Goal: Information Seeking & Learning: Learn about a topic

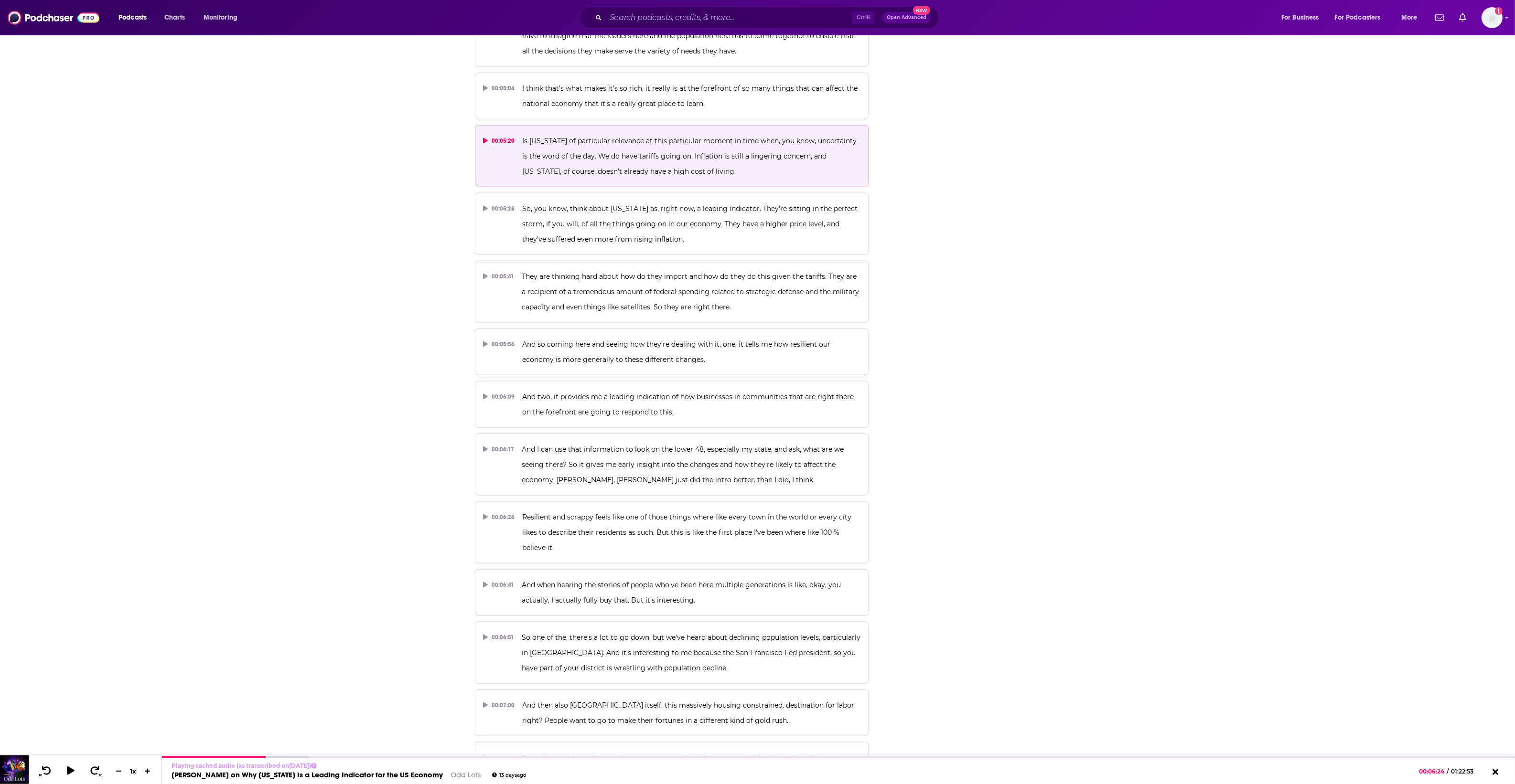
click at [485, 134] on div "00:05:20" at bounding box center [499, 141] width 32 height 15
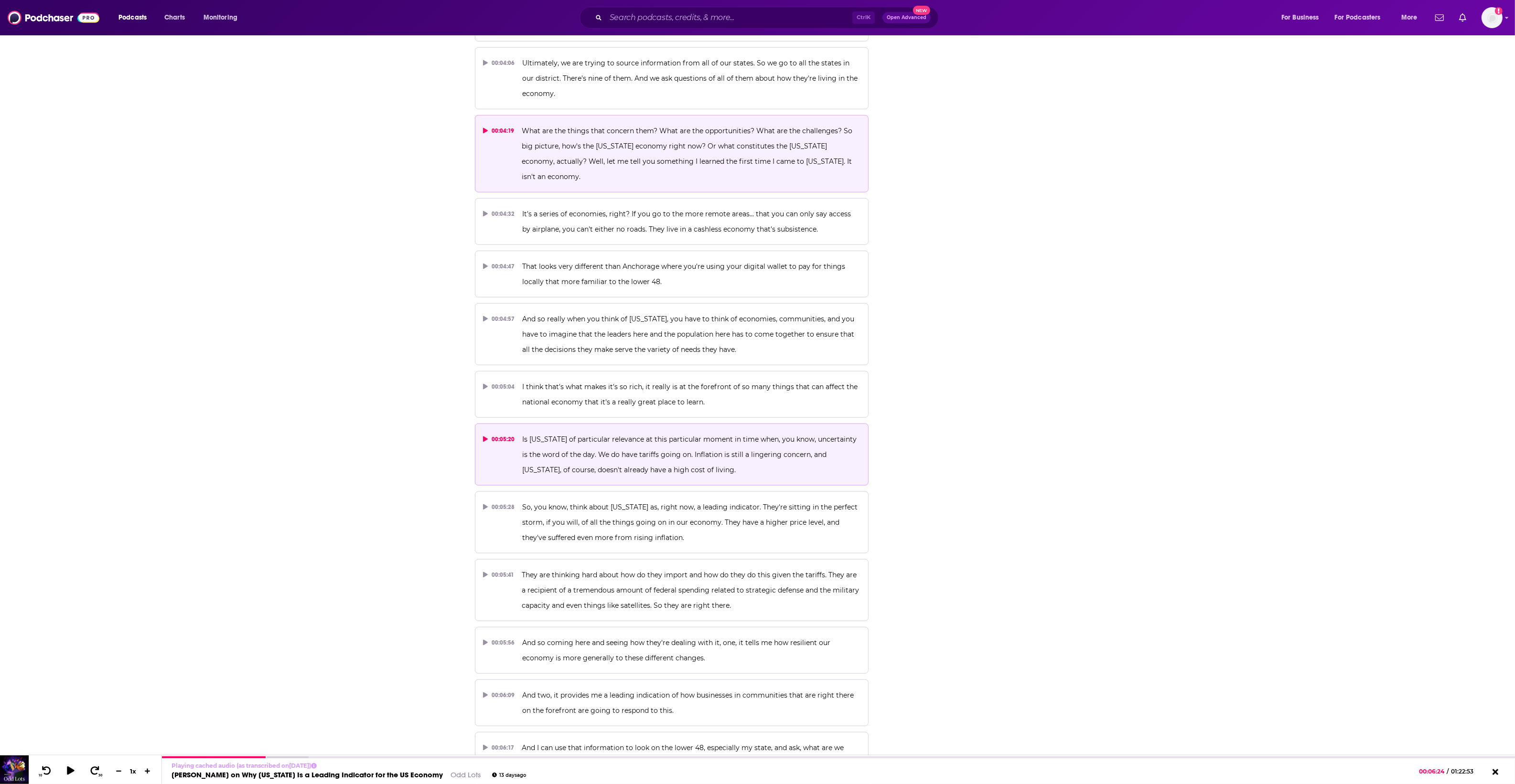
scroll to position [1159, 0]
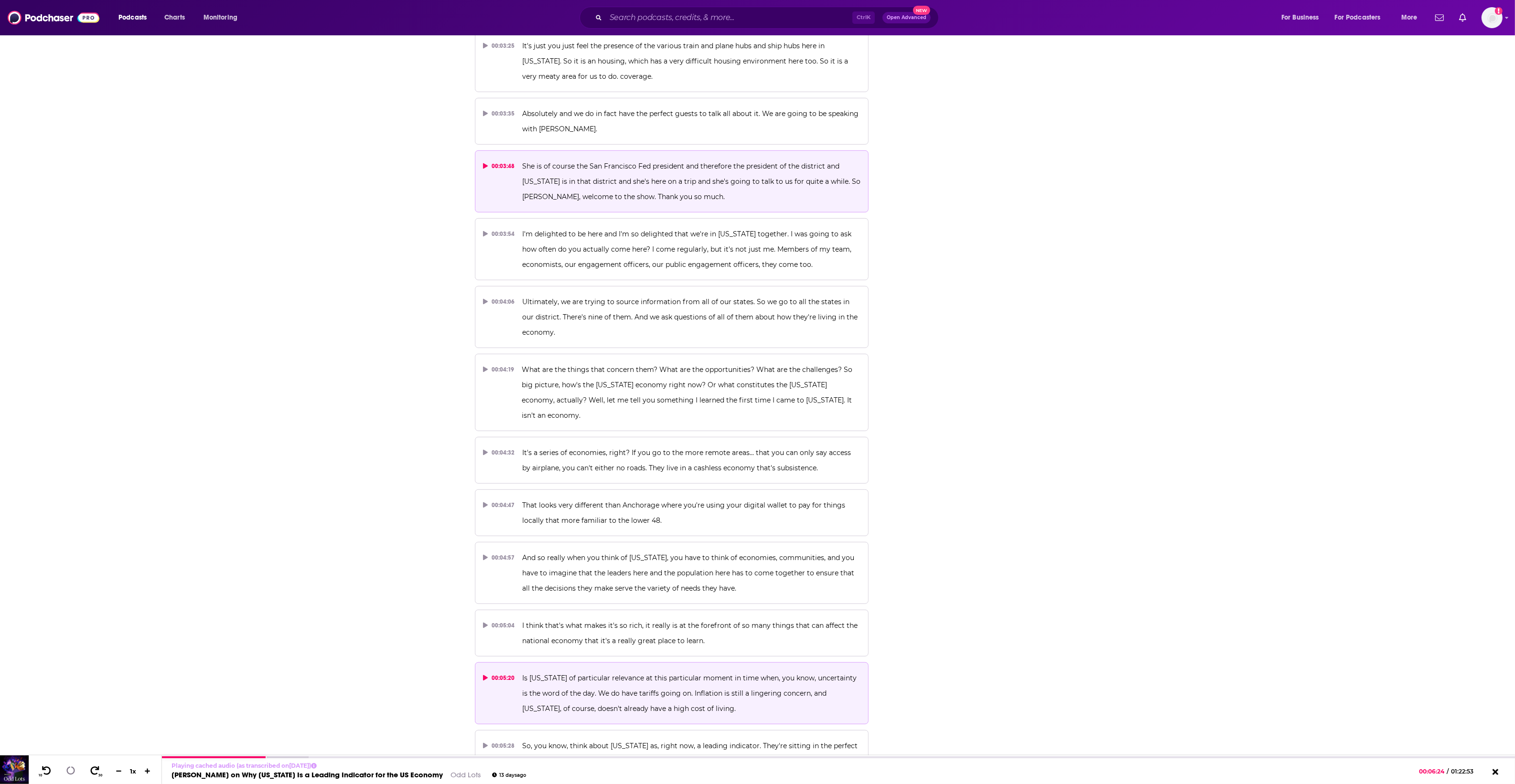
click at [644, 198] on span "She is of course the San Francisco Fed president and therefore the president of…" at bounding box center [692, 182] width 340 height 39
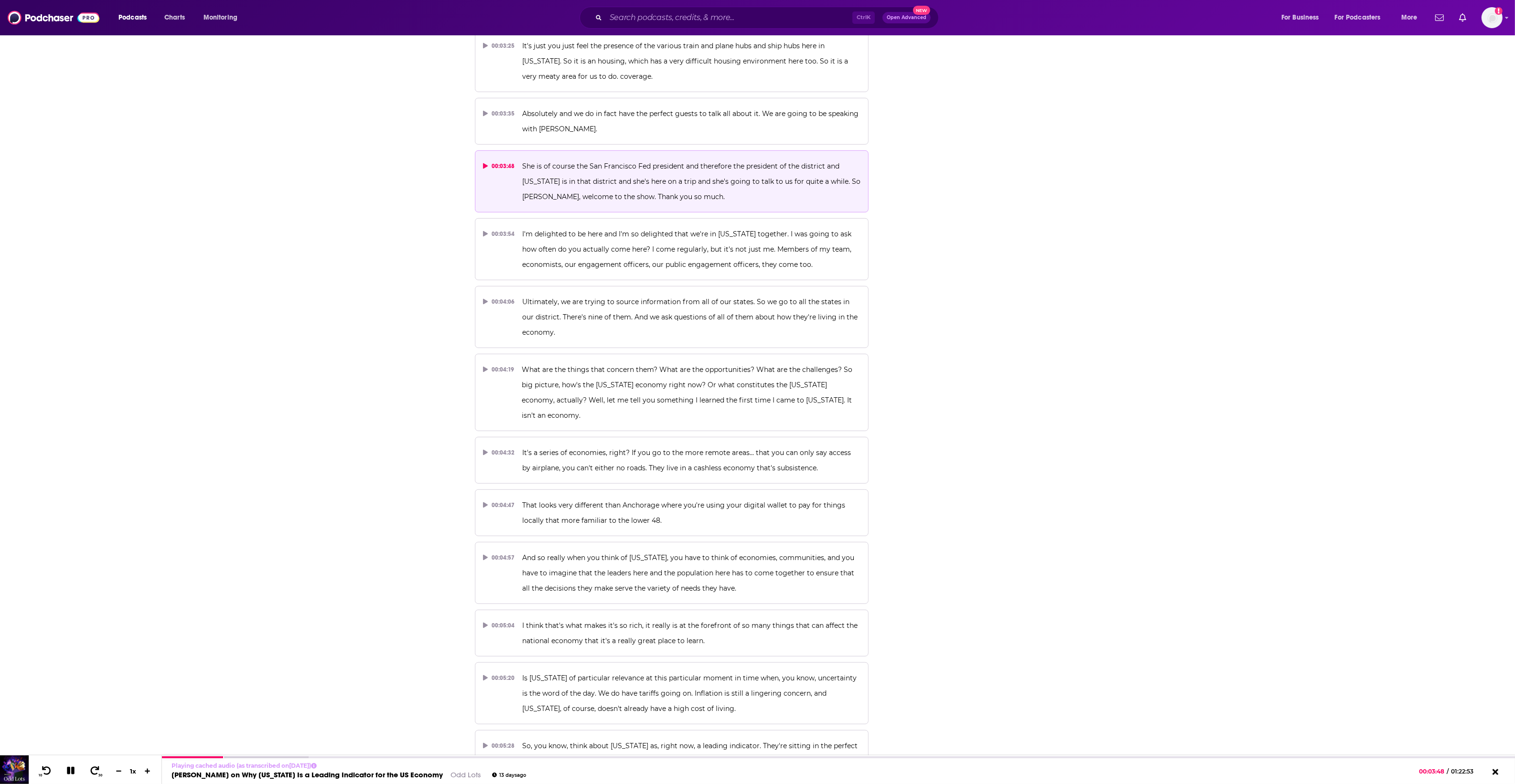
click at [483, 168] on icon at bounding box center [485, 166] width 5 height 6
click at [661, 190] on p "She is of course the San Francisco Fed president and therefore the president of…" at bounding box center [692, 182] width 338 height 46
click at [662, 191] on p "She is of course the San Francisco Fed president and therefore the president of…" at bounding box center [692, 182] width 338 height 46
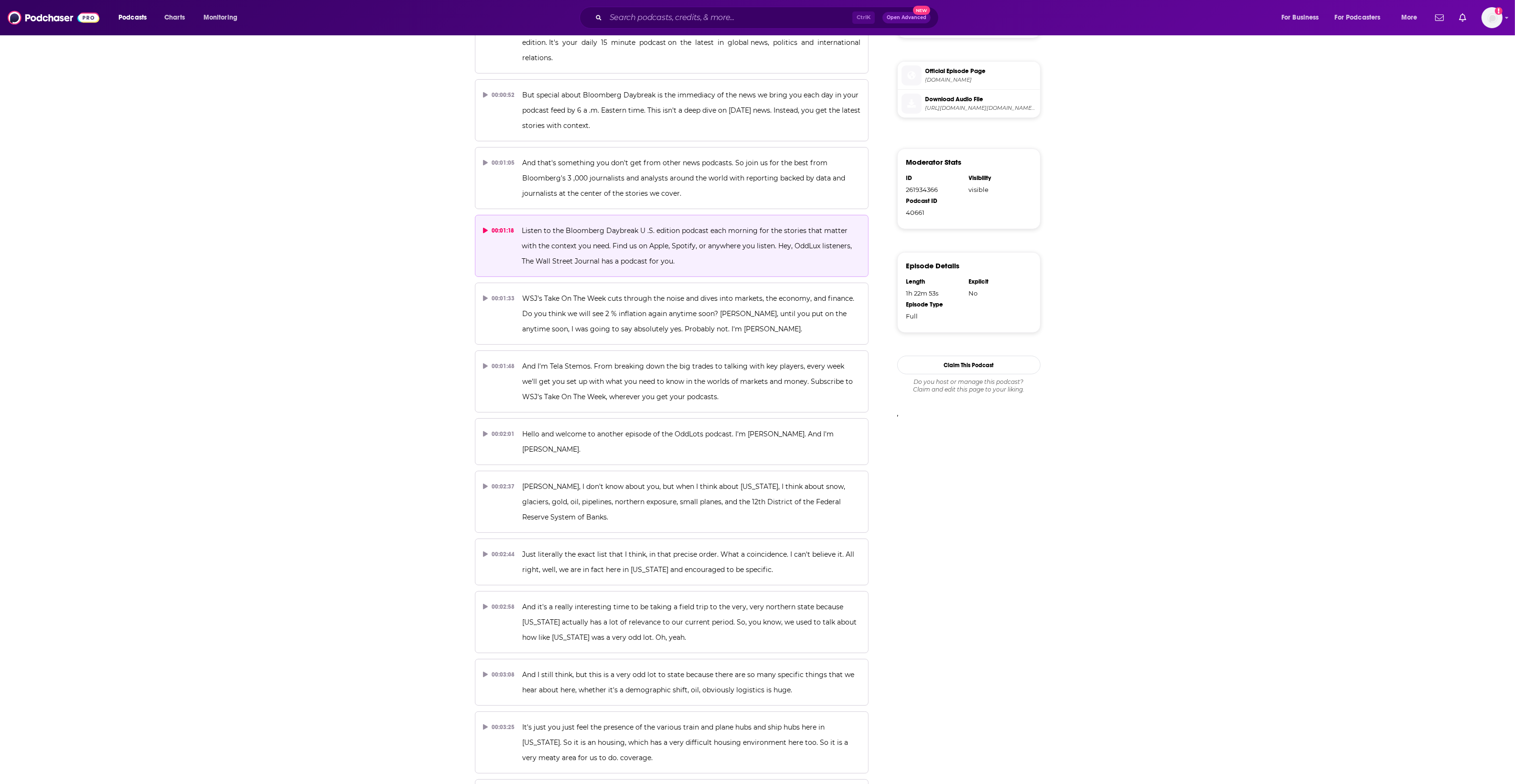
scroll to position [597, 0]
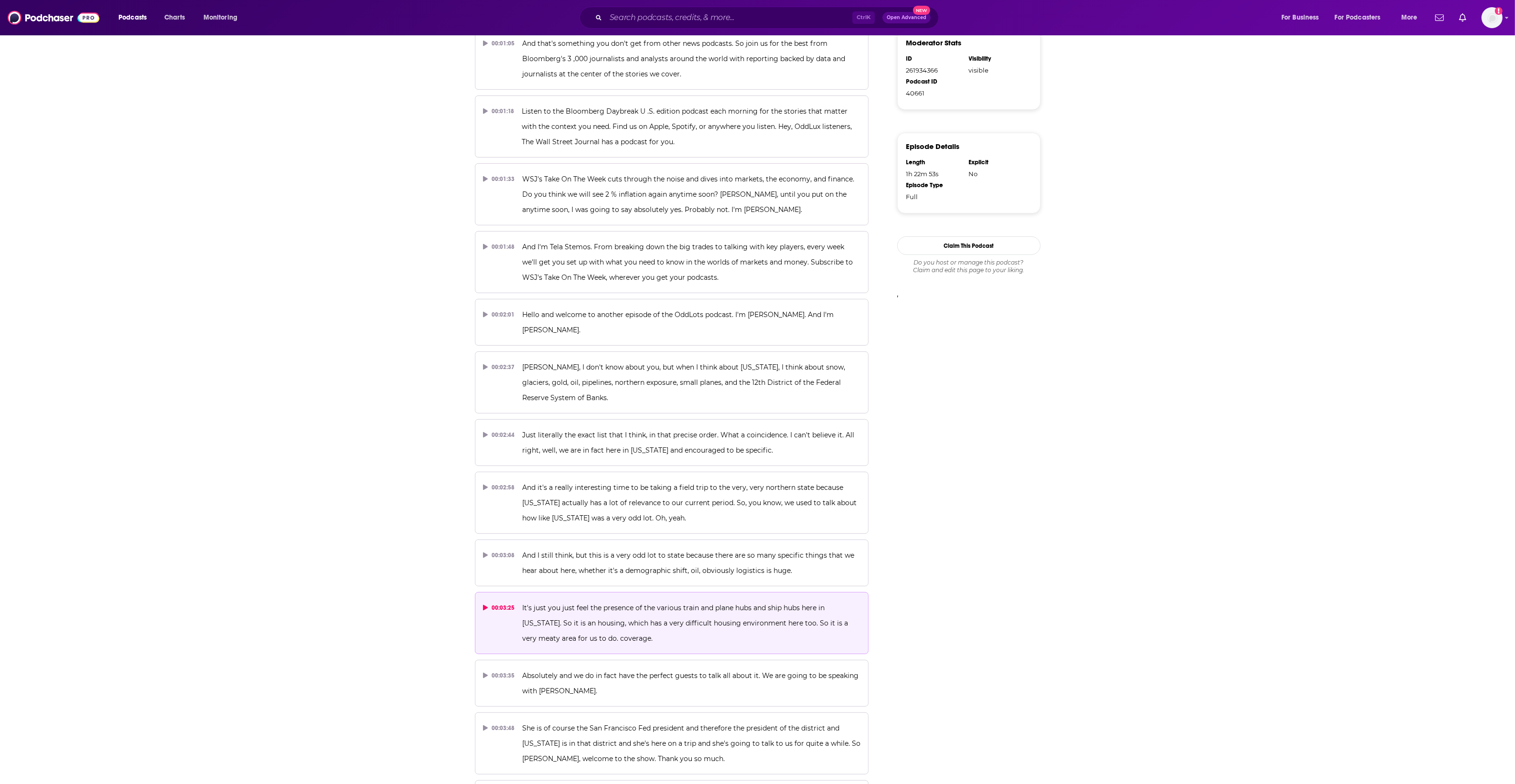
click at [567, 631] on p "It's just you just feel the presence of the various train and plane hubs and sh…" at bounding box center [692, 623] width 338 height 46
click at [577, 639] on span "It's just you just feel the presence of the various train and plane hubs and sh…" at bounding box center [686, 623] width 328 height 39
click at [483, 610] on icon at bounding box center [485, 608] width 5 height 6
click at [510, 620] on button "00:03:25 It's just you just feel the presence of the various train and plane hu…" at bounding box center [672, 623] width 394 height 62
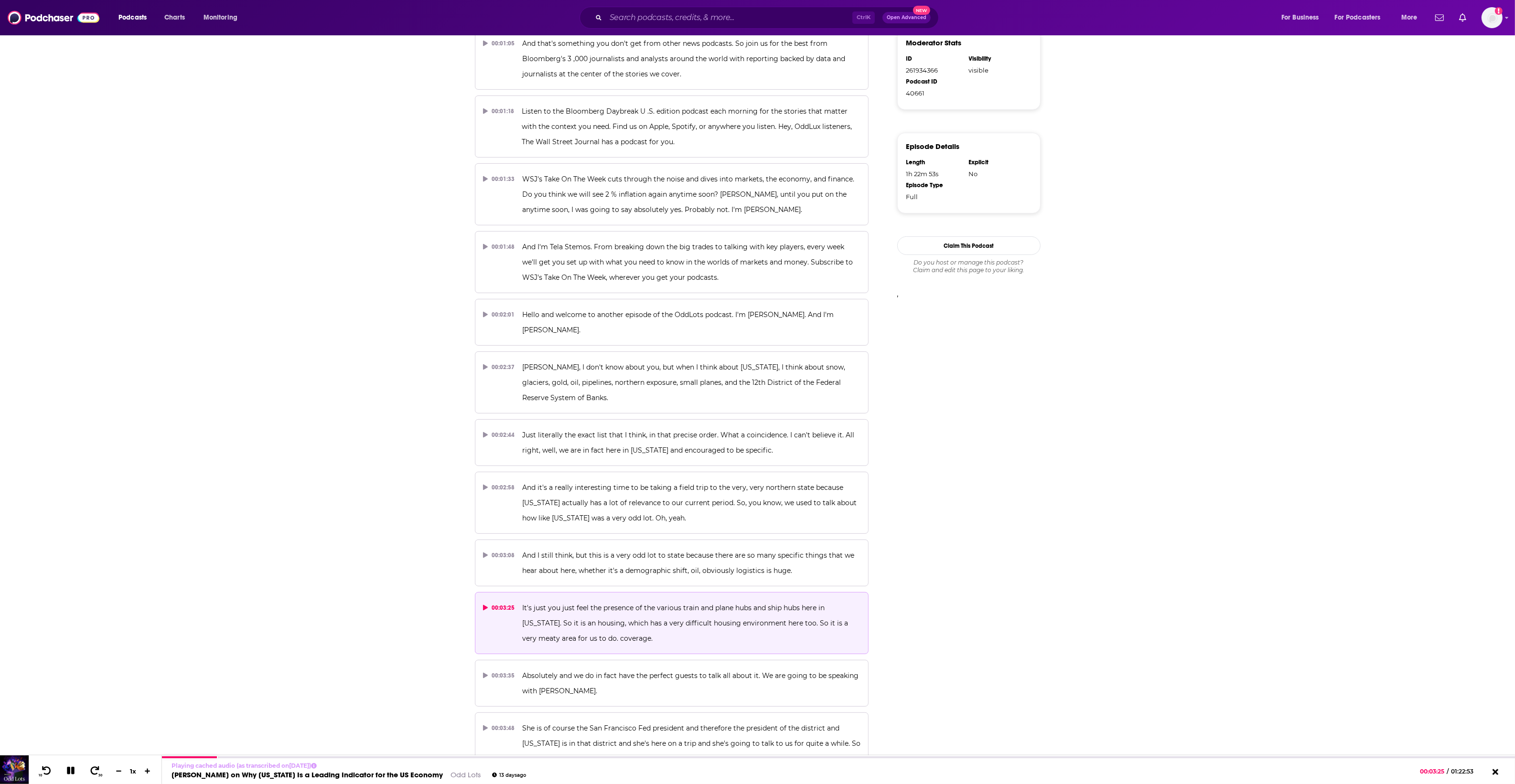
click at [486, 610] on icon at bounding box center [485, 608] width 5 height 6
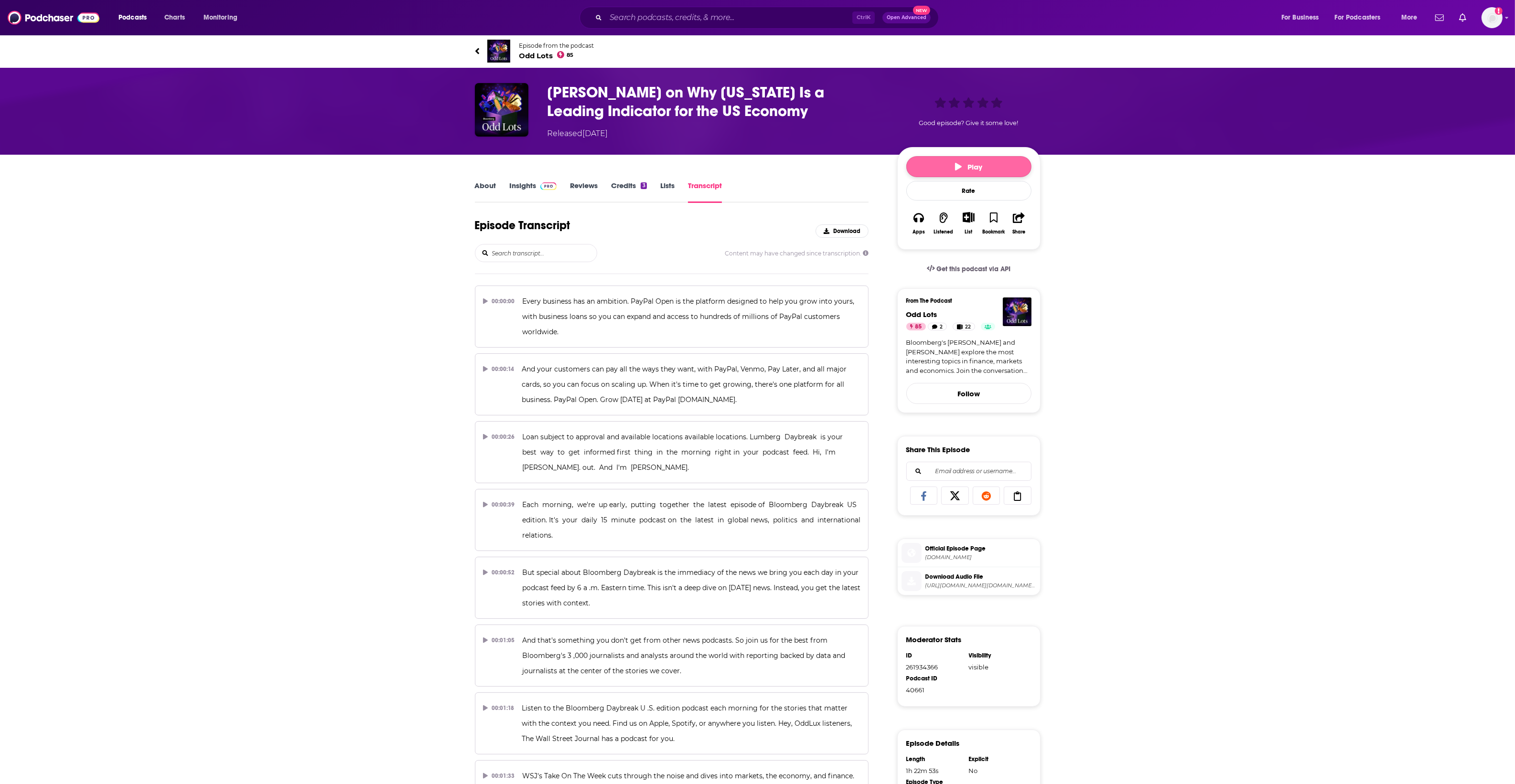
click at [932, 166] on button "Play" at bounding box center [969, 167] width 125 height 21
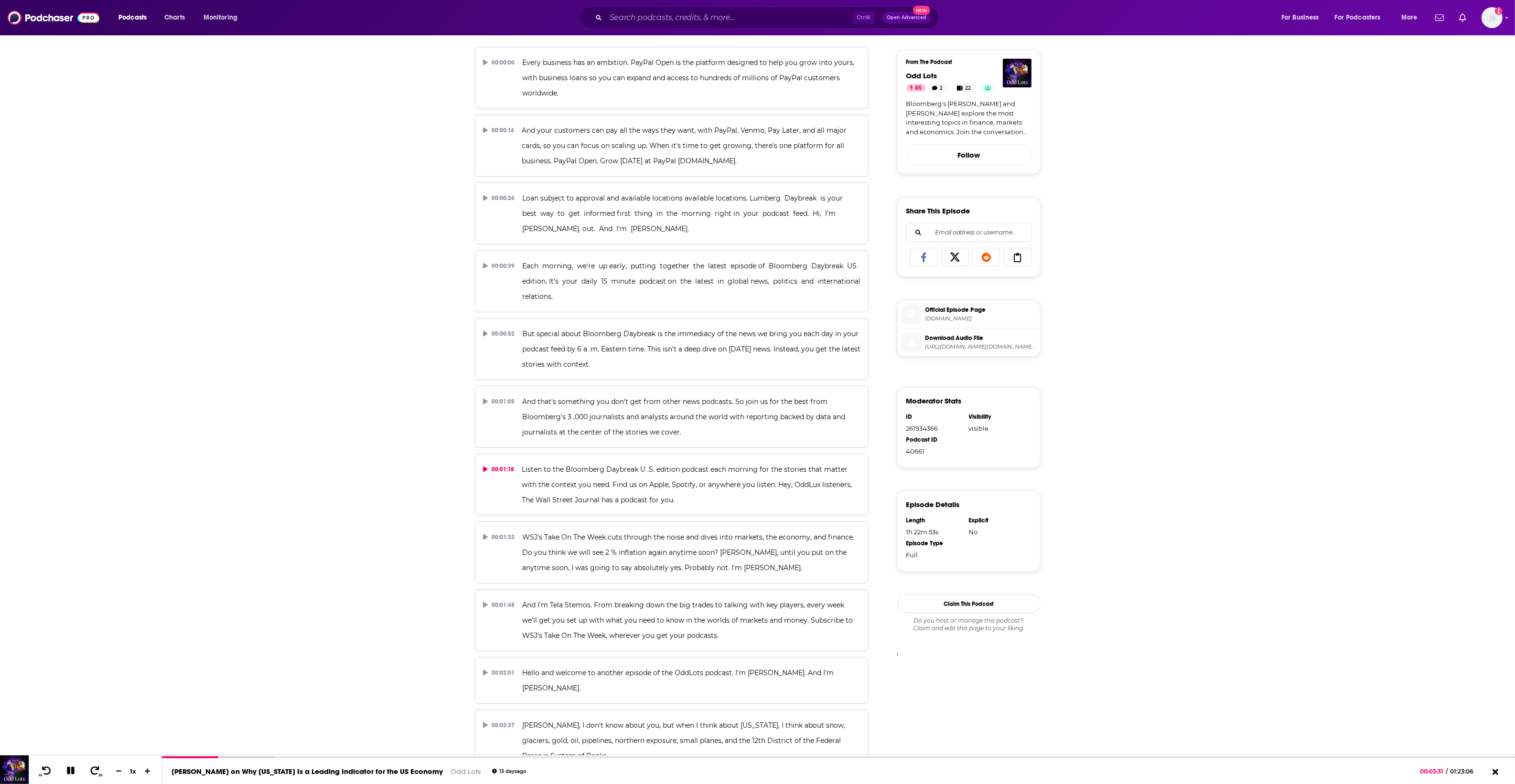
drag, startPoint x: 701, startPoint y: 505, endPoint x: 203, endPoint y: 525, distance: 498.4
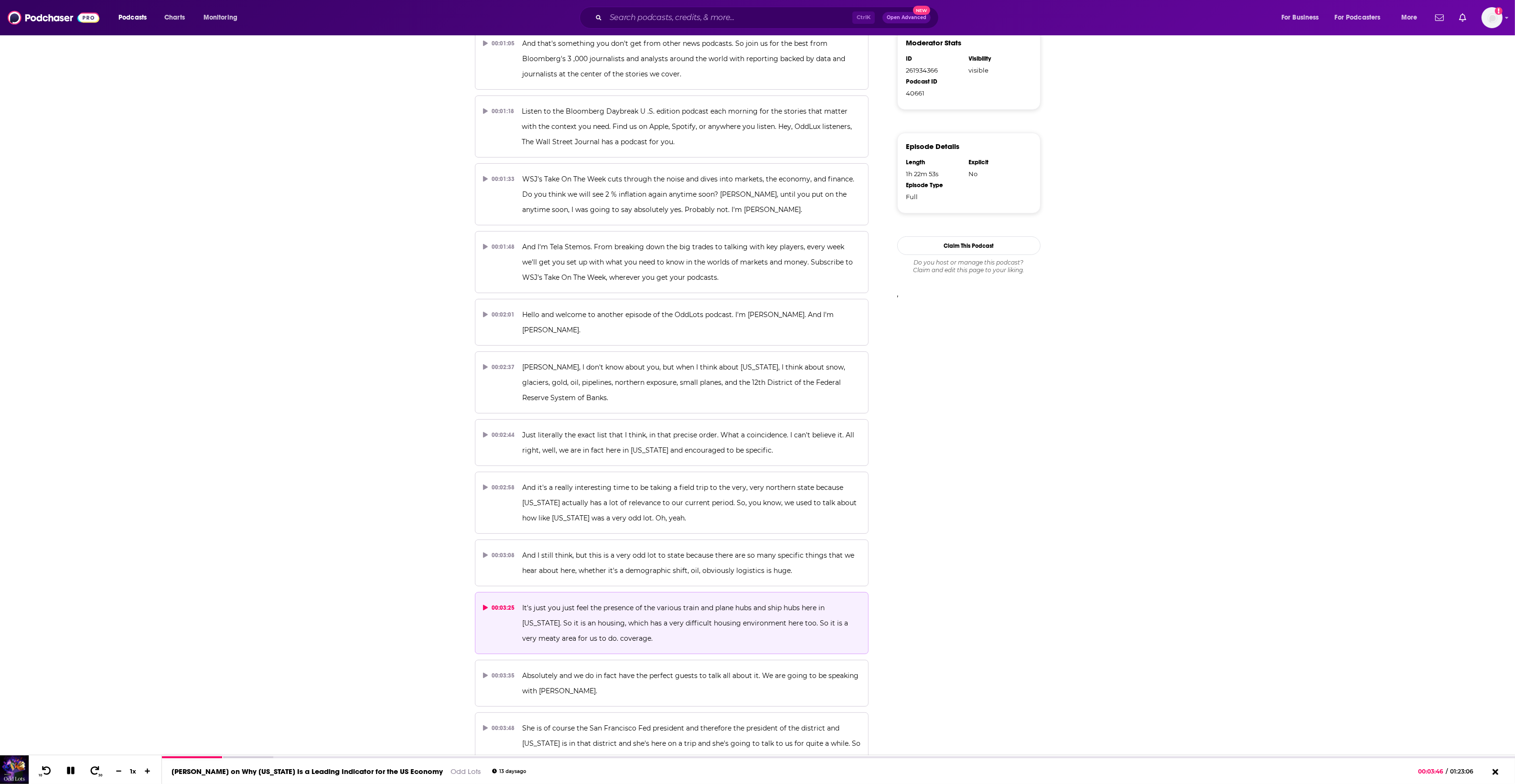
scroll to position [716, 0]
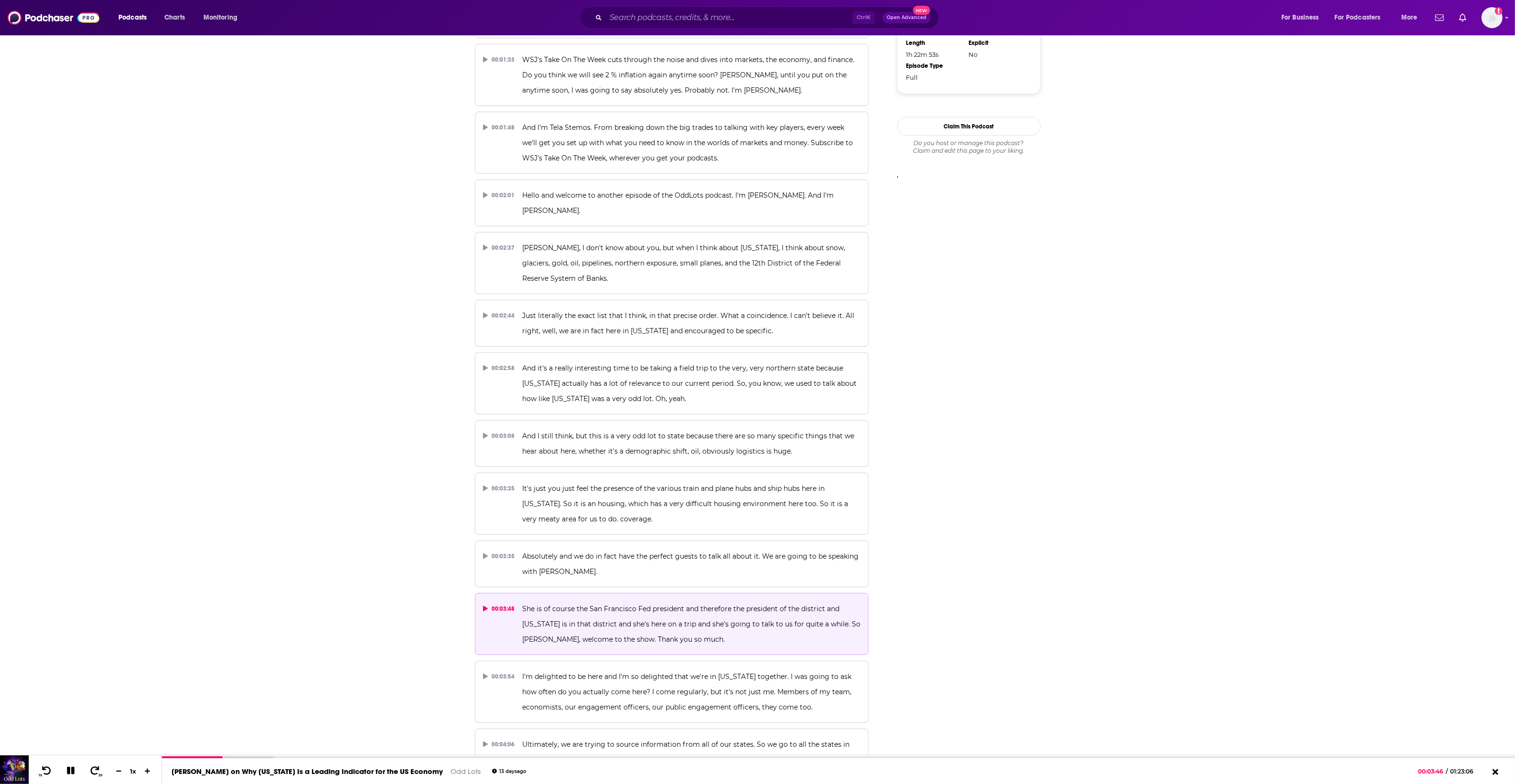
click at [679, 616] on p "She is of course the San Francisco Fed president and therefore the president of…" at bounding box center [692, 624] width 338 height 46
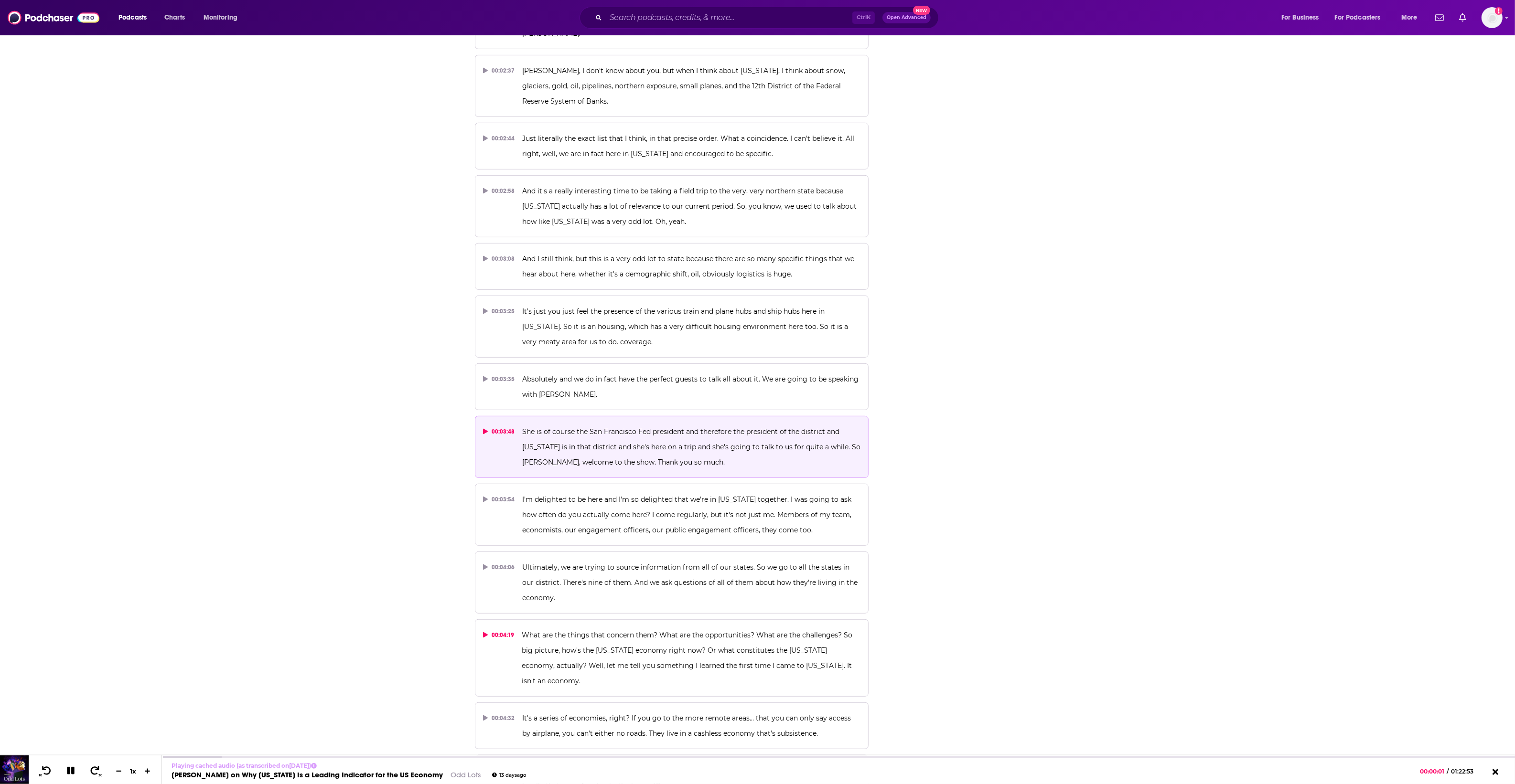
scroll to position [895, 0]
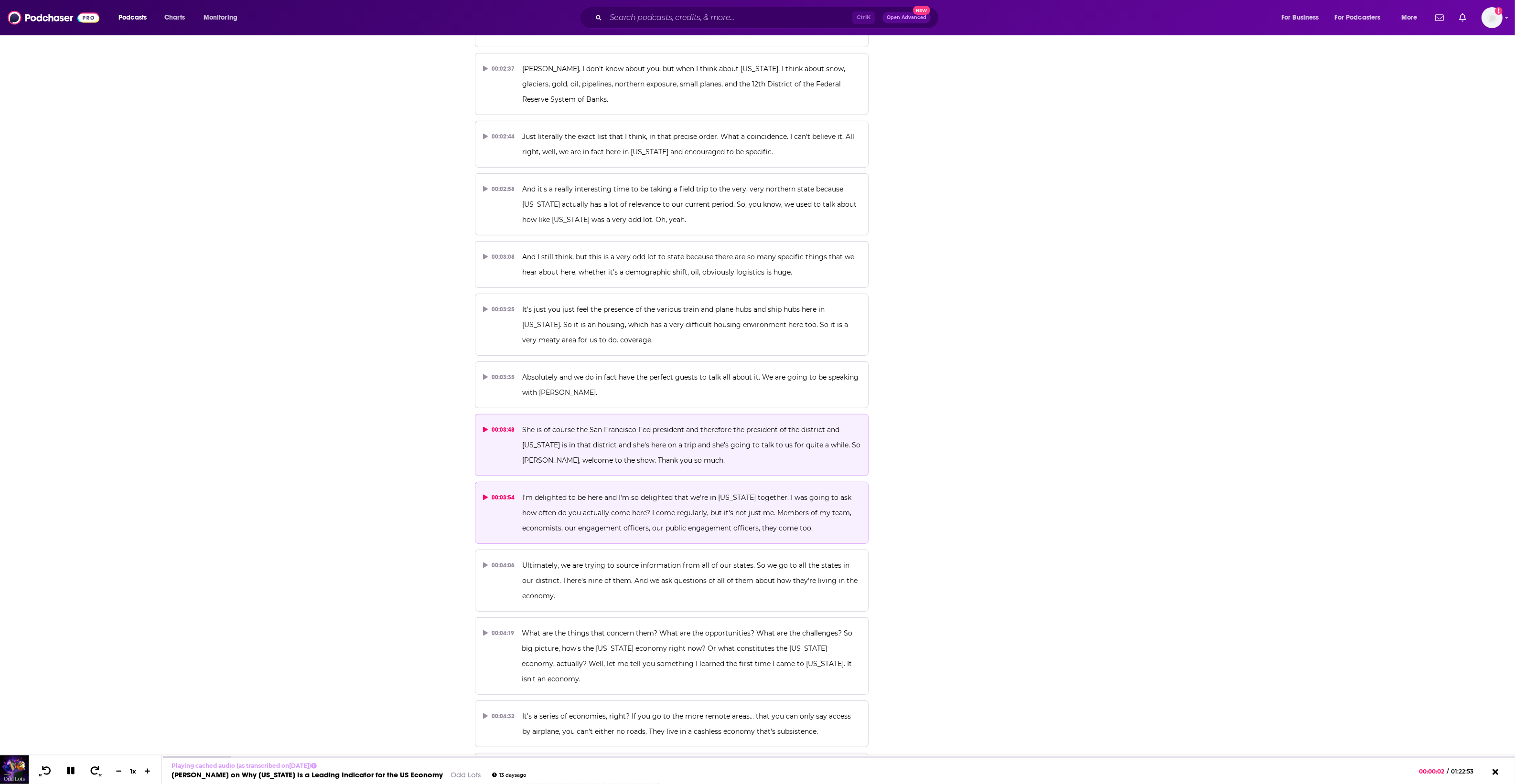
click at [550, 514] on span "I'm delighted to be here and I'm so delighted that we're in Alaska together. I …" at bounding box center [688, 513] width 331 height 39
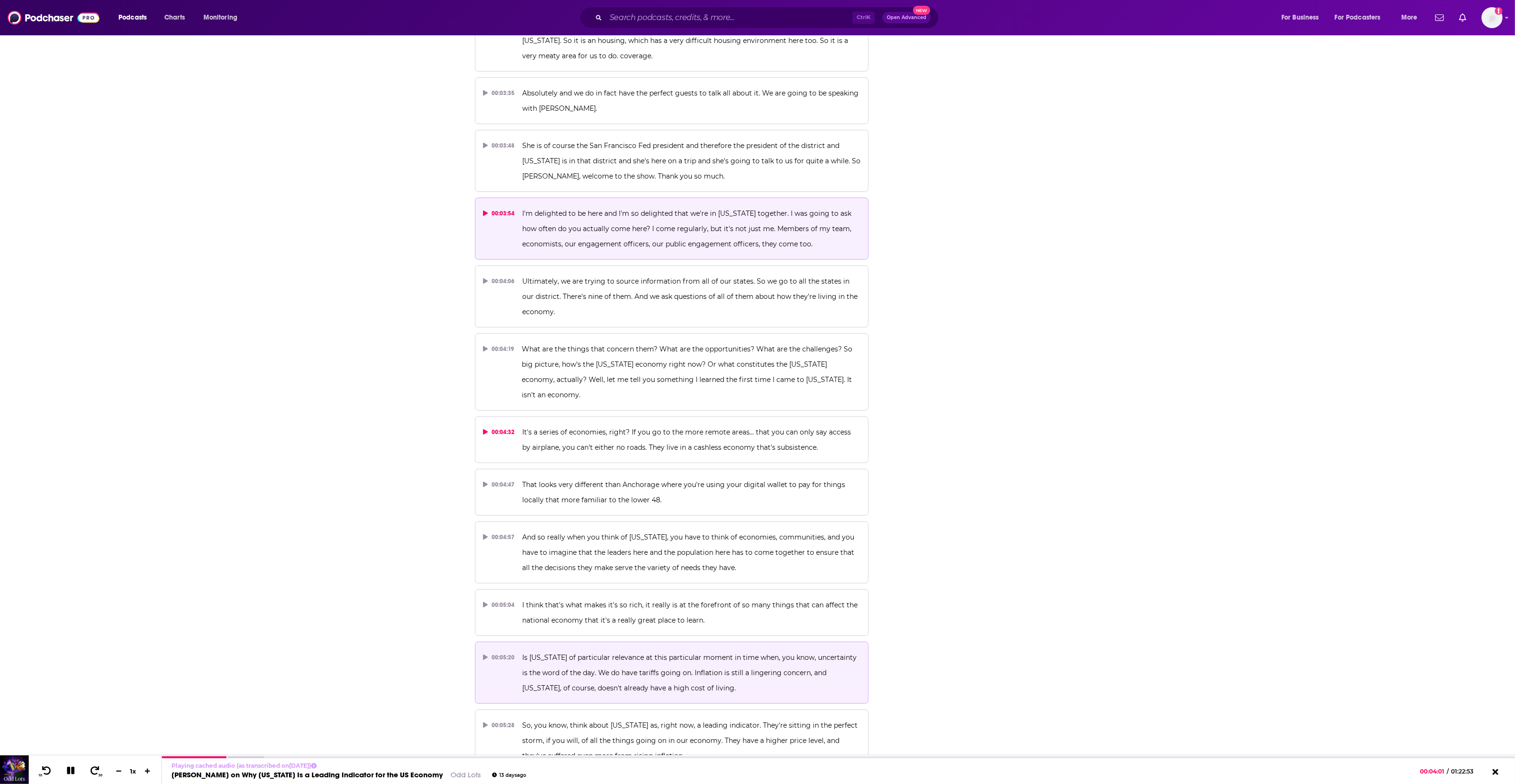
scroll to position [1313, 0]
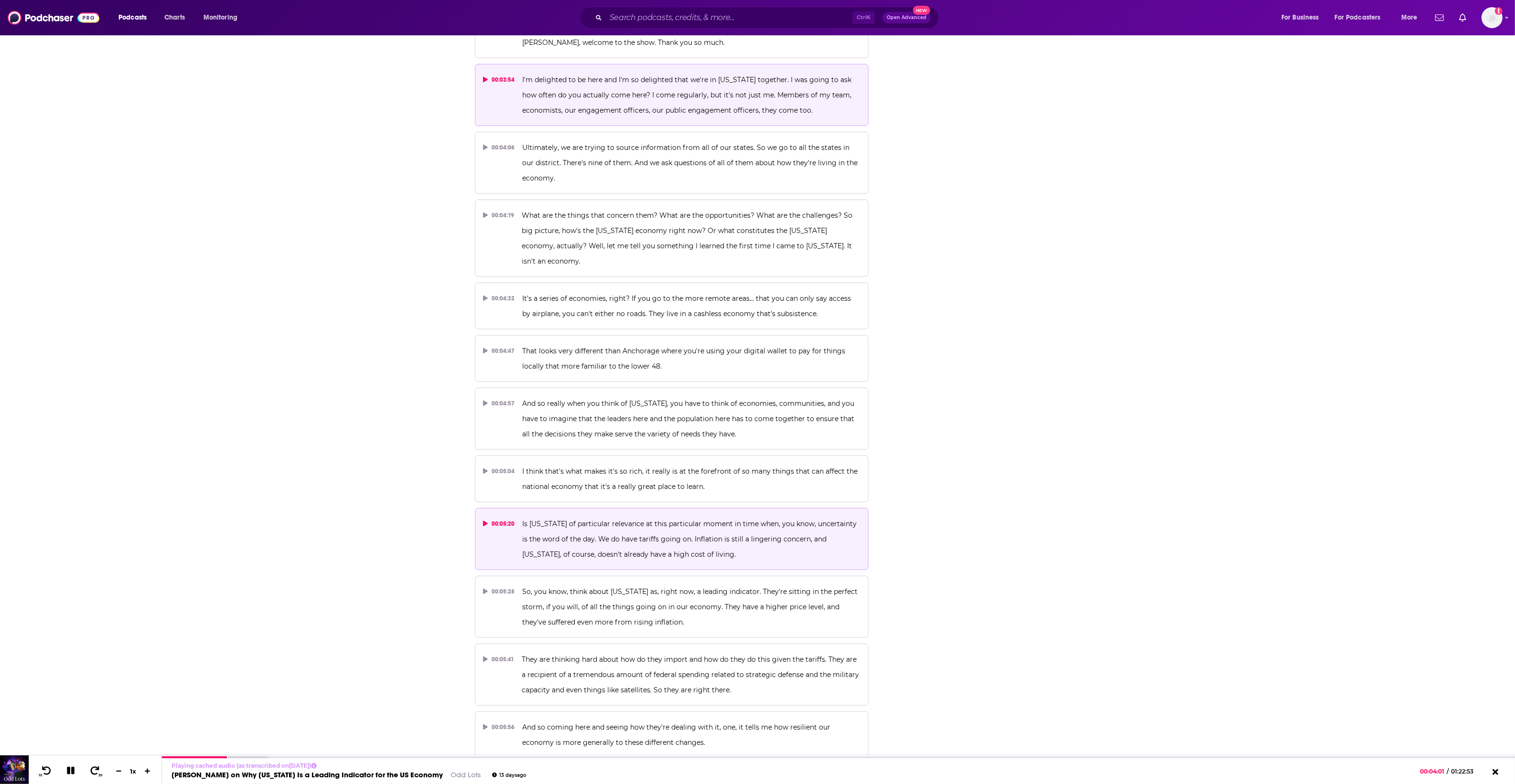
click at [686, 536] on p "Is Alaska of particular relevance at this particular moment in time when, you k…" at bounding box center [692, 539] width 338 height 46
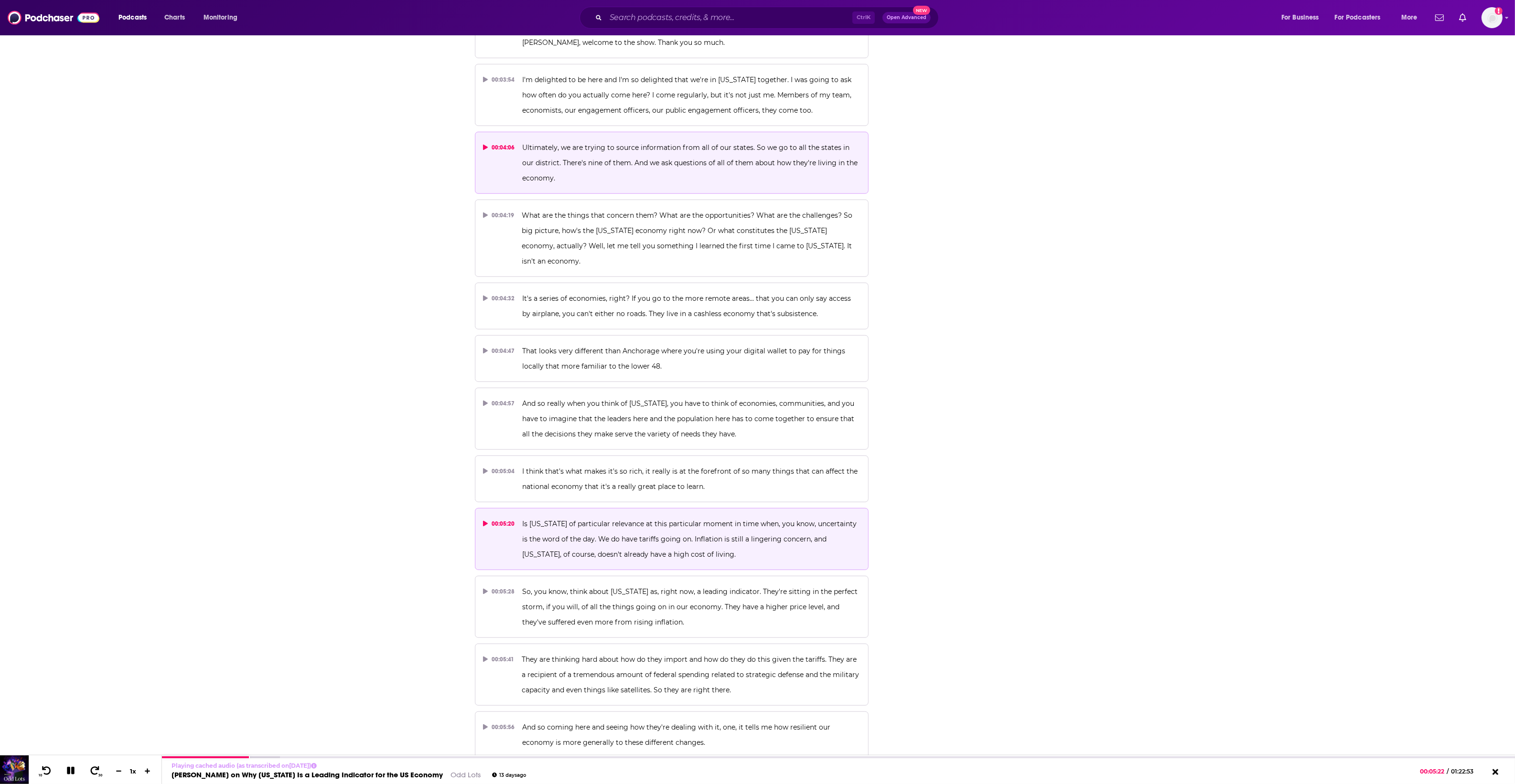
click at [694, 186] on p "Ultimately, we are trying to source information from all of our states. So we g…" at bounding box center [692, 163] width 338 height 46
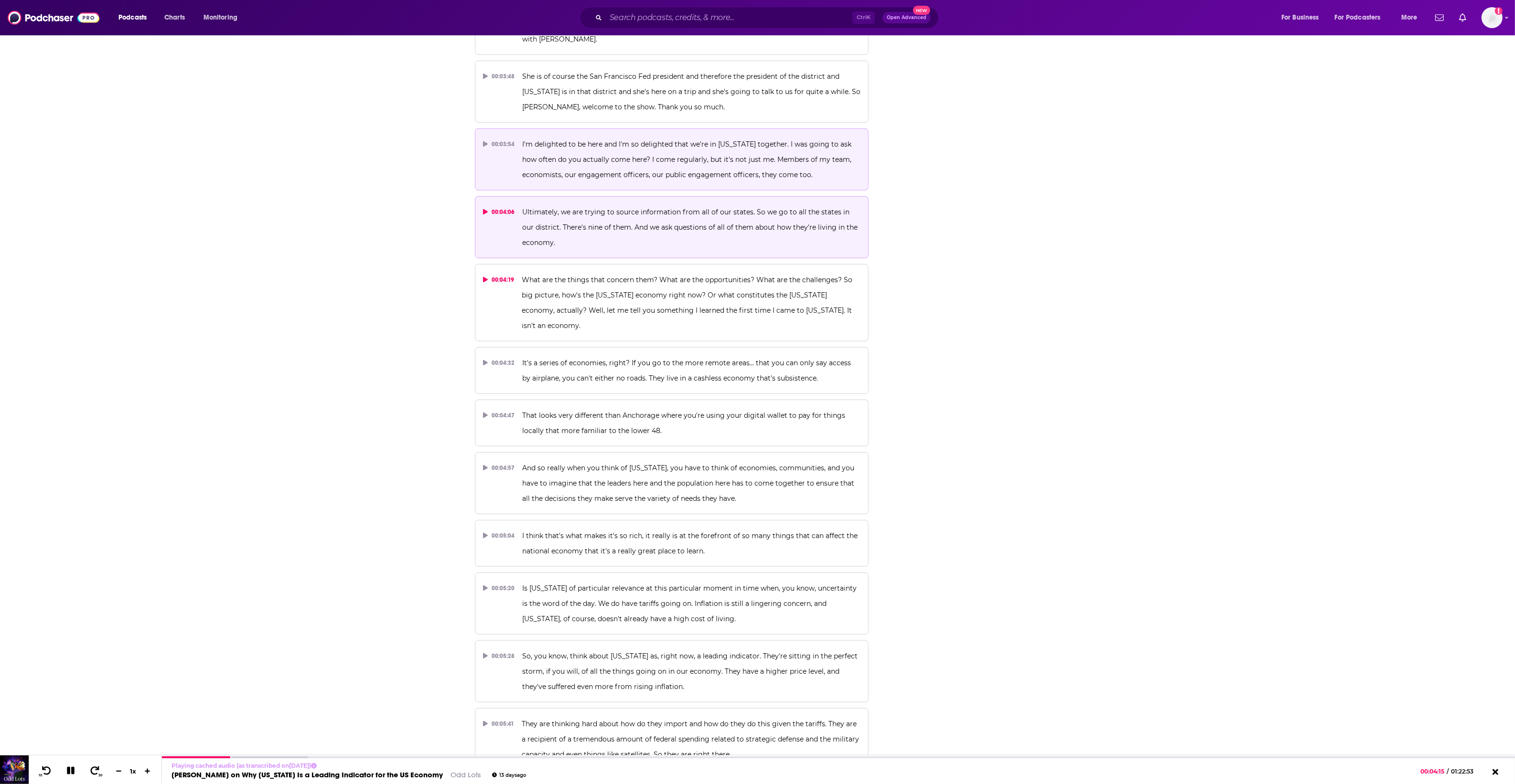
scroll to position [1253, 0]
click at [776, 142] on span "I'm delighted to be here and I'm so delighted that we're in Alaska together. I …" at bounding box center [688, 155] width 331 height 39
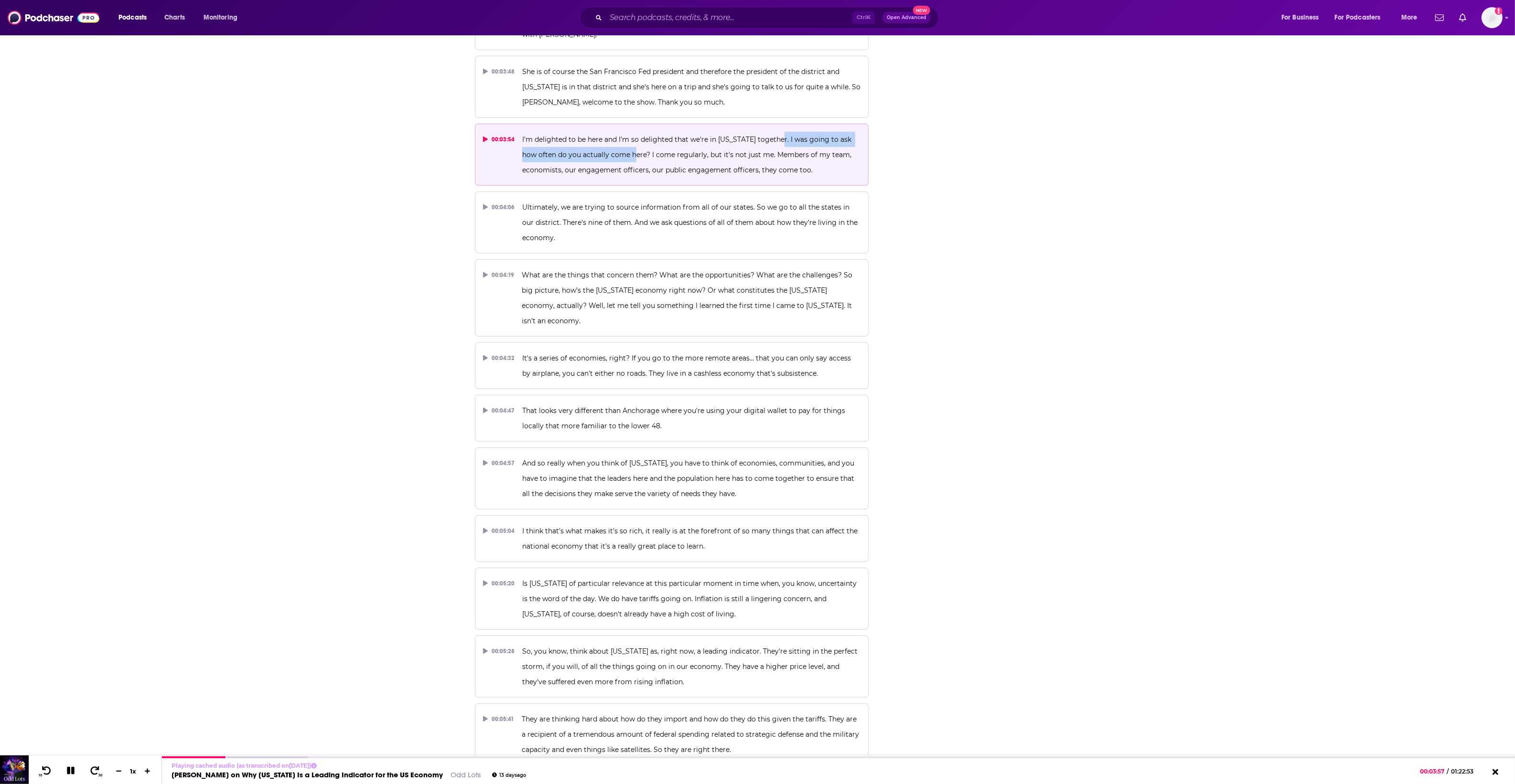
drag, startPoint x: 774, startPoint y: 142, endPoint x: 631, endPoint y: 154, distance: 143.5
click at [631, 154] on span "I'm delighted to be here and I'm so delighted that we're in Alaska together. I …" at bounding box center [688, 155] width 331 height 39
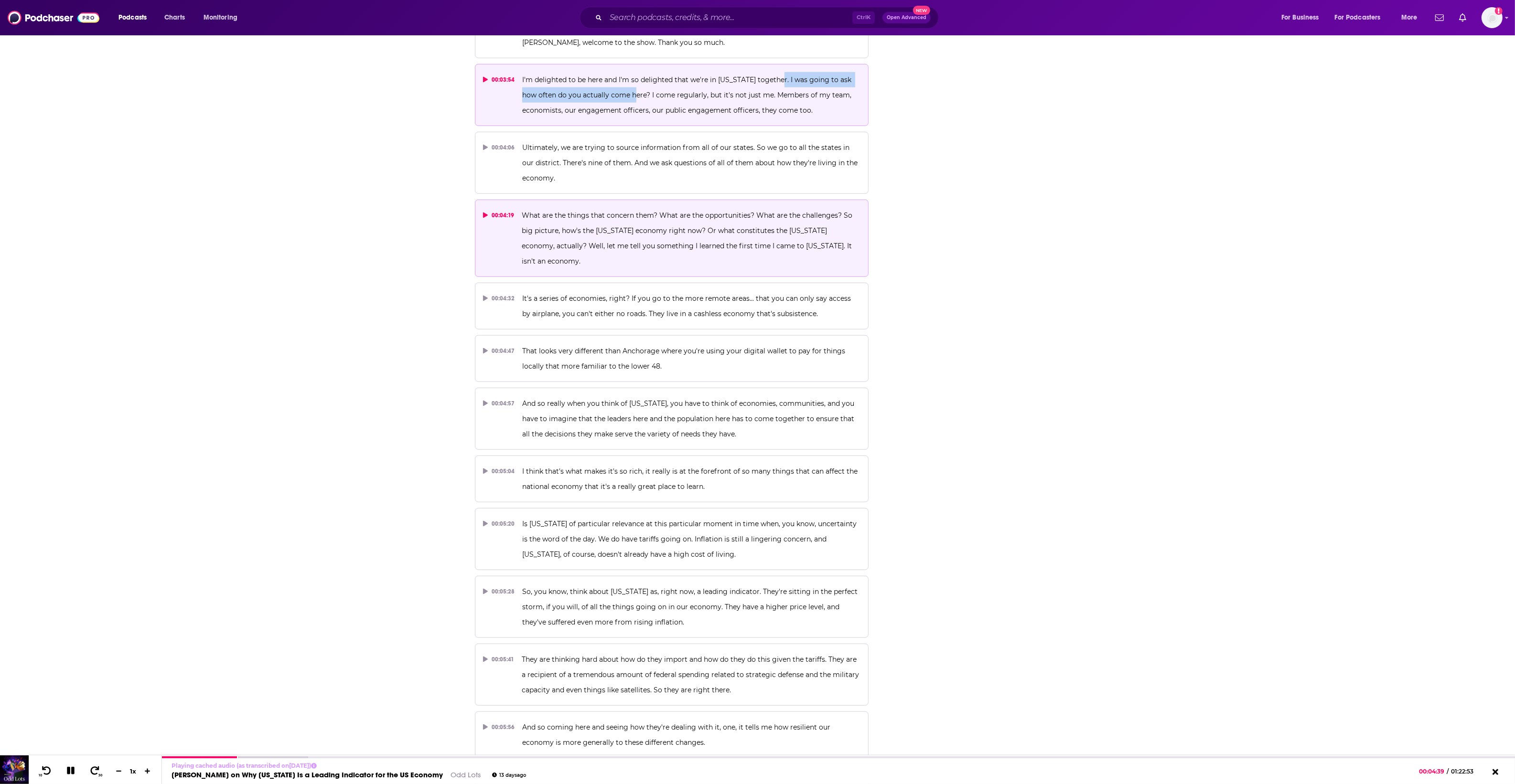
drag, startPoint x: 866, startPoint y: 234, endPoint x: 708, endPoint y: 227, distance: 158.2
click at [776, 232] on button "00:04:19 What are the things that concern them? What are the opportunities? Wha…" at bounding box center [672, 238] width 394 height 77
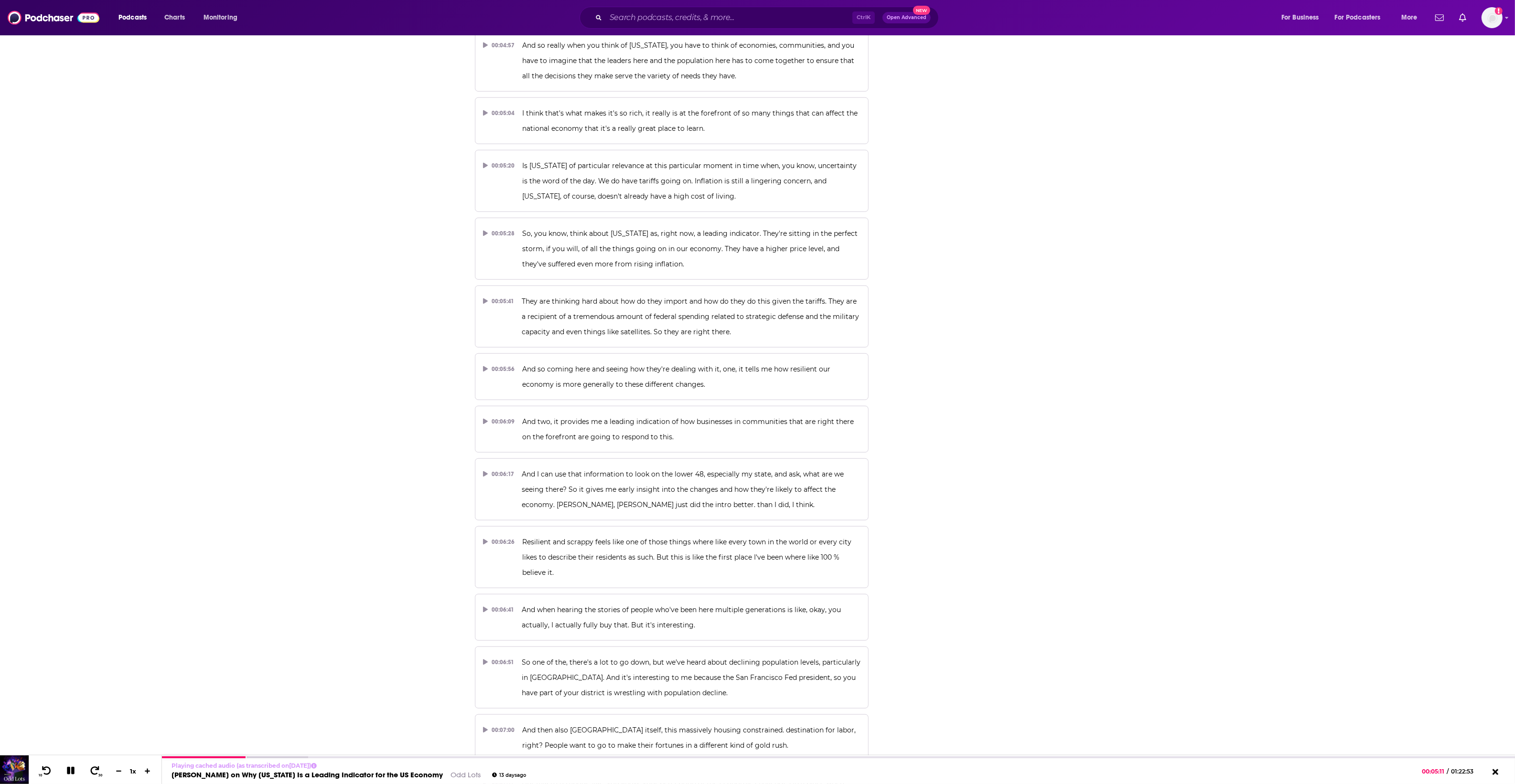
scroll to position [1611, 0]
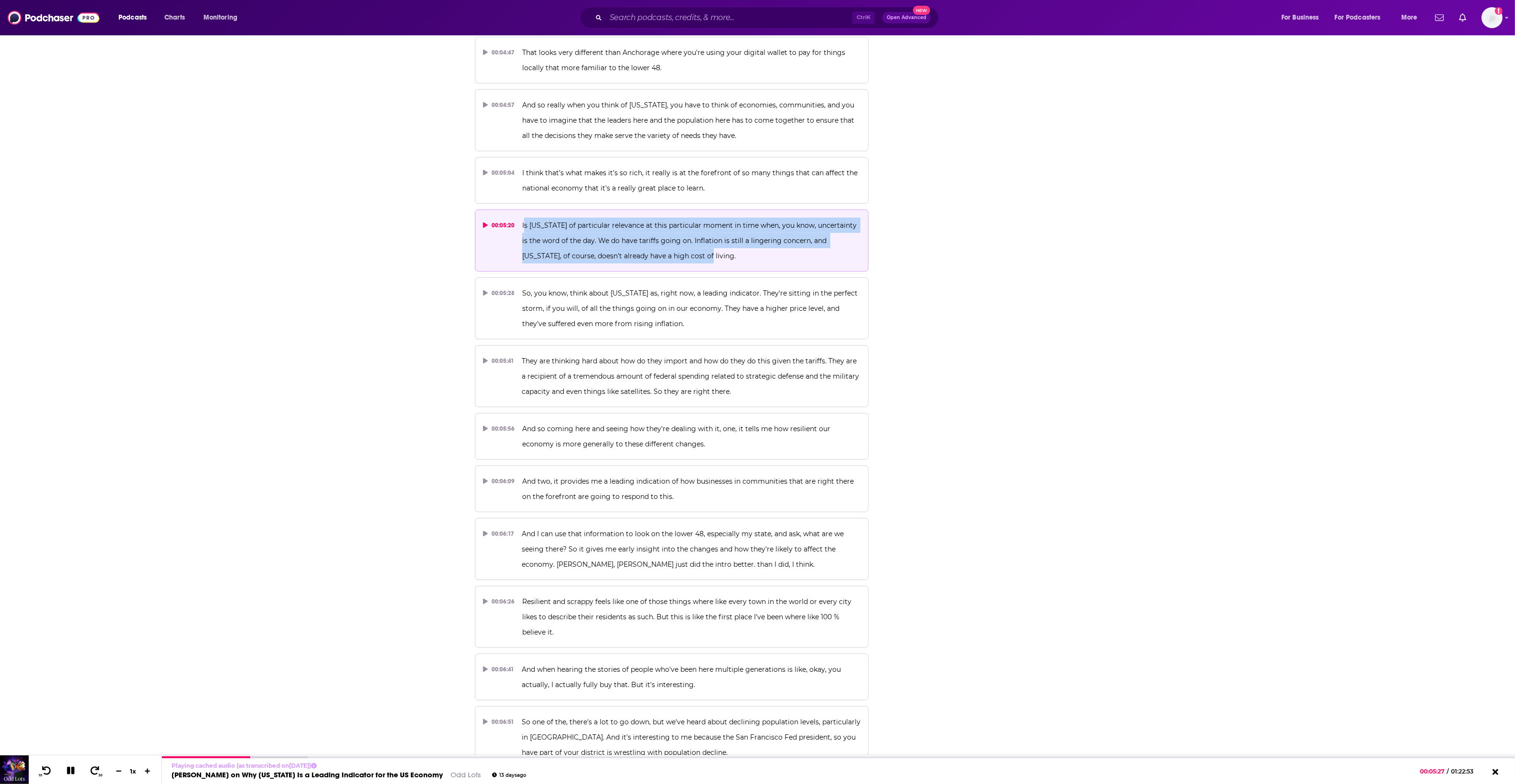
drag, startPoint x: 522, startPoint y: 215, endPoint x: 741, endPoint y: 242, distance: 220.7
click at [741, 242] on p "Is Alaska of particular relevance at this particular moment in time when, you k…" at bounding box center [692, 241] width 338 height 46
copy span "s Alaska of particular relevance at this particular moment in time when, you kn…"
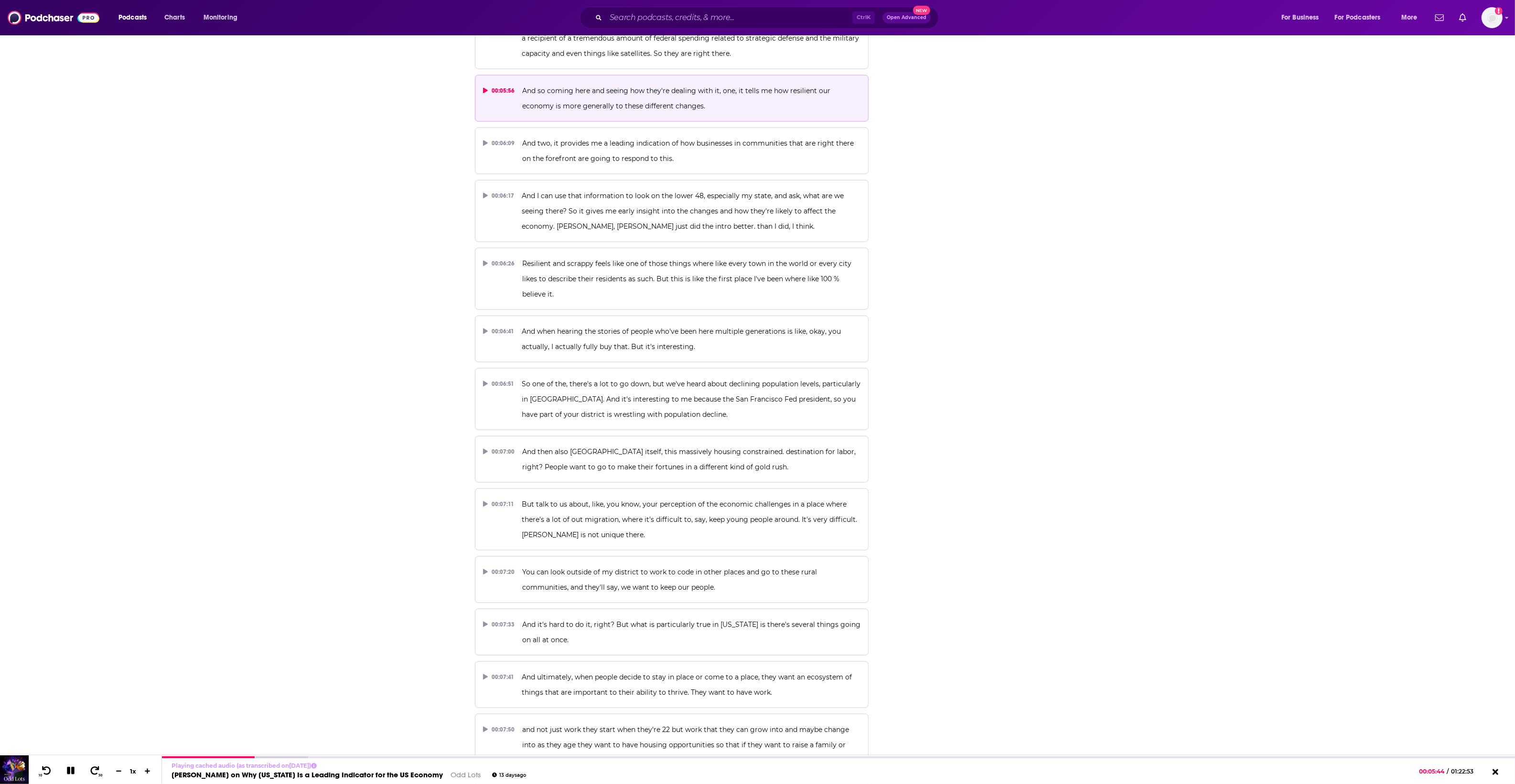
scroll to position [1969, 0]
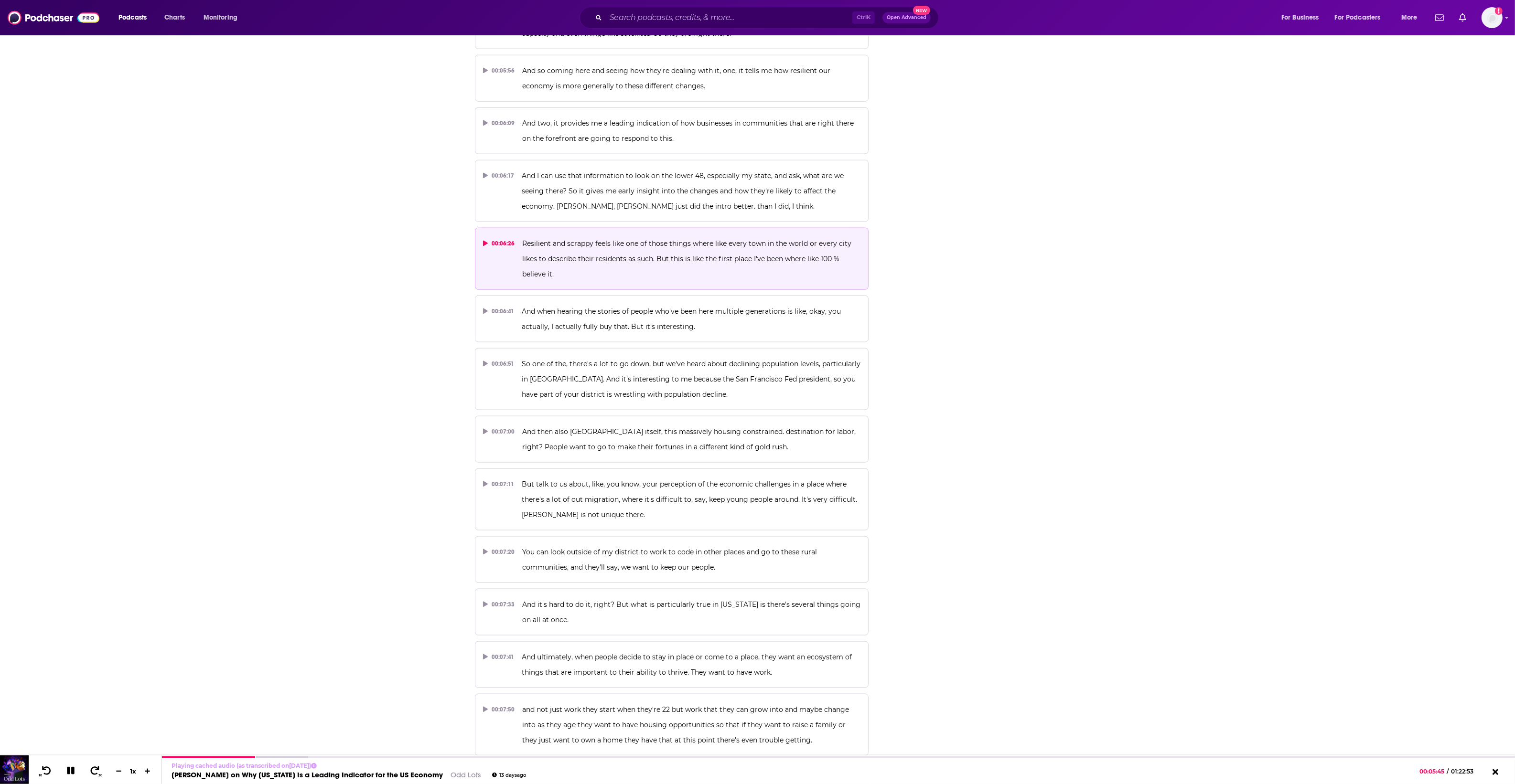
click at [723, 239] on span "Resilient and scrappy feels like one of those things where like every town in t…" at bounding box center [688, 259] width 331 height 39
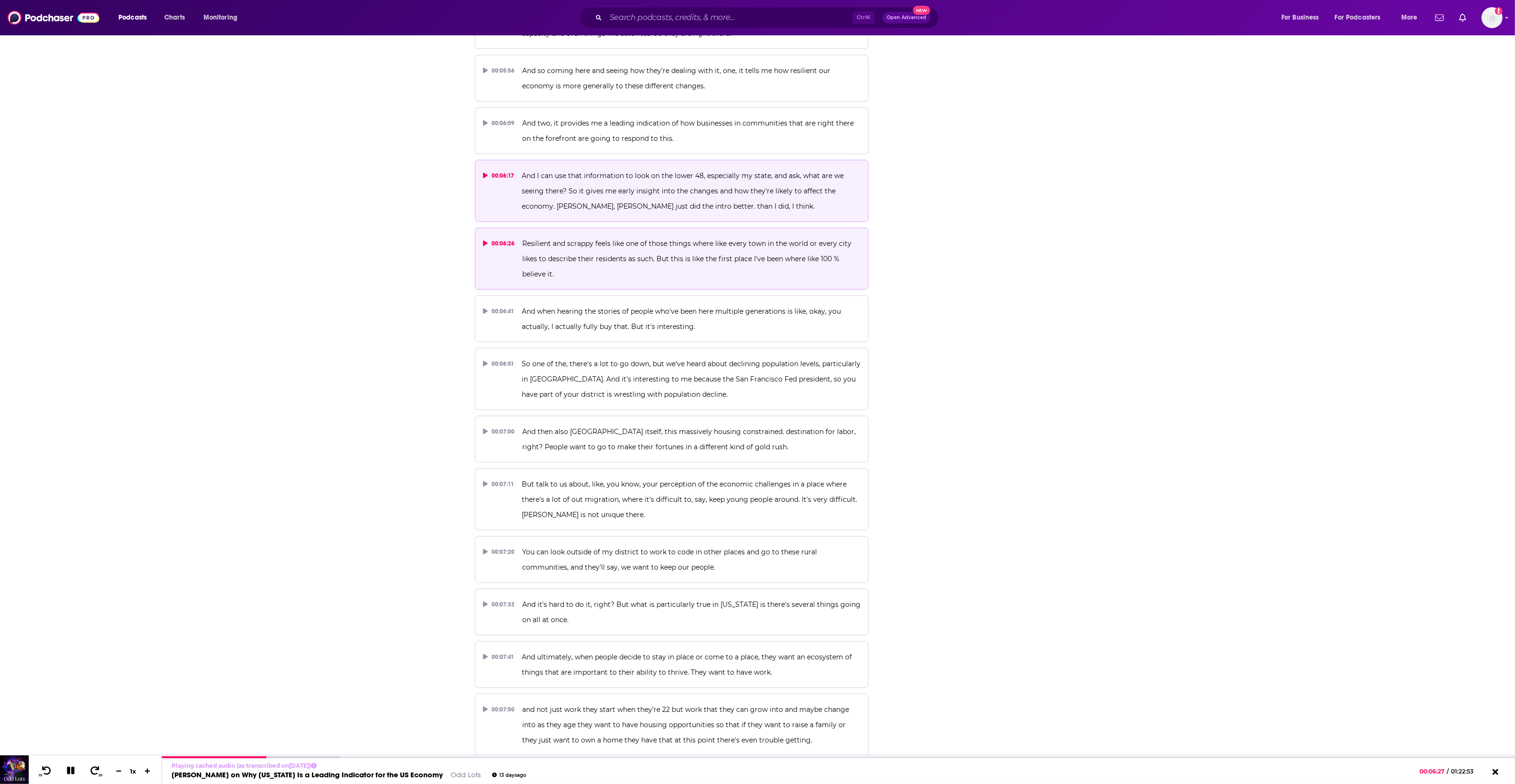
click at [629, 168] on p "And I can use that information to look on the lower 48, especially my state, an…" at bounding box center [691, 191] width 339 height 46
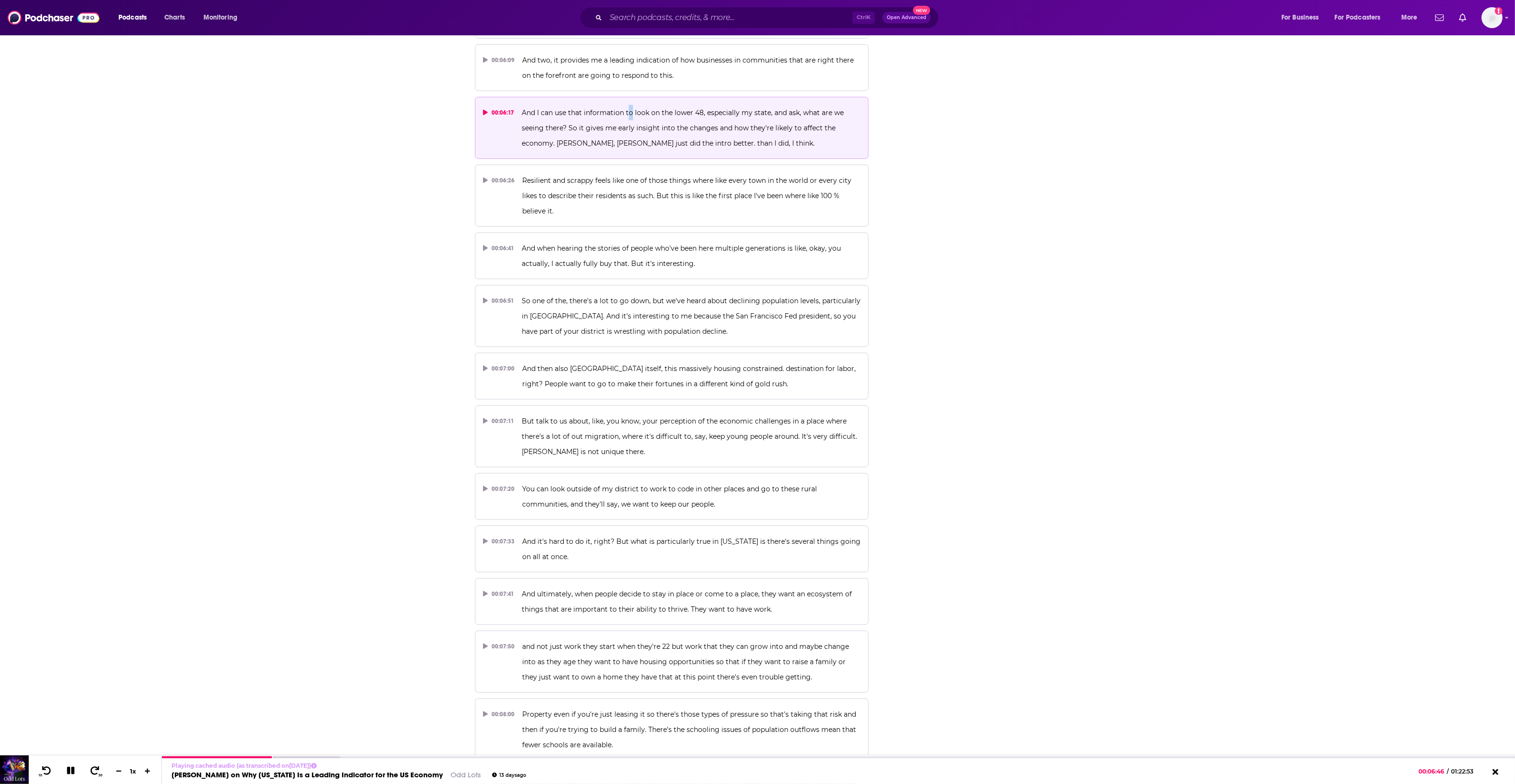
scroll to position [2029, 0]
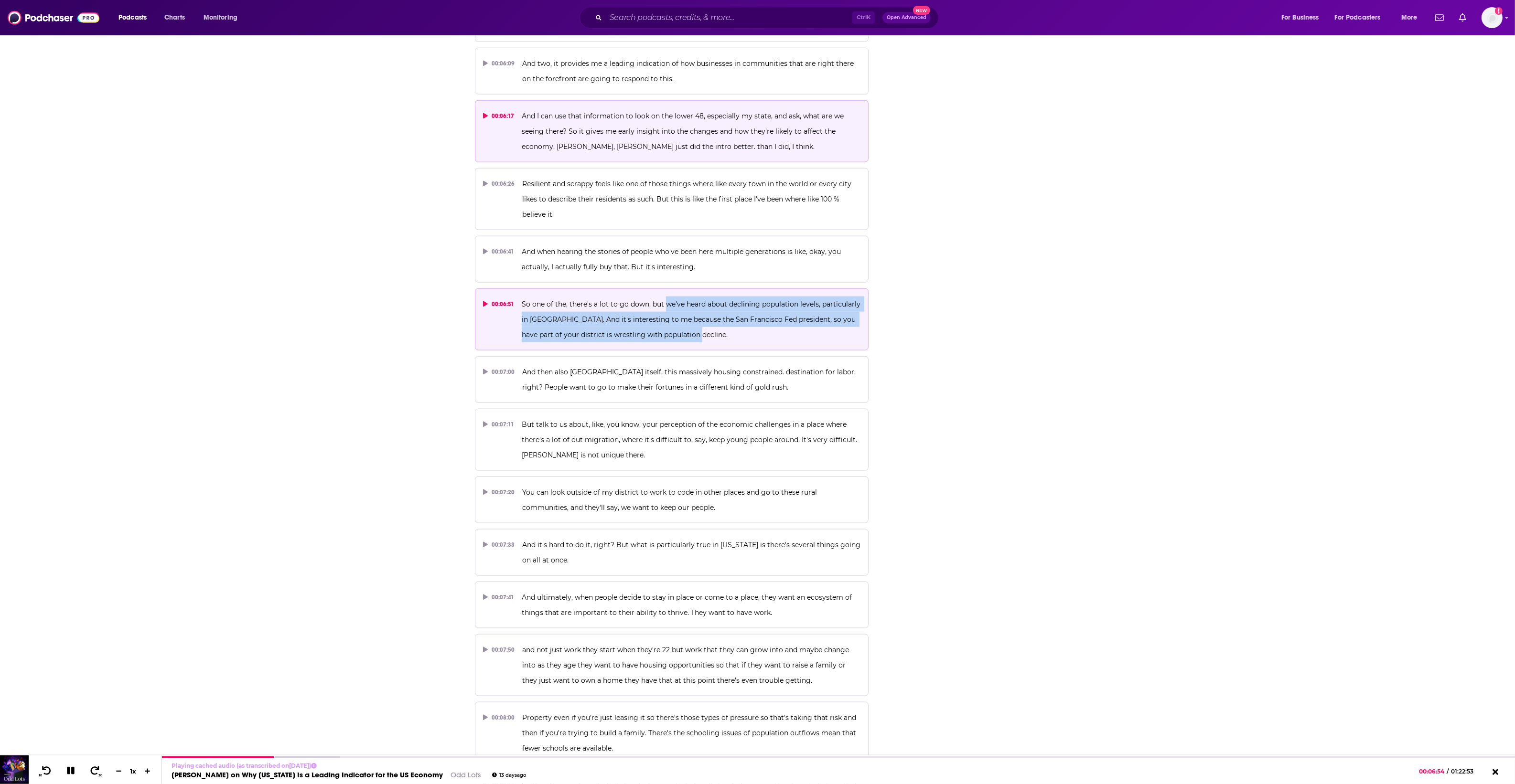
drag, startPoint x: 709, startPoint y: 333, endPoint x: 666, endPoint y: 302, distance: 53.0
click at [666, 302] on p "So one of the, there's a lot to go down, but we've heard about declining popula…" at bounding box center [691, 319] width 339 height 46
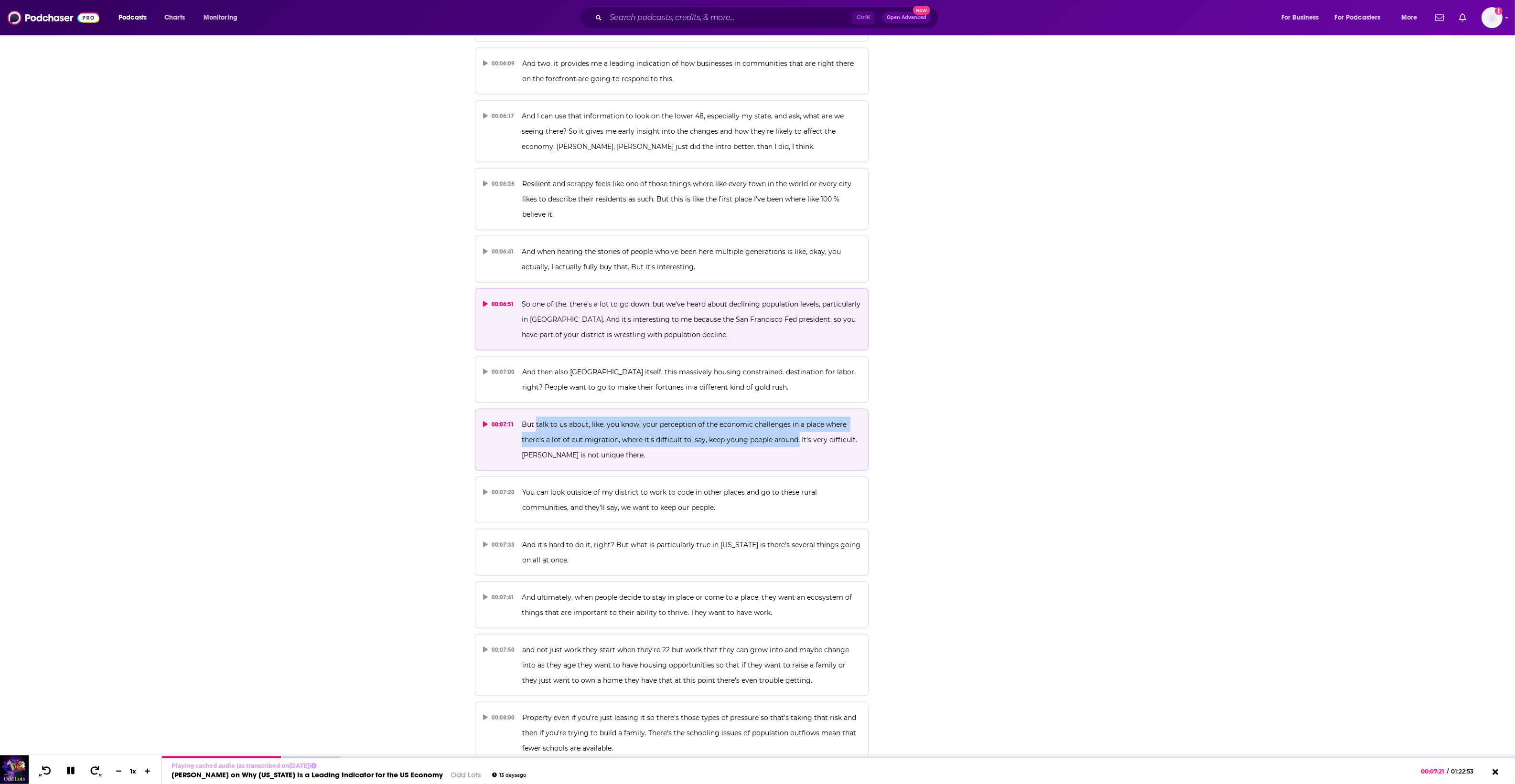
drag, startPoint x: 535, startPoint y: 416, endPoint x: 796, endPoint y: 437, distance: 261.8
click at [796, 437] on p "But talk to us about, like, you know, your perception of the economic challenge…" at bounding box center [691, 440] width 339 height 46
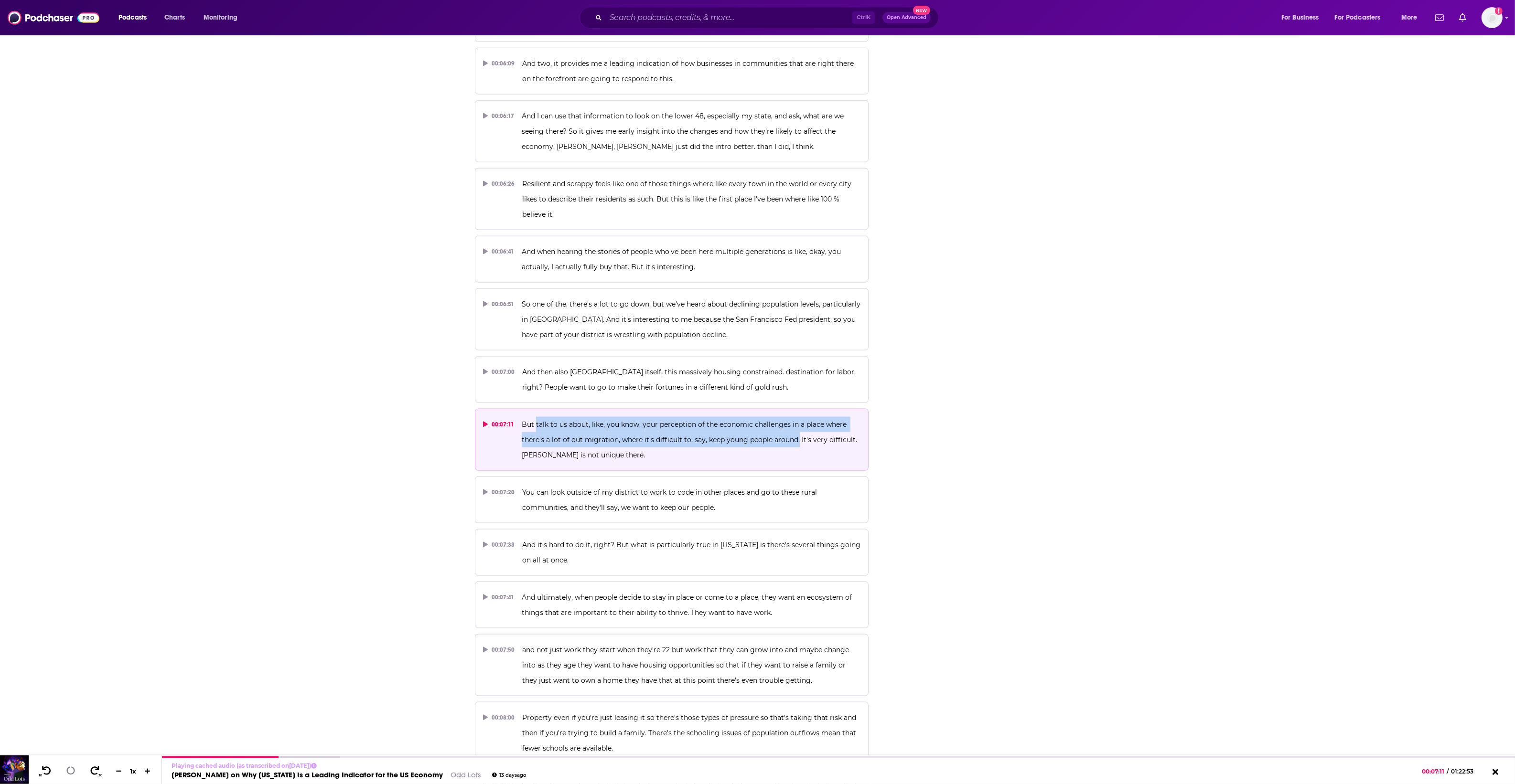
copy span "talk to us about, like, you know, your perception of the economic challenges in…"
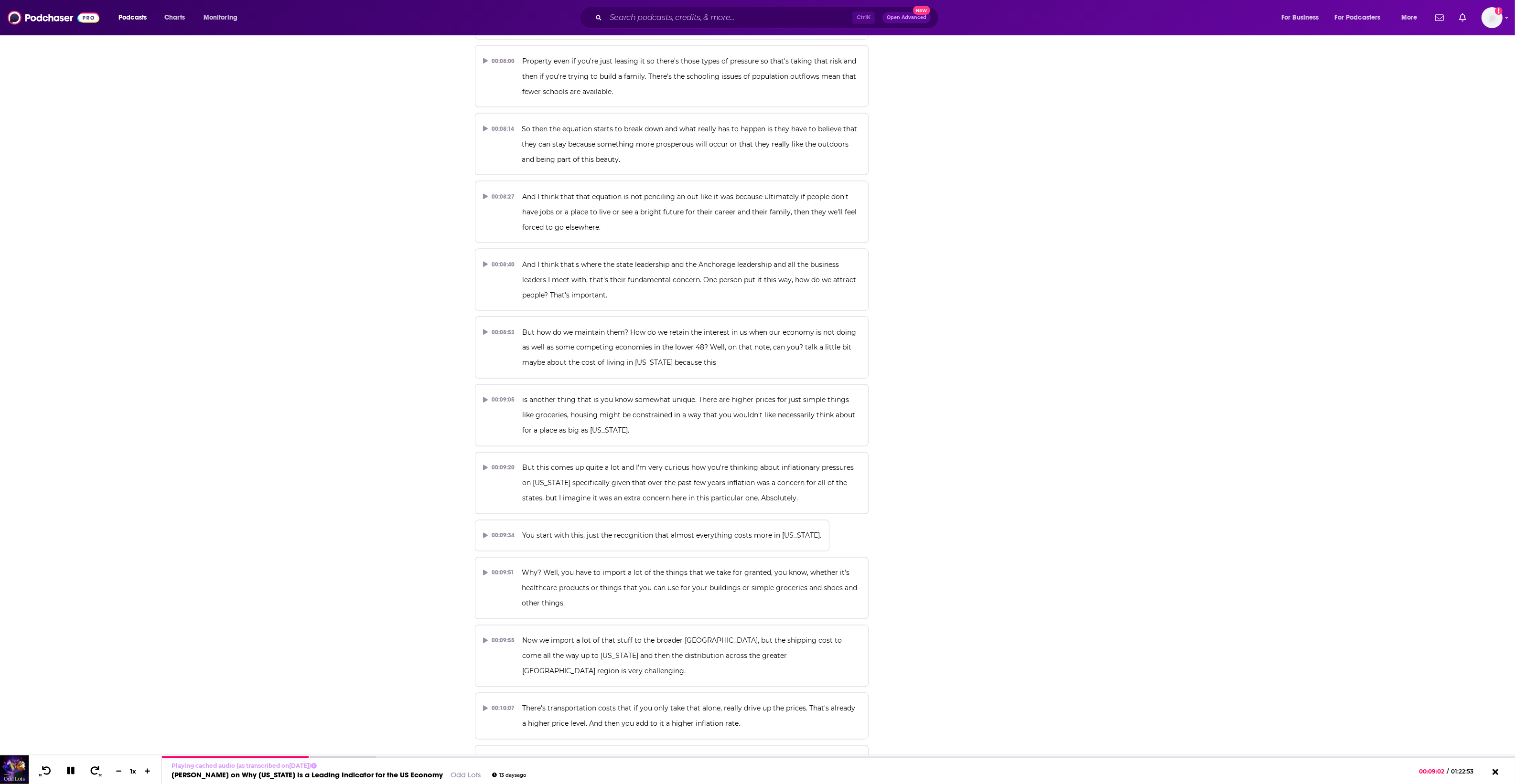
scroll to position [2566, 0]
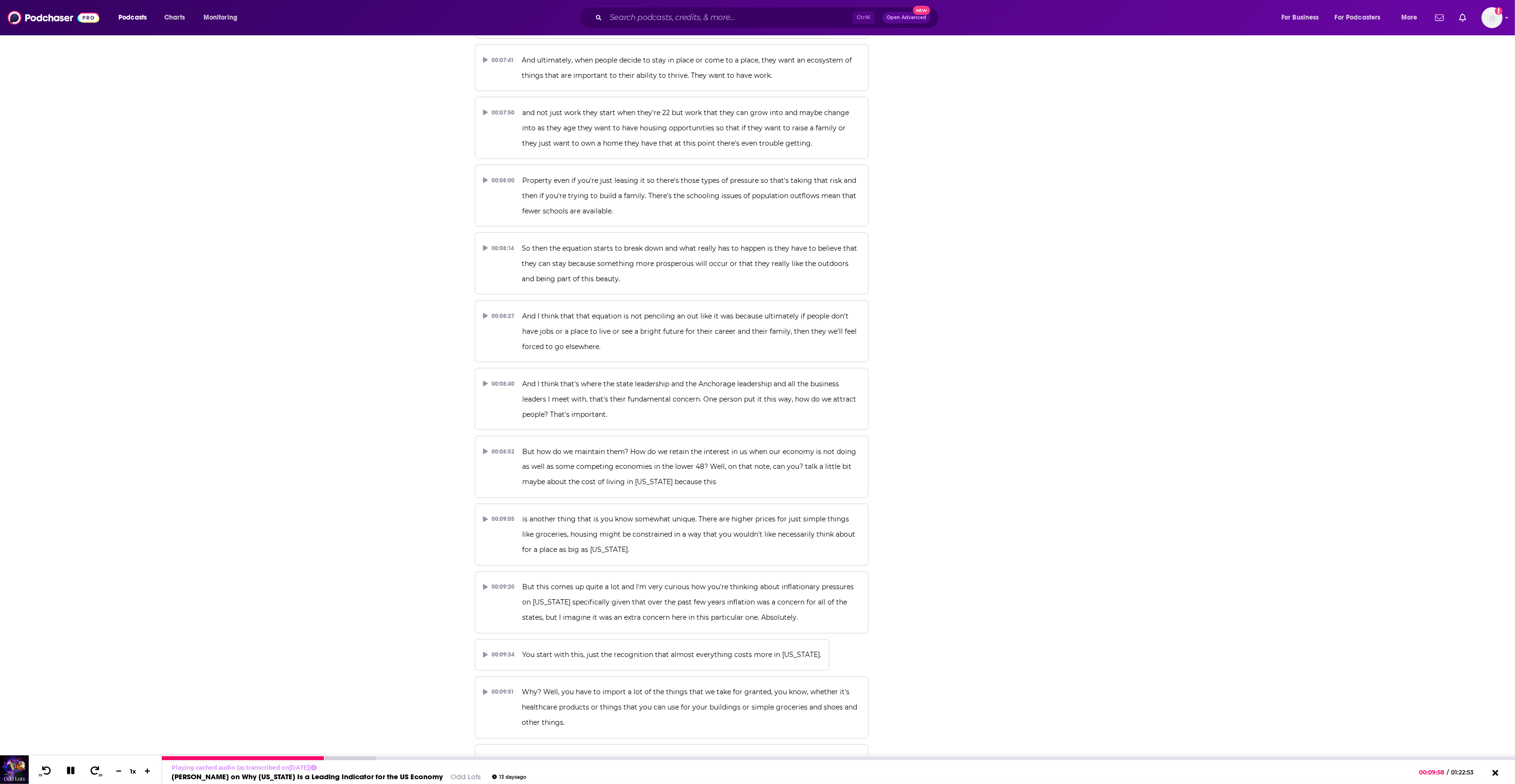
click at [68, 766] on icon at bounding box center [70, 770] width 14 height 14
click at [68, 772] on icon at bounding box center [70, 770] width 8 height 9
click at [73, 772] on icon at bounding box center [70, 770] width 8 height 8
click at [65, 777] on button at bounding box center [70, 771] width 18 height 14
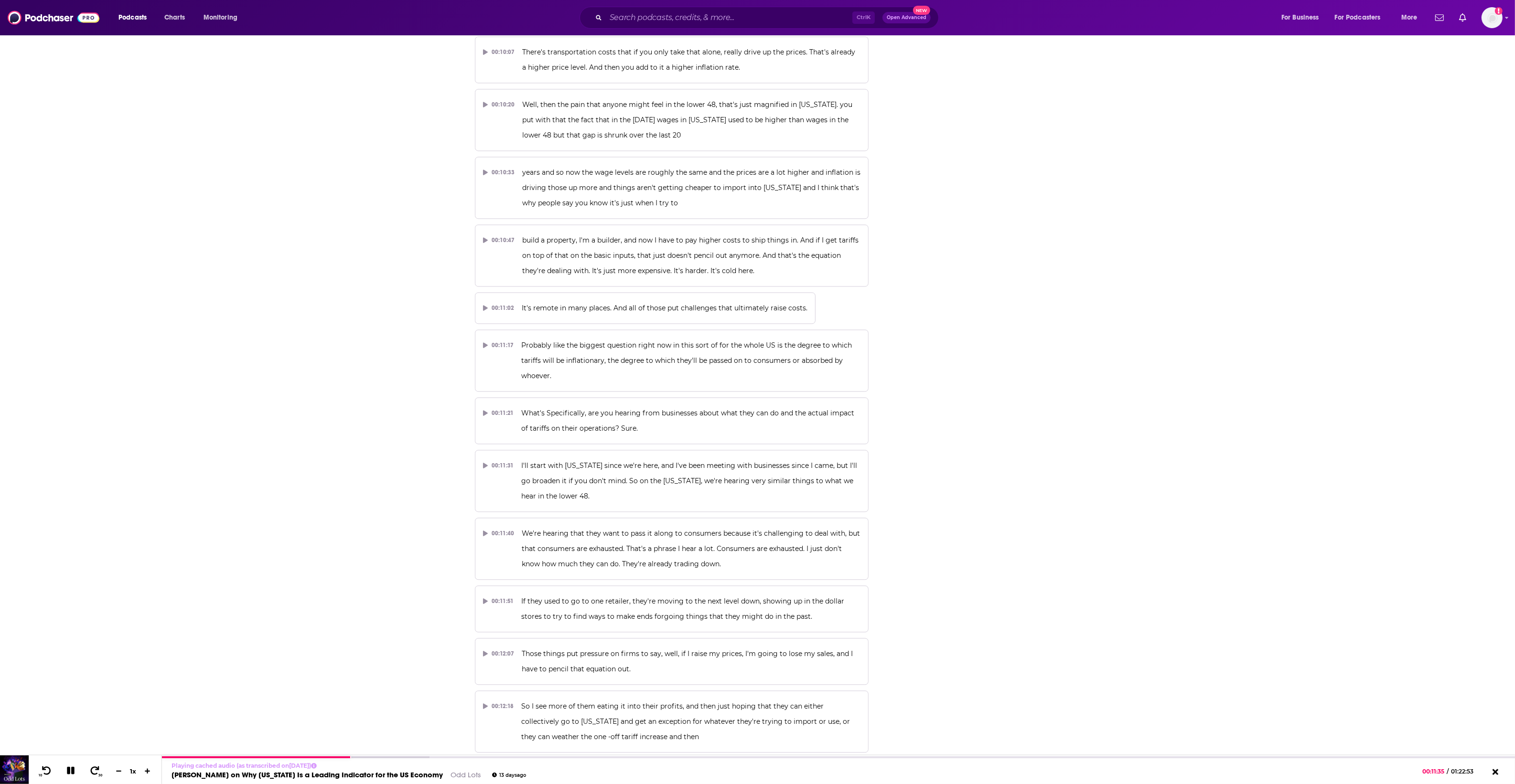
scroll to position [3402, 0]
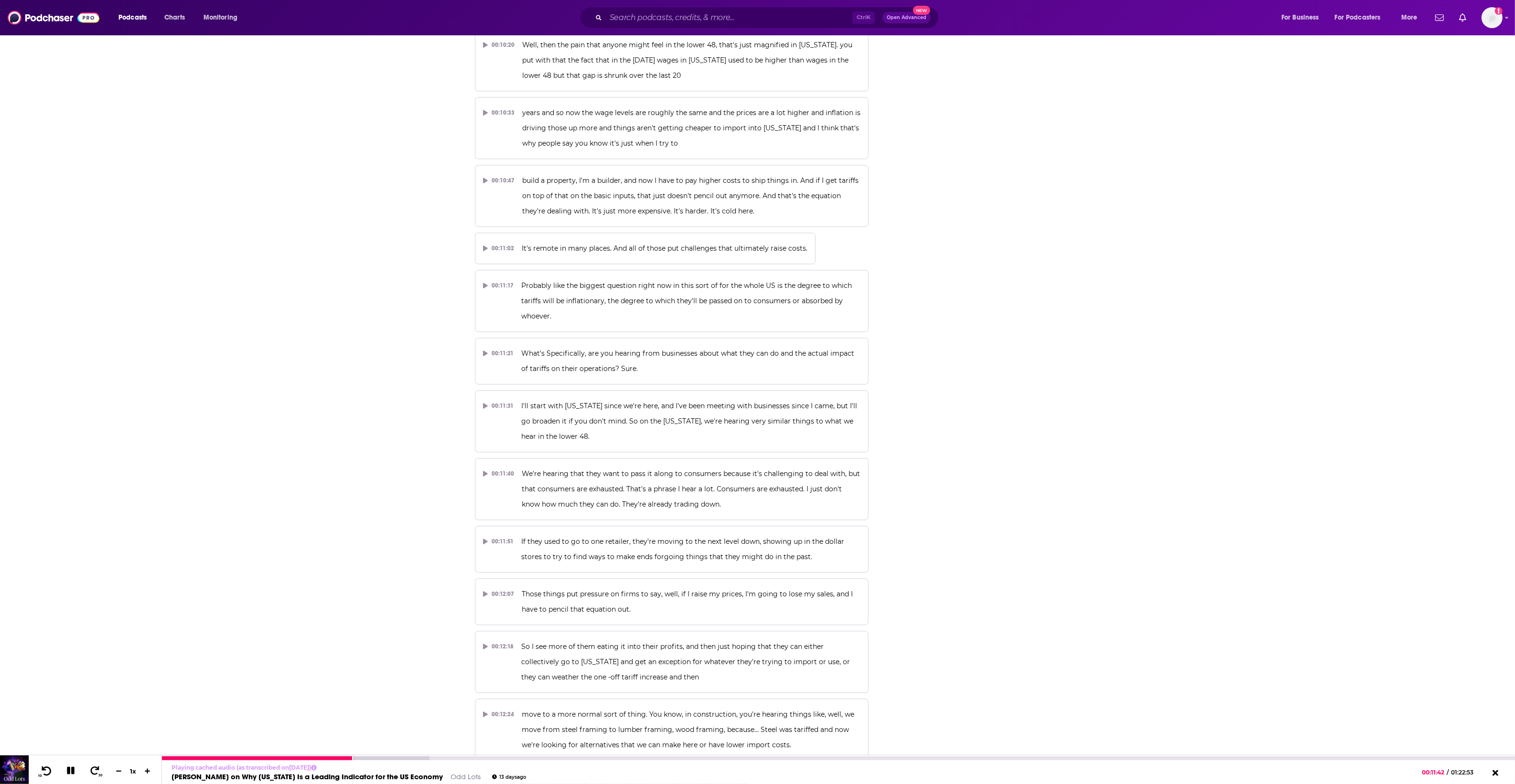
click at [46, 775] on icon at bounding box center [47, 770] width 12 height 9
click at [44, 773] on icon at bounding box center [47, 770] width 12 height 9
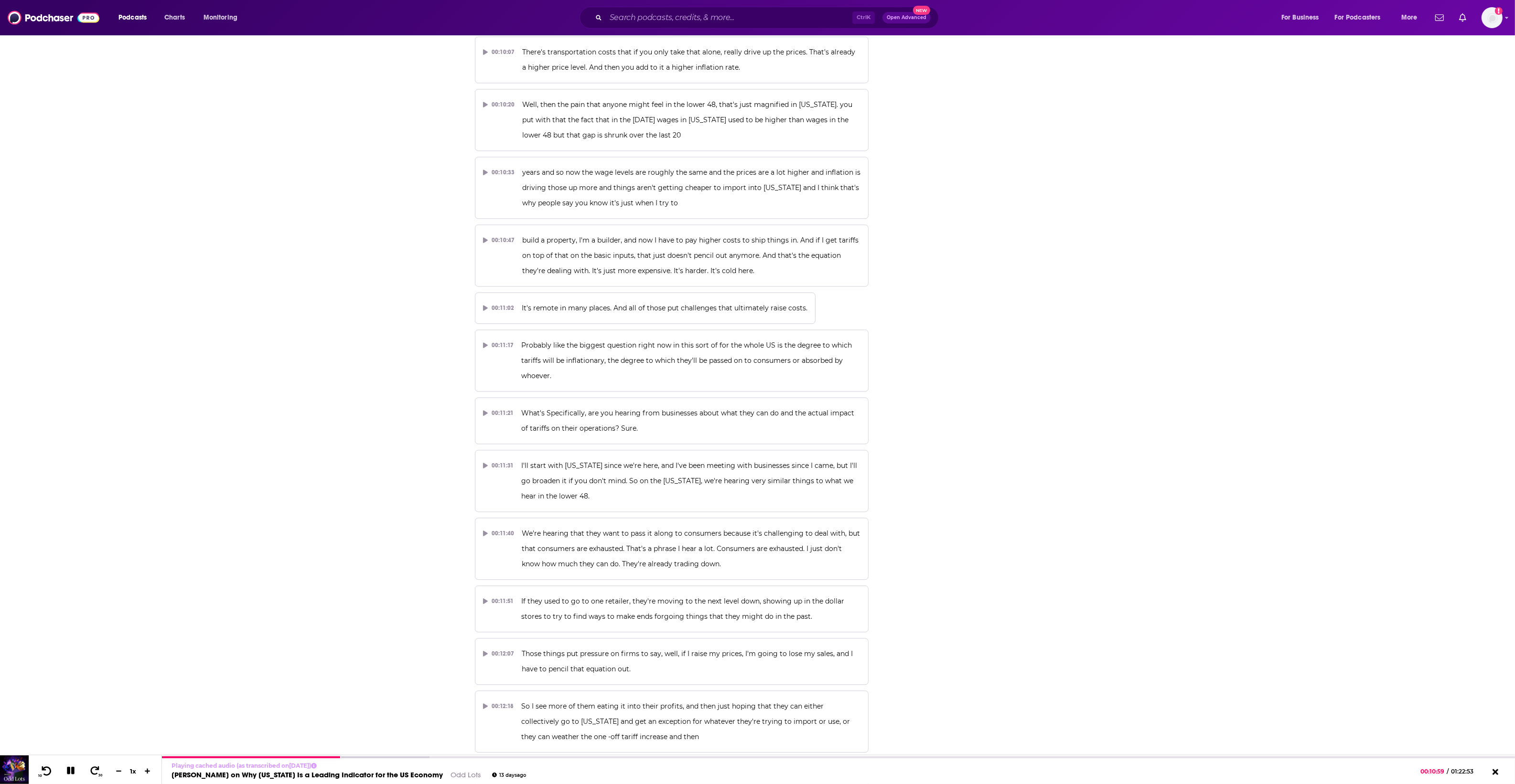
scroll to position [3223, 0]
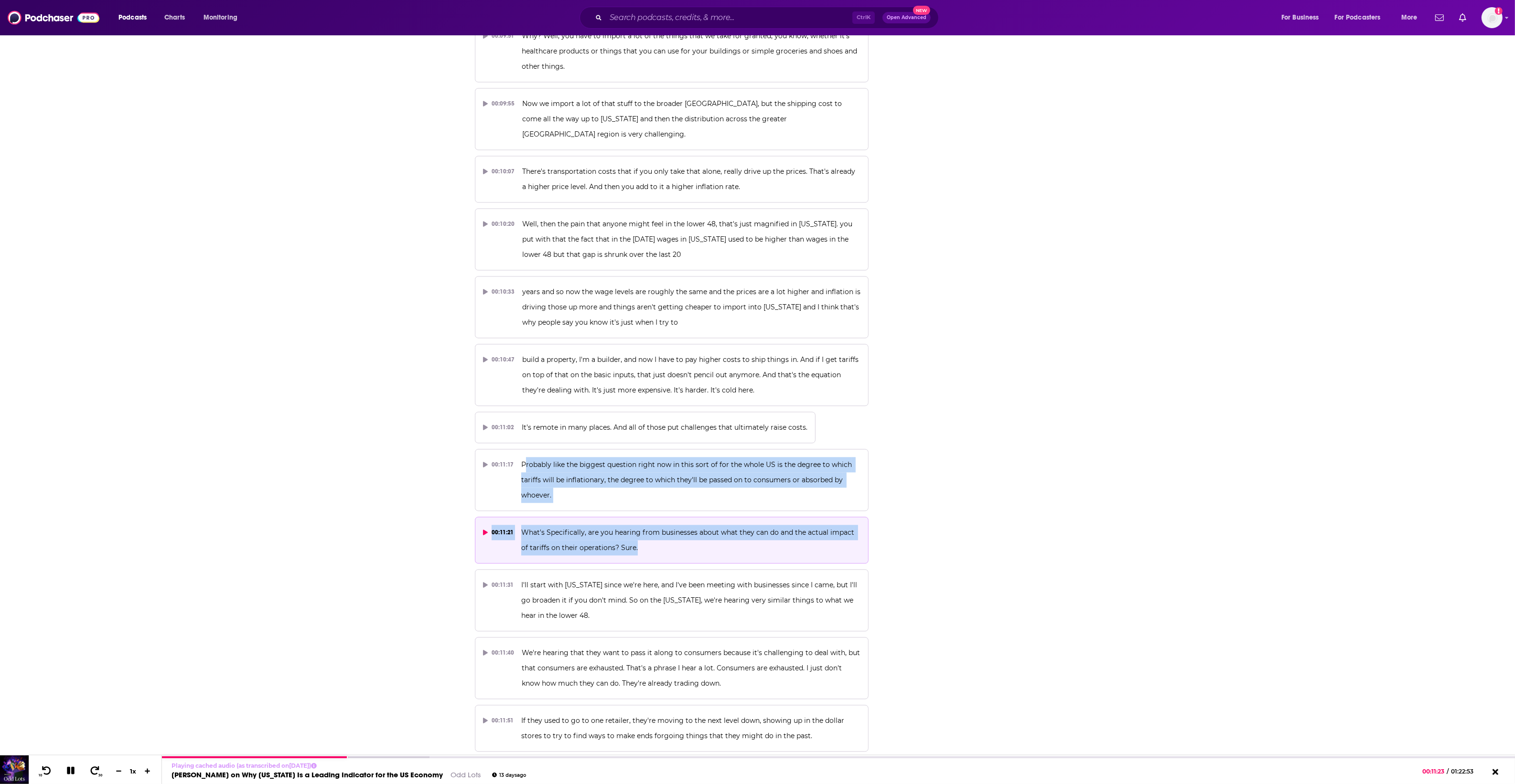
drag, startPoint x: 523, startPoint y: 446, endPoint x: 643, endPoint y: 532, distance: 147.6
drag, startPoint x: 643, startPoint y: 532, endPoint x: 628, endPoint y: 530, distance: 15.1
click at [628, 530] on span "What's Specifically, are you hearing from businesses about what they can do and…" at bounding box center [689, 540] width 335 height 24
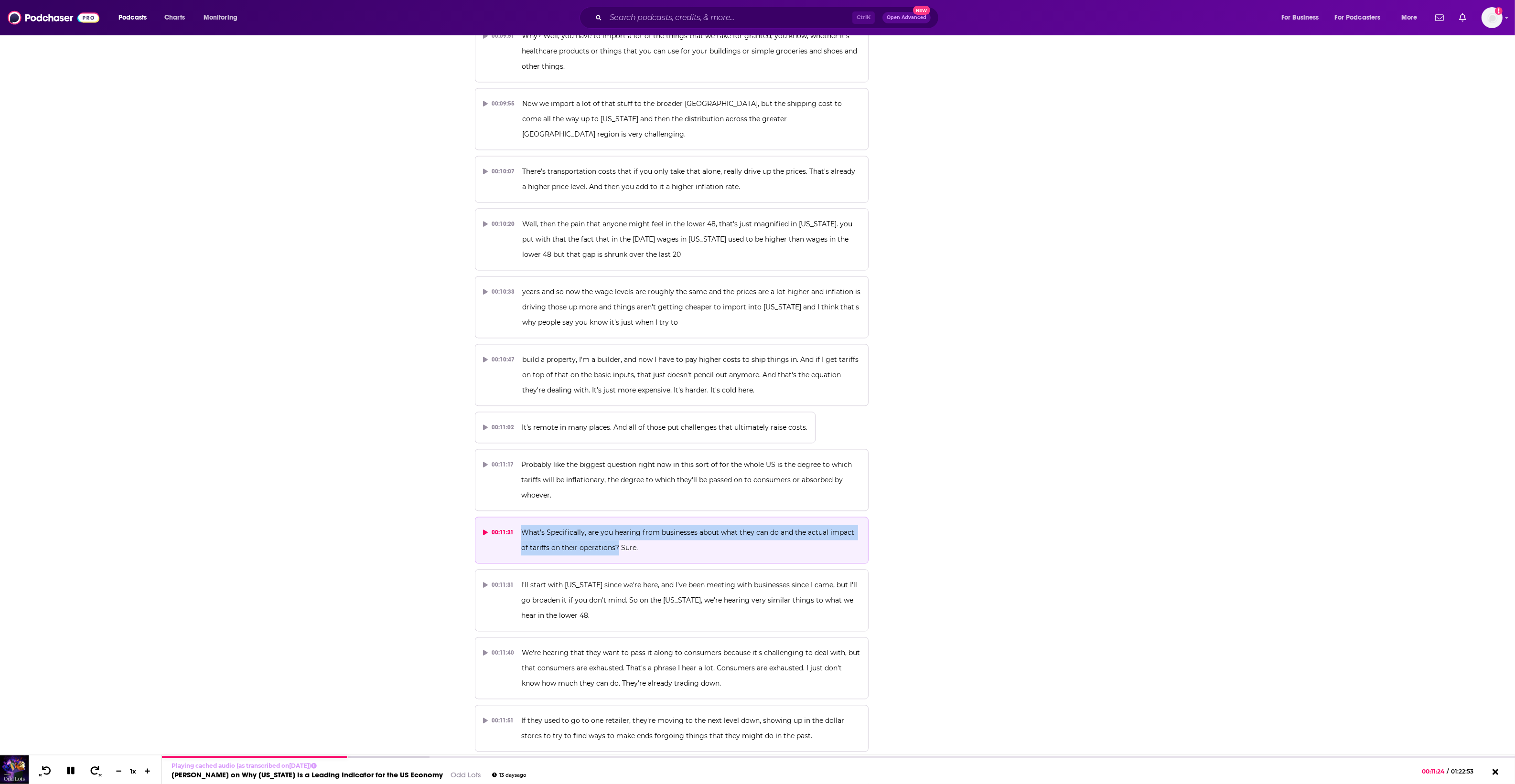
drag, startPoint x: 617, startPoint y: 529, endPoint x: 520, endPoint y: 515, distance: 98.0
click at [521, 528] on span "What's Specifically, are you hearing from businesses about what they can do and…" at bounding box center [689, 540] width 335 height 24
copy span "What's Specifically, are you hearing from businesses about what they can do and…"
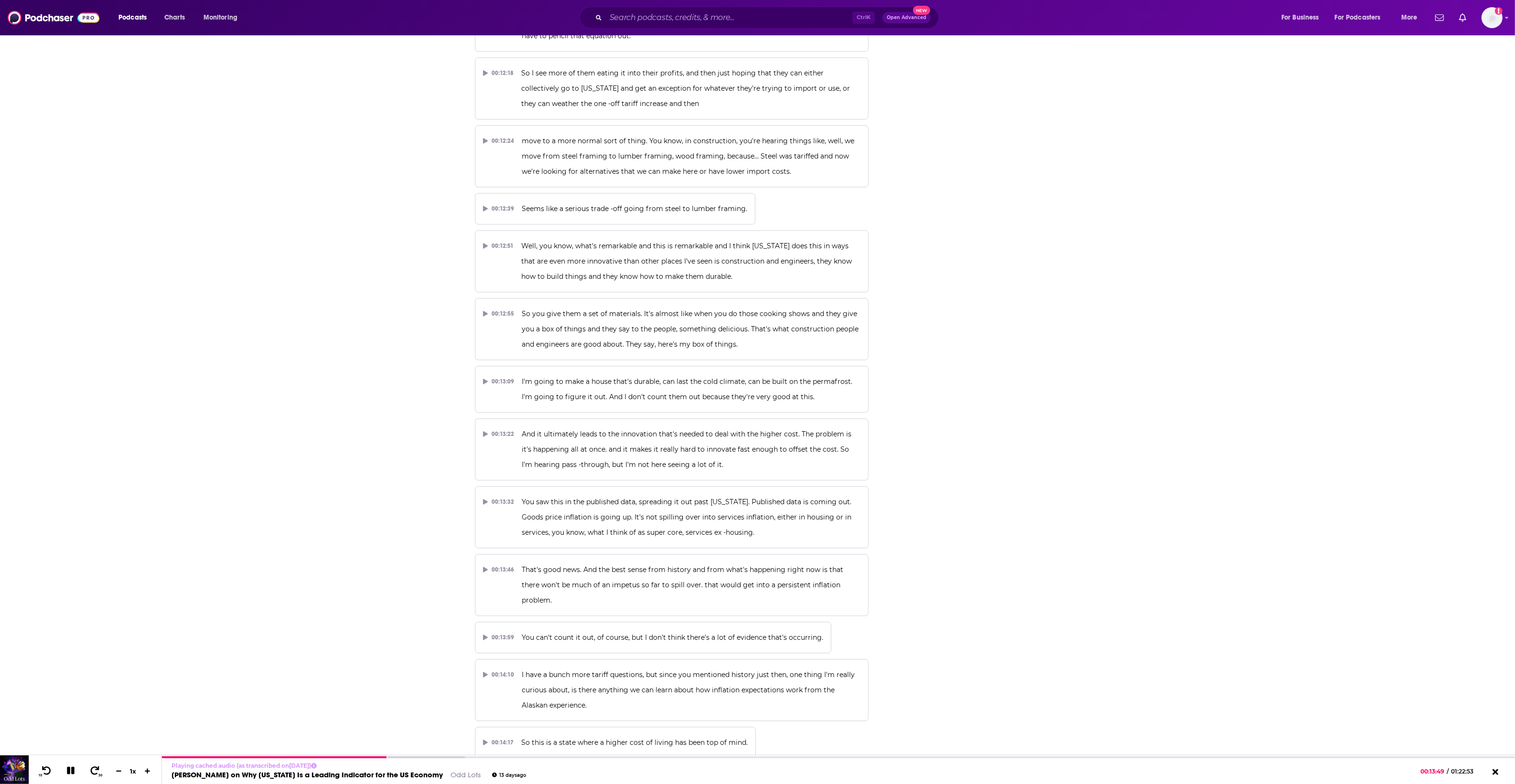
scroll to position [4058, 0]
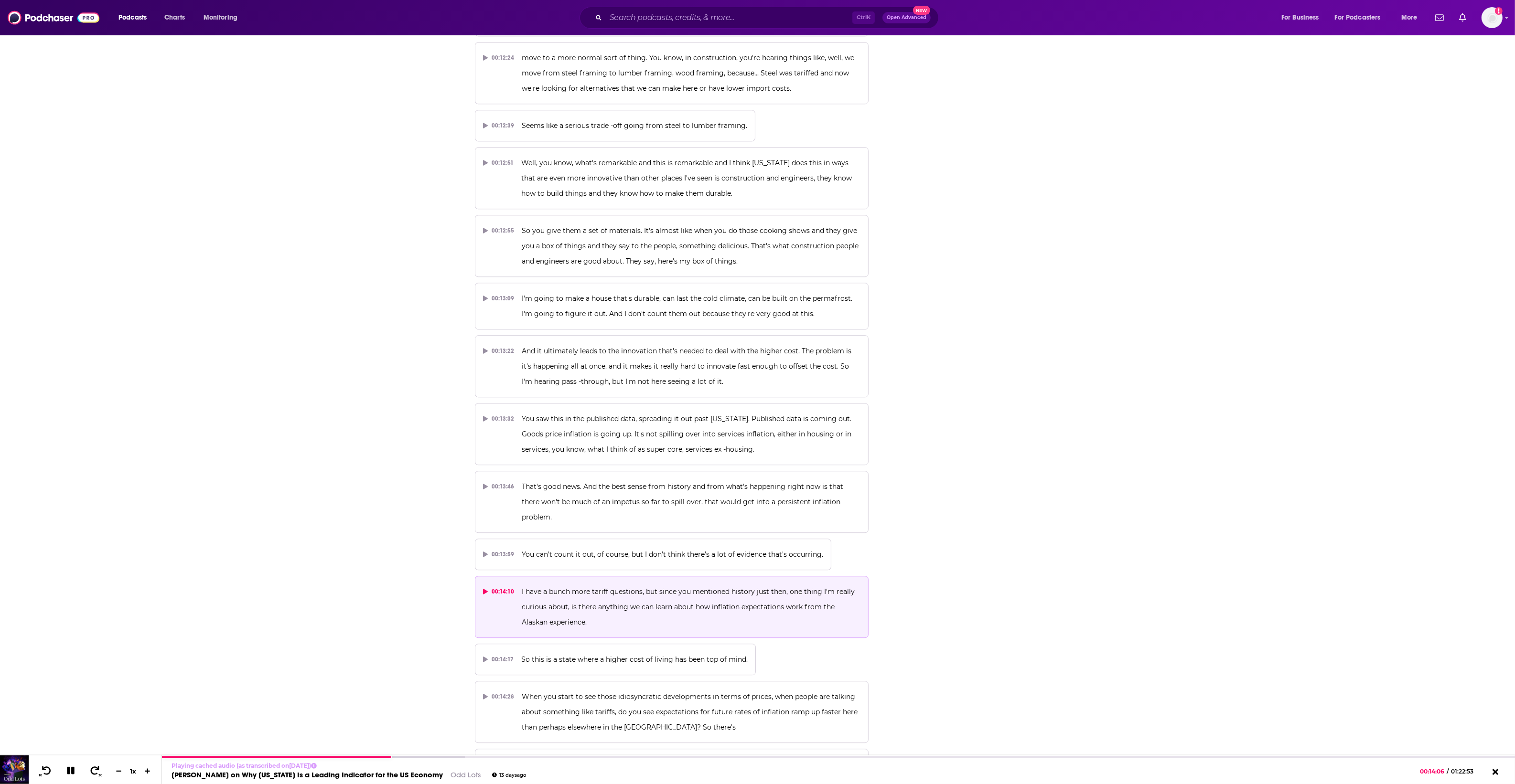
click at [644, 589] on span "I have a bunch more tariff questions, but since you mentioned history just then…" at bounding box center [689, 607] width 335 height 39
drag, startPoint x: 624, startPoint y: 614, endPoint x: 605, endPoint y: 582, distance: 37.2
click at [605, 582] on button "00:14:10 I have a bunch more tariff questions, but since you mentioned history …" at bounding box center [672, 607] width 394 height 62
drag, startPoint x: 520, startPoint y: 572, endPoint x: 634, endPoint y: 595, distance: 116.3
click at [634, 595] on button "00:14:10 I have a bunch more tariff questions, but since you mentioned history …" at bounding box center [672, 607] width 394 height 62
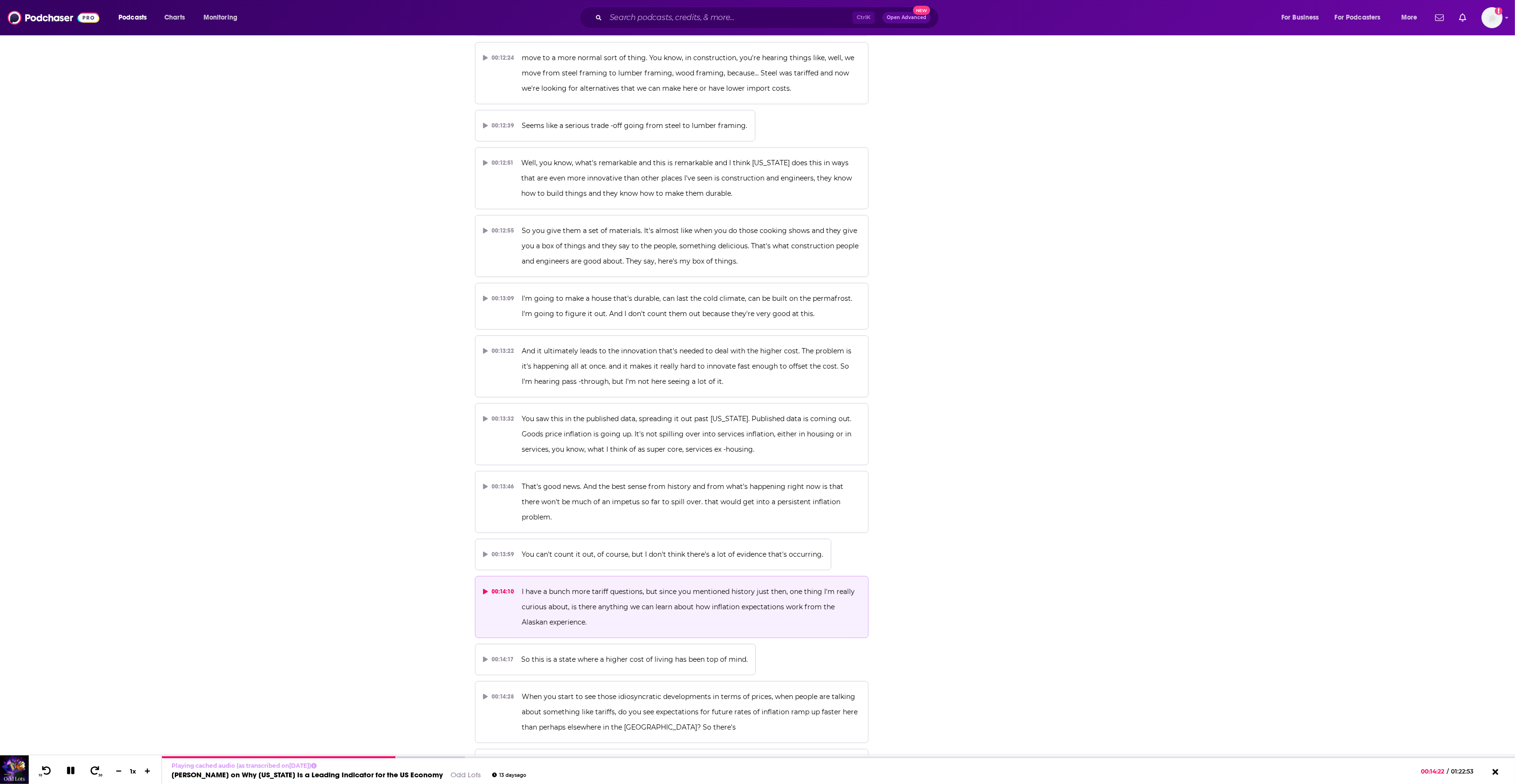
click at [596, 612] on p "I have a bunch more tariff questions, but since you mentioned history just then…" at bounding box center [691, 607] width 339 height 46
drag, startPoint x: 588, startPoint y: 608, endPoint x: 521, endPoint y: 578, distance: 73.4
click at [522, 584] on p "I have a bunch more tariff questions, but since you mentioned history just then…" at bounding box center [691, 607] width 339 height 46
copy span "I have a bunch more tariff questions, but since you mentioned history just then…"
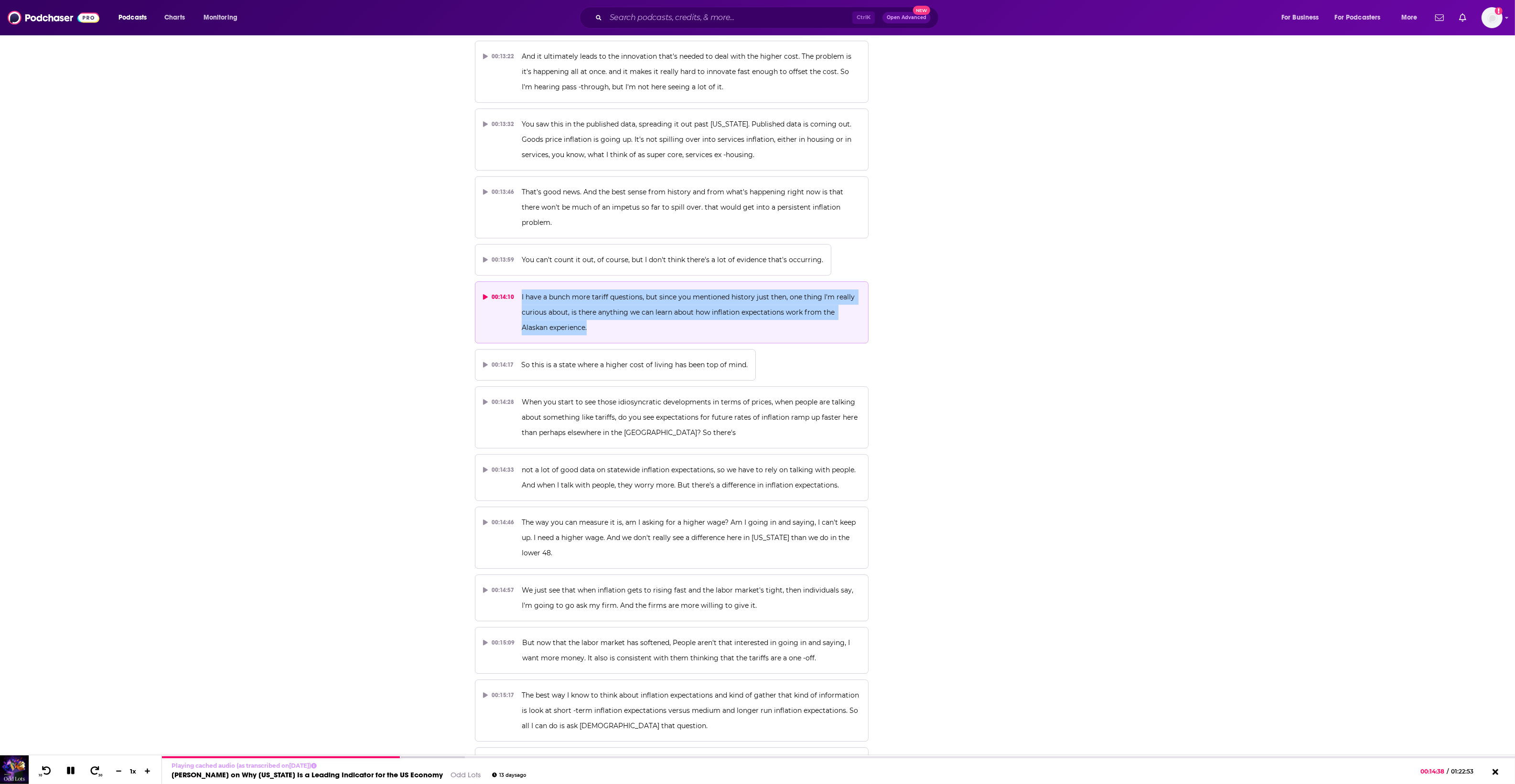
scroll to position [4357, 0]
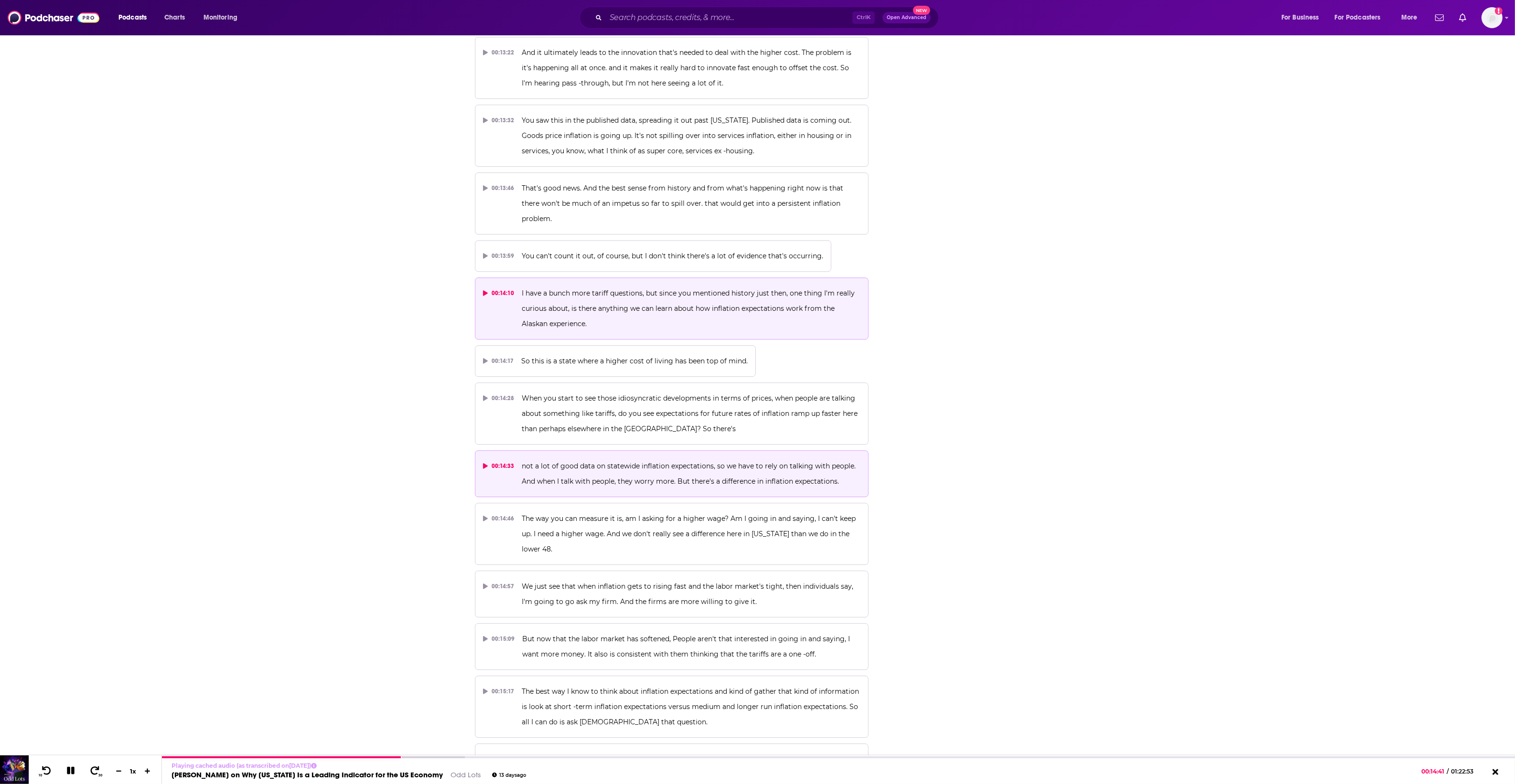
click at [647, 462] on span "not a lot of good data on statewide inflation expectations, so we have to rely …" at bounding box center [690, 474] width 336 height 24
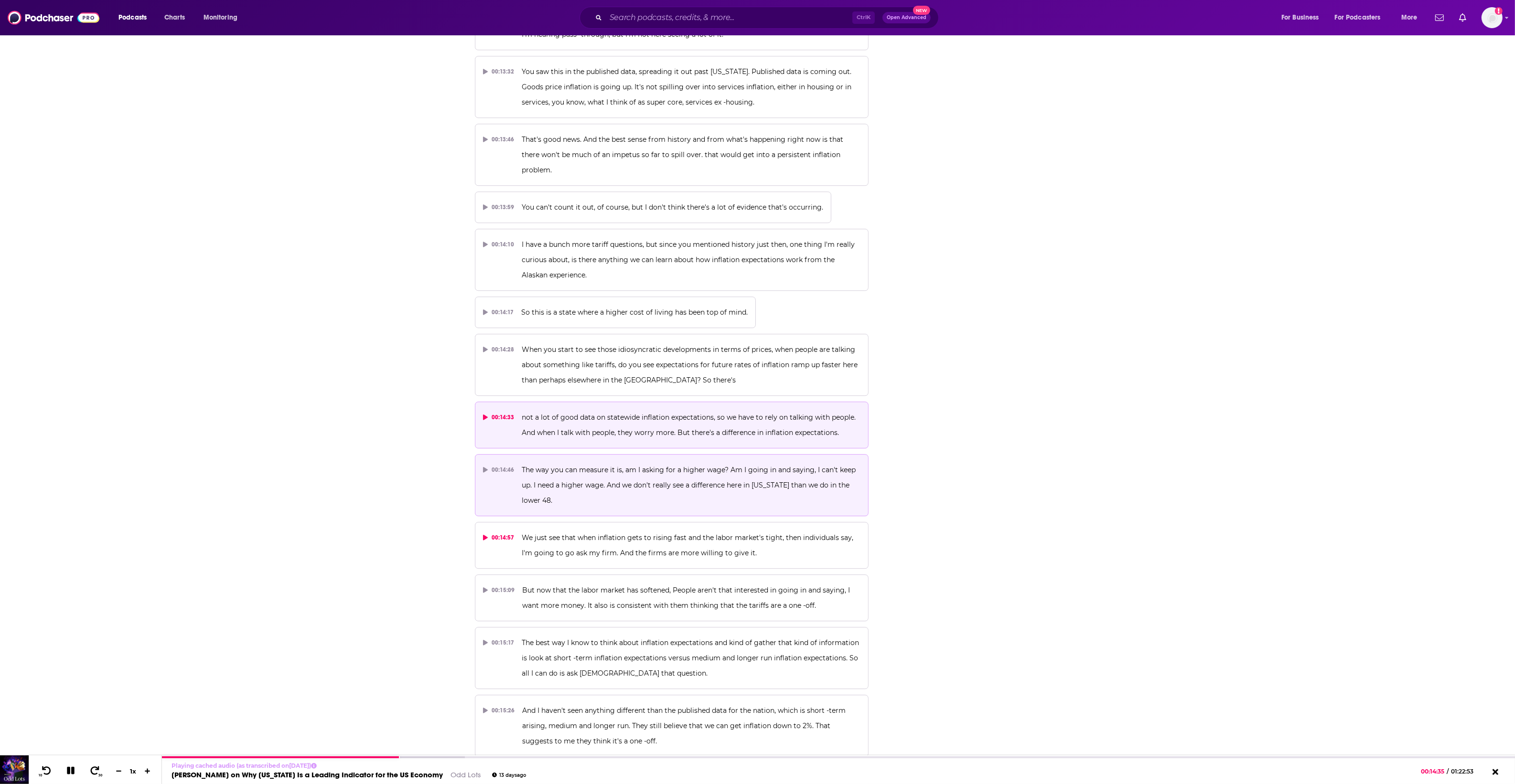
scroll to position [4476, 0]
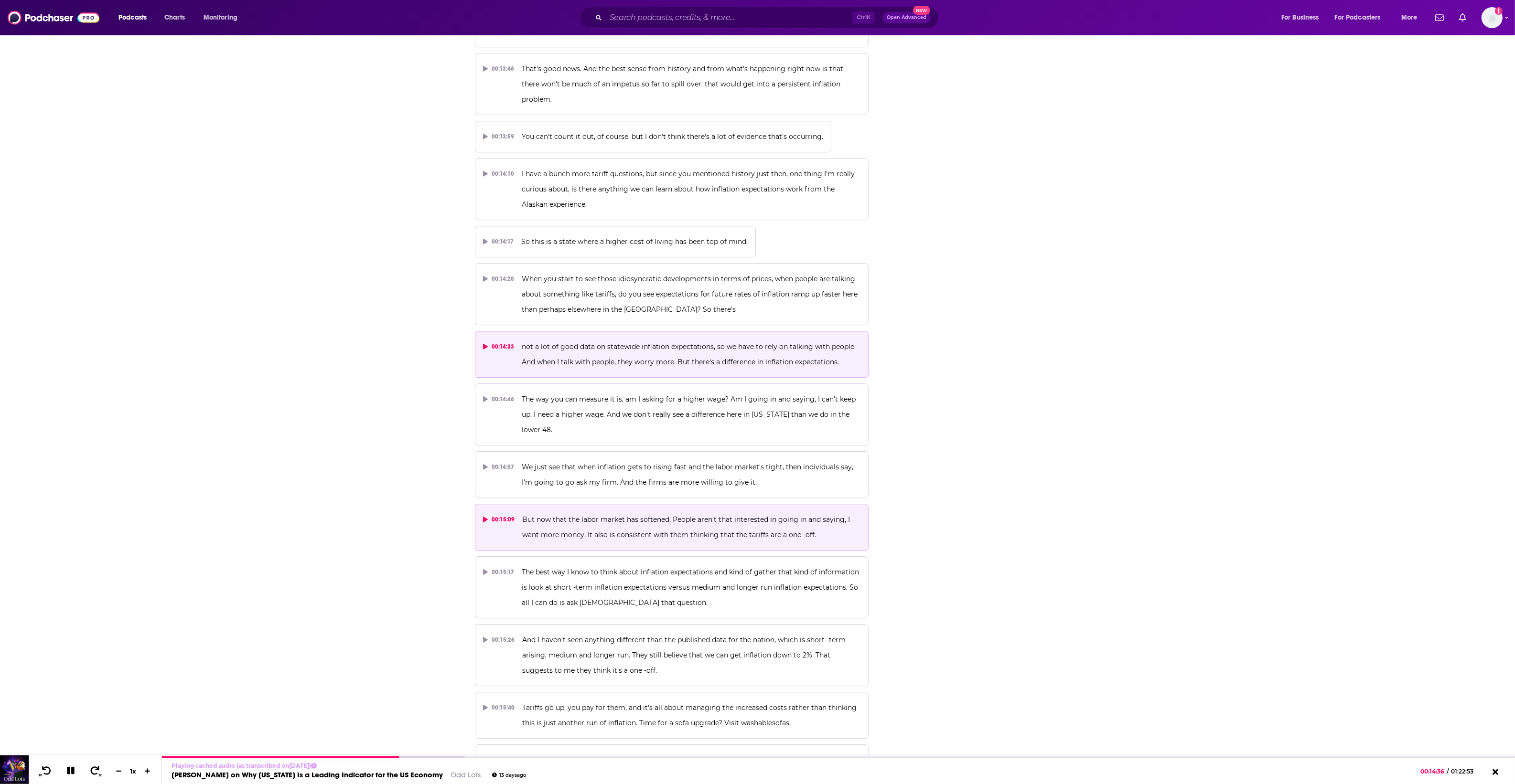
click at [512, 513] on button "00:15:09 But now that the labor market has softened, People aren't that interes…" at bounding box center [672, 527] width 394 height 47
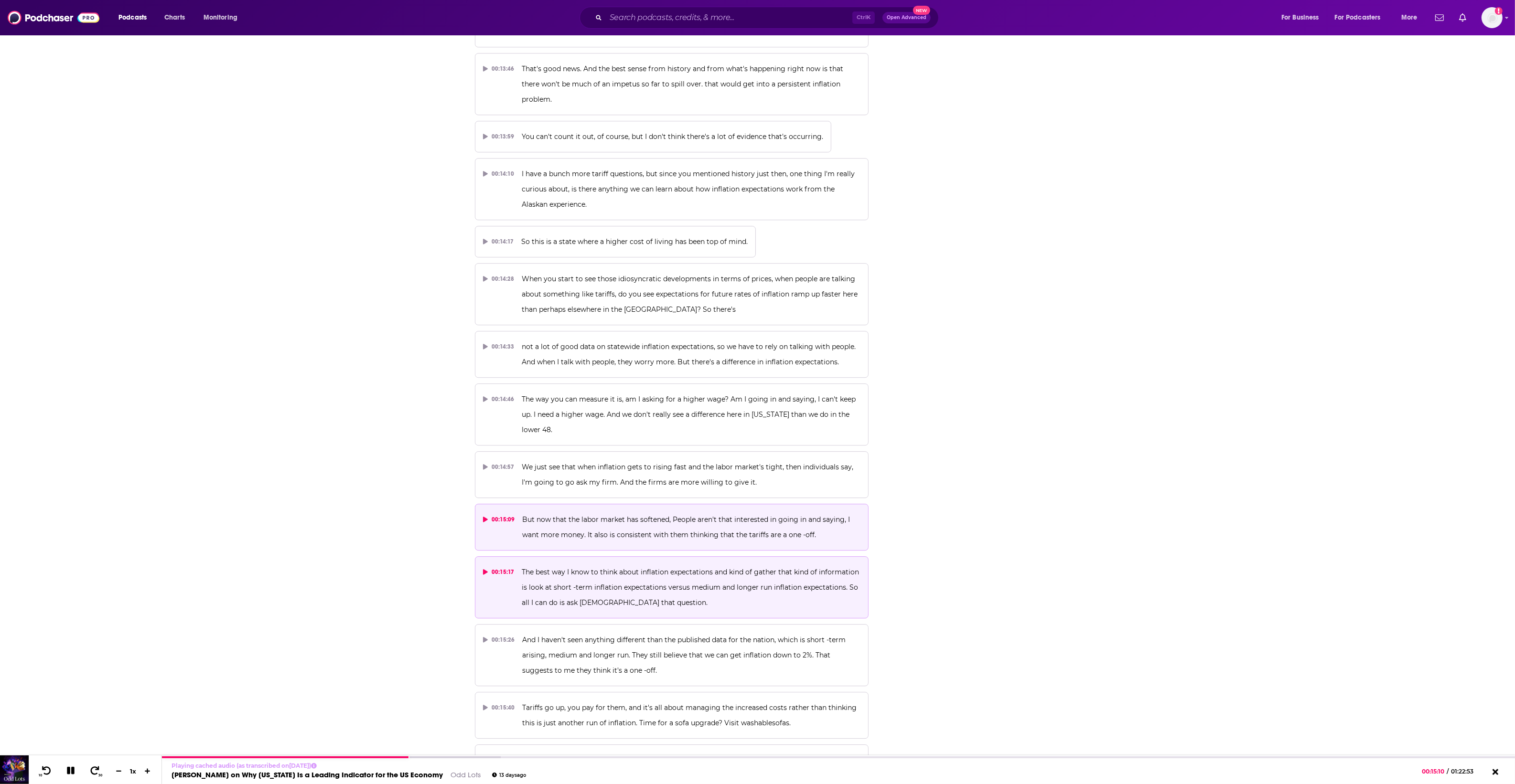
click at [548, 574] on span "The best way I know to think about inflation expectations and kind of gather th…" at bounding box center [691, 587] width 339 height 39
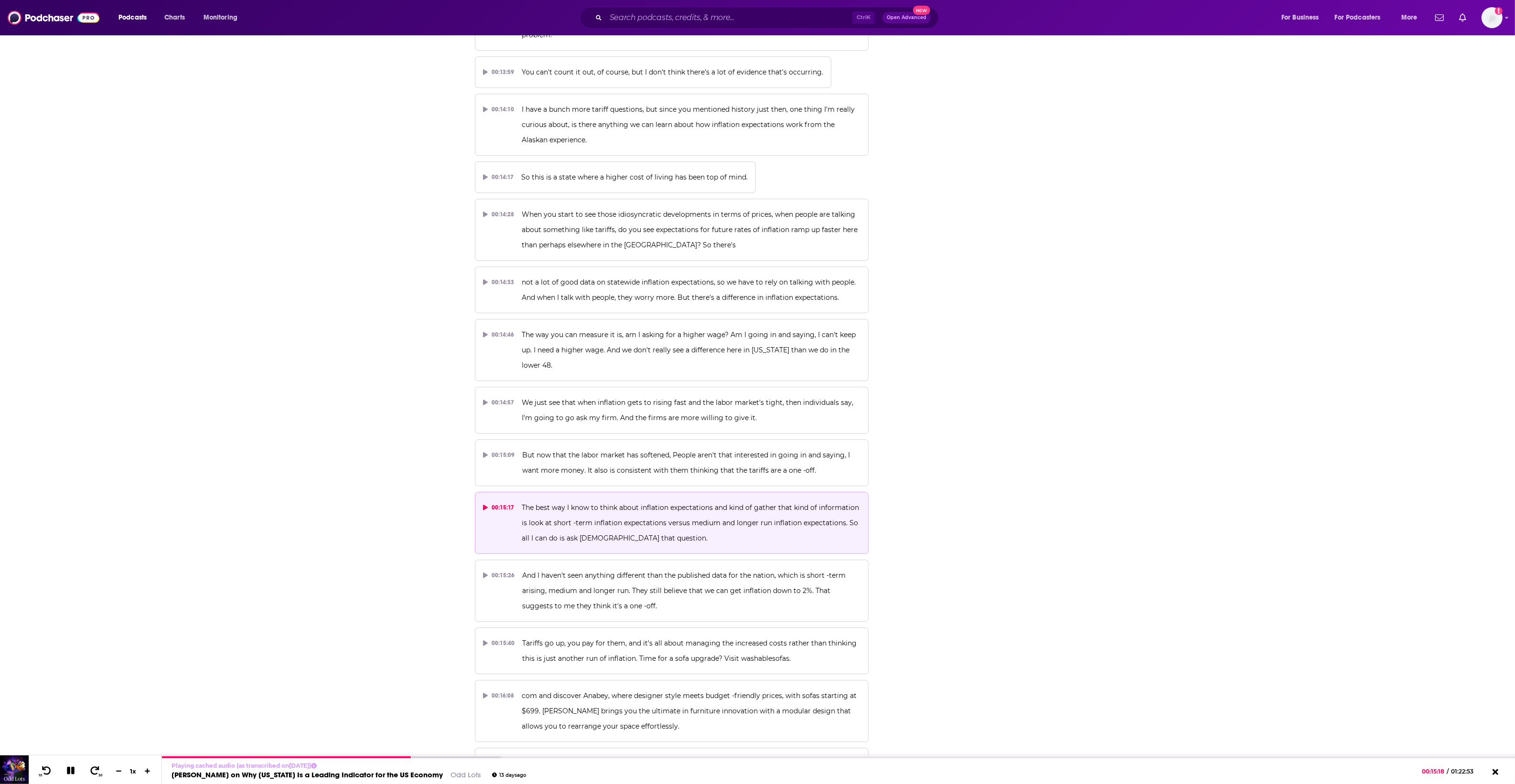
scroll to position [4655, 0]
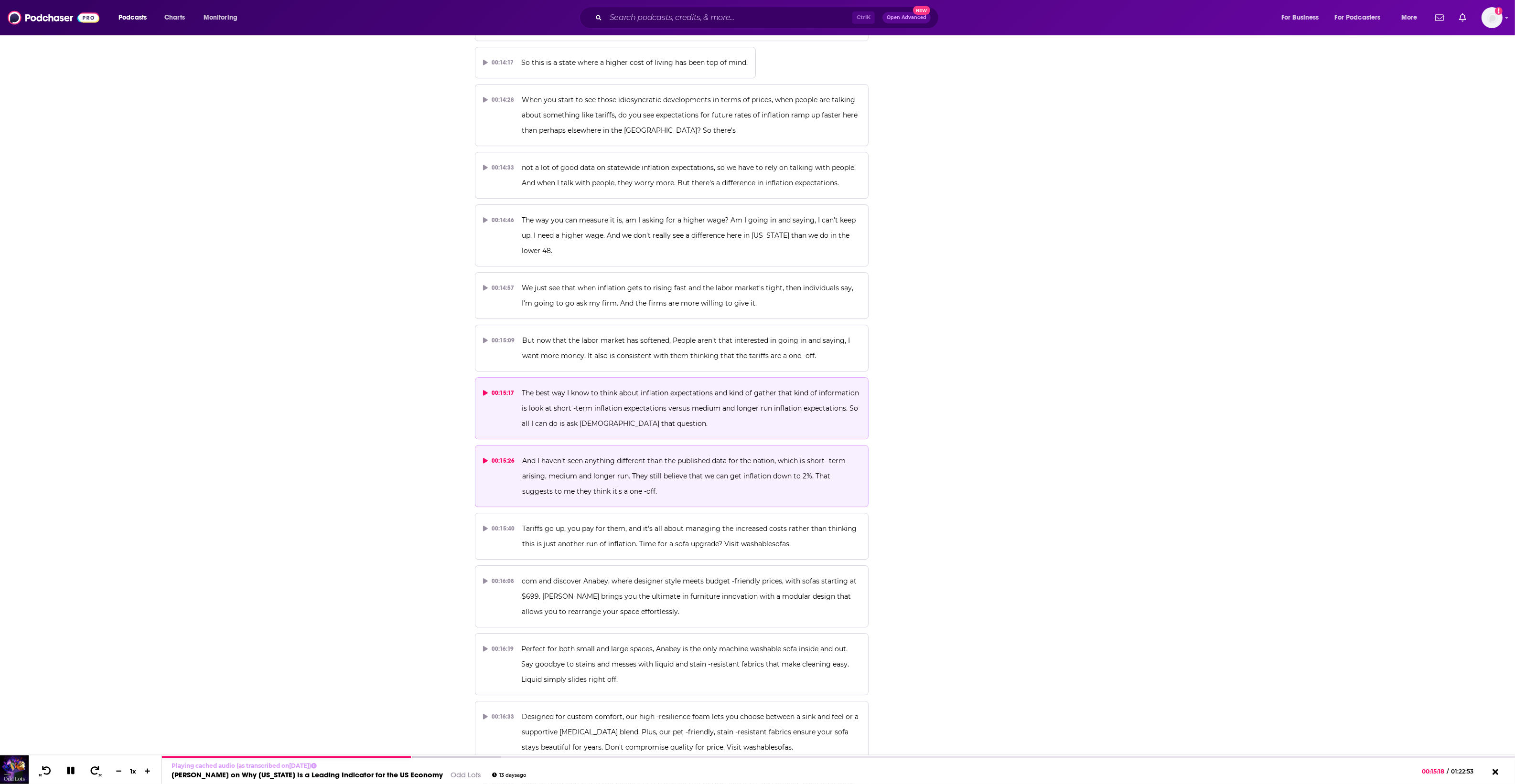
click at [574, 471] on p "And I haven't seen anything different than the published data for the nation, w…" at bounding box center [692, 476] width 338 height 46
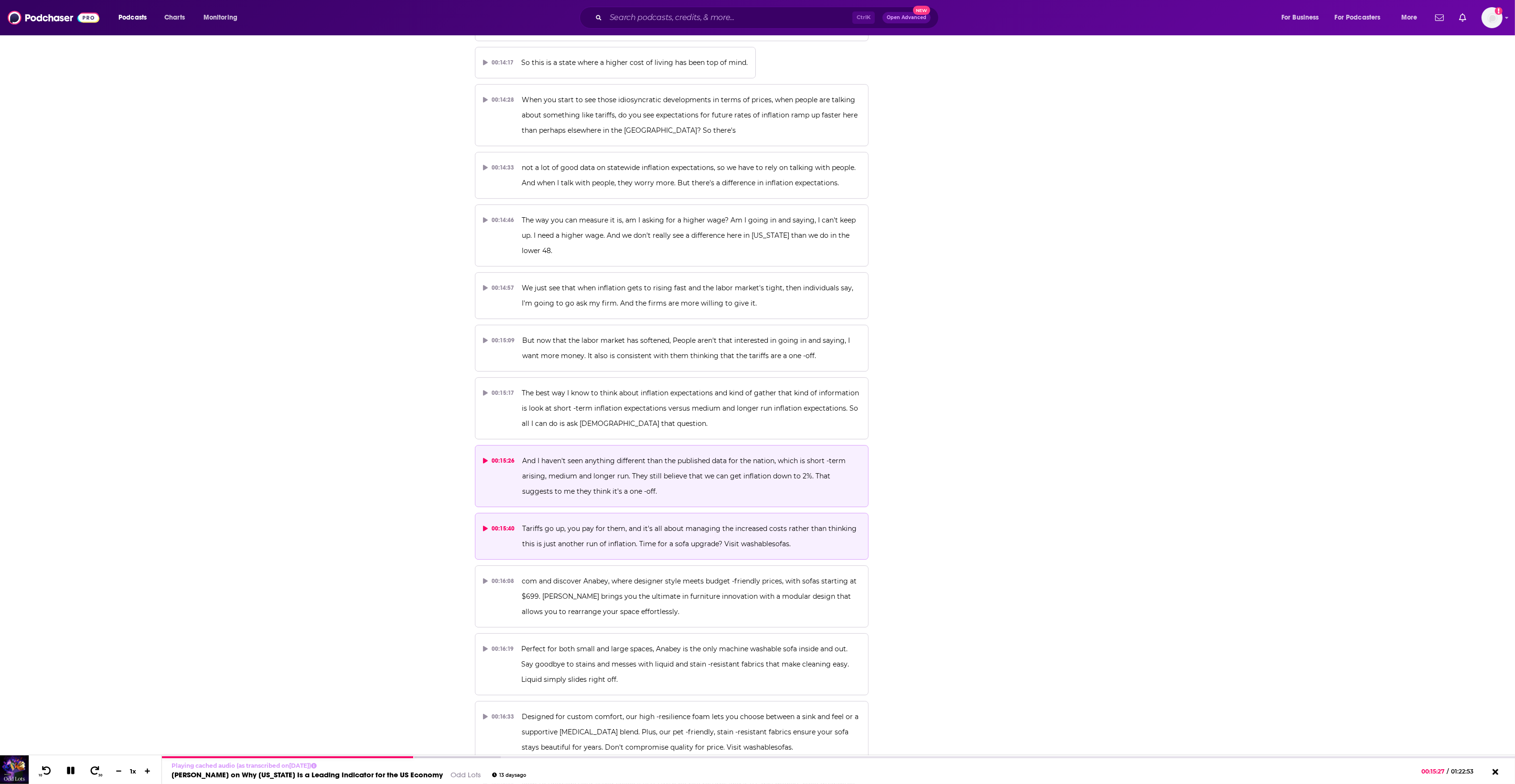
click at [557, 521] on p "Tariffs go up, you pay for them, and it's all about managing the increased cost…" at bounding box center [692, 536] width 338 height 31
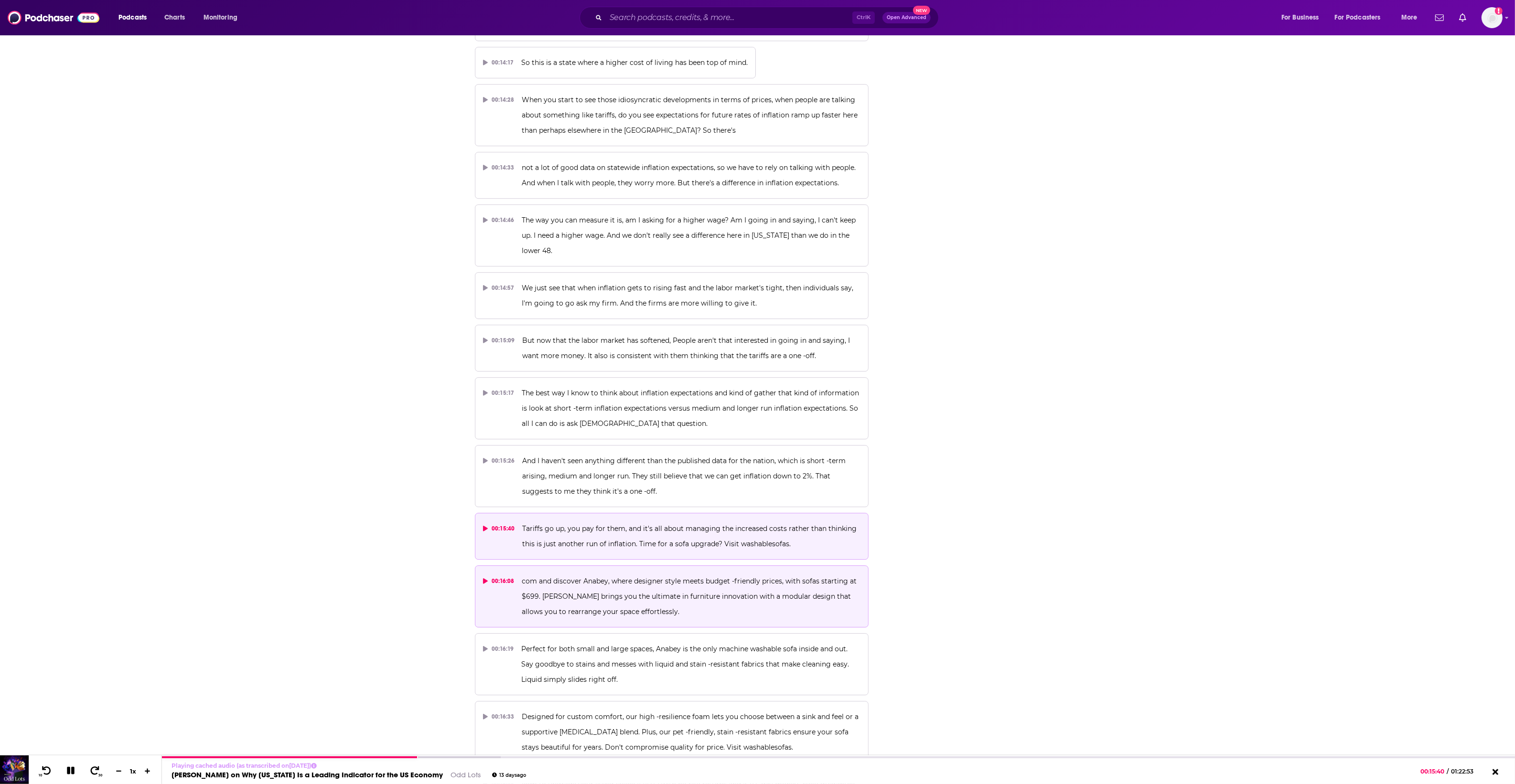
click at [539, 581] on span "com and discover Anabey, where designer style meets budget -friendly prices, wi…" at bounding box center [690, 596] width 337 height 39
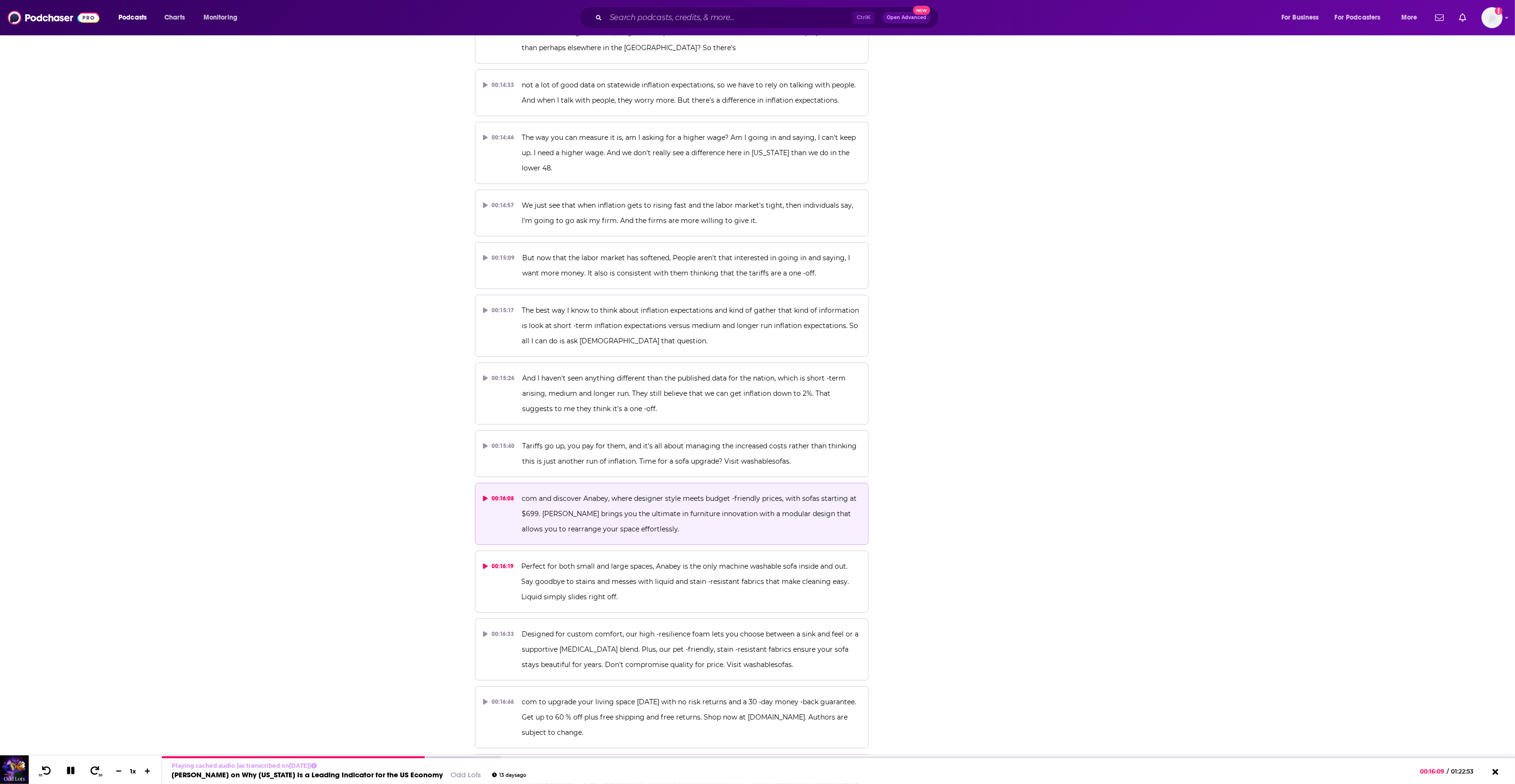
scroll to position [4774, 0]
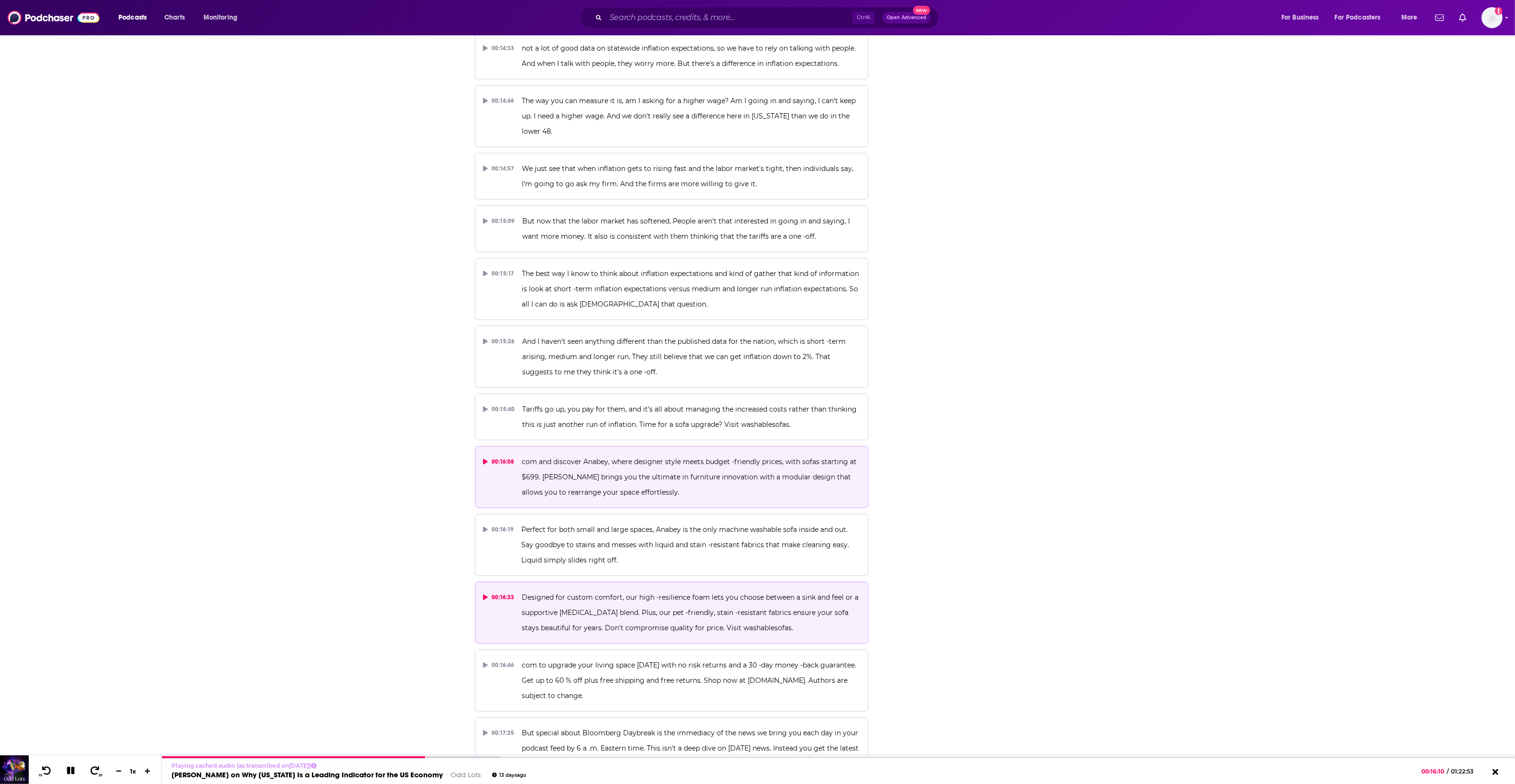
click at [545, 591] on p "Designed for custom comfort, our high -resilience foam lets you choose between …" at bounding box center [691, 613] width 339 height 46
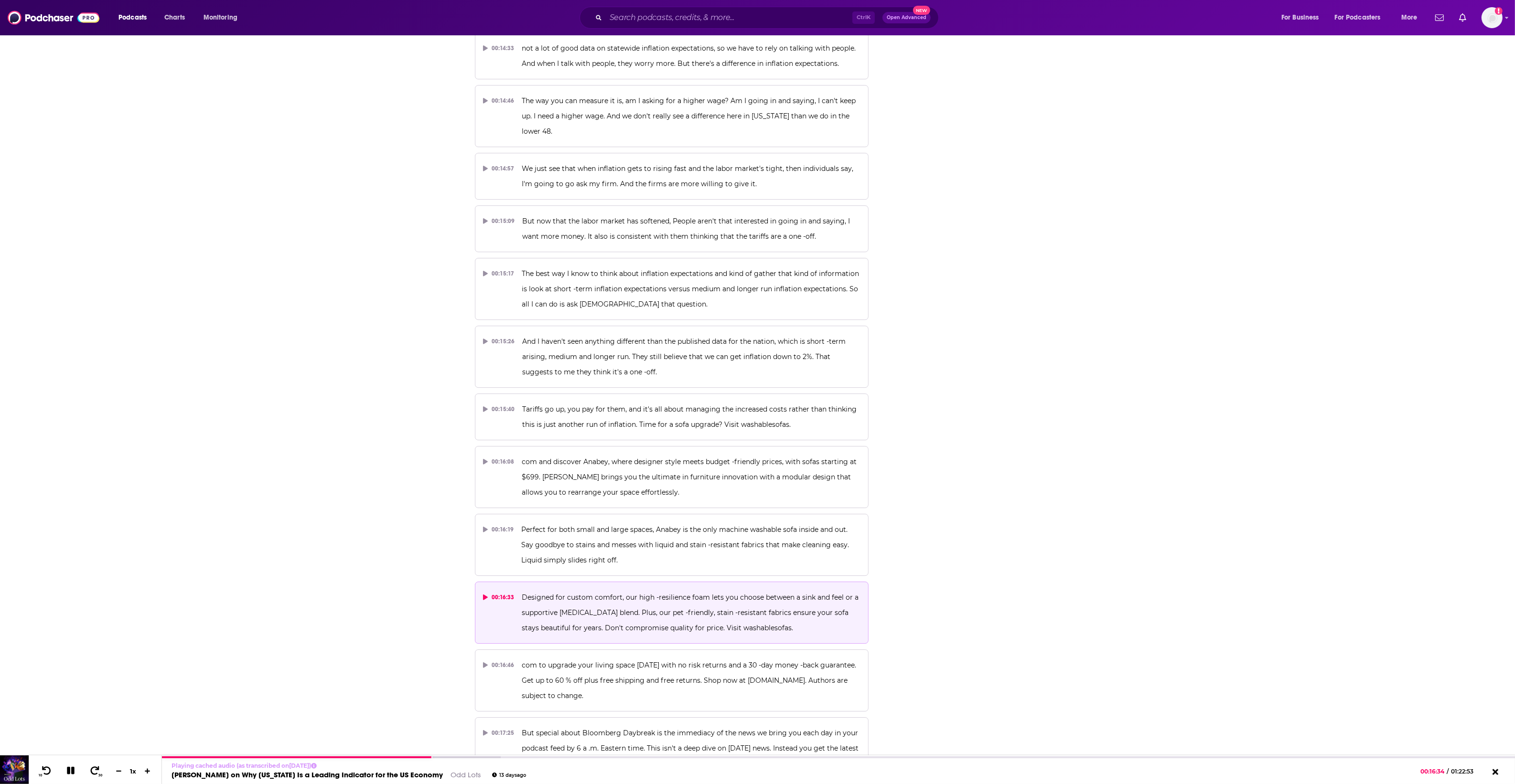
scroll to position [4894, 0]
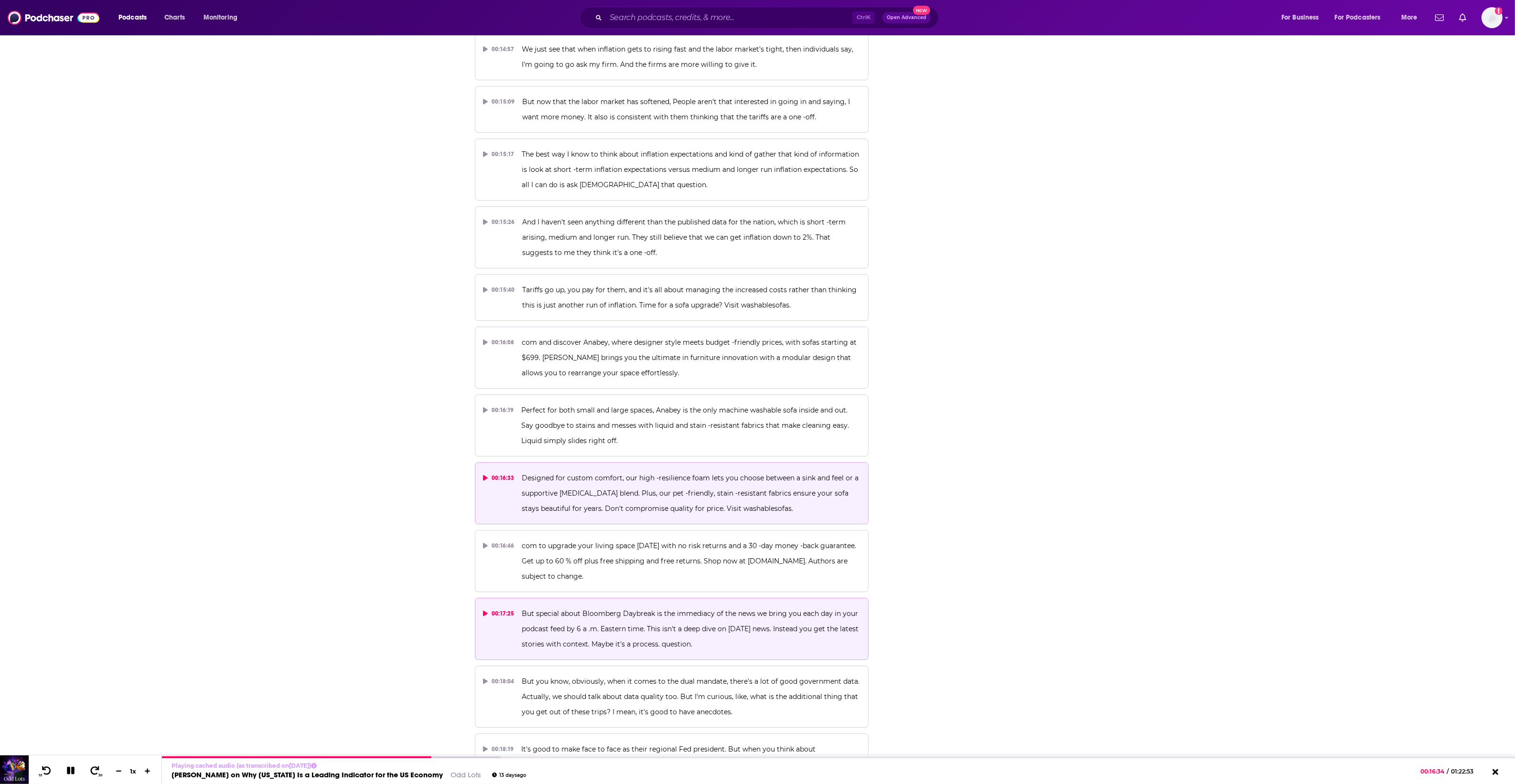
click at [540, 598] on button "00:17:25 But special about Bloomberg Daybreak is the immediacy of the news we b…" at bounding box center [672, 629] width 394 height 62
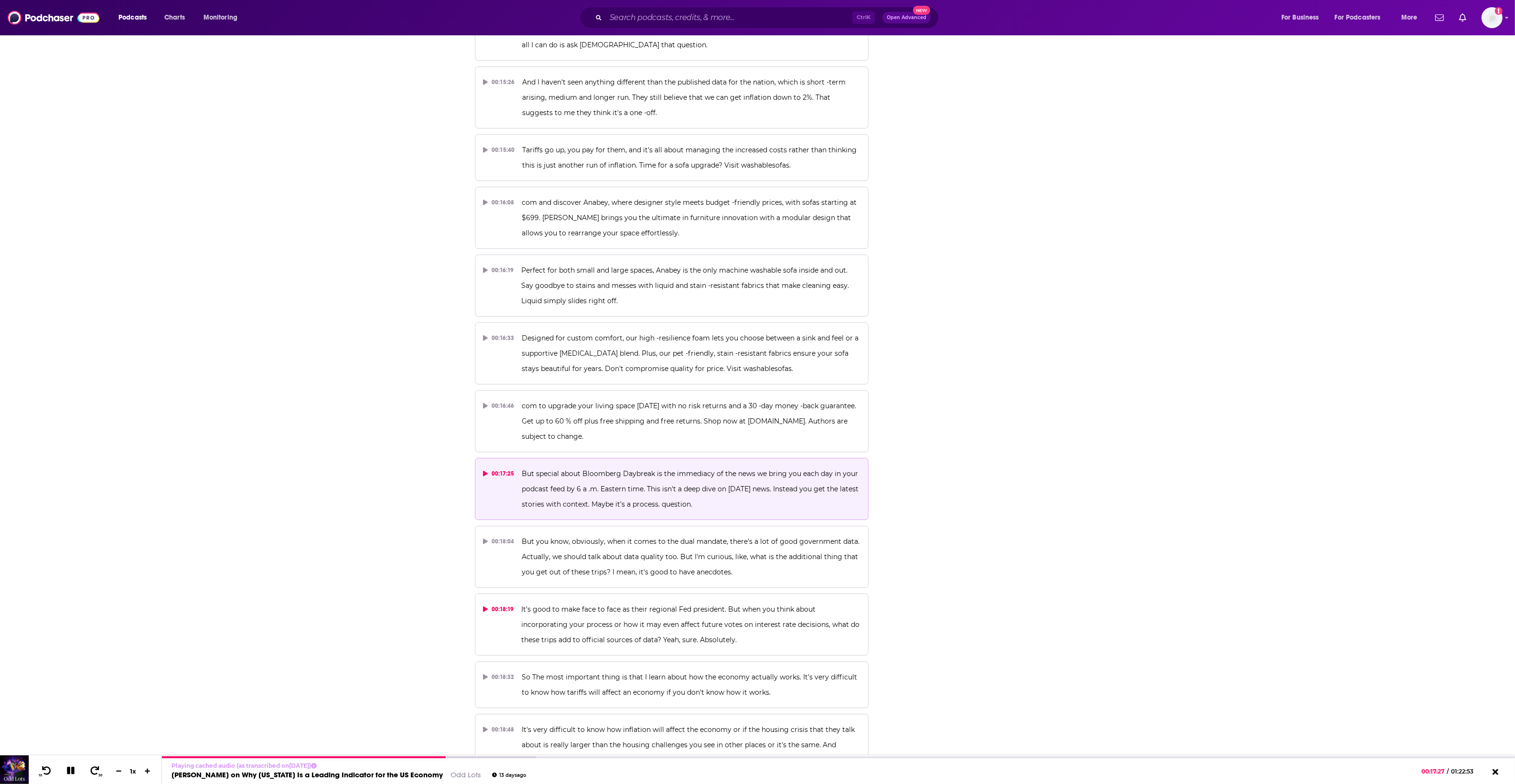
scroll to position [5073, 0]
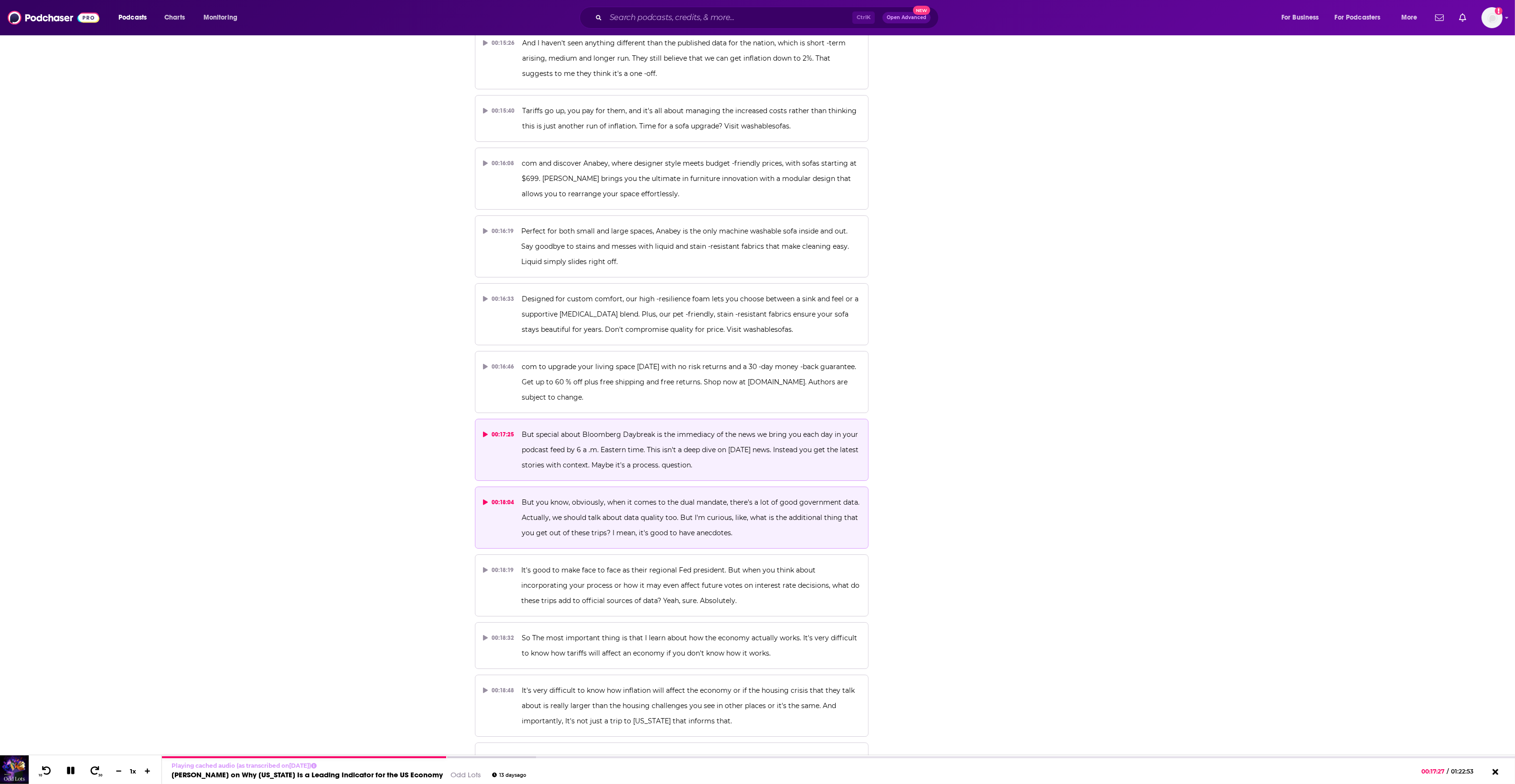
click at [547, 524] on p "But you know, obviously, when it comes to the dual mandate, there's a lot of go…" at bounding box center [691, 518] width 339 height 46
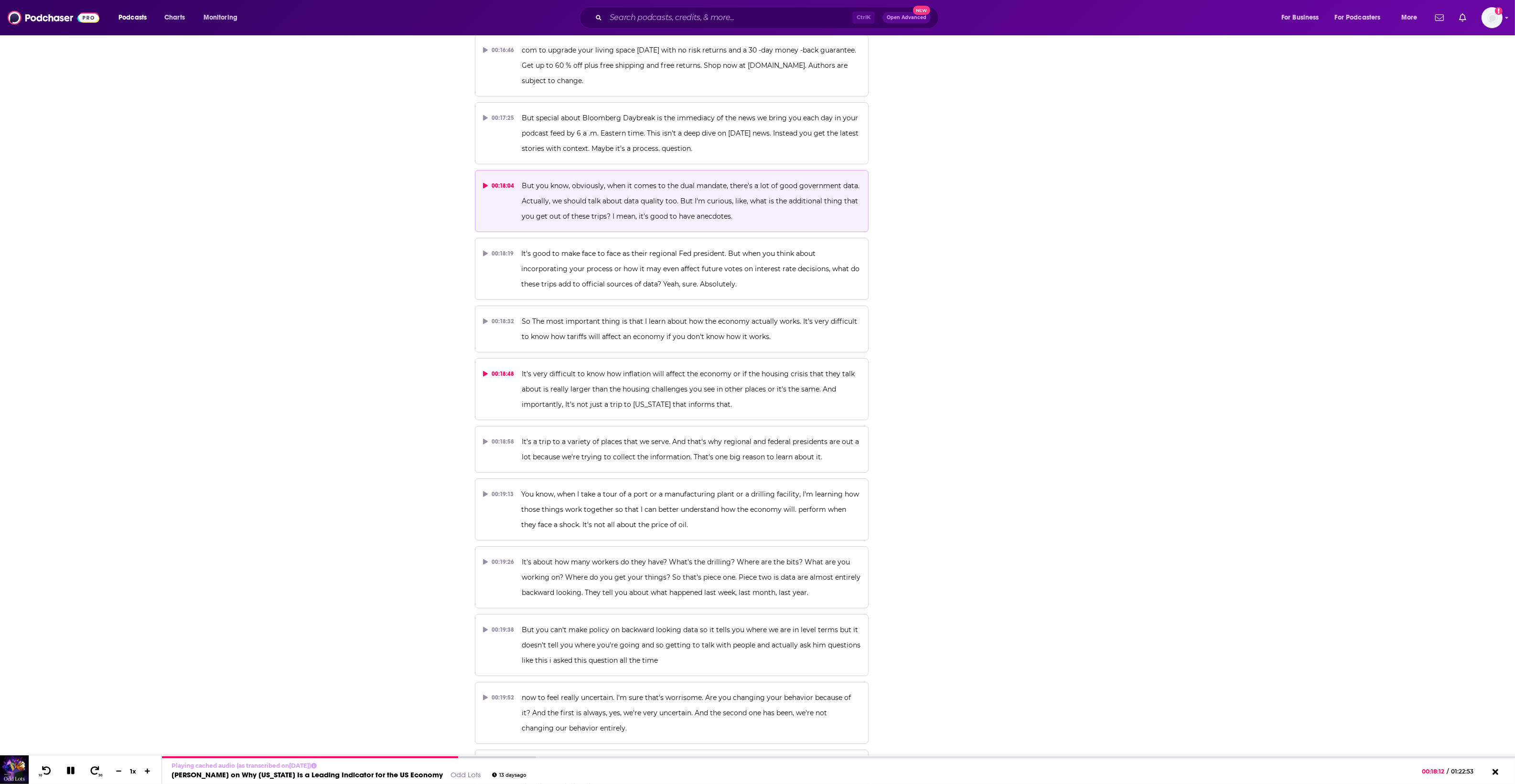
scroll to position [5312, 0]
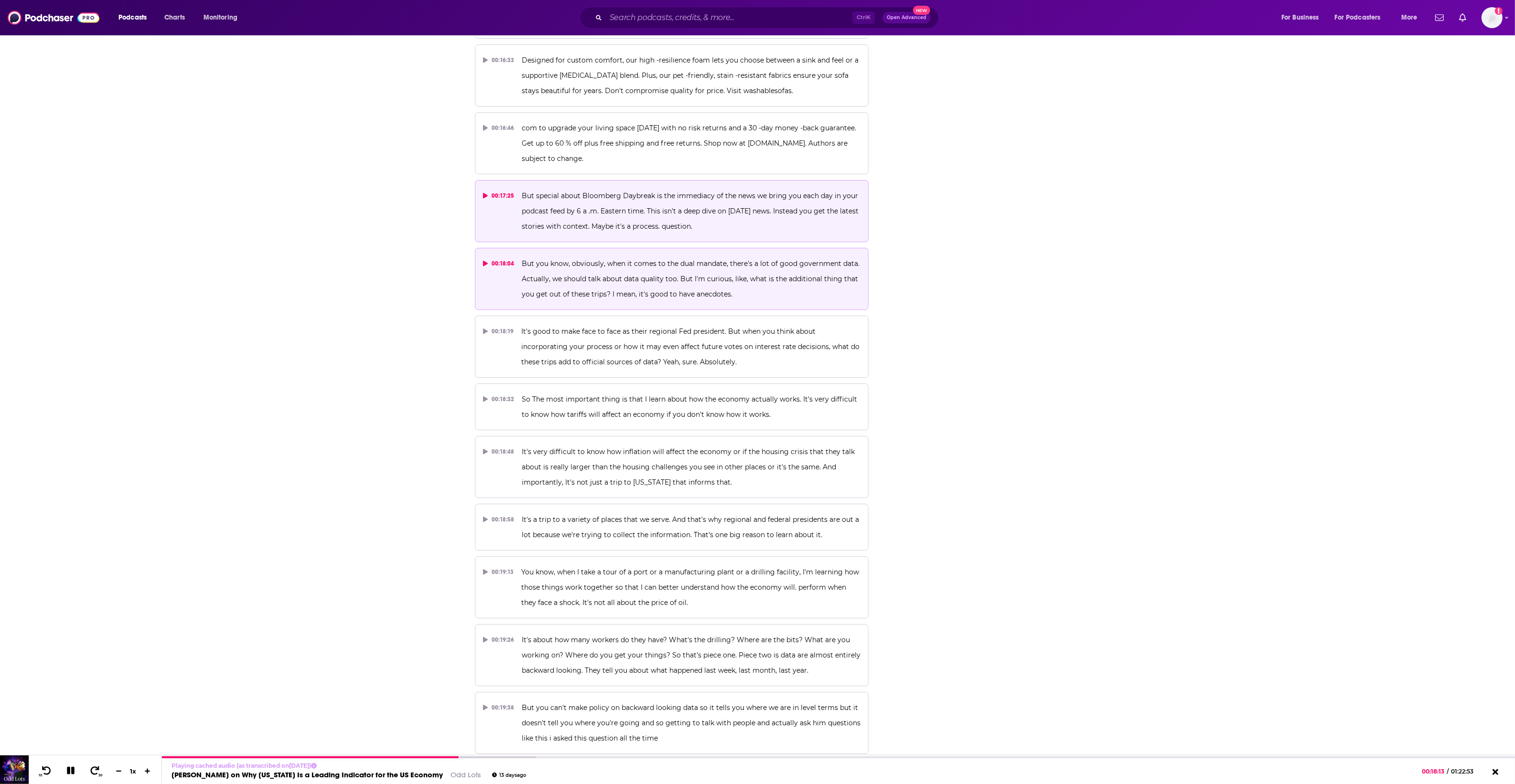
click at [537, 206] on p "But special about Bloomberg Daybreak is the immediacy of the news we bring you …" at bounding box center [691, 211] width 339 height 46
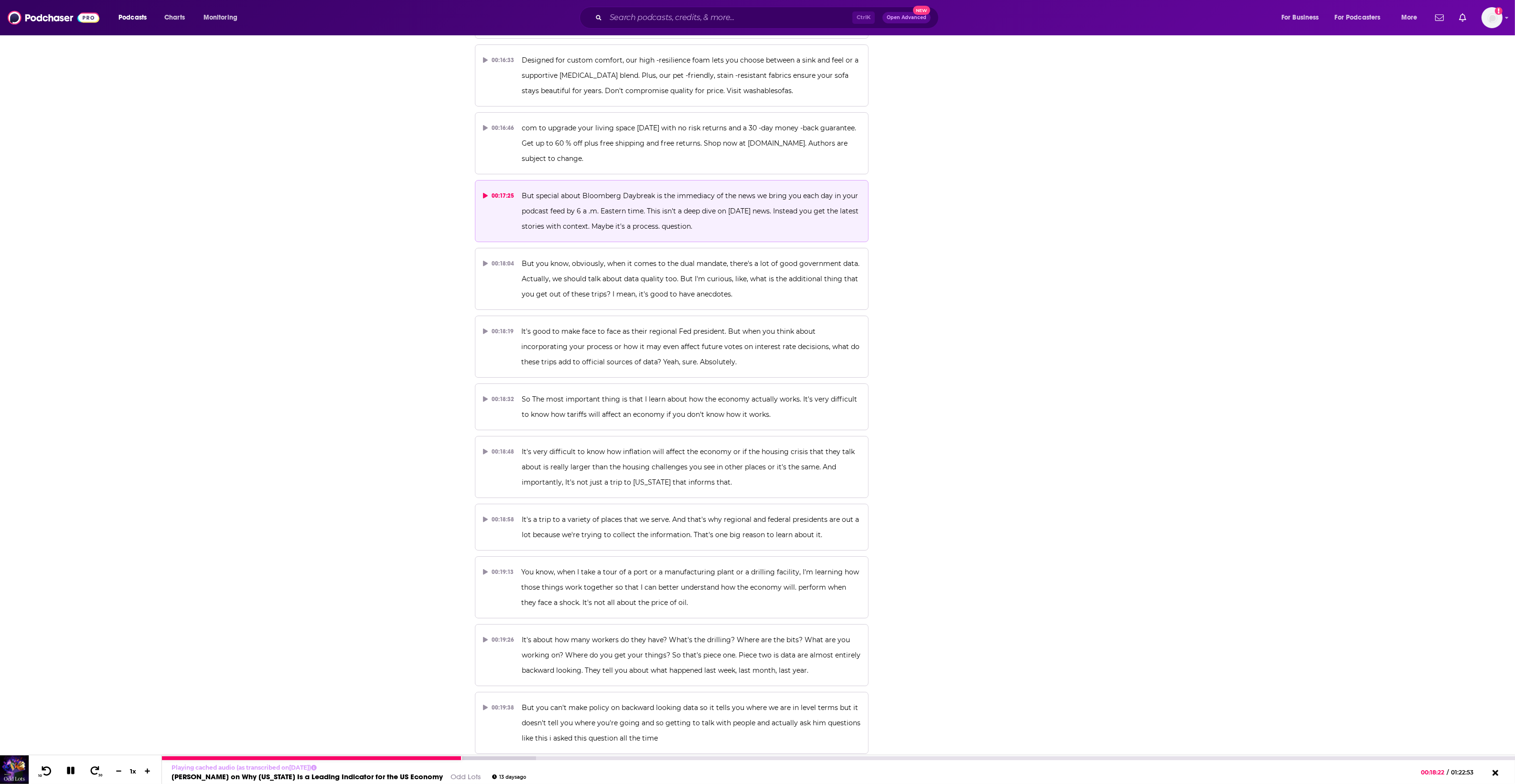
click at [47, 773] on icon at bounding box center [47, 770] width 12 height 9
click at [46, 775] on icon at bounding box center [47, 770] width 12 height 9
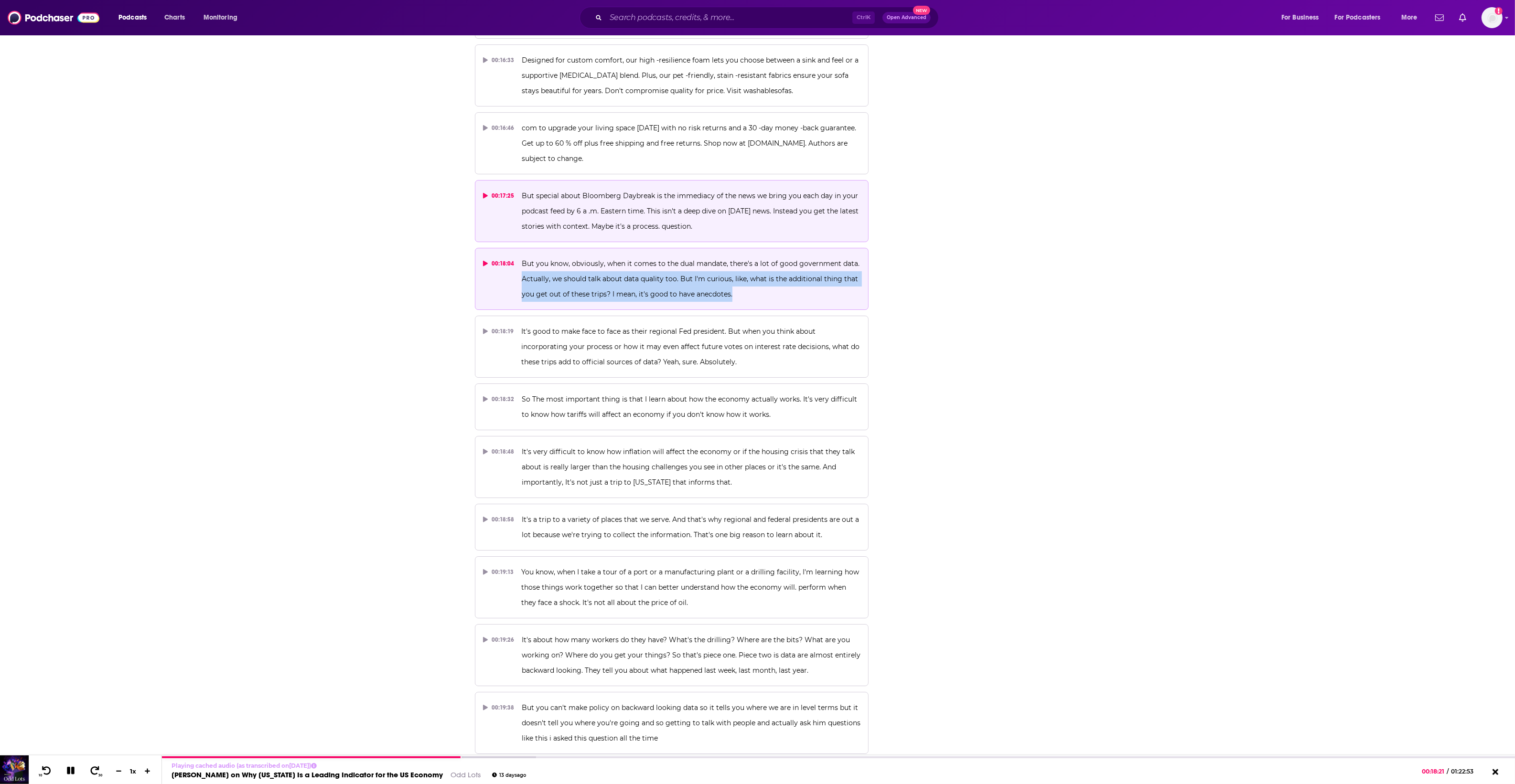
drag, startPoint x: 758, startPoint y: 277, endPoint x: 521, endPoint y: 271, distance: 237.1
click at [522, 271] on p "But you know, obviously, when it comes to the dual mandate, there's a lot of go…" at bounding box center [691, 279] width 339 height 46
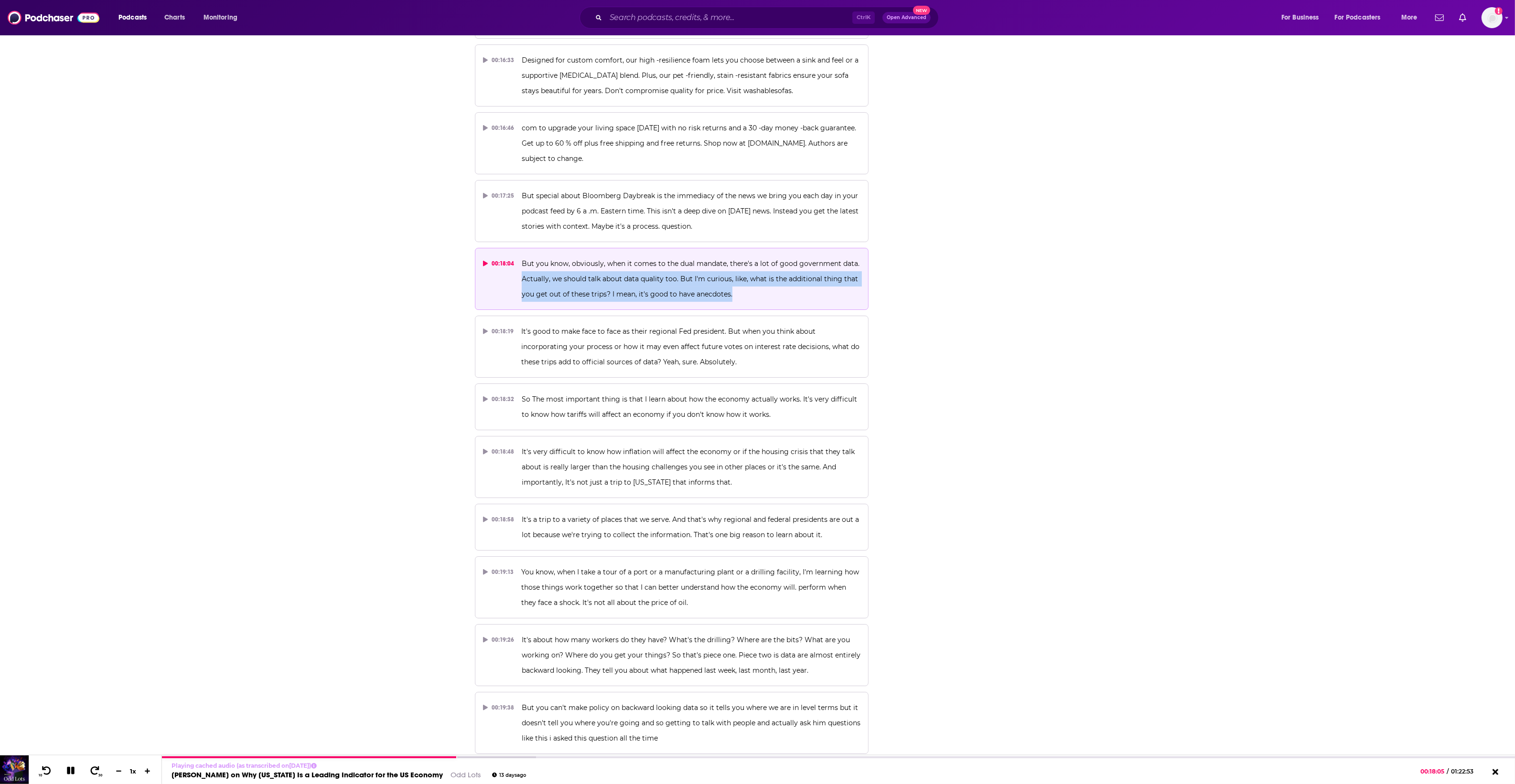
copy span "Actually, we should talk about data quality too. But I'm curious, like, what is…"
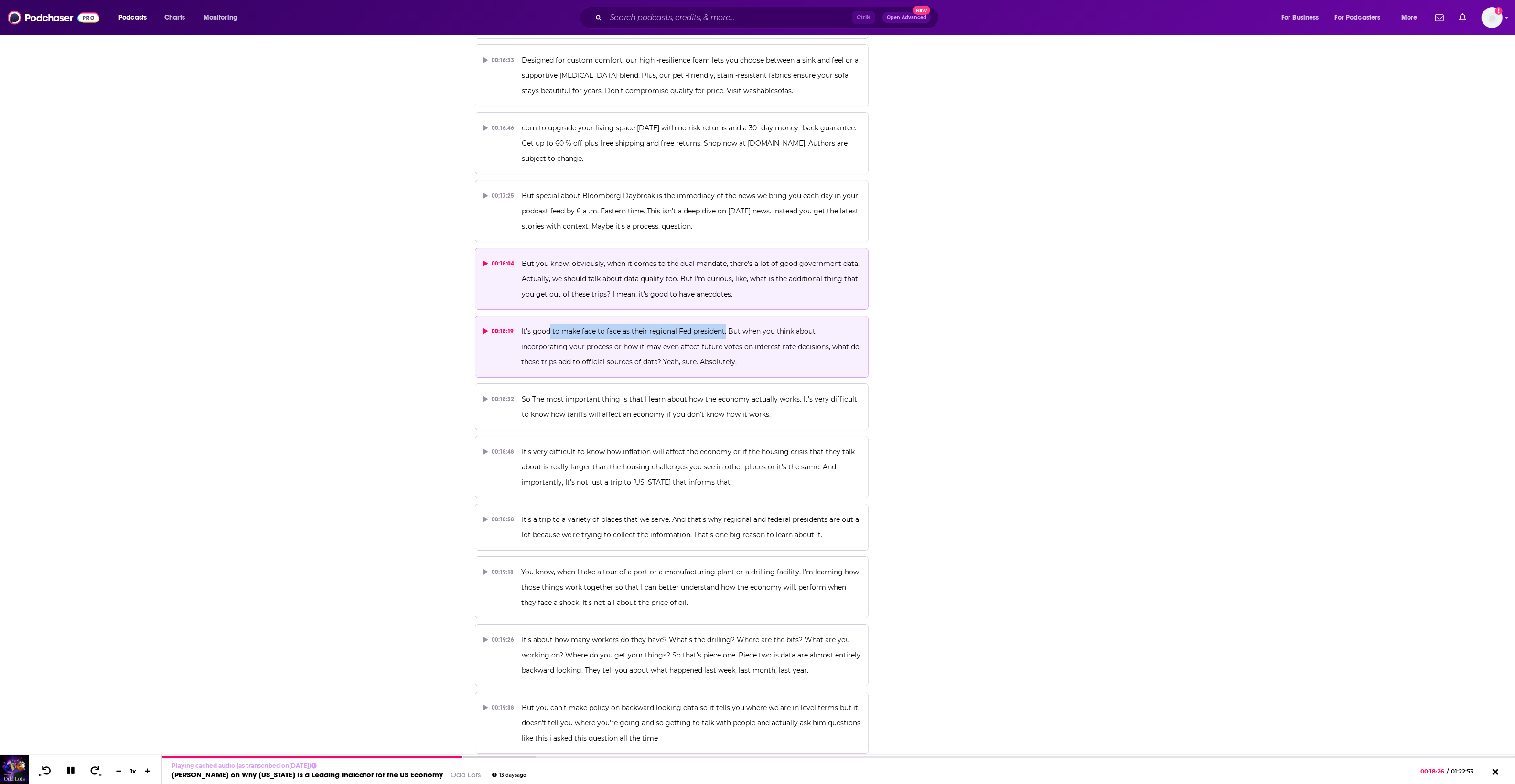
drag, startPoint x: 724, startPoint y: 320, endPoint x: 554, endPoint y: 325, distance: 170.1
click at [548, 325] on p "It's good to make face to face as their regional Fed president. But when you th…" at bounding box center [690, 347] width 339 height 46
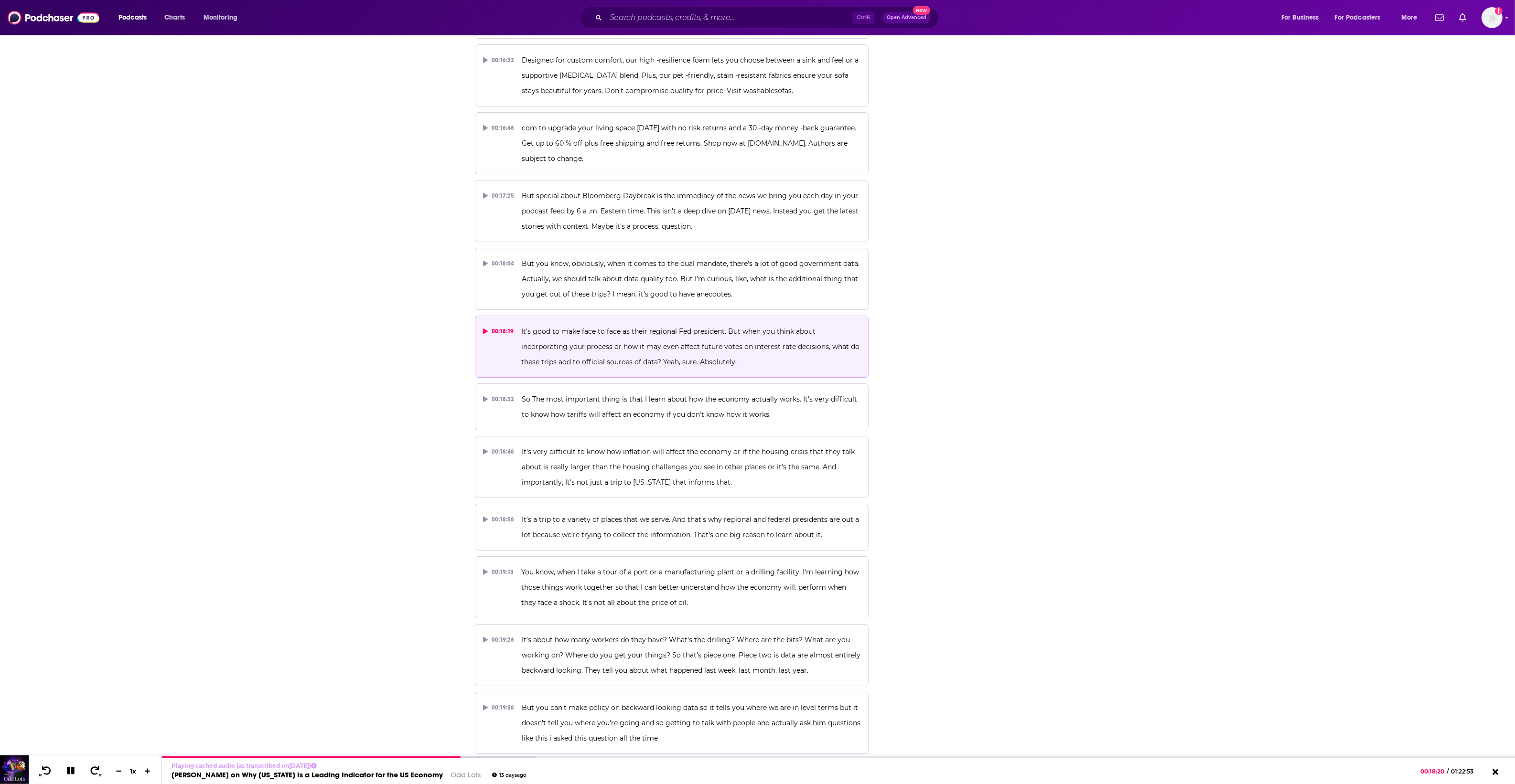
click at [739, 345] on p "It's good to make face to face as their regional Fed president. But when you th…" at bounding box center [690, 347] width 339 height 46
drag, startPoint x: 732, startPoint y: 347, endPoint x: 559, endPoint y: 331, distance: 173.7
click at [559, 331] on span "It's good to make face to face as their regional Fed president. But when you th…" at bounding box center [691, 346] width 340 height 39
drag, startPoint x: 559, startPoint y: 331, endPoint x: 657, endPoint y: 354, distance: 100.7
click at [657, 354] on span "It's good to make face to face as their regional Fed president. But when you th…" at bounding box center [691, 346] width 340 height 39
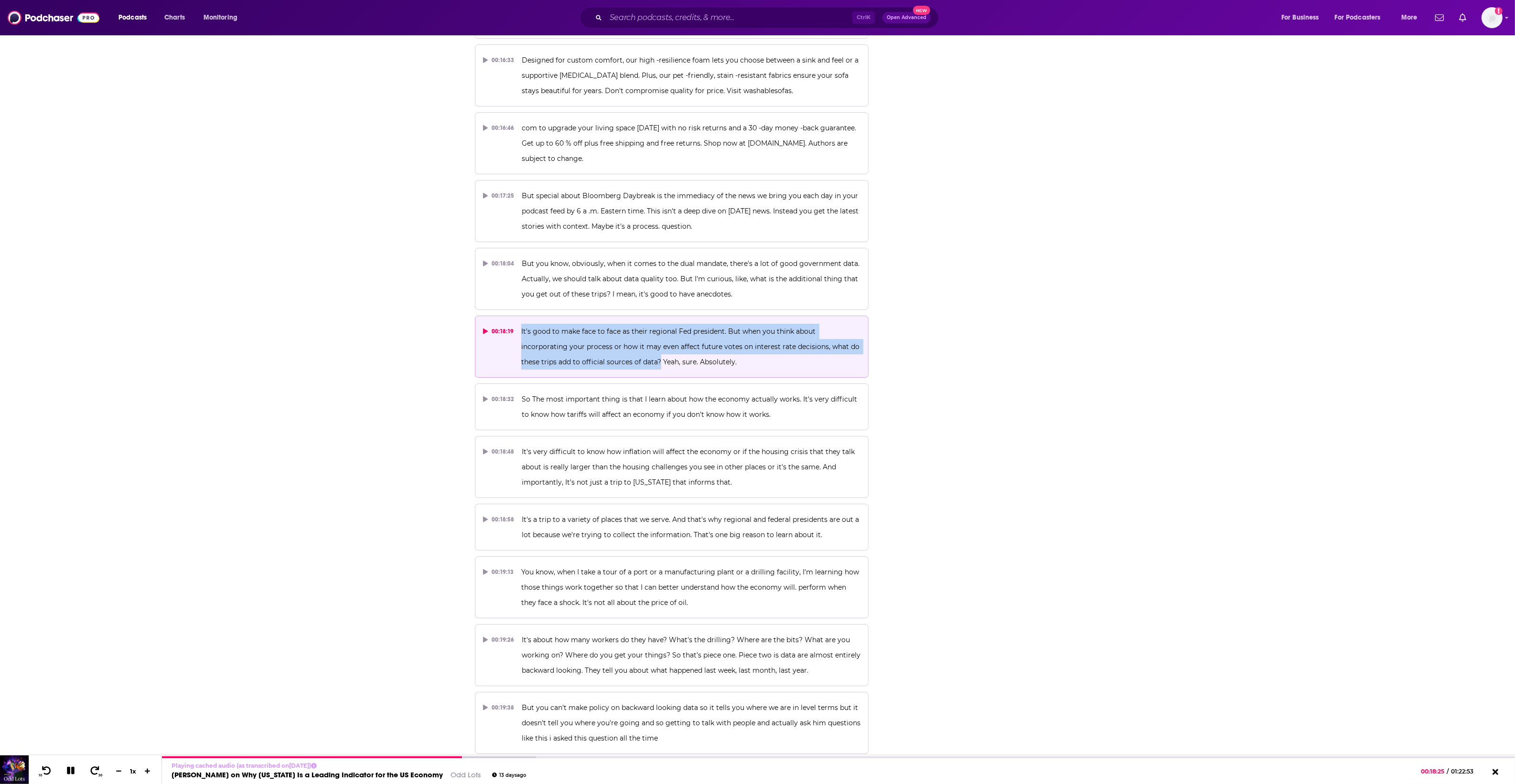
drag, startPoint x: 658, startPoint y: 348, endPoint x: 520, endPoint y: 323, distance: 140.2
click at [520, 323] on button "00:18:19 It's good to make face to face as their regional Fed president. But wh…" at bounding box center [672, 346] width 394 height 62
copy span "It's good to make face to face as their regional Fed president. But when you th…"
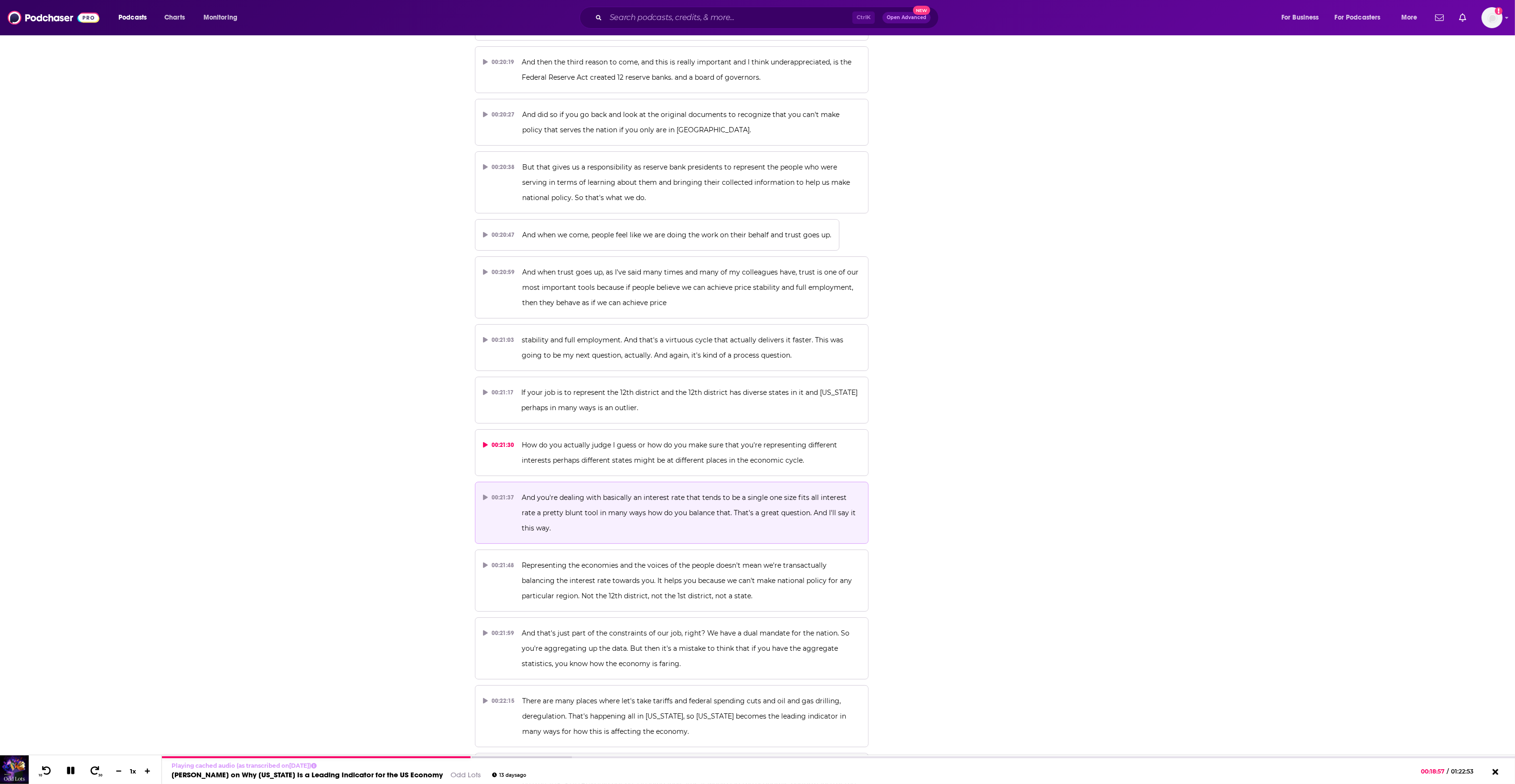
scroll to position [6147, 0]
click at [696, 503] on span "And you're dealing with basically an interest rate that tends to be a single on…" at bounding box center [690, 511] width 336 height 39
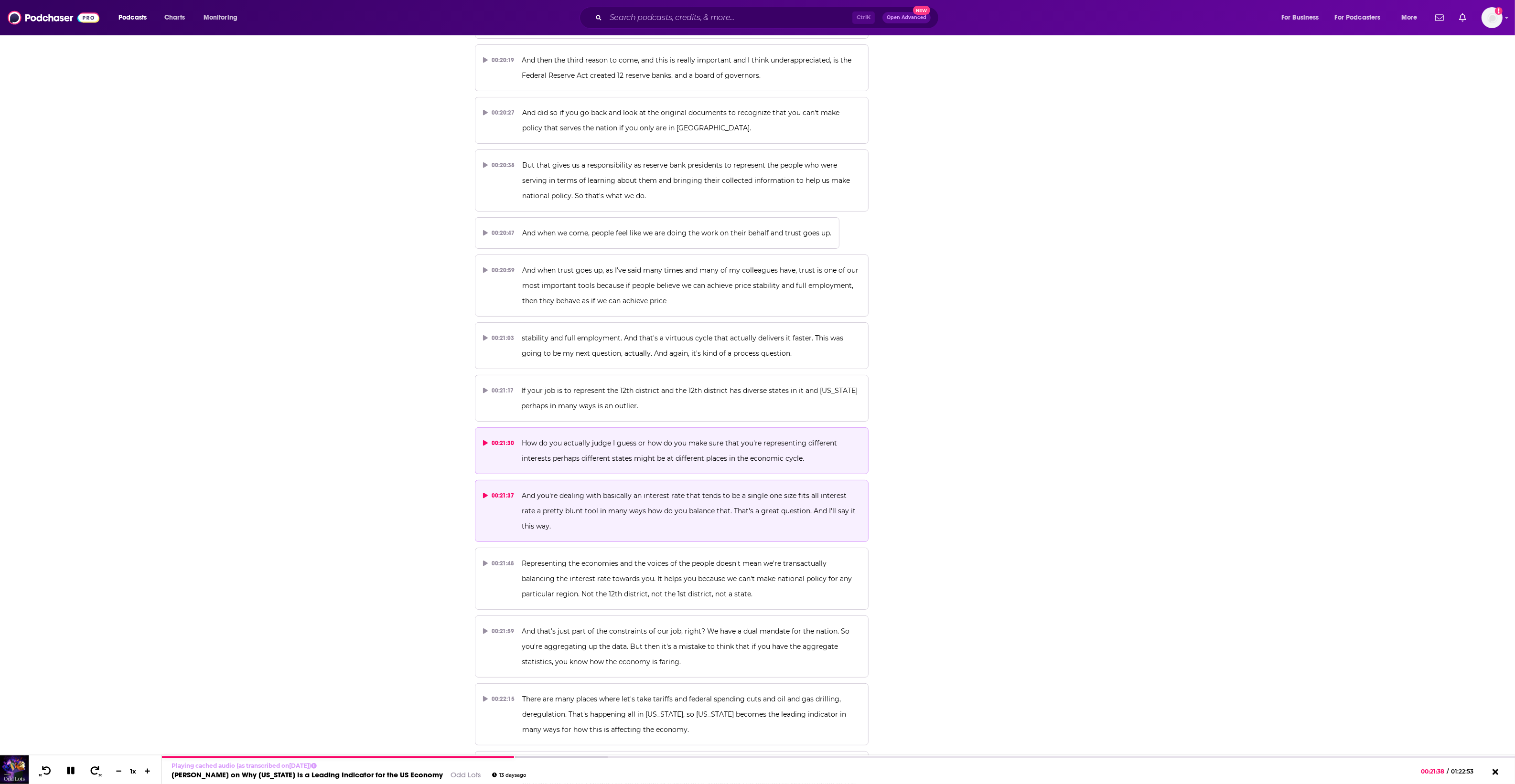
click at [625, 456] on p "How do you actually judge I guess or how do you make sure that you're represent…" at bounding box center [691, 451] width 339 height 31
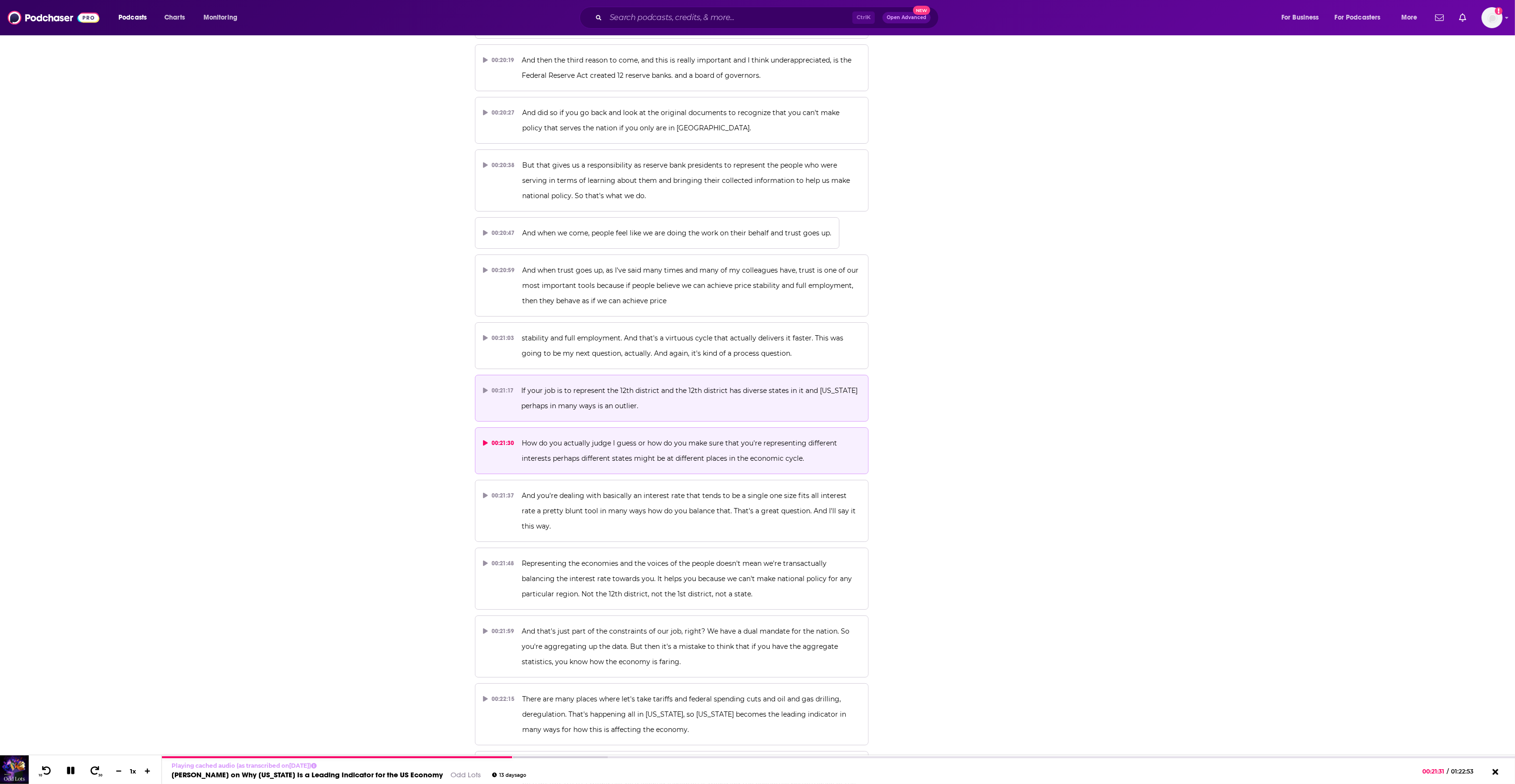
click at [545, 396] on span "If your job is to represent the 12th district and the 12th district has diverse…" at bounding box center [690, 398] width 338 height 24
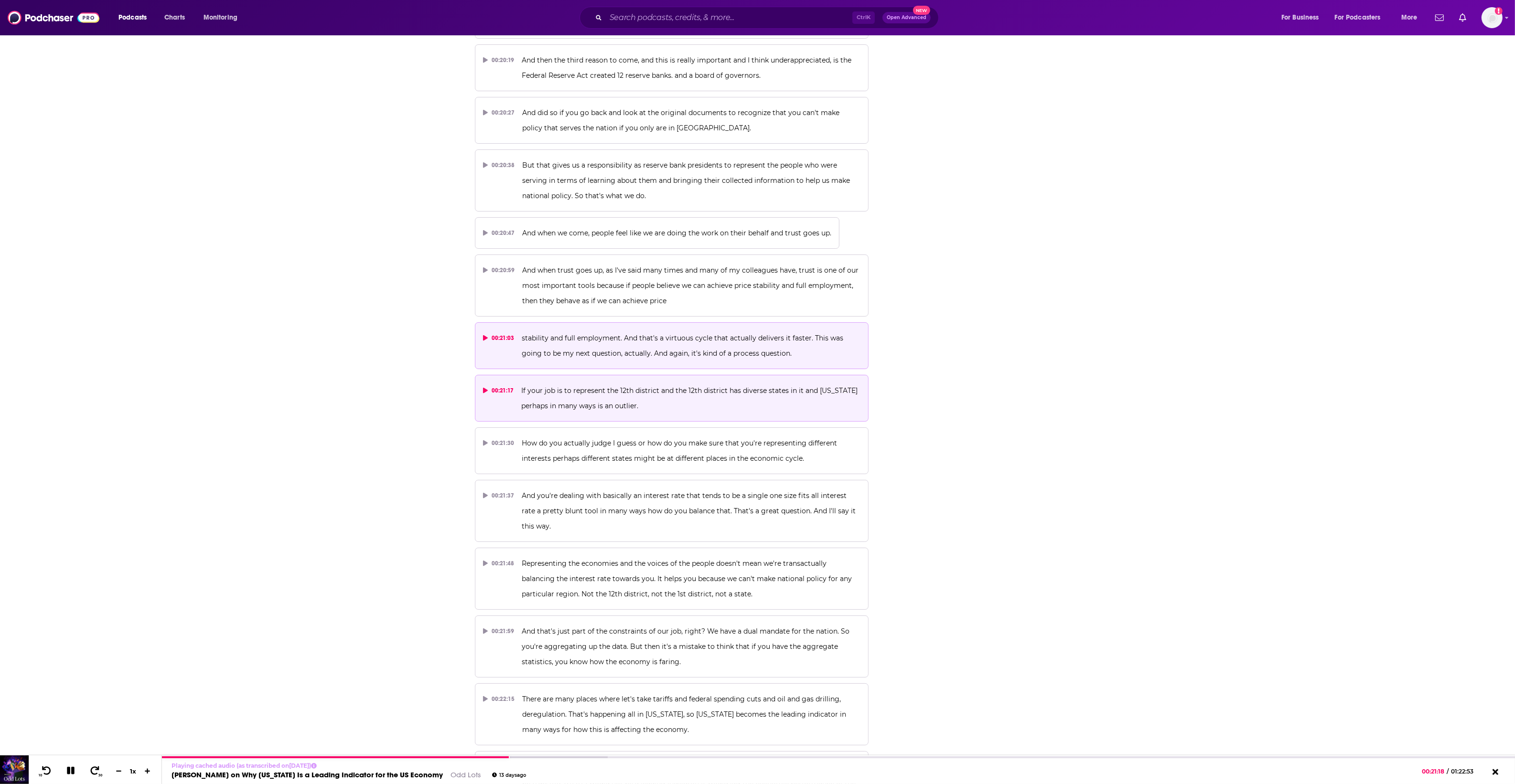
click at [548, 322] on button "00:21:03 stability and full employment. And that's a virtuous cycle that actual…" at bounding box center [672, 345] width 394 height 47
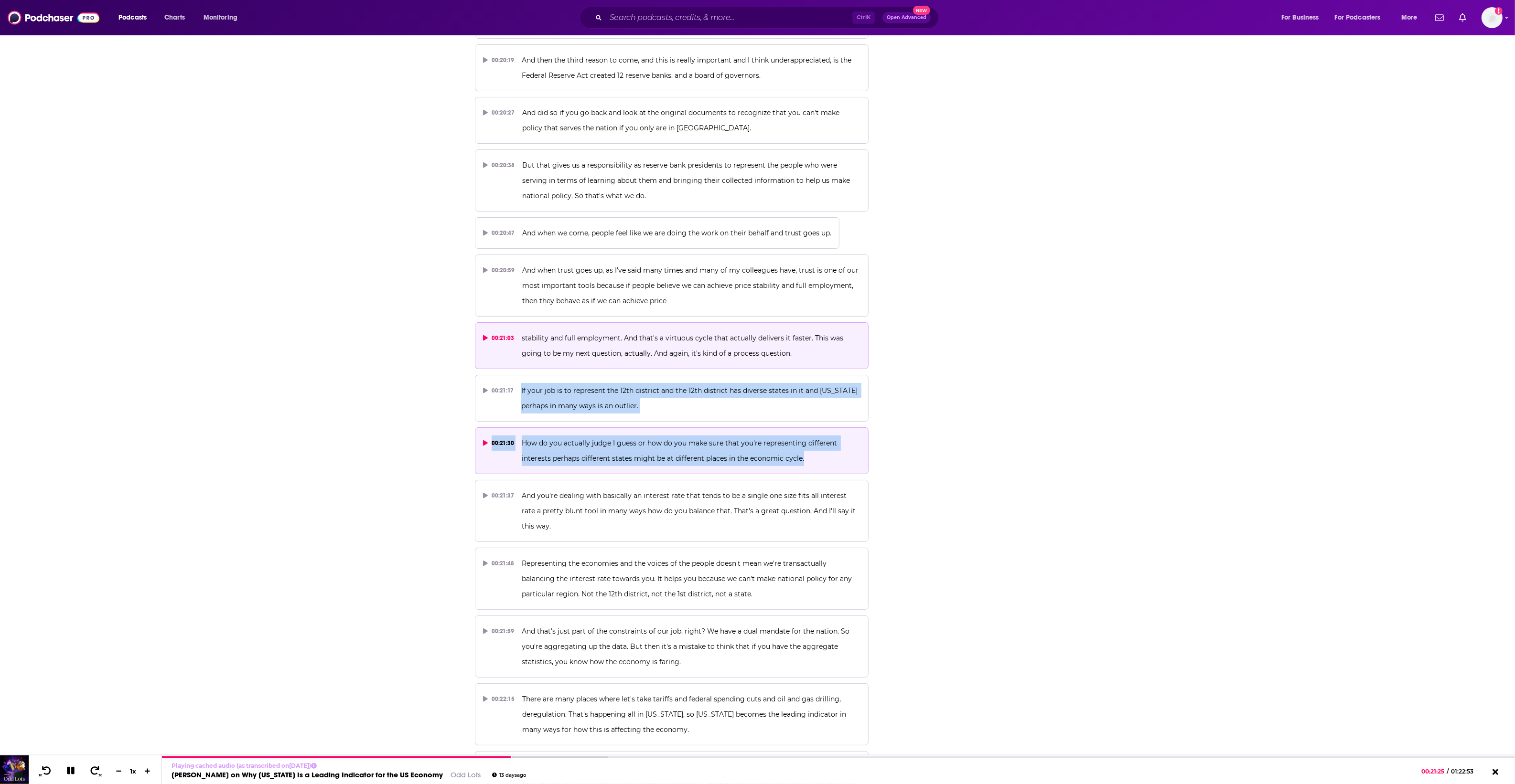
drag, startPoint x: 521, startPoint y: 381, endPoint x: 815, endPoint y: 443, distance: 300.5
copy div "If your job is to represent the 12th district and the 12th district has diverse…"
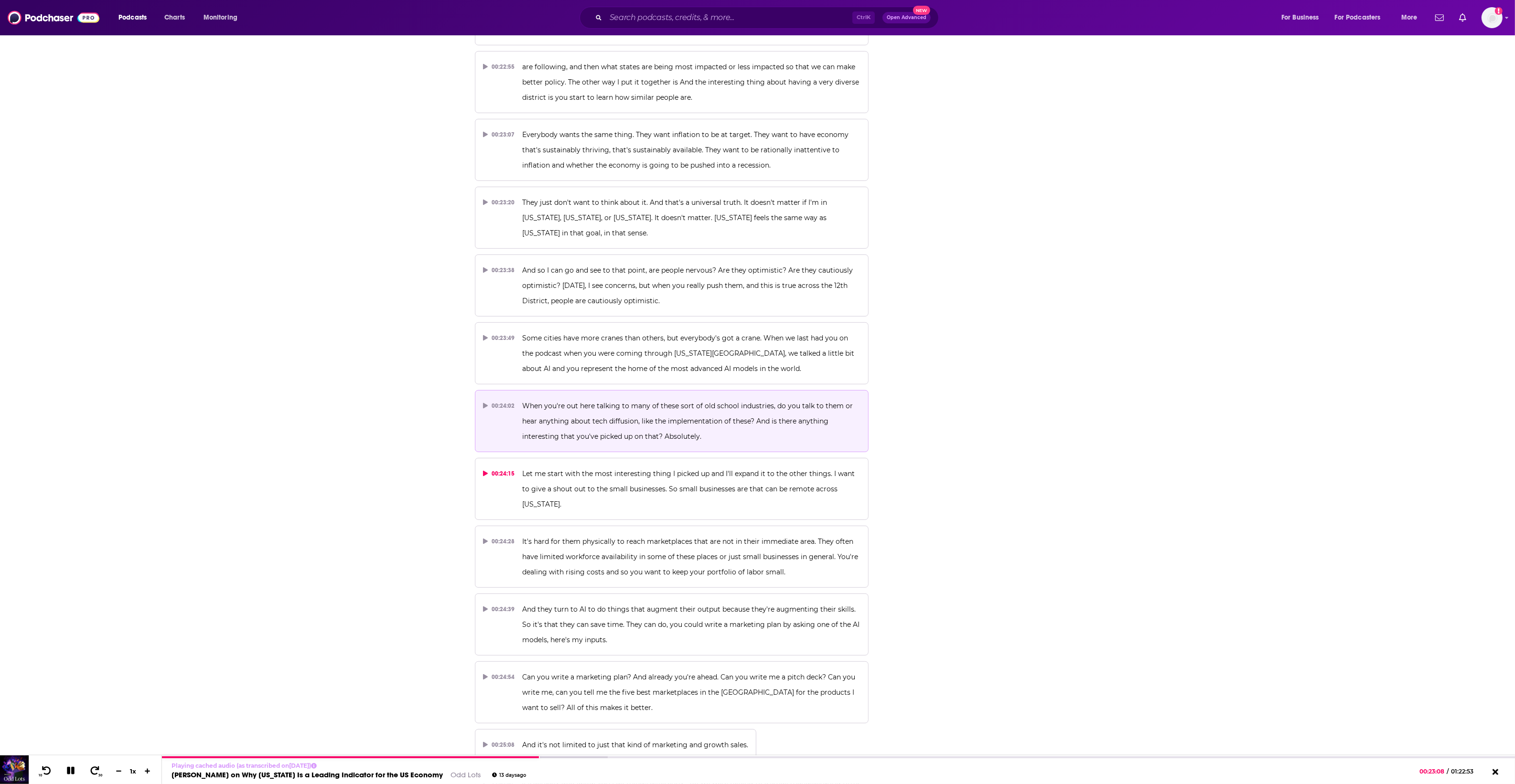
scroll to position [7162, 0]
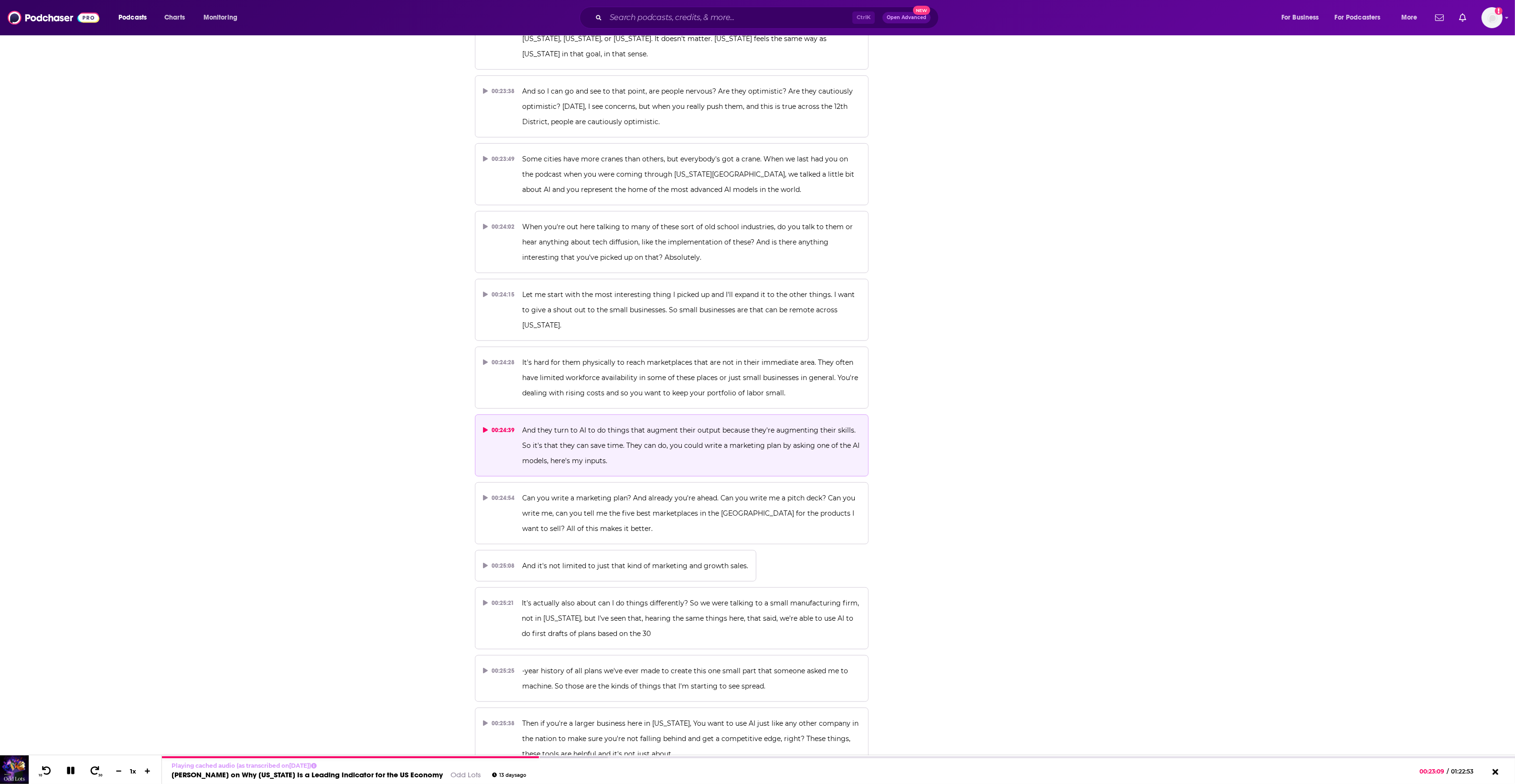
click at [796, 423] on p "And they turn to AI to do things that augment their output because they're augm…" at bounding box center [692, 446] width 338 height 46
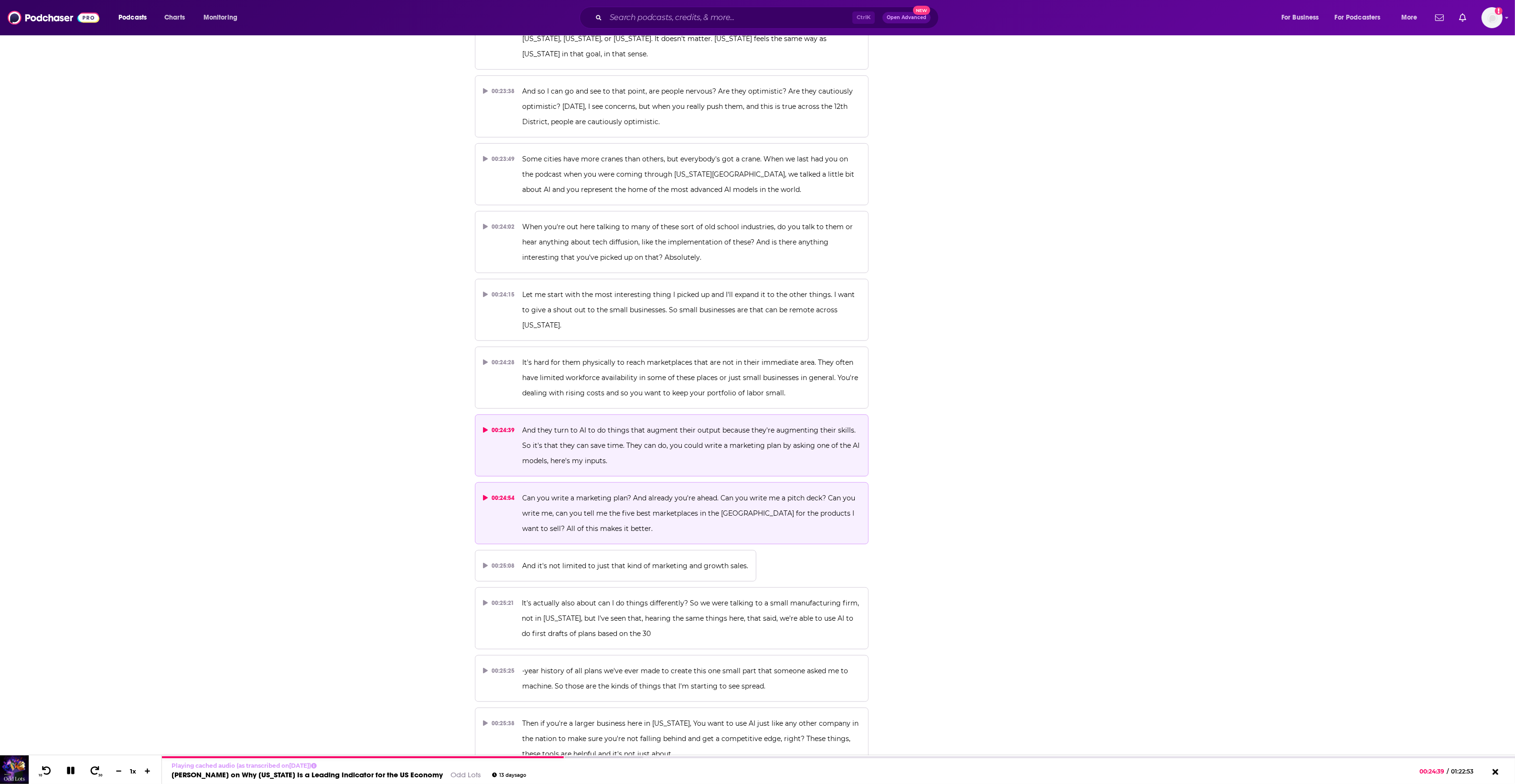
click at [670, 494] on span "Can you write a marketing plan? And already you're ahead. Can you write me a pi…" at bounding box center [690, 513] width 335 height 39
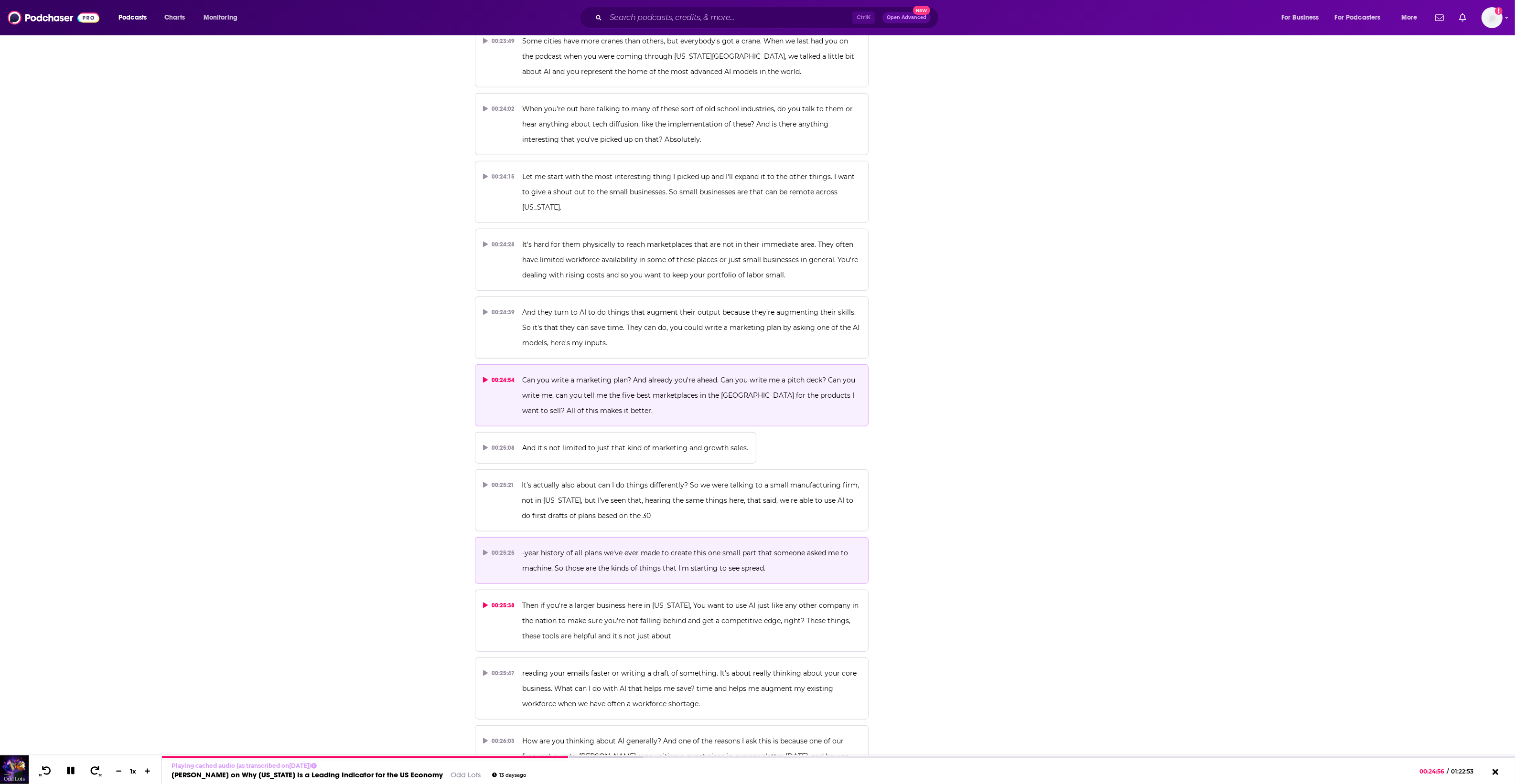
scroll to position [7281, 0]
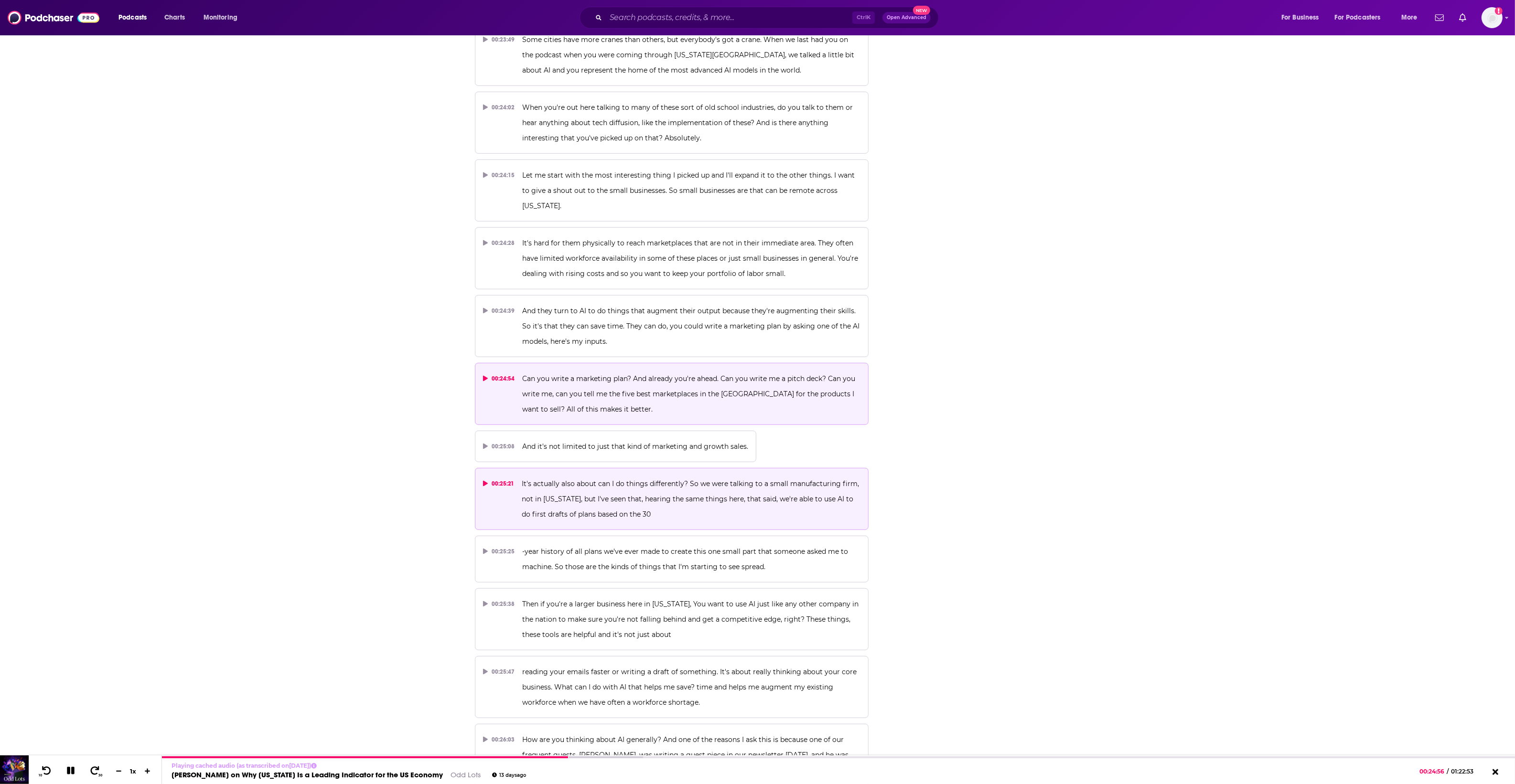
click at [677, 493] on button "00:25:21 It's actually also about can I do things differently? So we were talki…" at bounding box center [672, 498] width 394 height 62
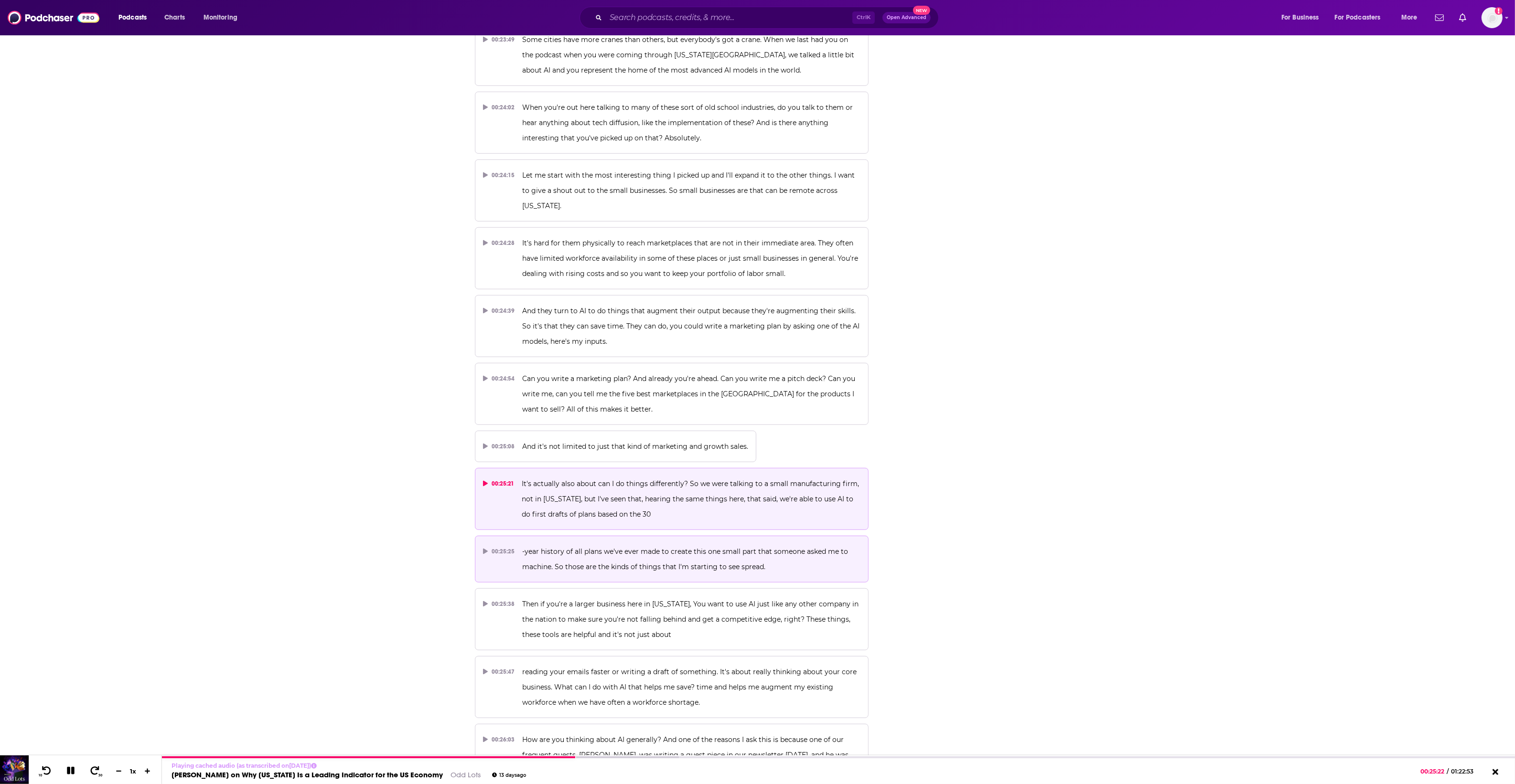
click at [693, 547] on button "00:25:25 -year history of all plans we've ever made to create this one small pa…" at bounding box center [672, 559] width 394 height 47
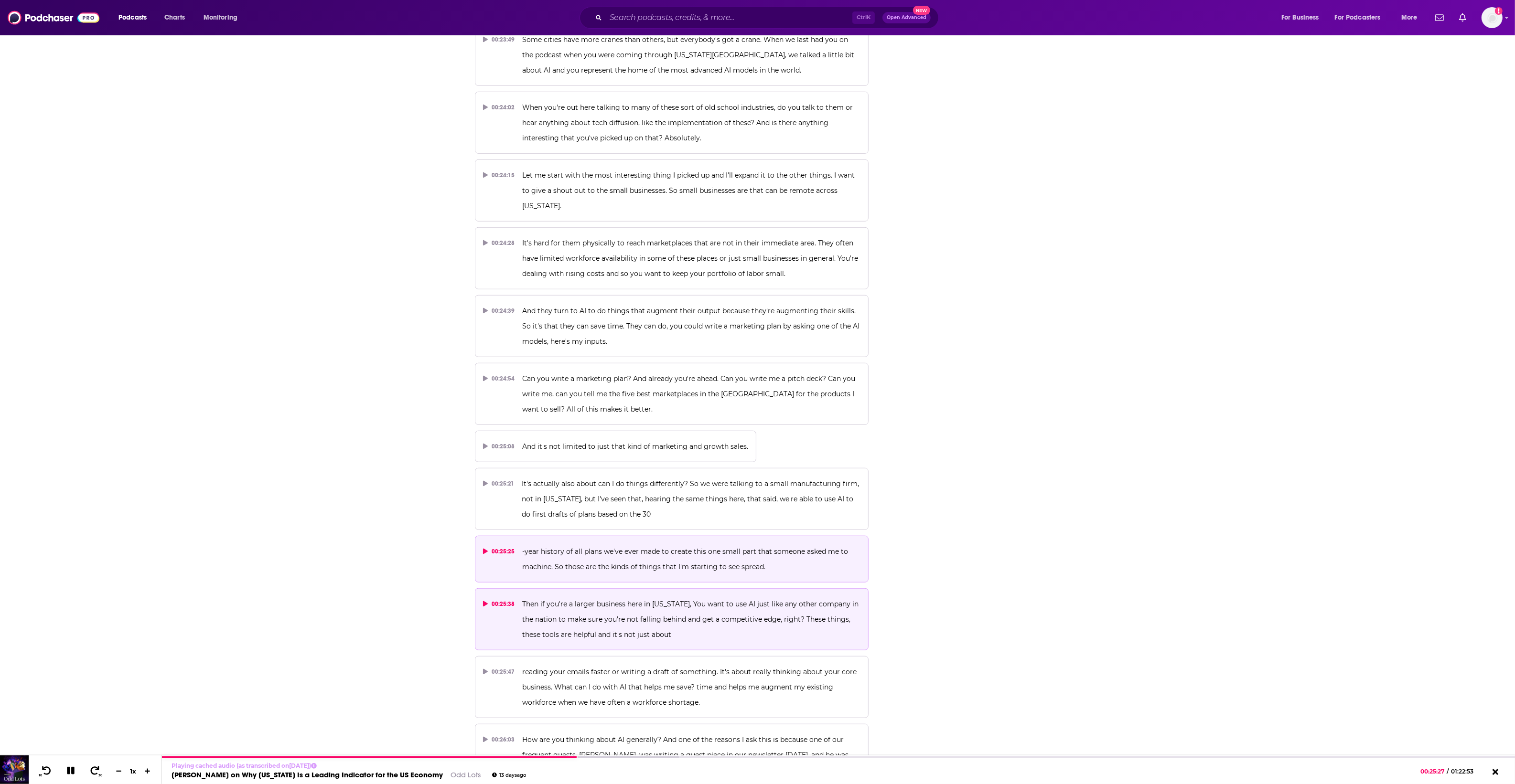
click at [696, 599] on p "Then if you're a larger business here in Alaska, You want to use AI just like a…" at bounding box center [692, 620] width 338 height 46
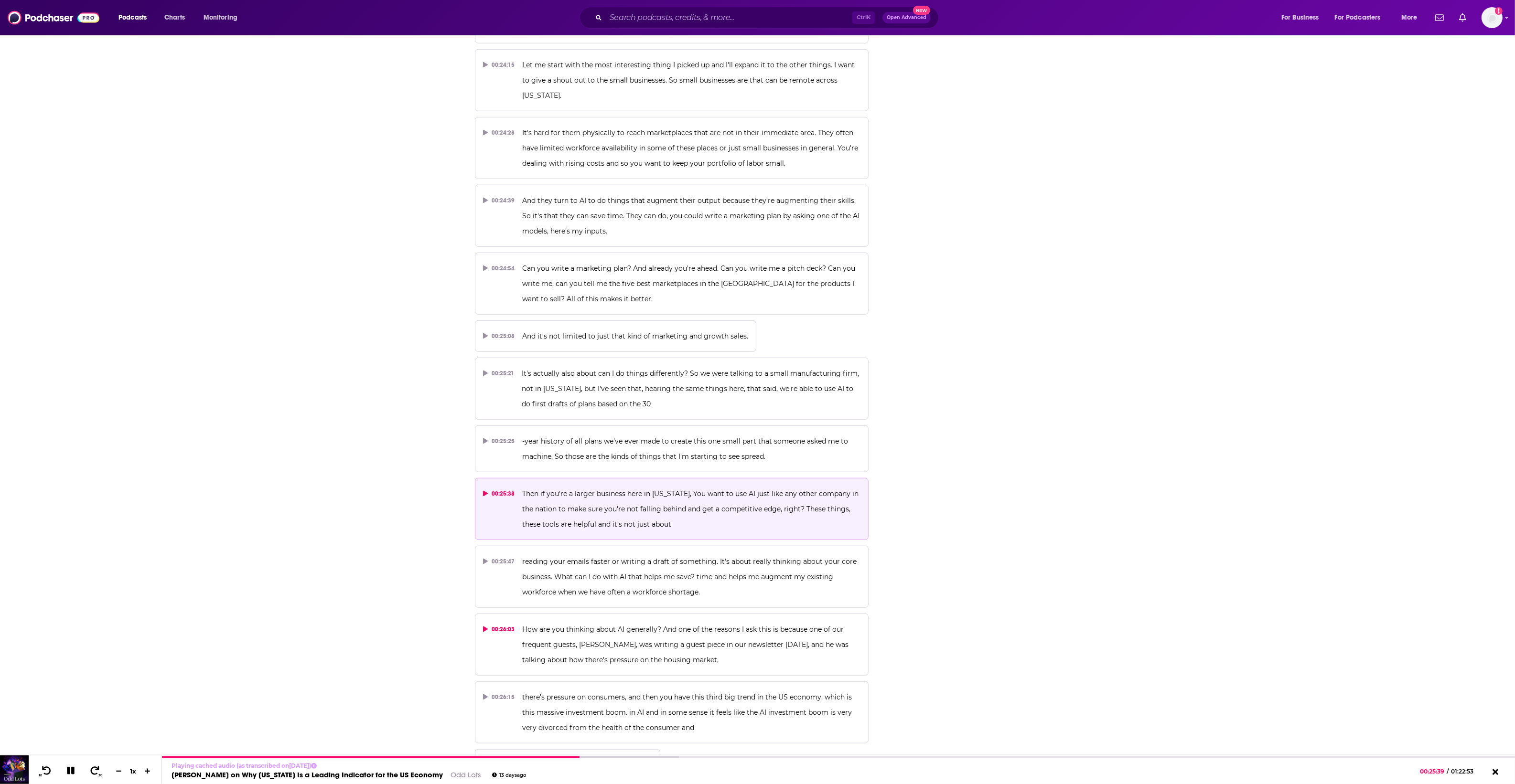
scroll to position [7401, 0]
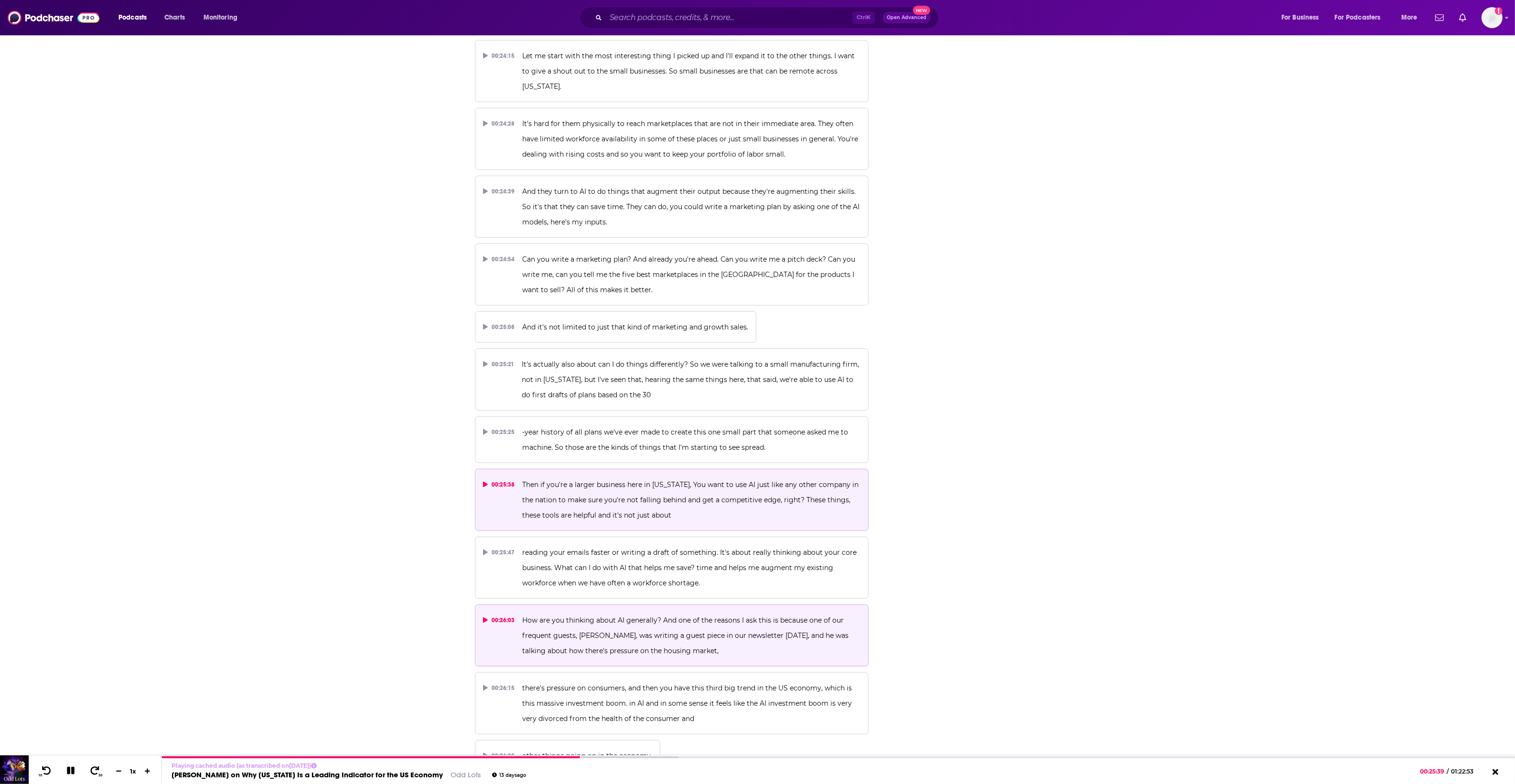
click at [705, 616] on span "How are you thinking about AI generally? And one of the reasons I ask this is b…" at bounding box center [686, 636] width 328 height 39
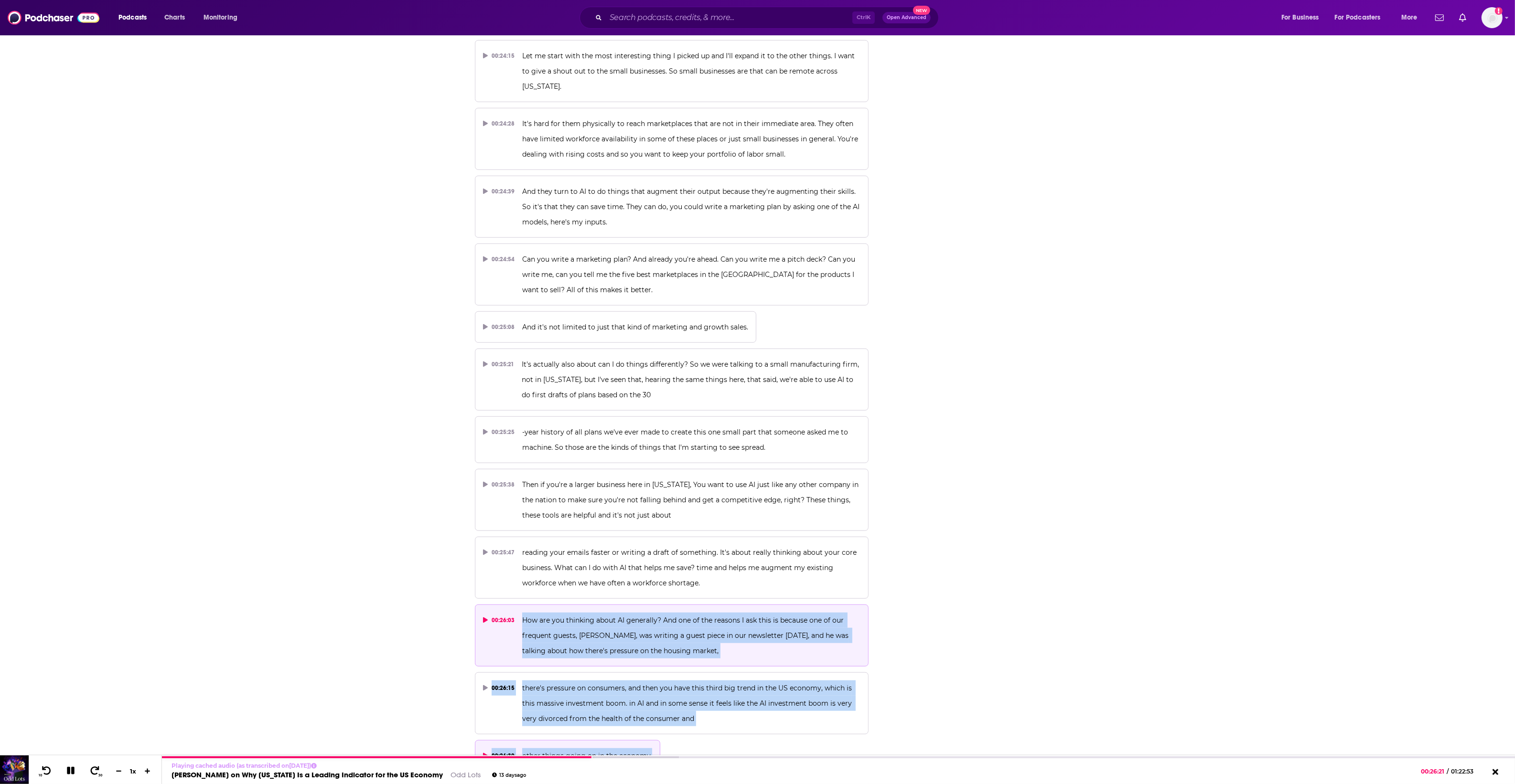
drag, startPoint x: 522, startPoint y: 584, endPoint x: 651, endPoint y: 724, distance: 190.4
copy div "How are you thinking about AI generally? And one of the reasons I ask this is b…"
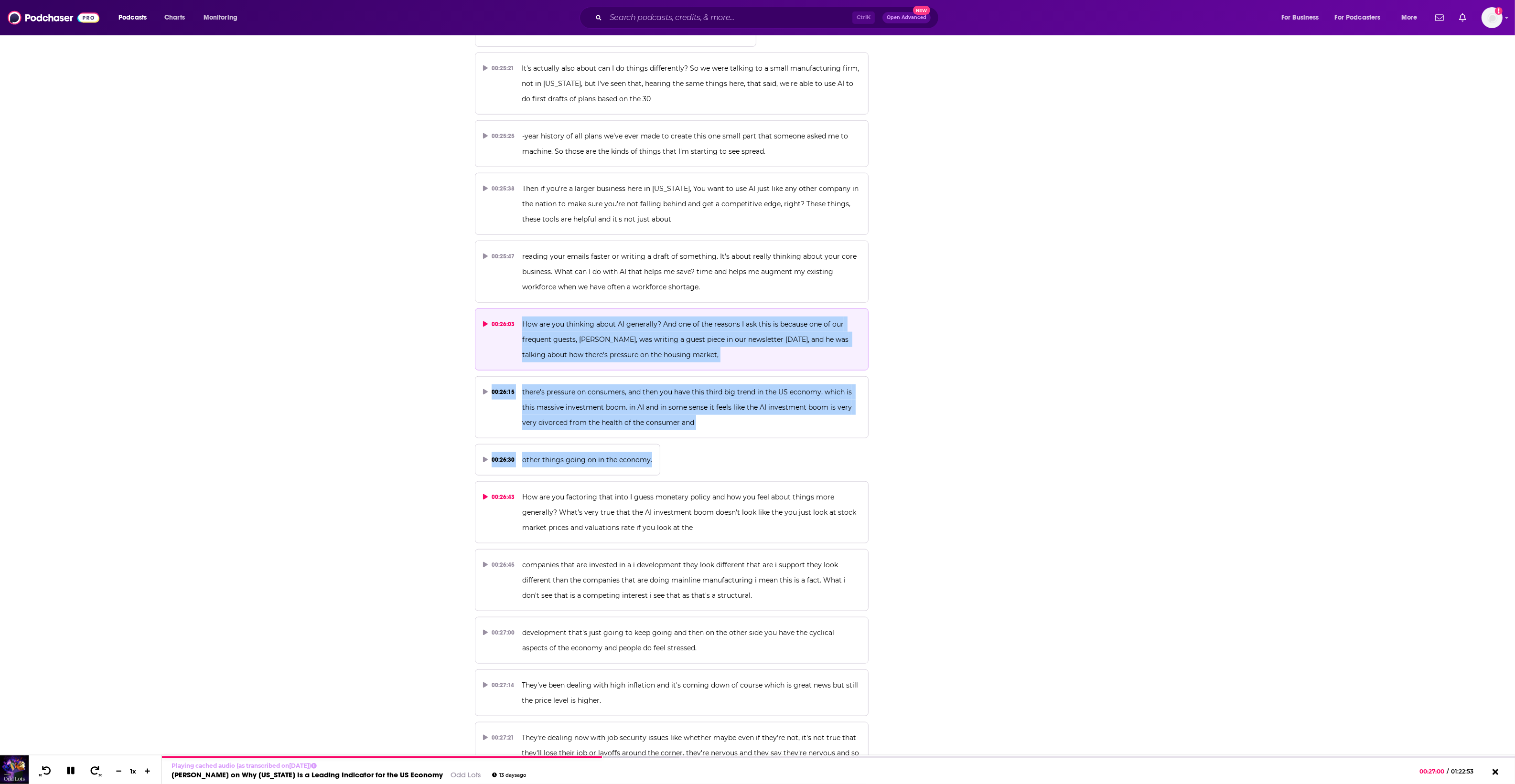
scroll to position [7699, 0]
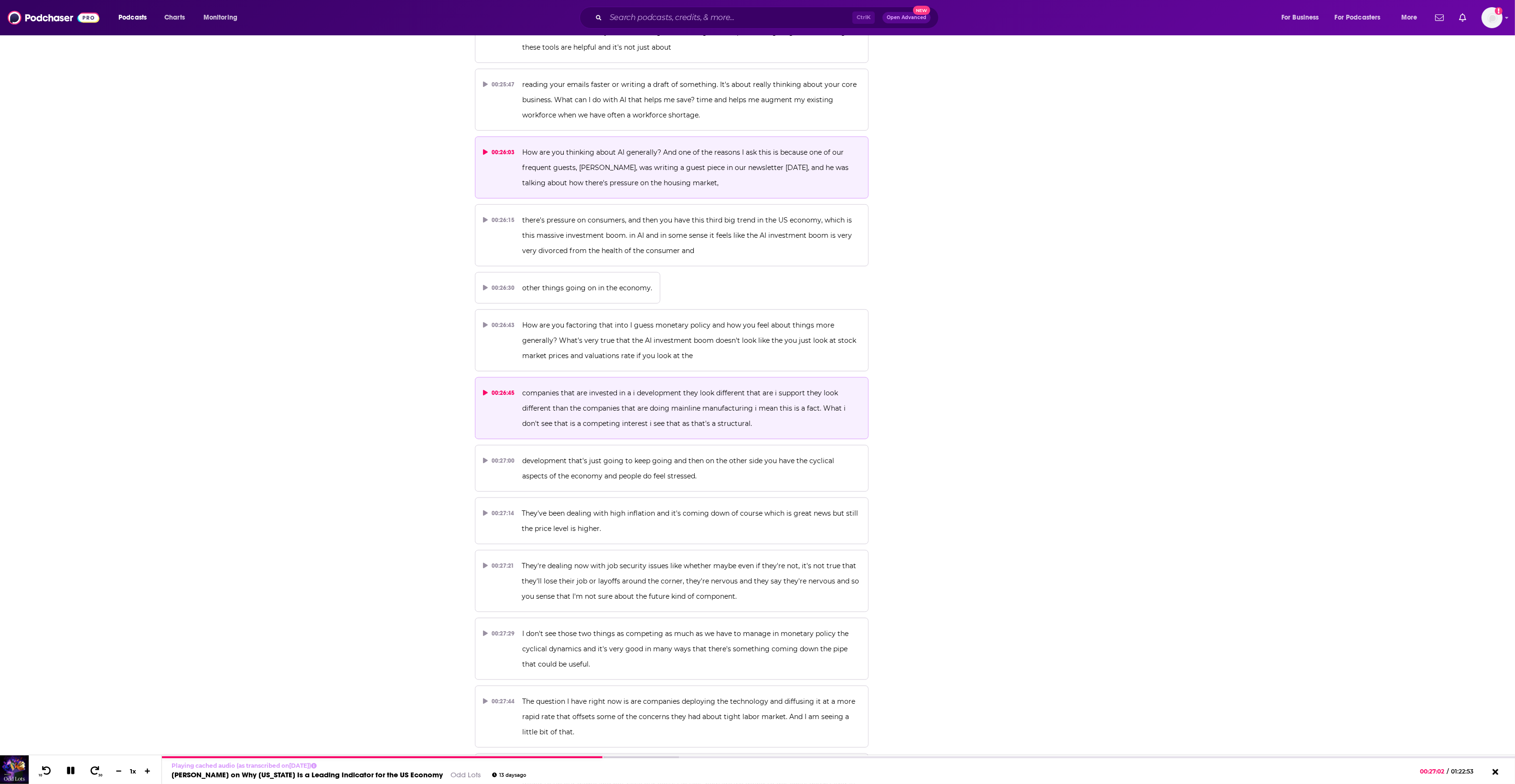
scroll to position [7938, 0]
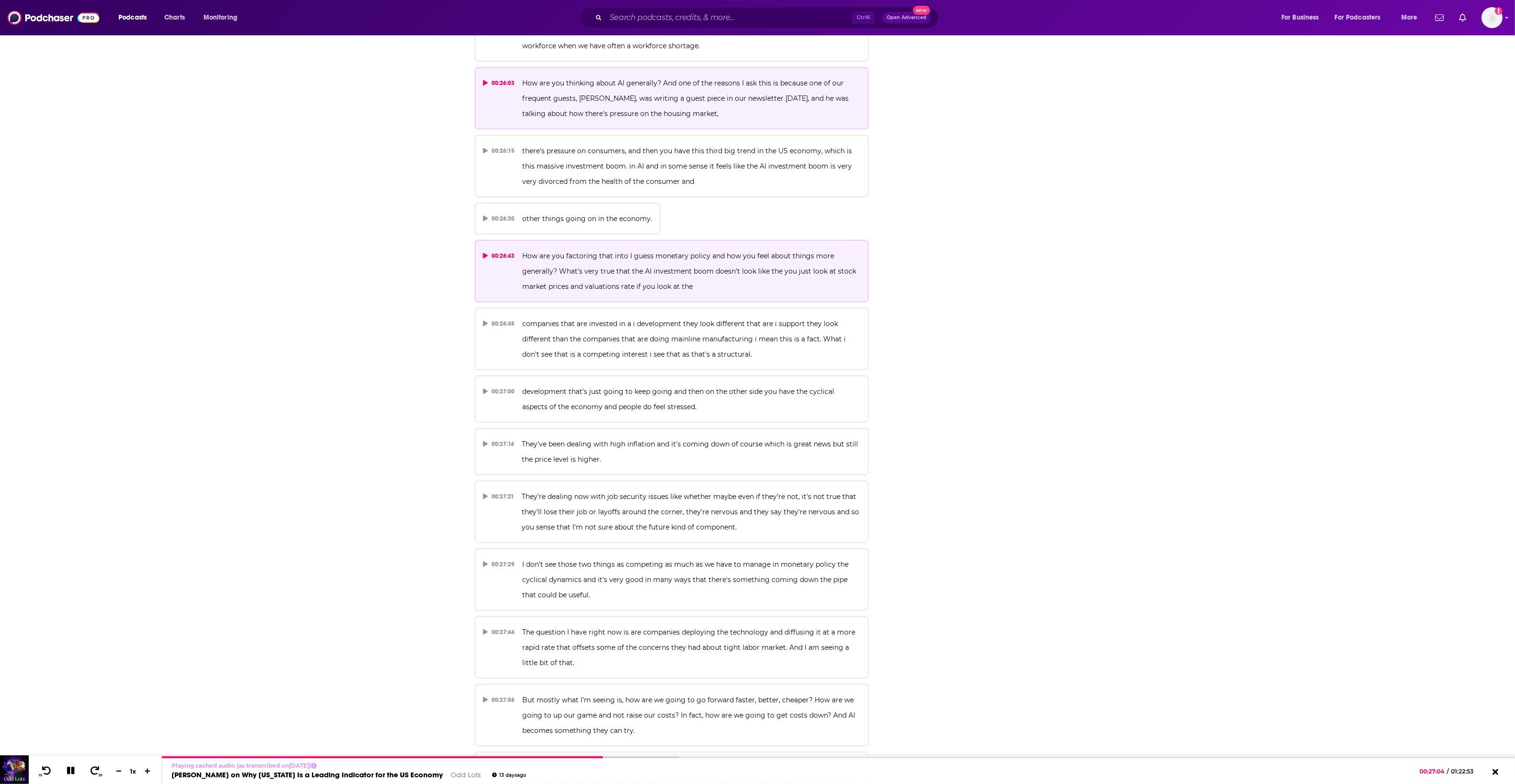
click at [713, 248] on p "How are you factoring that into I guess monetary policy and how you feel about …" at bounding box center [692, 271] width 338 height 46
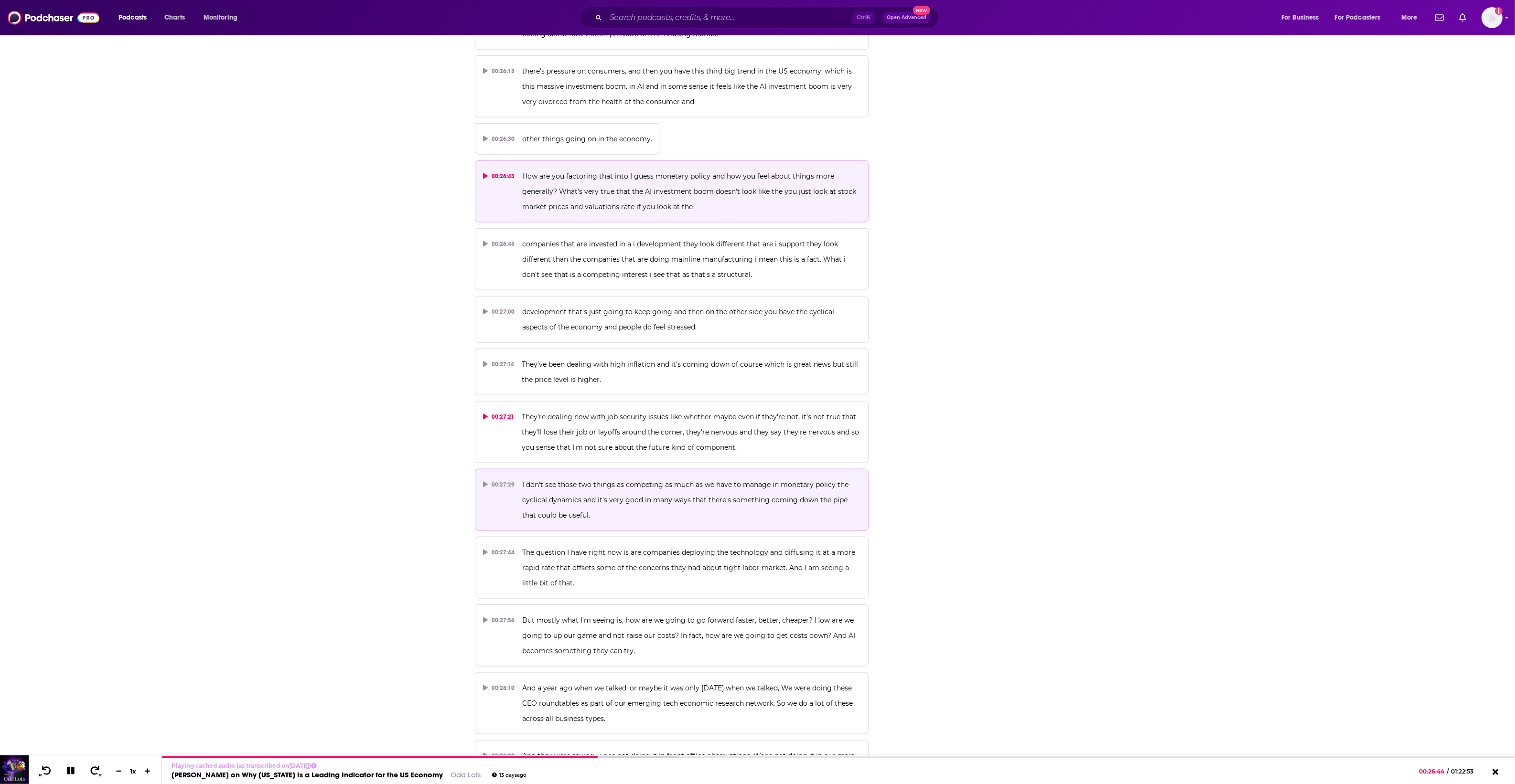
scroll to position [8117, 0]
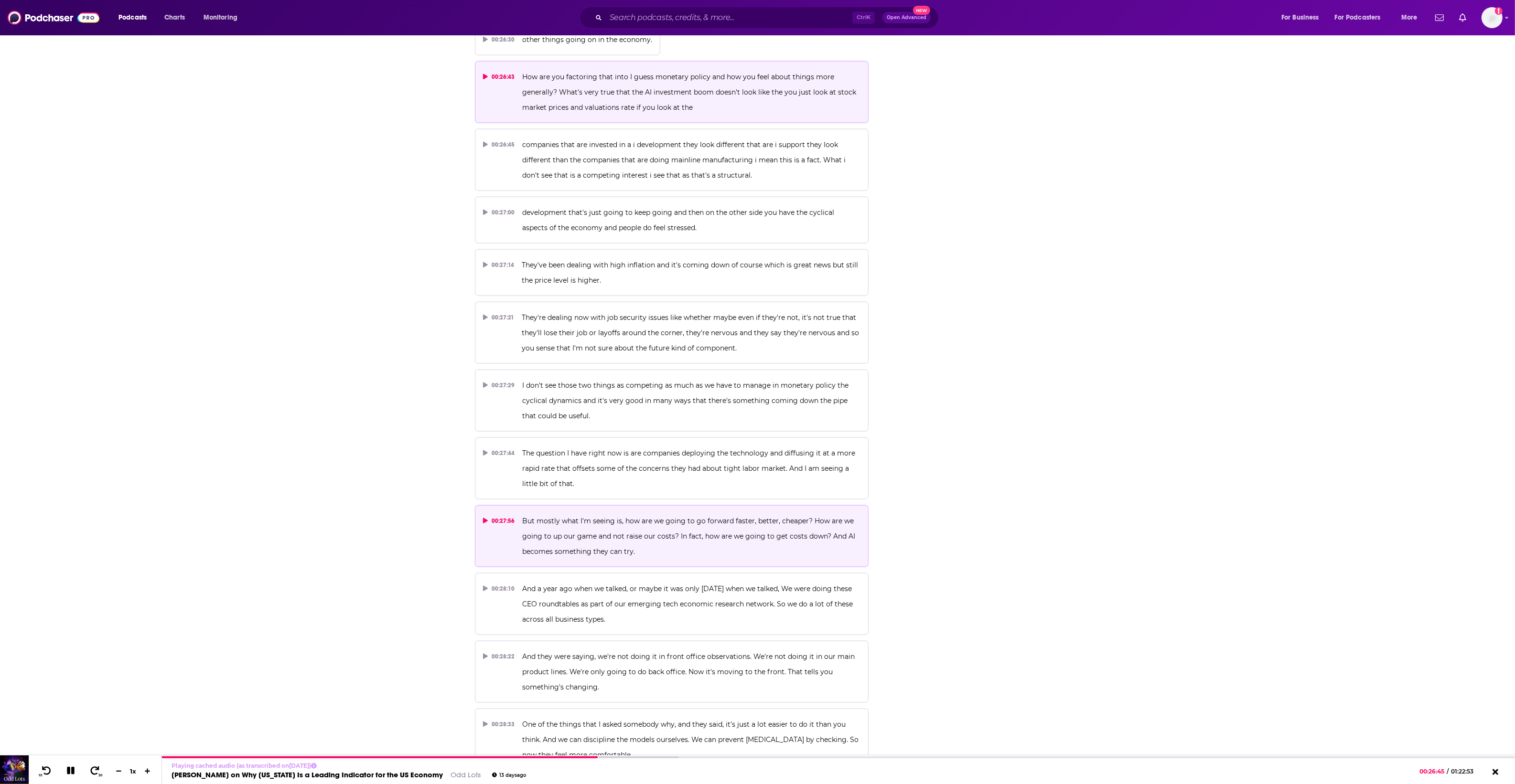
click at [629, 517] on span "But mostly what I'm seeing is, how are we going to go forward faster, better, c…" at bounding box center [690, 536] width 335 height 39
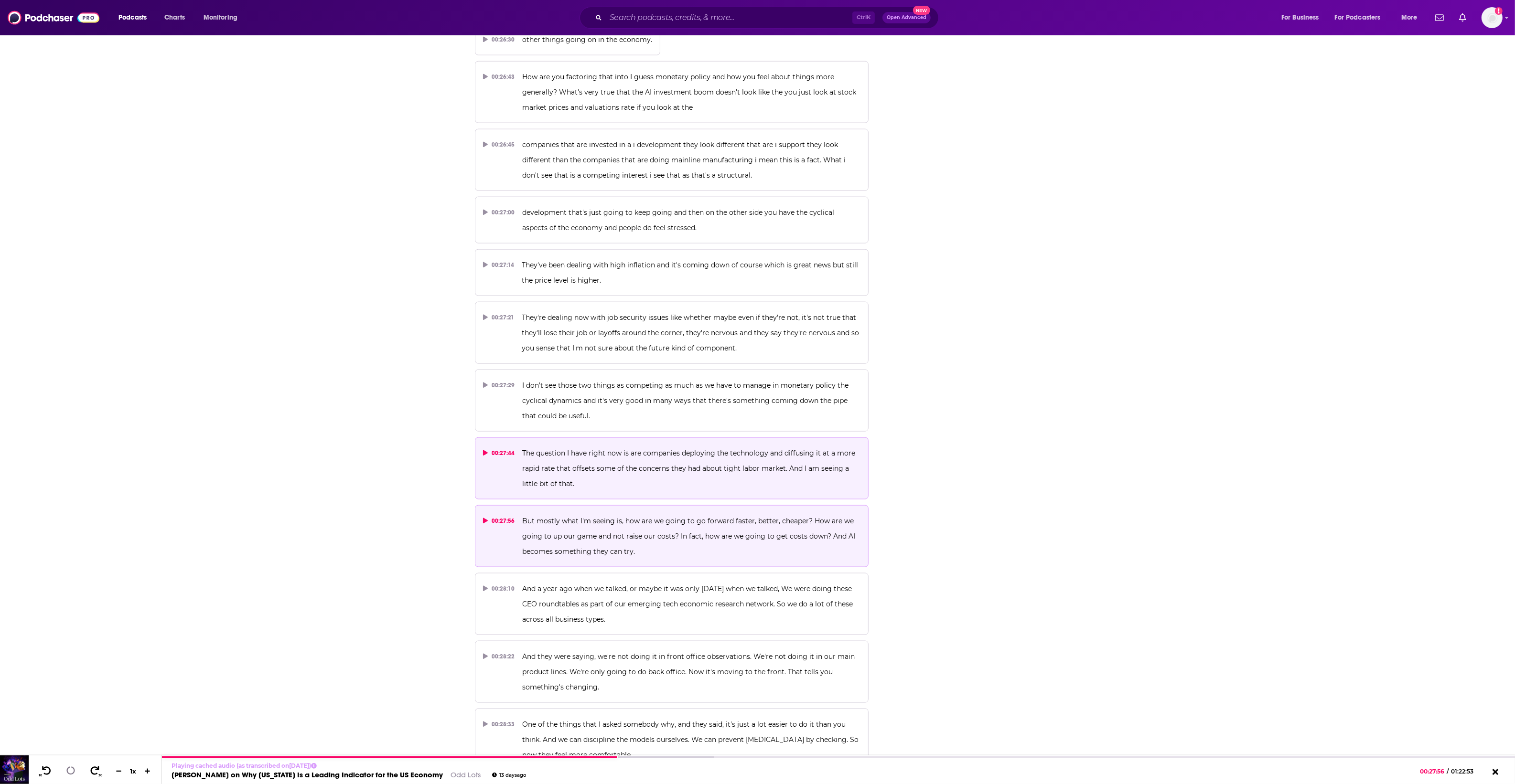
click at [629, 449] on span "The question I have right now is are companies deploying the technology and dif…" at bounding box center [690, 468] width 335 height 39
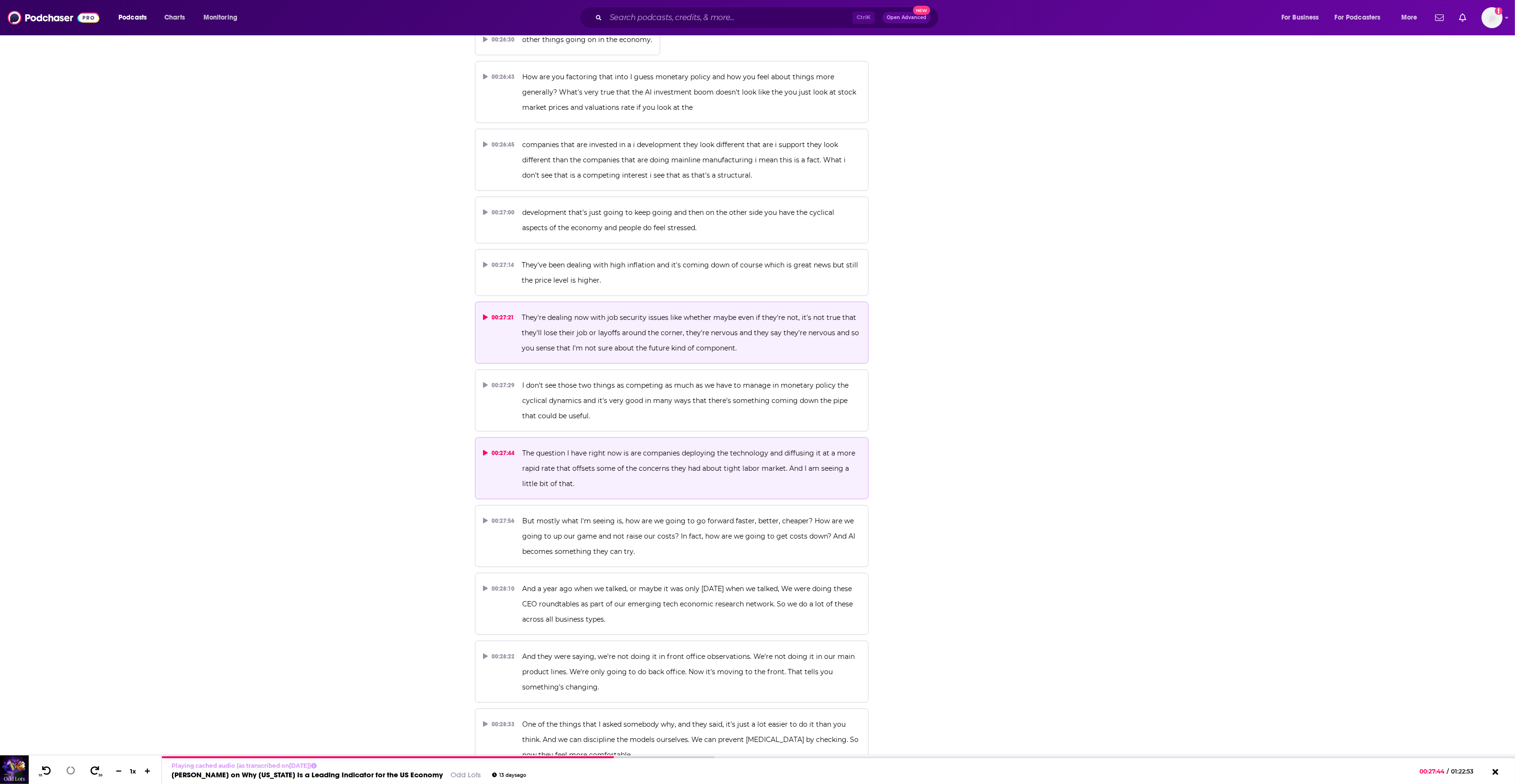
click at [637, 316] on span "They're dealing now with job security issues like whether maybe even if they're…" at bounding box center [691, 333] width 339 height 39
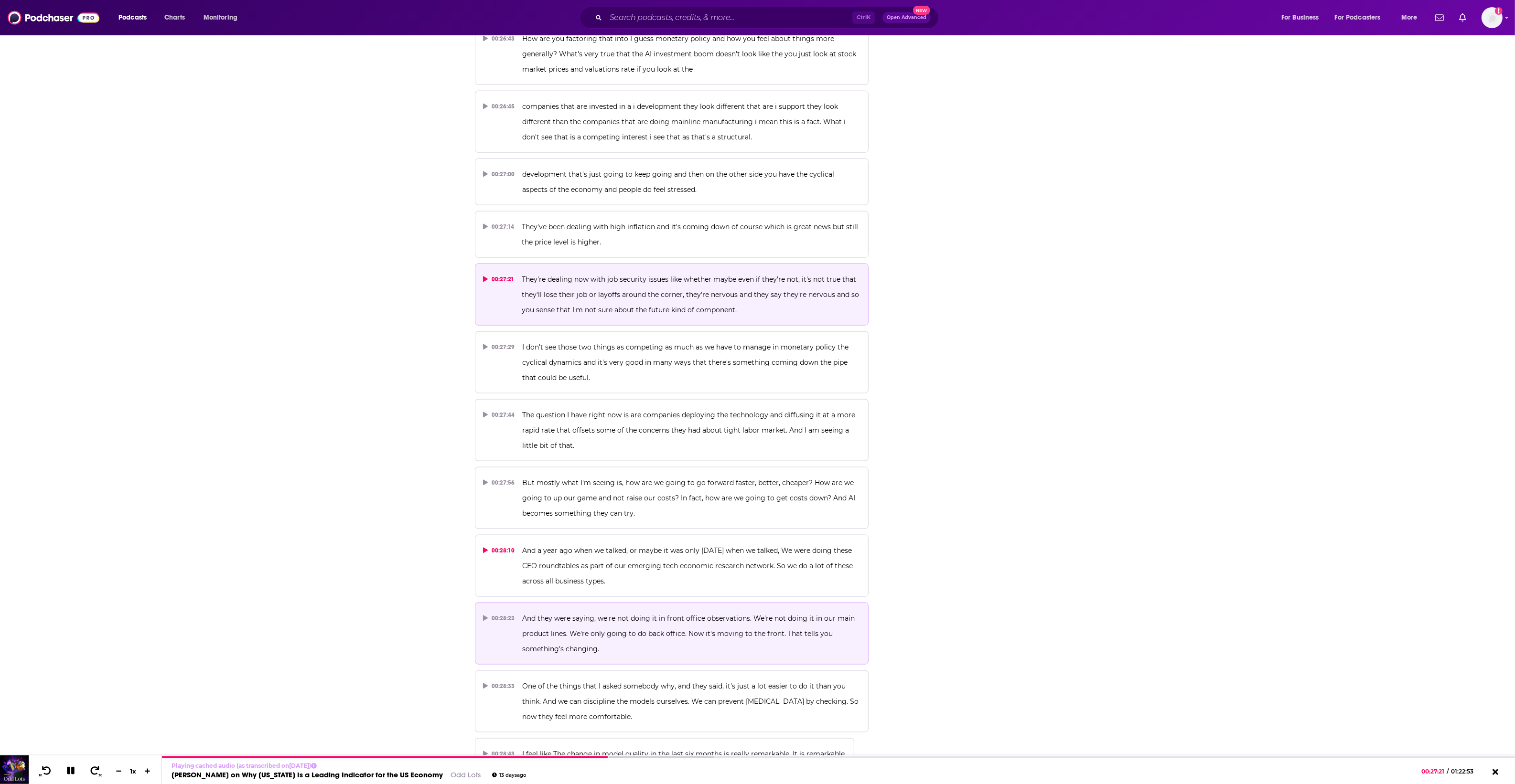
scroll to position [8236, 0]
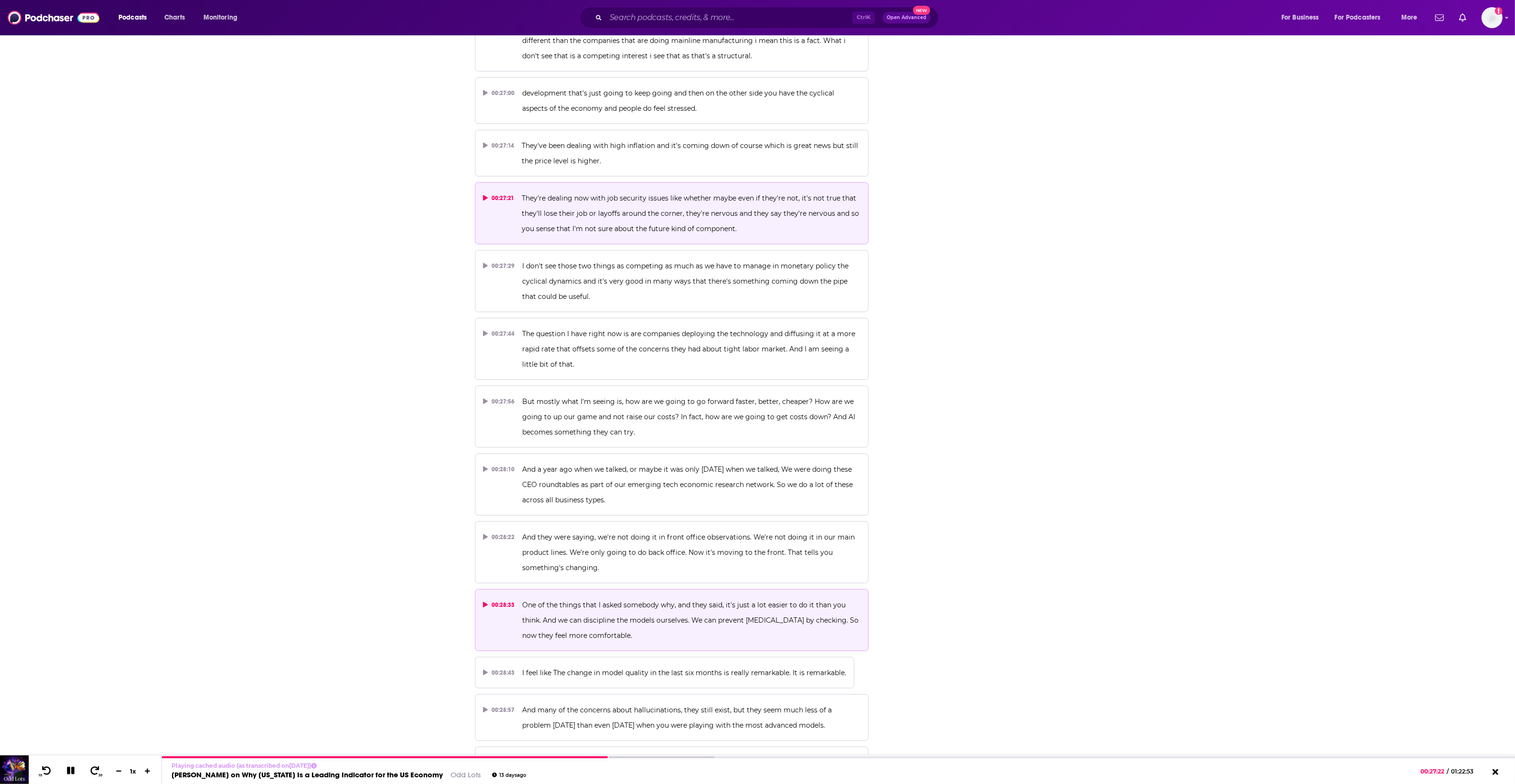
click at [602, 597] on p "One of the things that I asked somebody why, and they said, it's just a lot eas…" at bounding box center [692, 620] width 338 height 46
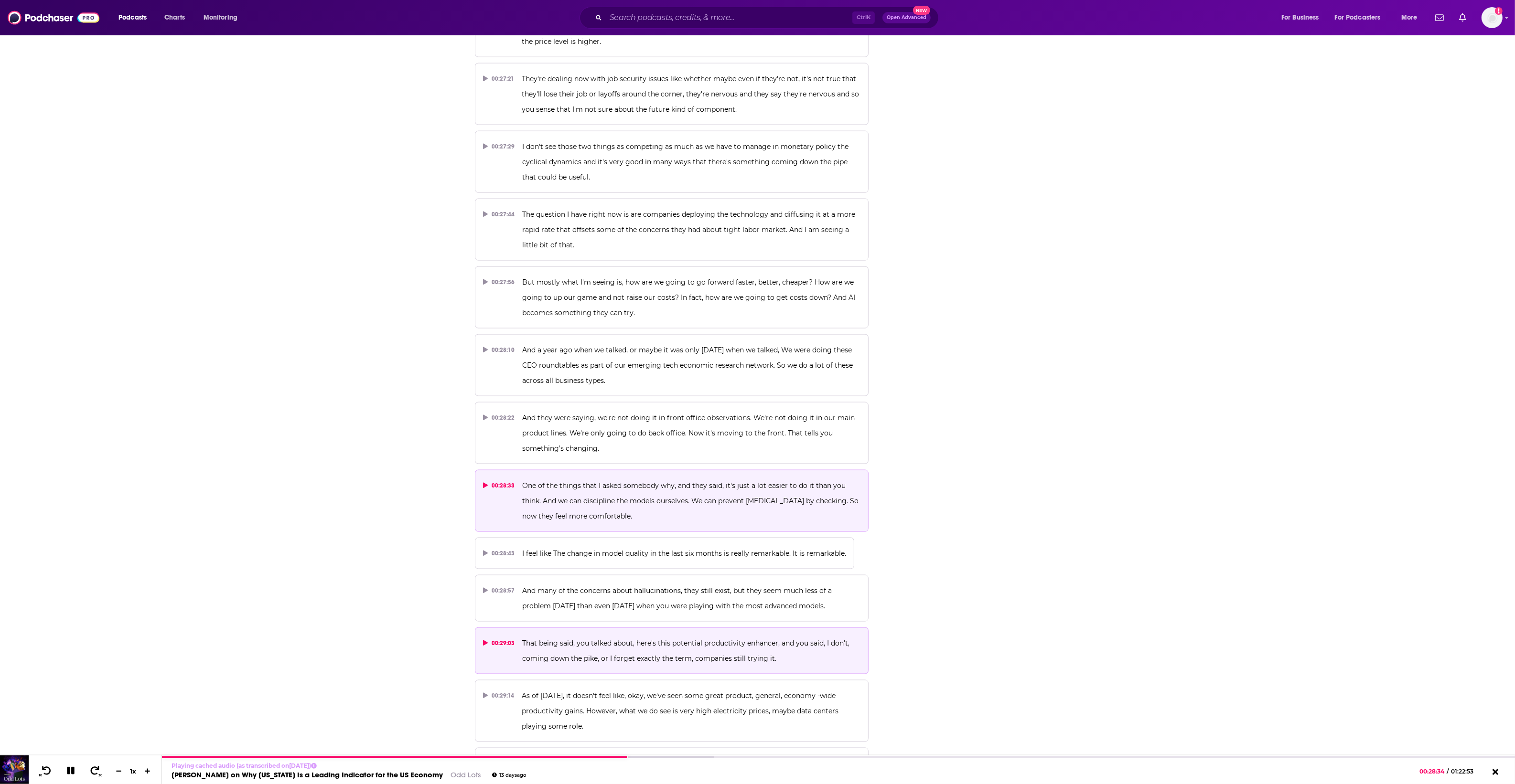
click at [619, 636] on p "That being said, you talked about, here's this potential productivity enhancer,…" at bounding box center [692, 651] width 338 height 31
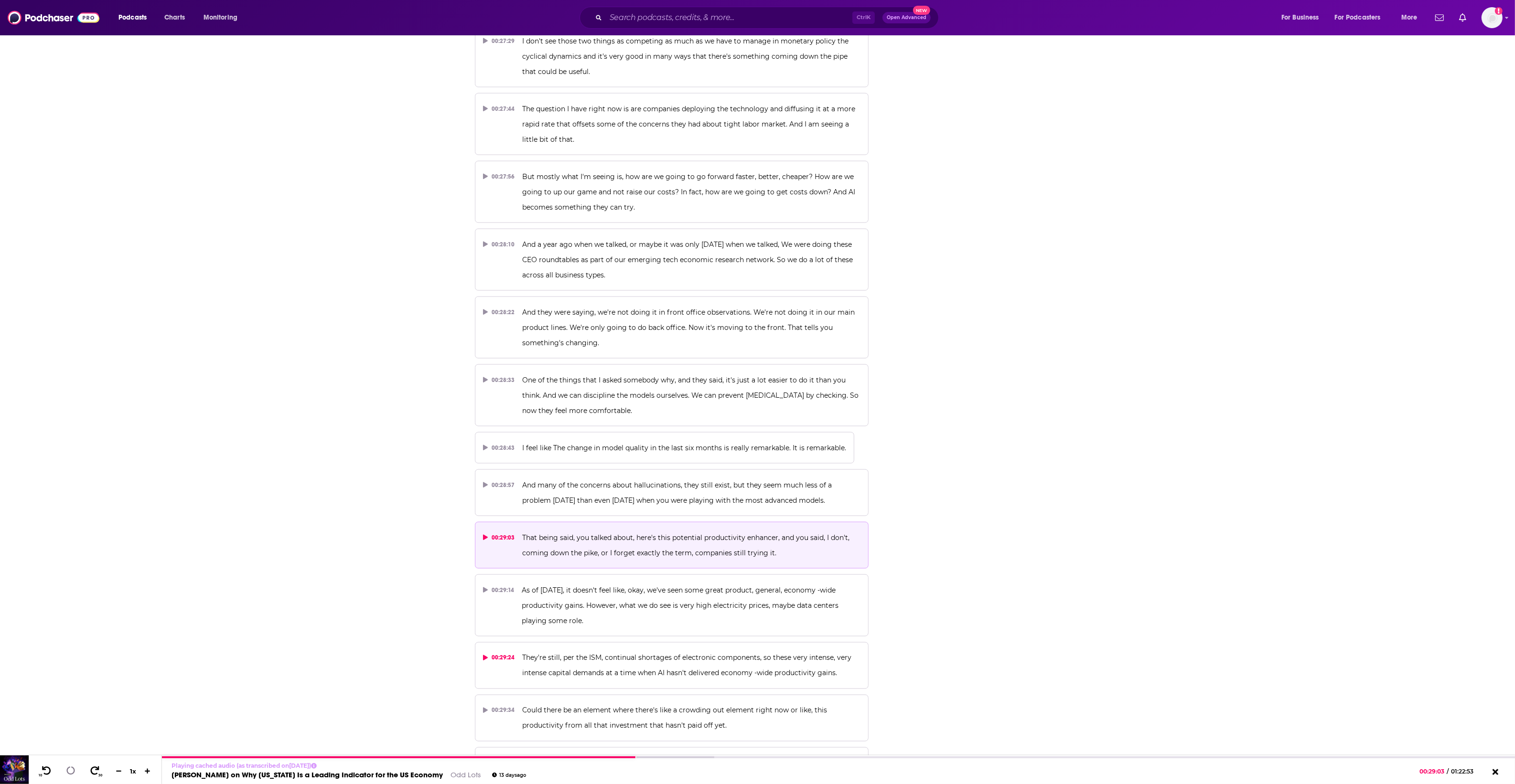
scroll to position [8594, 0]
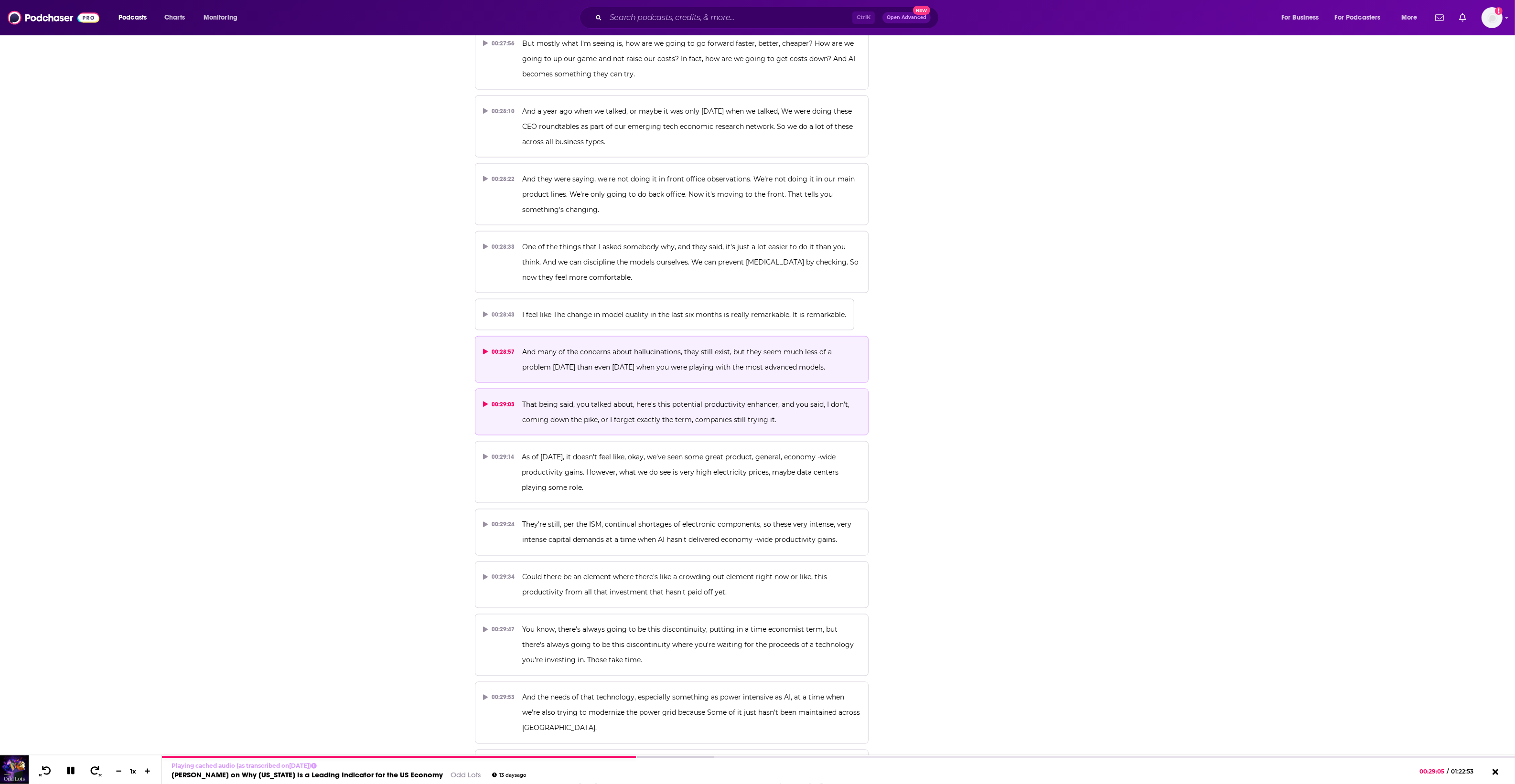
click at [626, 348] on span "And many of the concerns about hallucinations, they still exist, but they seem …" at bounding box center [678, 359] width 312 height 24
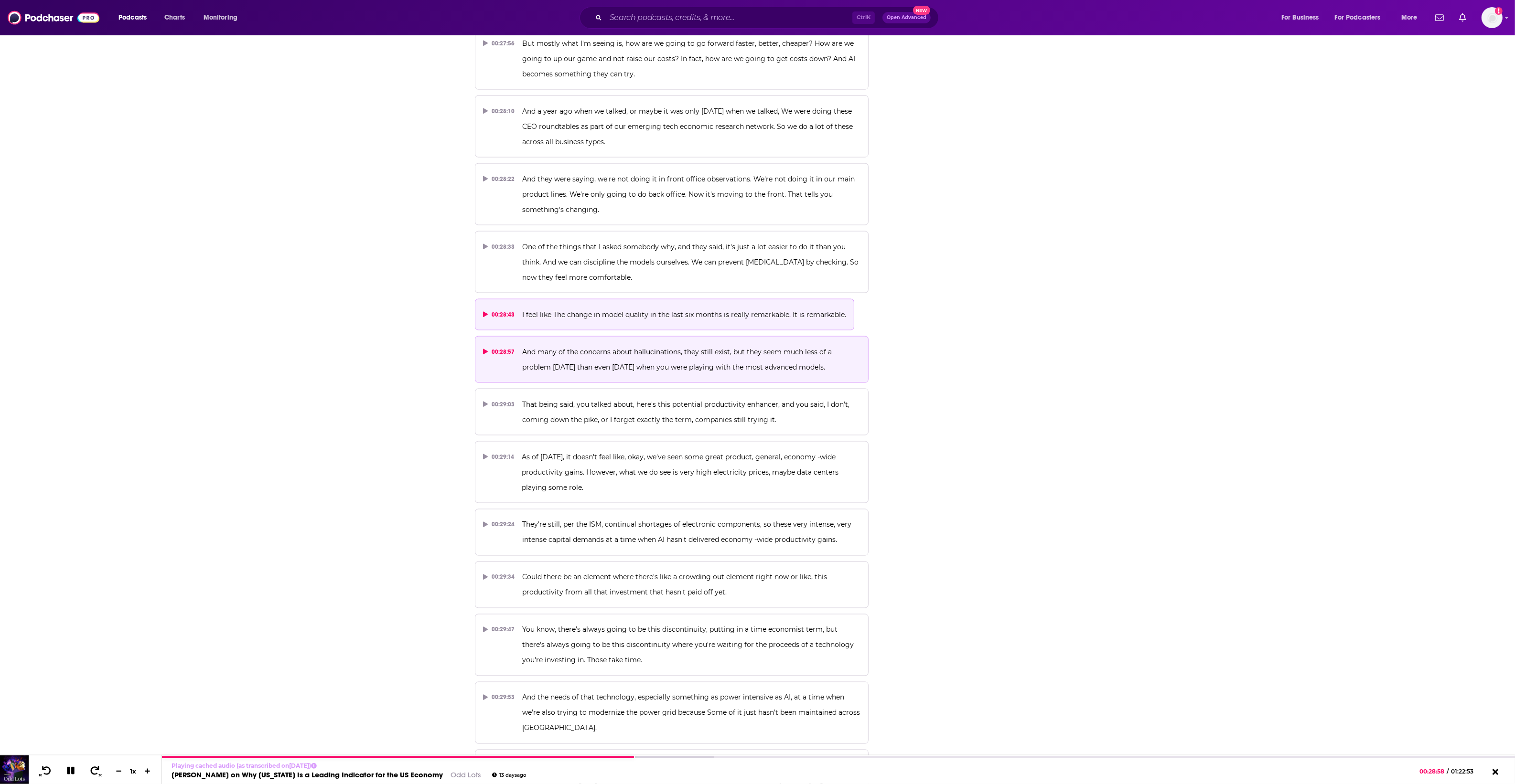
click at [631, 299] on button "00:28:43 I feel like The change in model quality in the last six months is real…" at bounding box center [665, 315] width 380 height 31
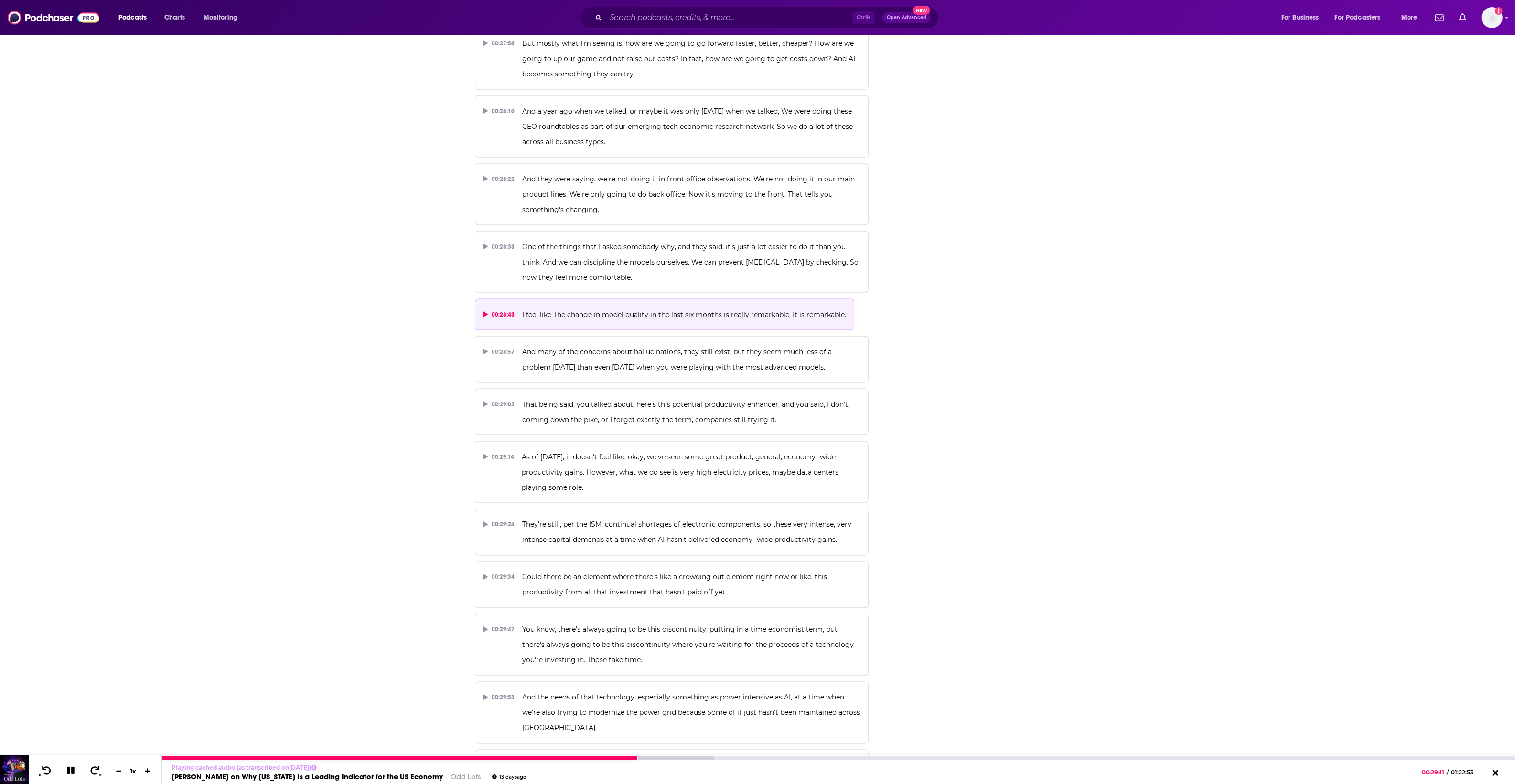
drag, startPoint x: 73, startPoint y: 779, endPoint x: 78, endPoint y: 778, distance: 5.1
click at [73, 779] on div "10 30 1 x" at bounding box center [95, 770] width 133 height 28
click at [71, 776] on button at bounding box center [71, 771] width 17 height 12
click at [66, 765] on button at bounding box center [70, 771] width 18 height 14
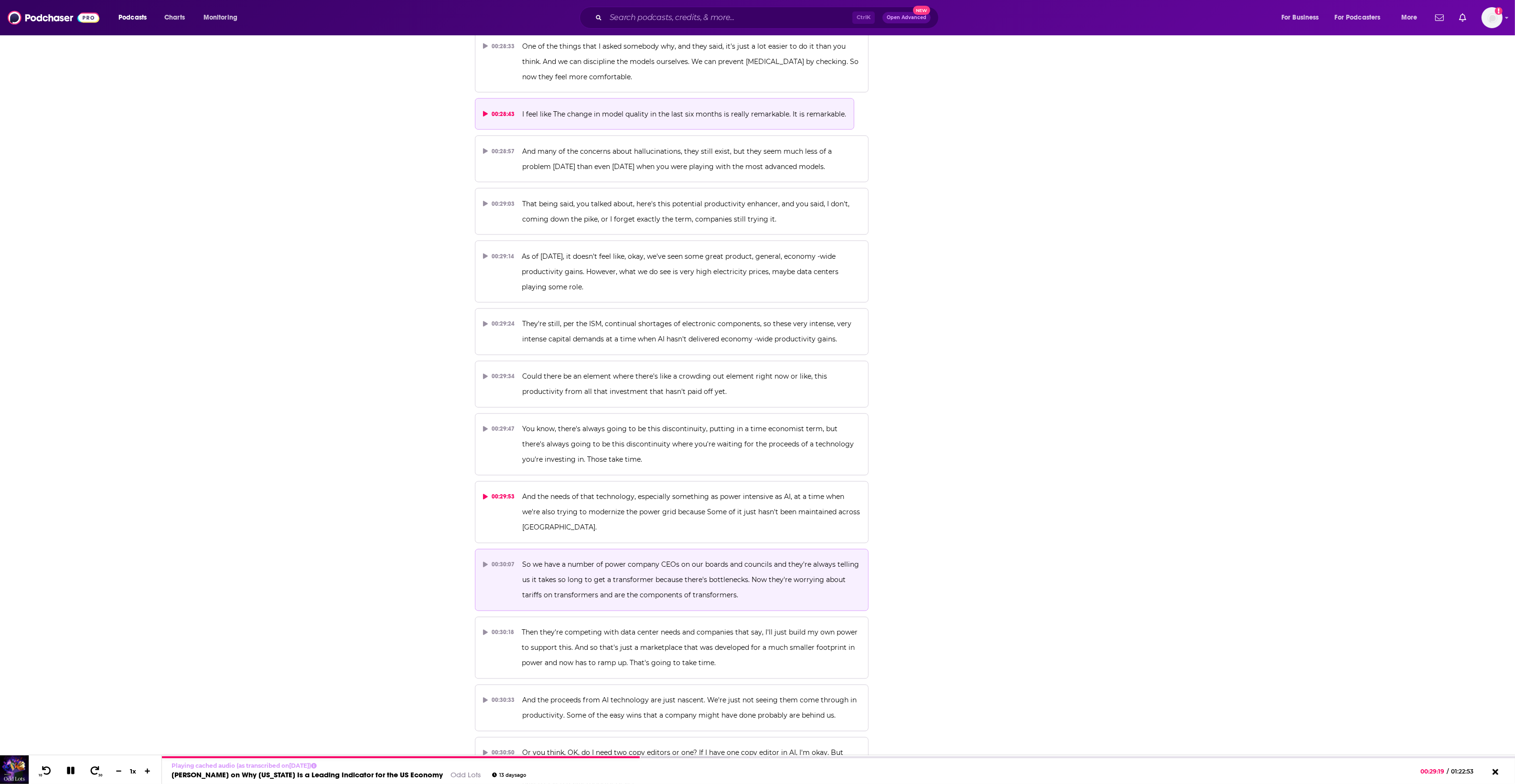
scroll to position [8773, 0]
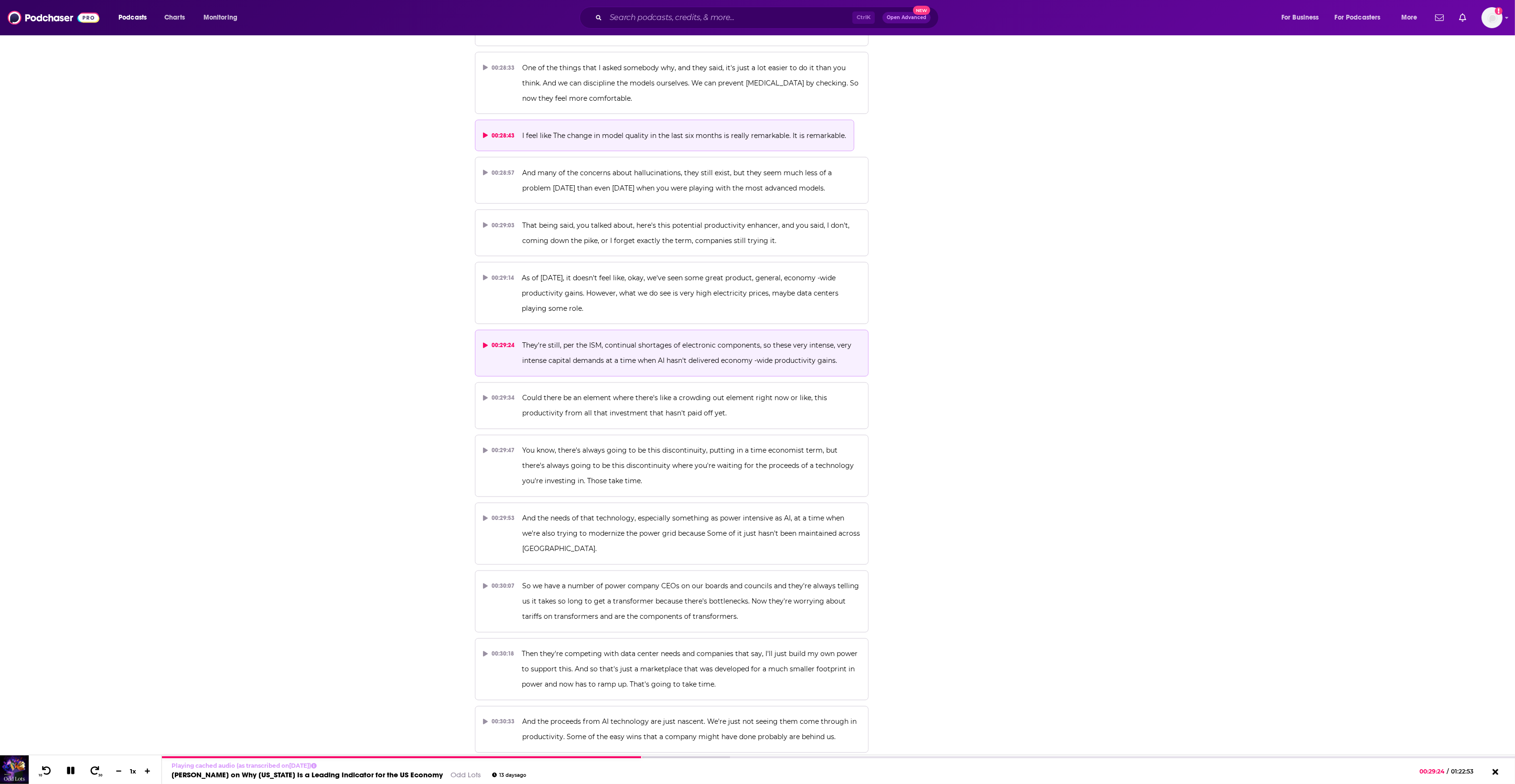
click at [635, 330] on button "00:29:24 They're still, per the ISM, continual shortages of electronic componen…" at bounding box center [672, 353] width 394 height 47
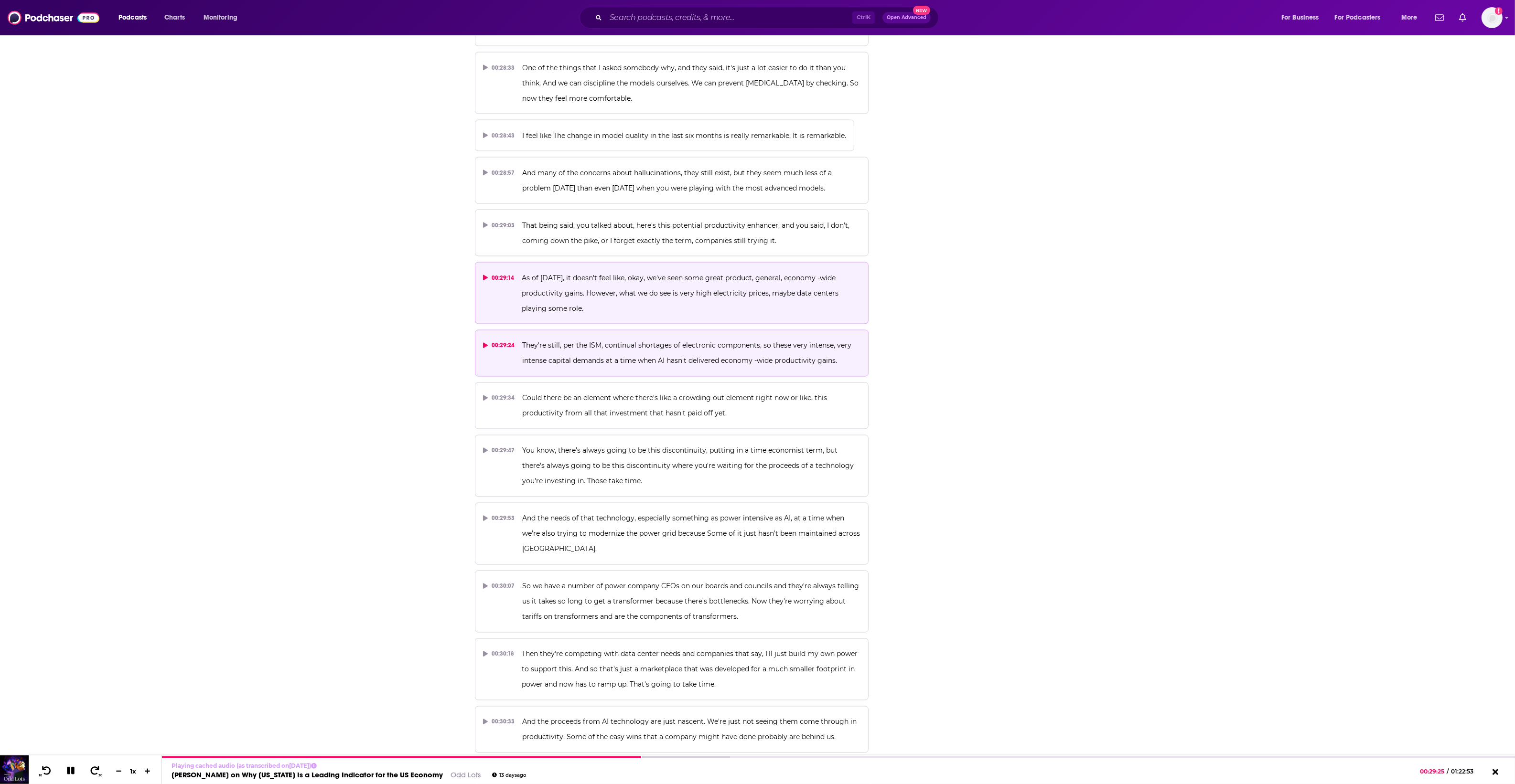
click at [681, 270] on p "As of today, it doesn't feel like, okay, we've seen some great product, general…" at bounding box center [691, 293] width 339 height 46
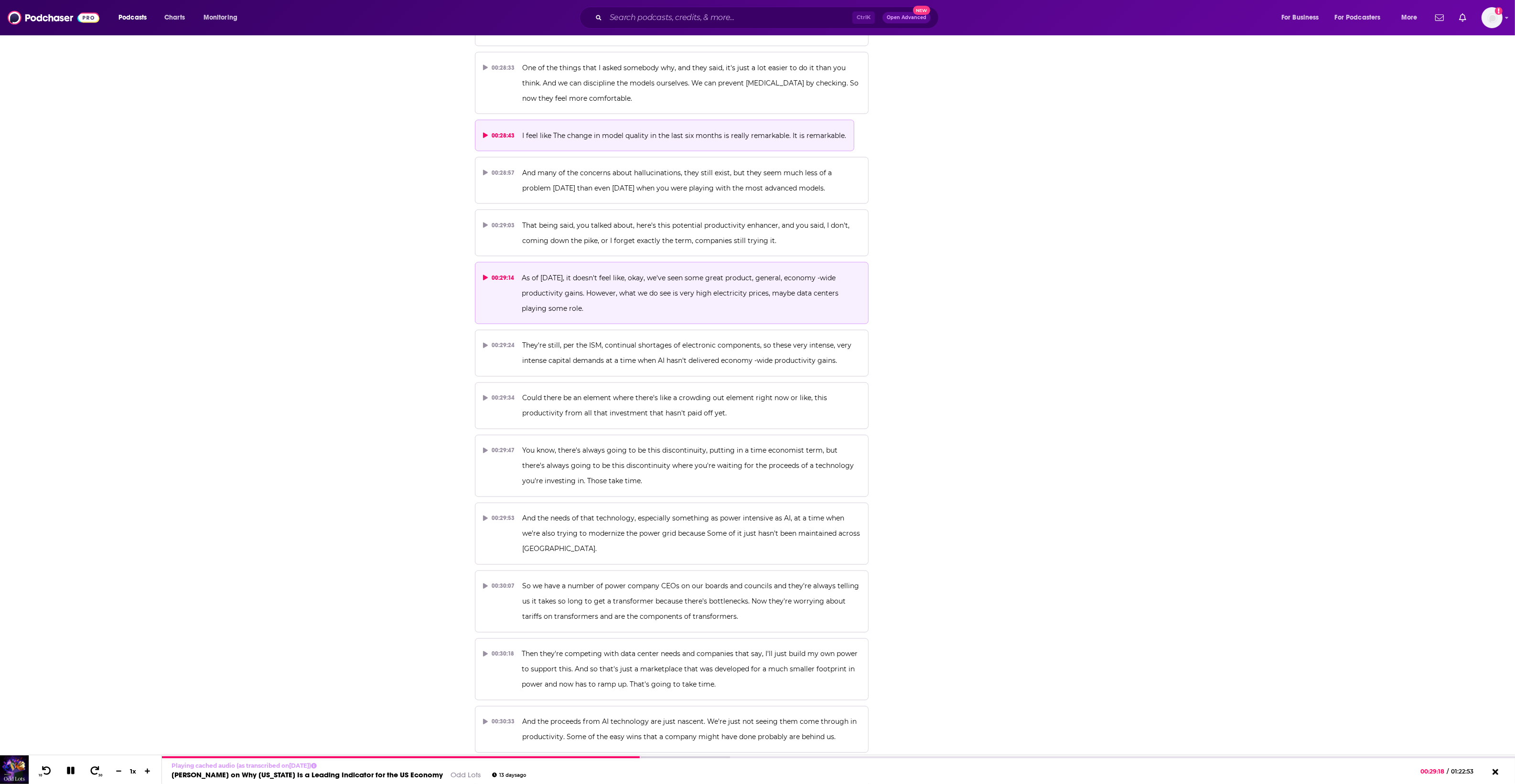
click at [679, 120] on button "00:28:43 I feel like The change in model quality in the last six months is real…" at bounding box center [665, 135] width 380 height 31
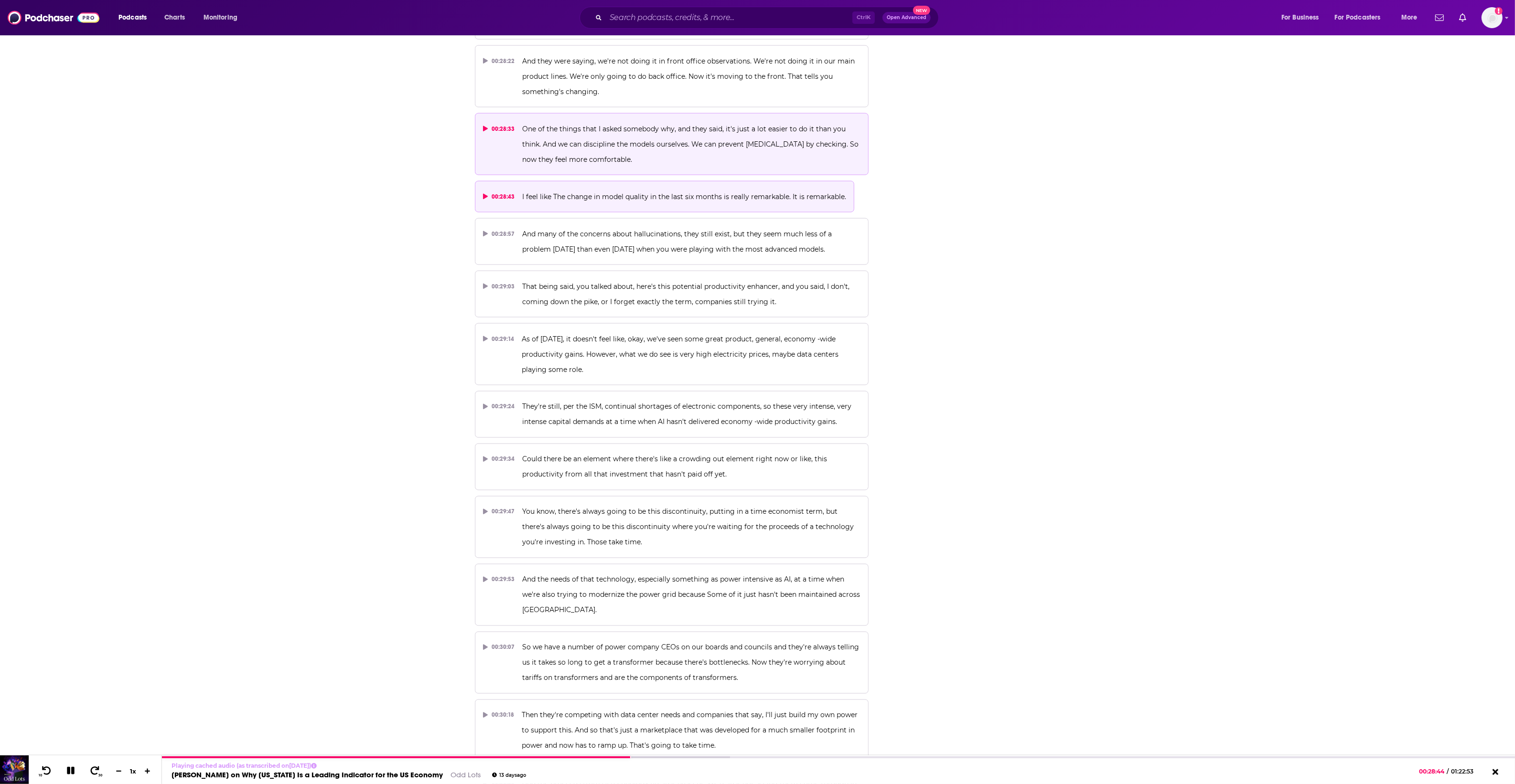
scroll to position [8654, 0]
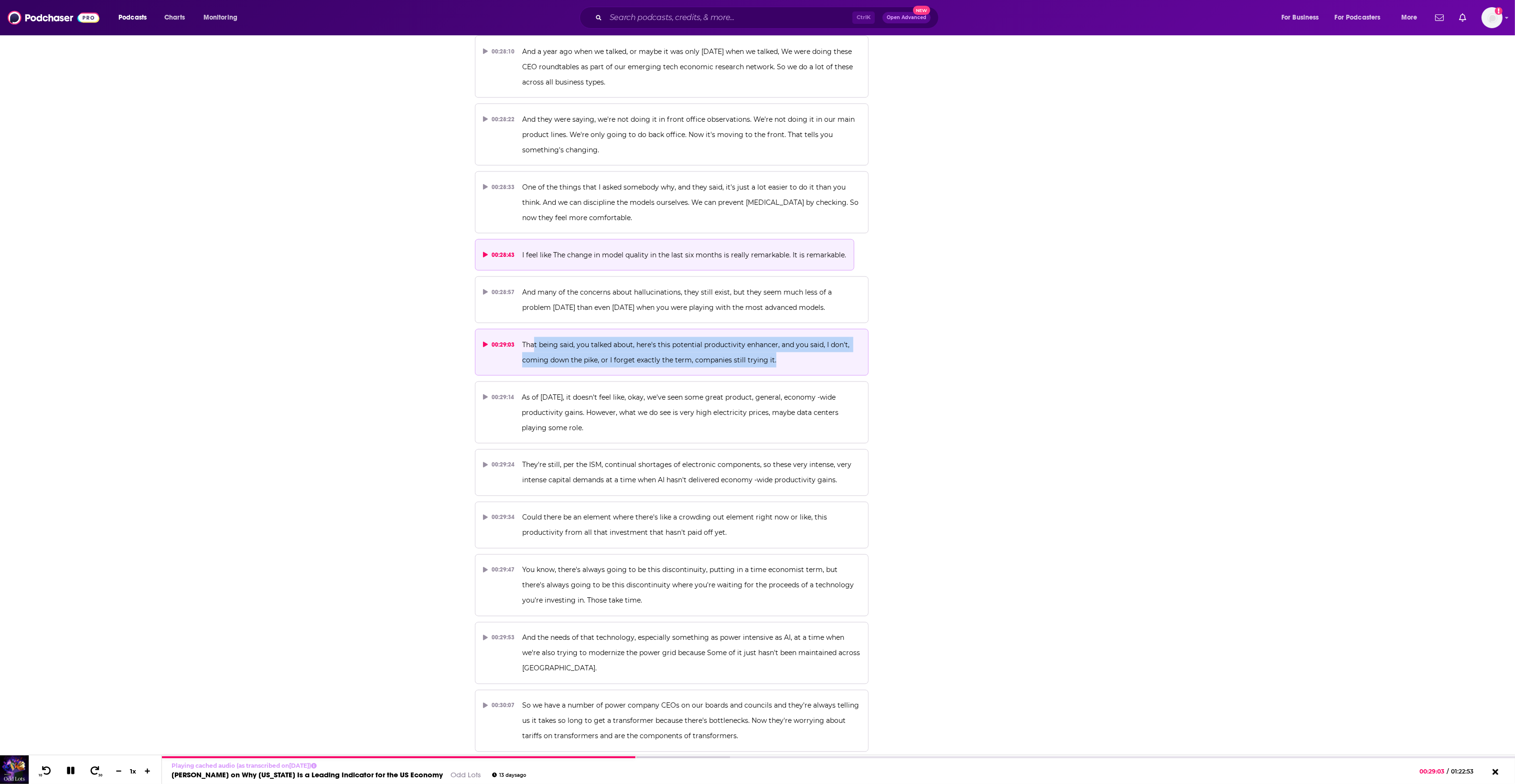
drag, startPoint x: 538, startPoint y: 313, endPoint x: 794, endPoint y: 329, distance: 256.5
click at [794, 337] on p "That being said, you talked about, here's this potential productivity enhancer,…" at bounding box center [692, 352] width 338 height 31
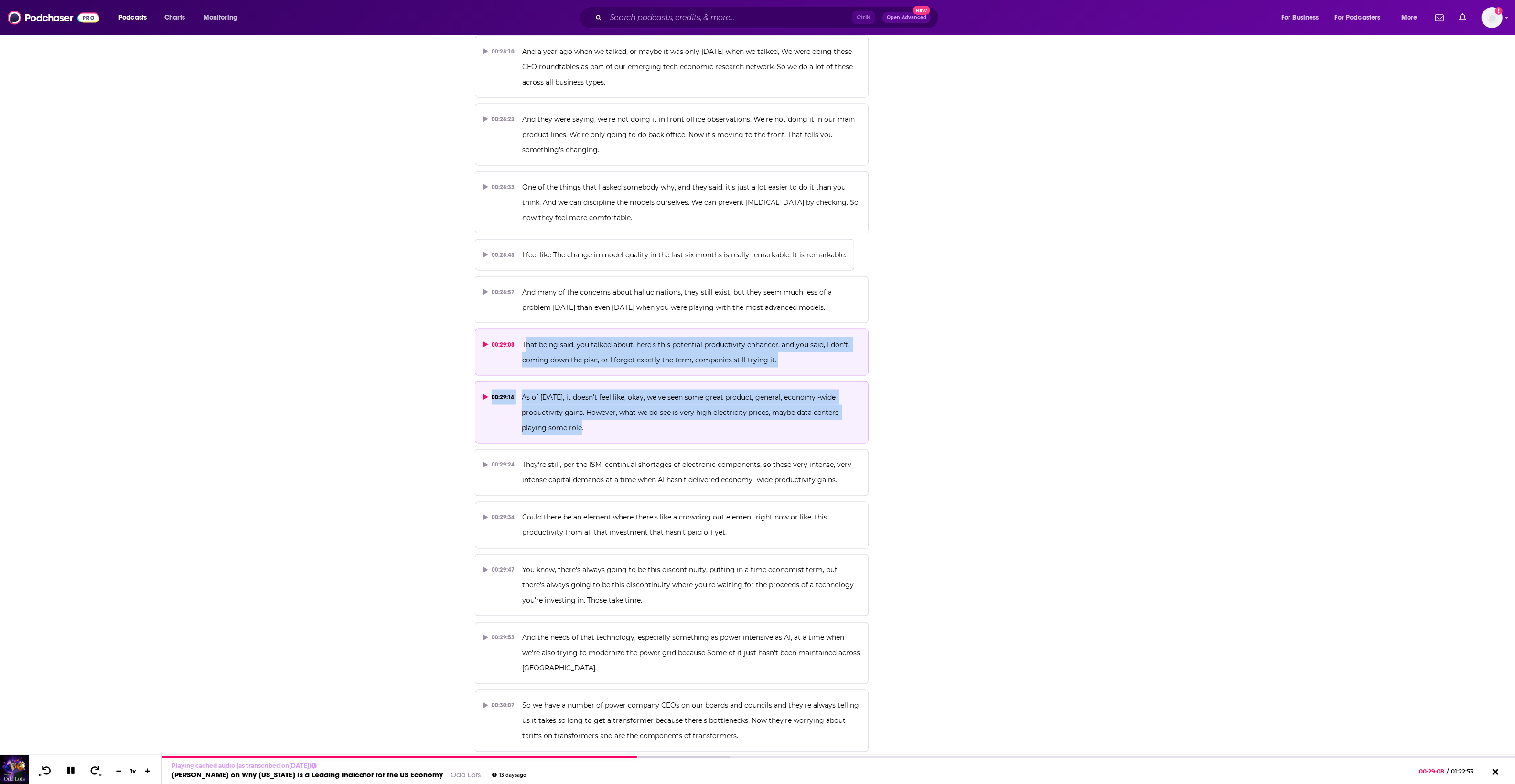
drag, startPoint x: 524, startPoint y: 313, endPoint x: 723, endPoint y: 400, distance: 217.2
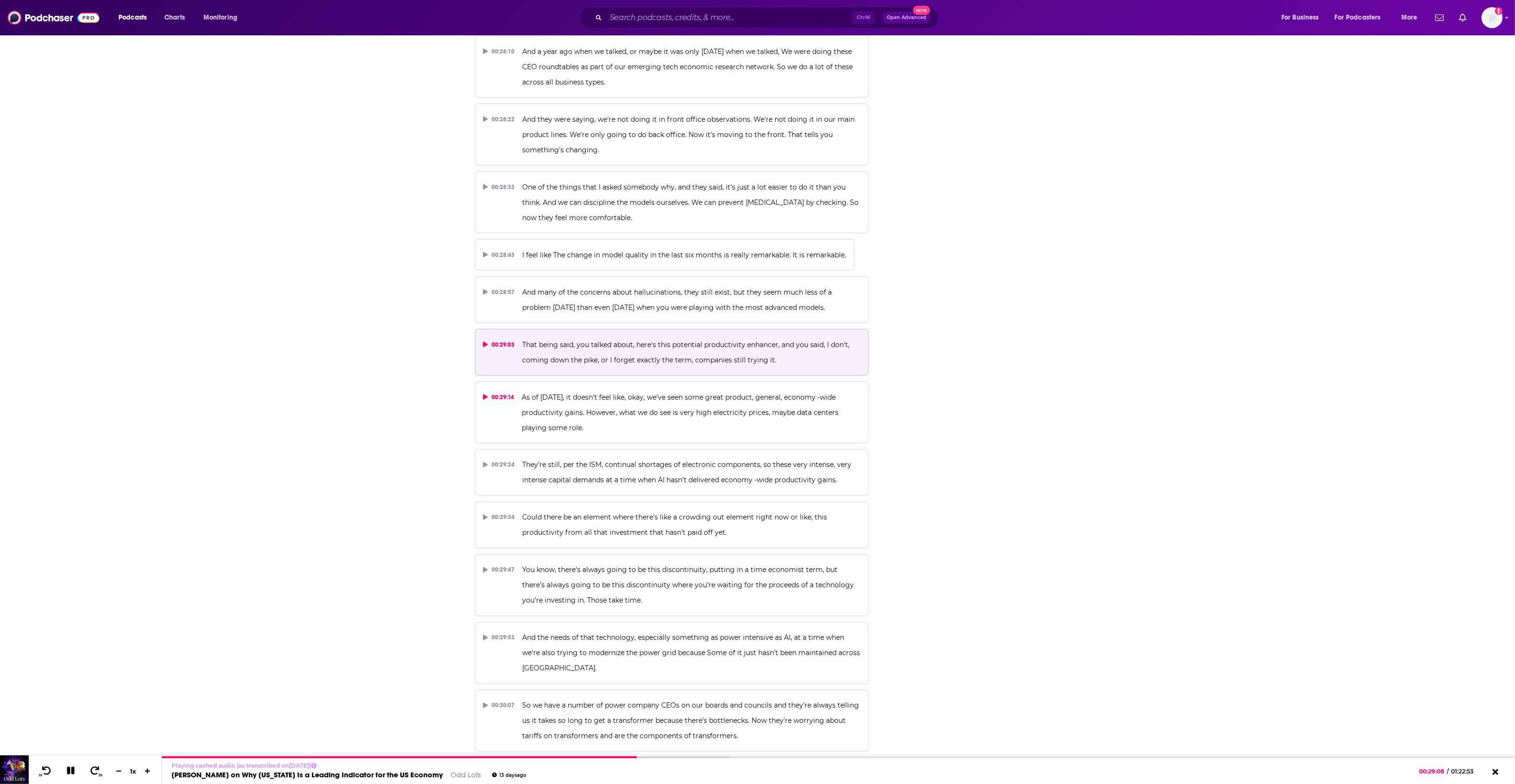
drag, startPoint x: 723, startPoint y: 400, endPoint x: 1169, endPoint y: 395, distance: 446.0
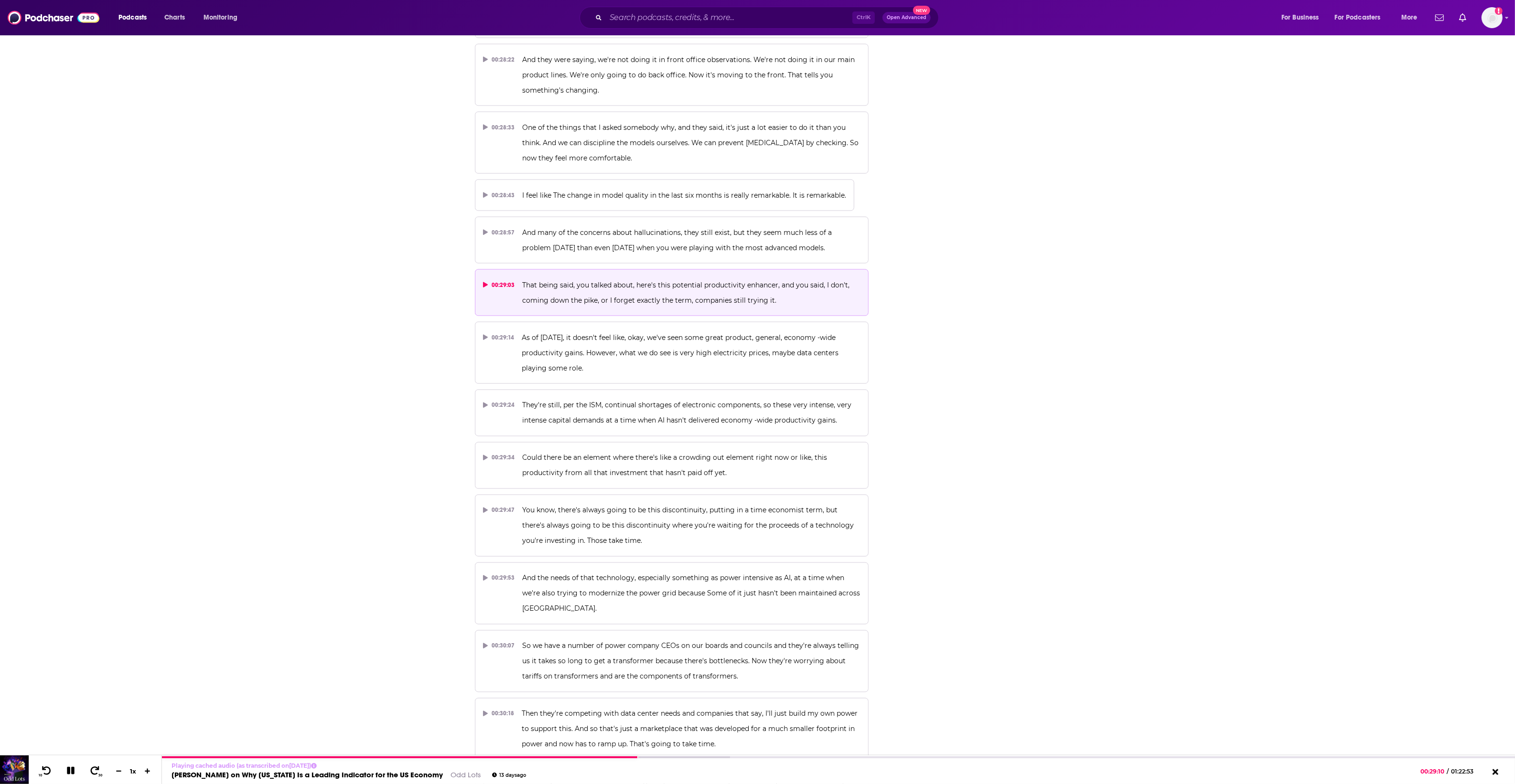
scroll to position [8773, 0]
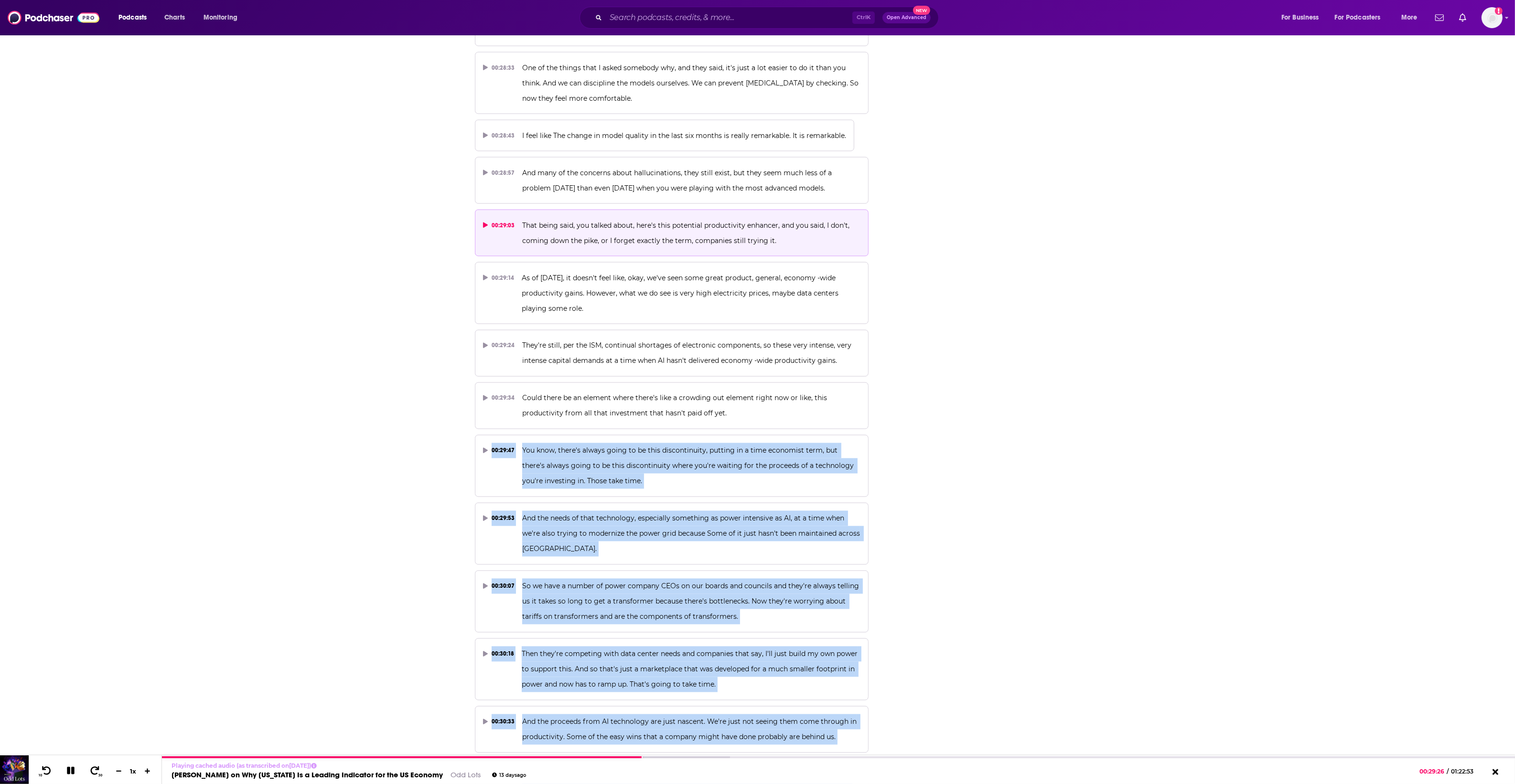
drag, startPoint x: 729, startPoint y: 385, endPoint x: 1034, endPoint y: 288, distance: 320.1
drag, startPoint x: 1034, startPoint y: 288, endPoint x: 1023, endPoint y: 426, distance: 138.4
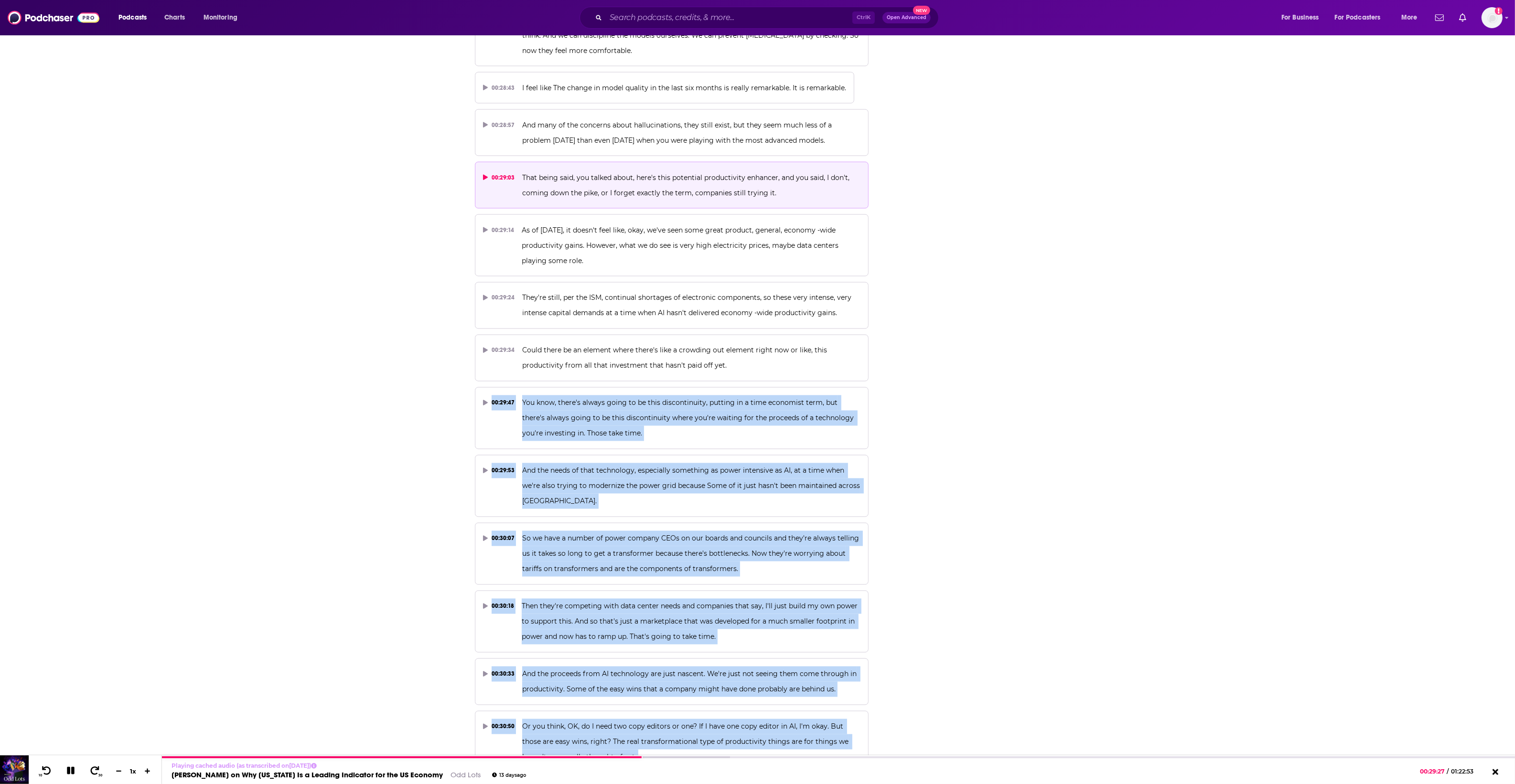
scroll to position [8892, 0]
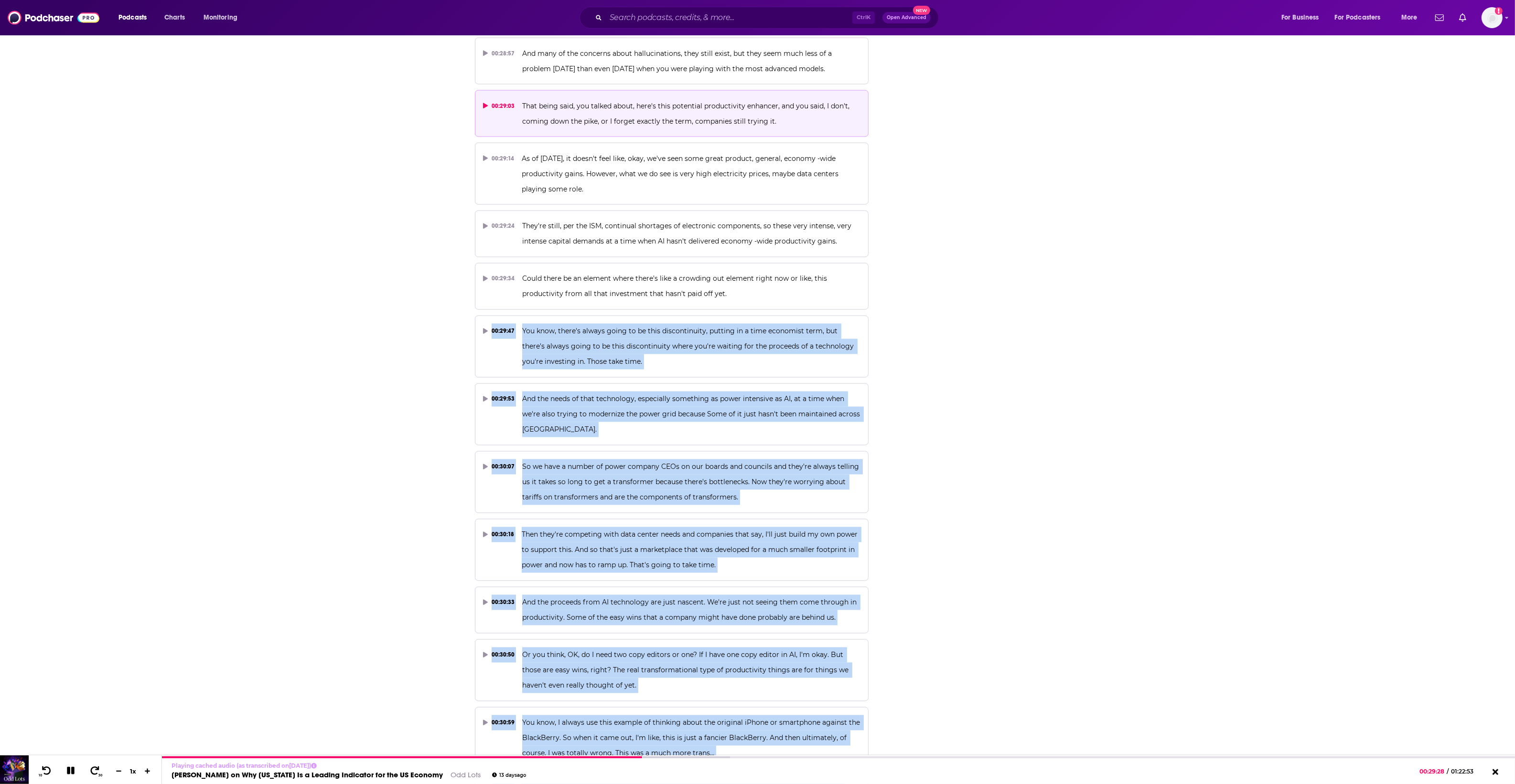
click at [826, 451] on button "00:30:07 So we have a number of power company CEOs on our boards and councils a…" at bounding box center [672, 482] width 394 height 62
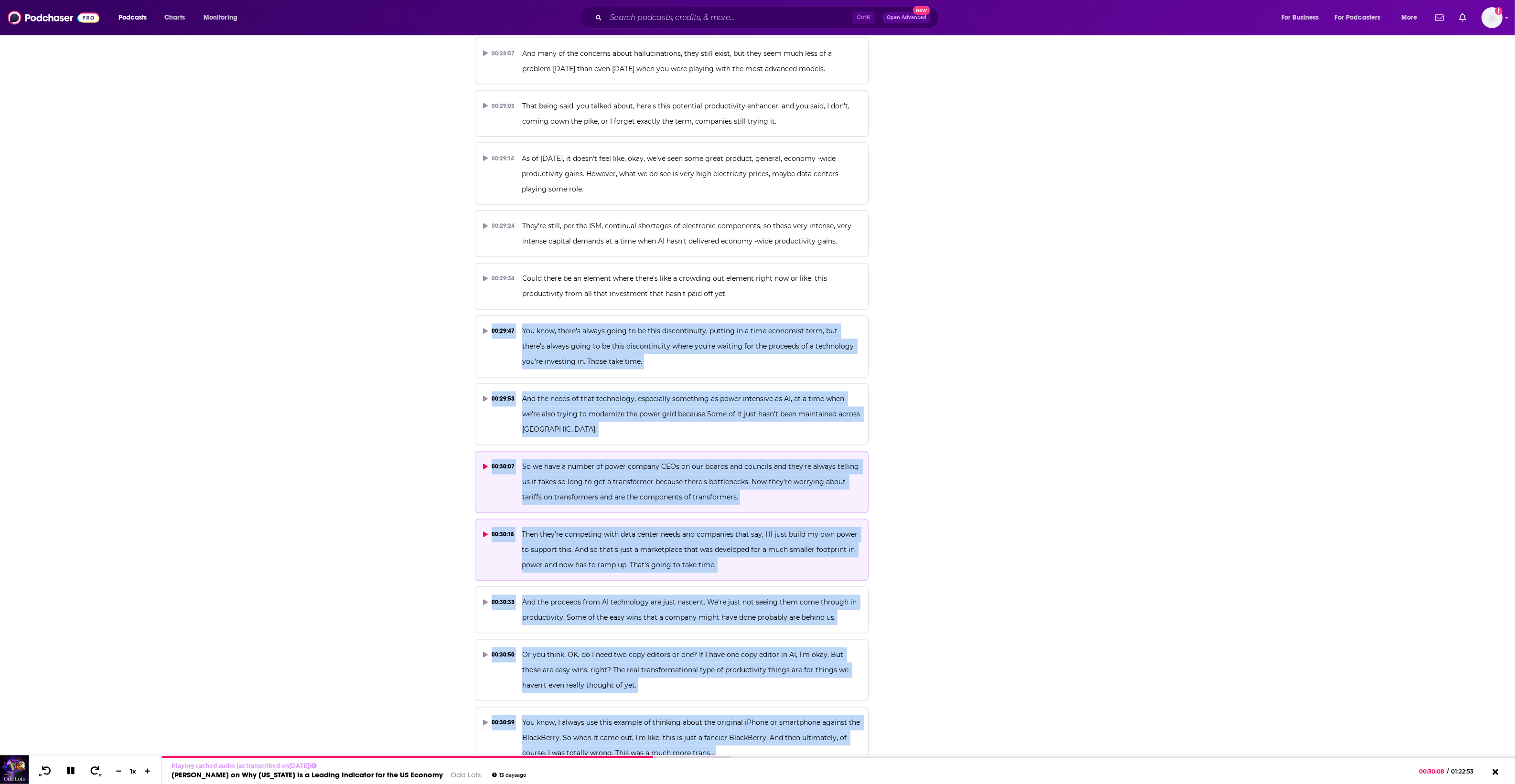
click at [822, 547] on button "00:30:18 Then they're competing with data center needs and companies that say, …" at bounding box center [672, 550] width 394 height 62
click at [696, 598] on span "And the proceeds from AI technology are just nascent. We're just not seeing the…" at bounding box center [690, 610] width 336 height 24
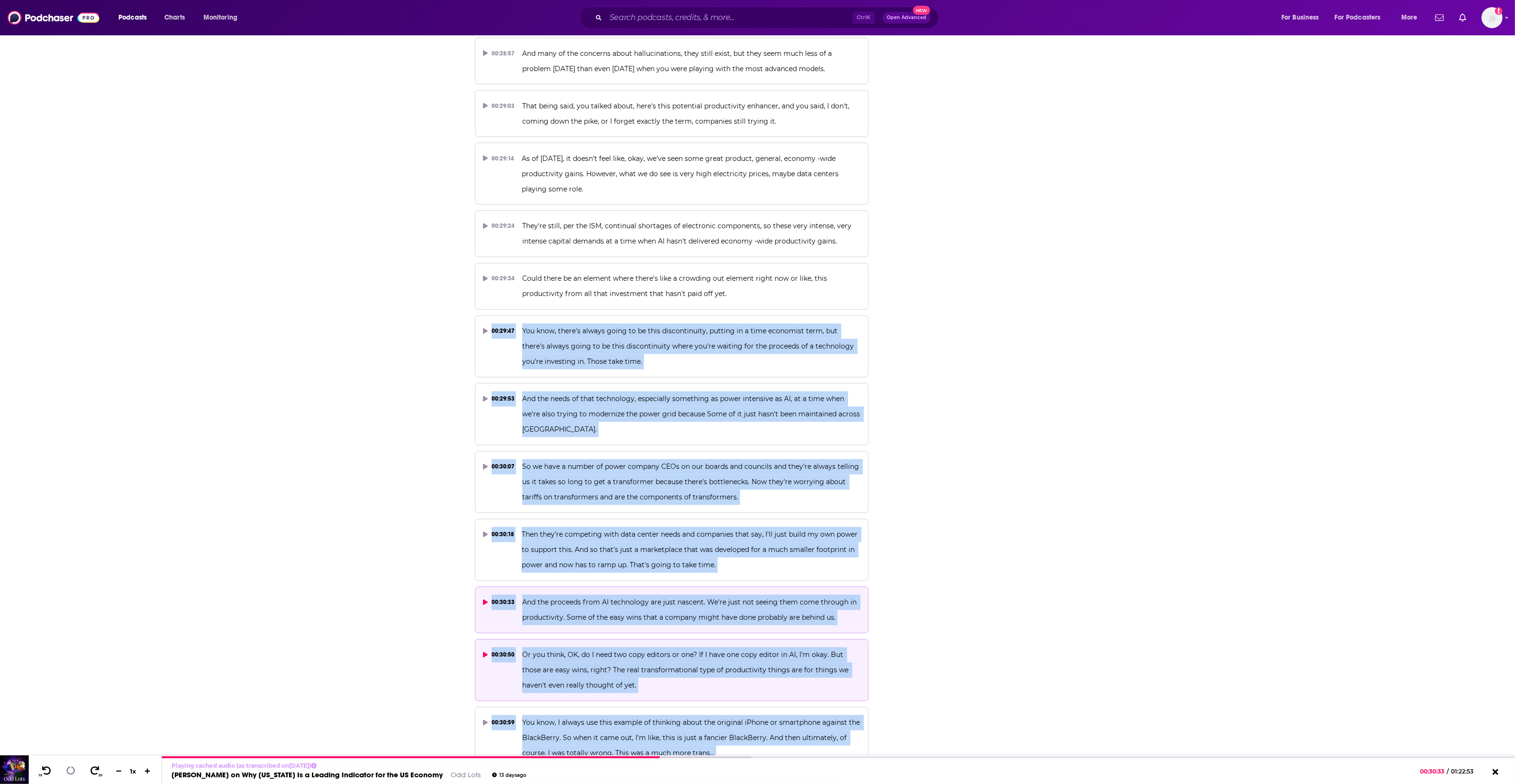
drag, startPoint x: 626, startPoint y: 621, endPoint x: 626, endPoint y: 633, distance: 12.0
click at [626, 651] on span "Or you think, OK, do I need two copy editors or one? If I have one copy editor …" at bounding box center [686, 670] width 328 height 39
click at [632, 668] on button "00:30:50 Or you think, OK, do I need two copy editors or one? If I have one cop…" at bounding box center [672, 670] width 394 height 62
click at [634, 665] on button "00:30:50 Or you think, OK, do I need two copy editors or one? If I have one cop…" at bounding box center [672, 670] width 394 height 62
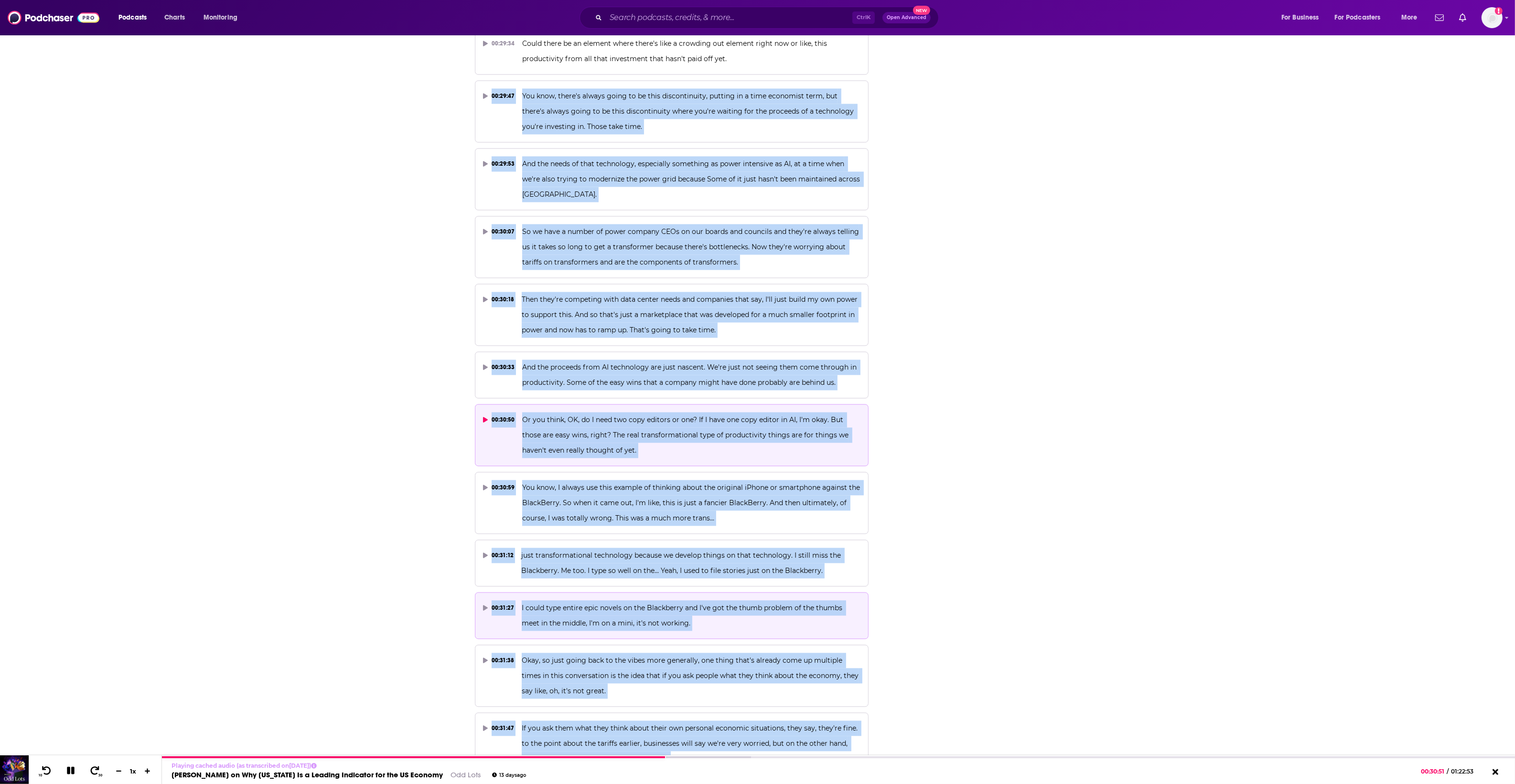
scroll to position [9131, 0]
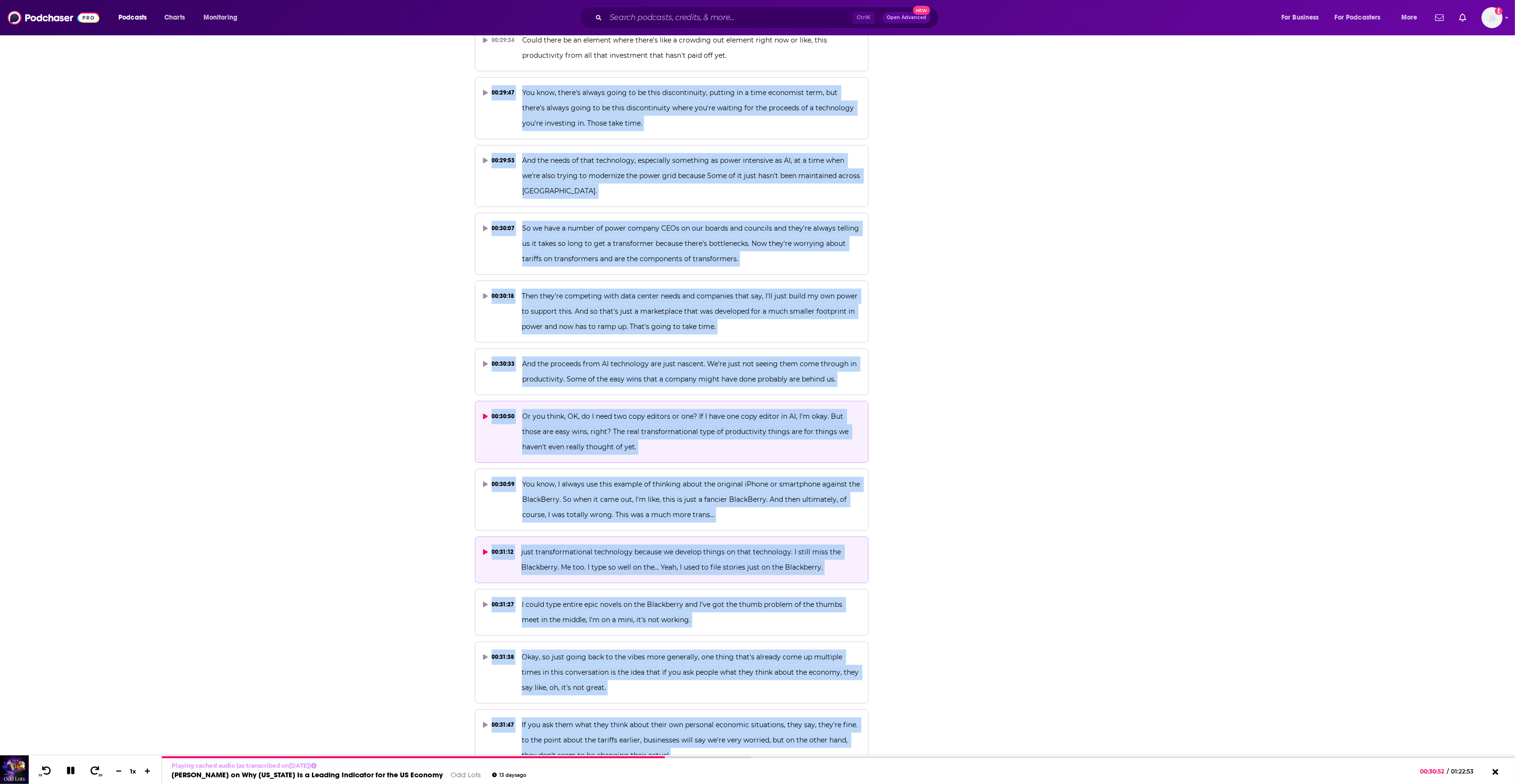
click at [555, 547] on span "just transformational technology because we develop things on that technology. …" at bounding box center [681, 559] width 321 height 24
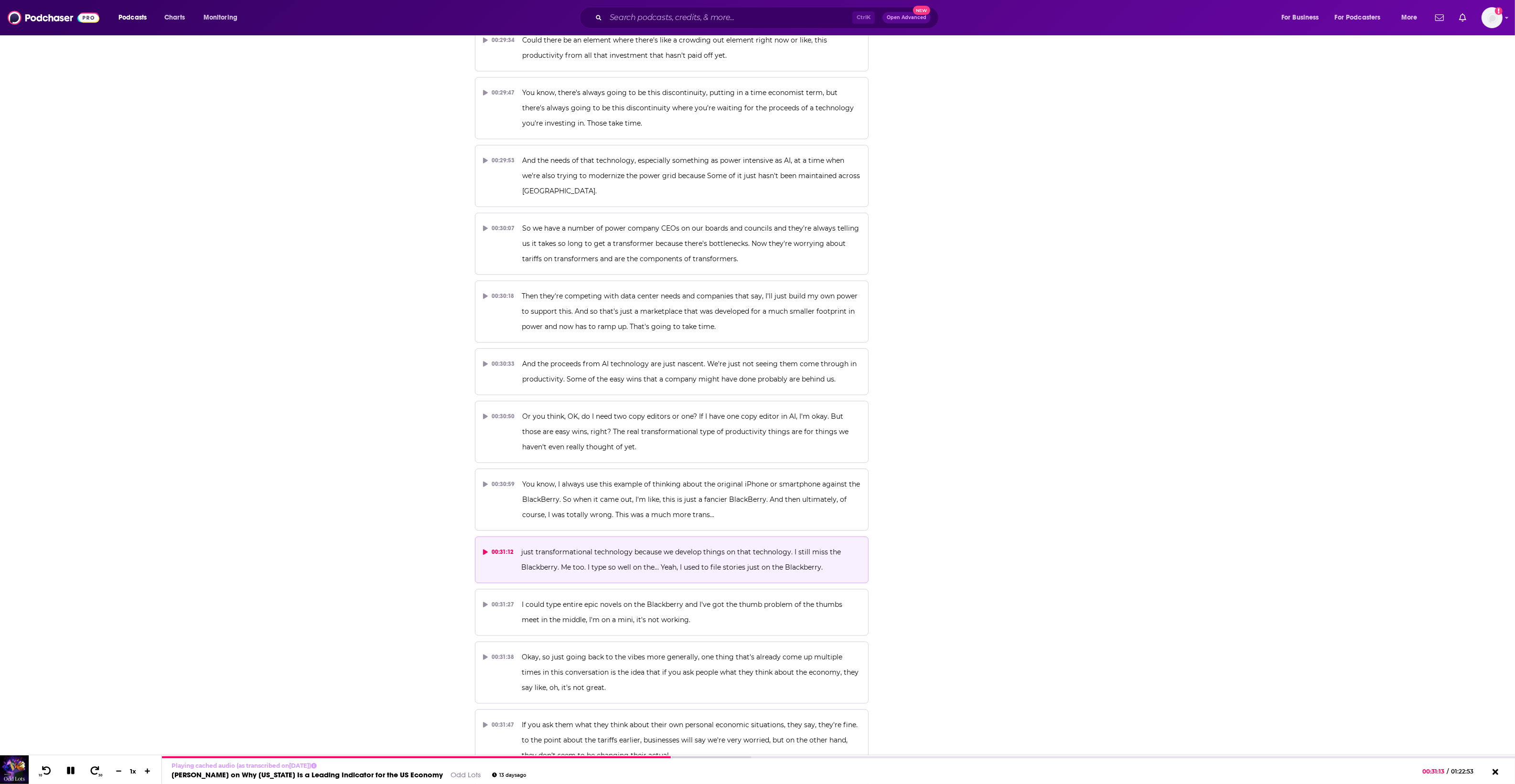
click at [624, 545] on p "just transformational technology because we develop things on that technology. …" at bounding box center [690, 560] width 339 height 31
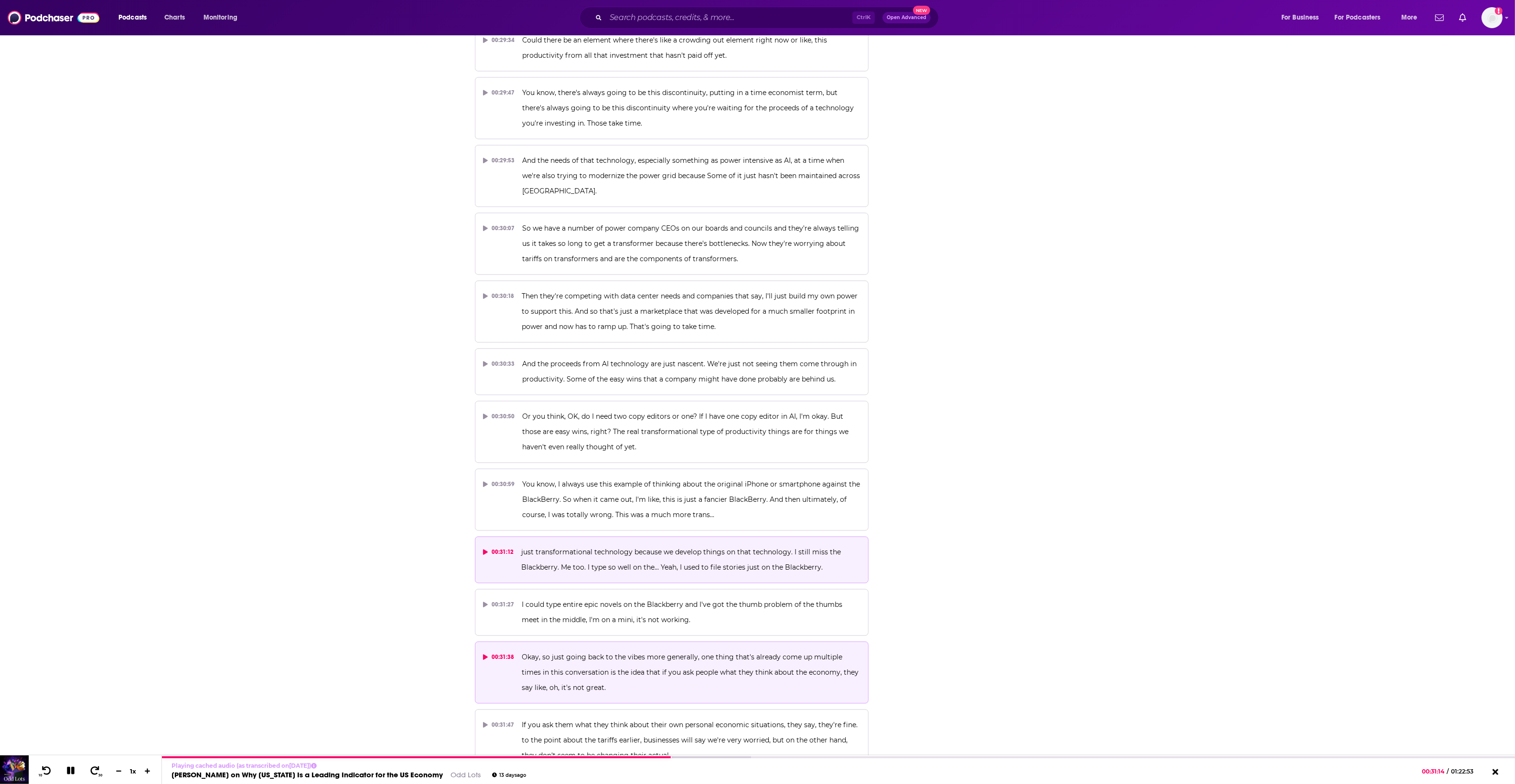
click at [674, 649] on p "Okay, so just going back to the vibes more generally, one thing that's already …" at bounding box center [691, 672] width 339 height 46
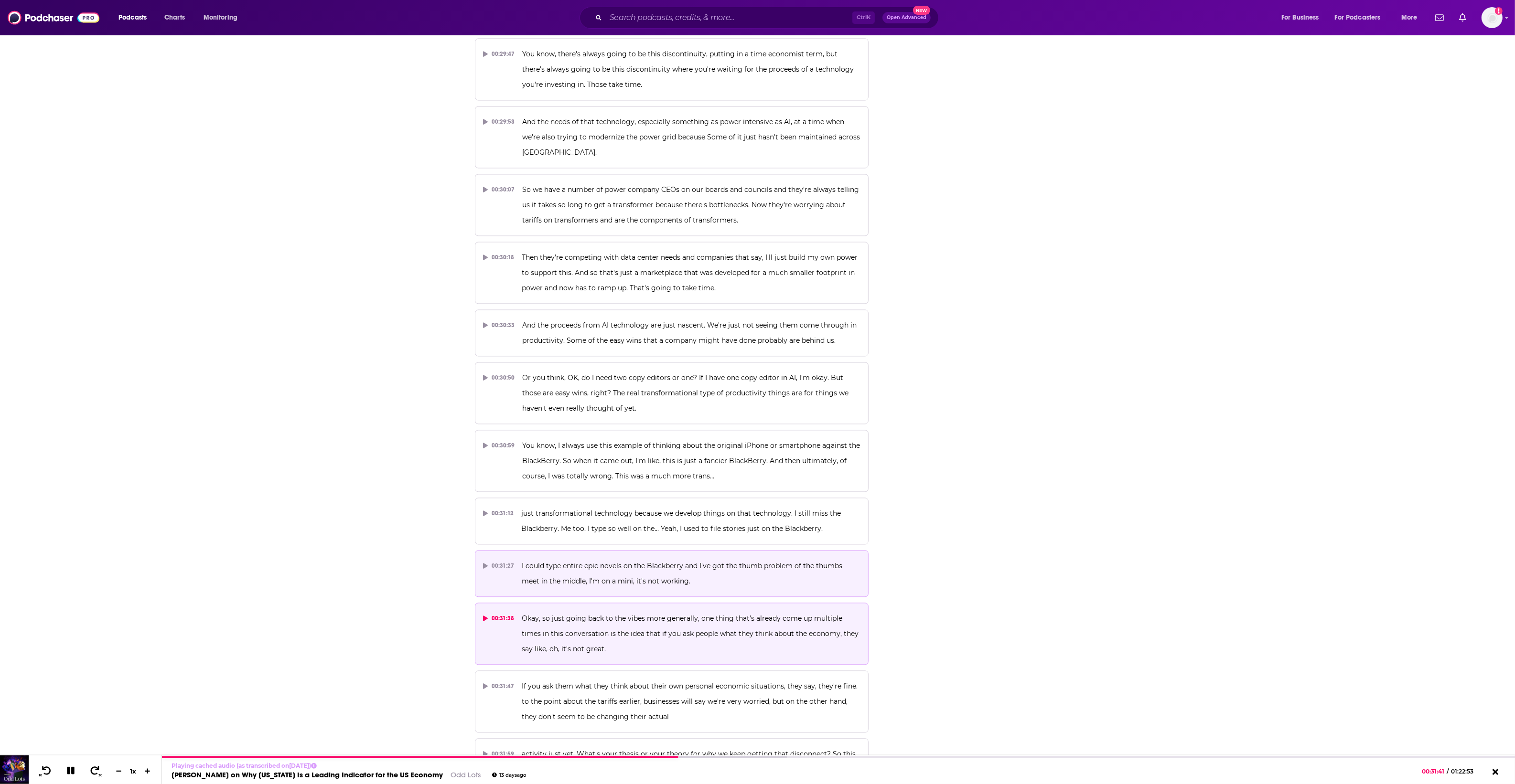
scroll to position [9191, 0]
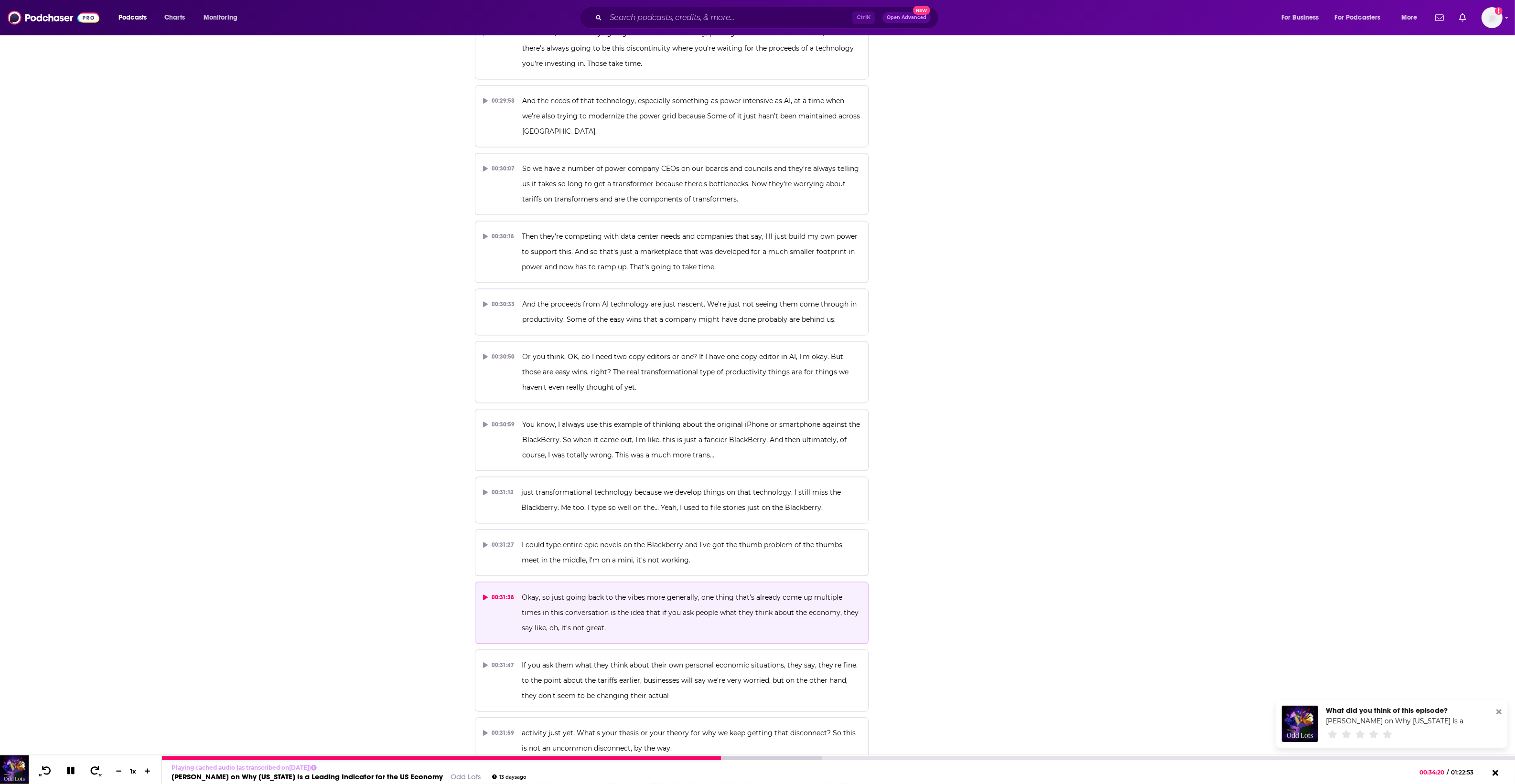
click at [66, 767] on icon at bounding box center [70, 770] width 14 height 12
click at [72, 767] on icon at bounding box center [70, 770] width 12 height 9
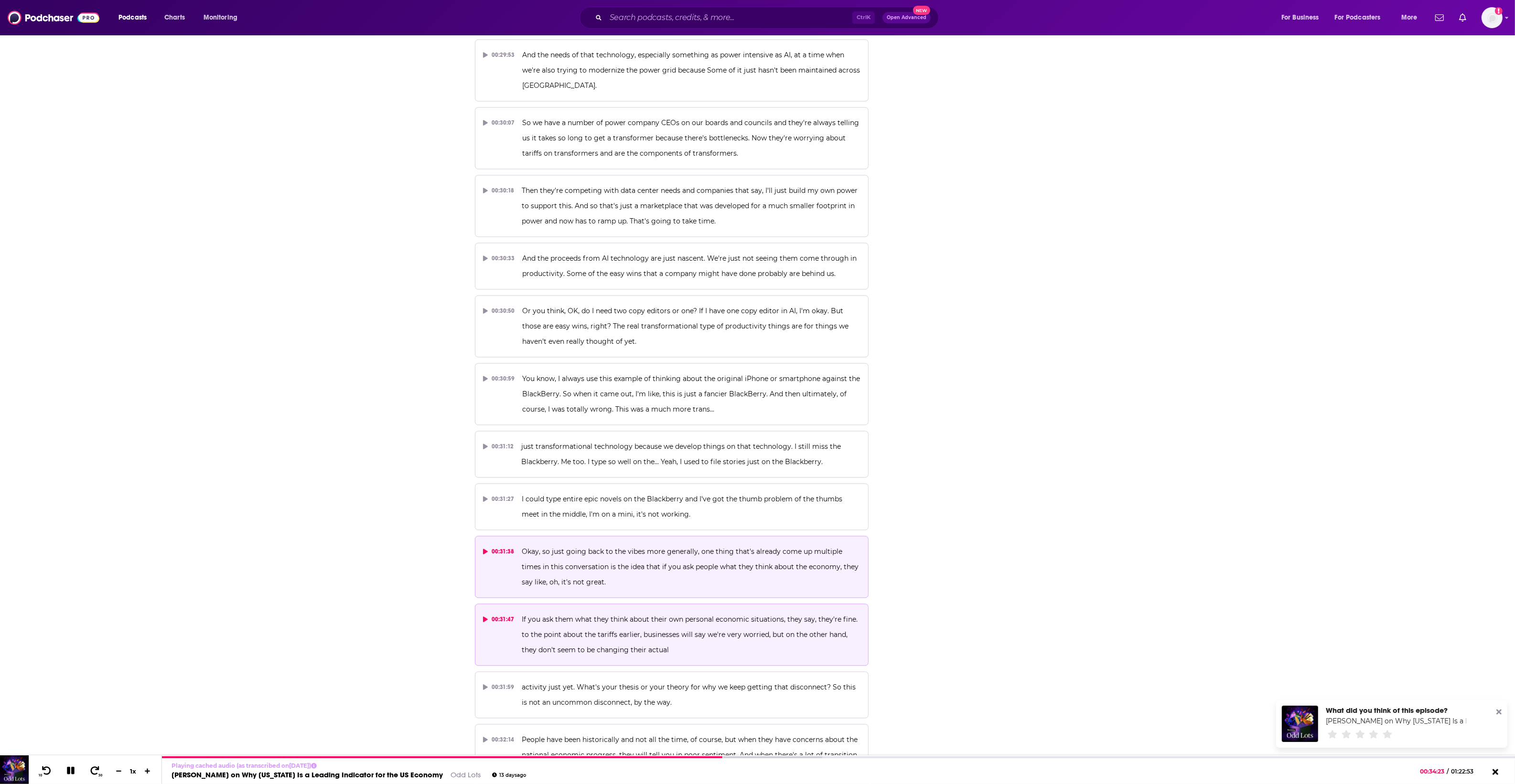
scroll to position [9251, 0]
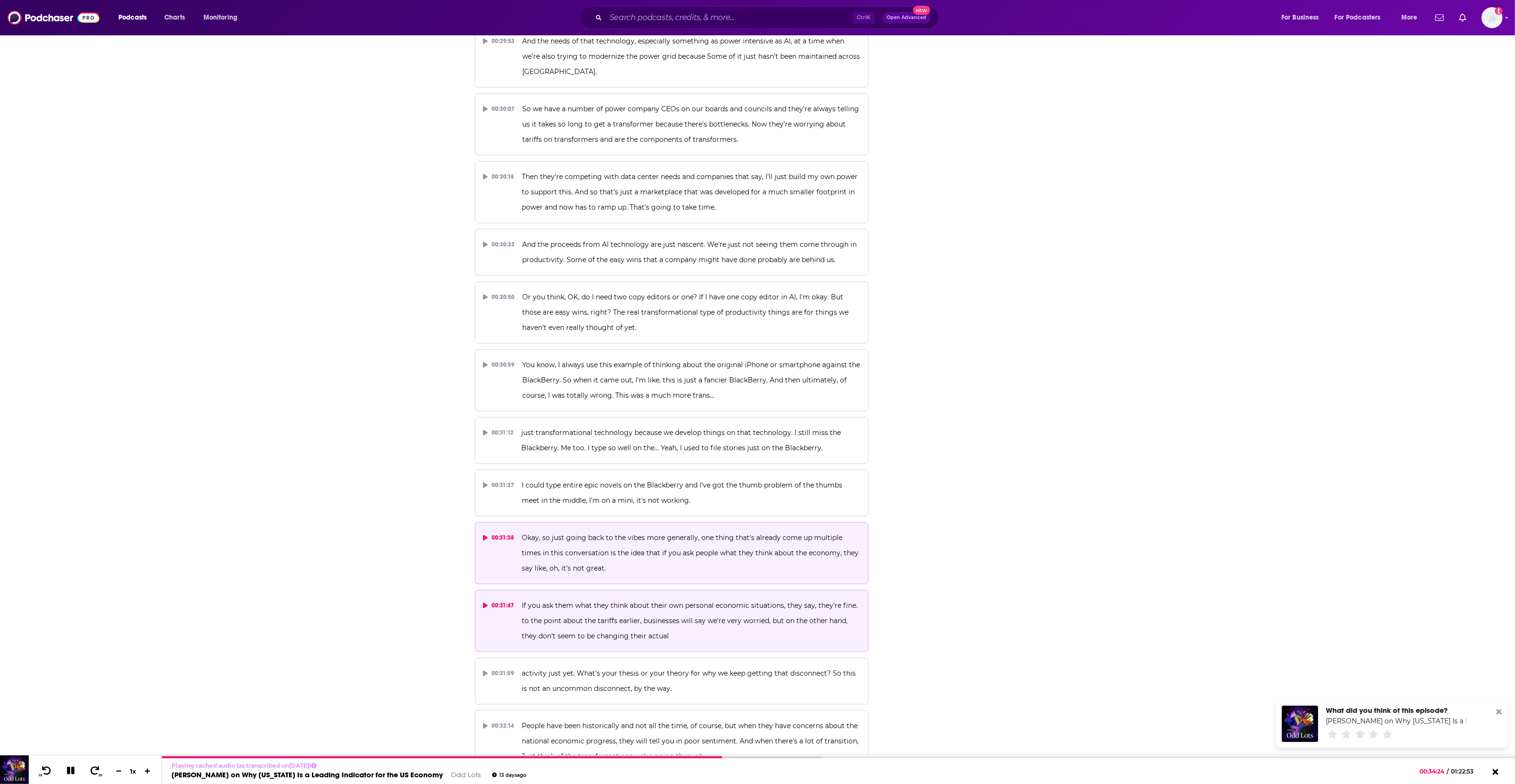
click at [668, 605] on p "If you ask them what they think about their own personal economic situations, t…" at bounding box center [691, 621] width 339 height 46
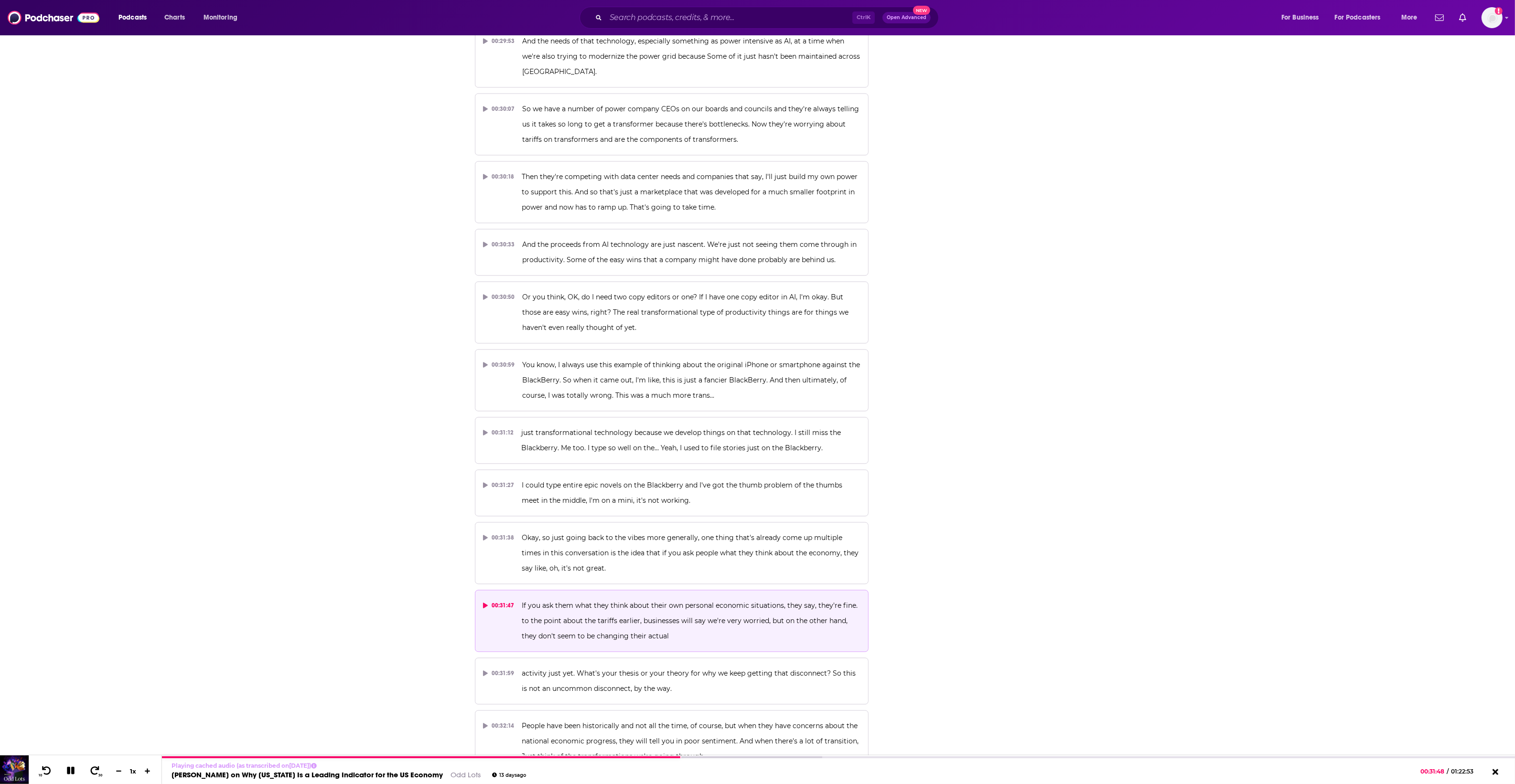
click at [721, 589] on button "00:31:47 If you ask them what they think about their own personal economic situ…" at bounding box center [672, 620] width 394 height 62
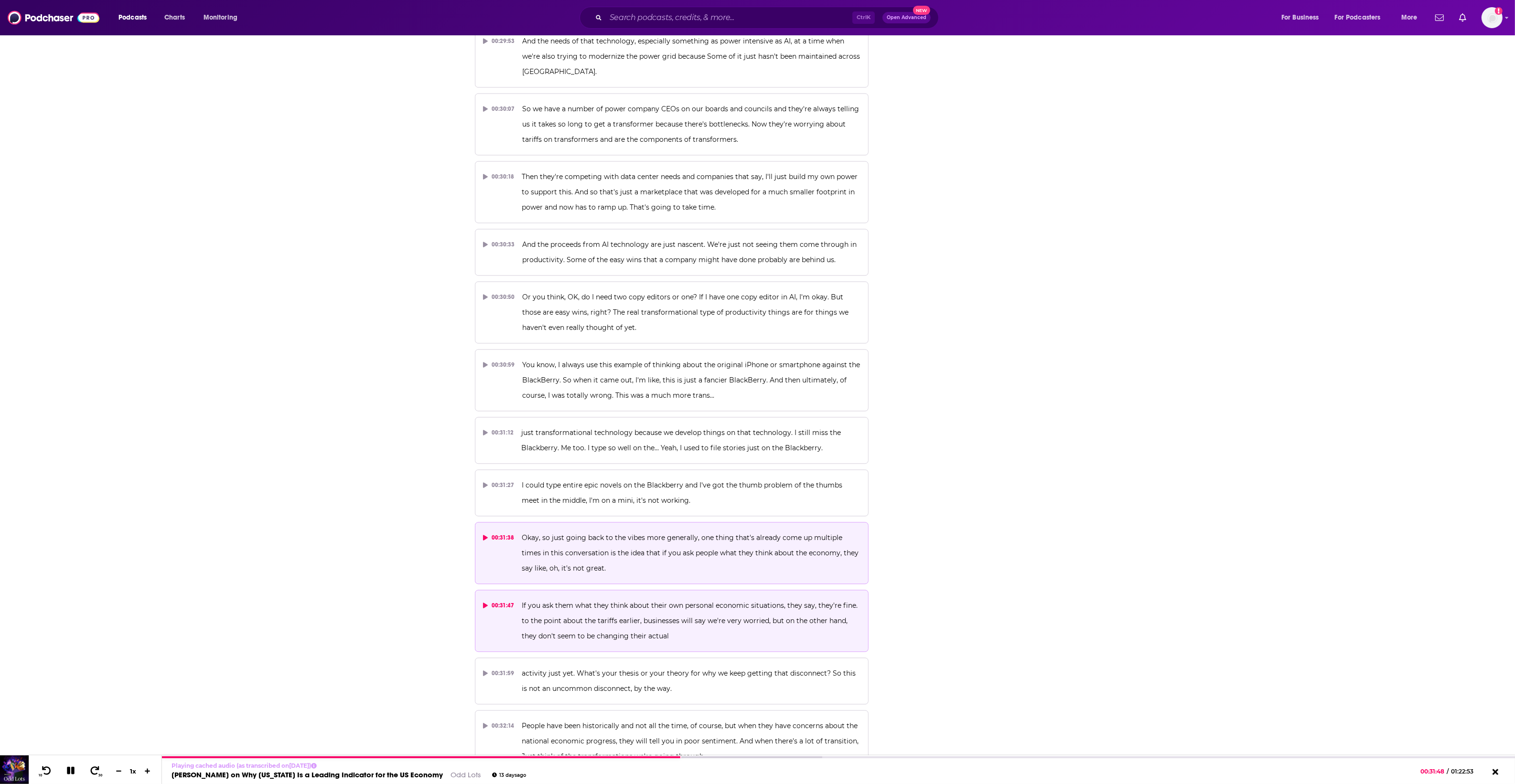
click at [721, 543] on p "Okay, so just going back to the vibes more generally, one thing that's already …" at bounding box center [691, 553] width 339 height 46
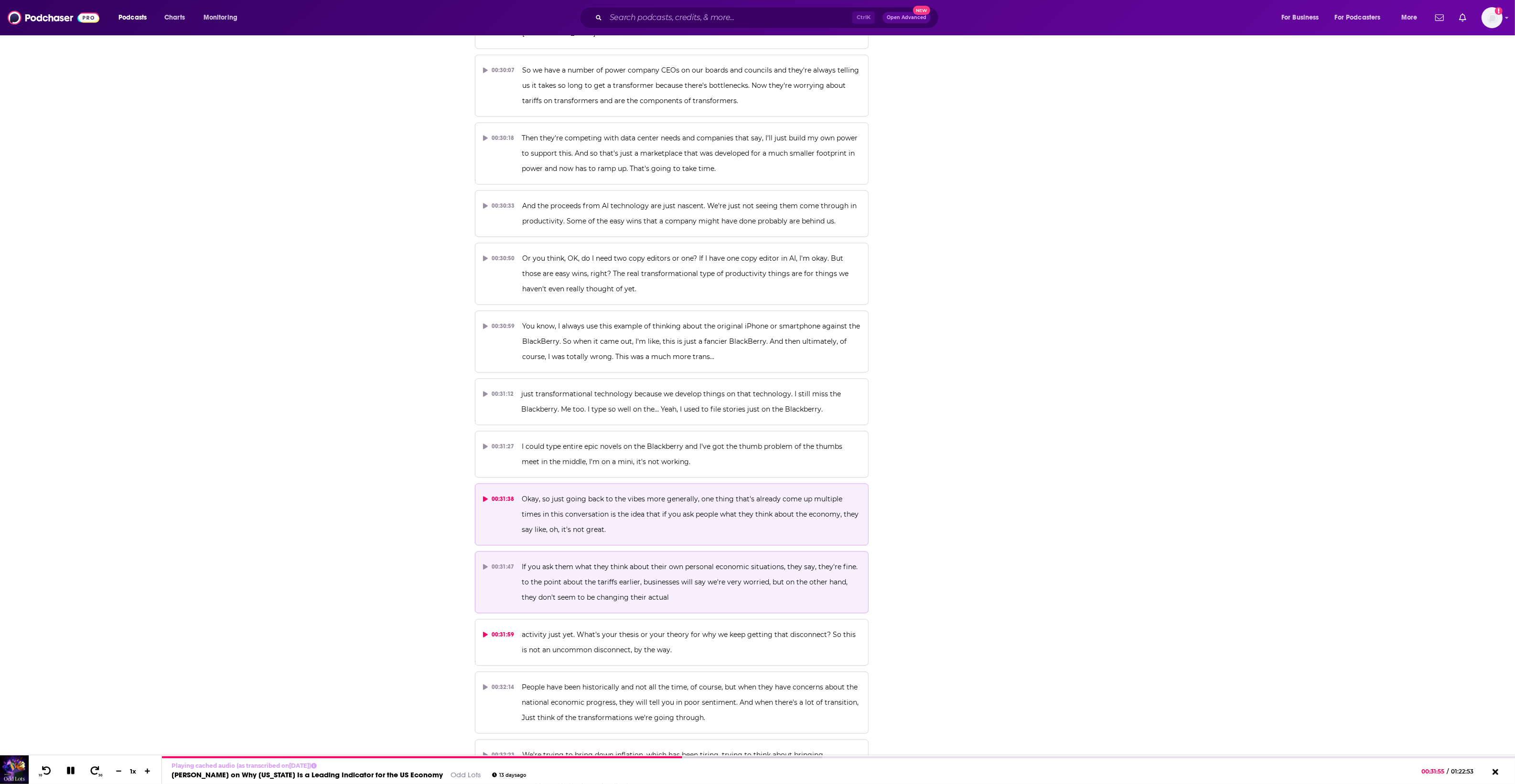
scroll to position [9310, 0]
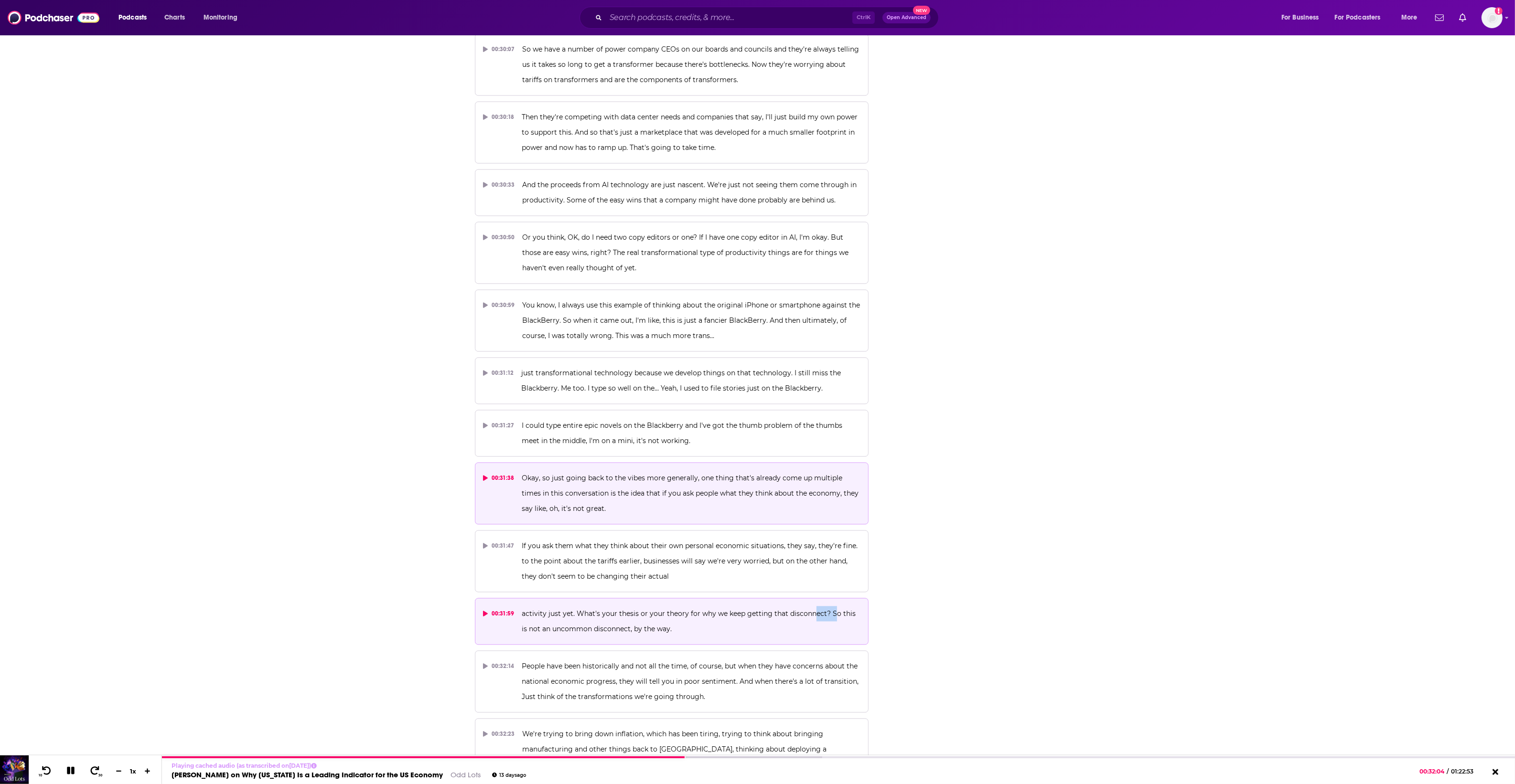
drag, startPoint x: 830, startPoint y: 582, endPoint x: 810, endPoint y: 585, distance: 20.2
click at [810, 609] on span "activity just yet. What's your thesis or your theory for why we keep getting th…" at bounding box center [690, 621] width 336 height 24
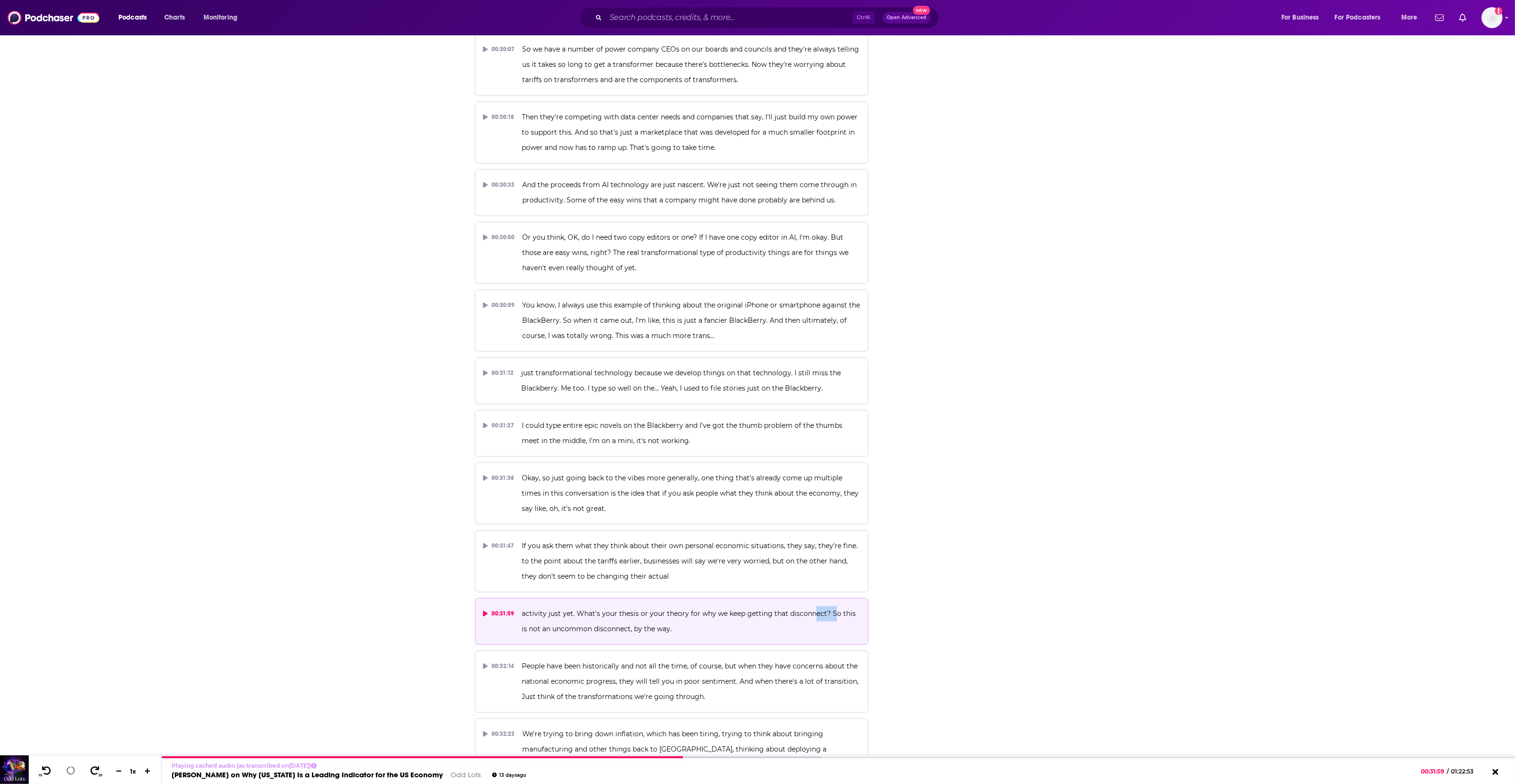
drag, startPoint x: 810, startPoint y: 585, endPoint x: 821, endPoint y: 590, distance: 12.1
click at [821, 609] on span "activity just yet. What's your thesis or your theory for why we keep getting th…" at bounding box center [690, 621] width 336 height 24
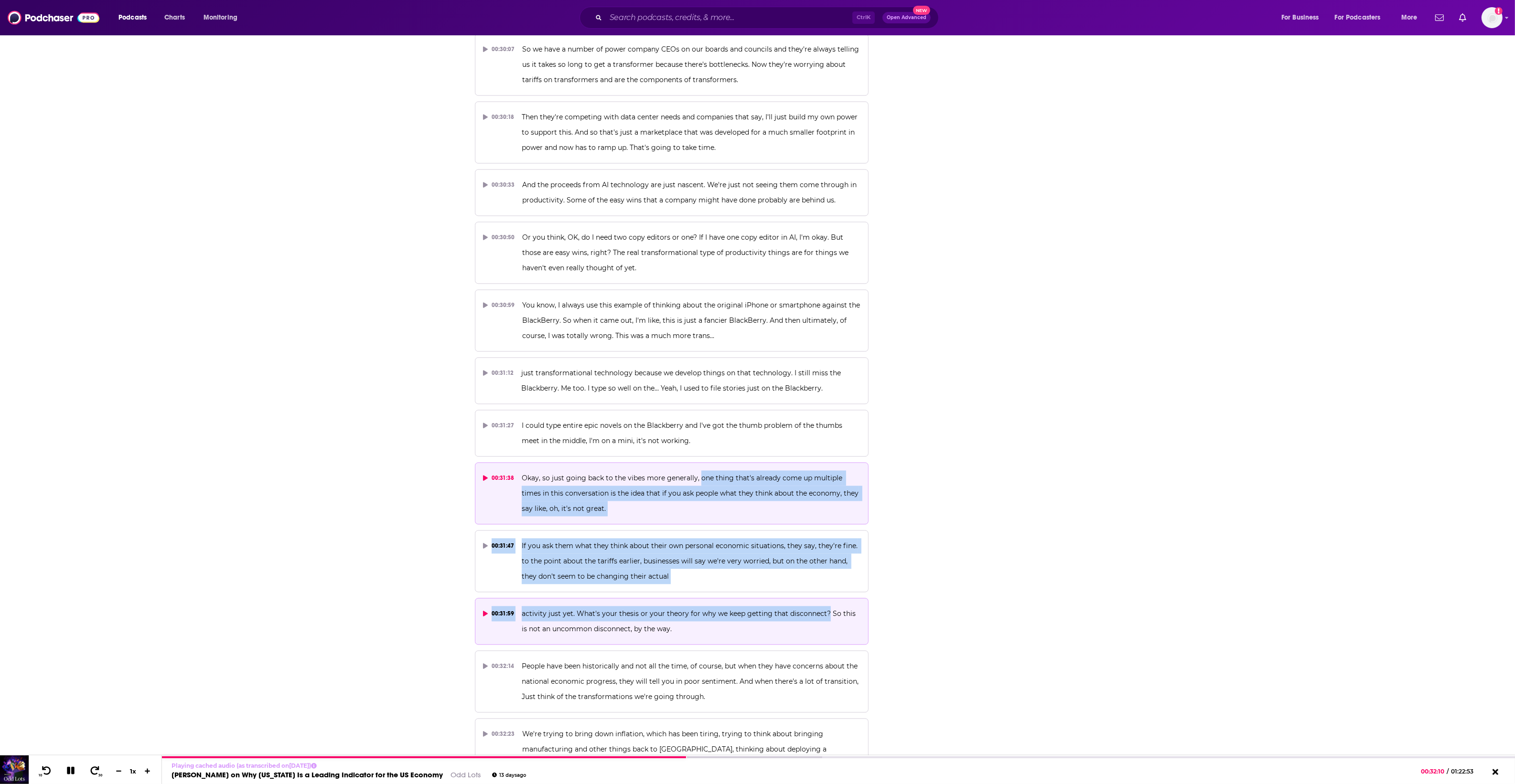
drag, startPoint x: 824, startPoint y: 584, endPoint x: 699, endPoint y: 455, distance: 179.6
copy div "one thing that's already come up multiple times in this conversation is the ide…"
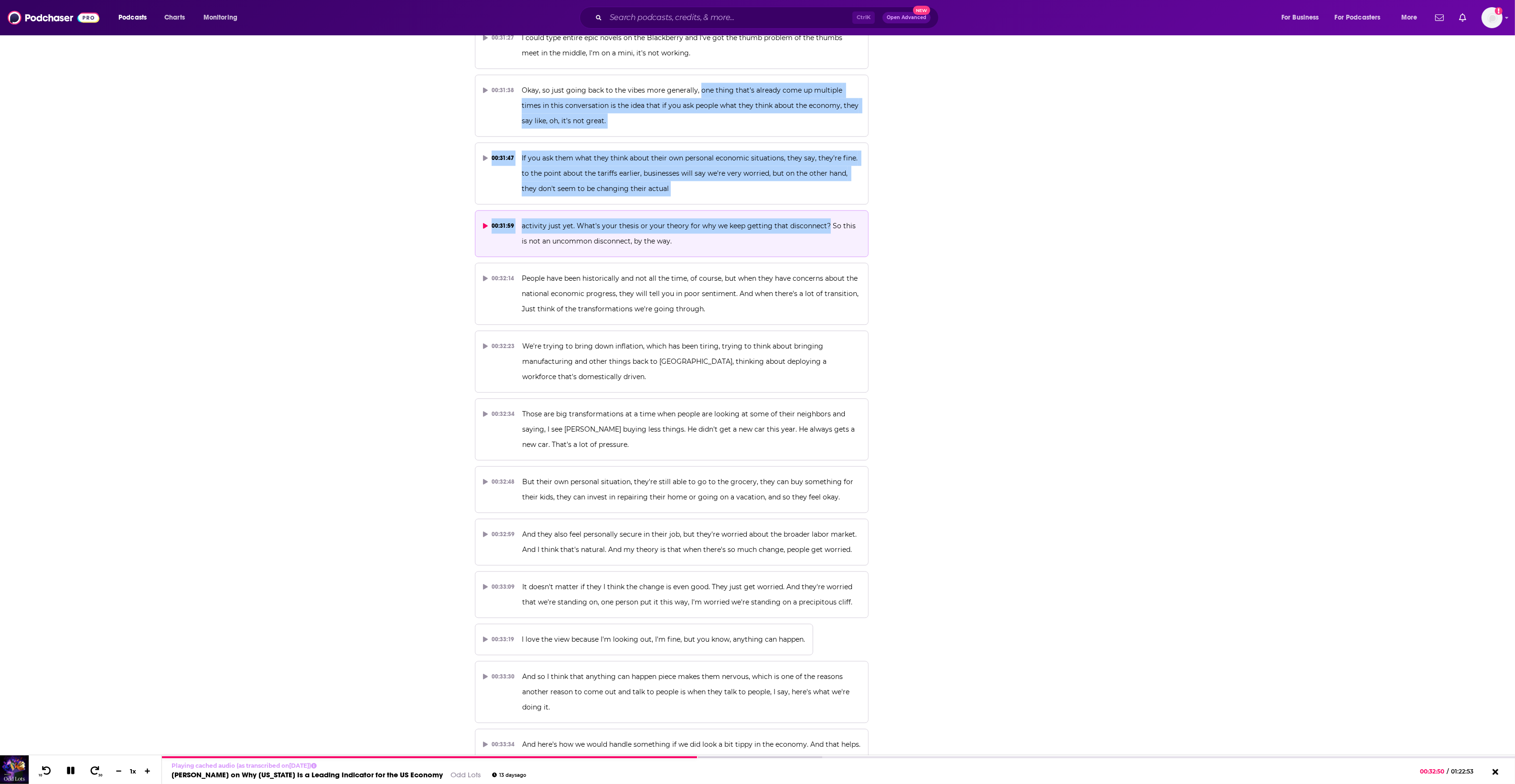
scroll to position [9788, 0]
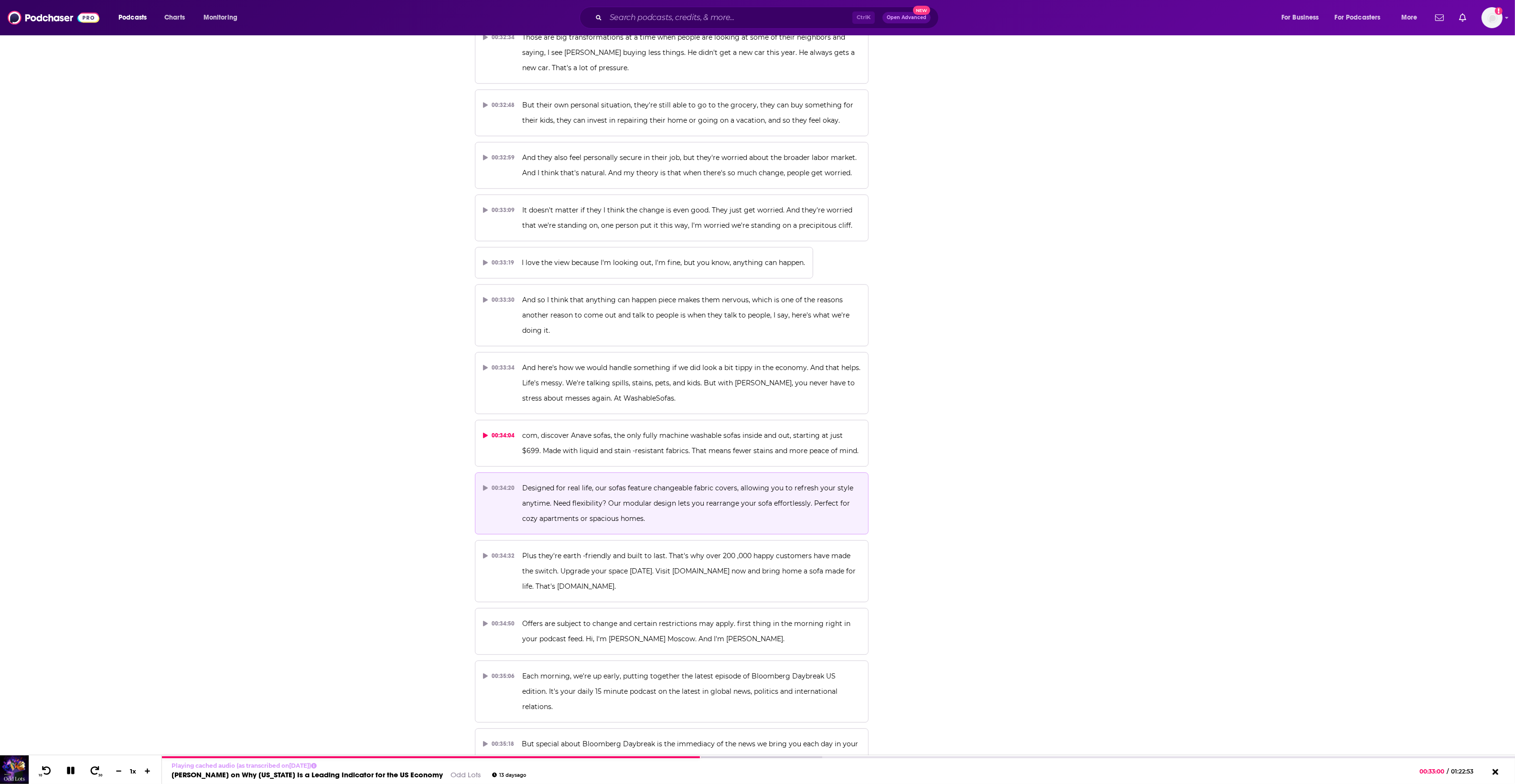
scroll to position [10086, 0]
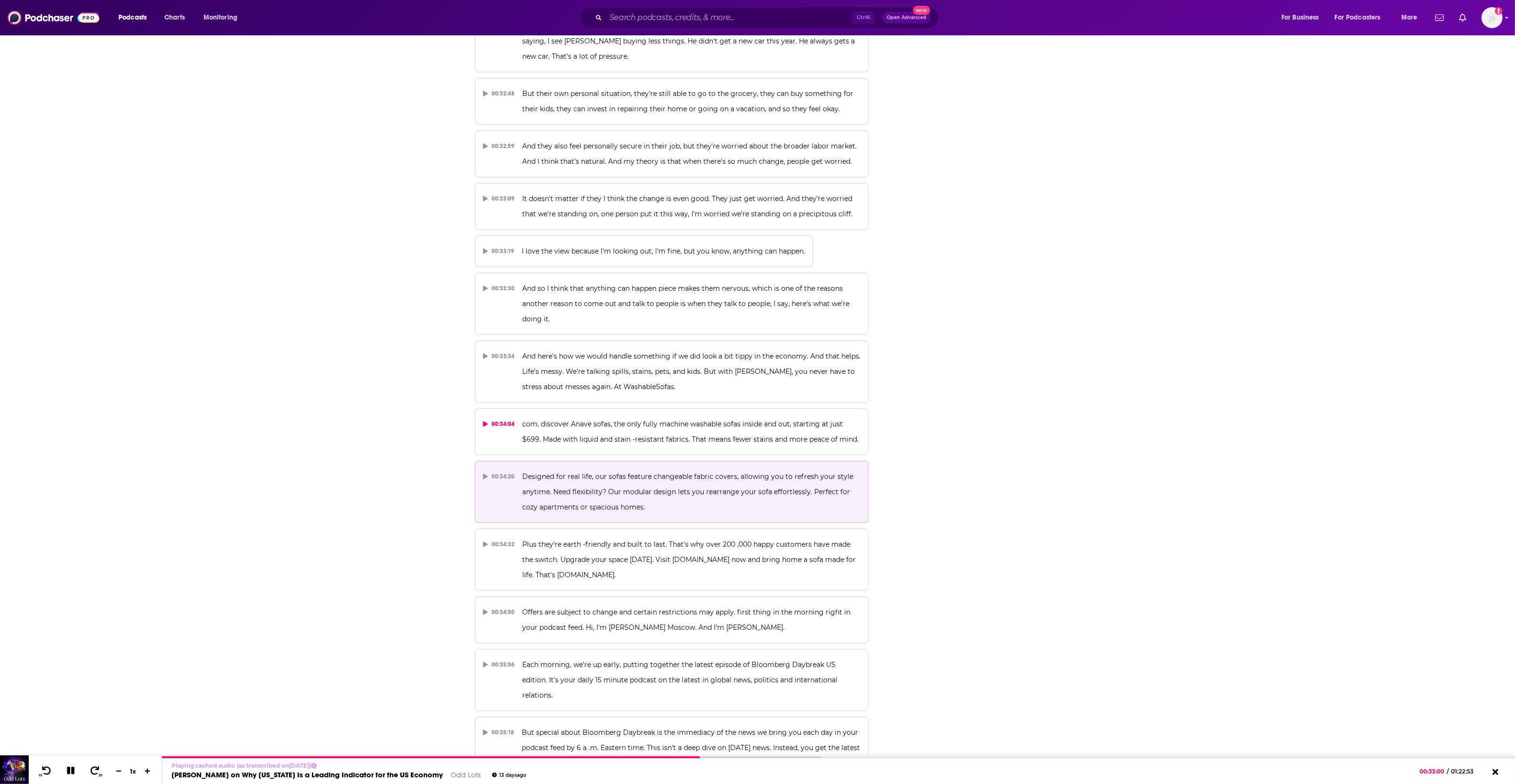
click at [572, 472] on span "Designed for real life, our sofas feature changeable fabric covers, allowing yo…" at bounding box center [689, 492] width 333 height 39
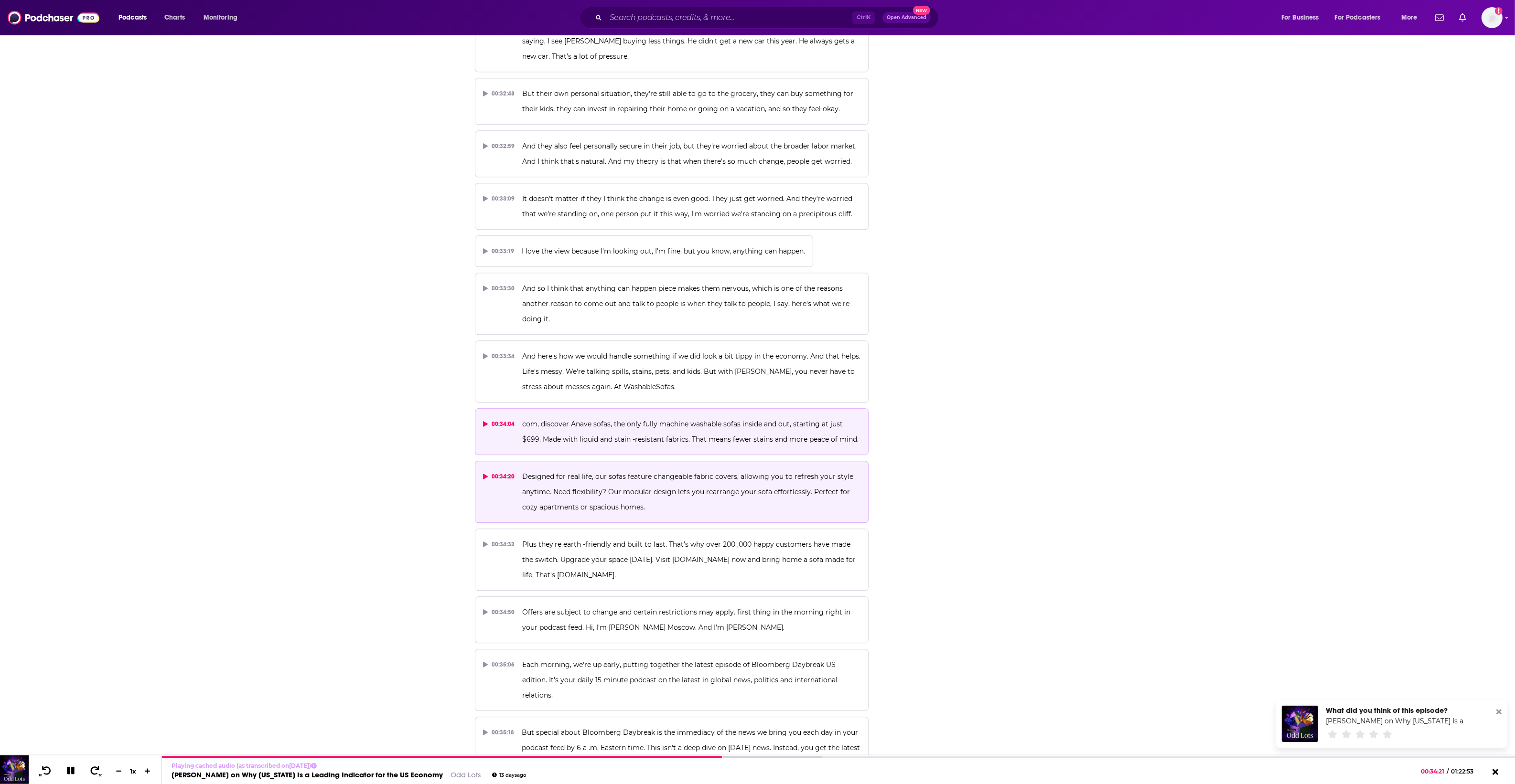
drag, startPoint x: 612, startPoint y: 404, endPoint x: 615, endPoint y: 412, distance: 8.5
click at [614, 416] on p "com, discover Anave sofas, the only fully machine washable sofas inside and out…" at bounding box center [692, 432] width 338 height 31
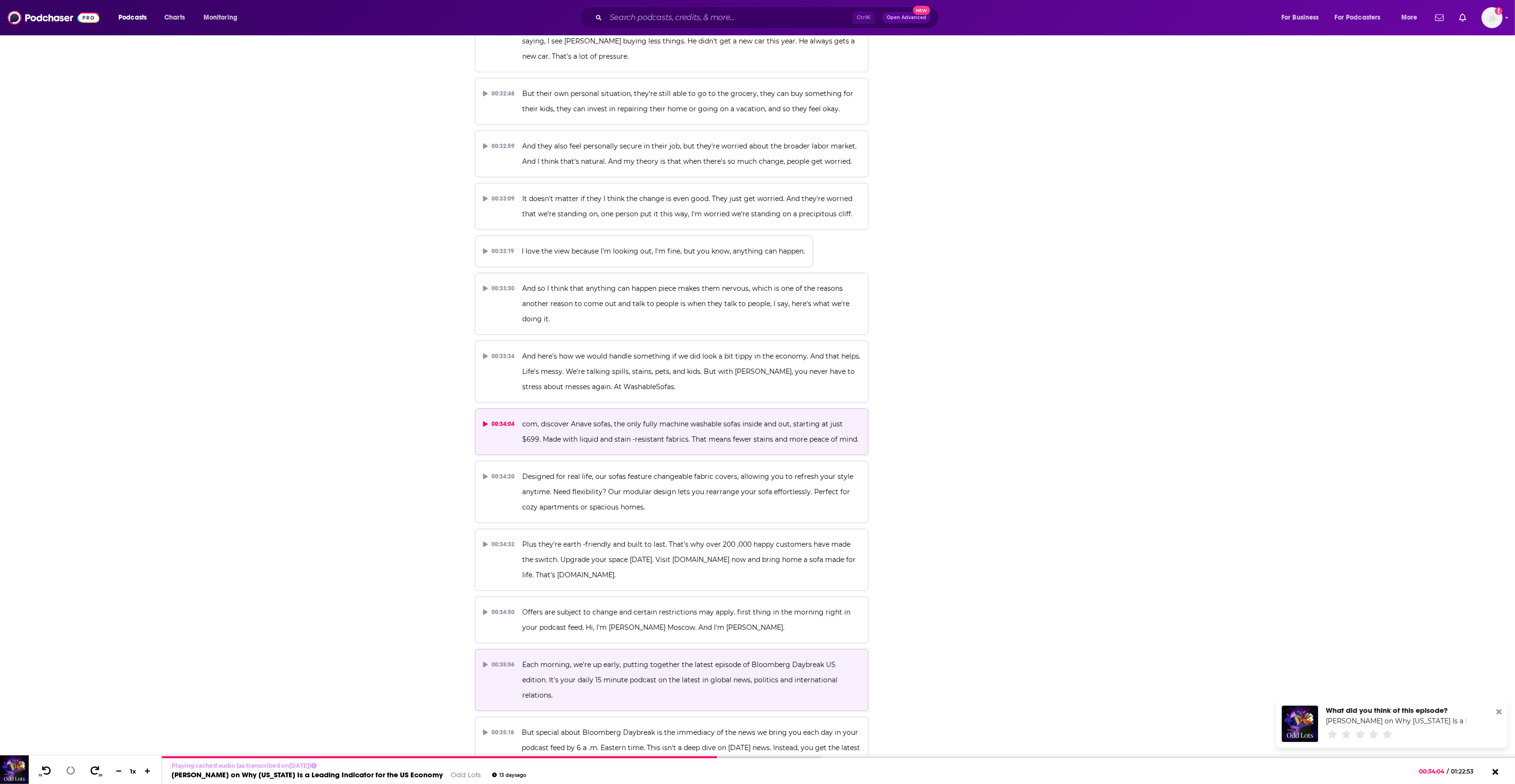
click at [634, 657] on p "Each morning, we're up early, putting together the latest episode of Bloomberg …" at bounding box center [692, 680] width 338 height 46
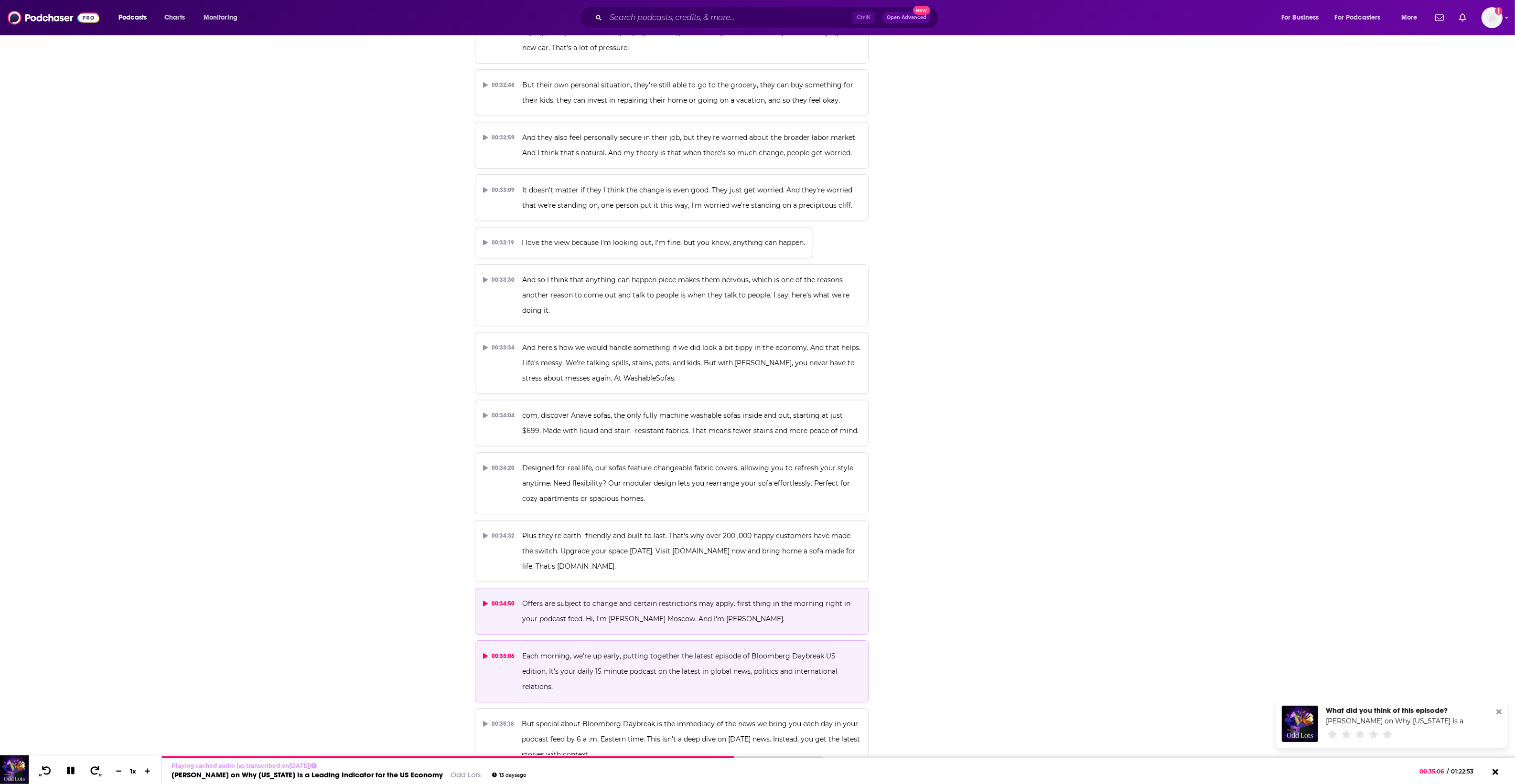
scroll to position [10265, 0]
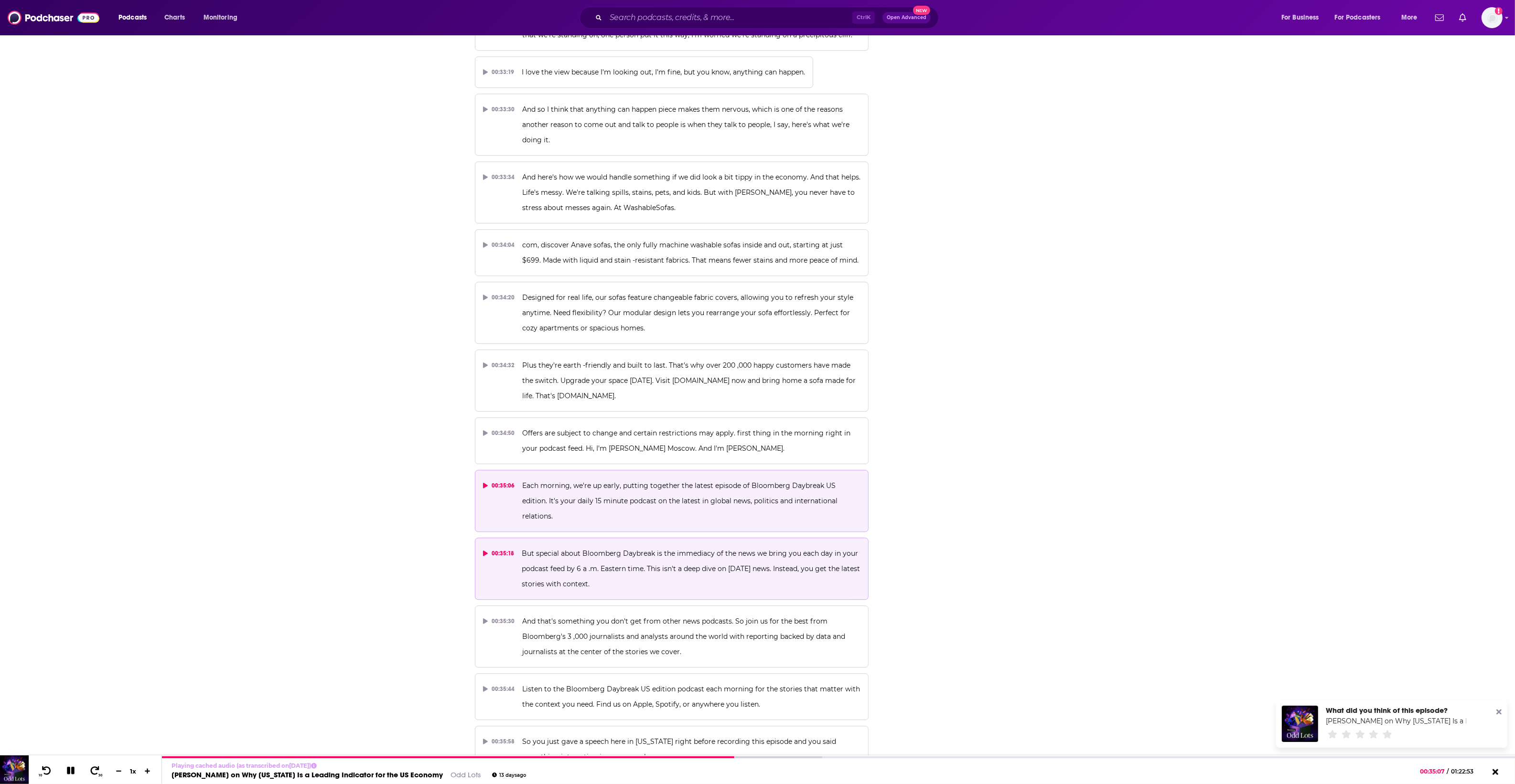
click at [659, 546] on p "But special about Bloomberg Daybreak is the immediacy of the news we bring you …" at bounding box center [691, 569] width 339 height 46
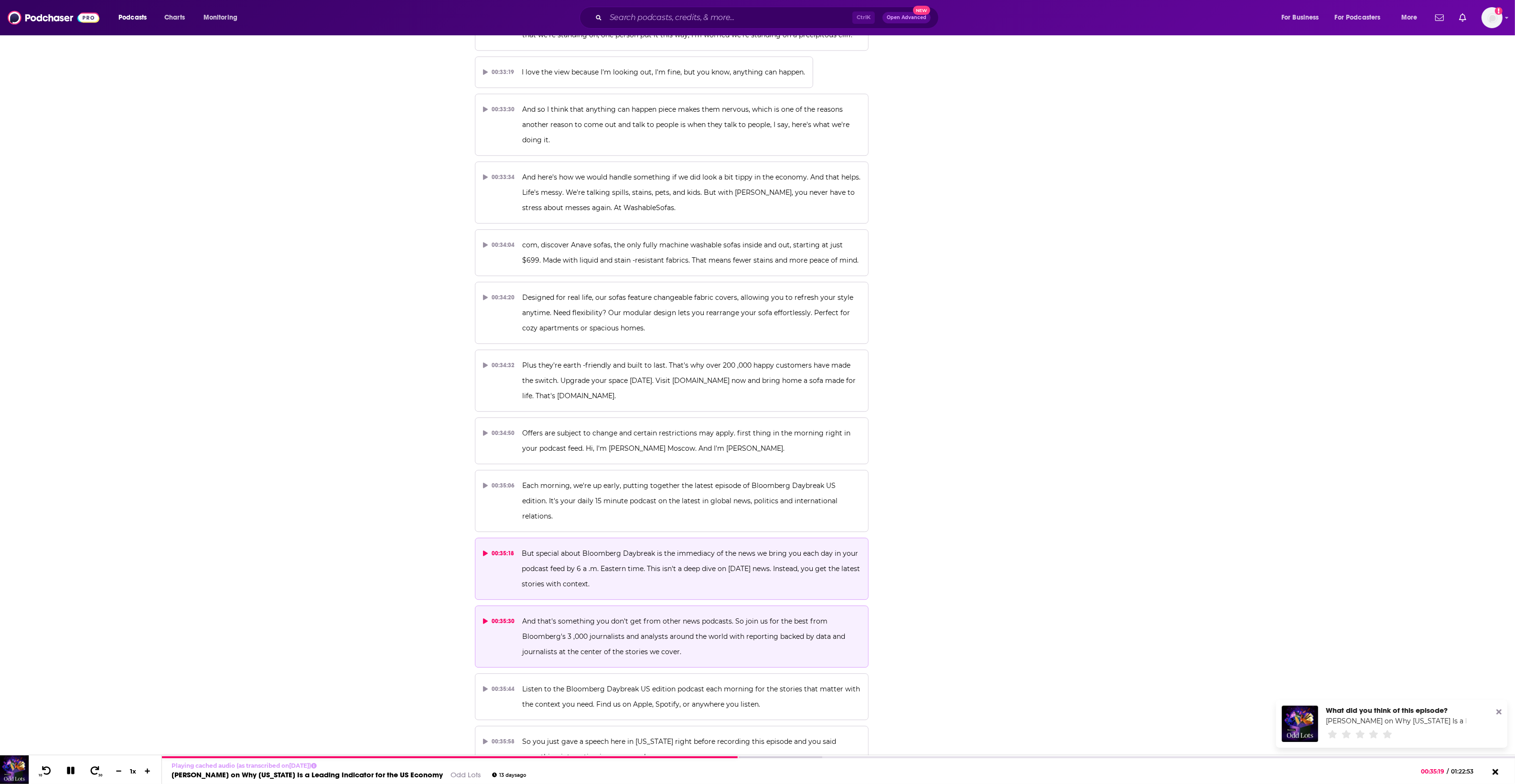
click at [639, 614] on p "And that's something you don't get from other news podcasts. So join us for the…" at bounding box center [692, 637] width 338 height 46
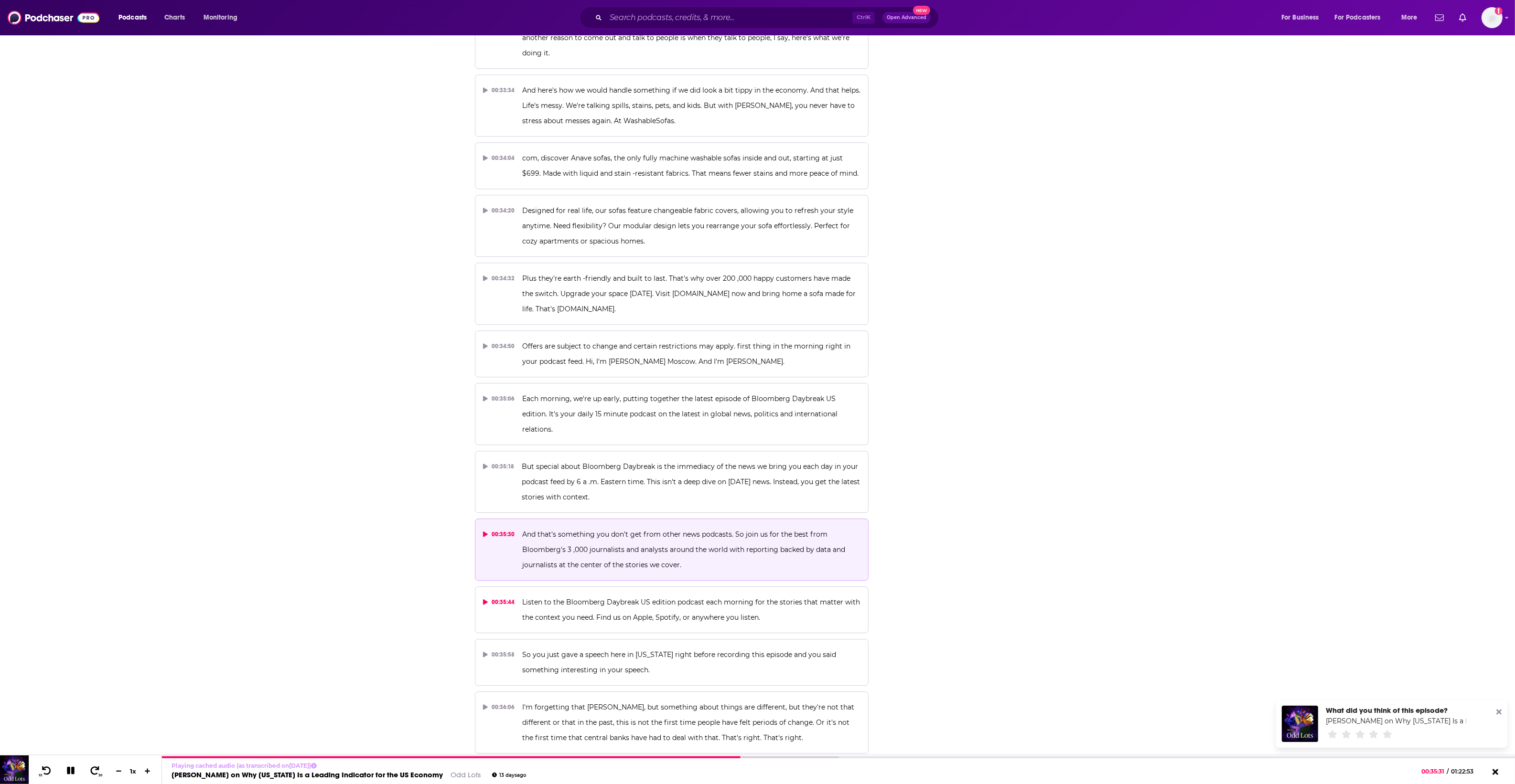
scroll to position [10444, 0]
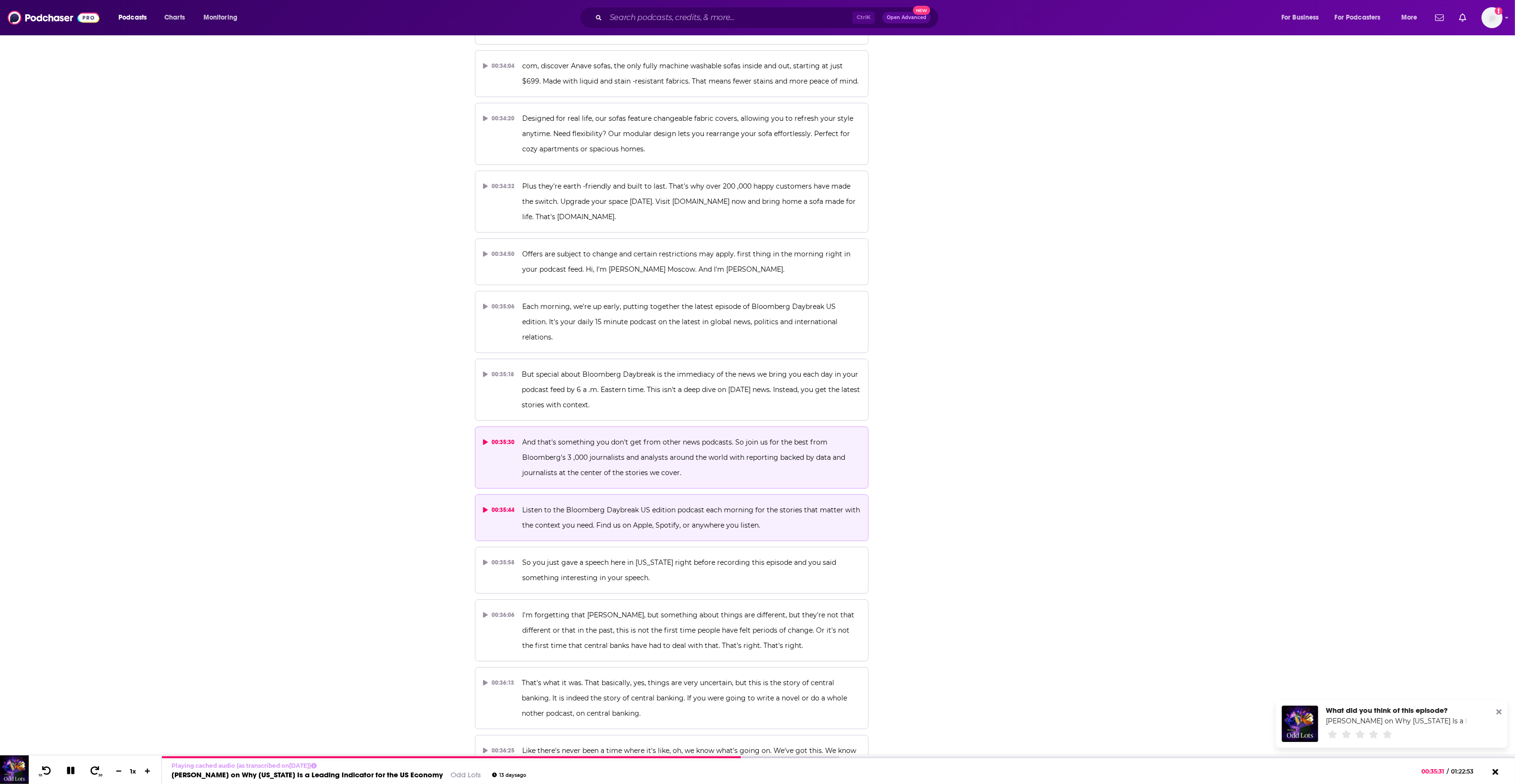
click at [589, 503] on p "Listen to the Bloomberg Daybreak US edition podcast each morning for the storie…" at bounding box center [692, 518] width 338 height 31
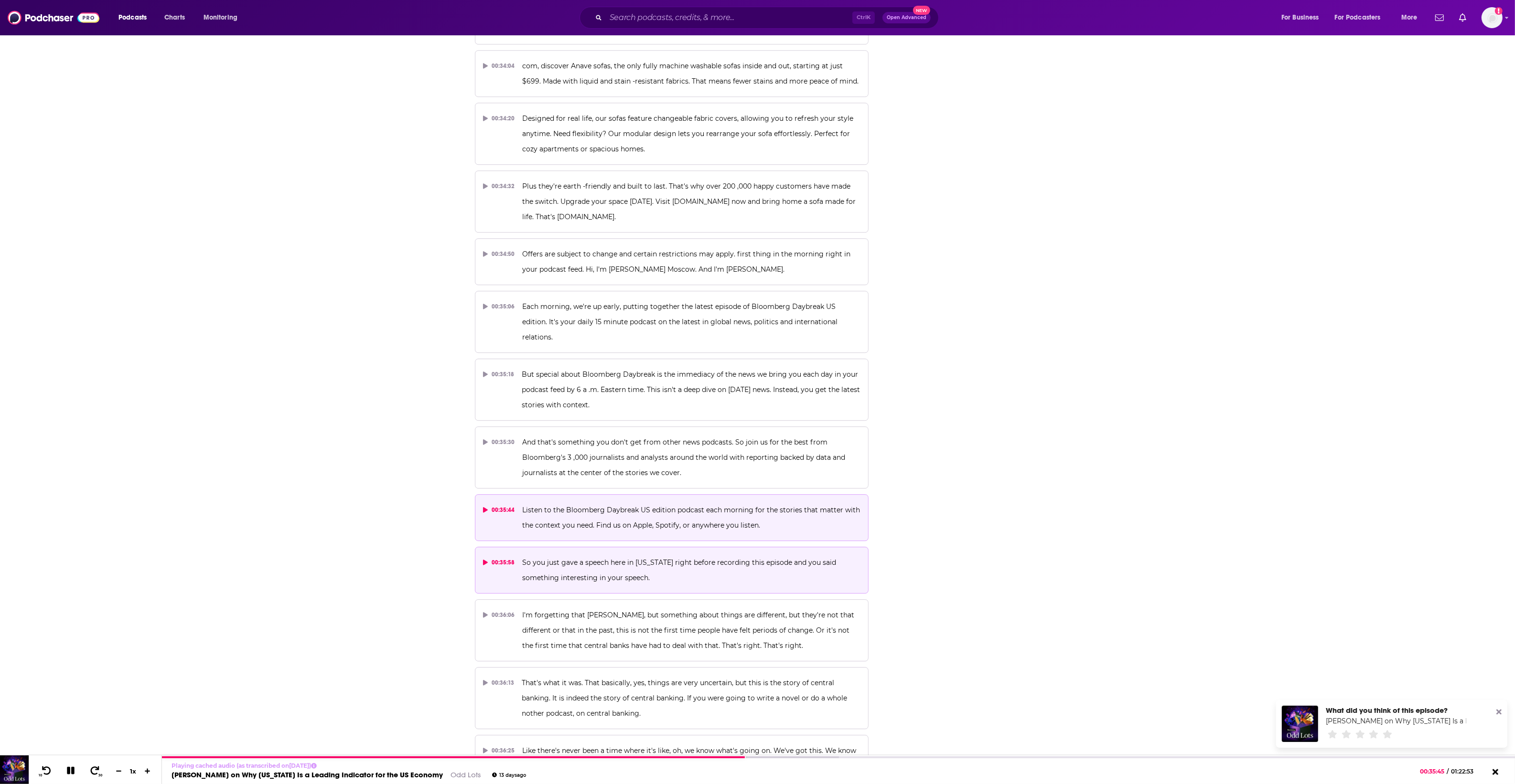
click at [618, 555] on p "So you just gave a speech here in Alaska right before recording this episode an…" at bounding box center [692, 570] width 338 height 31
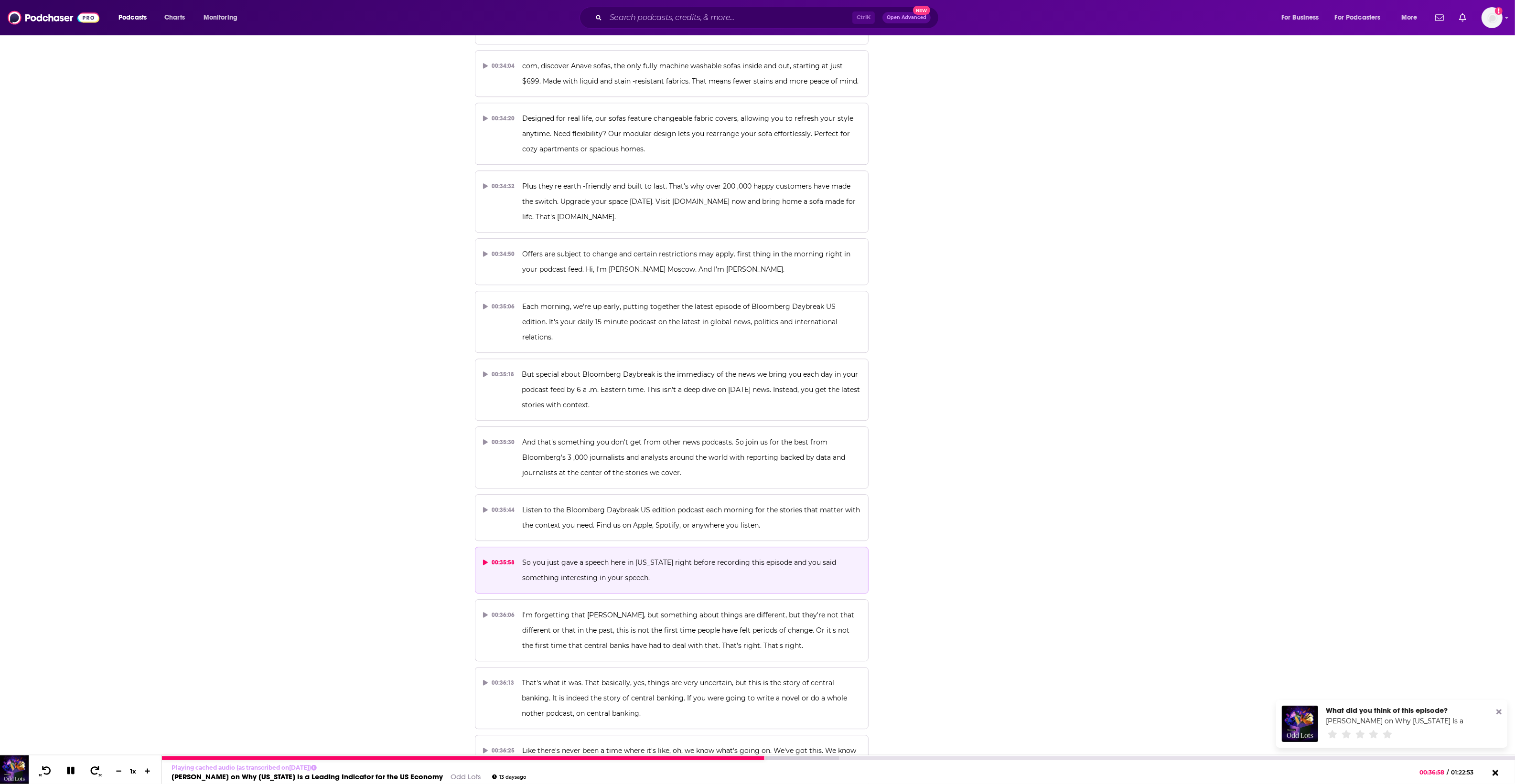
click at [70, 770] on icon at bounding box center [70, 770] width 9 height 9
click at [72, 769] on icon at bounding box center [70, 770] width 8 height 9
click at [49, 771] on icon at bounding box center [47, 770] width 12 height 9
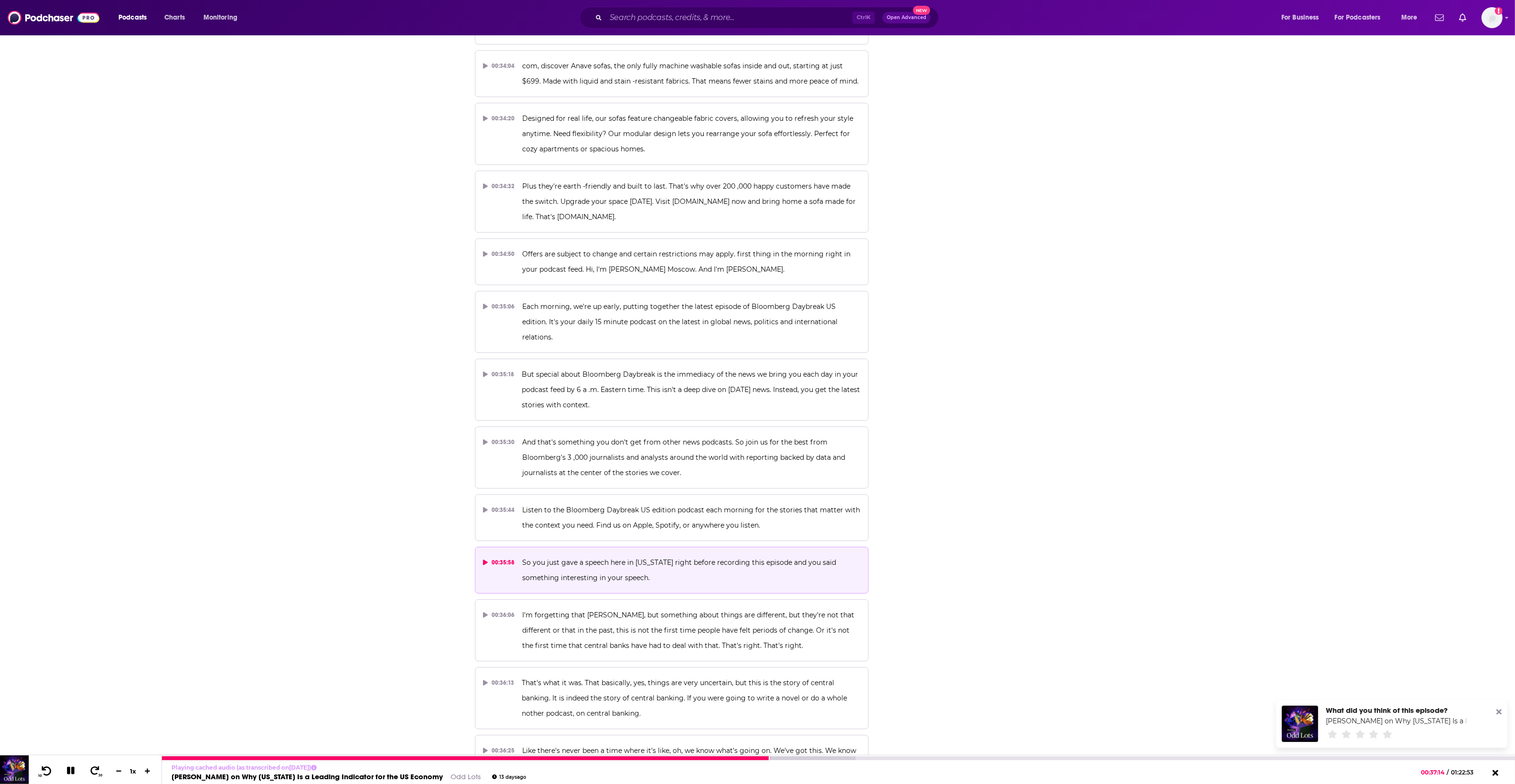
click at [49, 771] on icon at bounding box center [47, 770] width 12 height 9
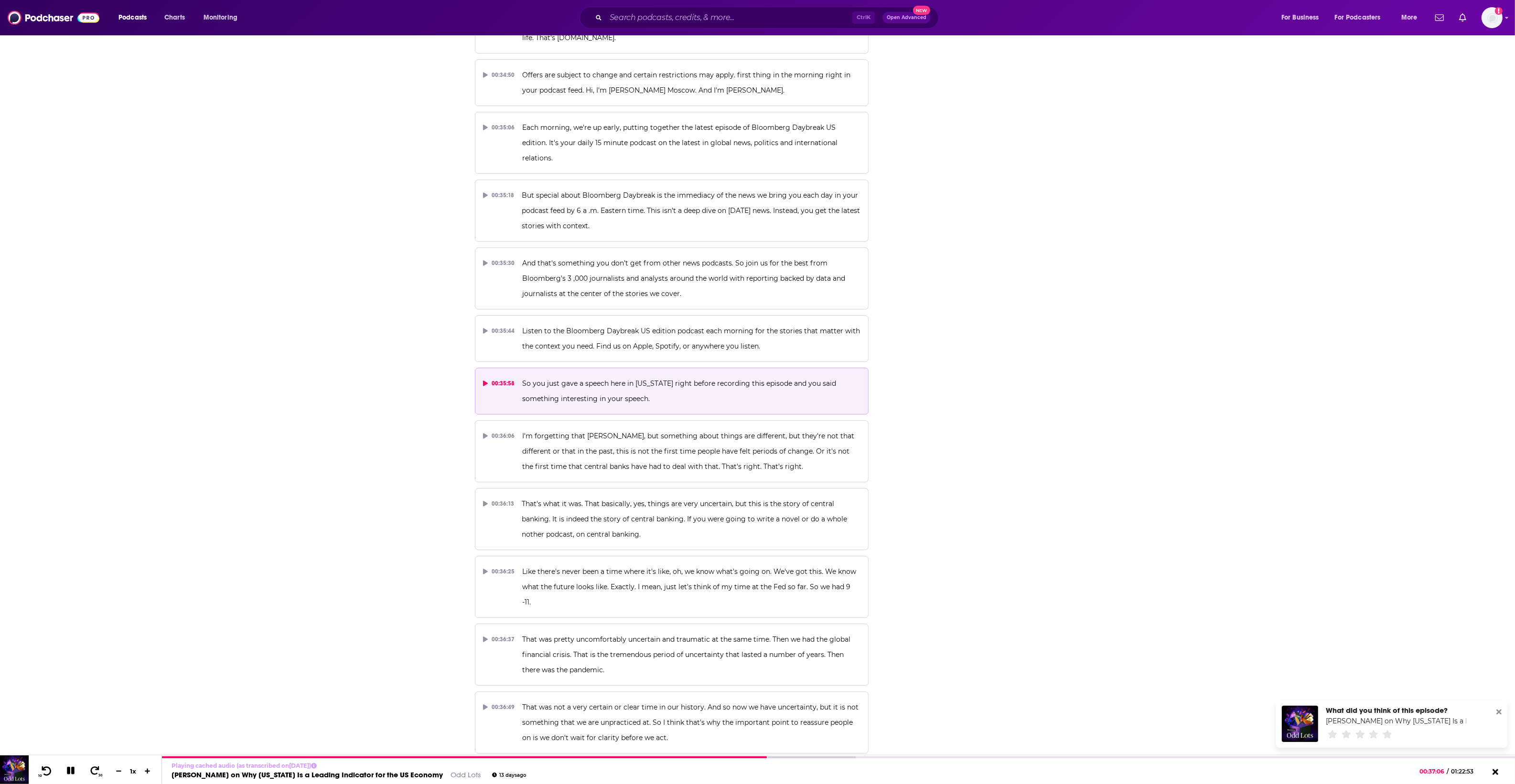
scroll to position [10922, 0]
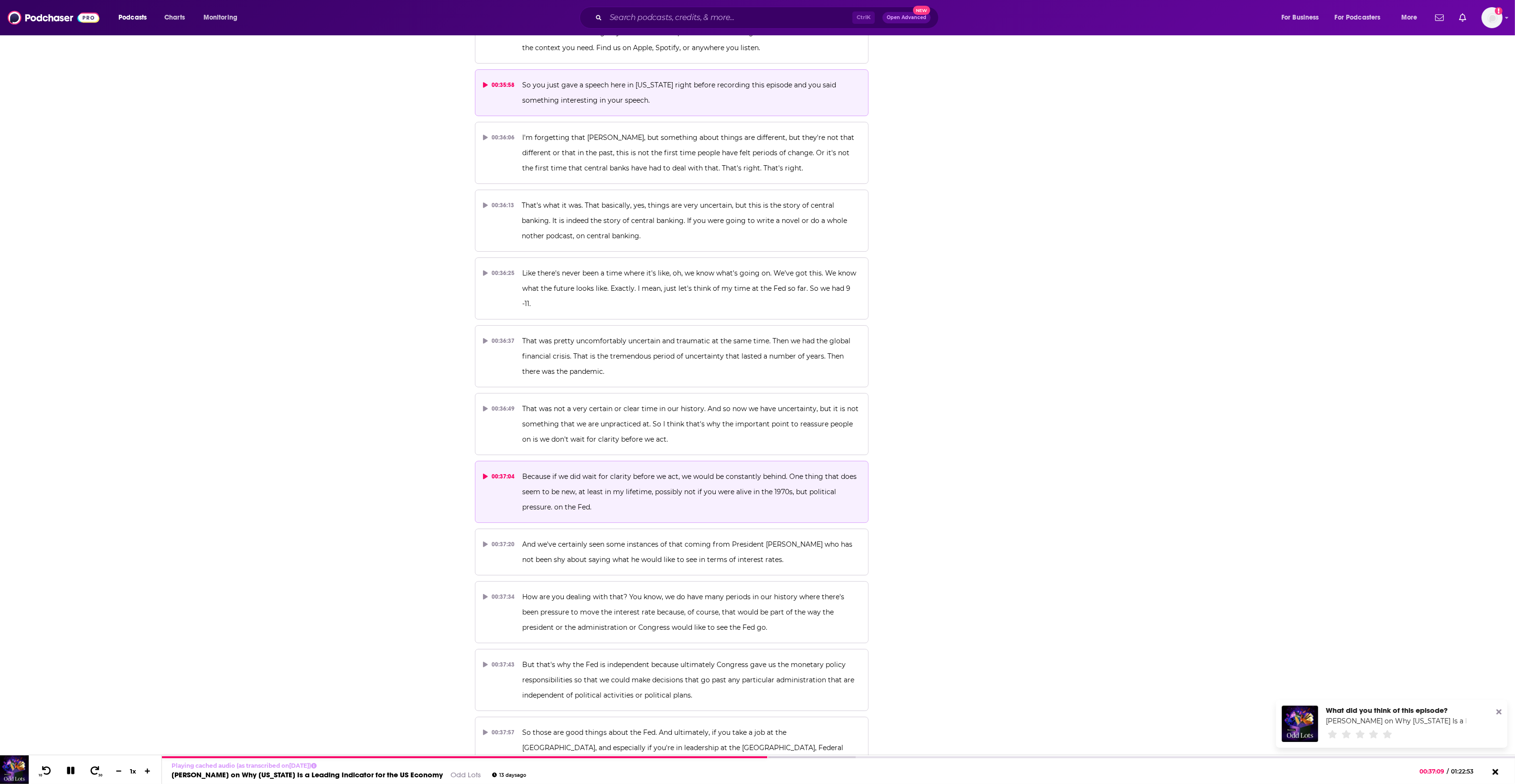
click at [756, 469] on p "Because if we did wait for clarity before we act, we would be constantly behind…" at bounding box center [692, 492] width 338 height 46
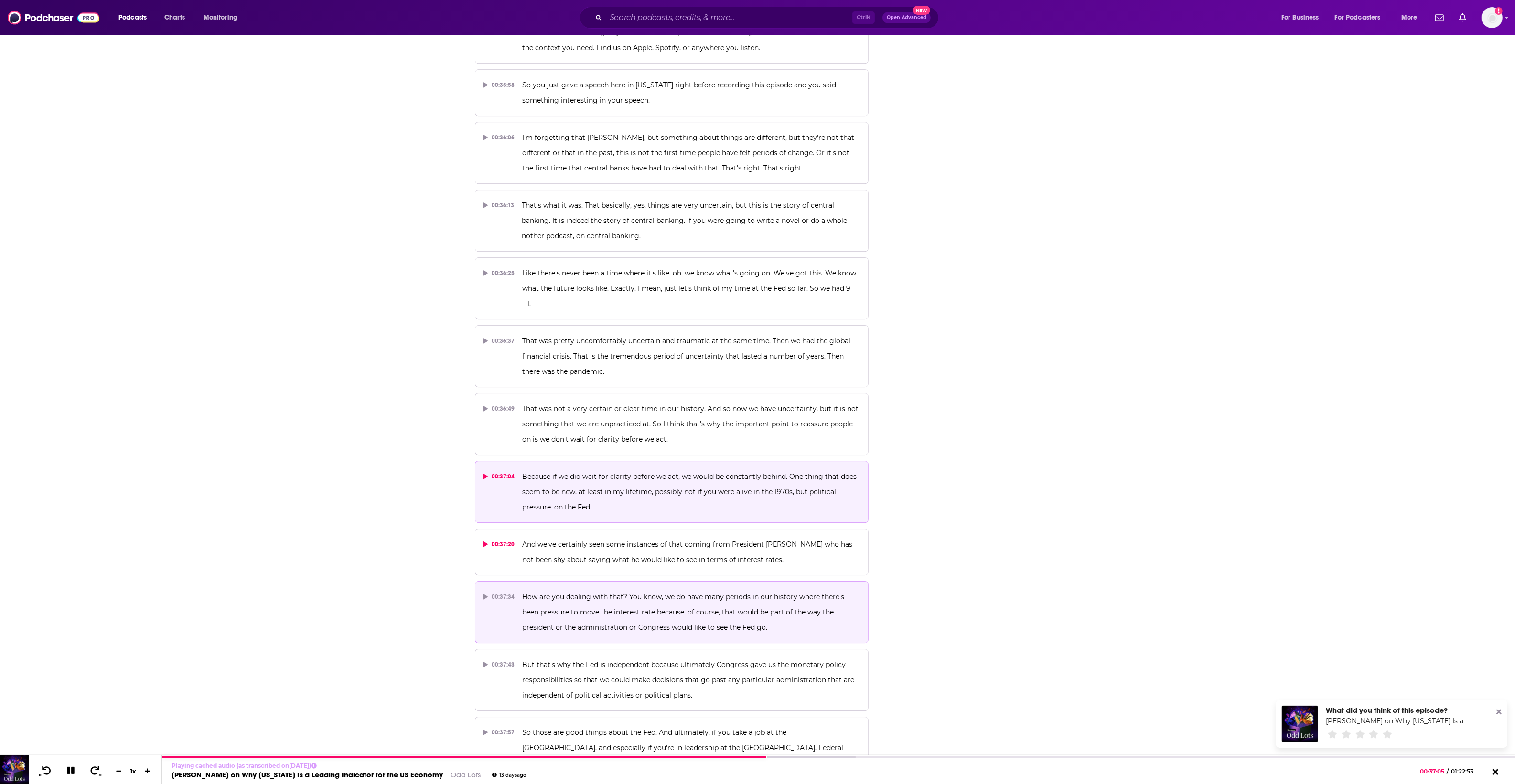
click at [746, 592] on span "How are you dealing with that? You know, we do have many periods in our history…" at bounding box center [684, 612] width 324 height 39
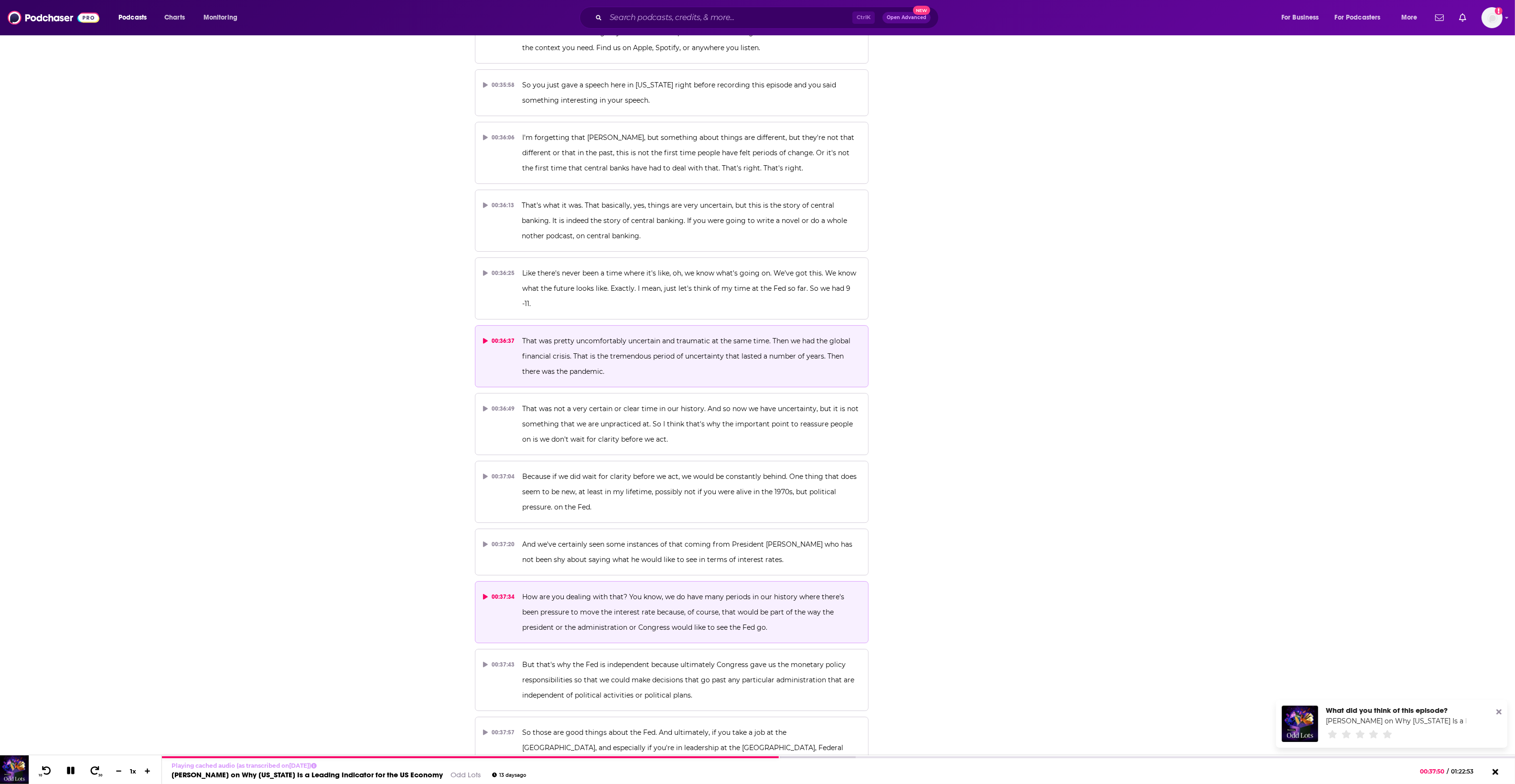
click at [688, 333] on p "That was pretty uncomfortably uncertain and traumatic at the same time. Then we…" at bounding box center [692, 357] width 338 height 46
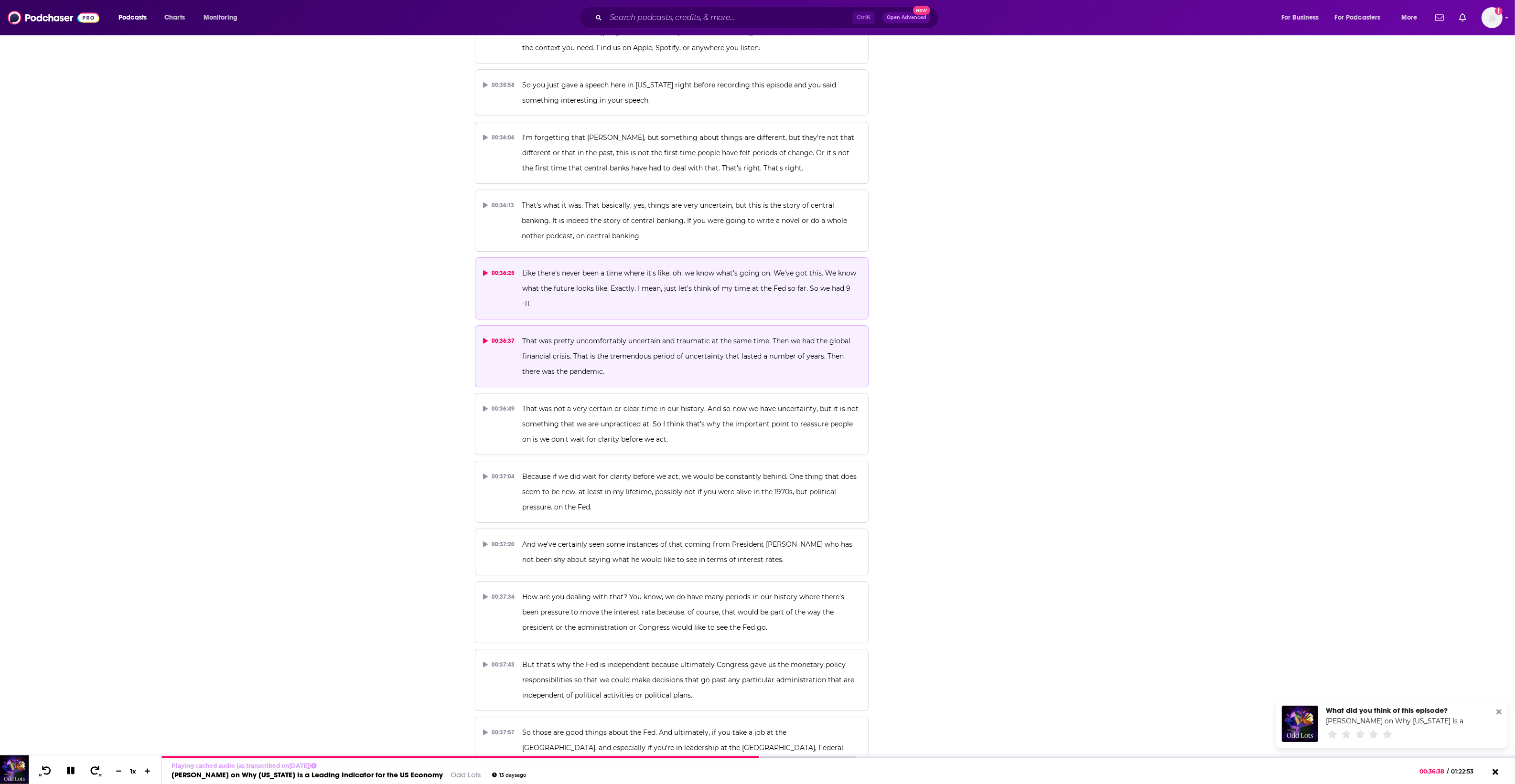
click at [676, 259] on button "00:36:25 Like there's never been a time where it's like, oh, we know what's goi…" at bounding box center [672, 288] width 394 height 62
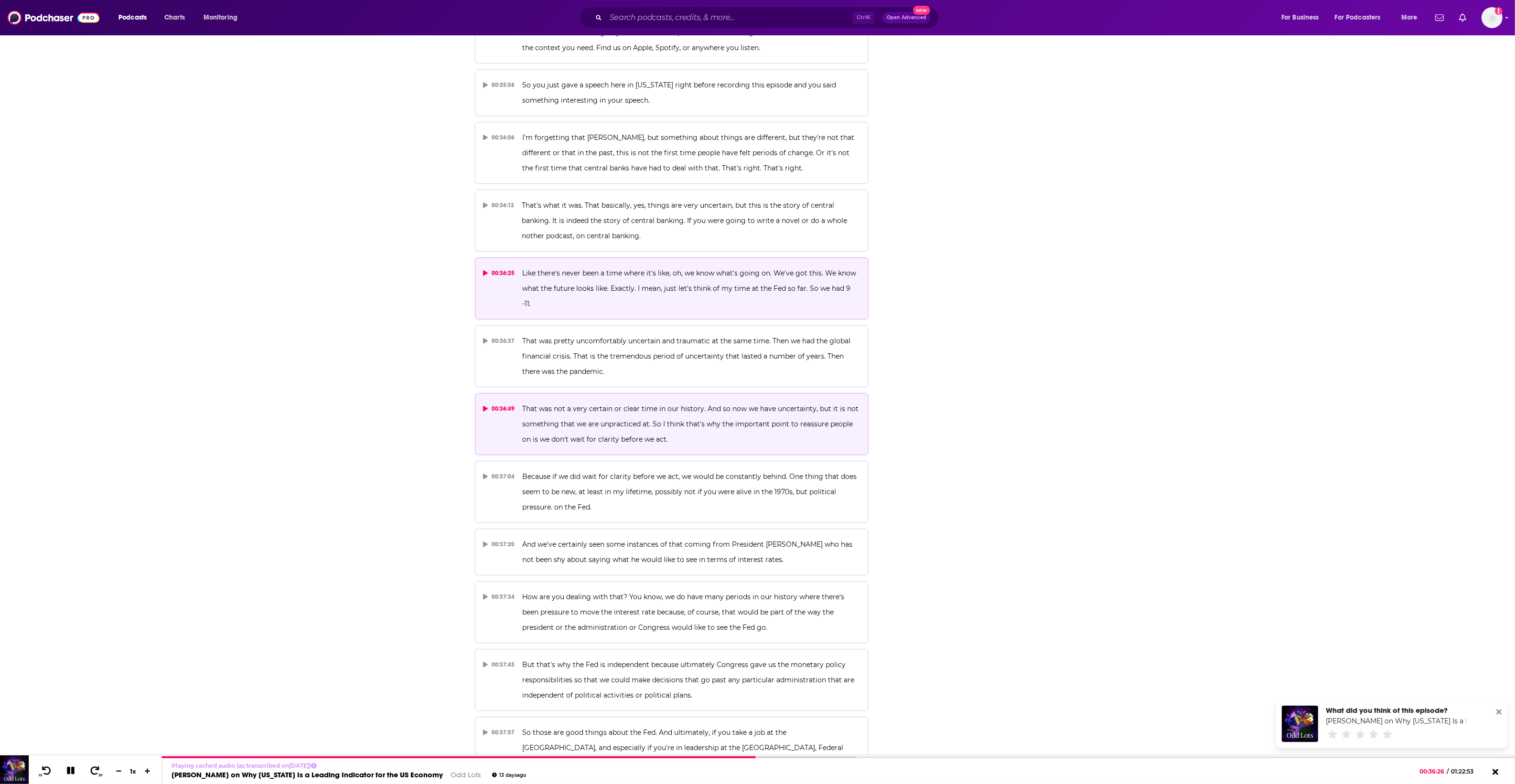
click at [660, 401] on p "That was not a very certain or clear time in our history. And so now we have un…" at bounding box center [692, 424] width 338 height 46
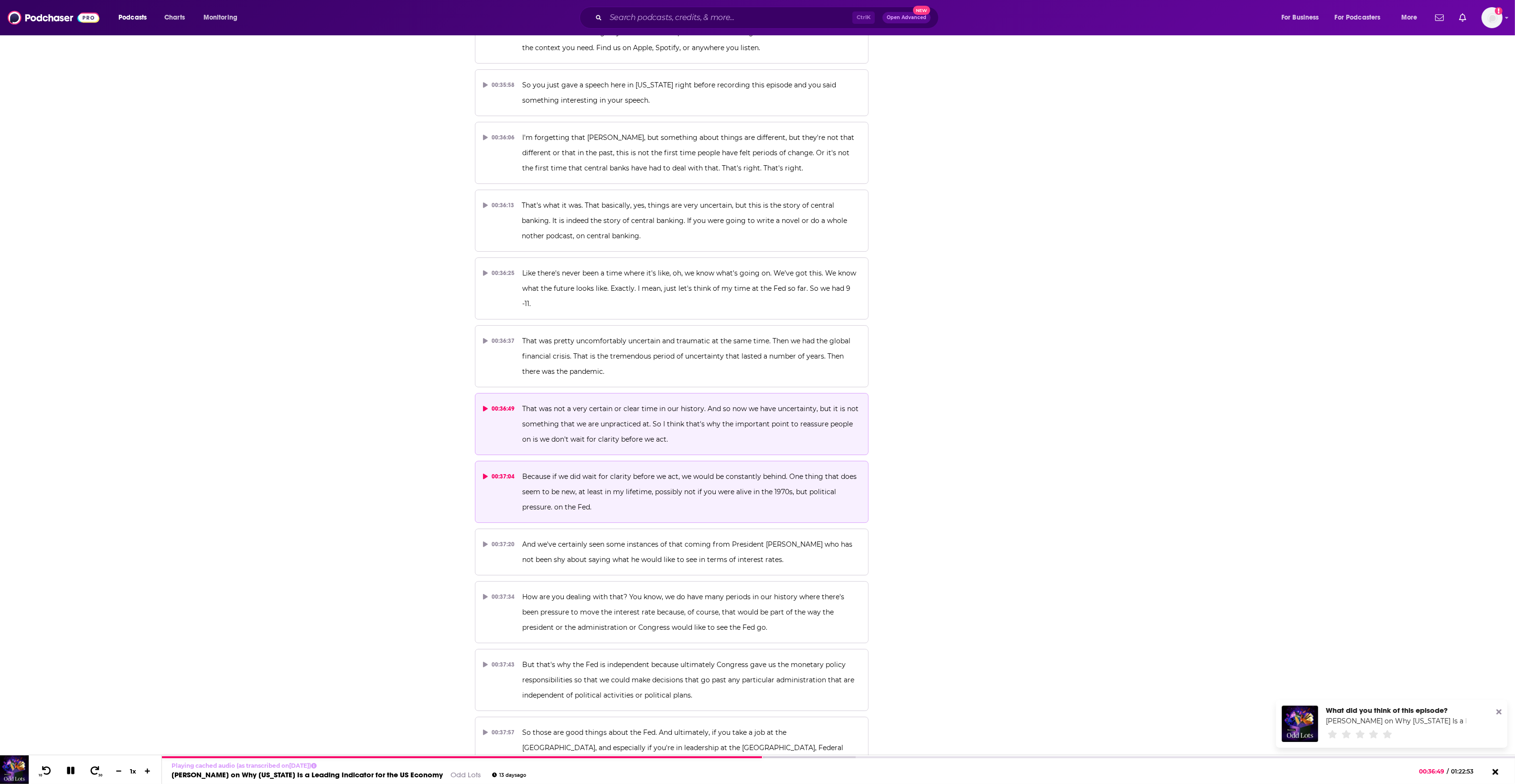
click at [646, 469] on p "Because if we did wait for clarity before we act, we would be constantly behind…" at bounding box center [692, 492] width 338 height 46
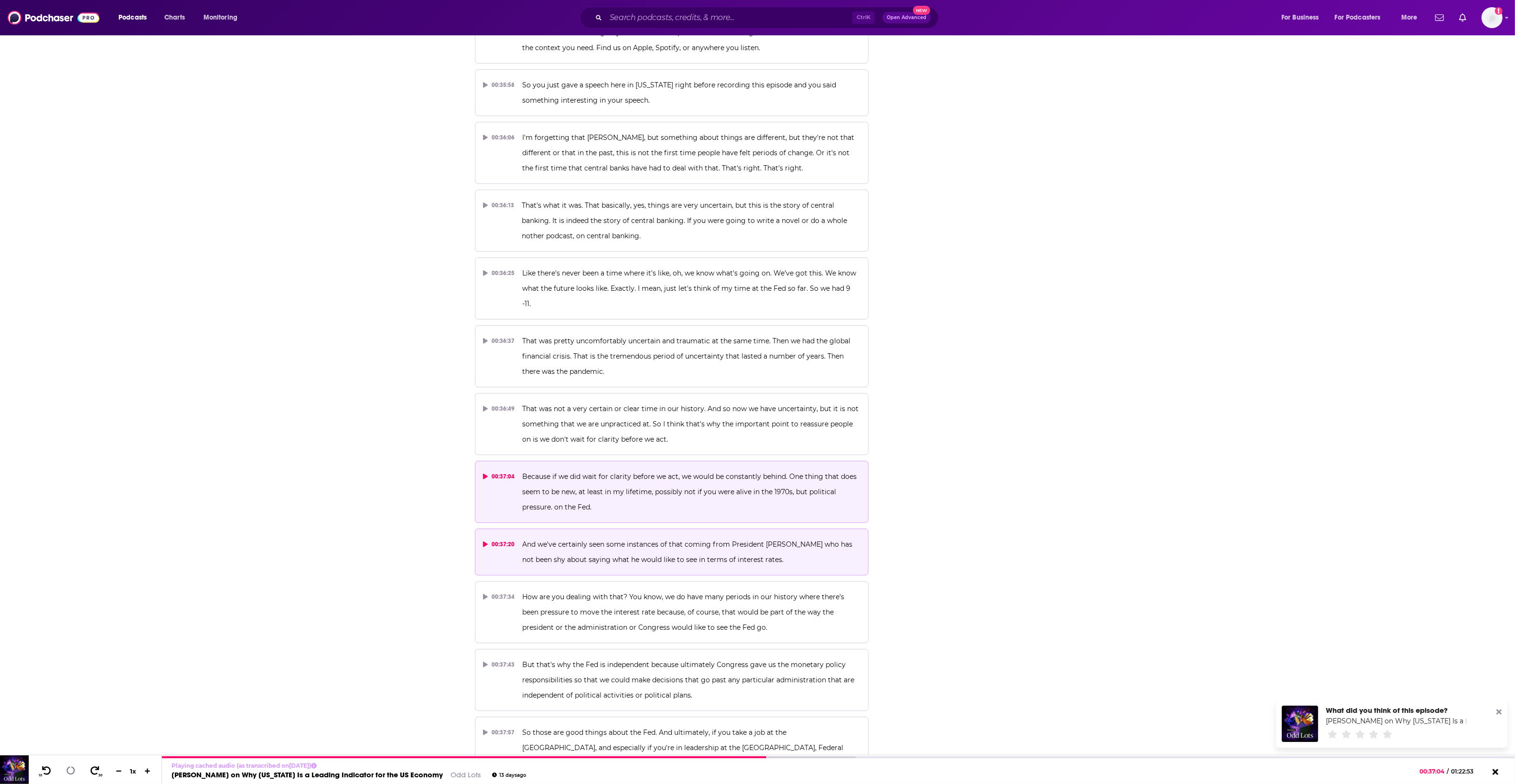
click at [634, 540] on span "And we've certainly seen some instances of that coming from President Trump who…" at bounding box center [688, 552] width 332 height 24
click at [625, 472] on span "Because if we did wait for clarity before we act, we would be constantly behind…" at bounding box center [690, 492] width 336 height 39
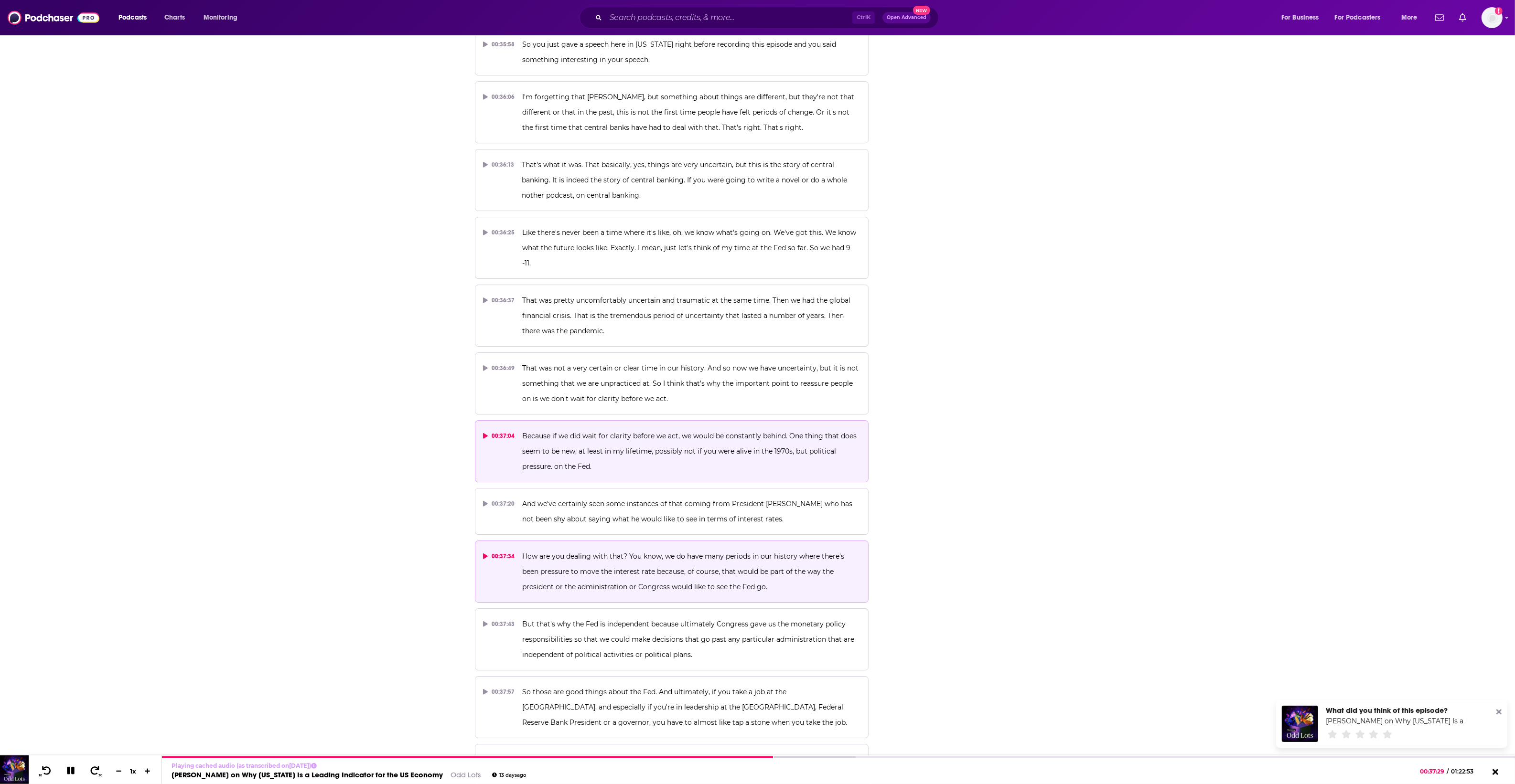
scroll to position [10981, 0]
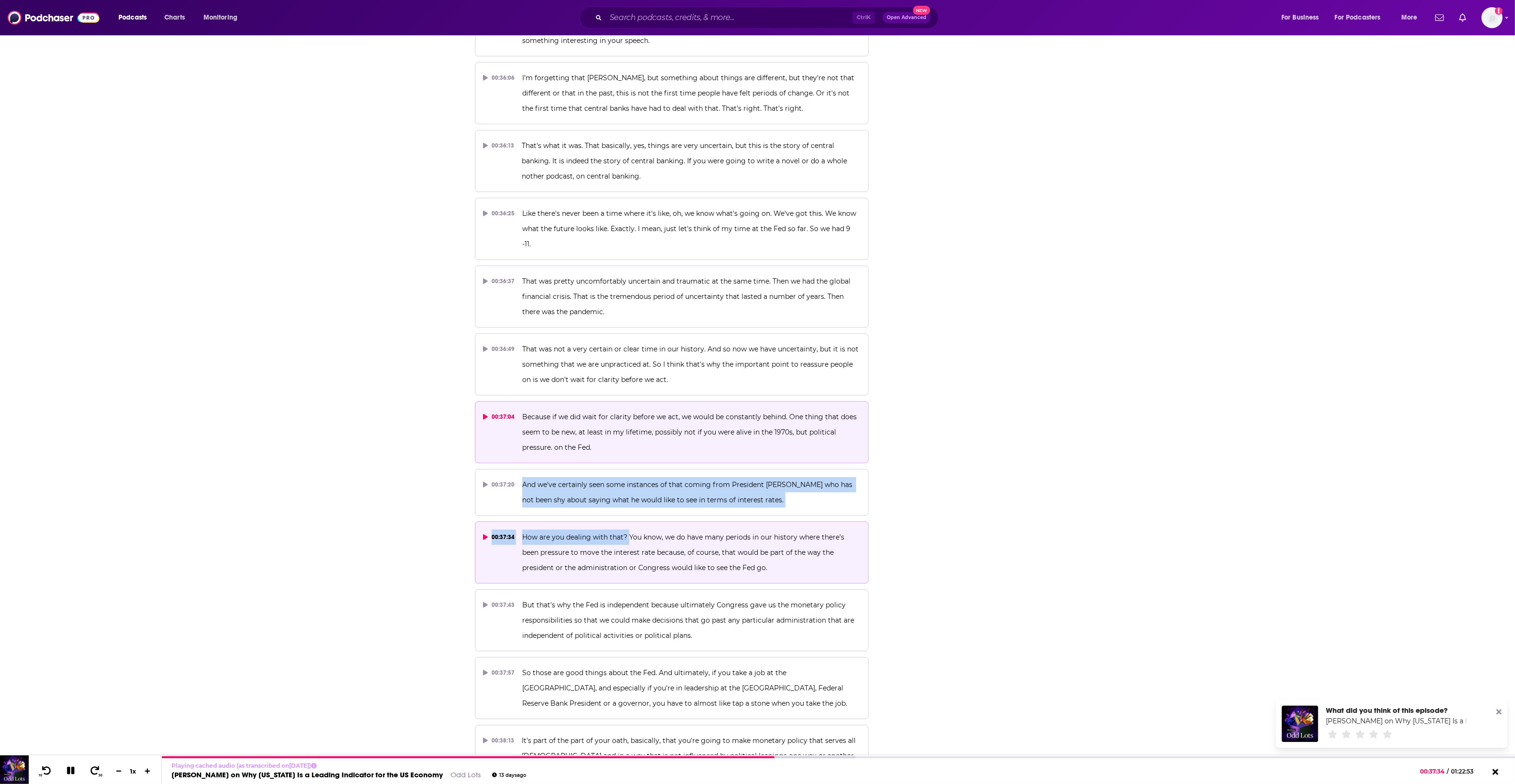
drag, startPoint x: 522, startPoint y: 433, endPoint x: 627, endPoint y: 490, distance: 119.5
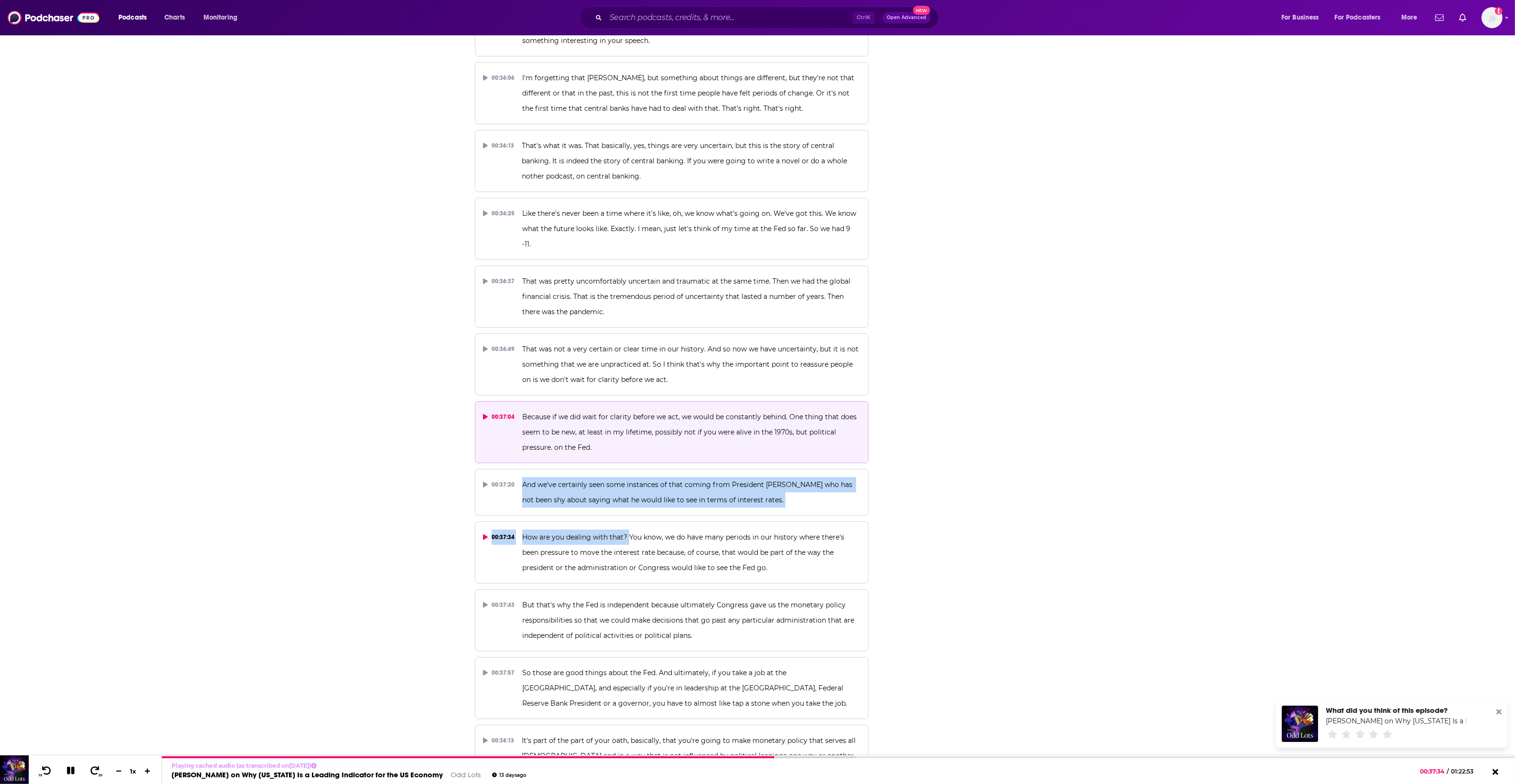
copy div "And we've certainly seen some instances of that coming from President Trump who…"
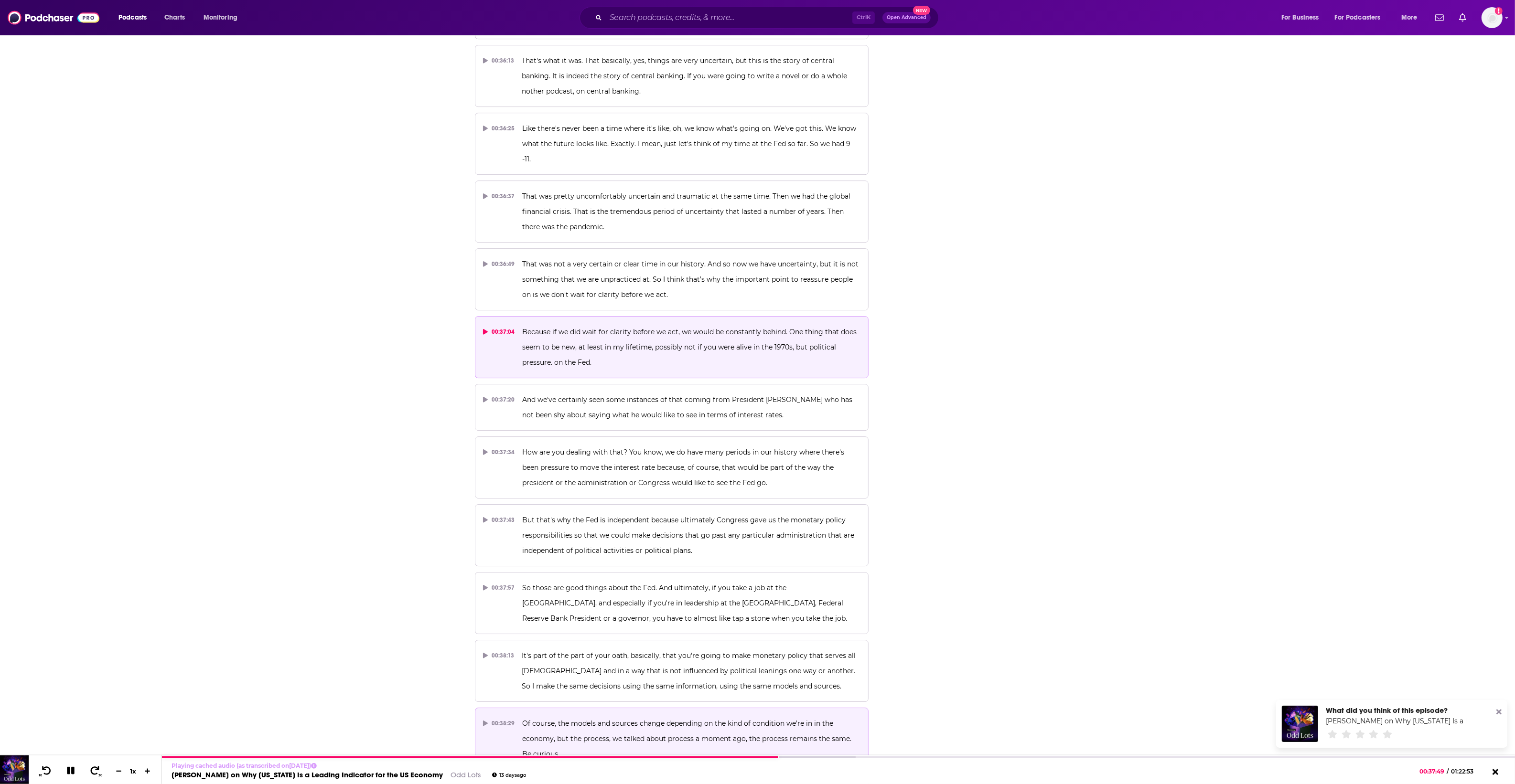
scroll to position [11160, 0]
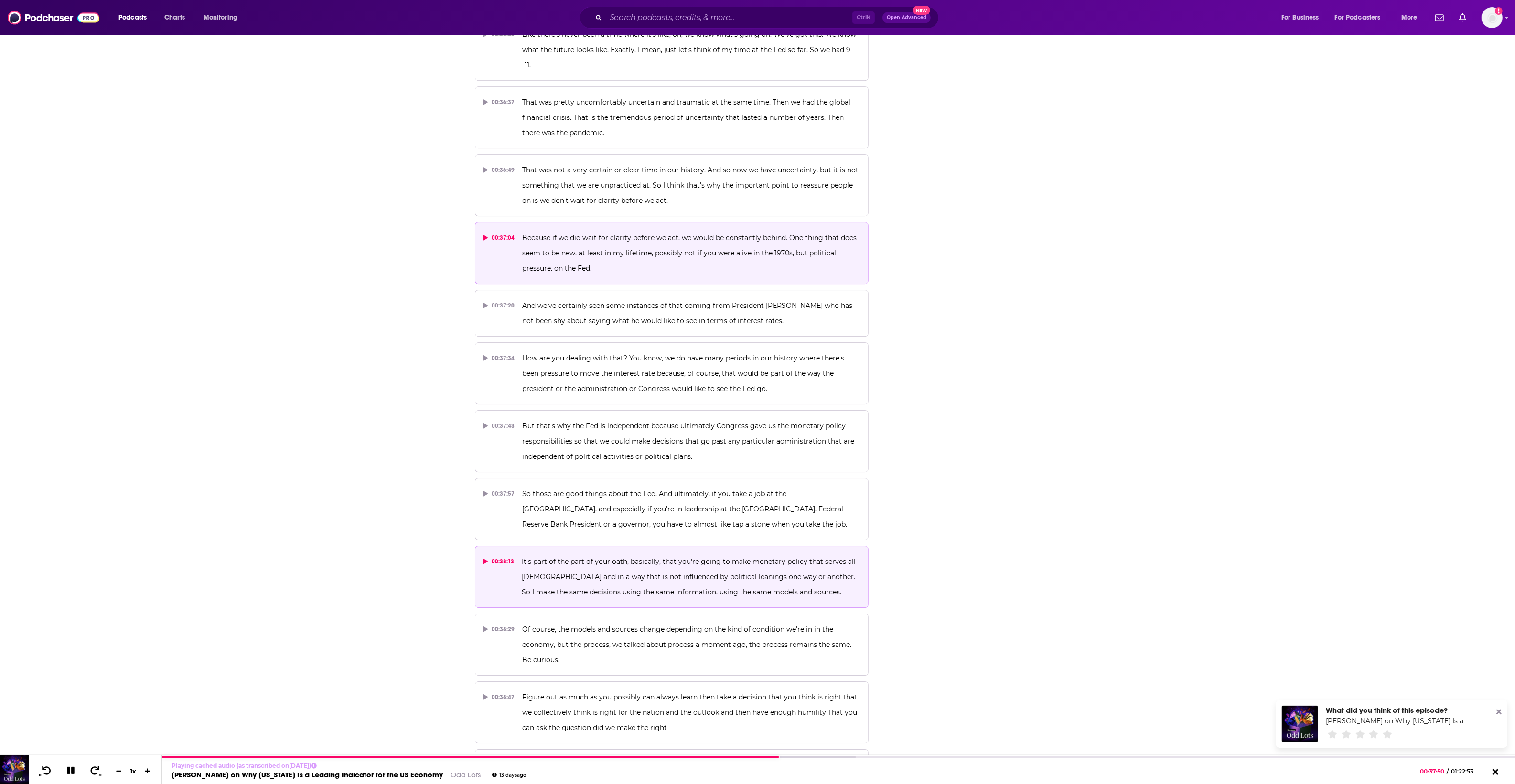
click at [638, 546] on button "00:38:13 It's part of the part of your oath, basically, that you're going to ma…" at bounding box center [672, 576] width 394 height 62
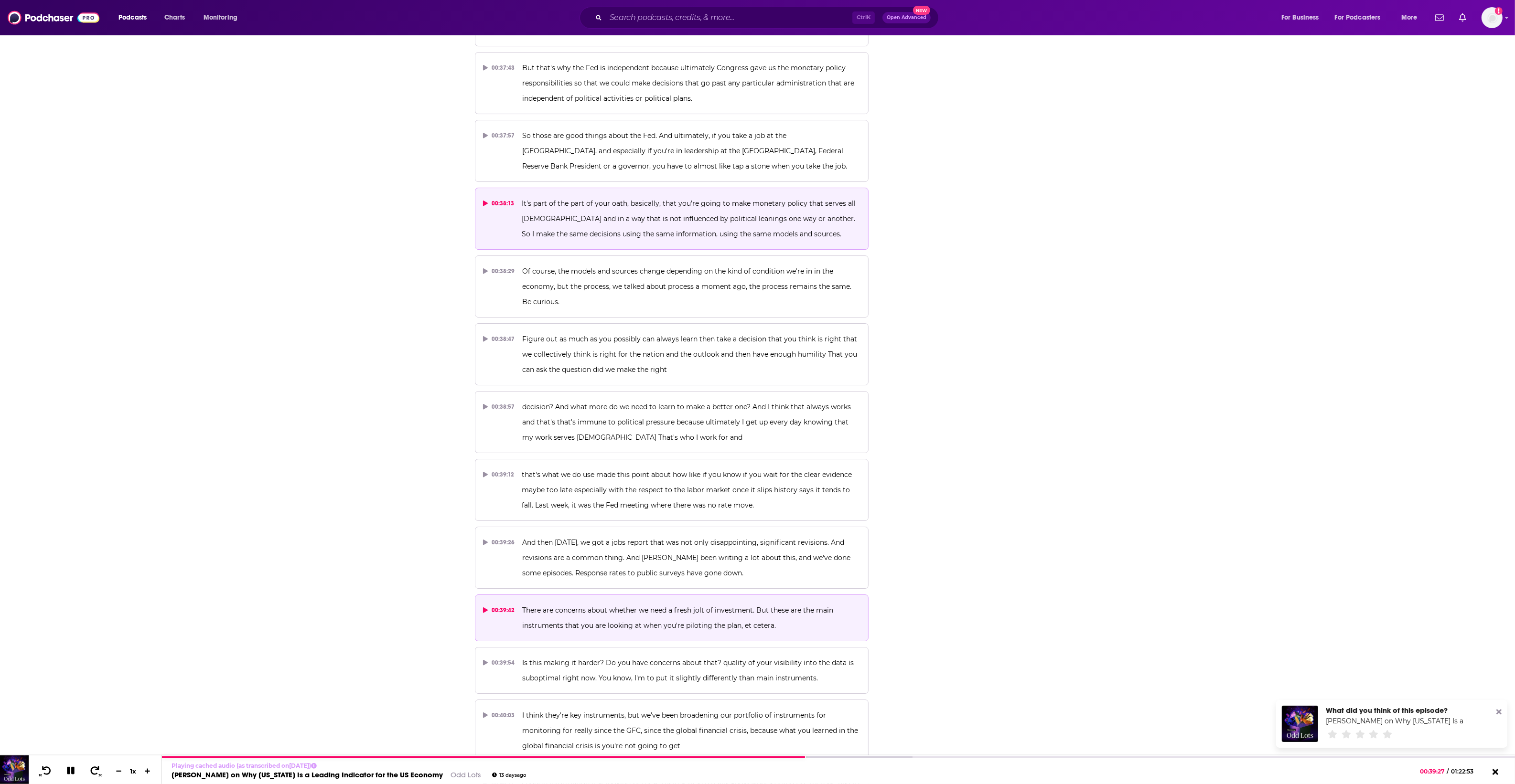
scroll to position [11578, 0]
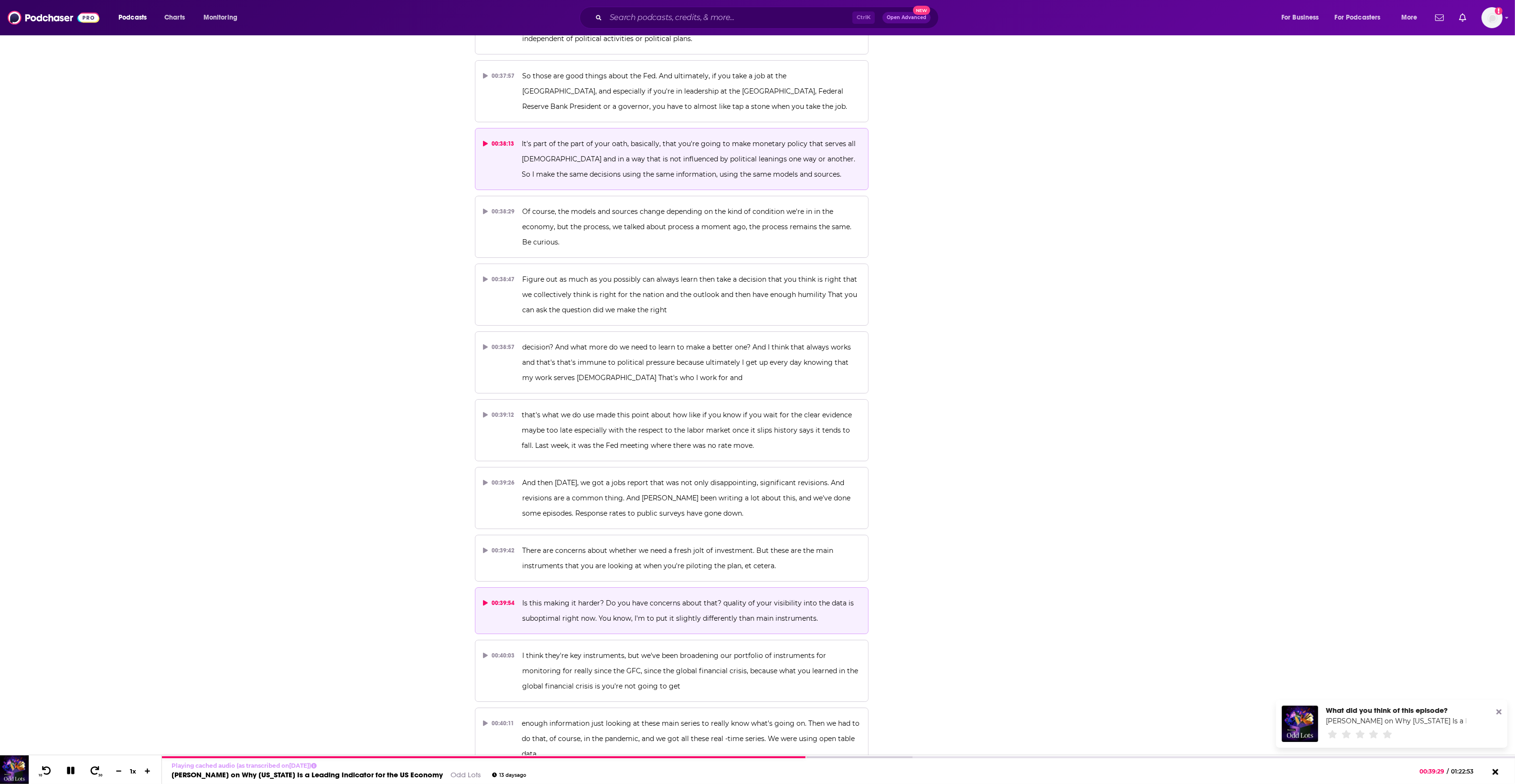
click at [748, 595] on p "Is this making it harder? Do you have concerns about that? quality of your visi…" at bounding box center [692, 611] width 338 height 31
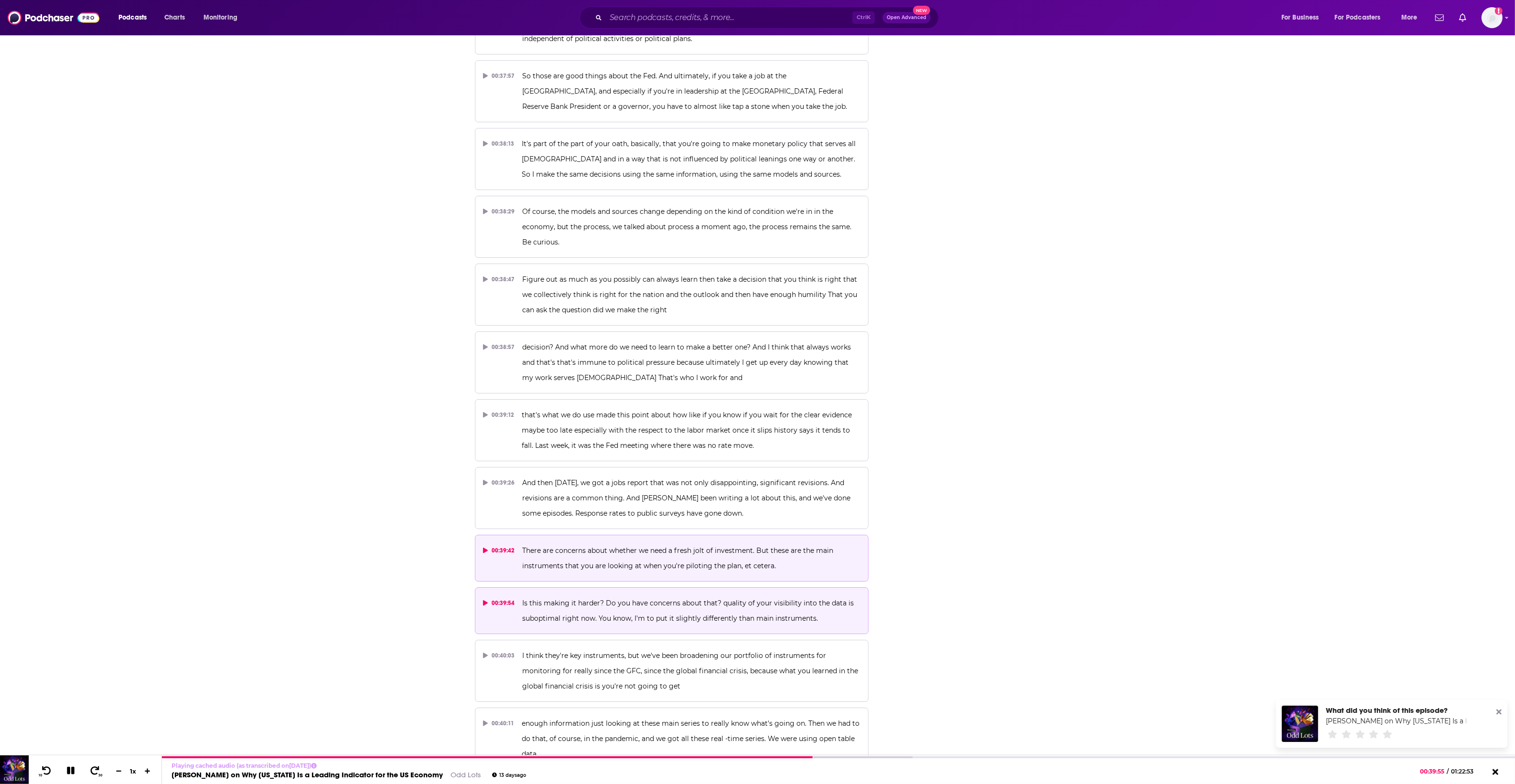
click at [652, 543] on p "There are concerns about whether we need a fresh jolt of investment. But these …" at bounding box center [692, 558] width 338 height 31
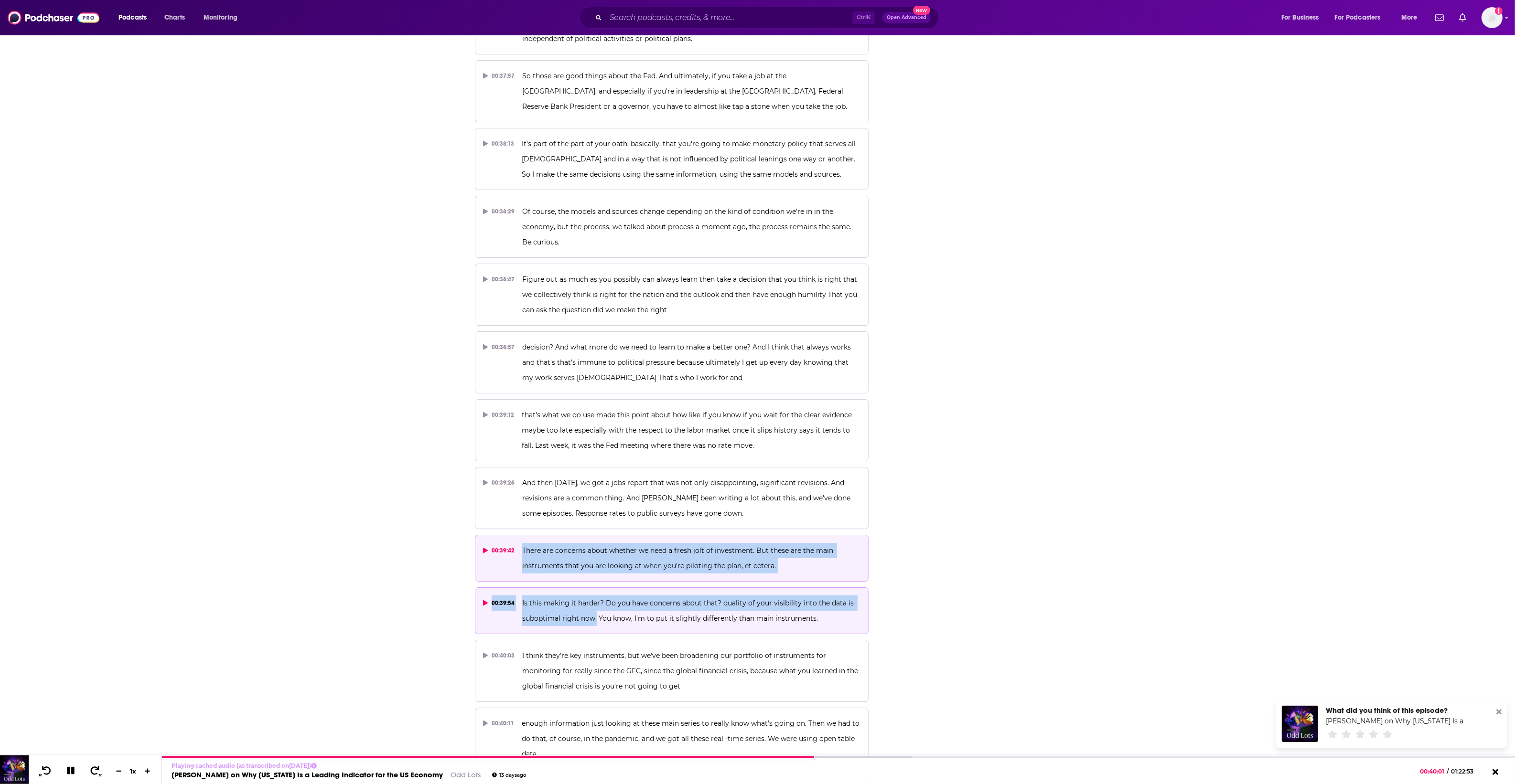
drag, startPoint x: 523, startPoint y: 495, endPoint x: 596, endPoint y: 569, distance: 103.9
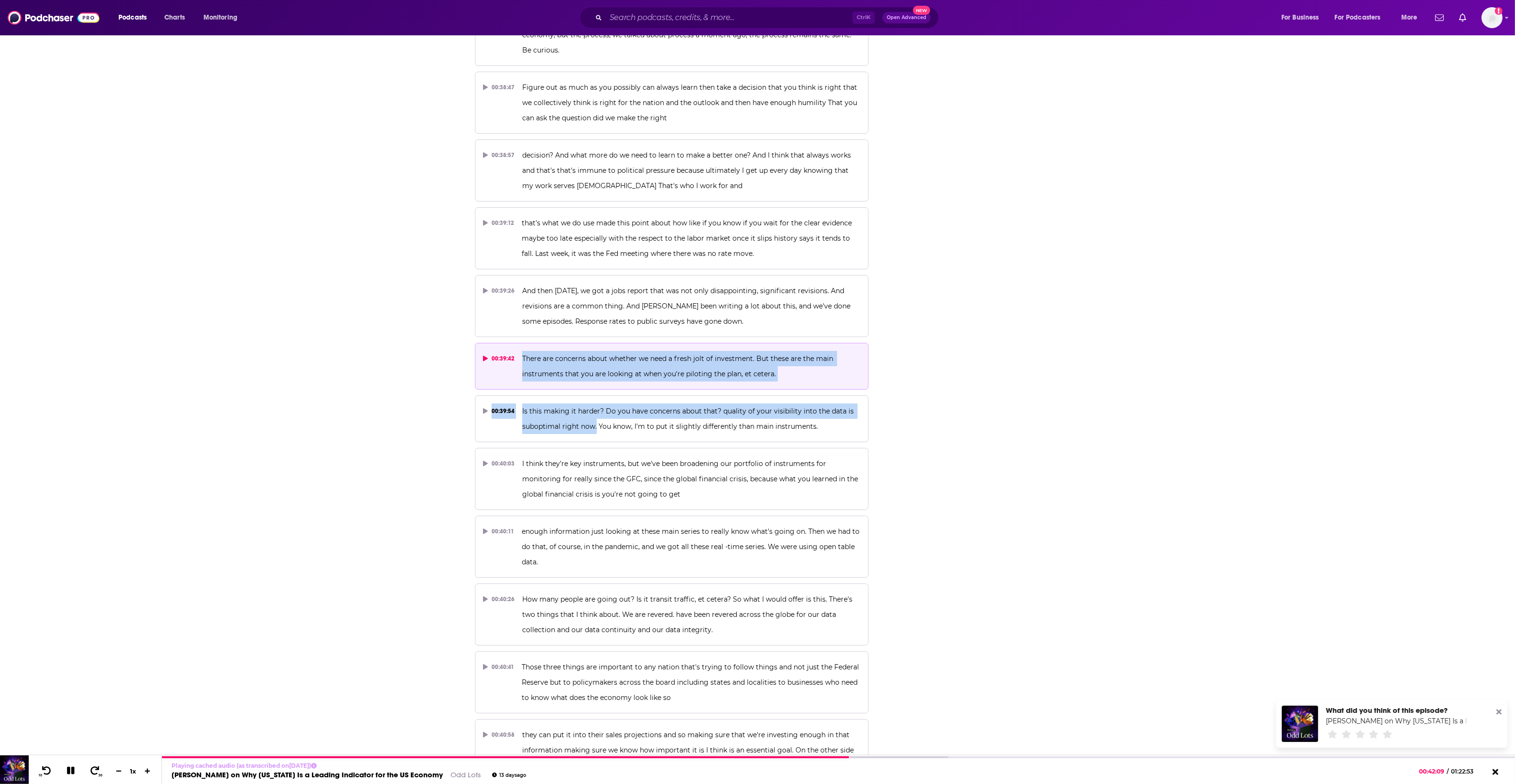
scroll to position [11876, 0]
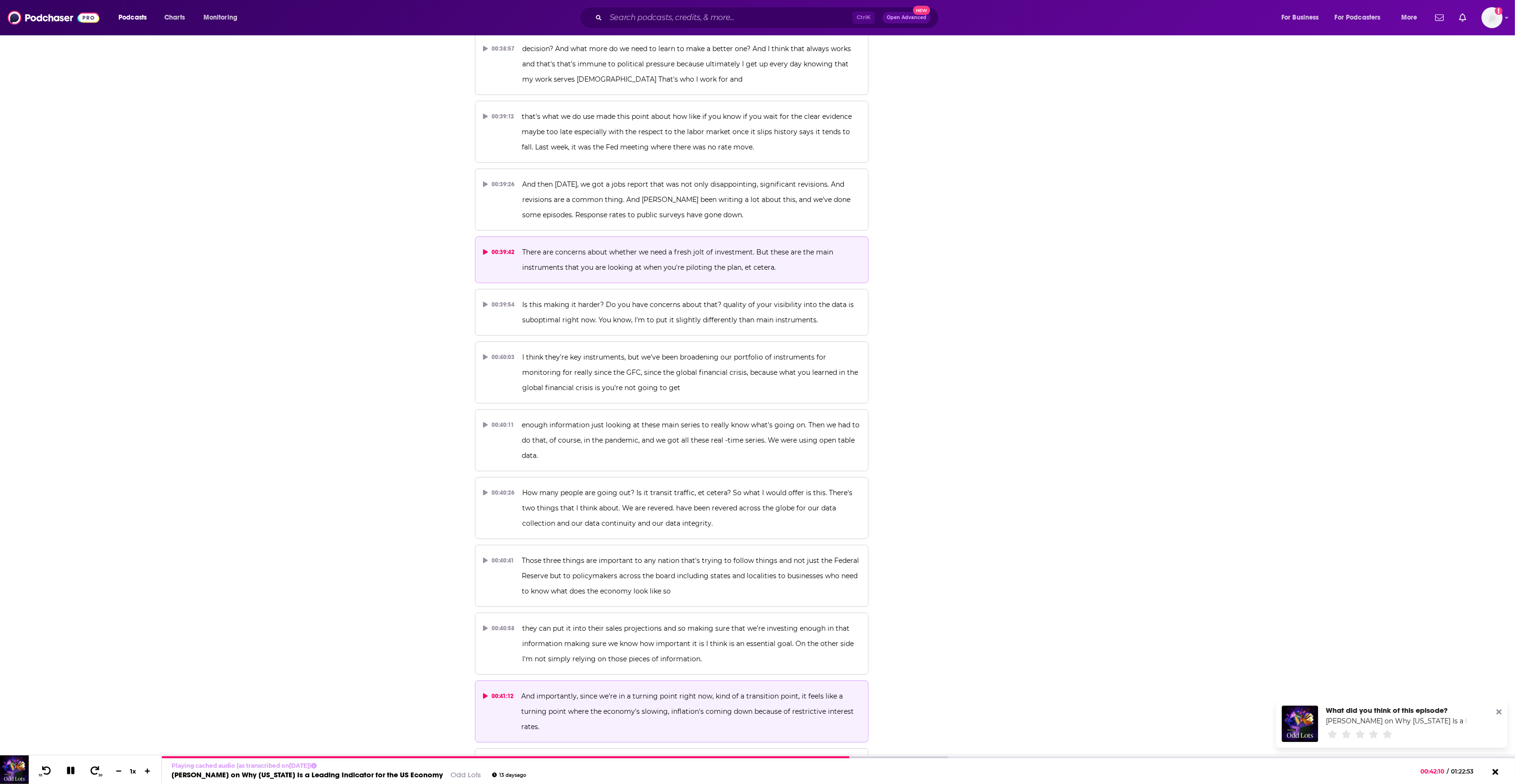
click at [674, 688] on p "And importantly, since we're in a turning point right now, kind of a transition…" at bounding box center [690, 711] width 339 height 46
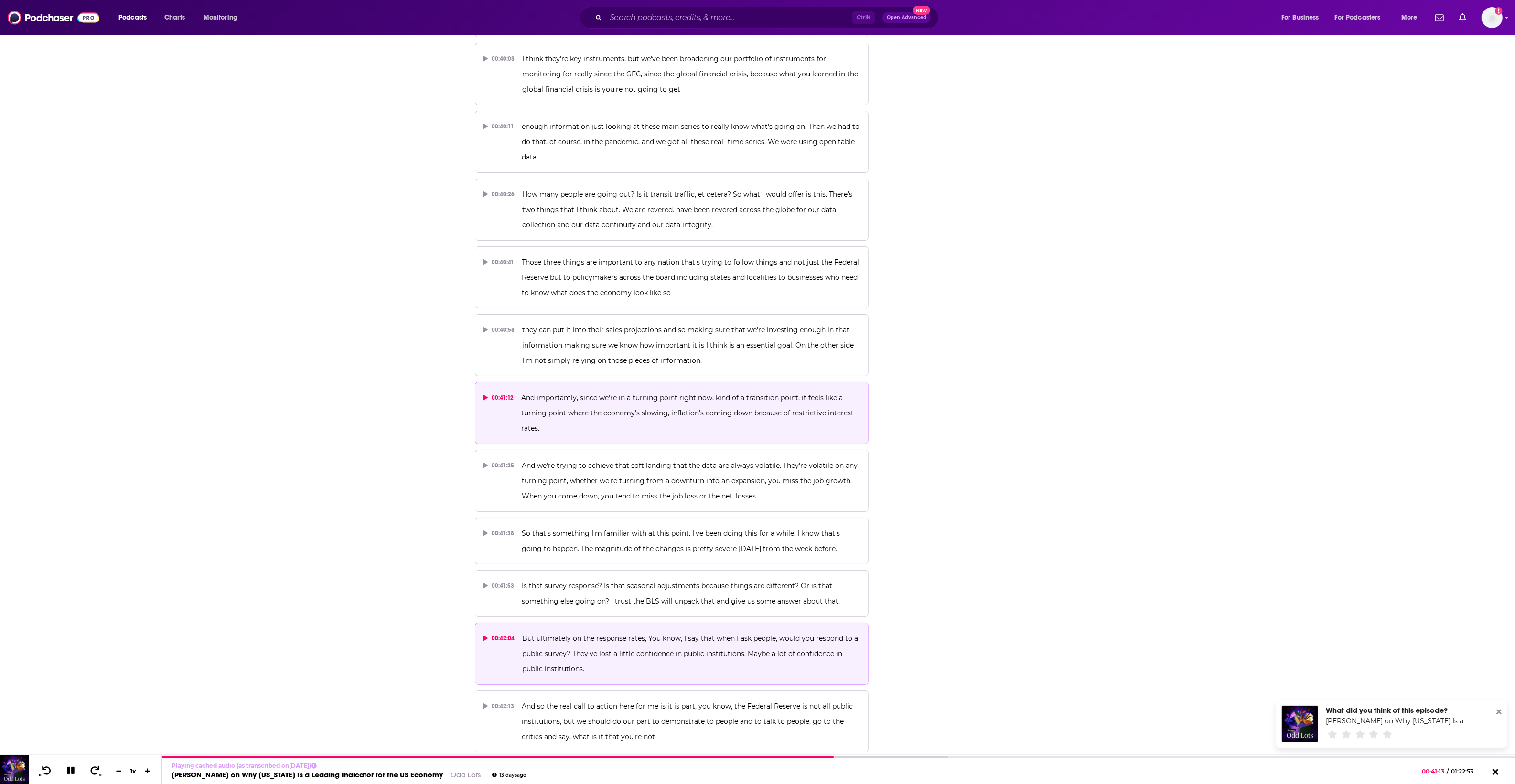
click at [629, 631] on p "But ultimately on the response rates, You know, I say that when I ask people, w…" at bounding box center [692, 654] width 338 height 46
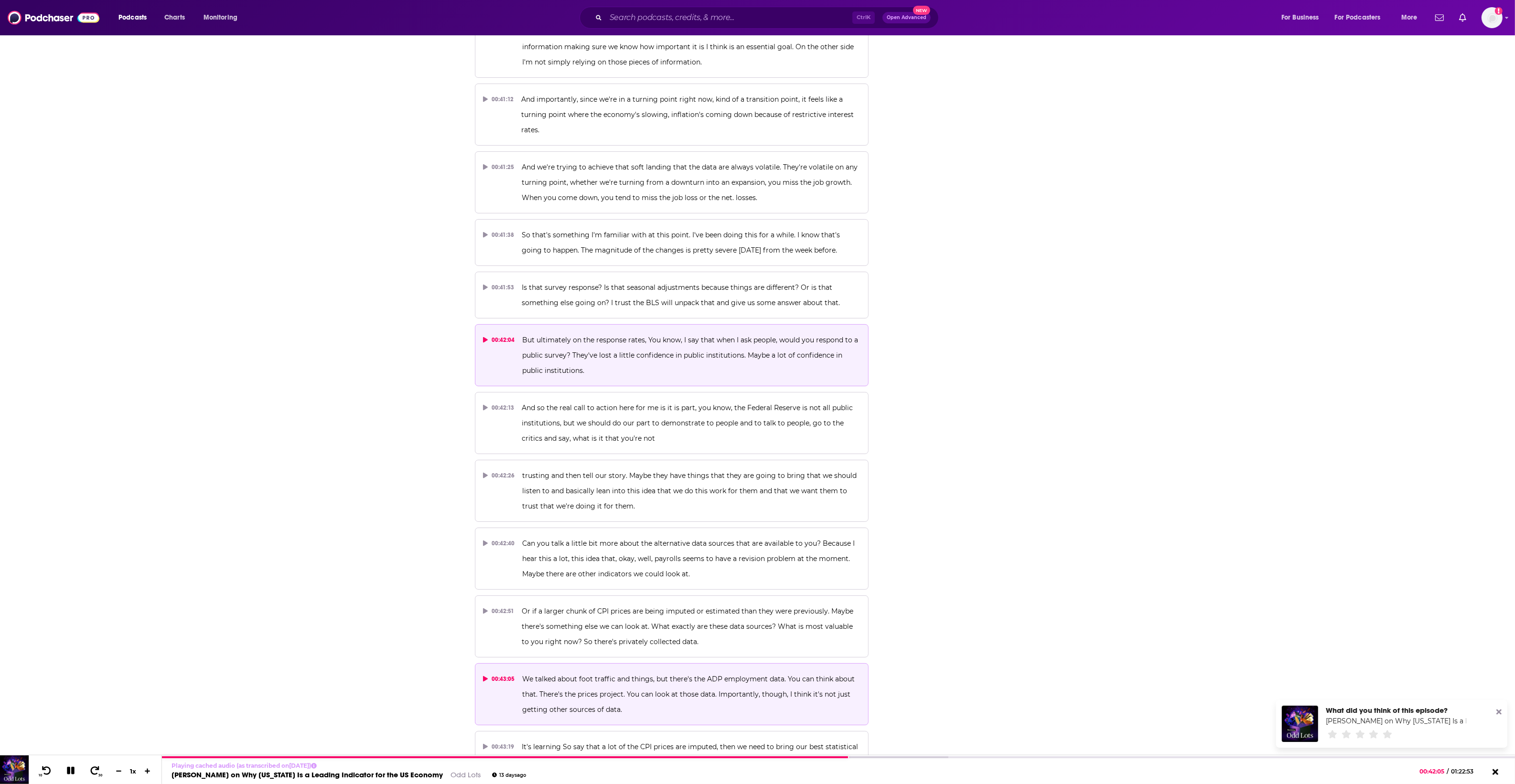
click at [644, 671] on p "We talked about foot traffic and things, but there's the ADP employment data. Y…" at bounding box center [692, 694] width 338 height 46
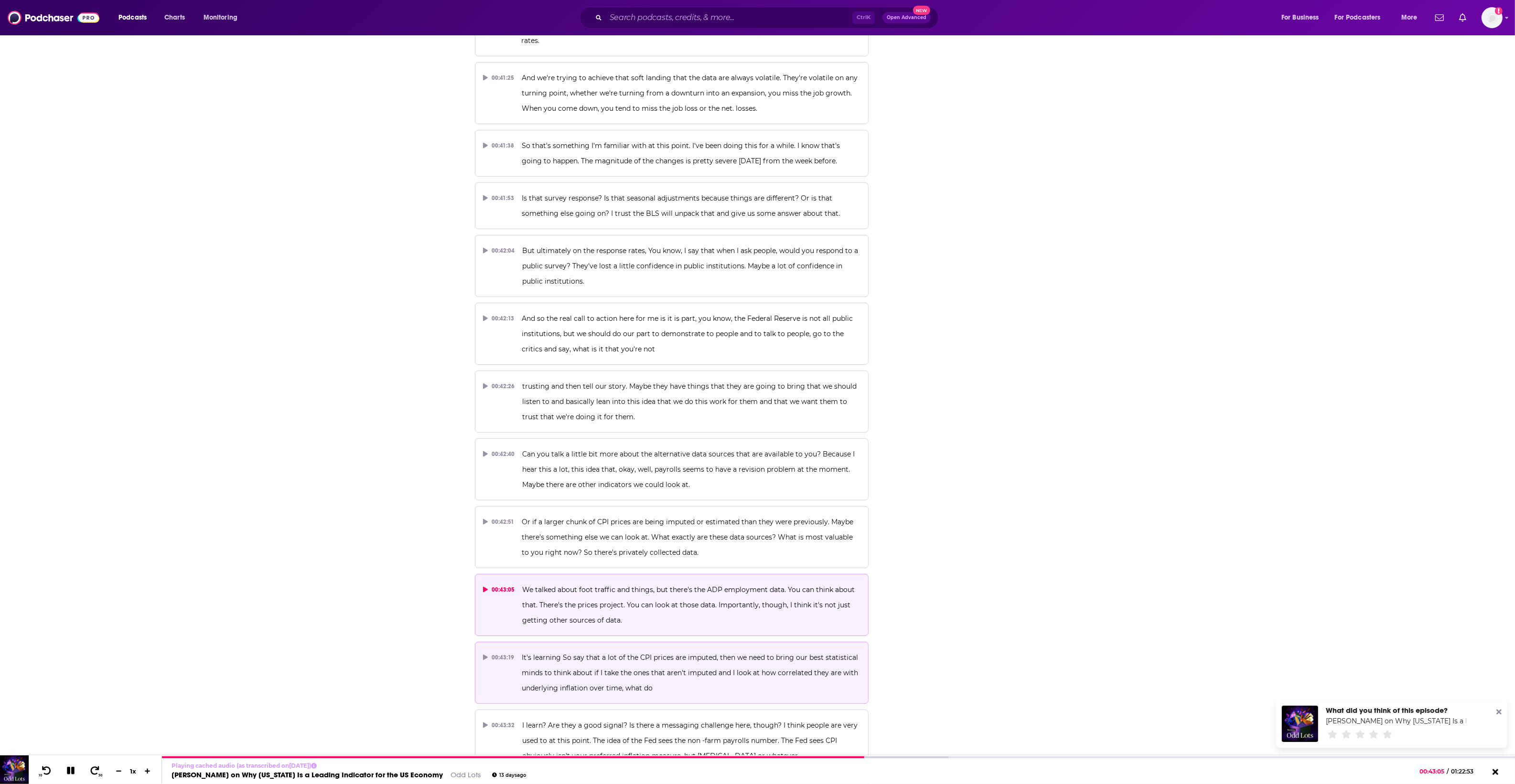
scroll to position [12772, 0]
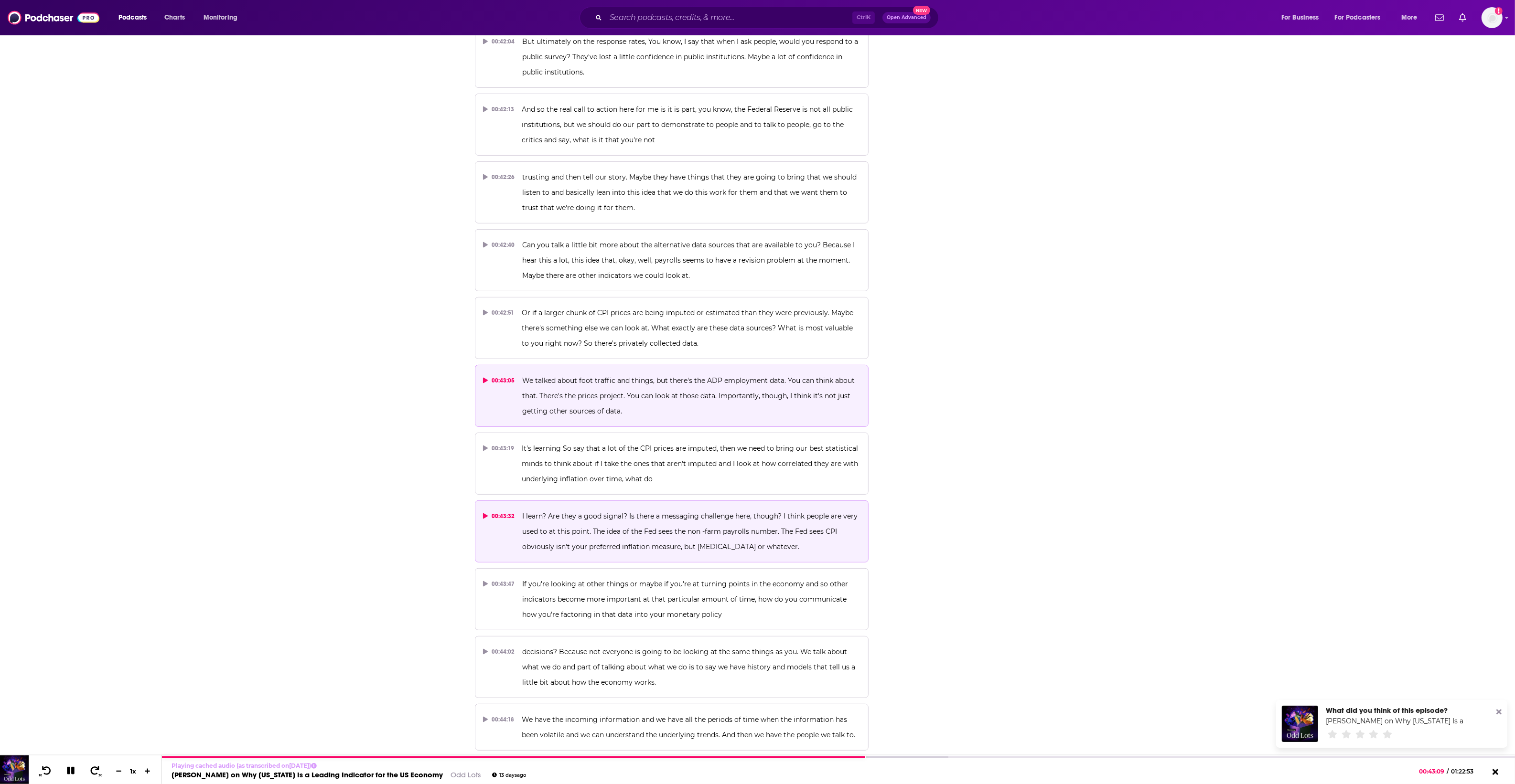
click at [634, 512] on span "I learn? Are they a good signal? Is there a messaging challenge here, though? I…" at bounding box center [691, 532] width 337 height 39
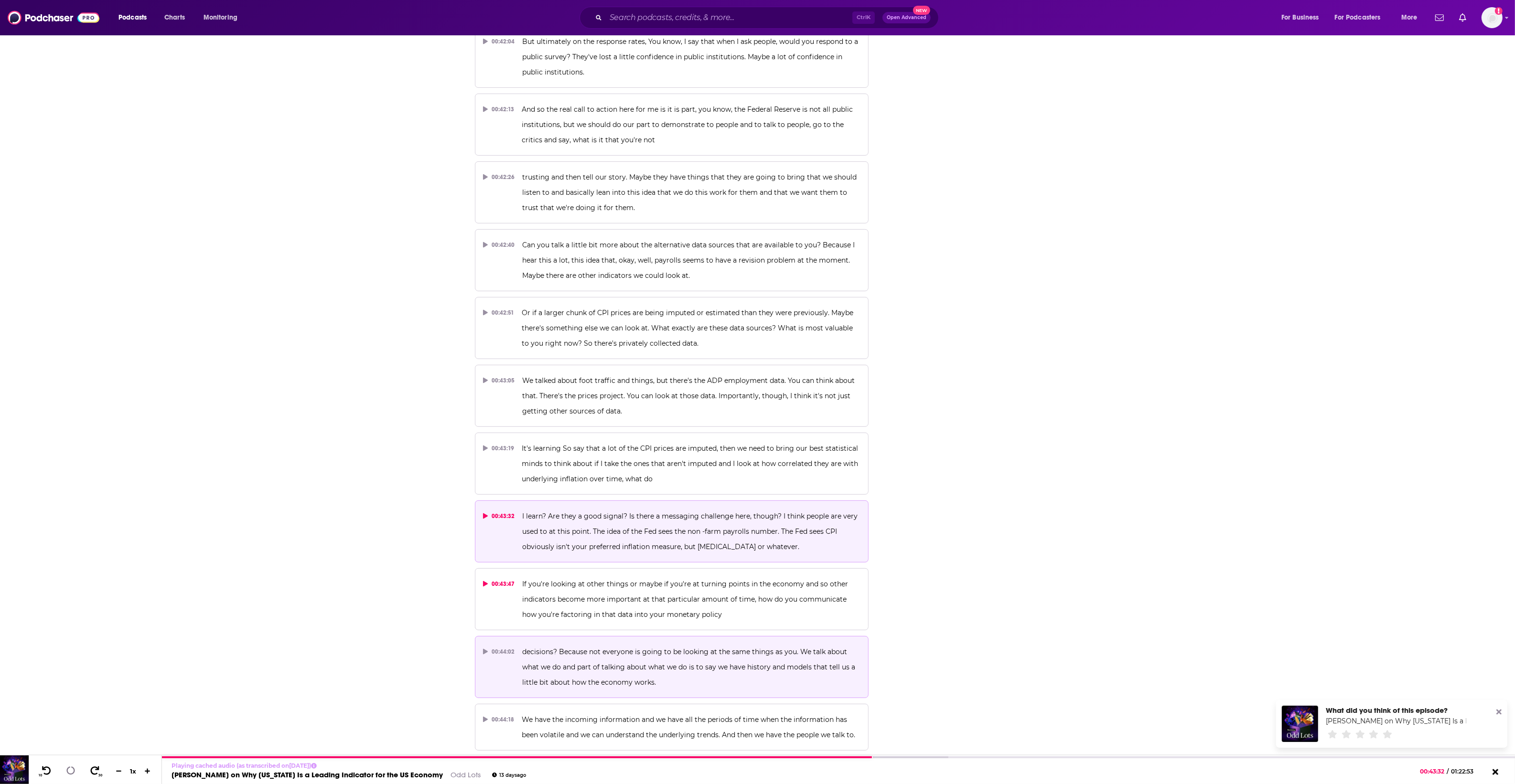
drag, startPoint x: 641, startPoint y: 584, endPoint x: 645, endPoint y: 602, distance: 18.4
click at [642, 591] on div "00:00:00 Every business has an ambition. PayPal Open is the platform designed t…" at bounding box center [672, 20] width 394 height 25012
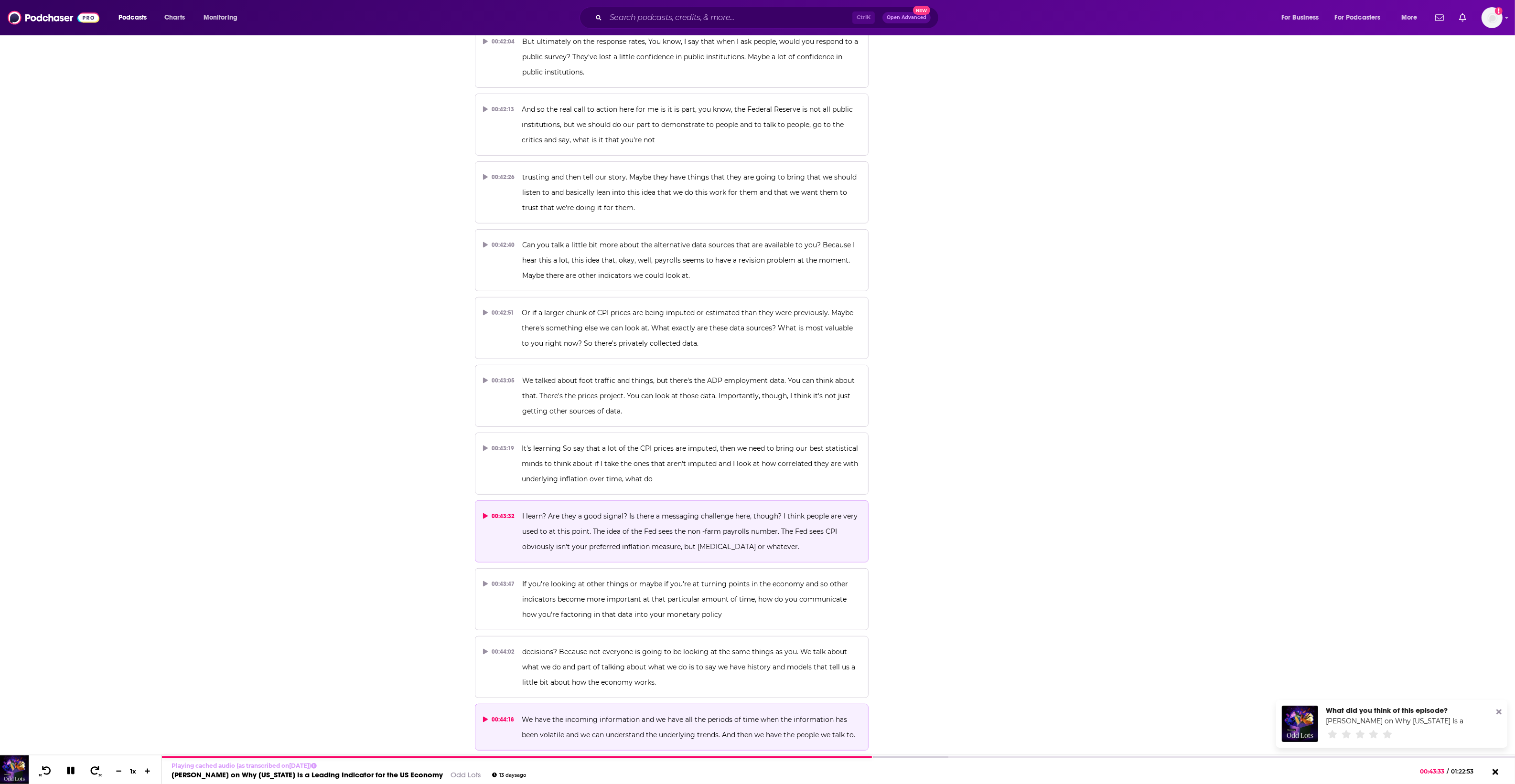
click at [649, 704] on button "00:44:18 We have the incoming information and we have all the periods of time w…" at bounding box center [672, 727] width 394 height 47
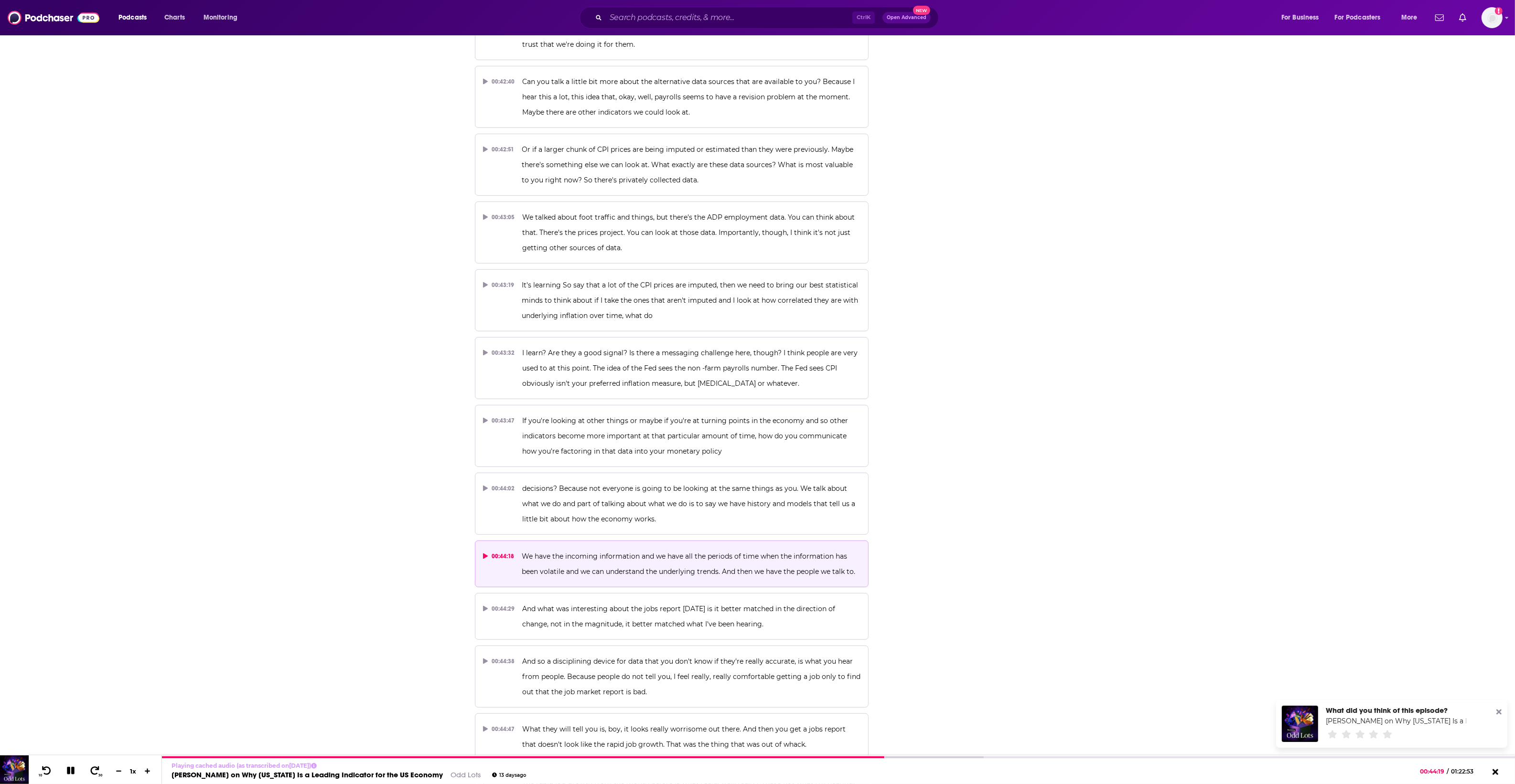
scroll to position [12951, 0]
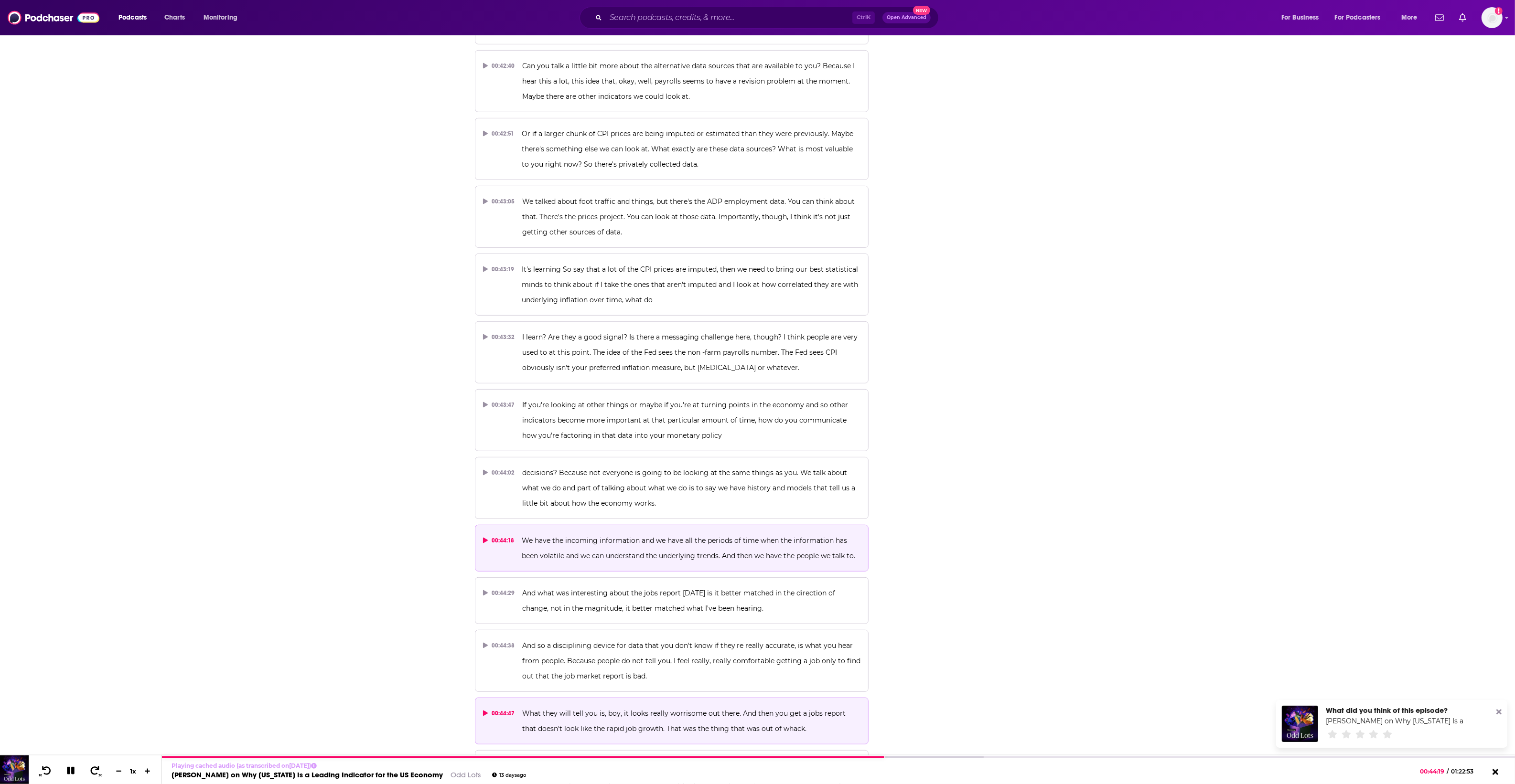
click at [669, 698] on button "00:44:47 What they will tell you is, boy, it looks really worrisome out there. …" at bounding box center [672, 721] width 394 height 47
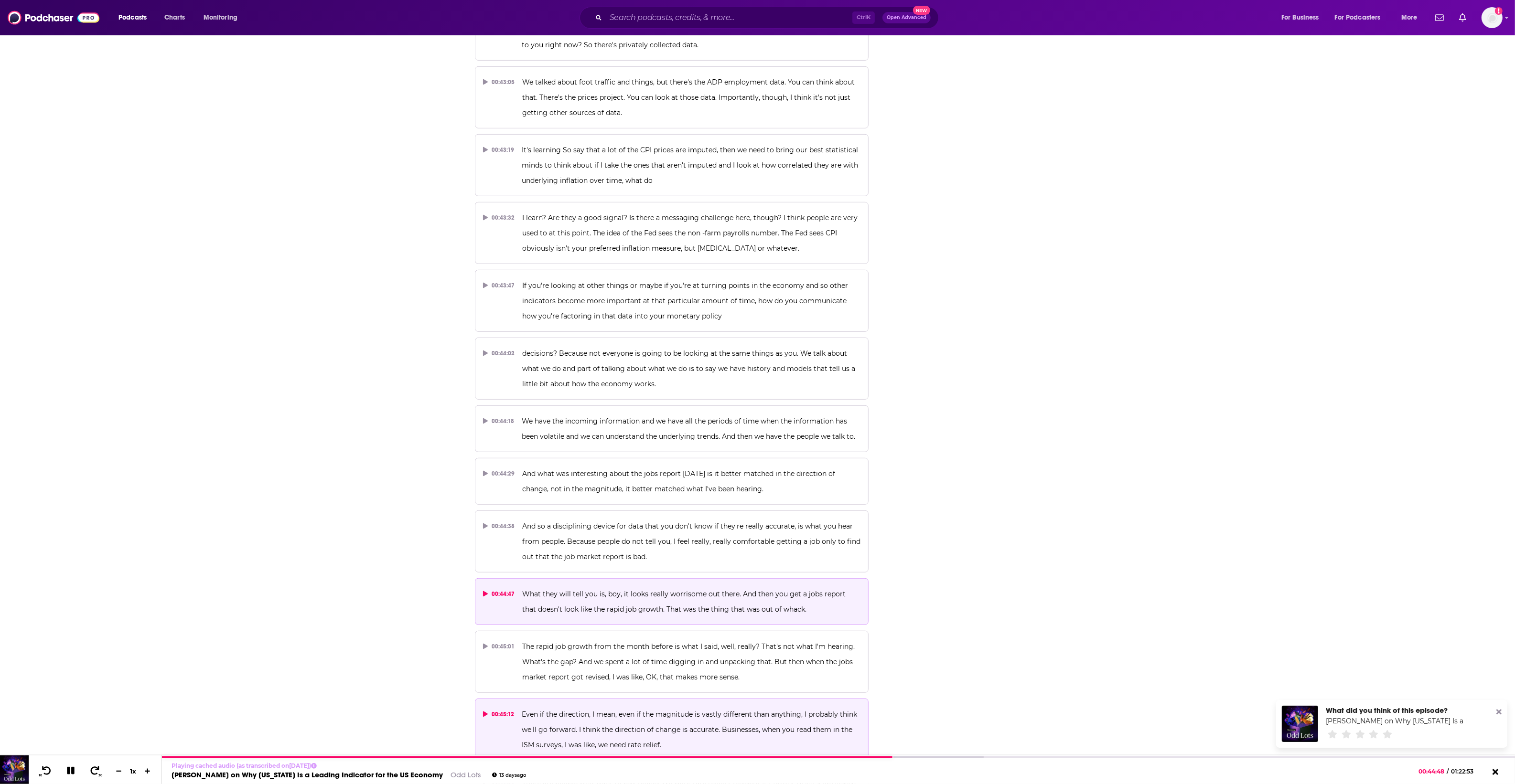
click at [667, 710] on span "Even if the direction, I mean, even if the magnitude is vastly different than a…" at bounding box center [690, 730] width 337 height 39
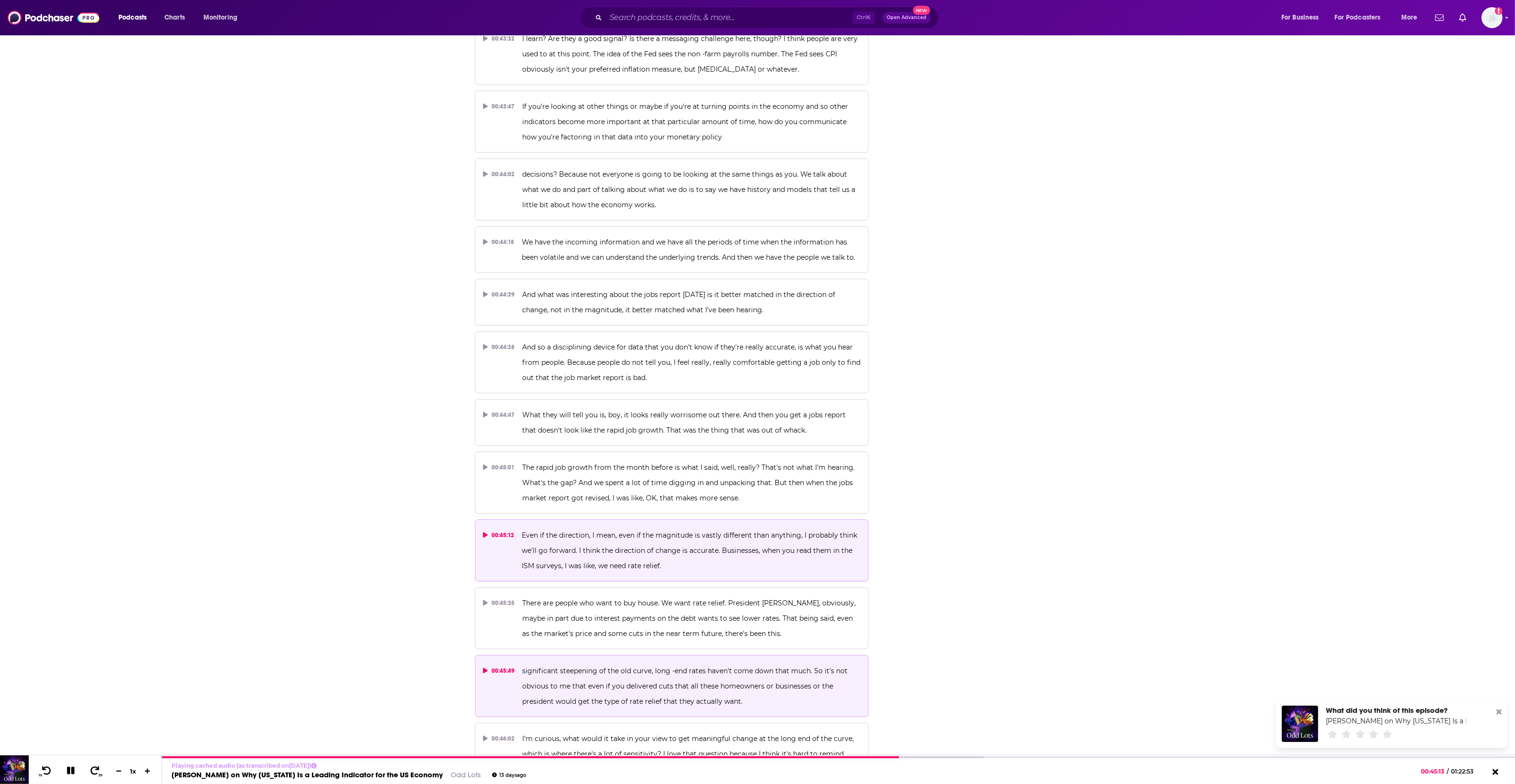
click at [668, 666] on span "significant steepening of the old curve, long -end rates haven't come down that…" at bounding box center [686, 686] width 327 height 39
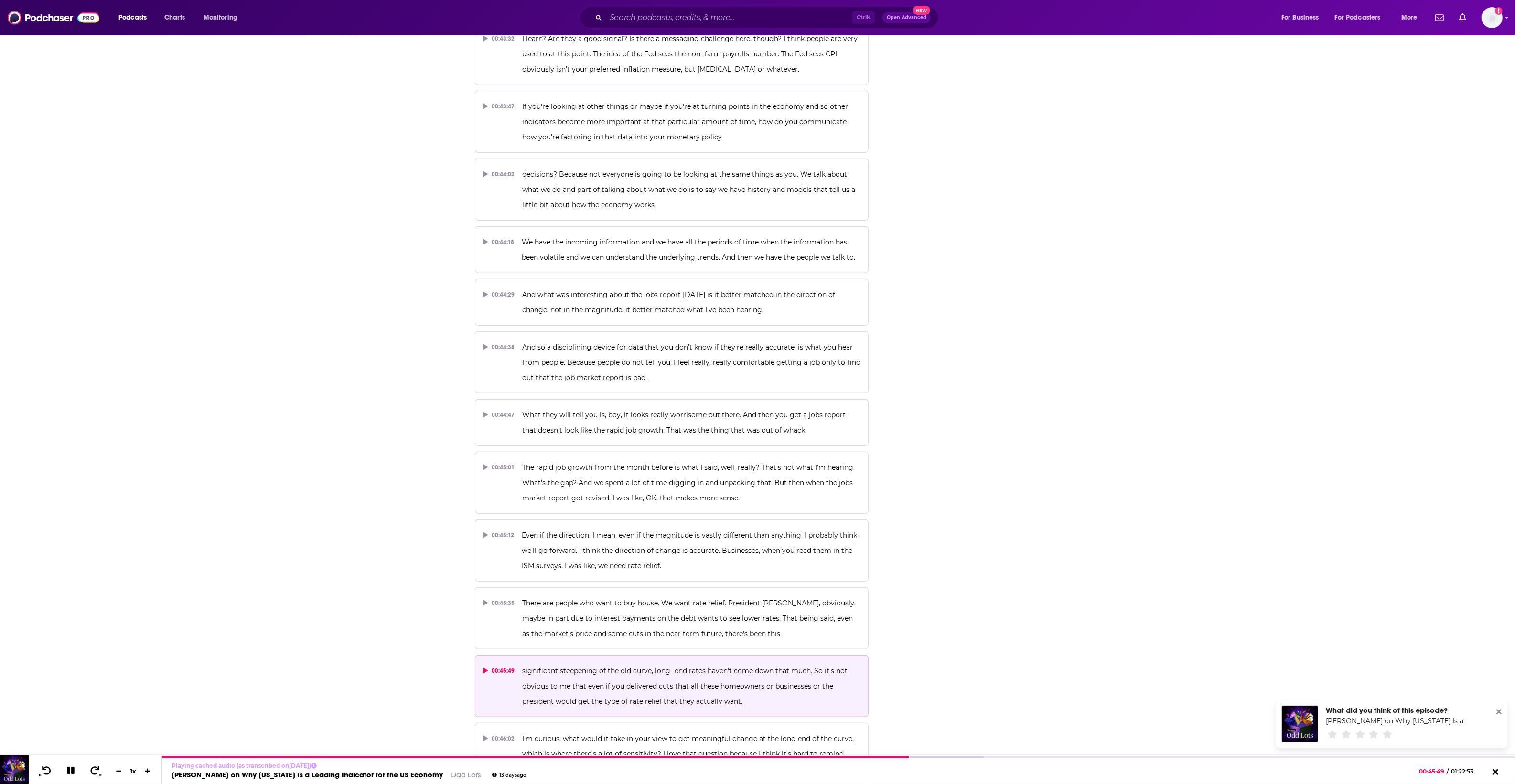
scroll to position [13488, 0]
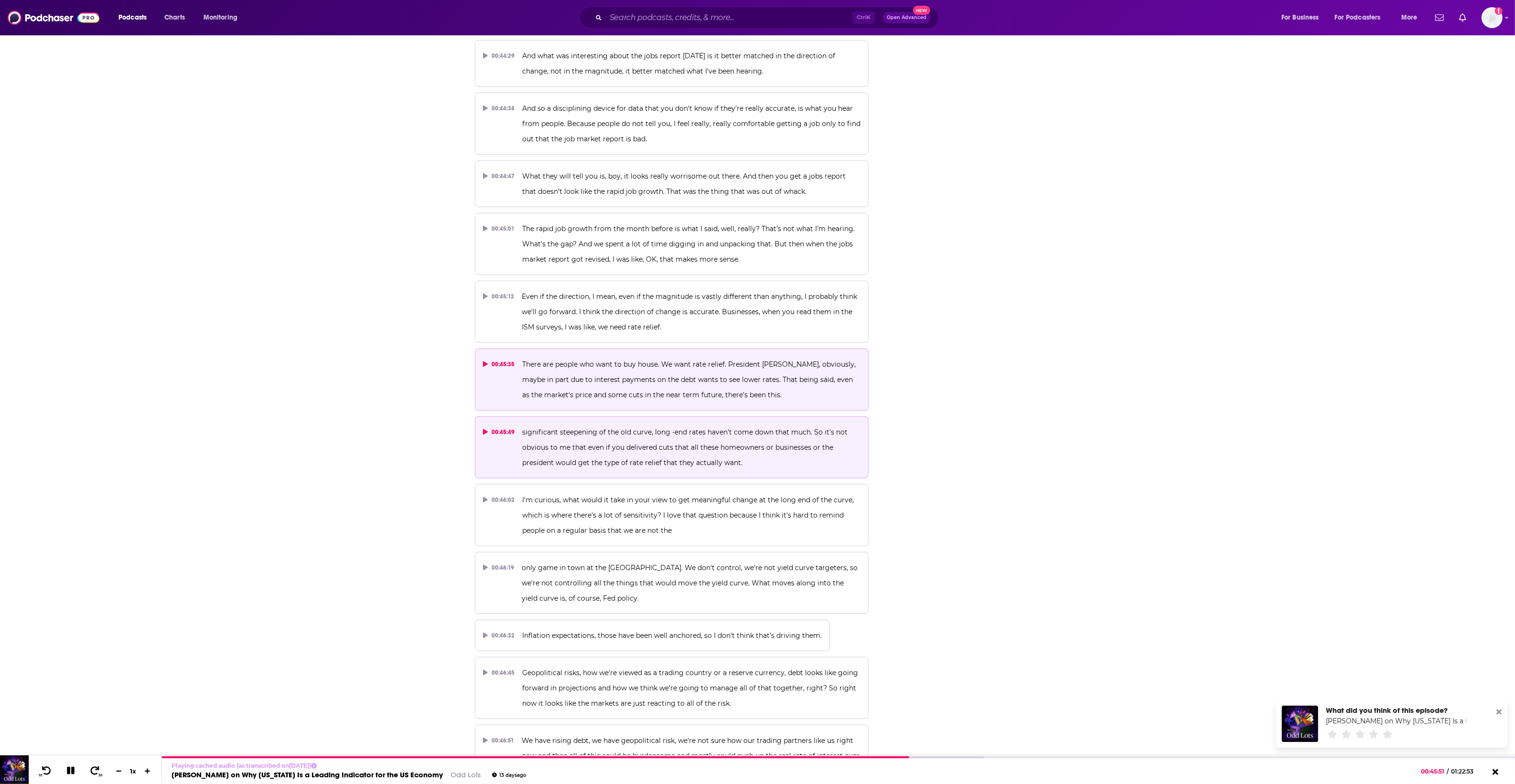
click at [589, 357] on p "There are people who want to buy house. We want rate relief. President Trump, o…" at bounding box center [692, 380] width 338 height 46
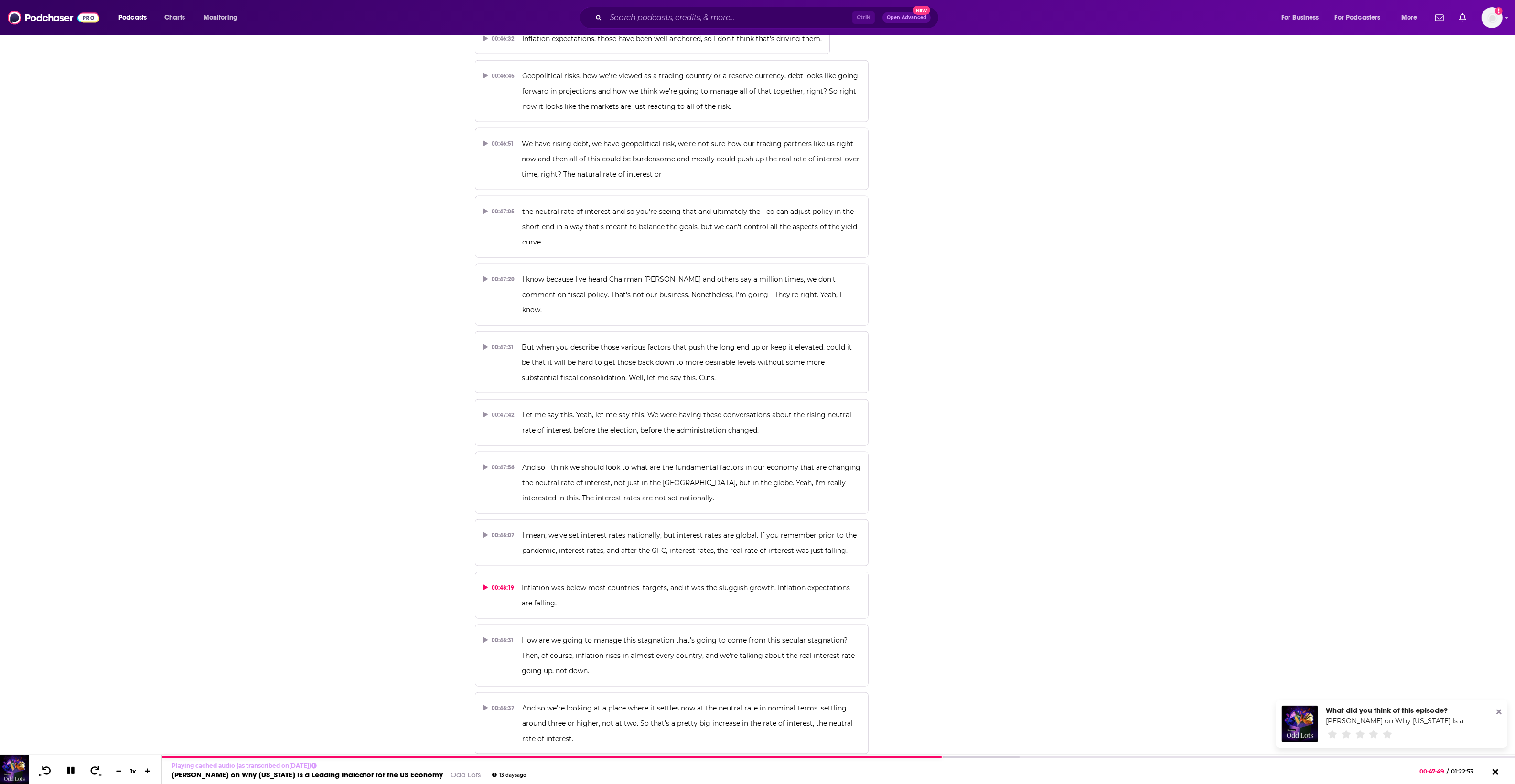
scroll to position [14443, 0]
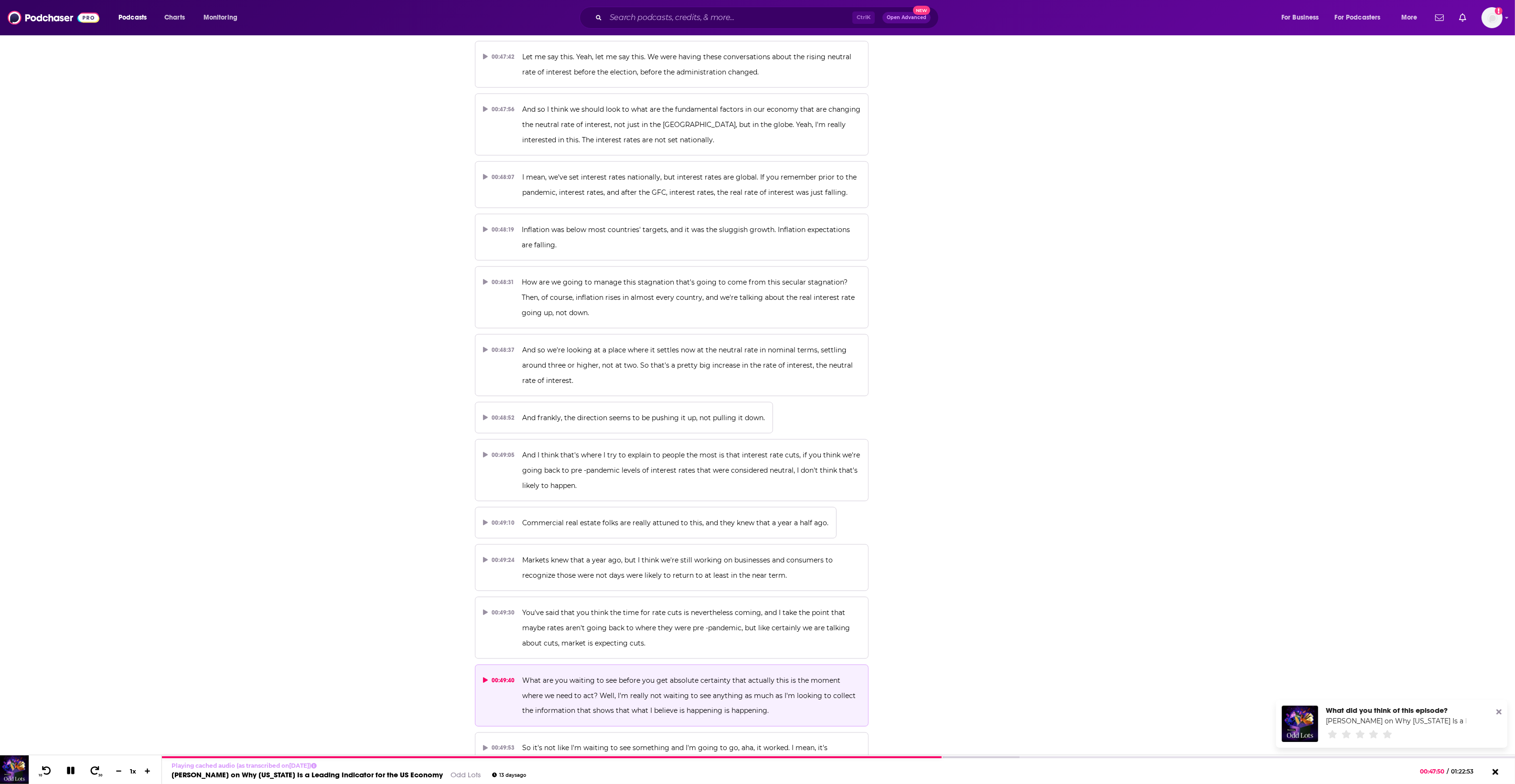
click at [637, 676] on span "What are you waiting to see before you get absolute certainty that actually thi…" at bounding box center [690, 695] width 335 height 39
drag, startPoint x: 525, startPoint y: 621, endPoint x: 579, endPoint y: 646, distance: 59.5
click at [579, 673] on p "What are you waiting to see before you get absolute certainty that actually thi…" at bounding box center [692, 696] width 338 height 46
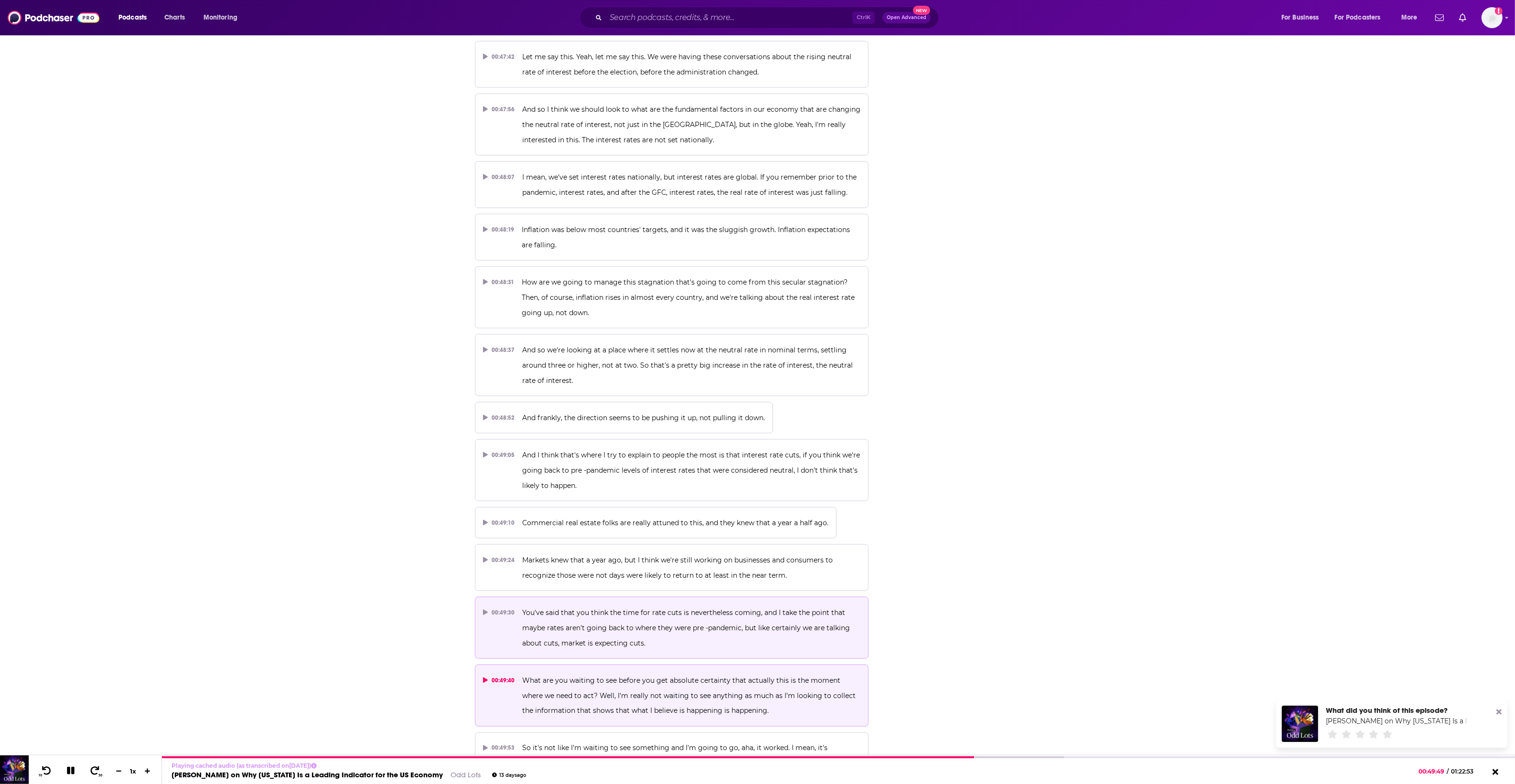
click at [758, 605] on p "You've said that you think the time for rate cuts is nevertheless coming, and I…" at bounding box center [692, 628] width 338 height 46
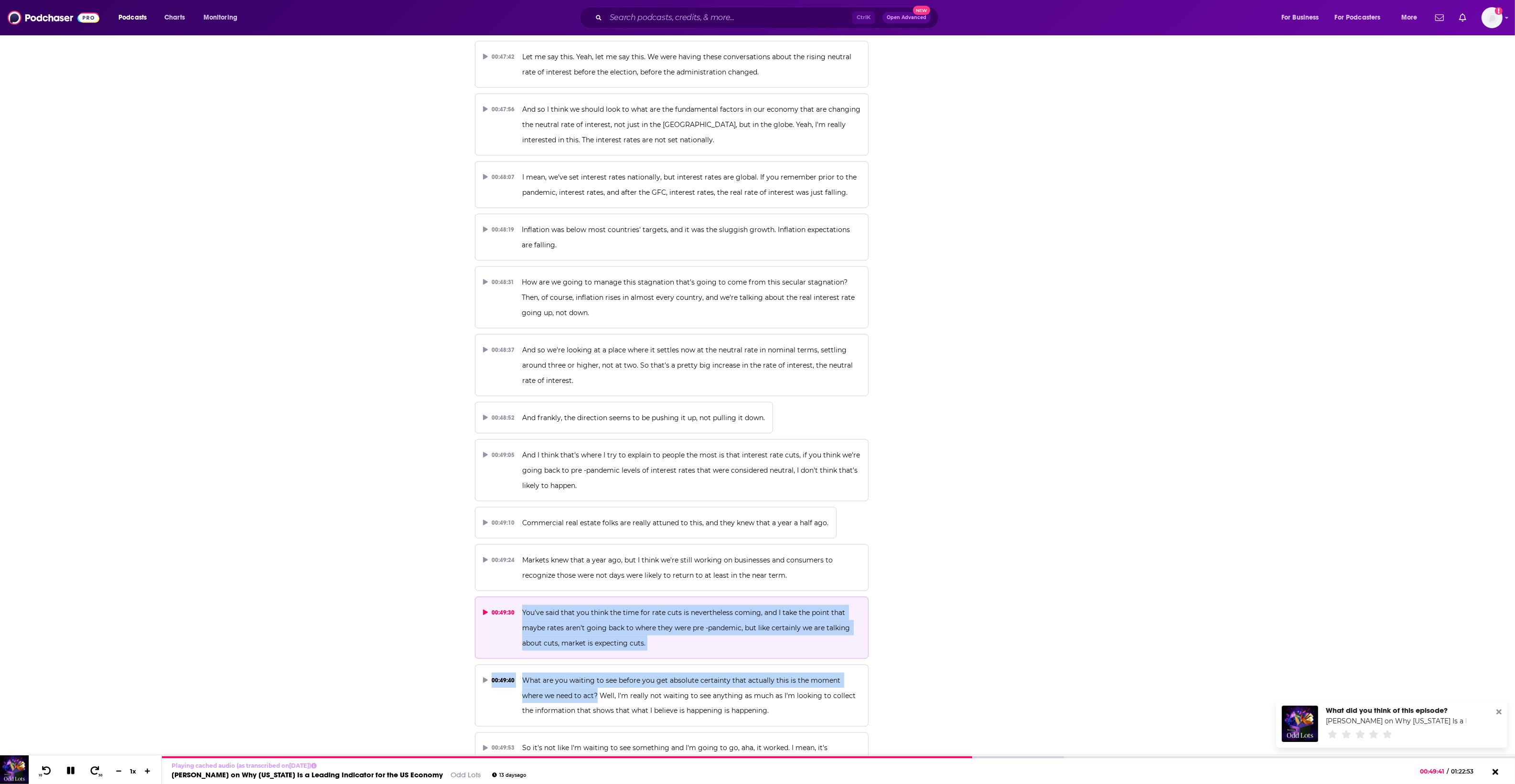
drag, startPoint x: 574, startPoint y: 639, endPoint x: 523, endPoint y: 555, distance: 98.3
click at [70, 775] on icon at bounding box center [70, 770] width 14 height 12
click at [68, 772] on icon at bounding box center [70, 770] width 8 height 9
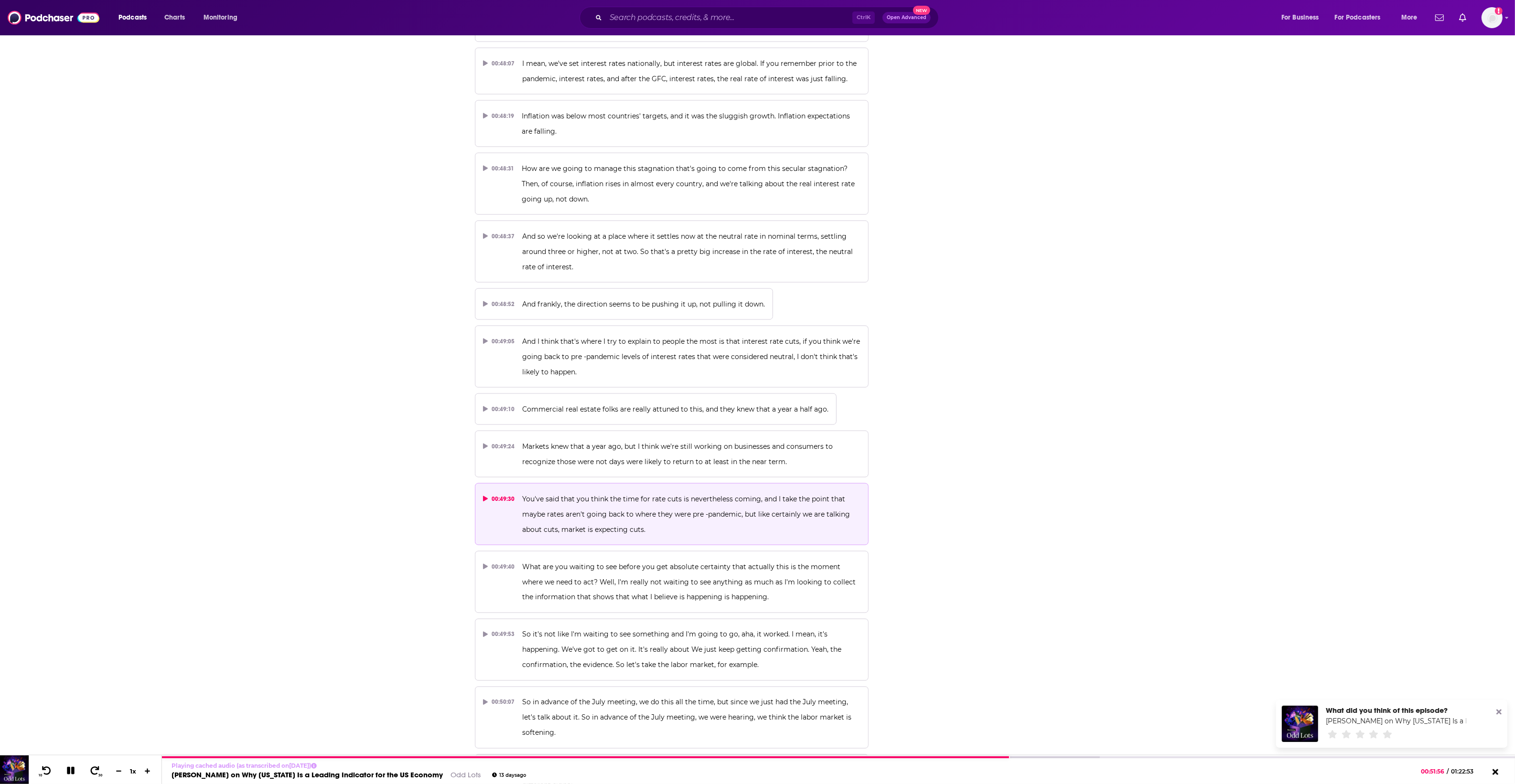
scroll to position [14562, 0]
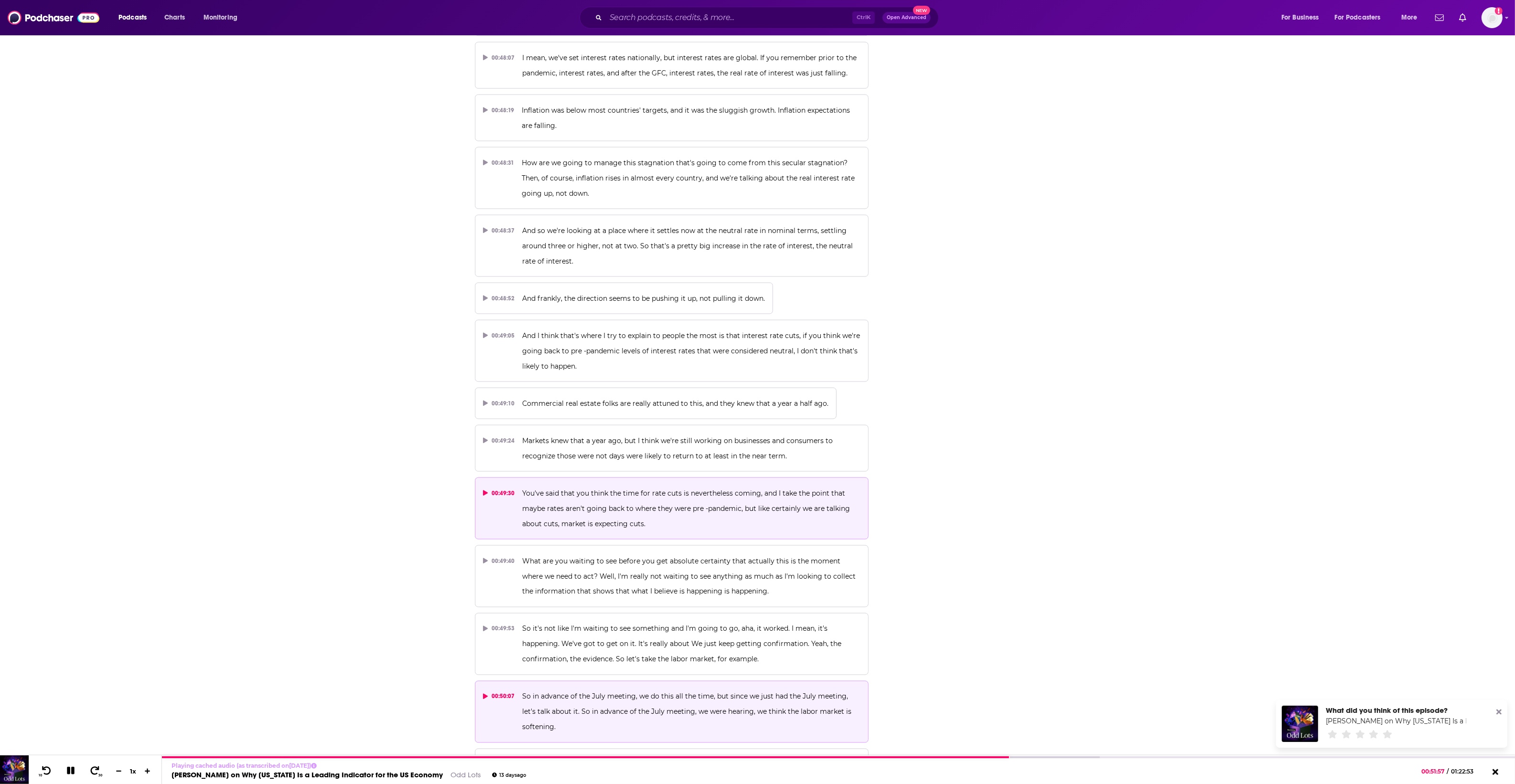
click at [705, 689] on p "So in advance of the July meeting, we do this all the time, but since we just h…" at bounding box center [692, 712] width 338 height 46
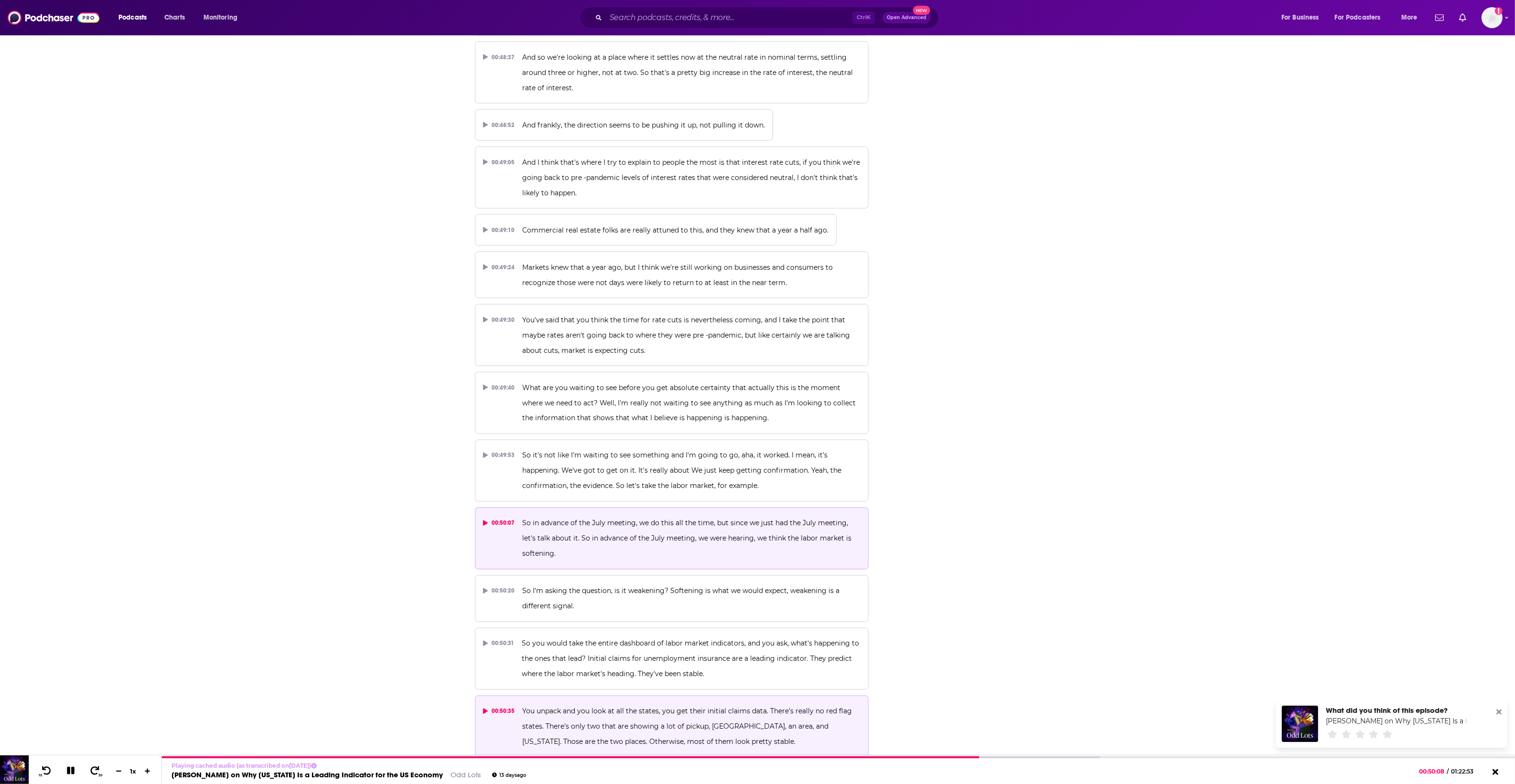
scroll to position [14741, 0]
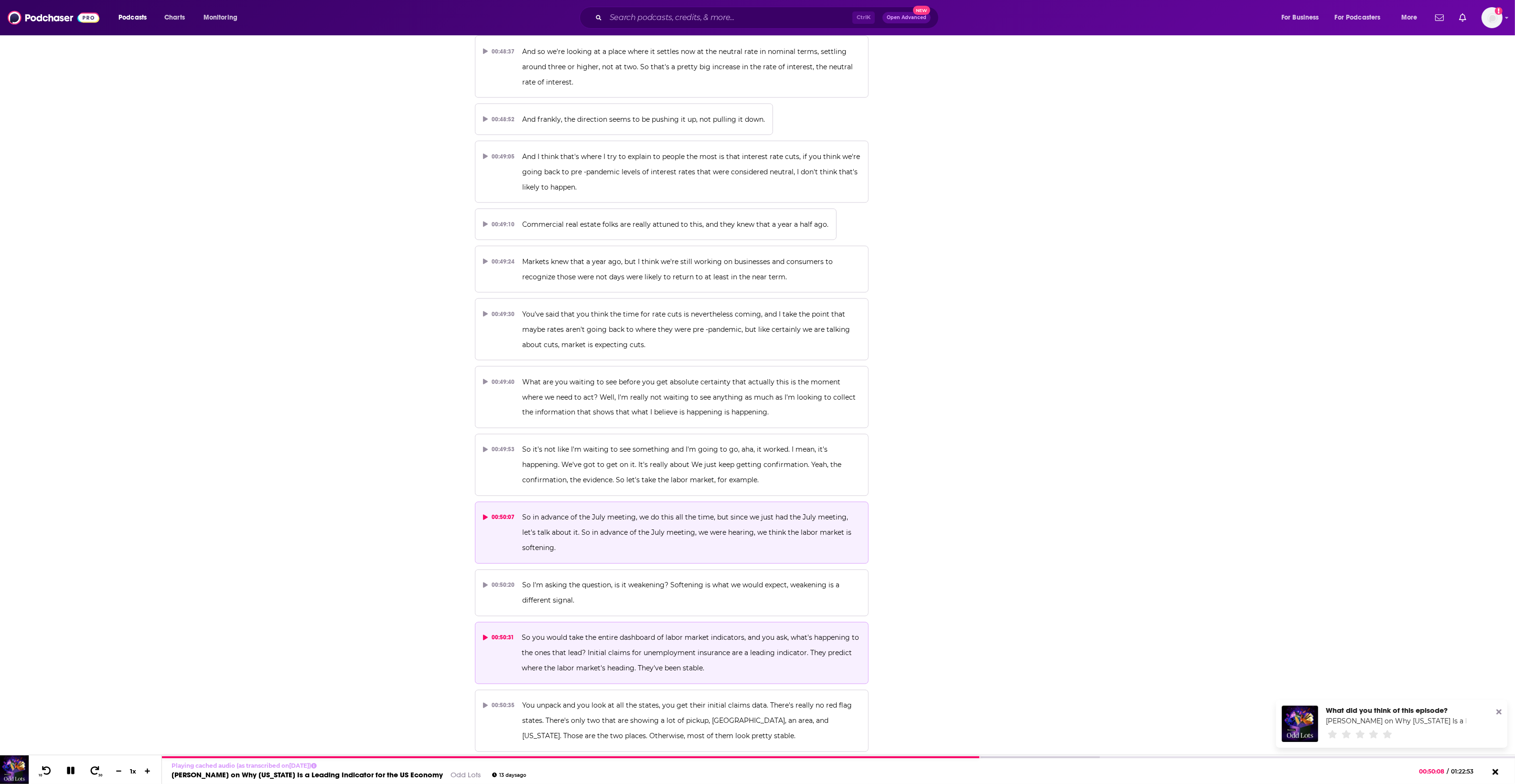
click at [589, 622] on button "00:50:31 So you would take the entire dashboard of labor market indicators, and…" at bounding box center [672, 653] width 394 height 62
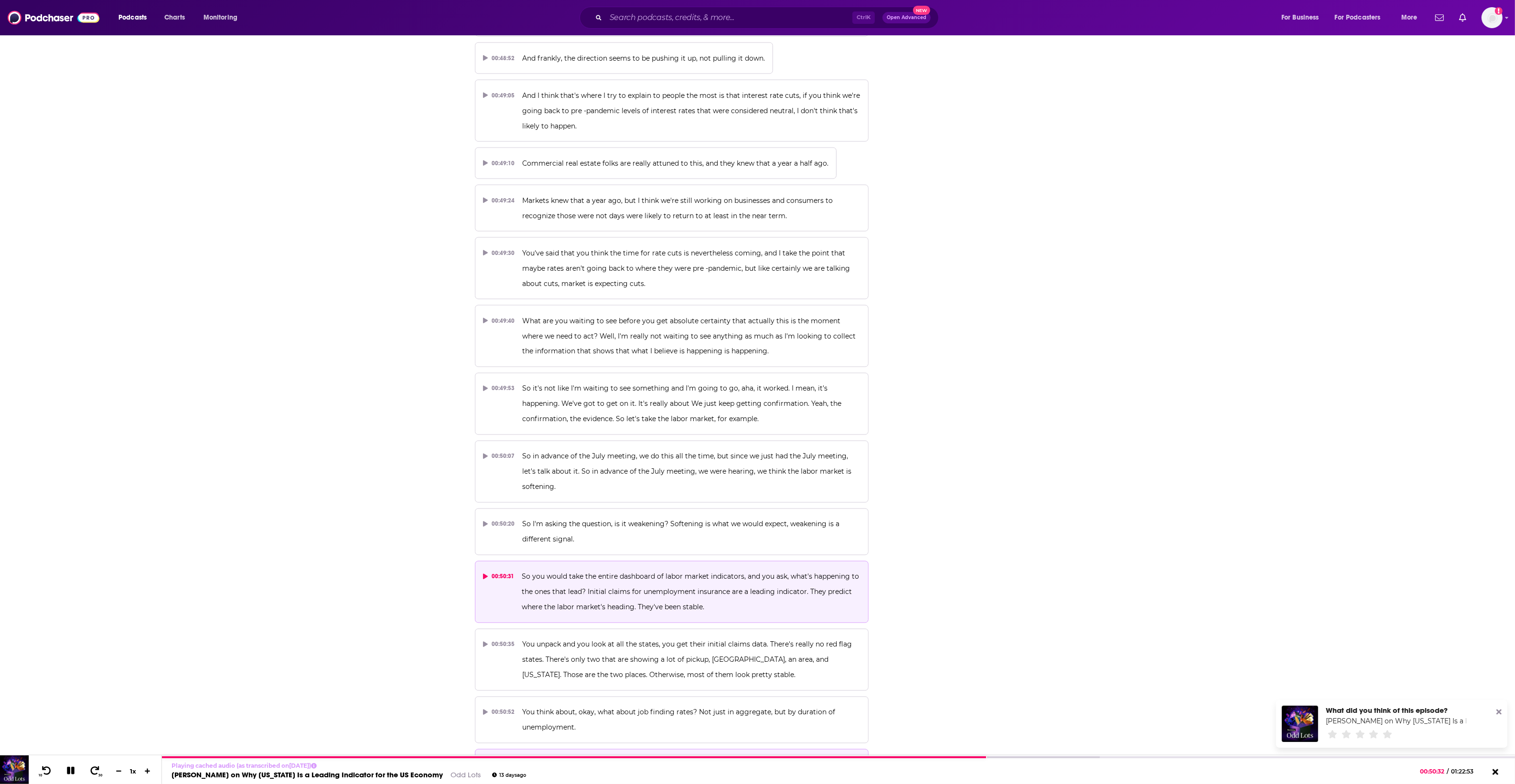
scroll to position [14861, 0]
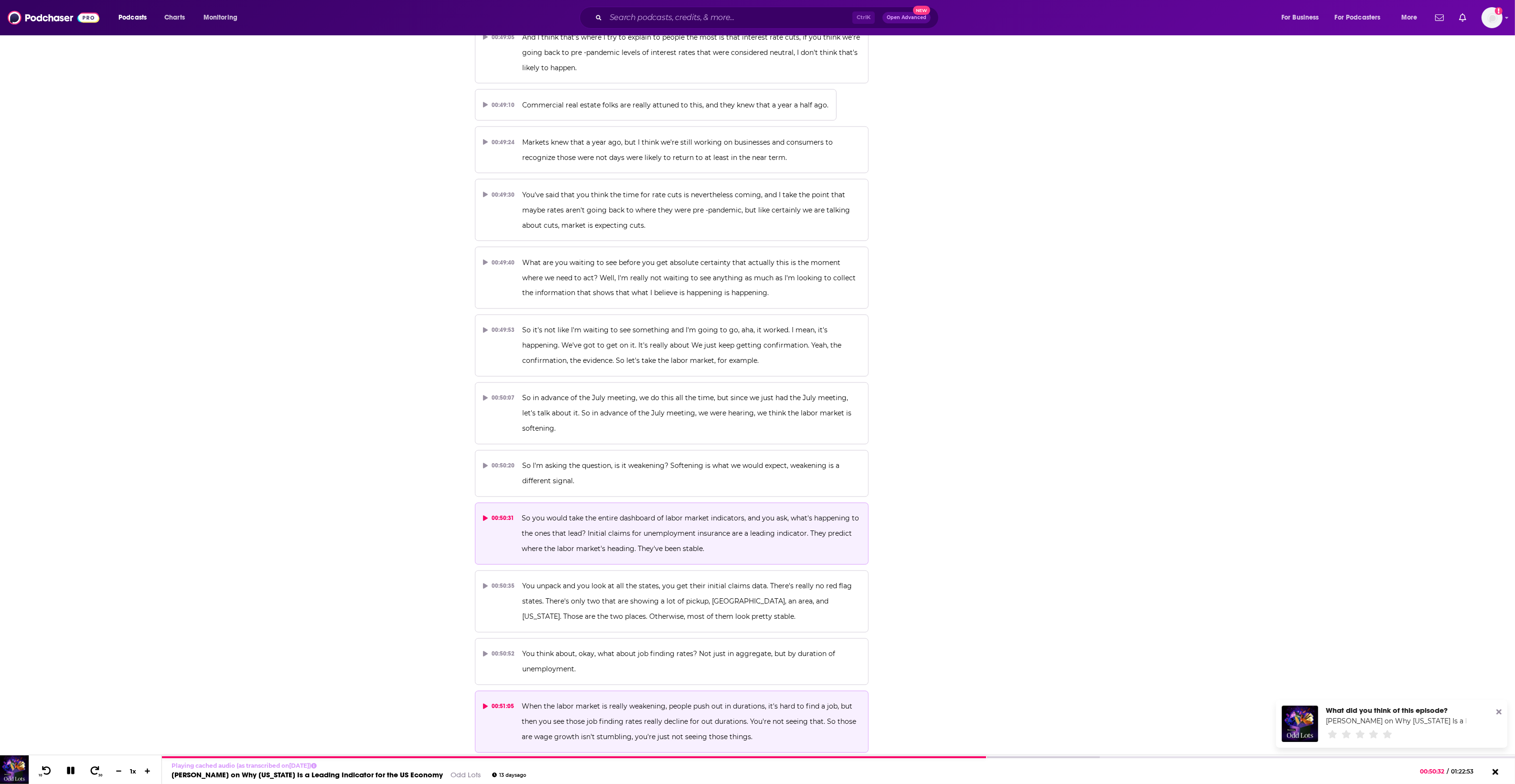
click at [659, 702] on span "When the labor market is really weakening, people push out in durations, it's h…" at bounding box center [690, 722] width 336 height 39
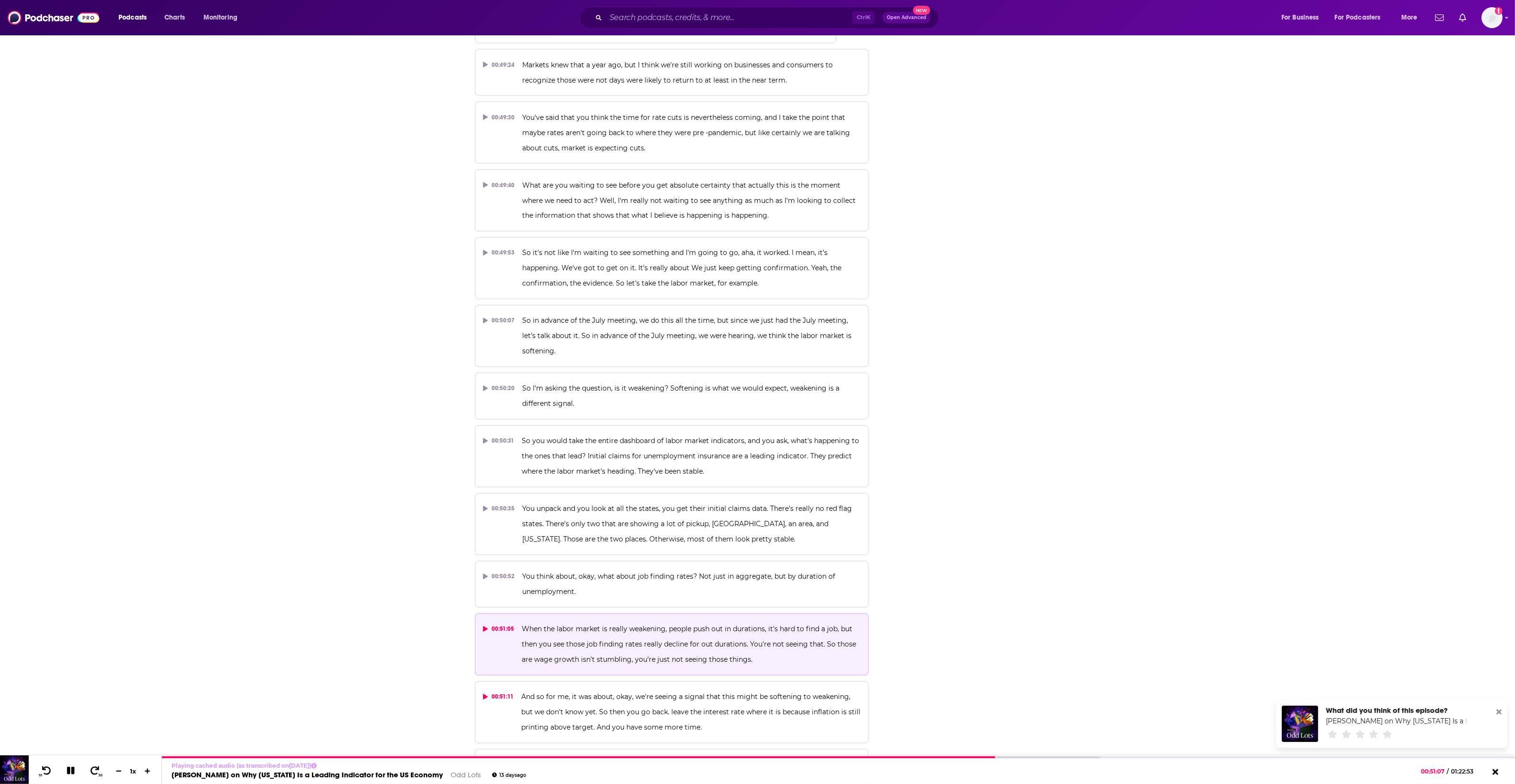
scroll to position [15040, 0]
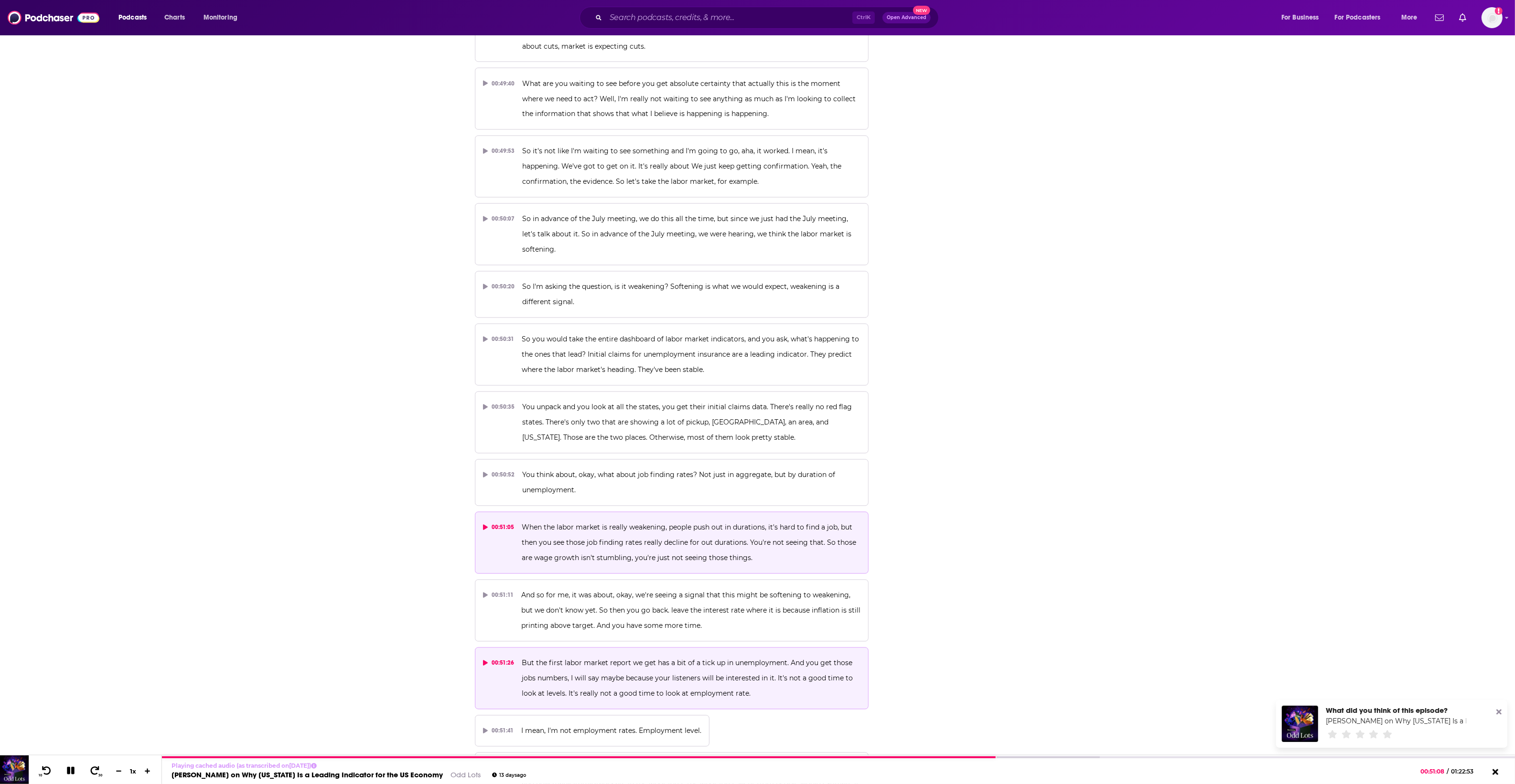
click at [654, 656] on p "But the first labor market report we get has a bit of a tick up in unemployment…" at bounding box center [691, 679] width 339 height 46
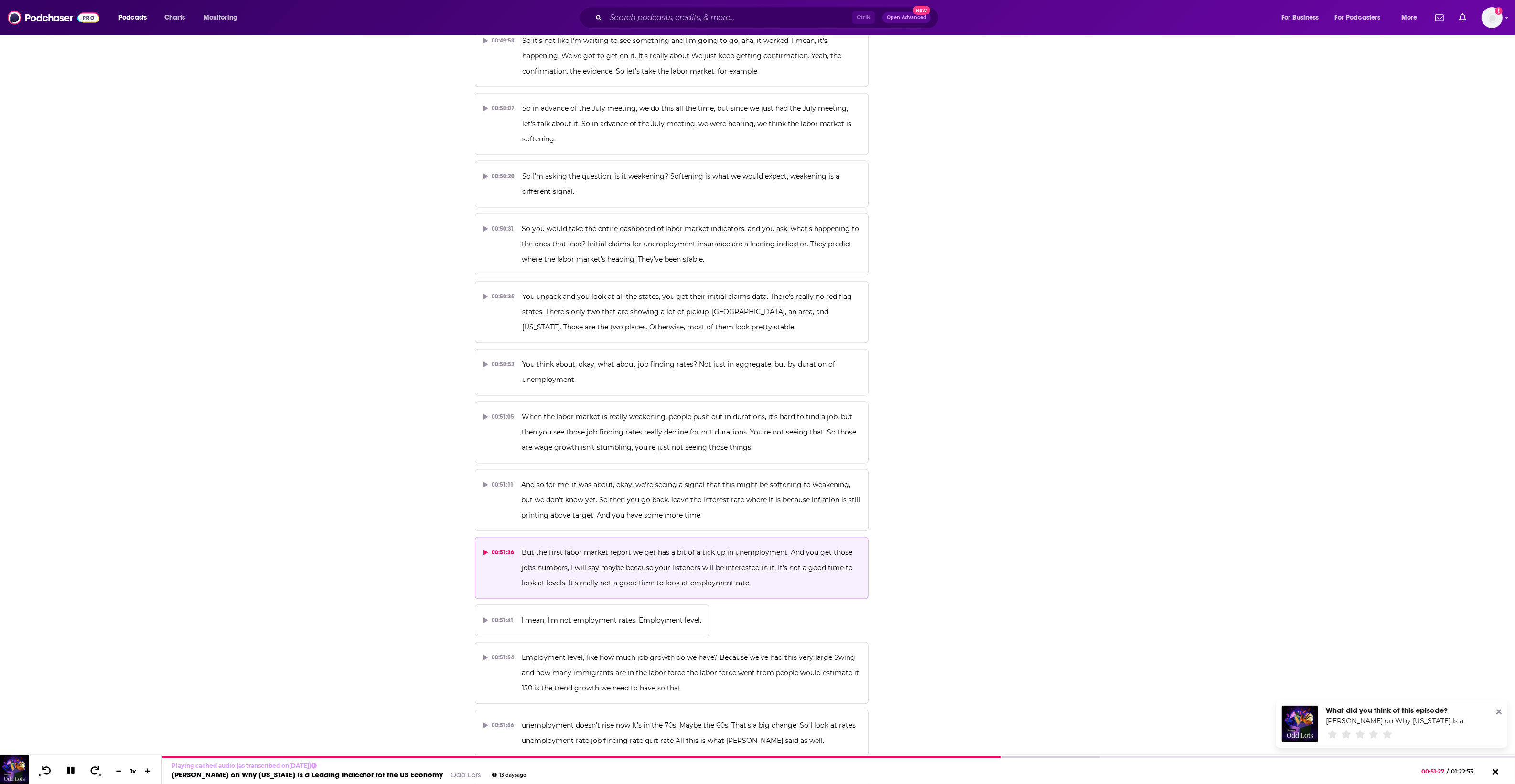
scroll to position [15279, 0]
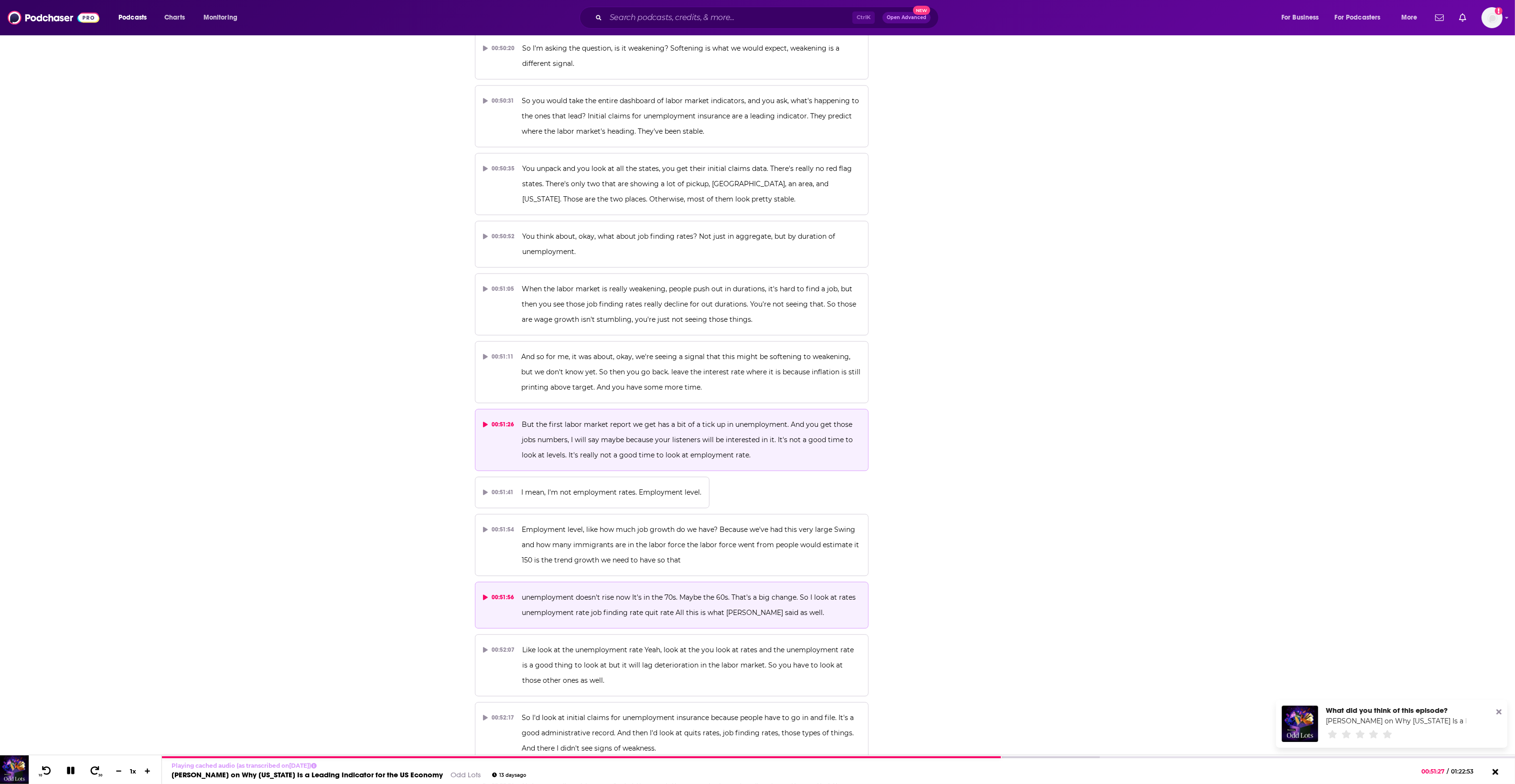
click at [629, 589] on p "unemployment doesn't rise now It's in the 70s. Maybe the 60s. That's a big chan…" at bounding box center [691, 605] width 339 height 31
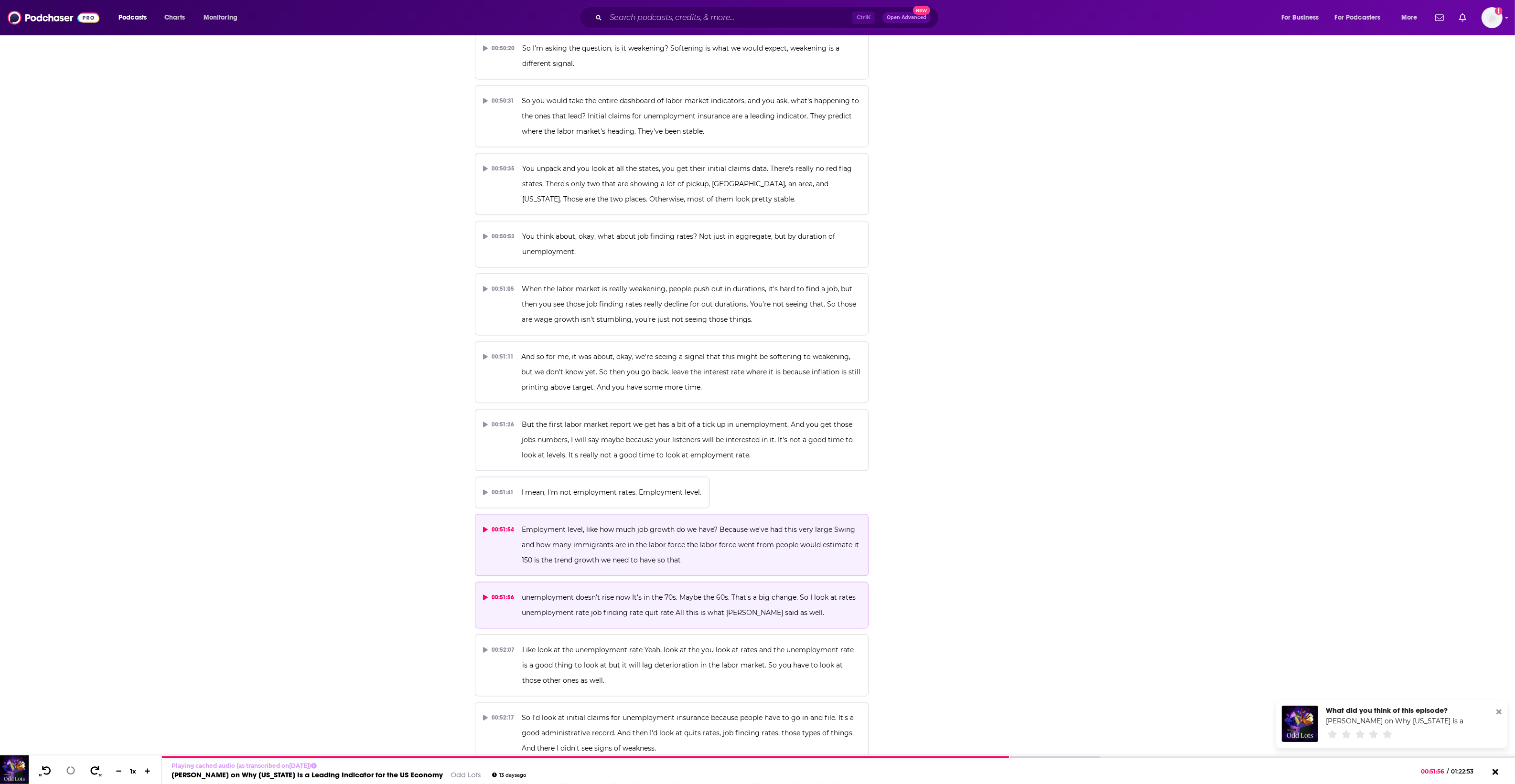
click at [648, 525] on span "Employment level, like how much job growth do we have? Because we've had this v…" at bounding box center [691, 545] width 339 height 39
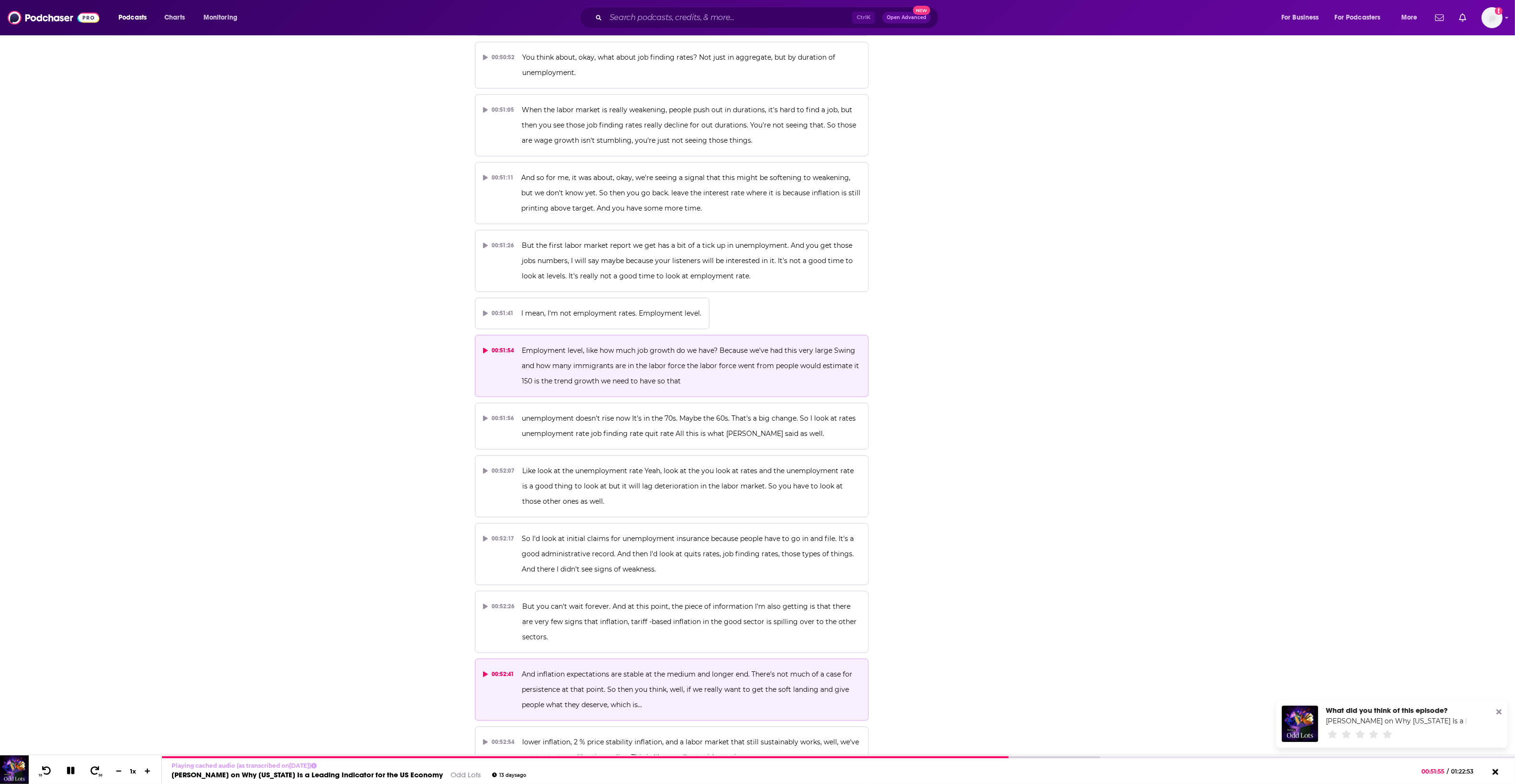
click at [641, 659] on button "00:52:41 And inflation expectations are stable at the medium and longer end. Th…" at bounding box center [672, 689] width 394 height 62
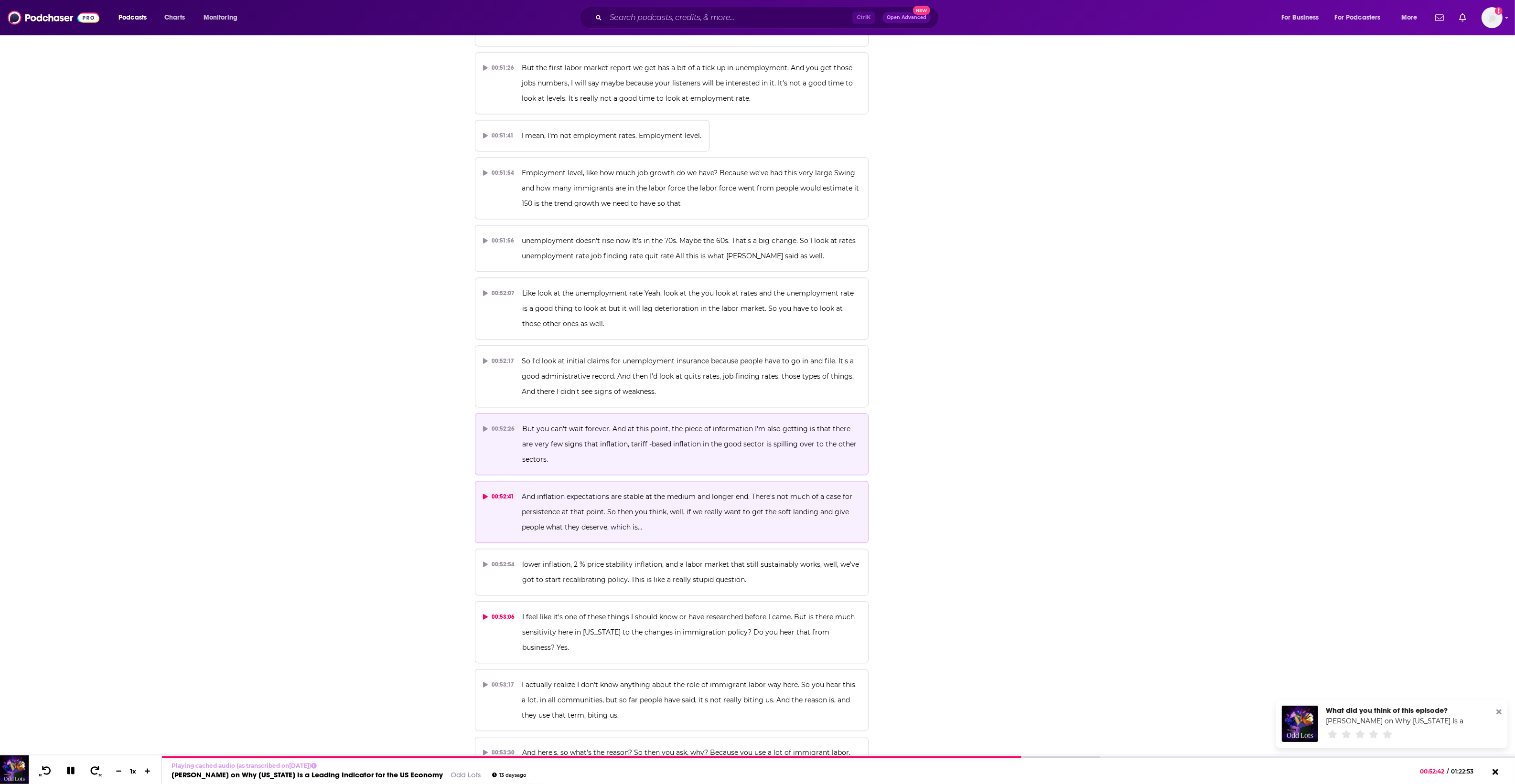
scroll to position [15636, 0]
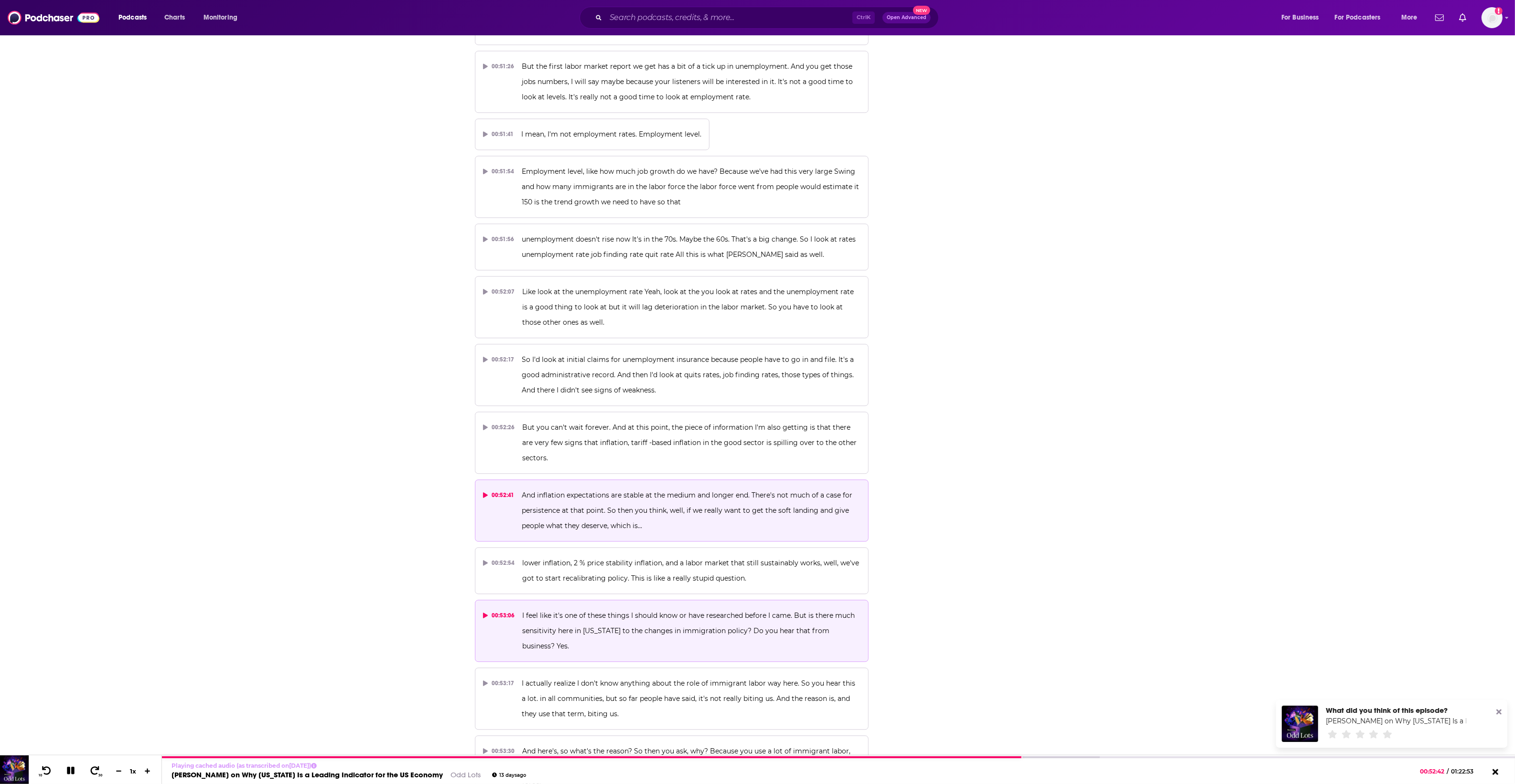
click at [671, 600] on button "00:53:06 I feel like it's one of these things I should know or have researched …" at bounding box center [672, 630] width 394 height 62
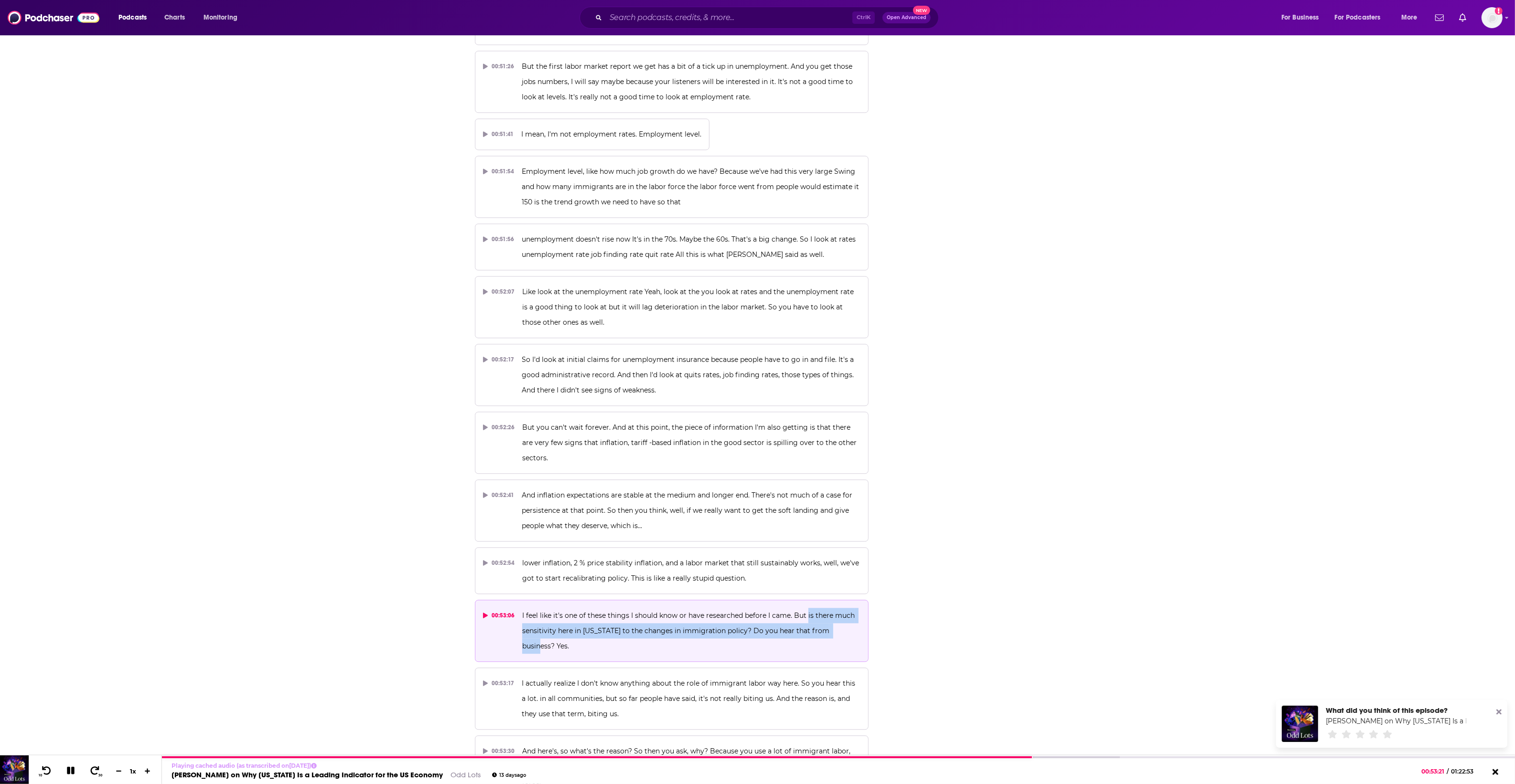
drag, startPoint x: 806, startPoint y: 564, endPoint x: 842, endPoint y: 582, distance: 40.2
click at [842, 611] on span "I feel like it's one of these things I should know or have researched before I …" at bounding box center [689, 631] width 334 height 39
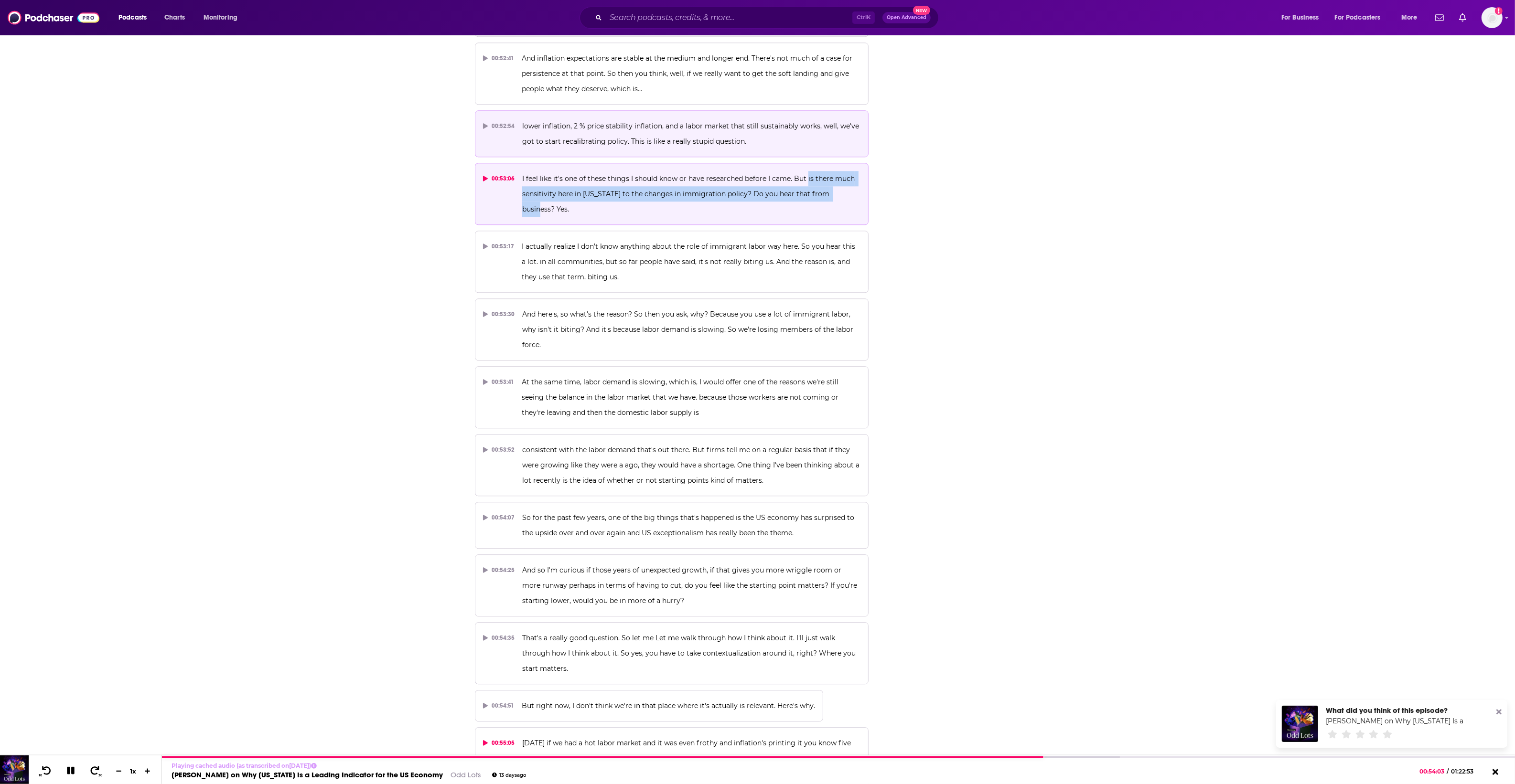
scroll to position [16233, 0]
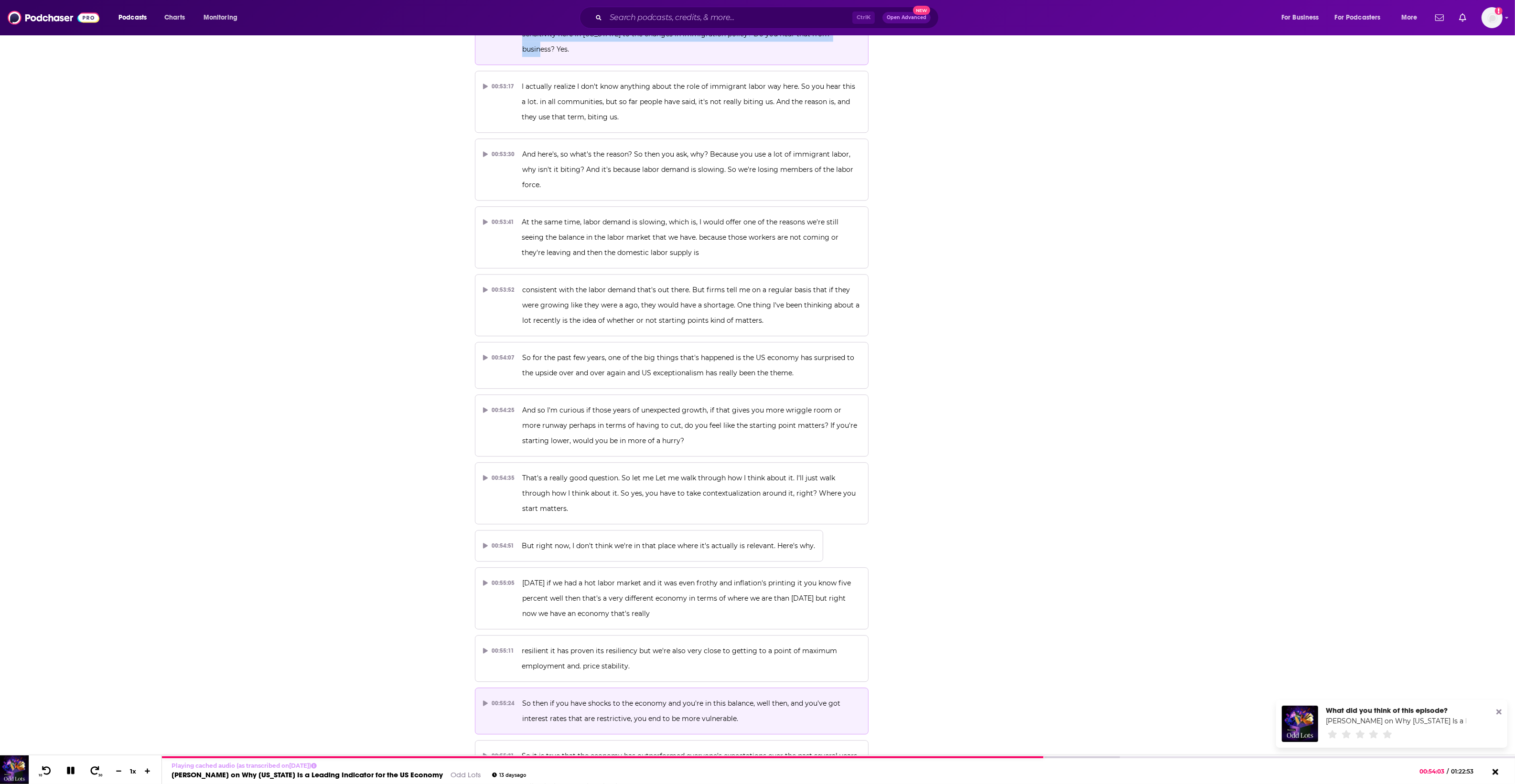
click at [726, 688] on button "00:55:24 So then if you have shocks to the economy and you're in this balance, …" at bounding box center [672, 711] width 394 height 47
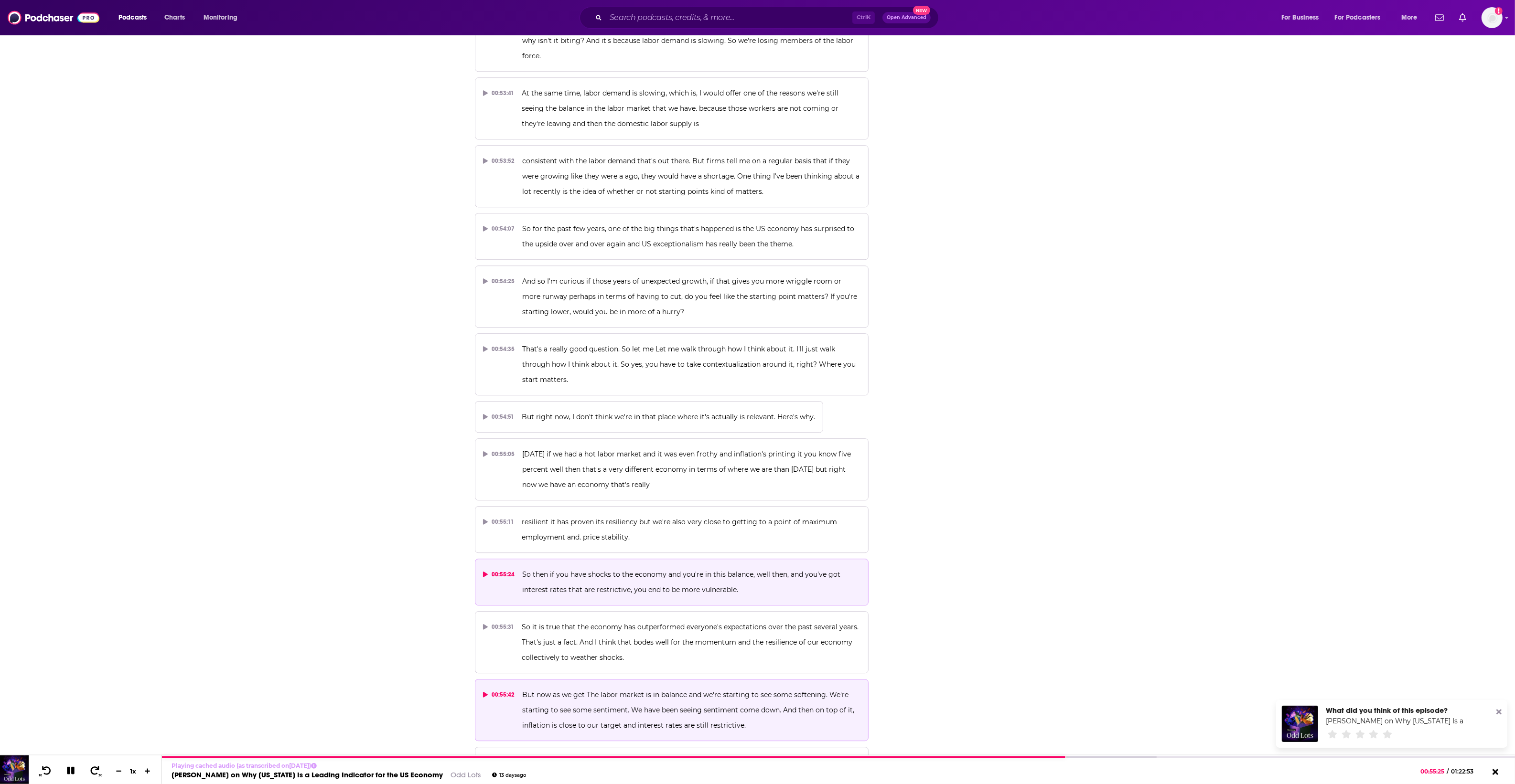
scroll to position [16472, 0]
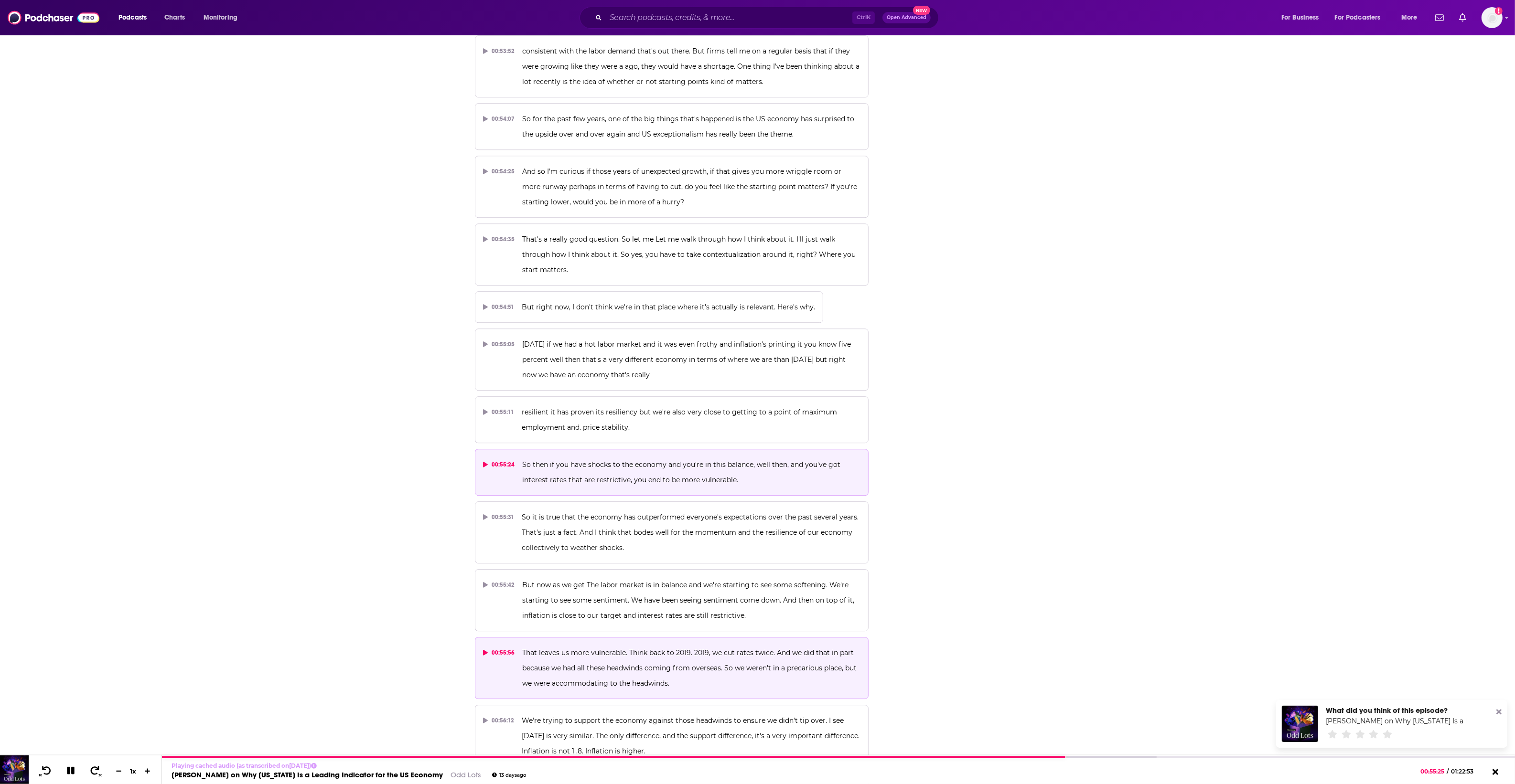
click at [659, 649] on span "That leaves us more vulnerable. Think back to 2019. 2019, we cut rates twice. A…" at bounding box center [690, 668] width 336 height 39
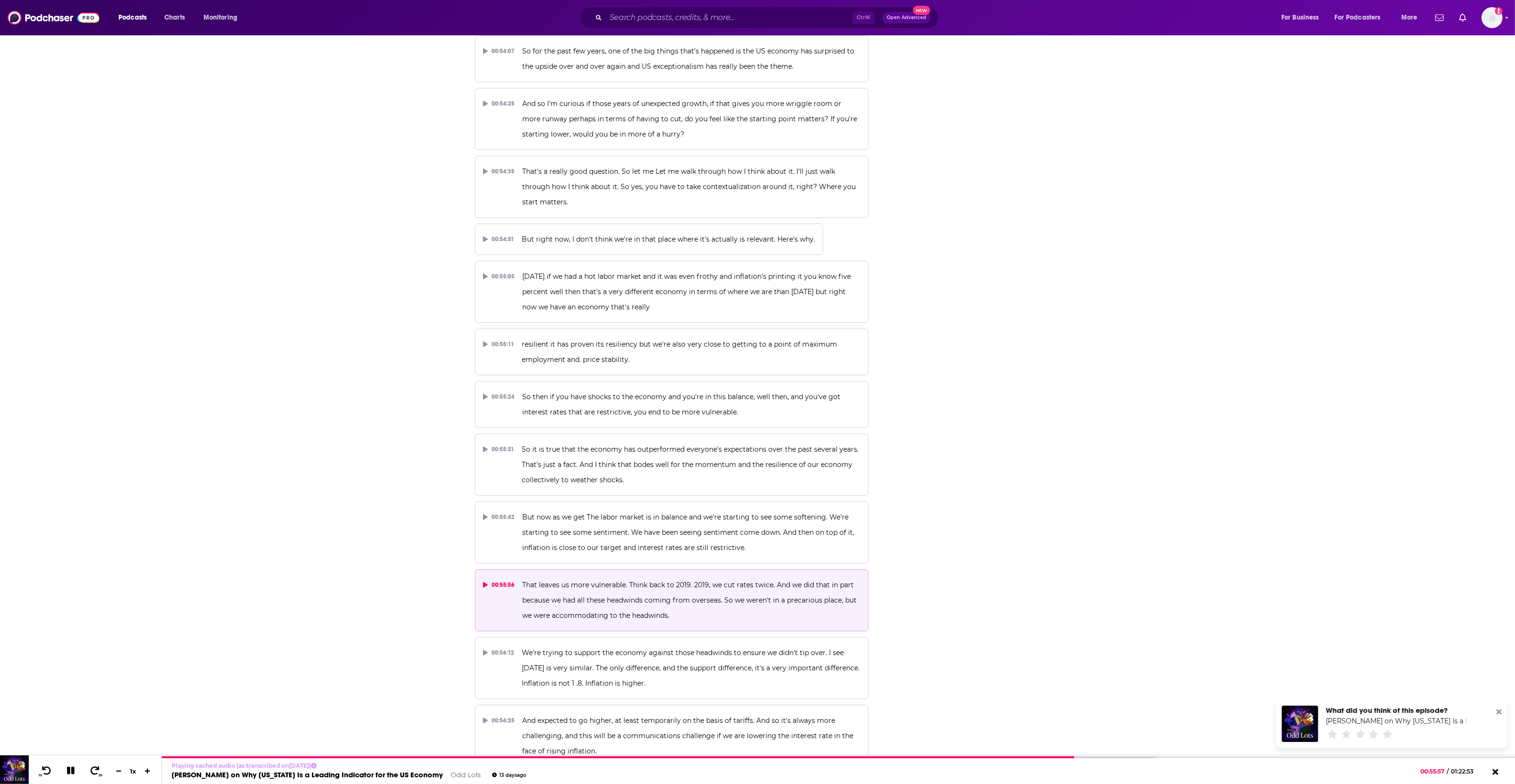
scroll to position [16711, 0]
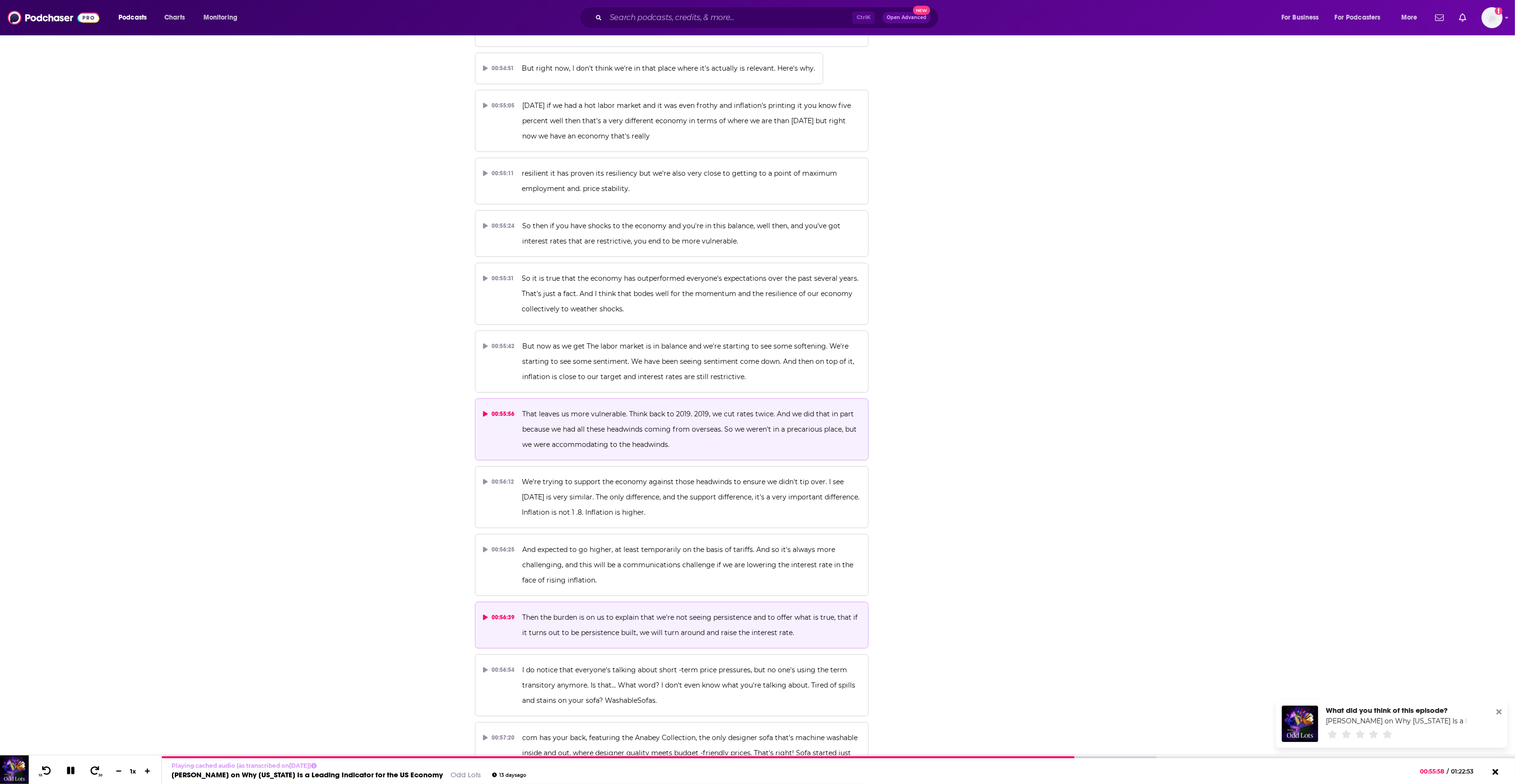
click at [621, 610] on p "Then the burden is on us to explain that we're not seeing persistence and to of…" at bounding box center [692, 625] width 338 height 31
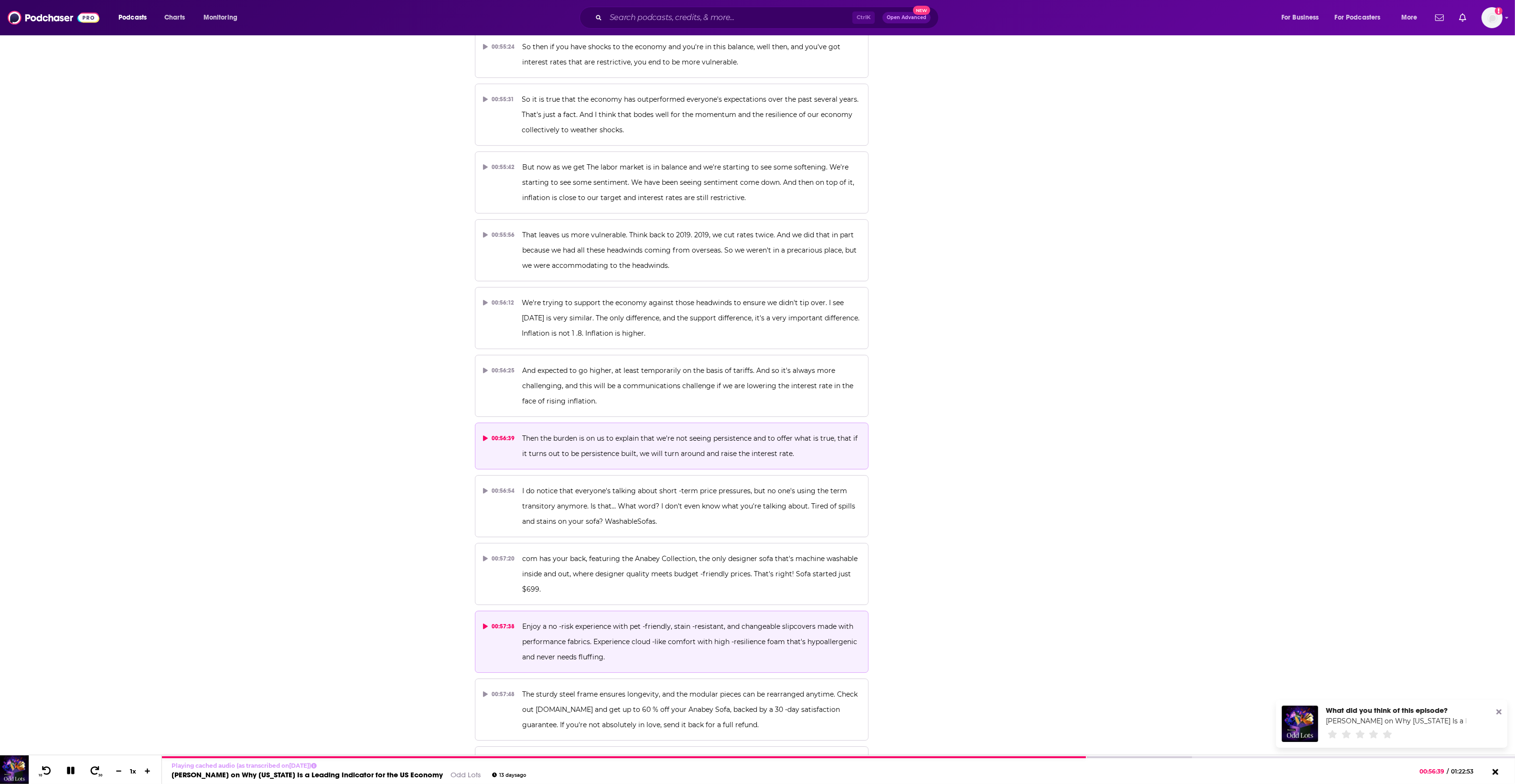
click at [712, 619] on p "Enjoy a no -risk experience with pet -friendly, stain -resistant, and changeabl…" at bounding box center [692, 642] width 338 height 46
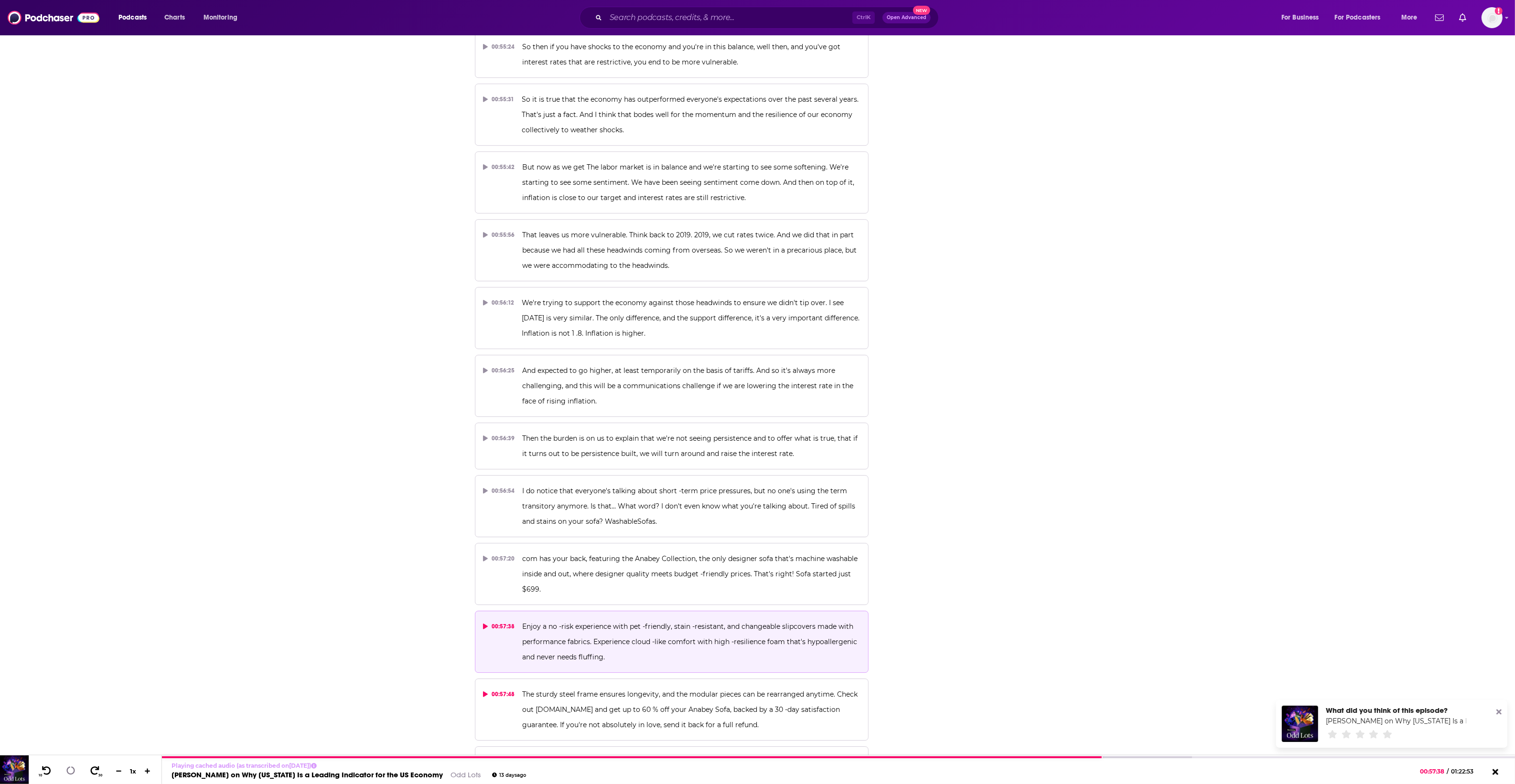
scroll to position [17009, 0]
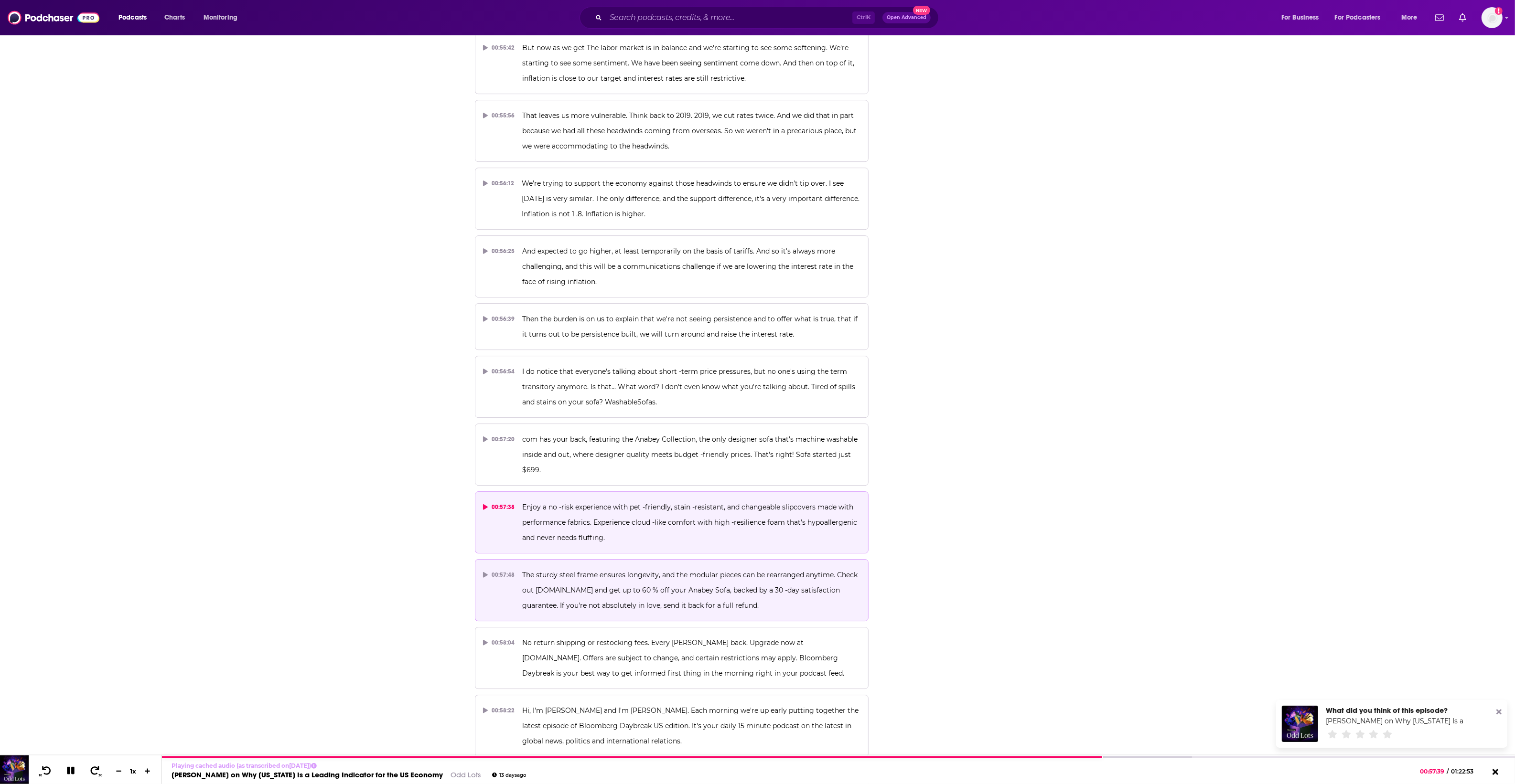
click at [668, 559] on button "00:57:48 The sturdy steel frame ensures longevity, and the modular pieces can b…" at bounding box center [672, 590] width 394 height 62
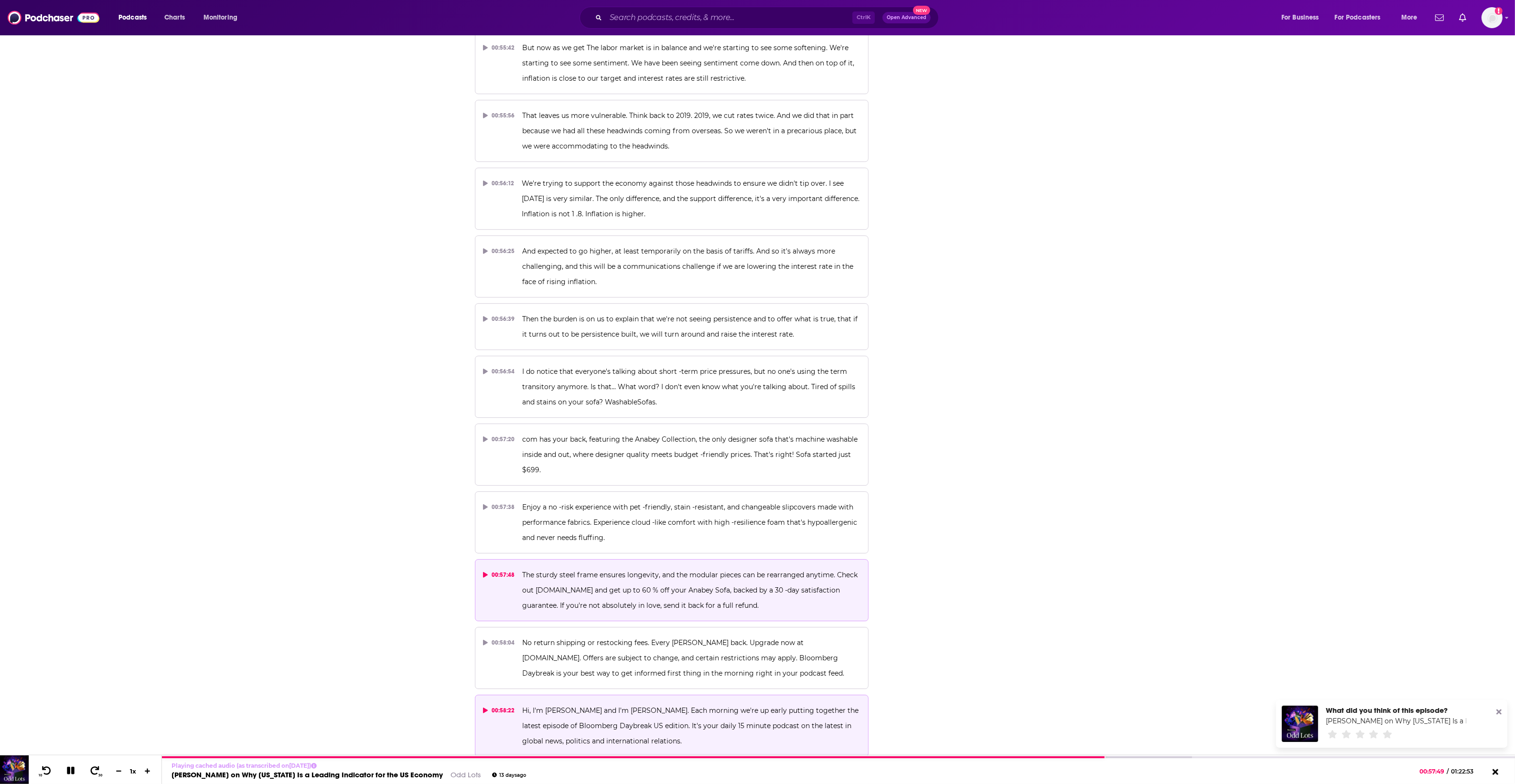
click at [691, 703] on p "Hi, I'm Karen Moscow and I'm Nathan Hager. Each morning we're up early putting …" at bounding box center [692, 726] width 338 height 46
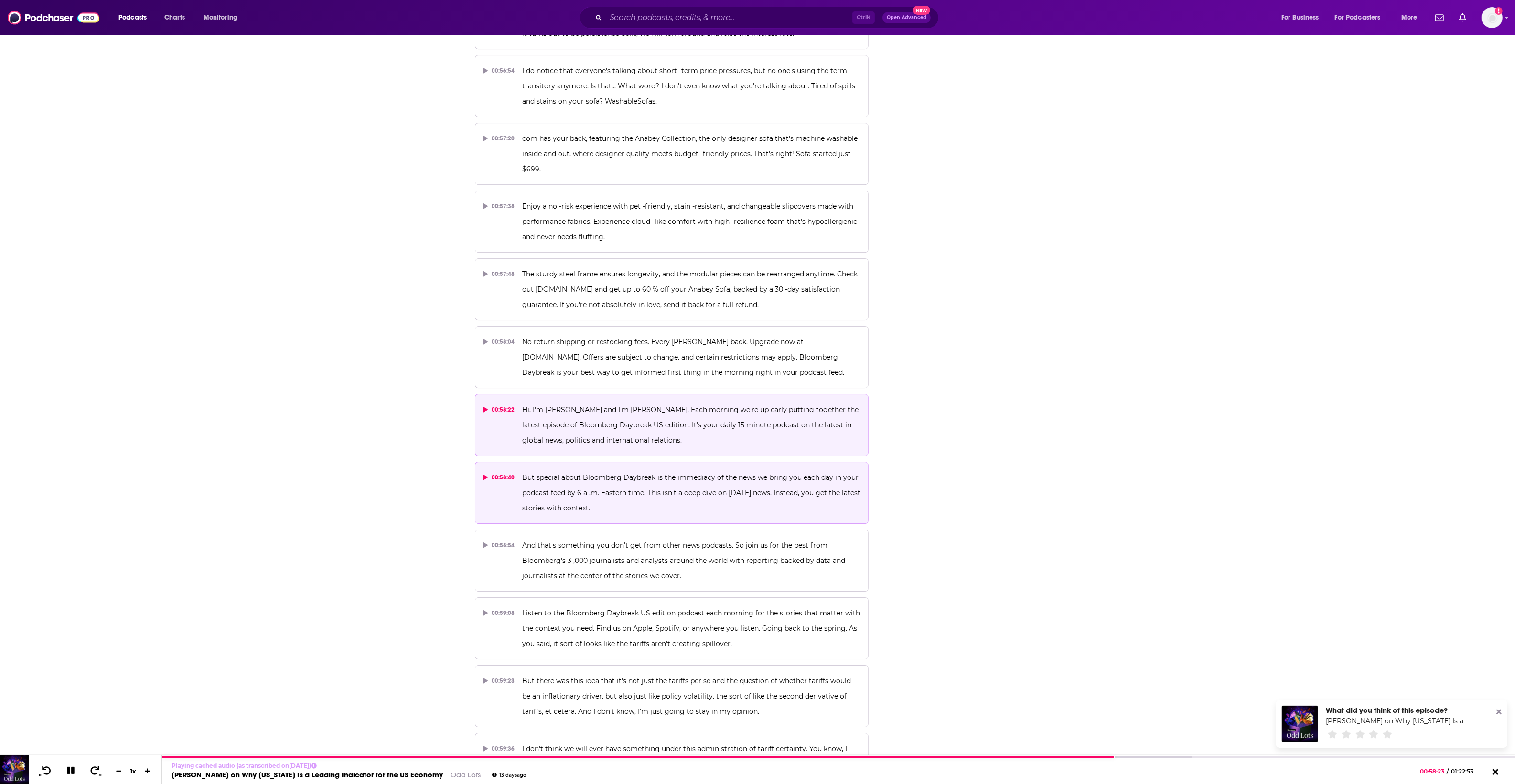
scroll to position [17546, 0]
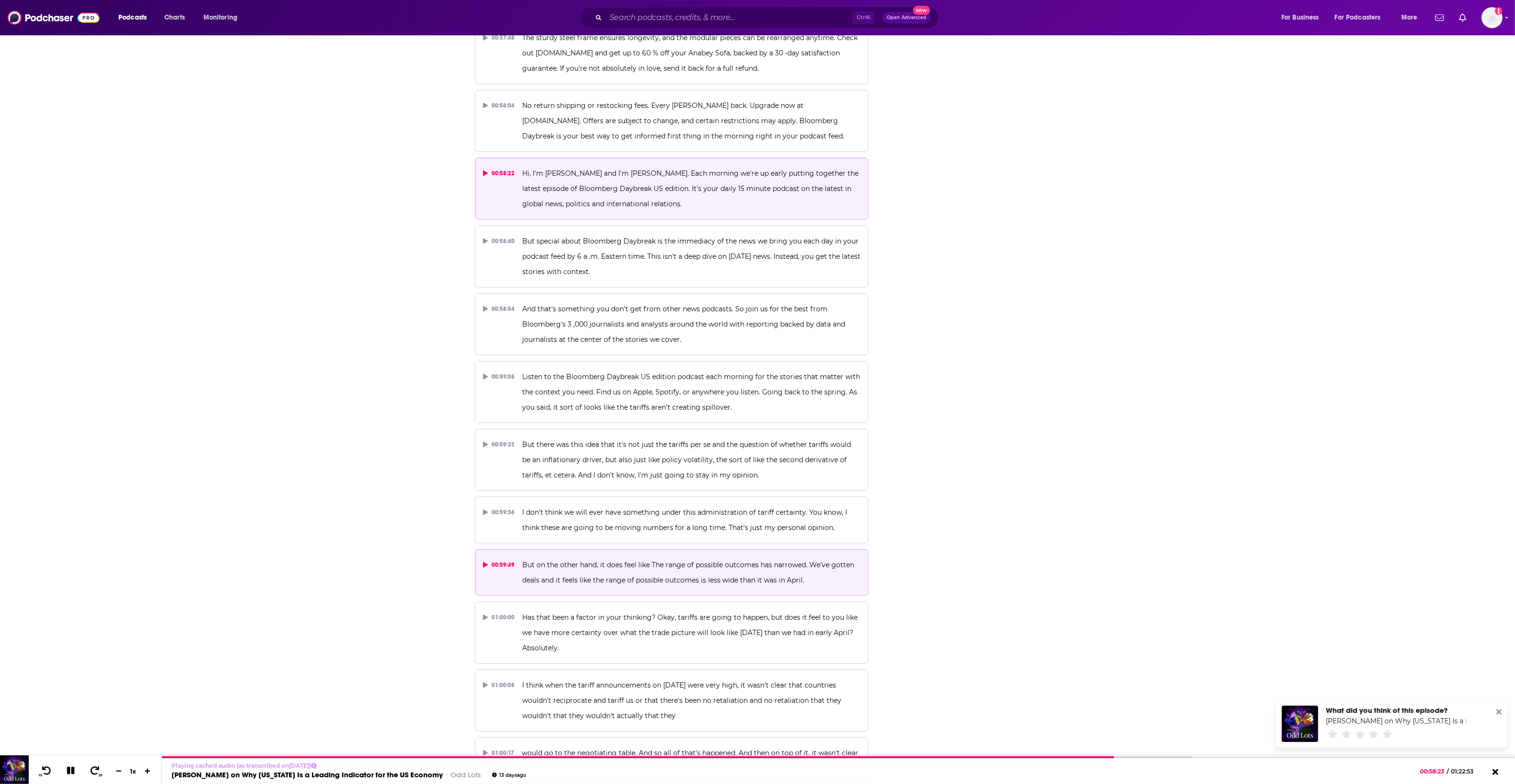
click at [705, 549] on button "00:59:49 But on the other hand, it does feel like The range of possible outcome…" at bounding box center [672, 572] width 394 height 47
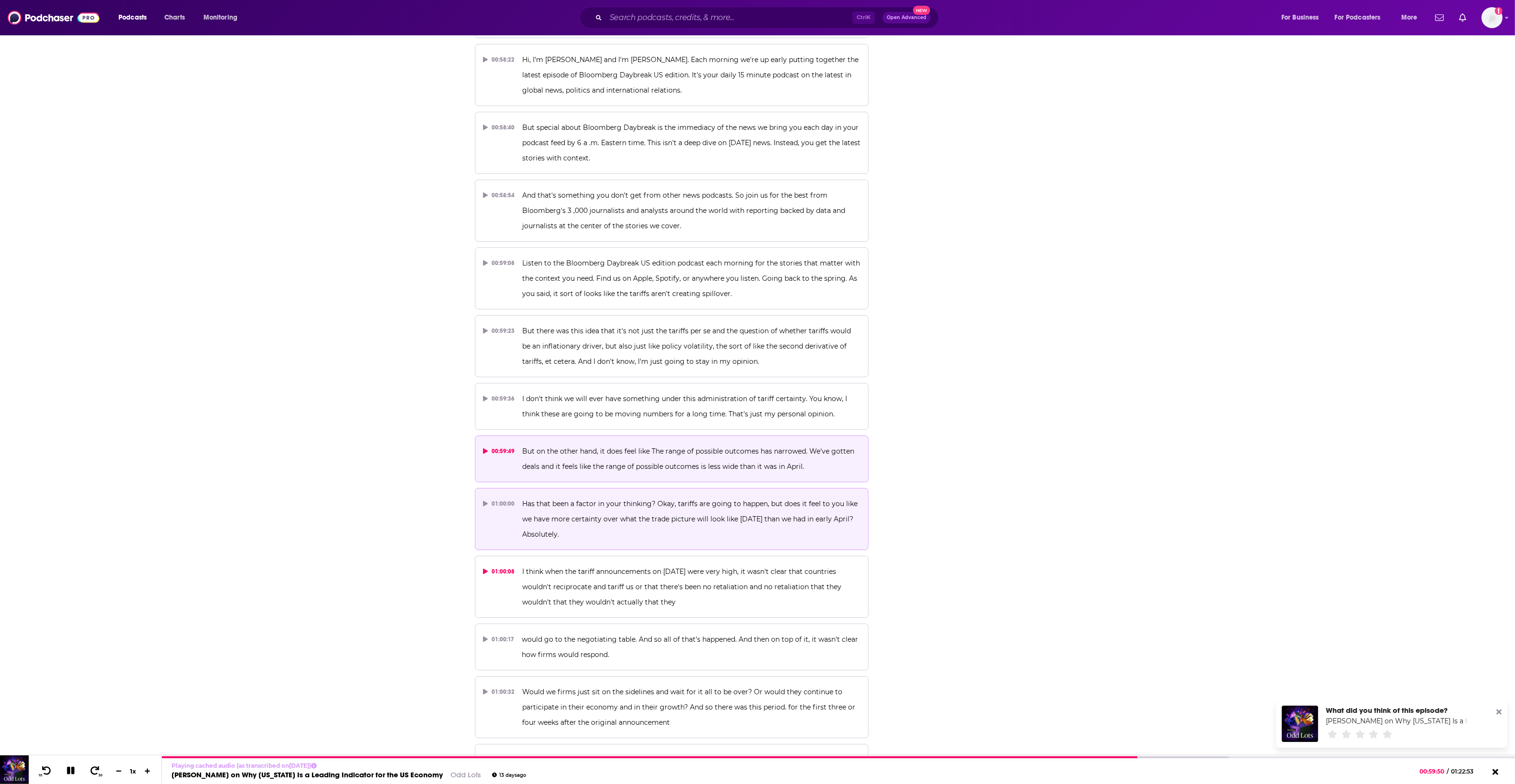
scroll to position [17665, 0]
click at [655, 490] on p "Has that been a factor in your thinking? Okay, tariffs are going to happen, but…" at bounding box center [692, 513] width 338 height 46
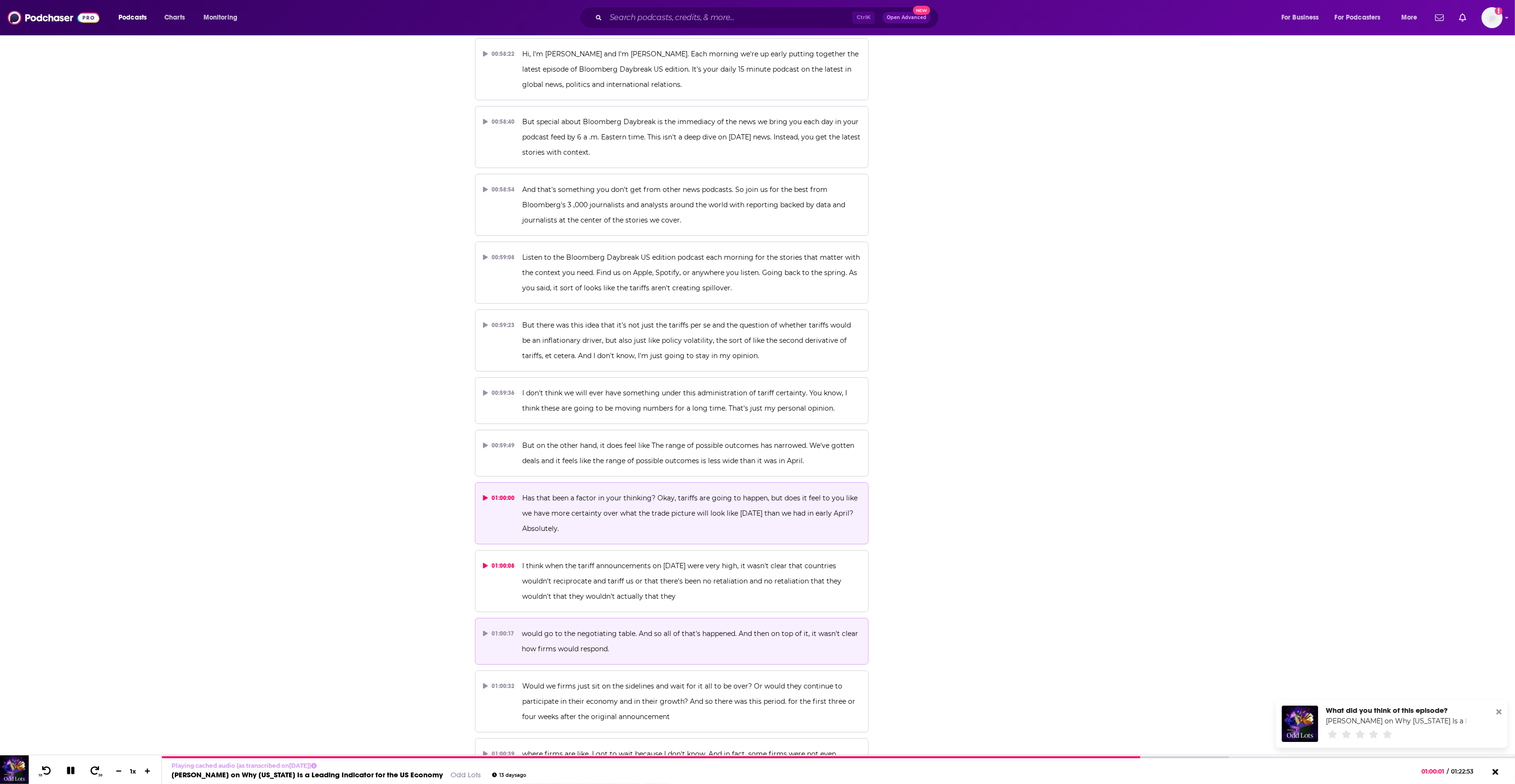
click at [652, 618] on button "01:00:17 would go to the negotiating table. And so all of that's happened. And …" at bounding box center [672, 641] width 394 height 47
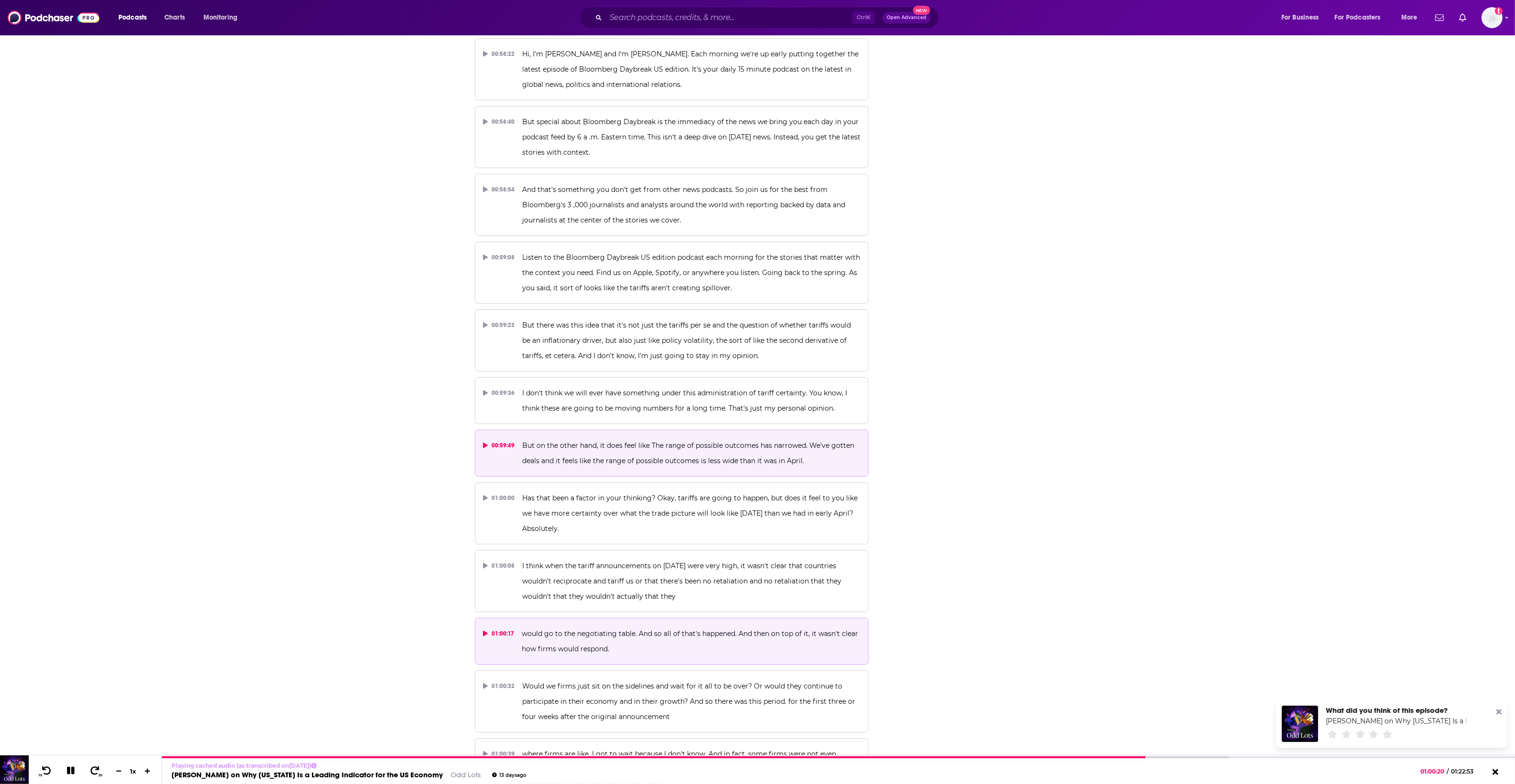
click at [587, 438] on p "But on the other hand, it does feel like The range of possible outcomes has nar…" at bounding box center [692, 453] width 338 height 31
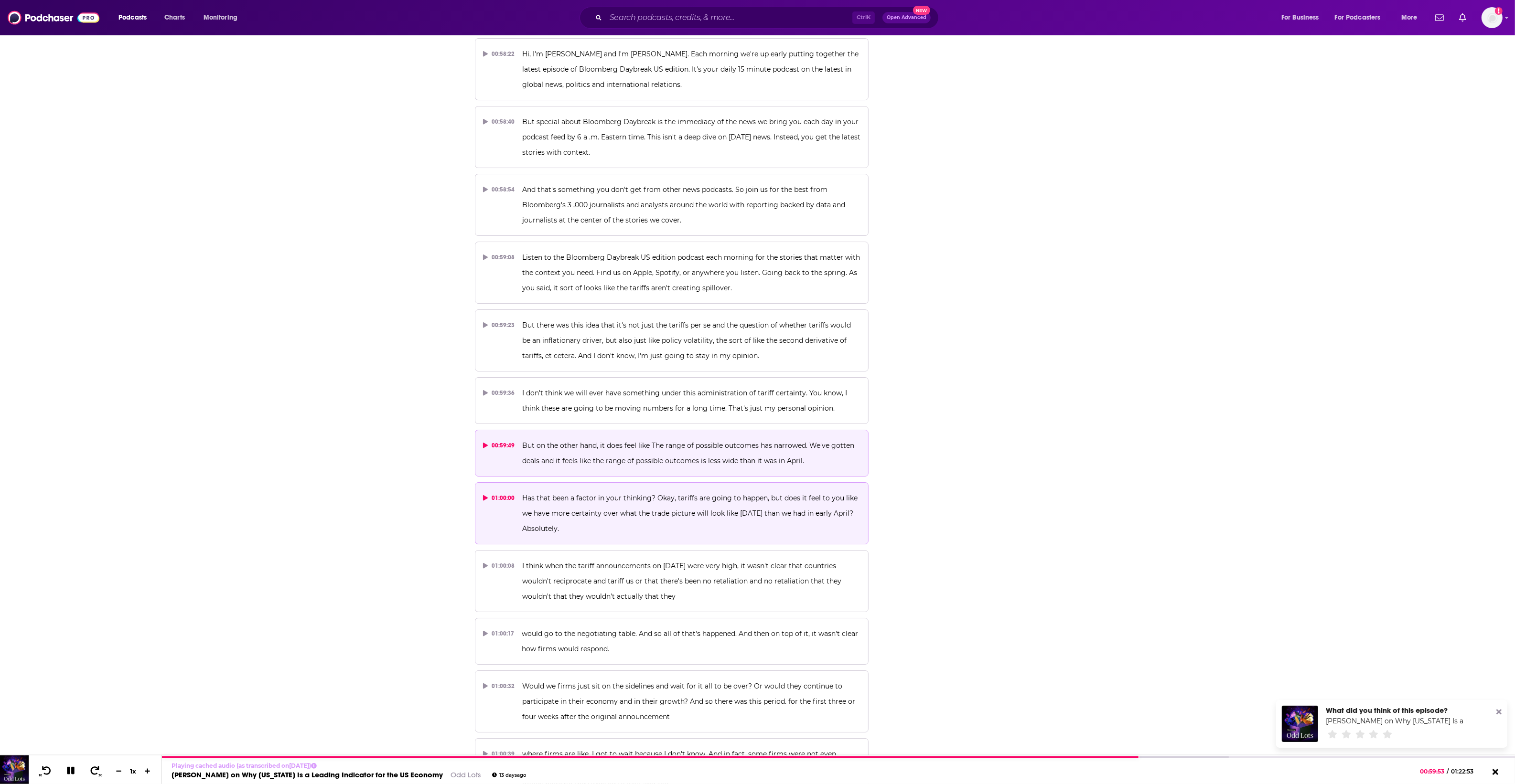
click at [583, 490] on p "Has that been a factor in your thinking? Okay, tariffs are going to happen, but…" at bounding box center [692, 513] width 338 height 46
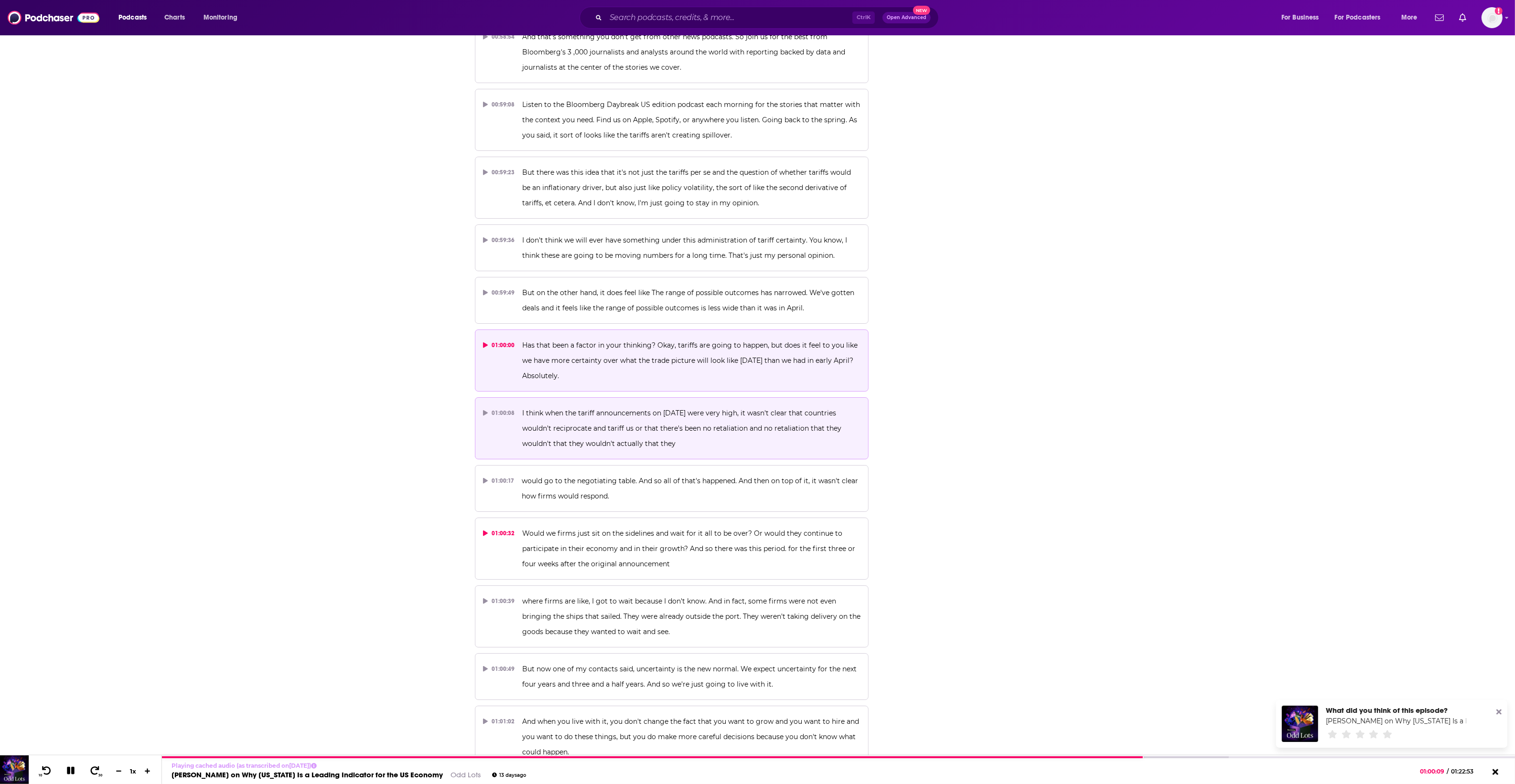
scroll to position [17785, 0]
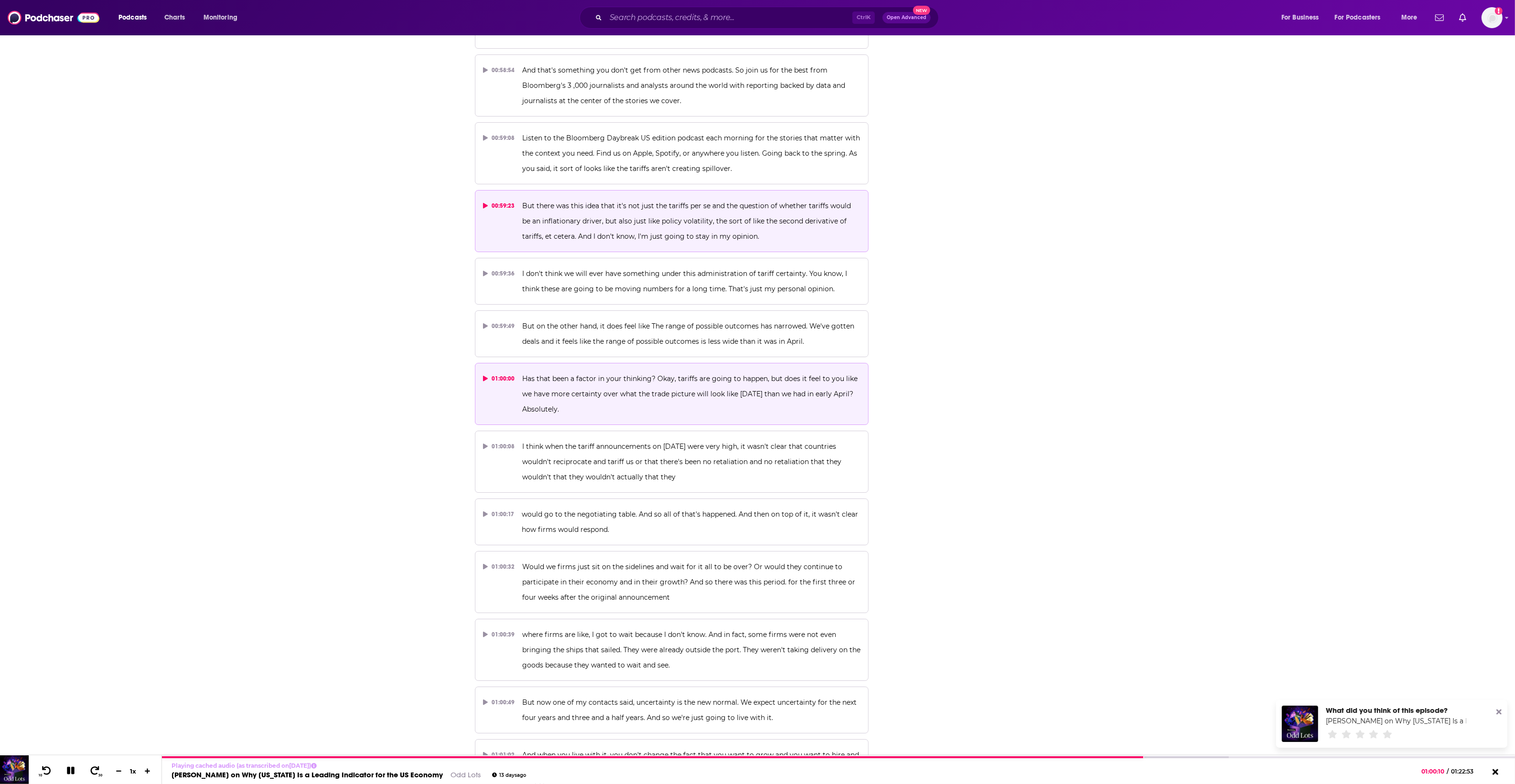
click at [599, 202] on span "But there was this idea that it's not just the tariffs per se and the question …" at bounding box center [687, 221] width 331 height 39
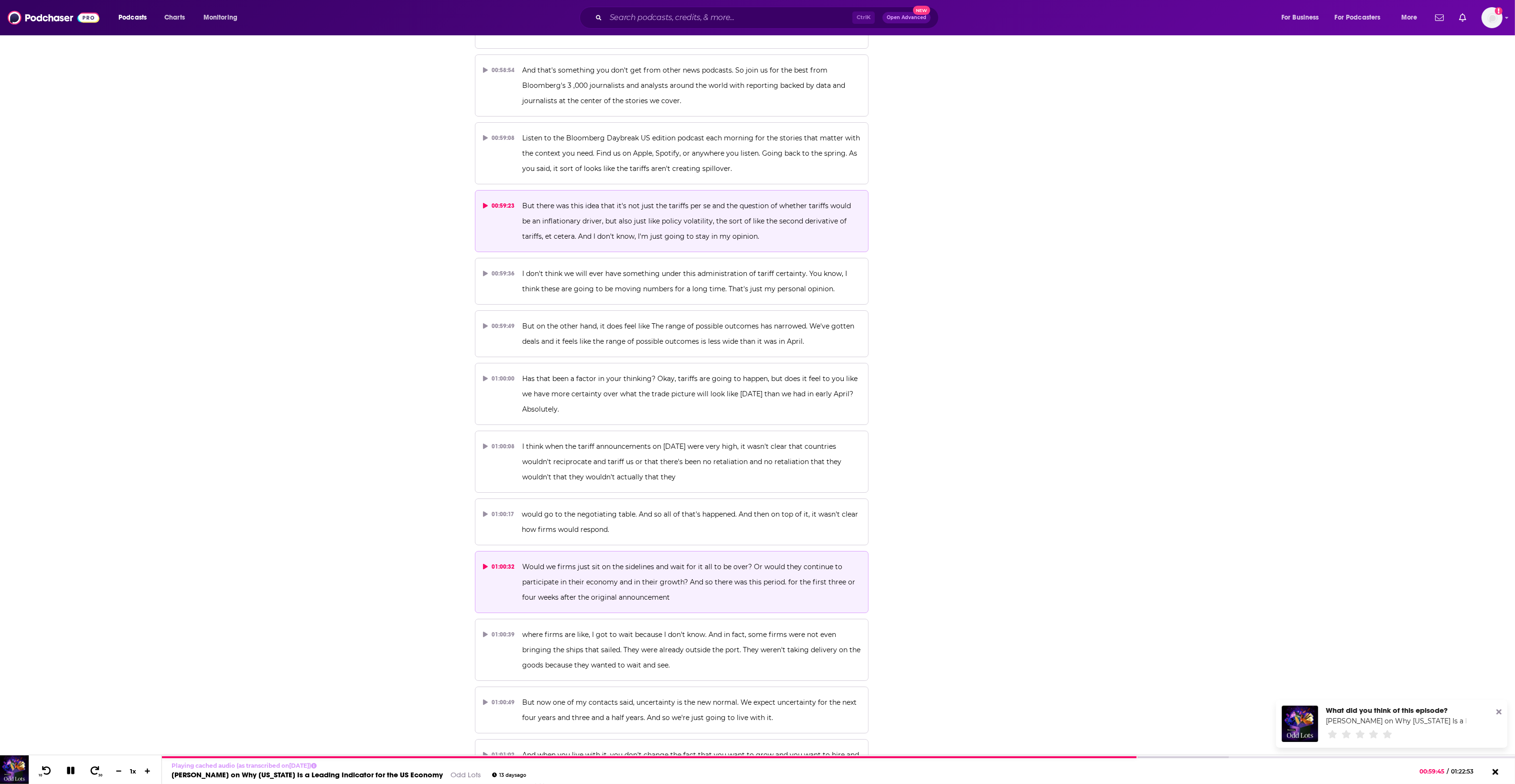
click at [644, 551] on button "01:00:32 Would we firms just sit on the sidelines and wait for it all to be ove…" at bounding box center [672, 582] width 394 height 62
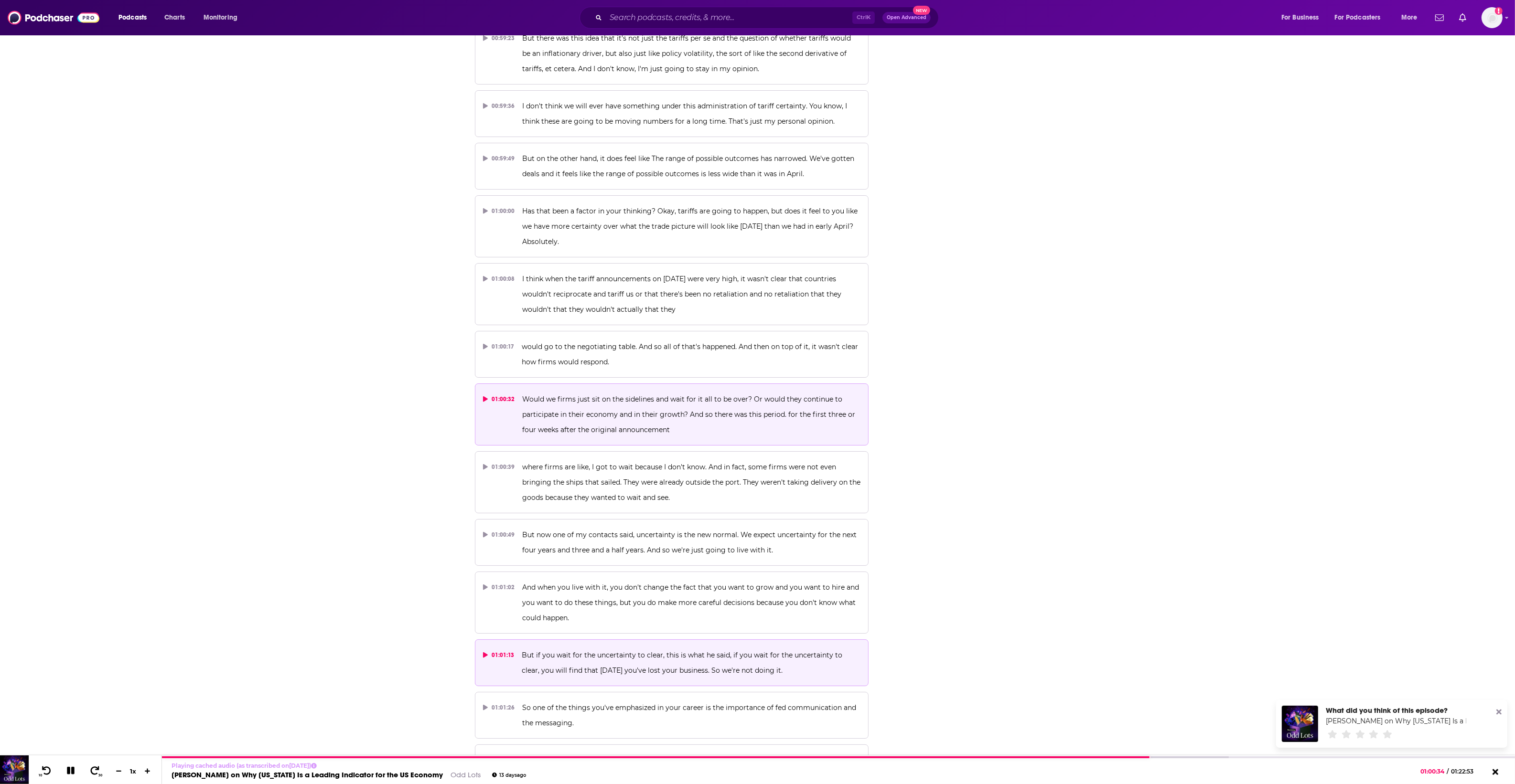
scroll to position [17964, 0]
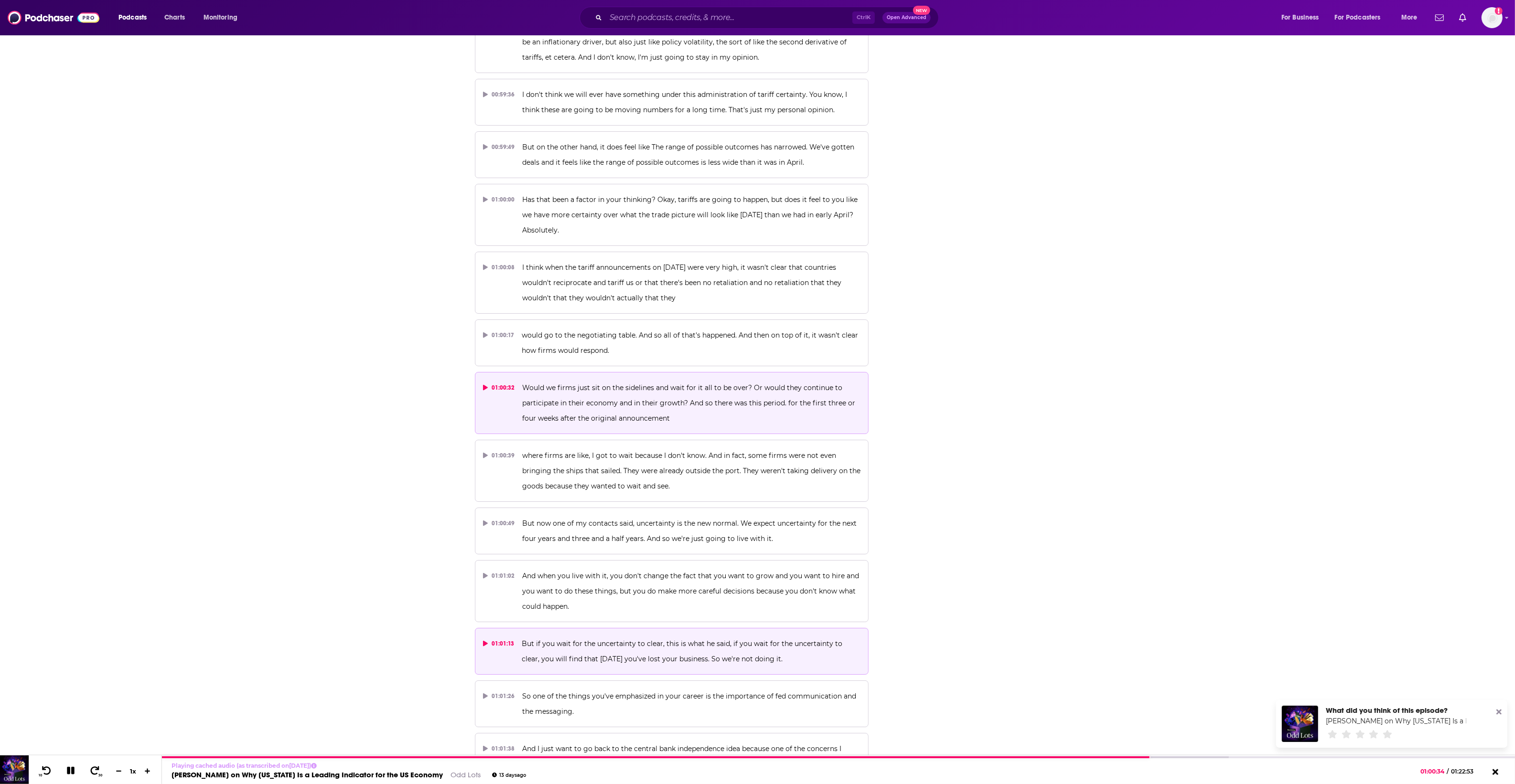
click at [651, 639] on span "But if you wait for the uncertainty to clear, this is what he said, if you wait…" at bounding box center [683, 651] width 322 height 24
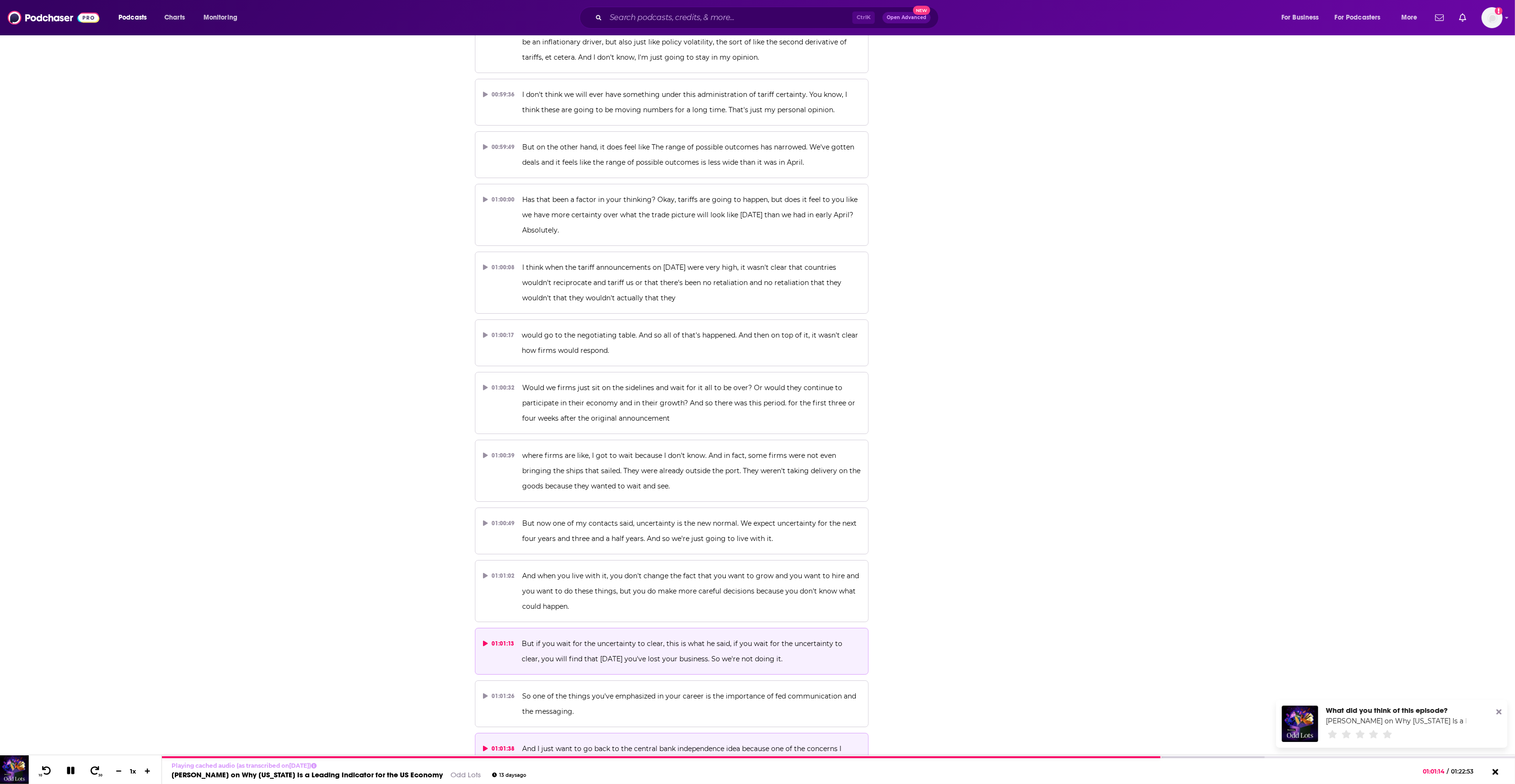
click at [676, 741] on p "And I just want to go back to the central bank independence idea because one of…" at bounding box center [692, 764] width 338 height 46
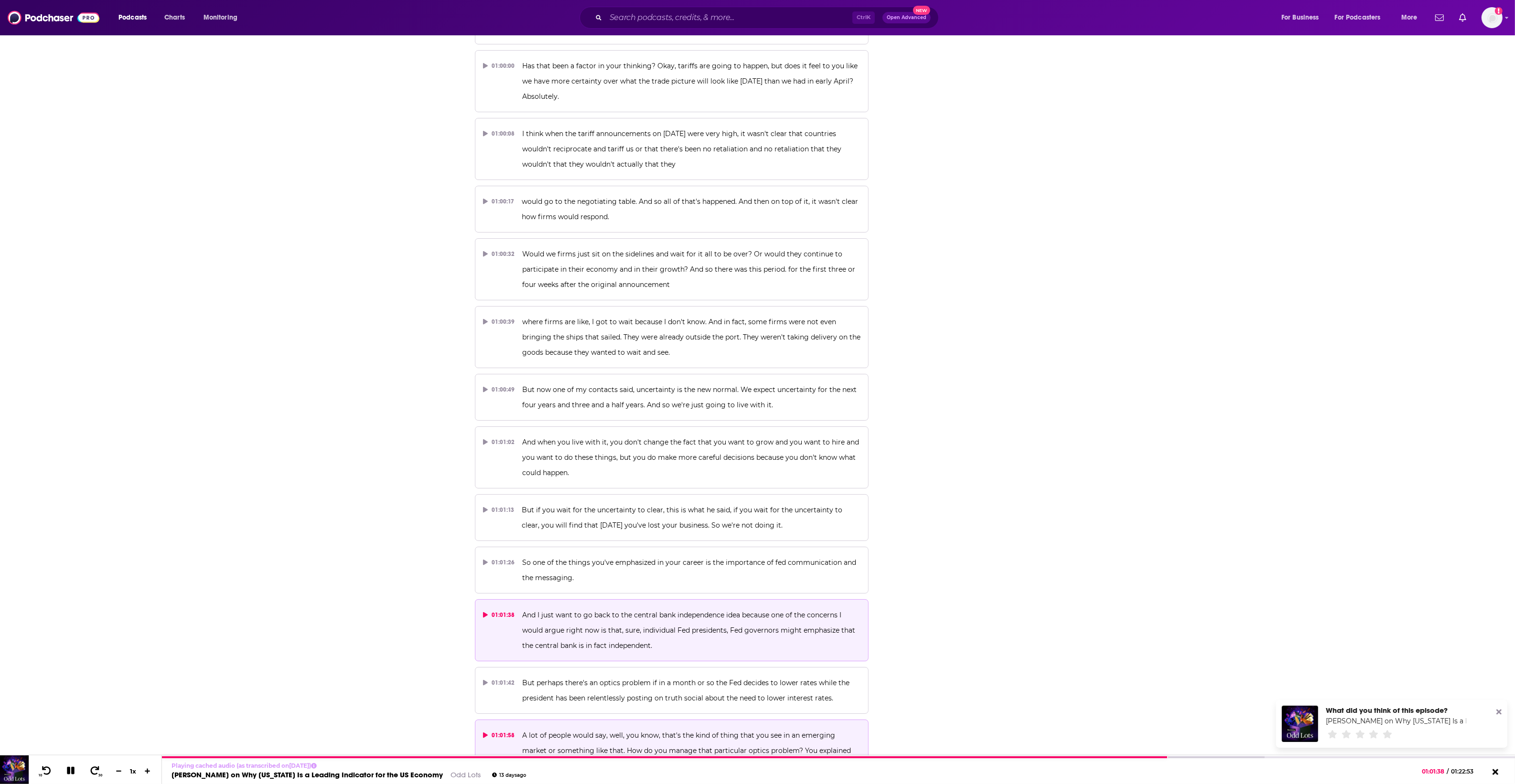
scroll to position [18143, 0]
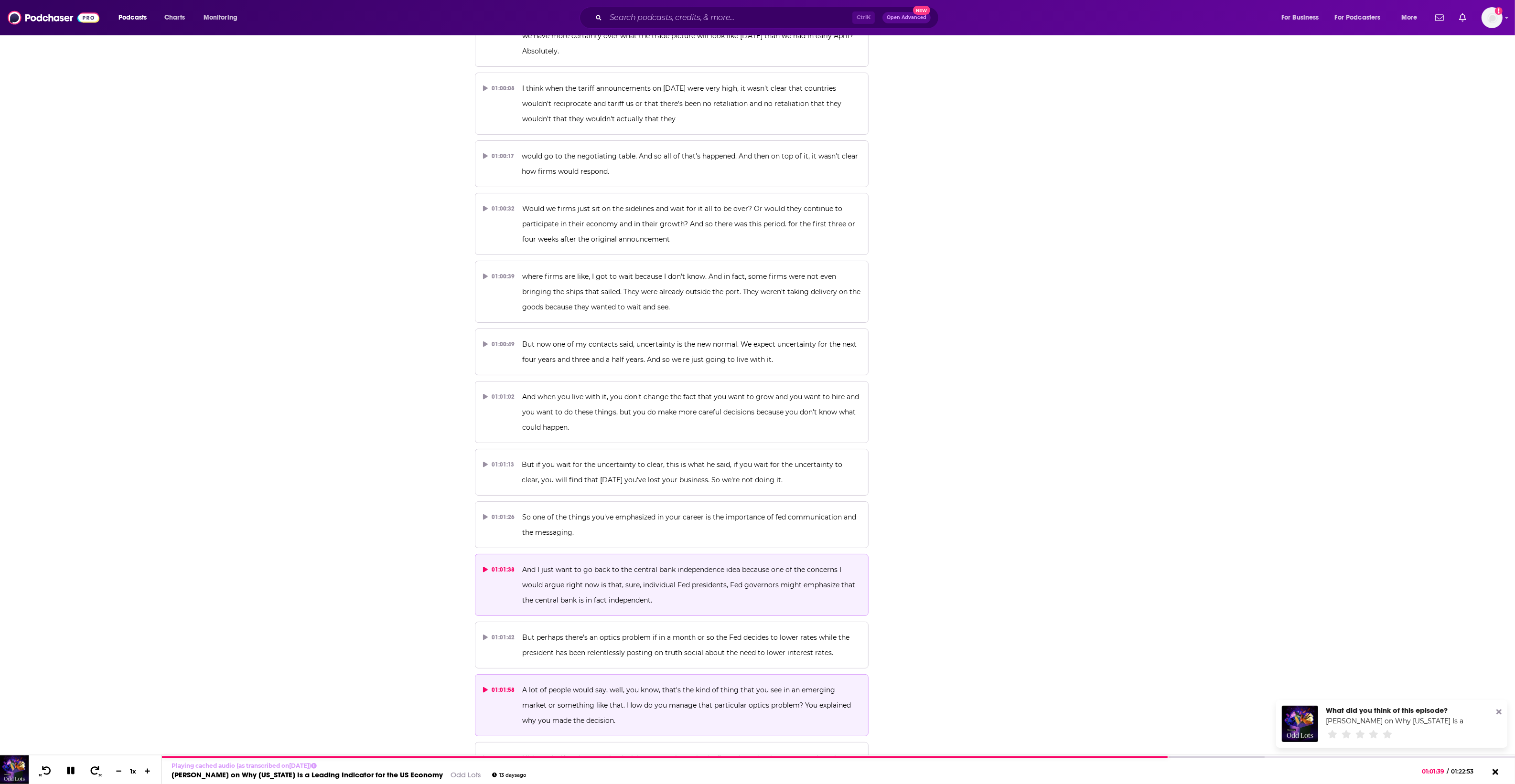
click at [684, 682] on p "A lot of people would say, well, you know, that's the kind of thing that you se…" at bounding box center [692, 705] width 338 height 46
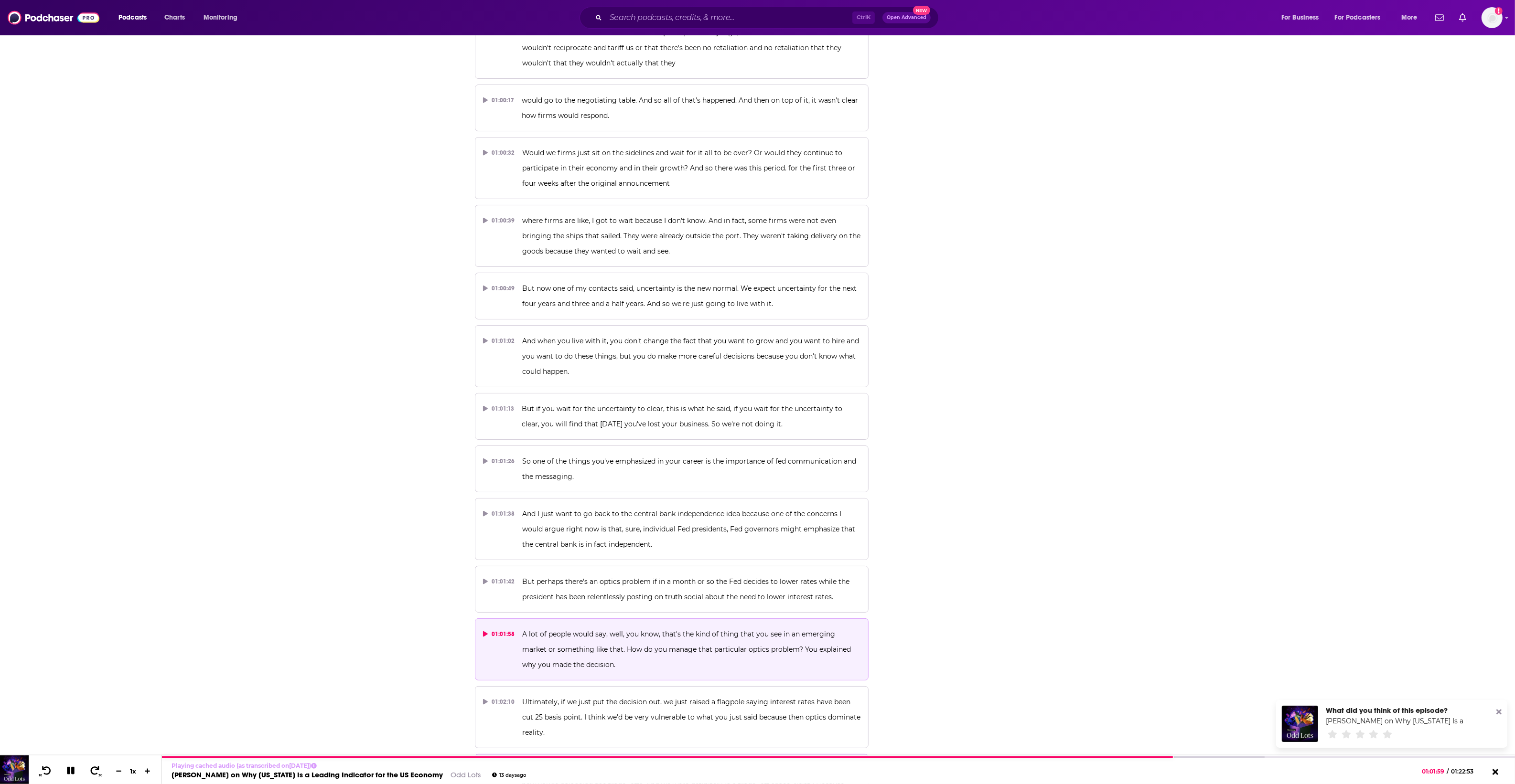
scroll to position [18263, 0]
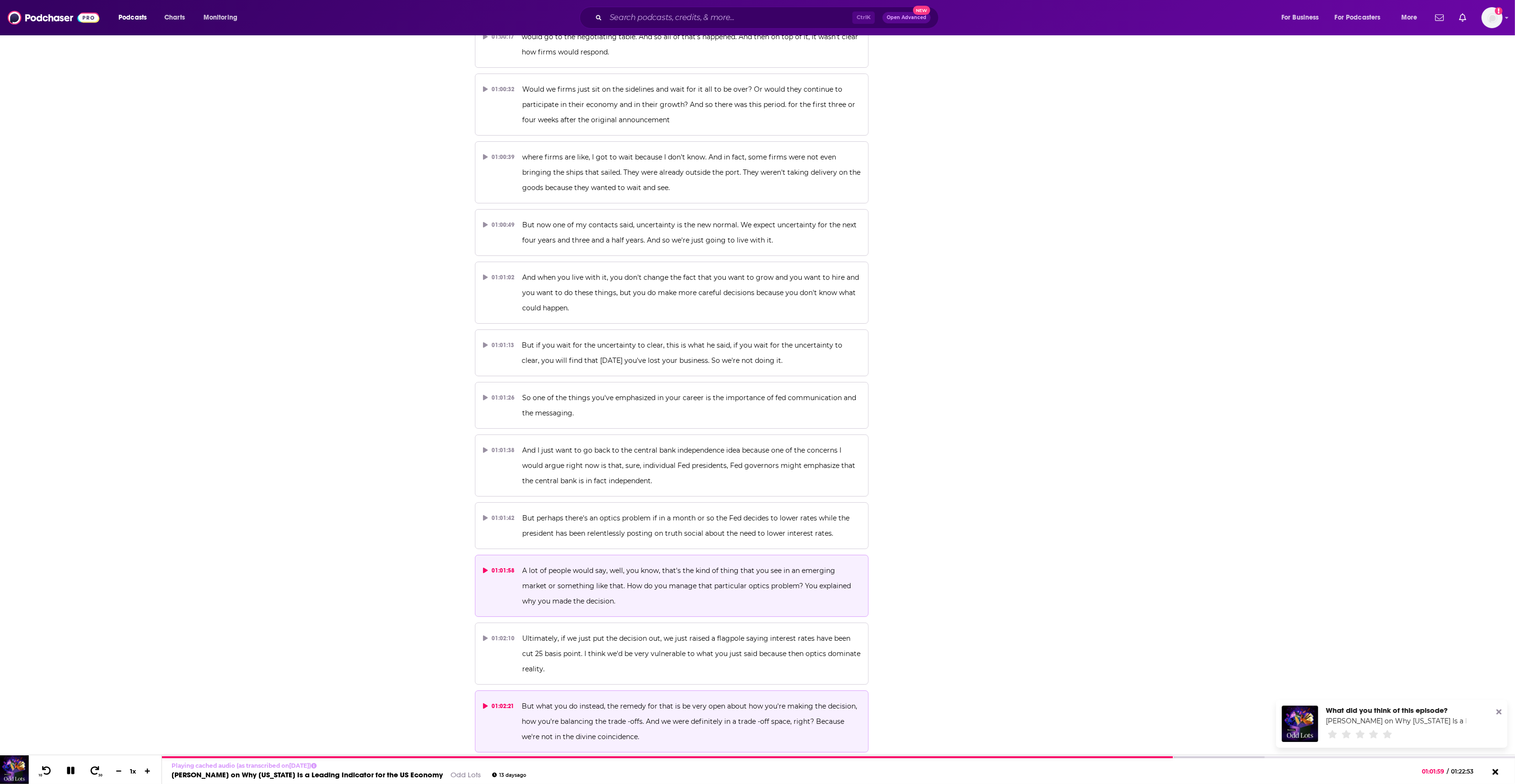
click at [696, 702] on span "But what you do instead, the remedy for that is be very open about how you're m…" at bounding box center [690, 721] width 337 height 39
click at [645, 563] on p "A lot of people would say, well, you know, that's the kind of thing that you se…" at bounding box center [692, 586] width 338 height 46
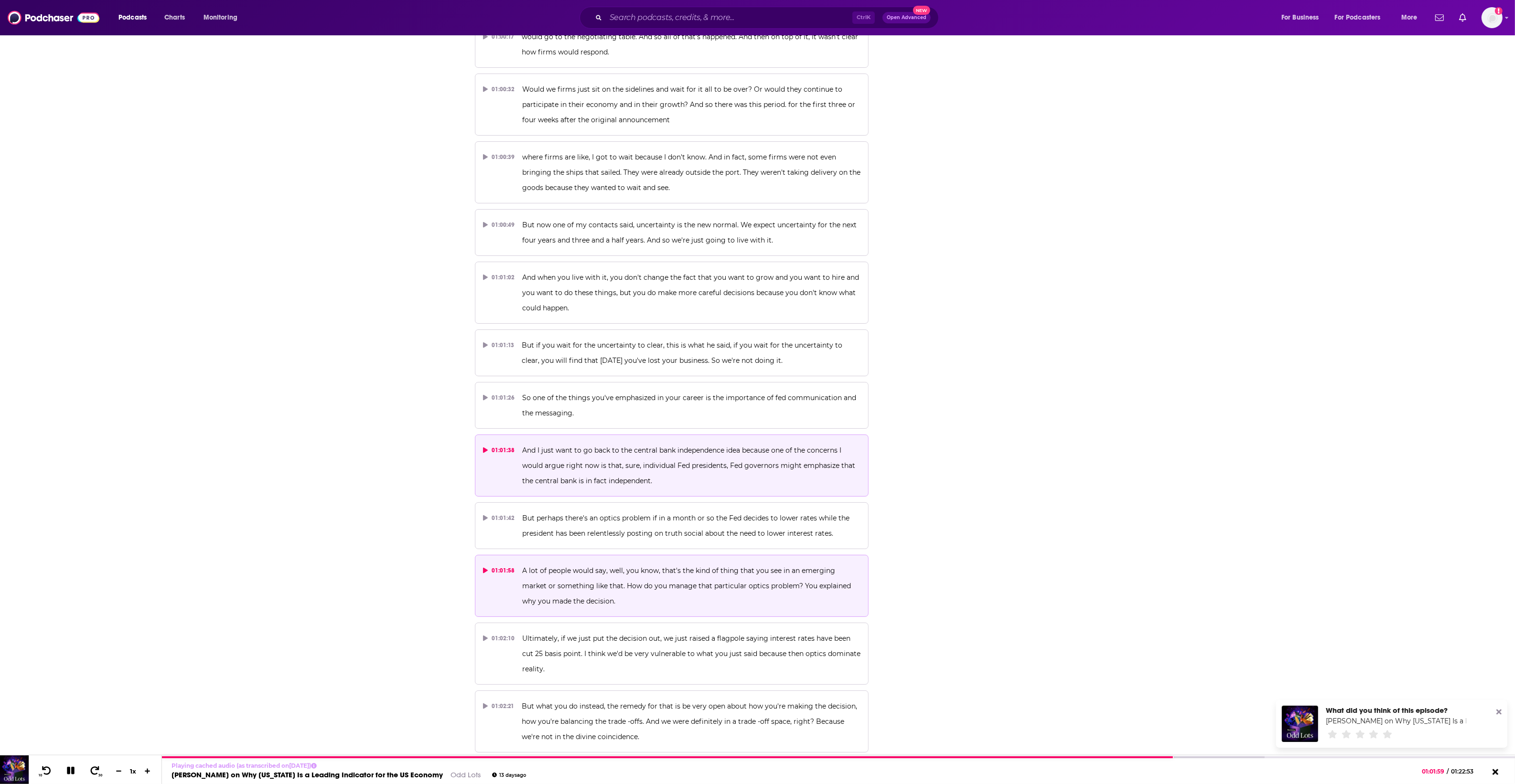
click at [655, 443] on p "And I just want to go back to the central bank independence idea because one of…" at bounding box center [692, 466] width 338 height 46
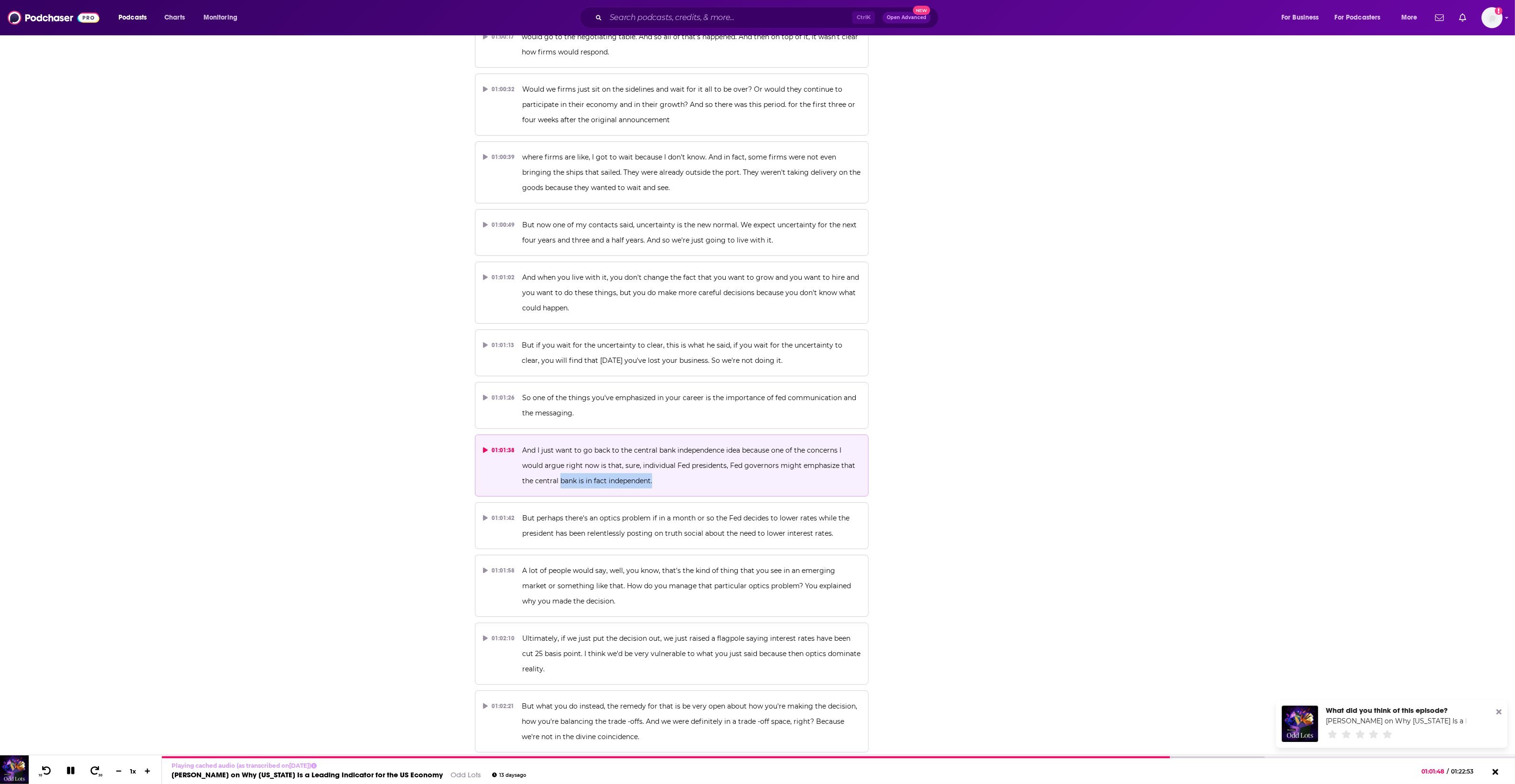
drag, startPoint x: 661, startPoint y: 426, endPoint x: 561, endPoint y: 426, distance: 100.0
click at [561, 443] on p "And I just want to go back to the central bank independence idea because one of…" at bounding box center [692, 466] width 338 height 46
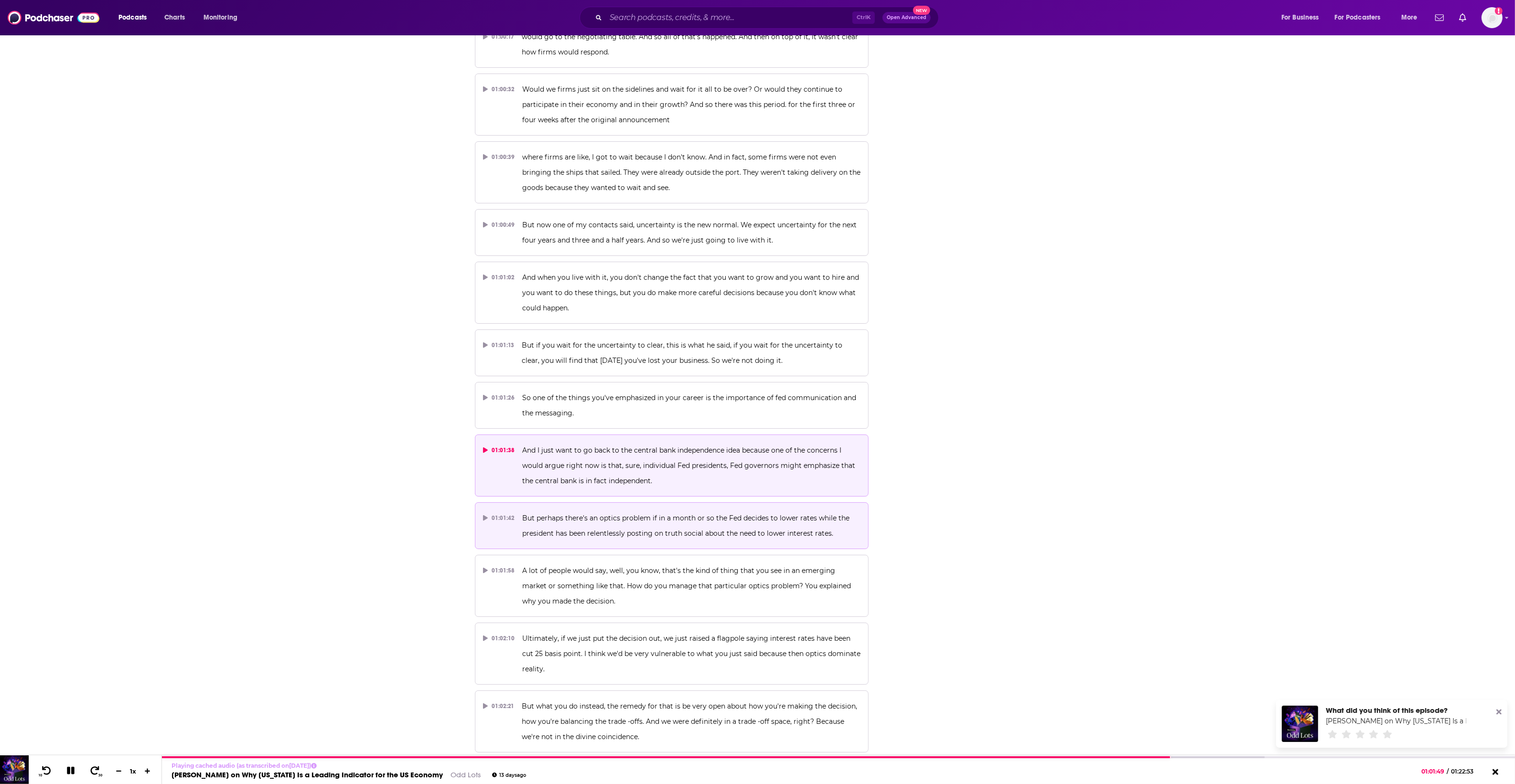
drag, startPoint x: 561, startPoint y: 426, endPoint x: 713, endPoint y: 477, distance: 160.3
click at [713, 514] on span "But perhaps there's an optics problem if in a month or so the Fed decides to lo…" at bounding box center [687, 526] width 329 height 24
click at [713, 443] on p "And I just want to go back to the central bank independence idea because one of…" at bounding box center [692, 466] width 338 height 46
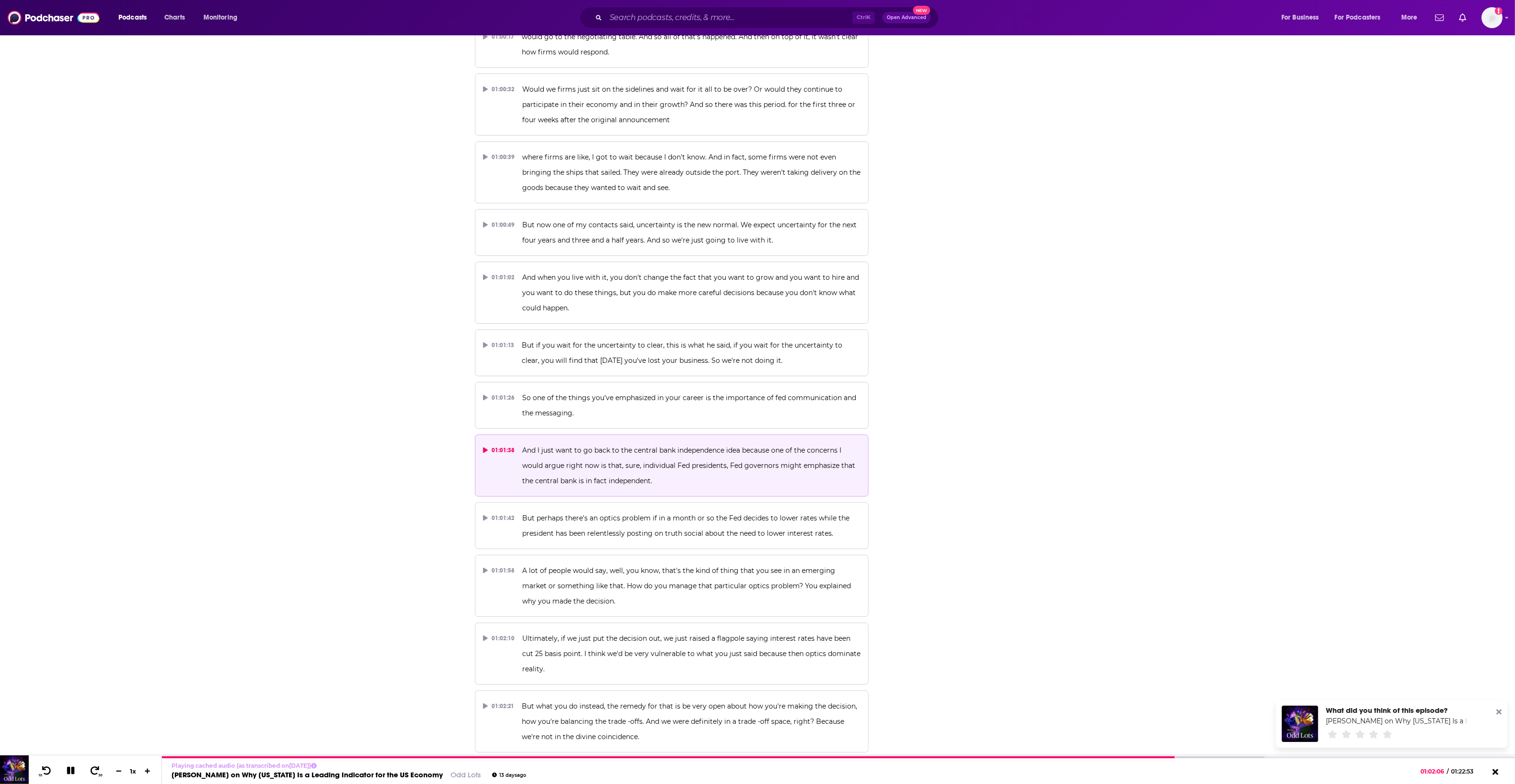
click at [751, 443] on p "And I just want to go back to the central bank independence idea because one of…" at bounding box center [692, 466] width 338 height 46
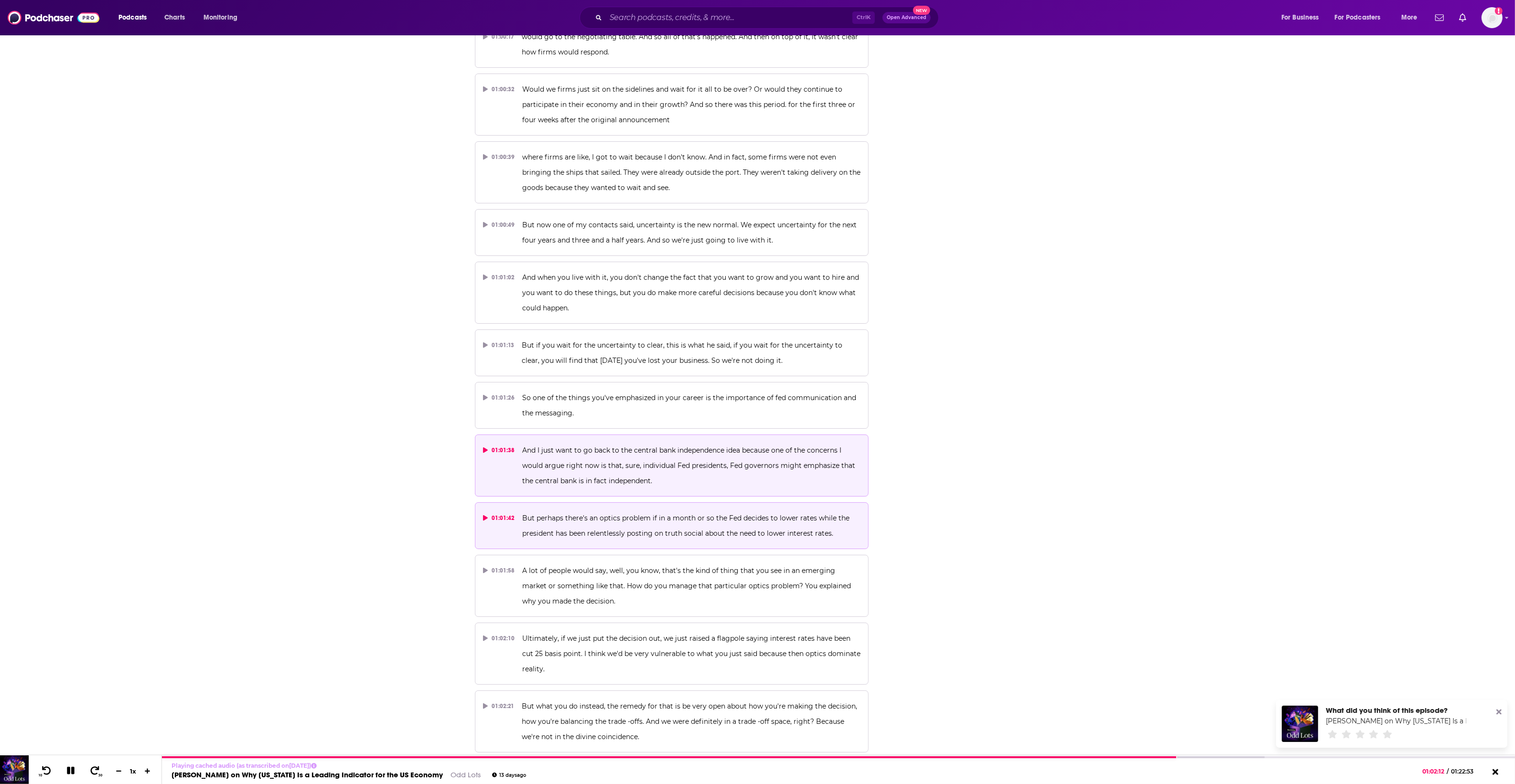
click at [654, 510] on p "But perhaps there's an optics problem if in a month or so the Fed decides to lo…" at bounding box center [692, 526] width 338 height 31
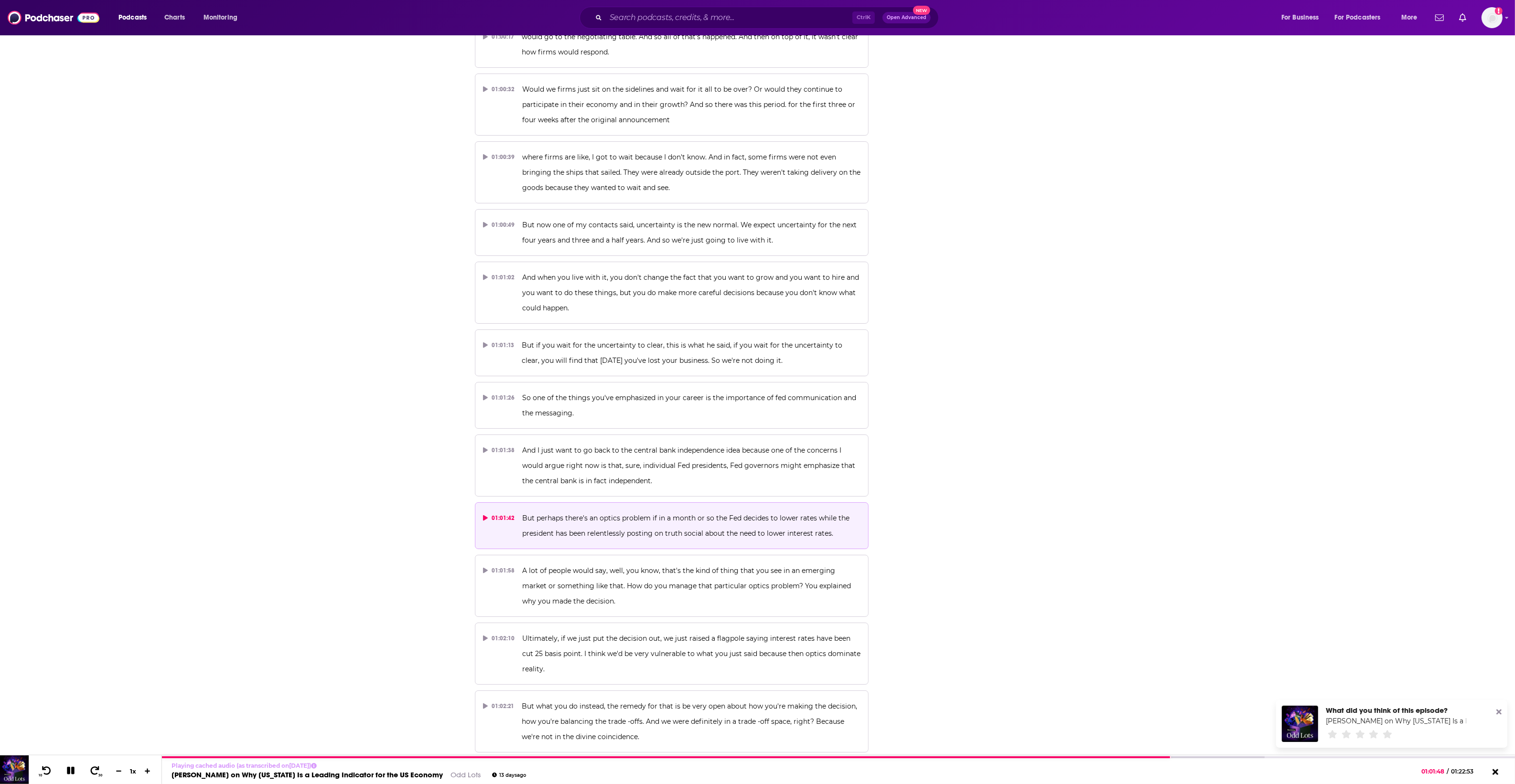
scroll to position [18322, 0]
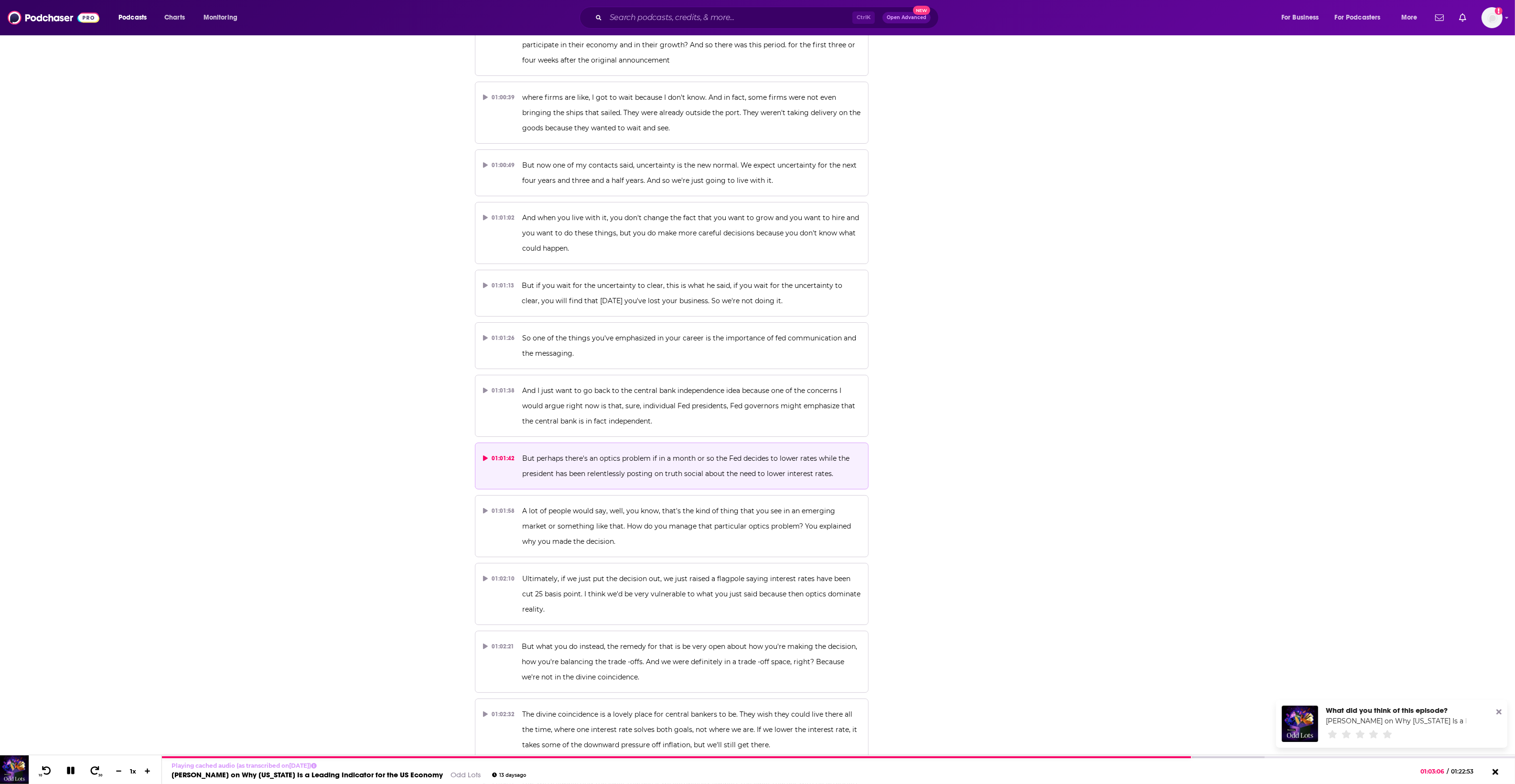
click at [676, 454] on span "But perhaps there's an optics problem if in a month or so the Fed decides to lo…" at bounding box center [687, 466] width 329 height 24
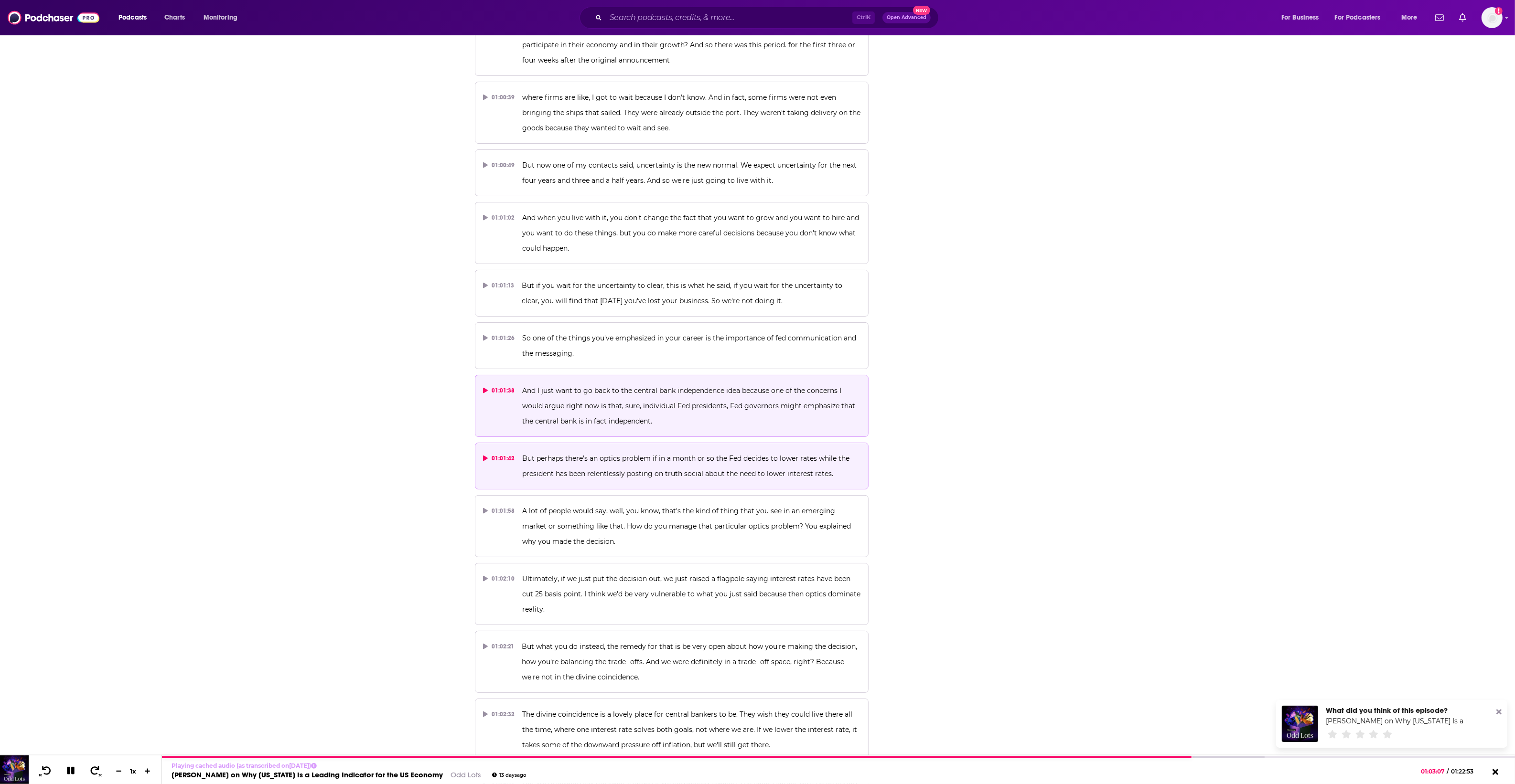
click at [632, 383] on p "And I just want to go back to the central bank independence idea because one of…" at bounding box center [692, 406] width 338 height 46
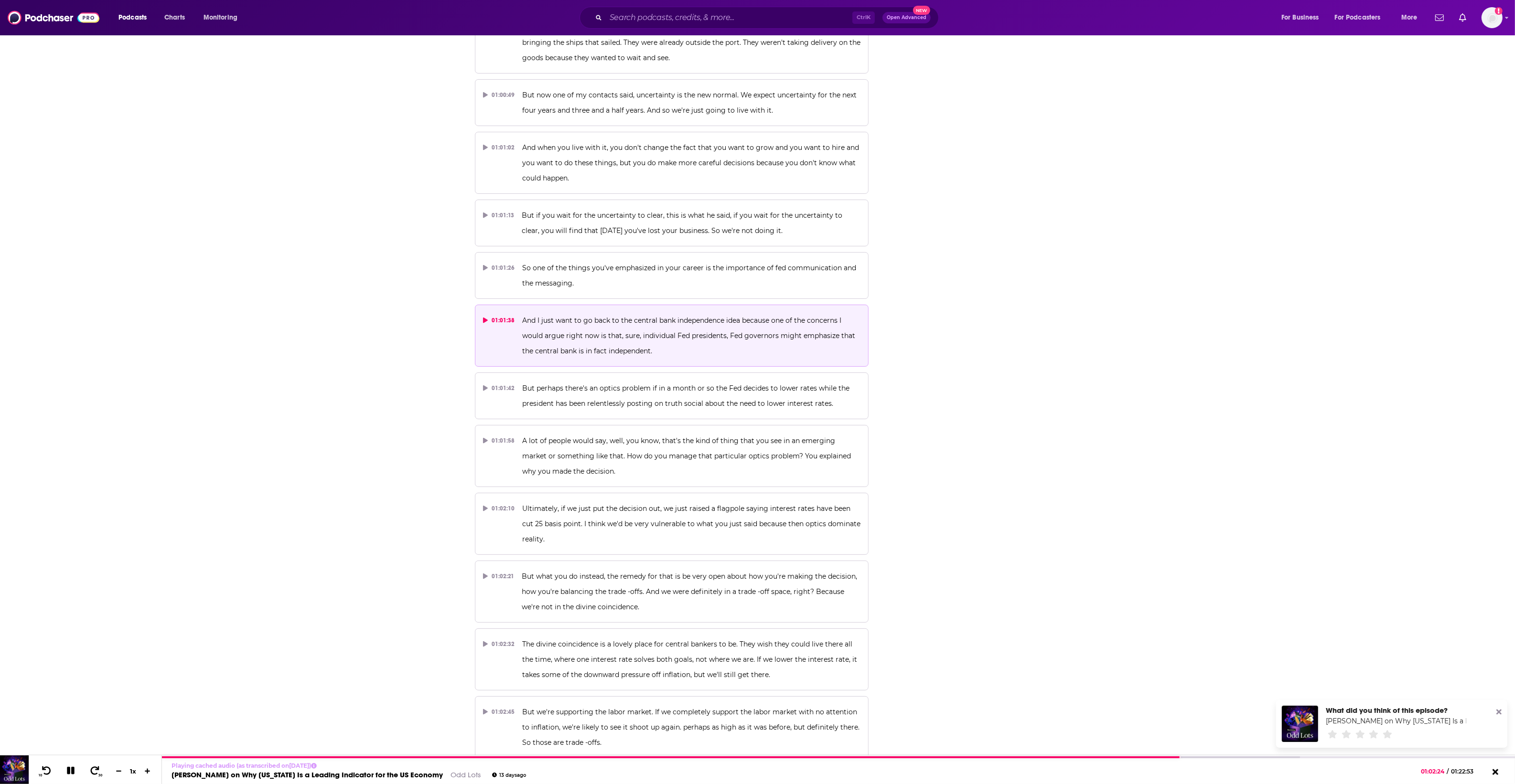
scroll to position [18501, 0]
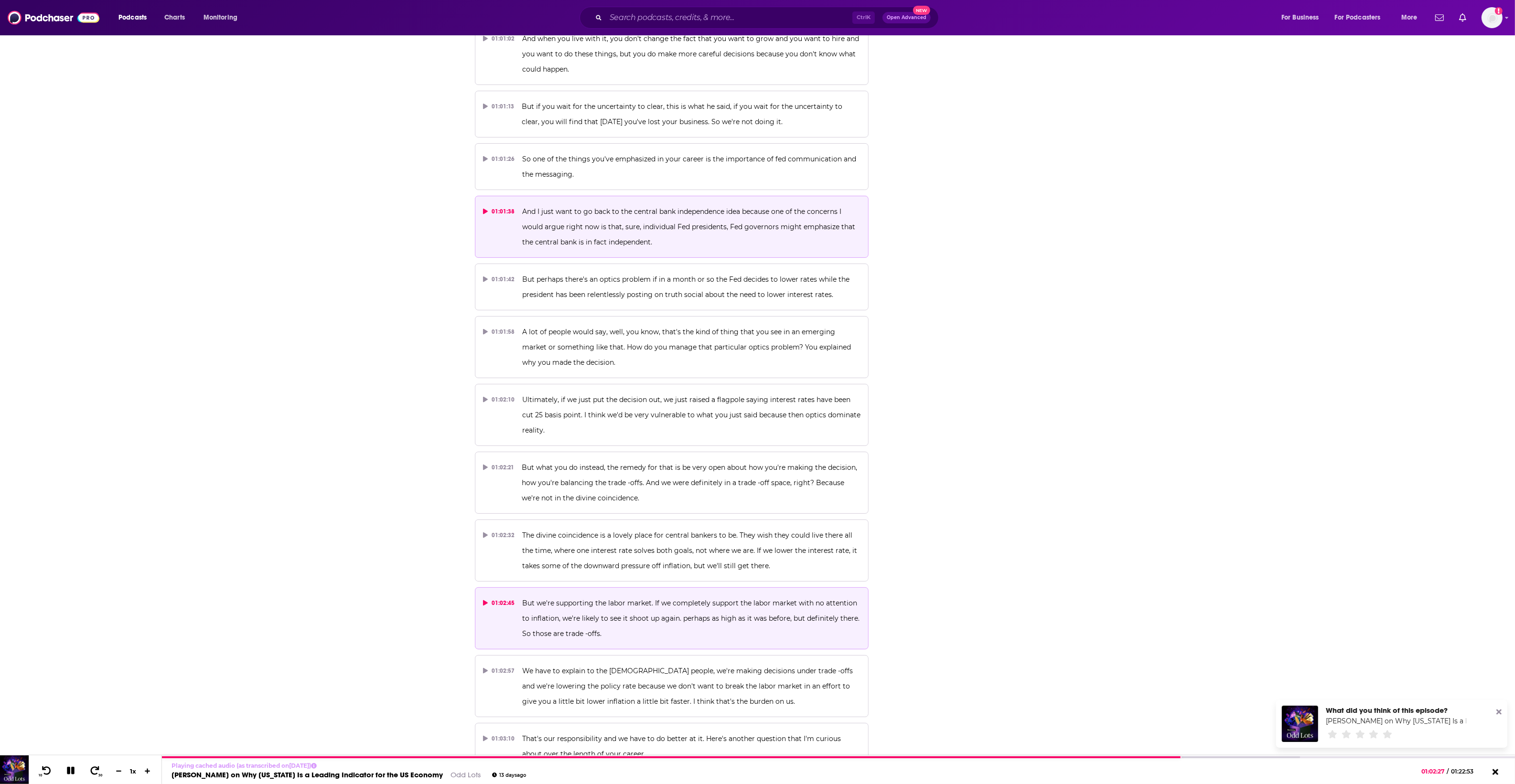
click at [681, 595] on p "But we're supporting the labor market. If we completely support the labor marke…" at bounding box center [692, 618] width 338 height 46
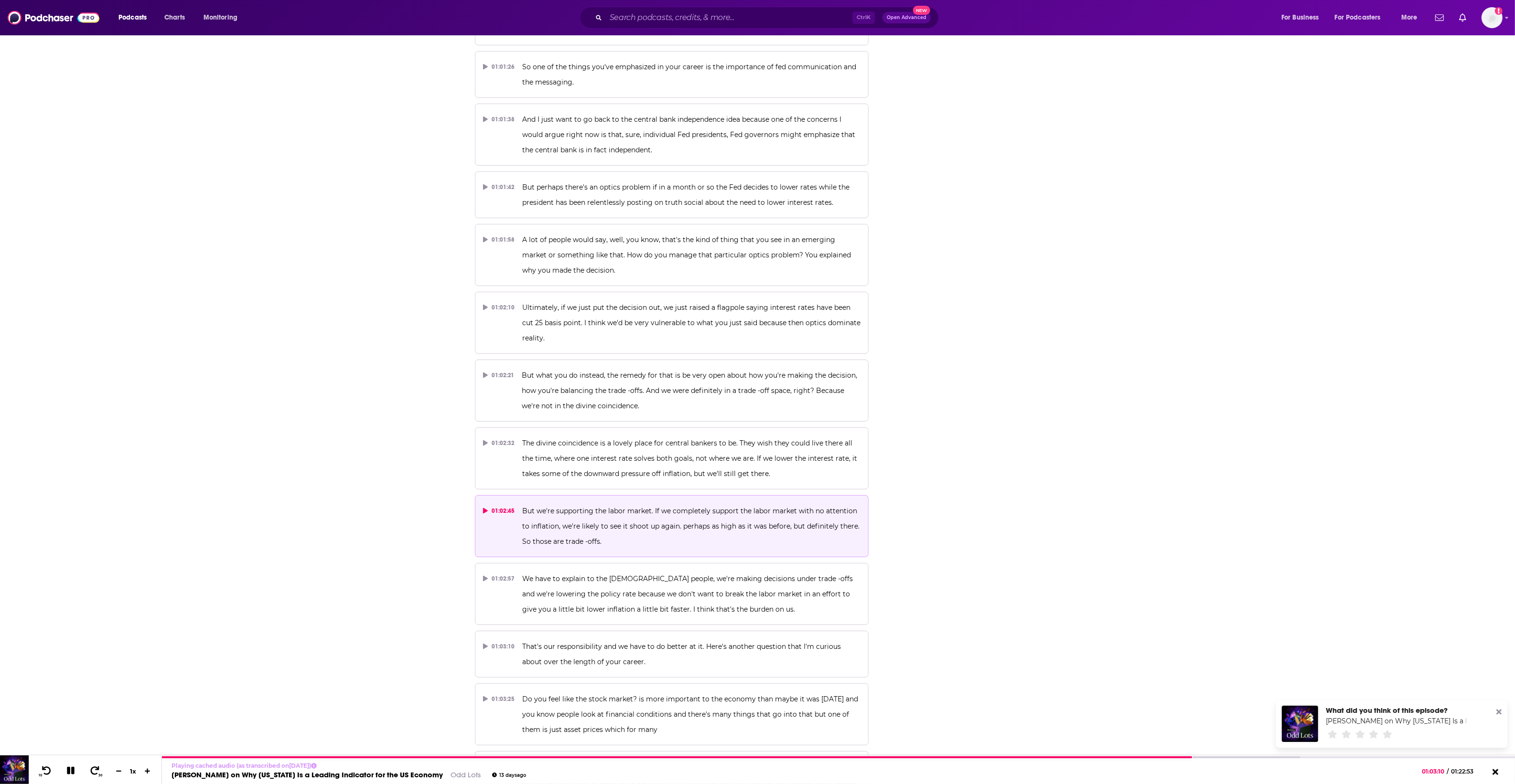
scroll to position [18740, 0]
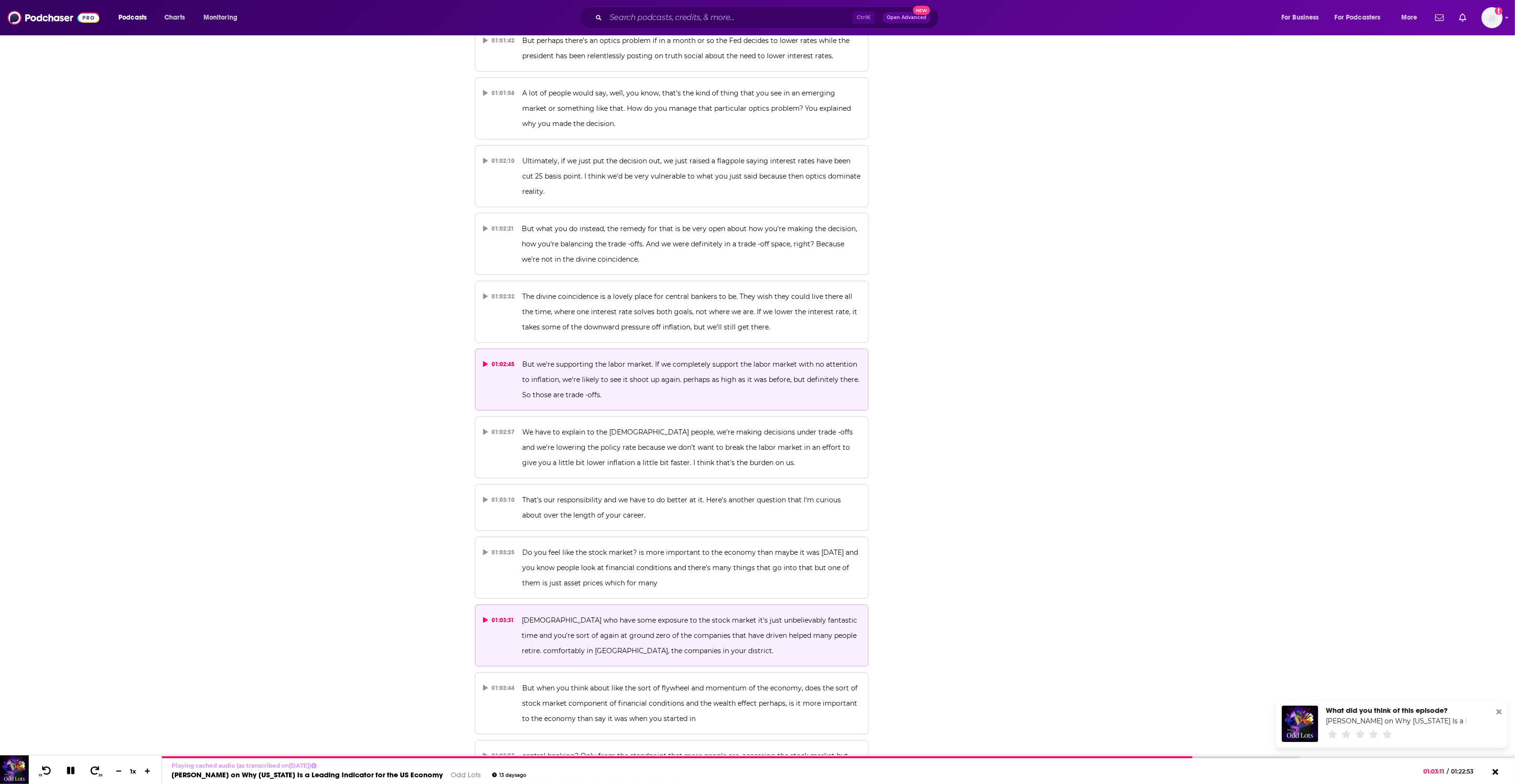
click at [732, 613] on p "Americans who have some exposure to the stock market it's just unbelievably fan…" at bounding box center [691, 636] width 339 height 46
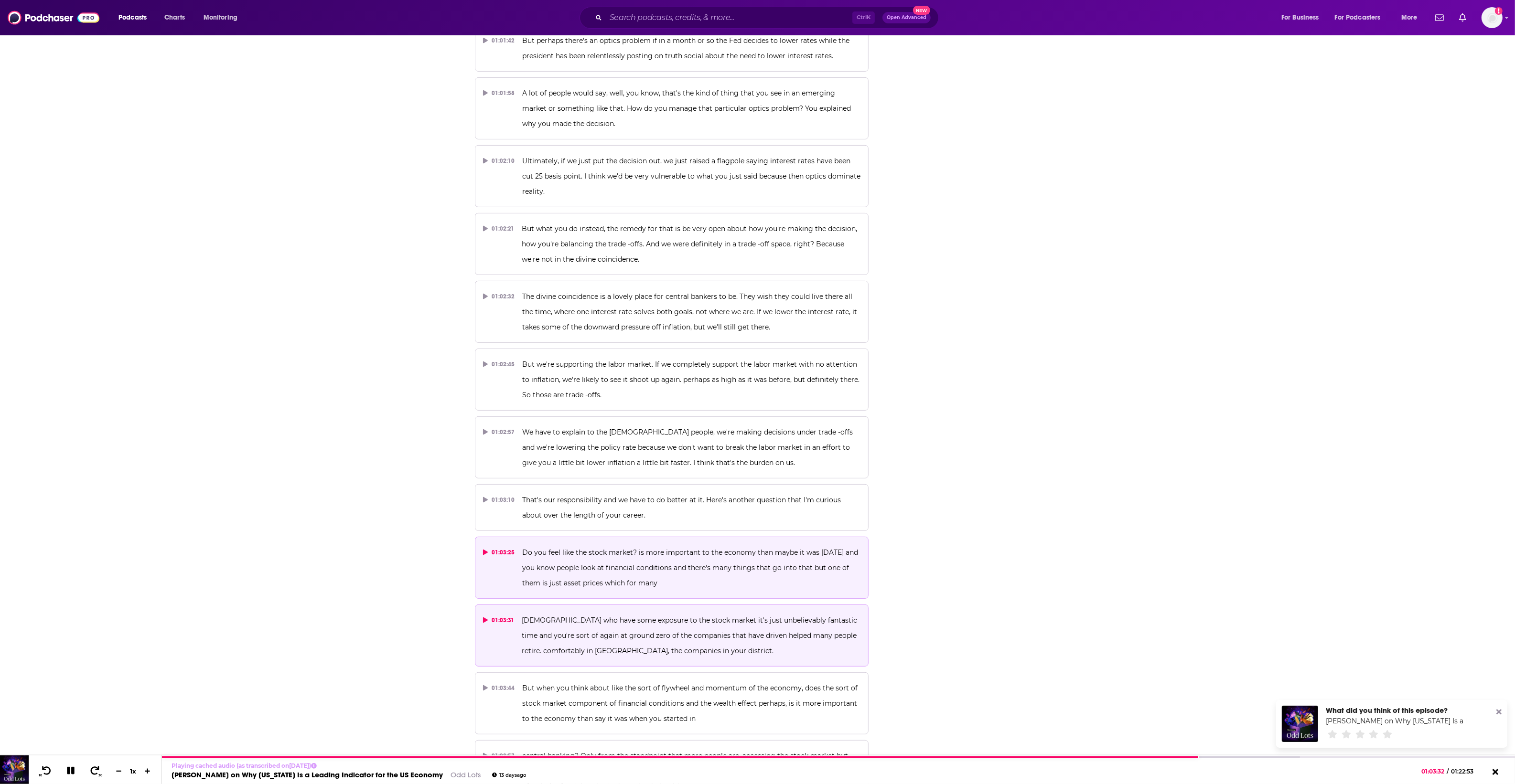
click at [703, 545] on p "Do you feel like the stock market? is more important to the economy than maybe …" at bounding box center [692, 568] width 338 height 46
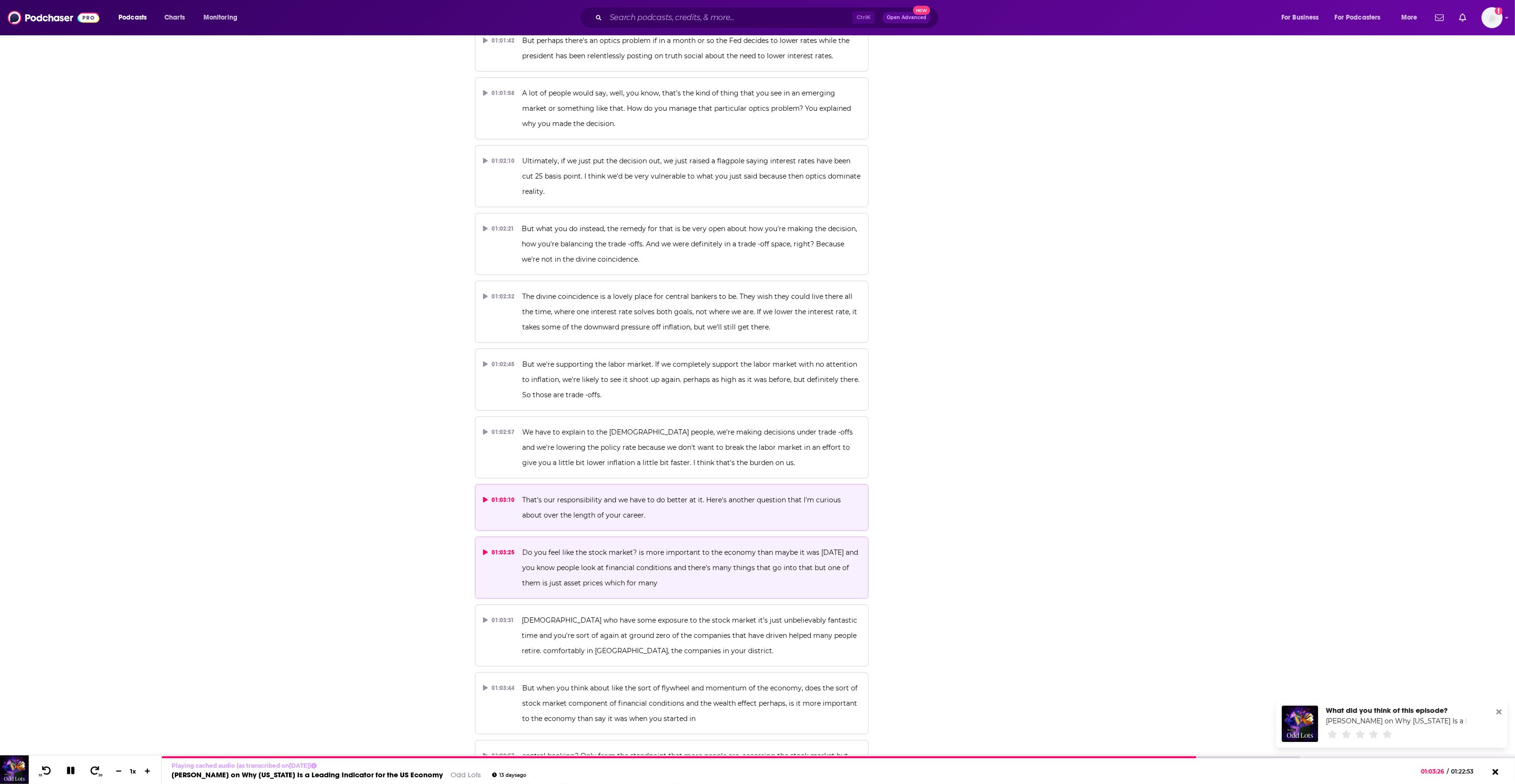
click at [646, 493] on p "That's our responsibility and we have to do better at it. Here's another questi…" at bounding box center [692, 508] width 338 height 31
drag, startPoint x: 522, startPoint y: 497, endPoint x: 626, endPoint y: 495, distance: 104.0
click at [626, 548] on span "Do you feel like the stock market? is more important to the economy than maybe …" at bounding box center [691, 568] width 338 height 39
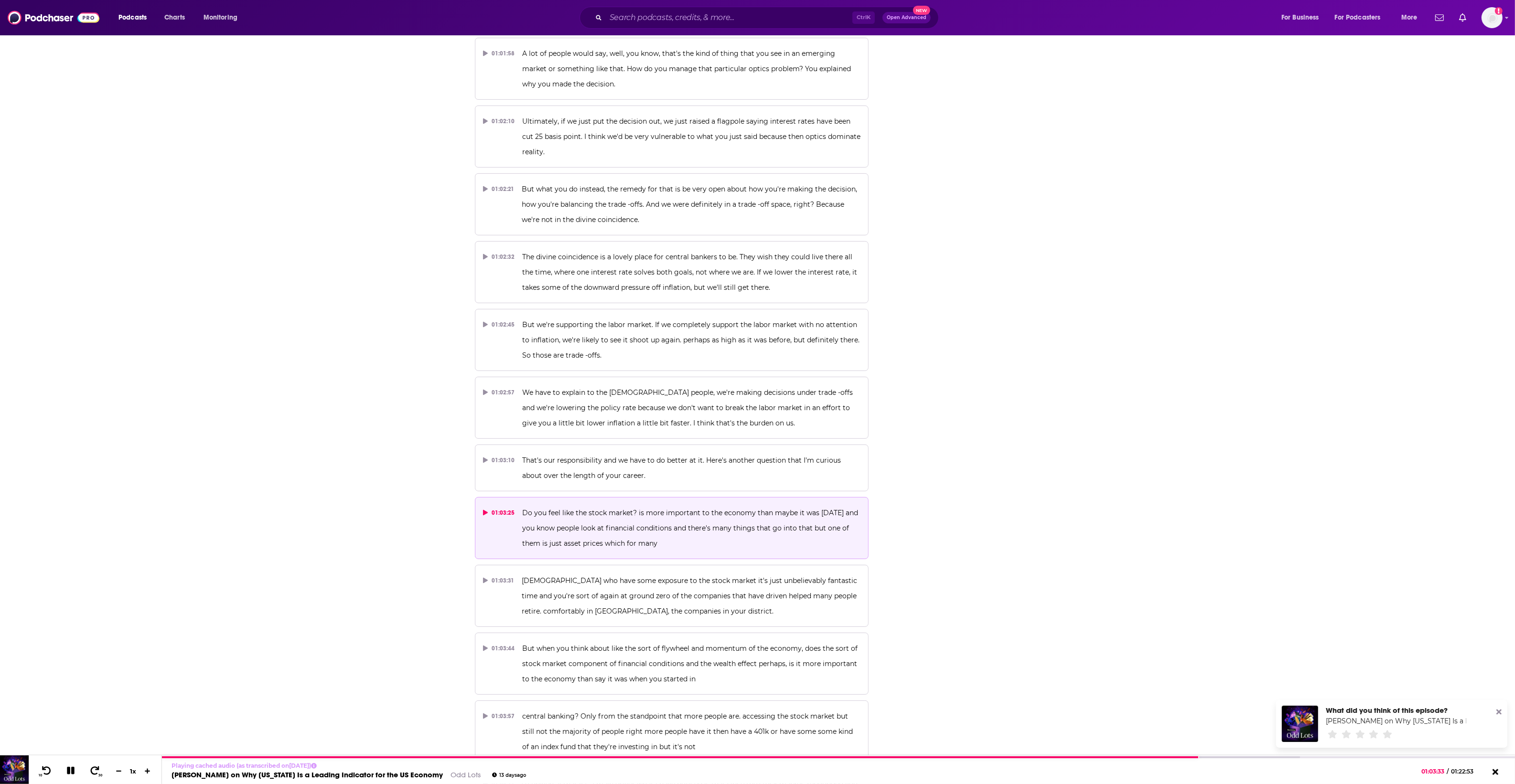
scroll to position [18799, 0]
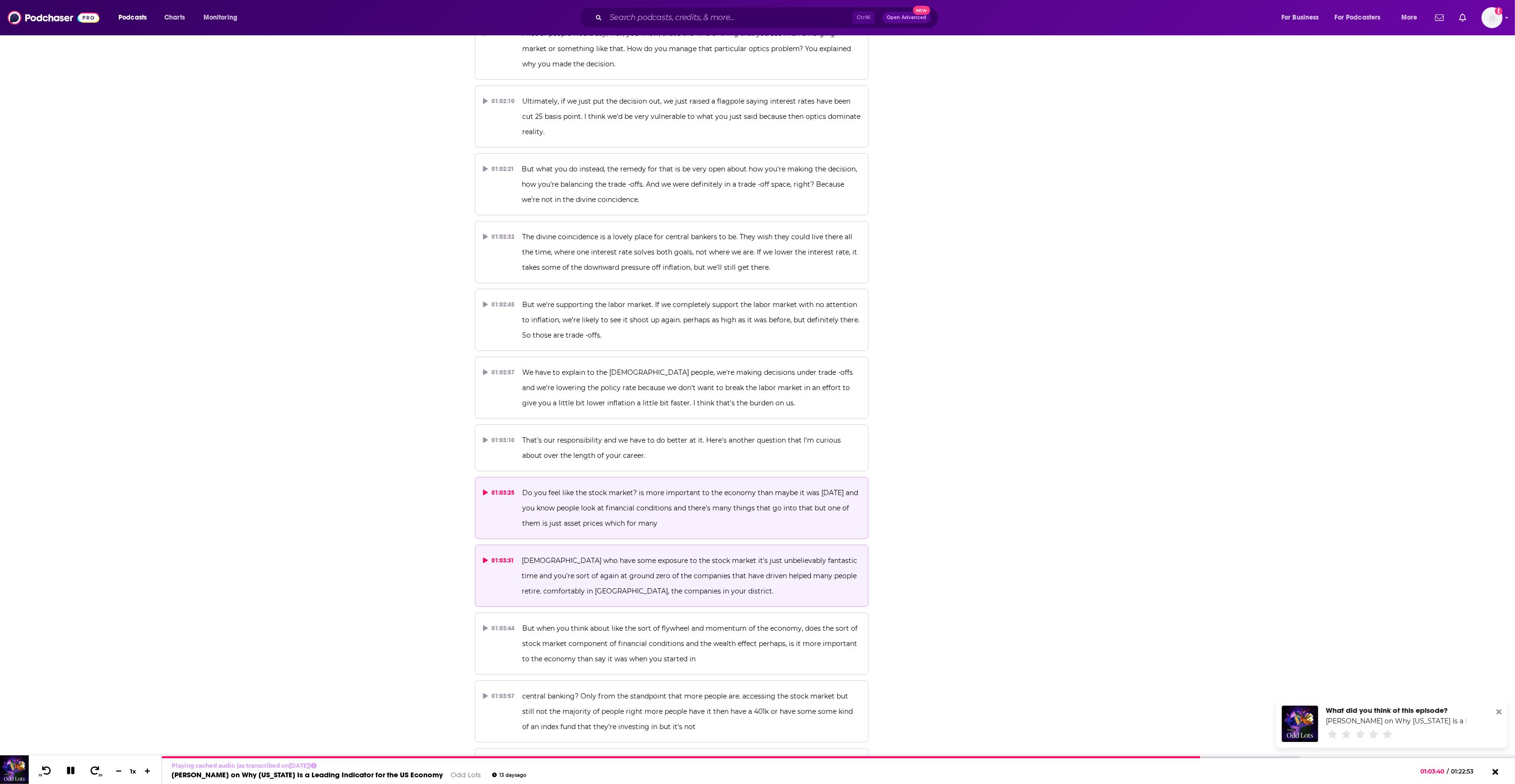
drag, startPoint x: 647, startPoint y: 469, endPoint x: 835, endPoint y: 532, distance: 198.3
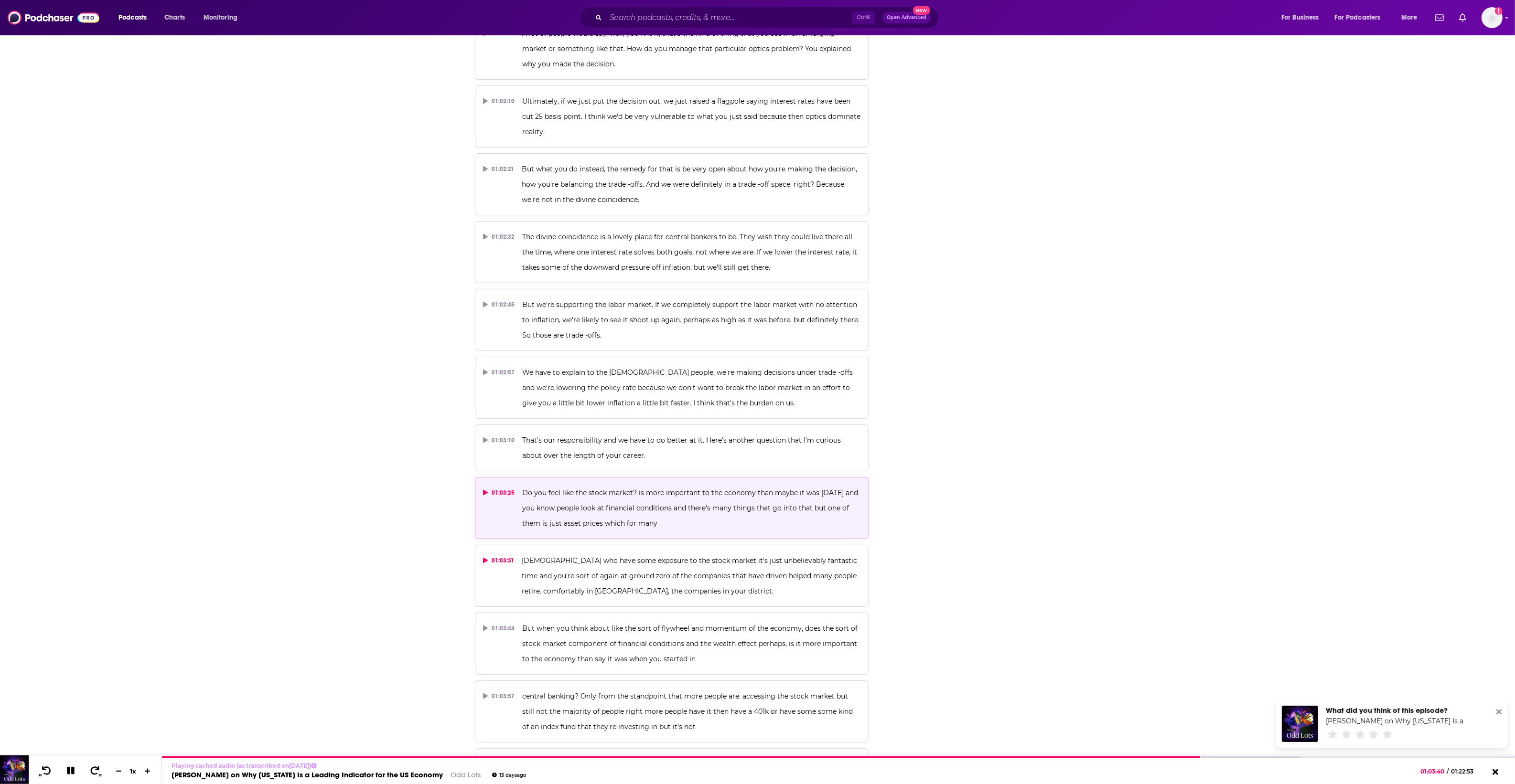
drag, startPoint x: 835, startPoint y: 532, endPoint x: 1112, endPoint y: 594, distance: 283.9
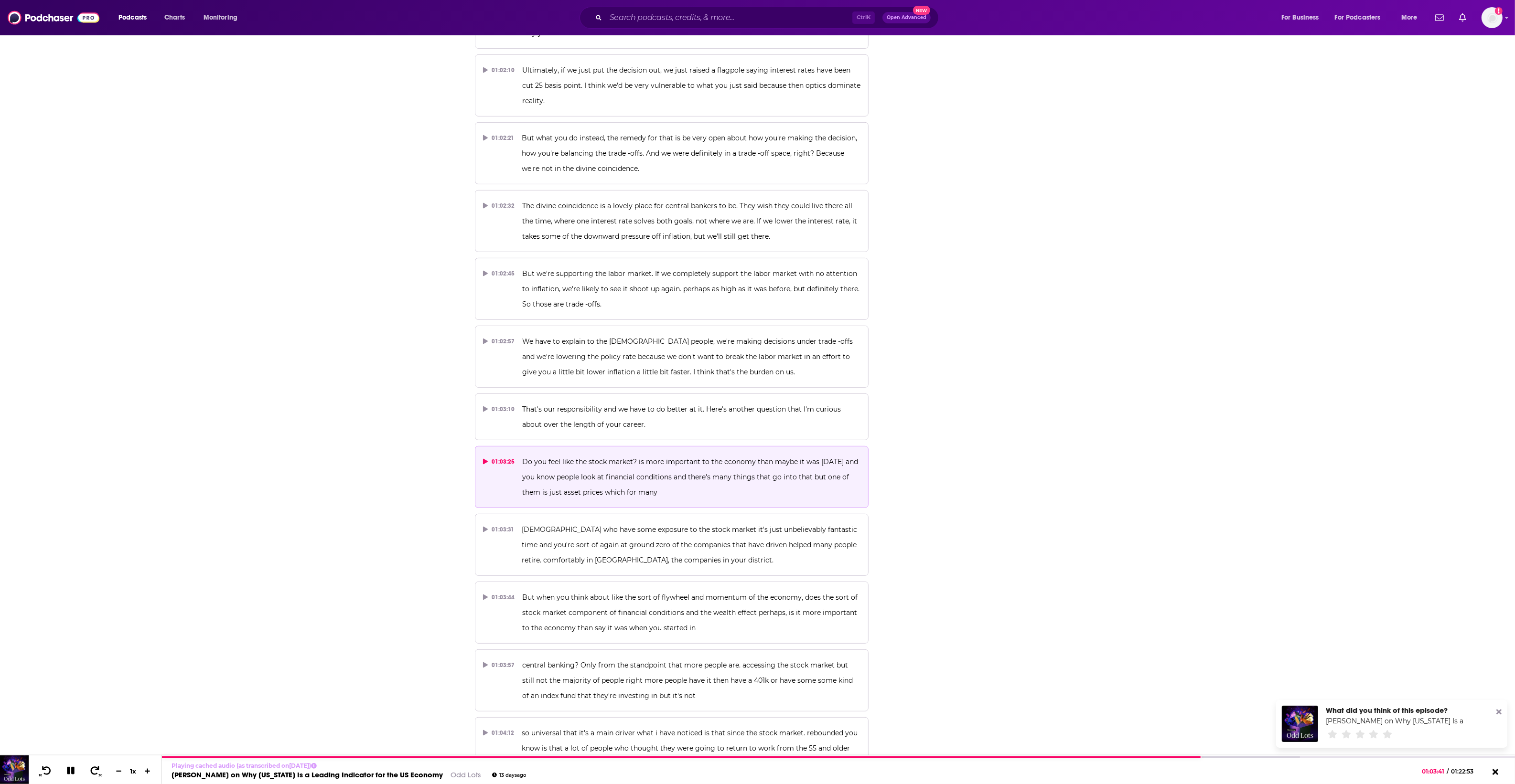
scroll to position [18859, 0]
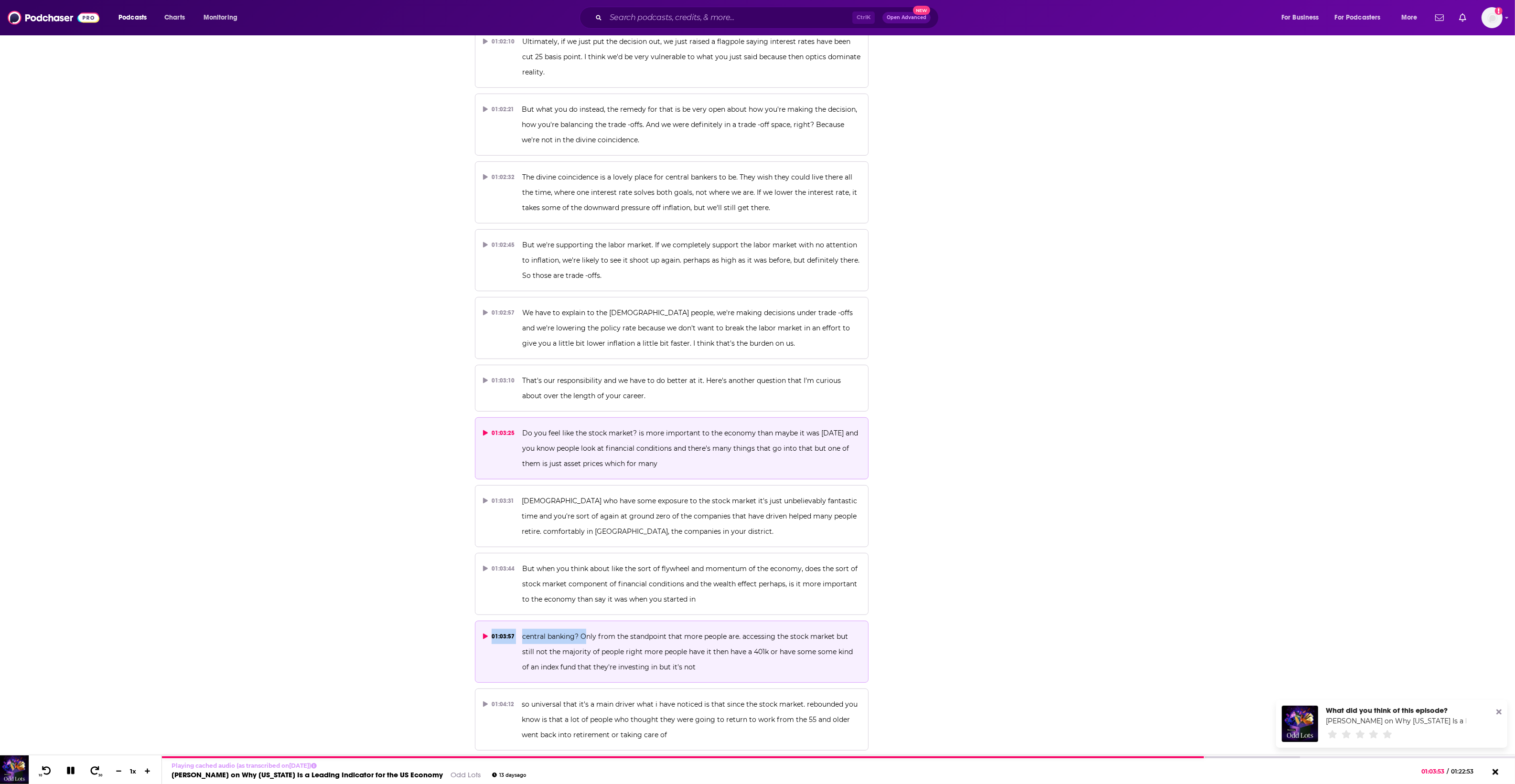
drag, startPoint x: 705, startPoint y: 547, endPoint x: 583, endPoint y: 568, distance: 123.8
drag, startPoint x: 583, startPoint y: 568, endPoint x: 583, endPoint y: 587, distance: 19.0
click at [583, 629] on p "central banking? Only from the standpoint that more people are. accessing the s…" at bounding box center [692, 652] width 338 height 46
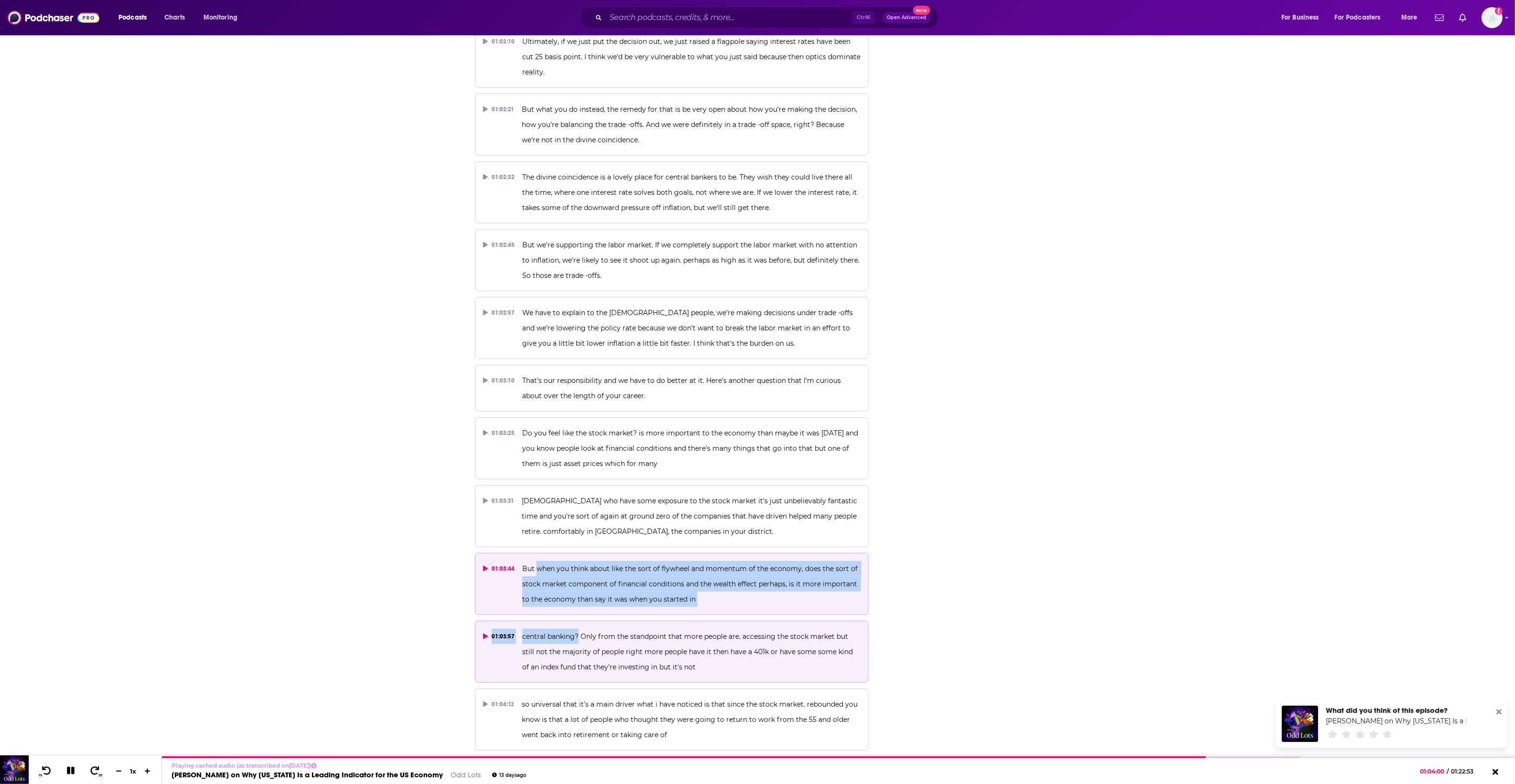
drag, startPoint x: 577, startPoint y: 582, endPoint x: 534, endPoint y: 514, distance: 80.5
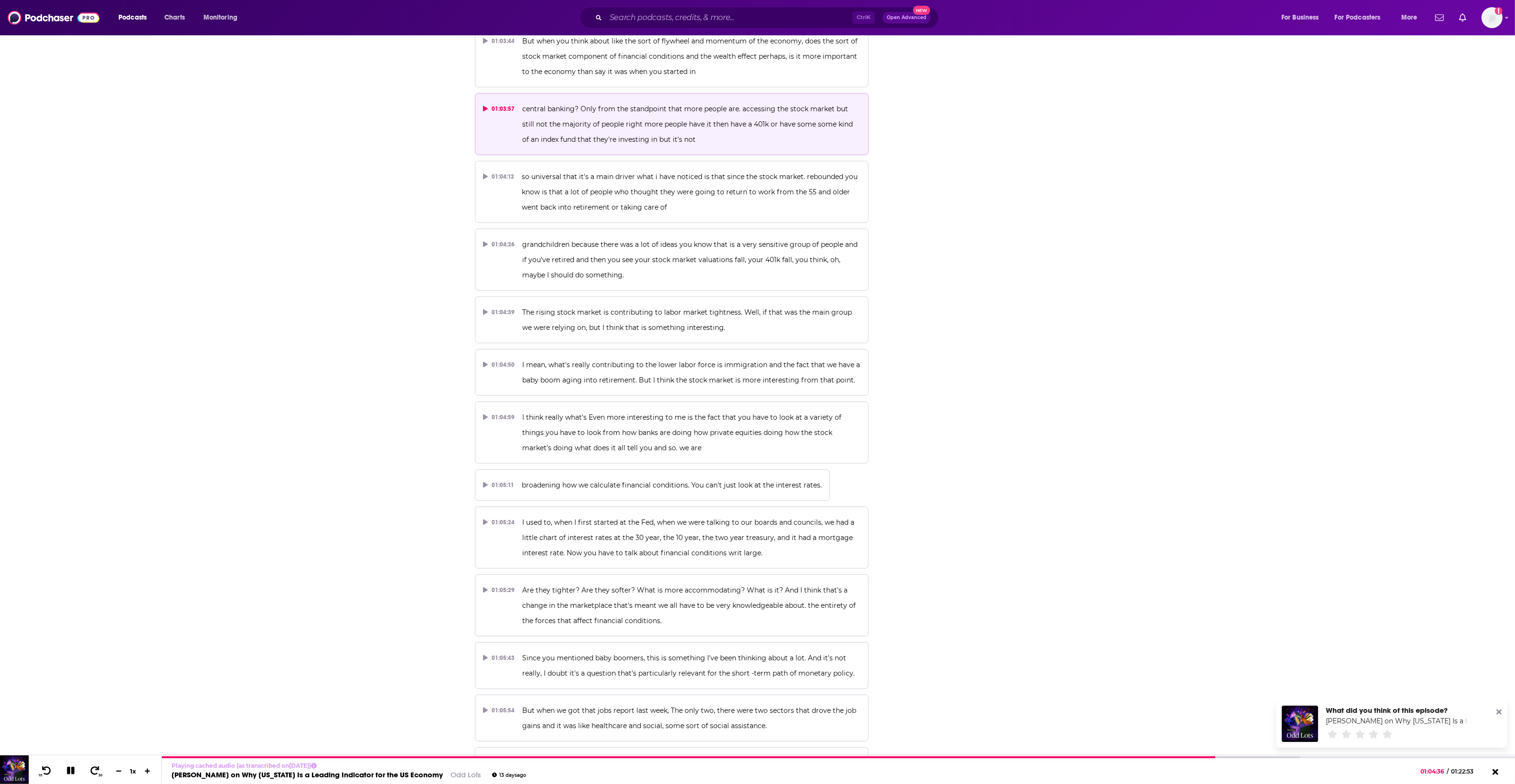
scroll to position [19516, 0]
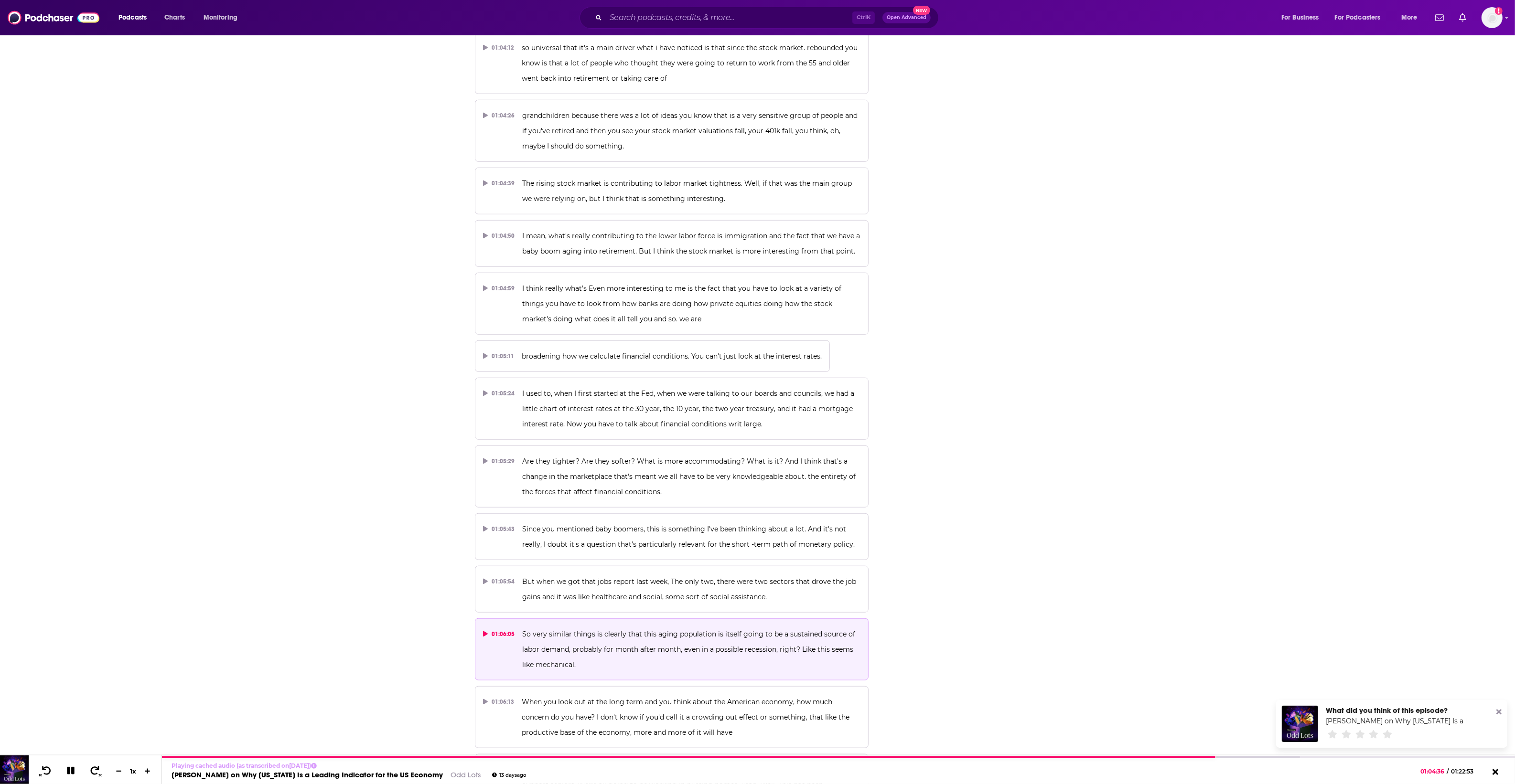
click at [844, 626] on p "So very similar things is clearly that this aging population is itself going to…" at bounding box center [692, 649] width 338 height 46
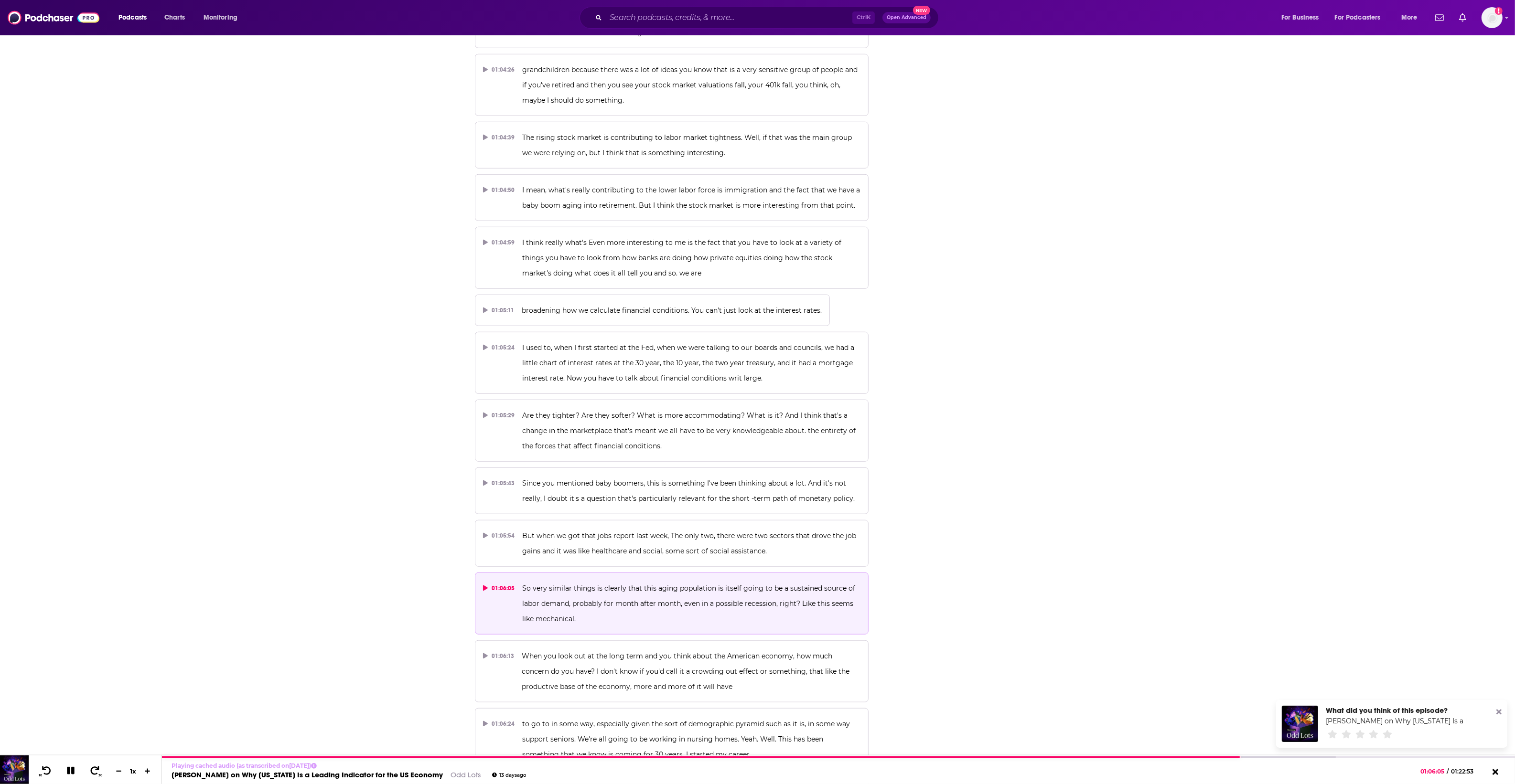
scroll to position [19695, 0]
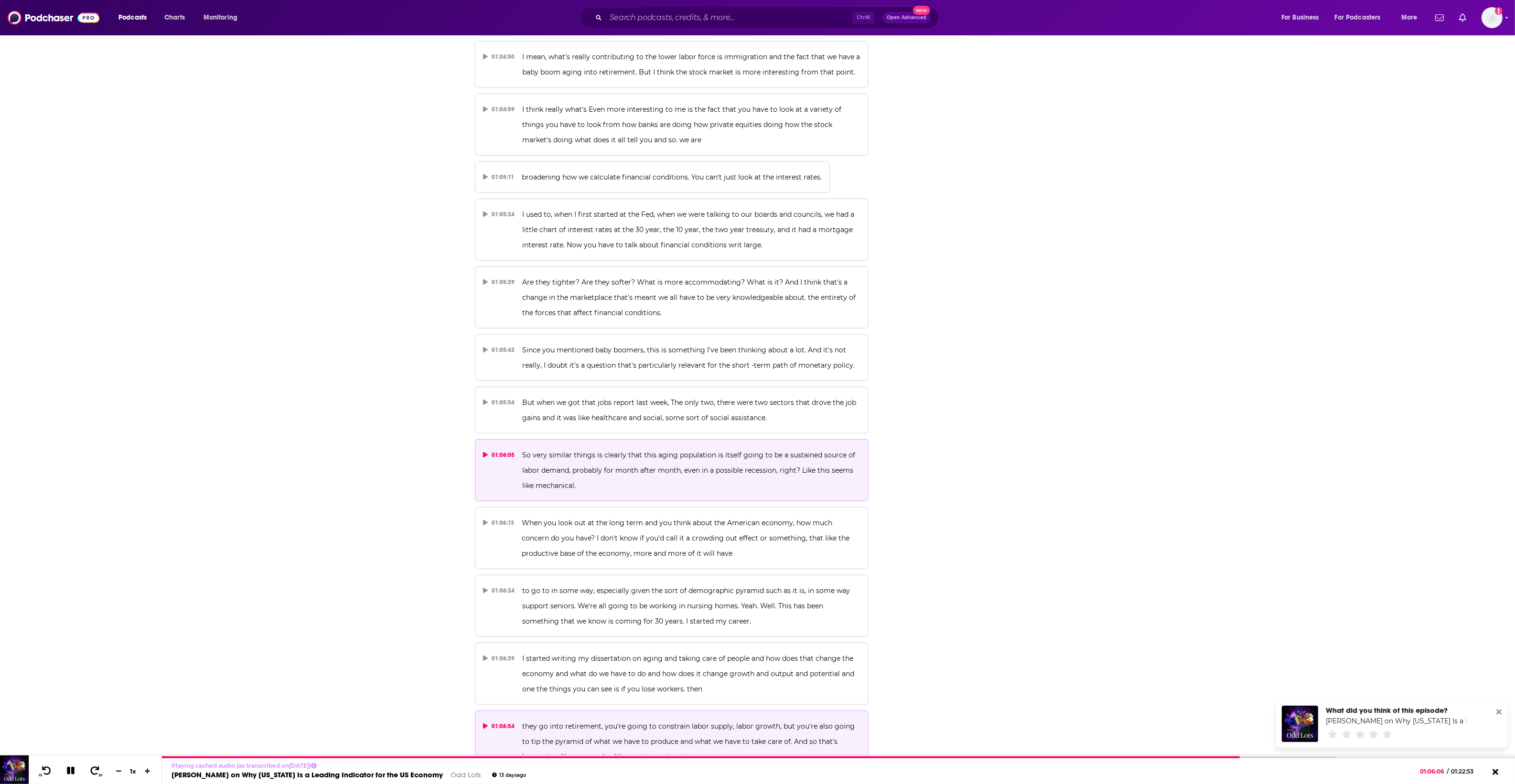
click at [714, 718] on p "they go into retirement, you're going to constrain labor supply, labor growth, …" at bounding box center [692, 741] width 338 height 46
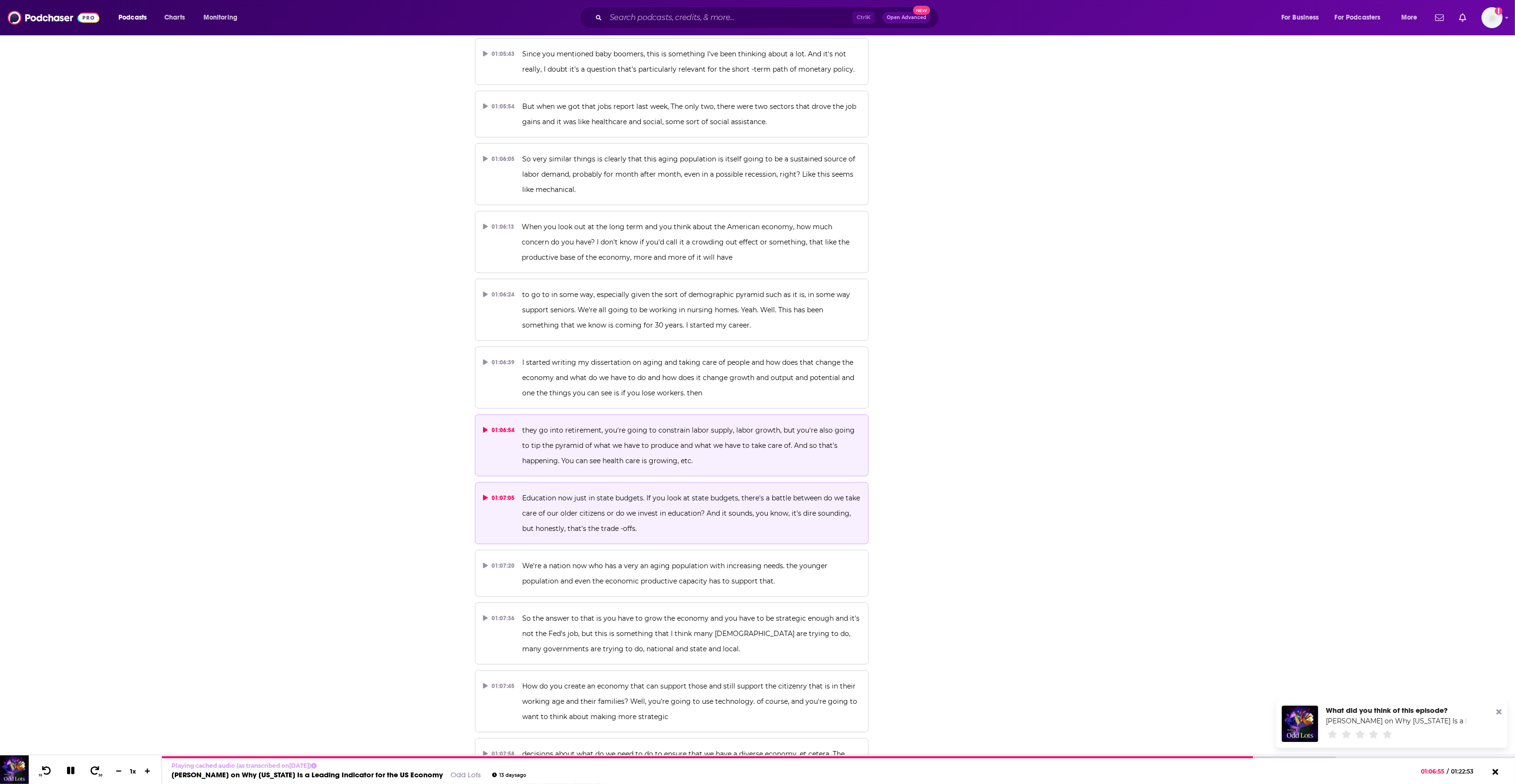
scroll to position [19993, 0]
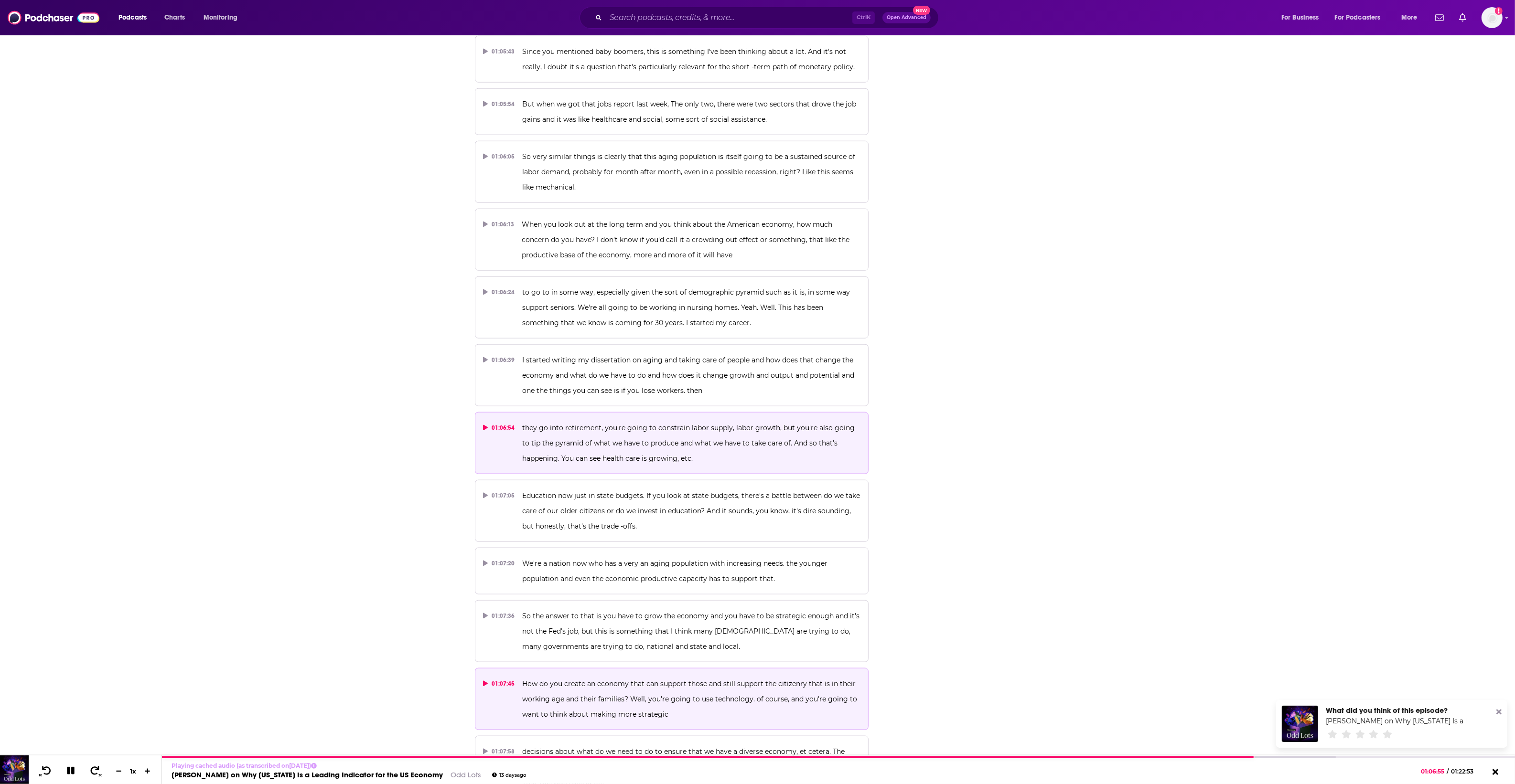
click at [657, 679] on span "How do you create an economy that can support those and still support the citiz…" at bounding box center [690, 699] width 337 height 39
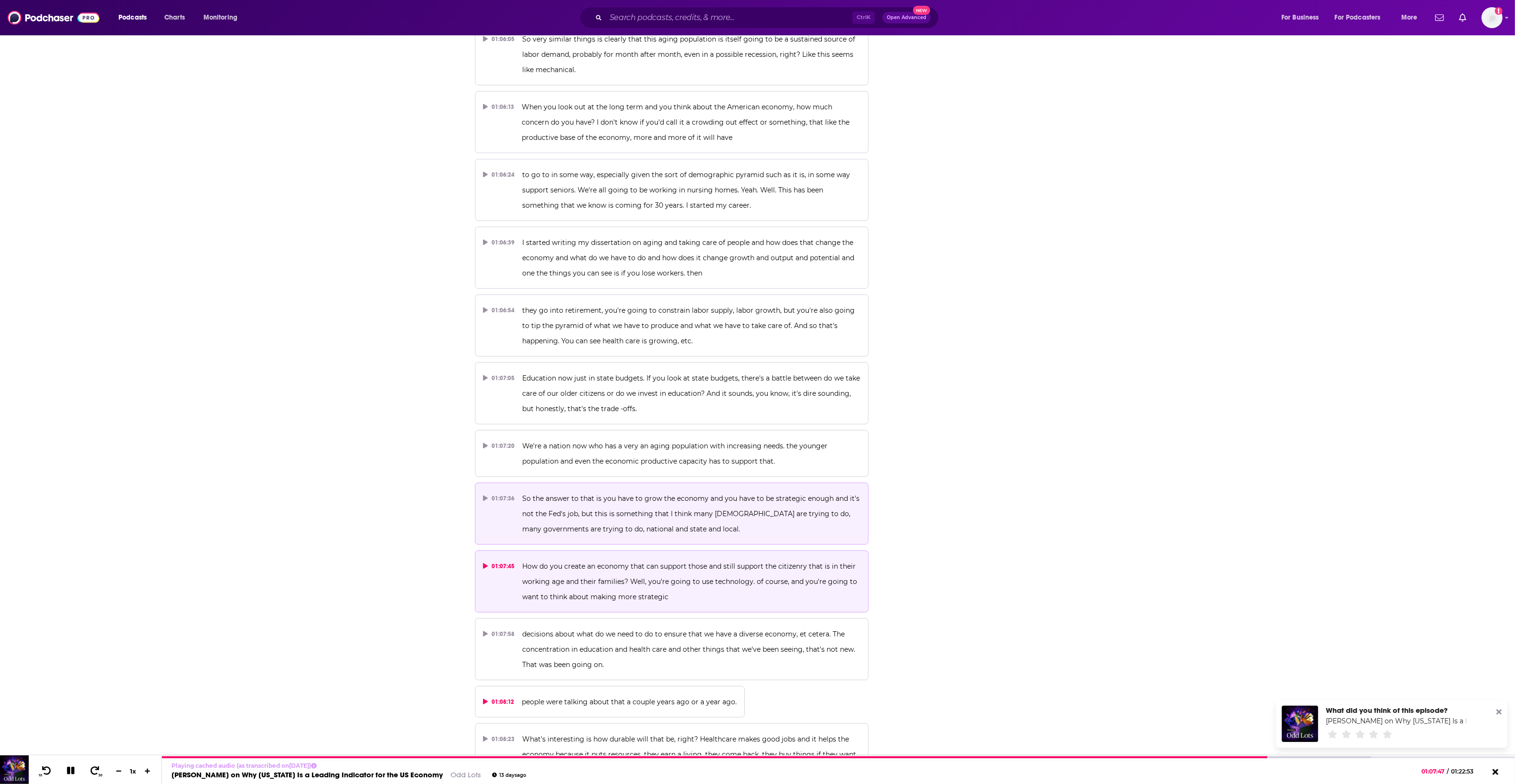
scroll to position [20292, 0]
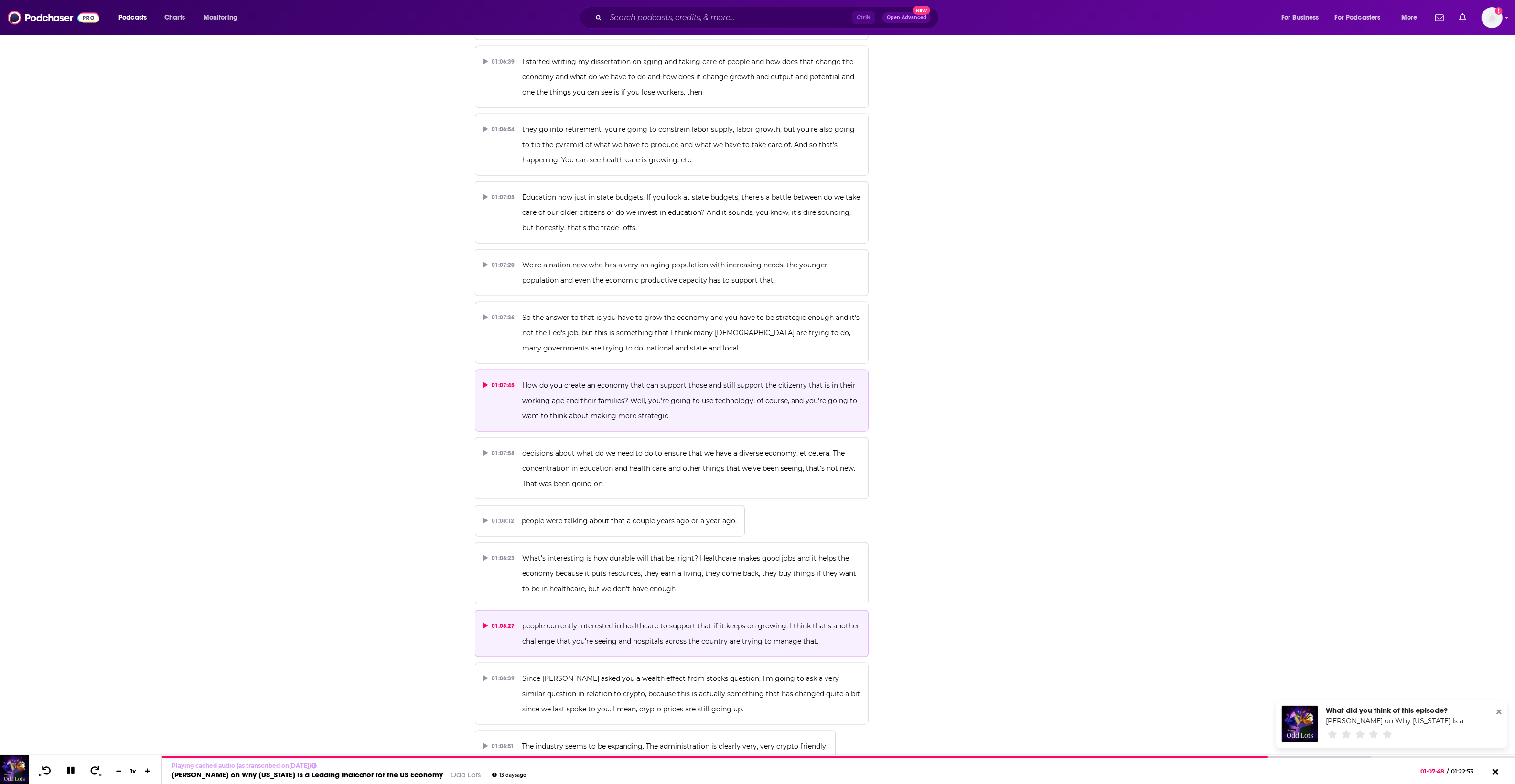
click at [617, 621] on span "people currently interested in healthcare to support that if it keeps on growin…" at bounding box center [692, 633] width 339 height 24
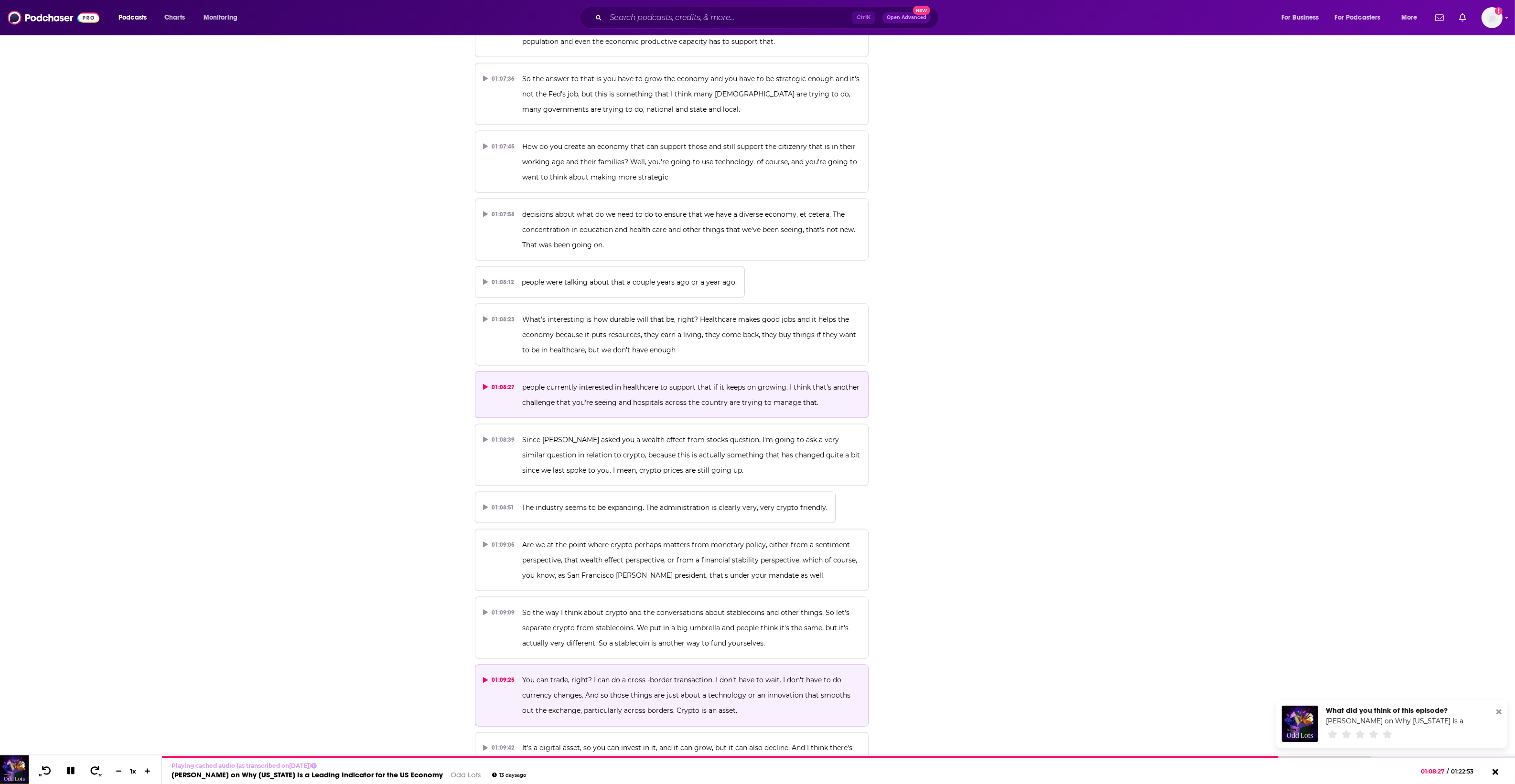
drag, startPoint x: 697, startPoint y: 662, endPoint x: 703, endPoint y: 660, distance: 6.3
click at [700, 676] on span "You can trade, right? I can do a cross -border transaction. I don't have to wai…" at bounding box center [687, 695] width 330 height 39
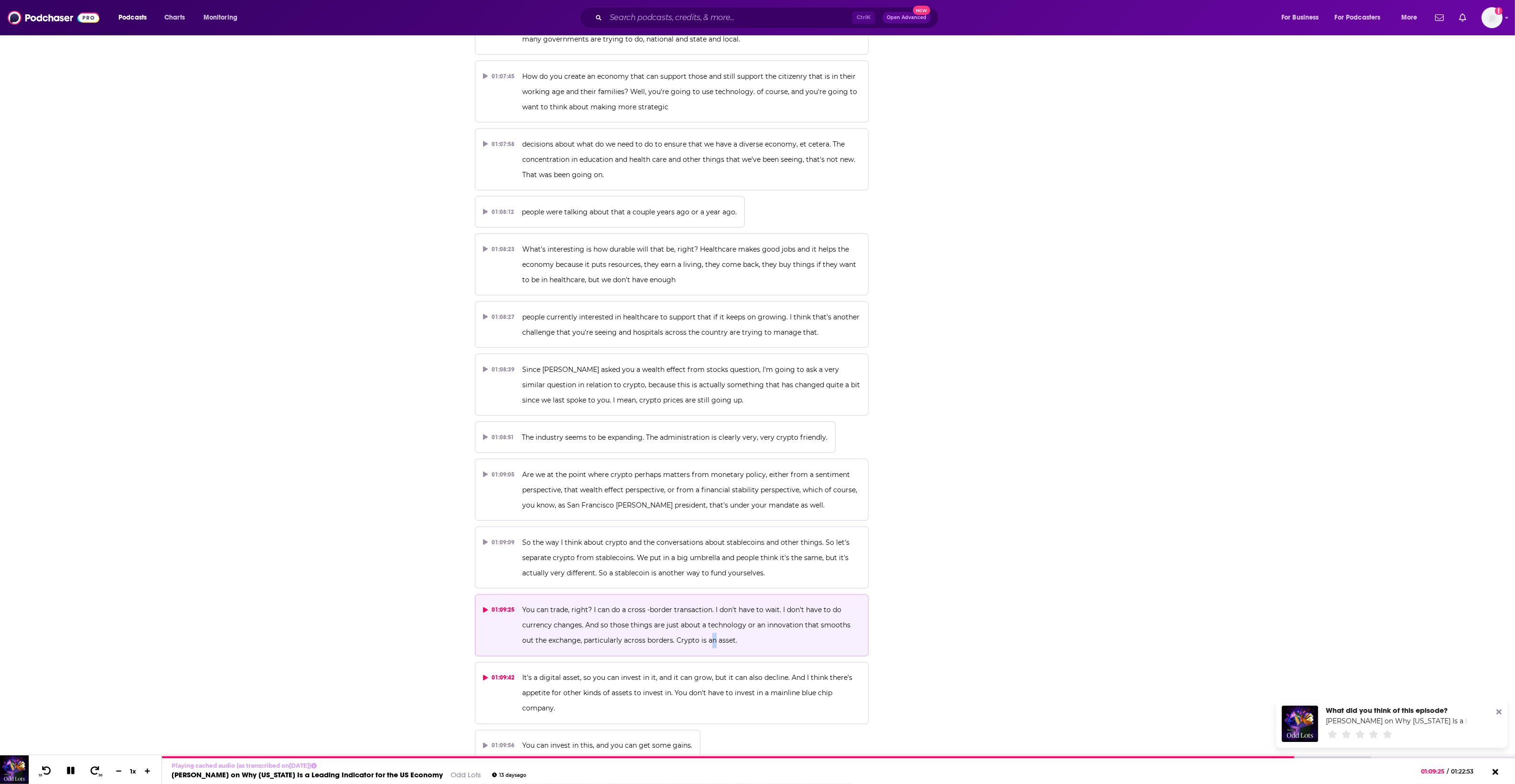
scroll to position [20709, 0]
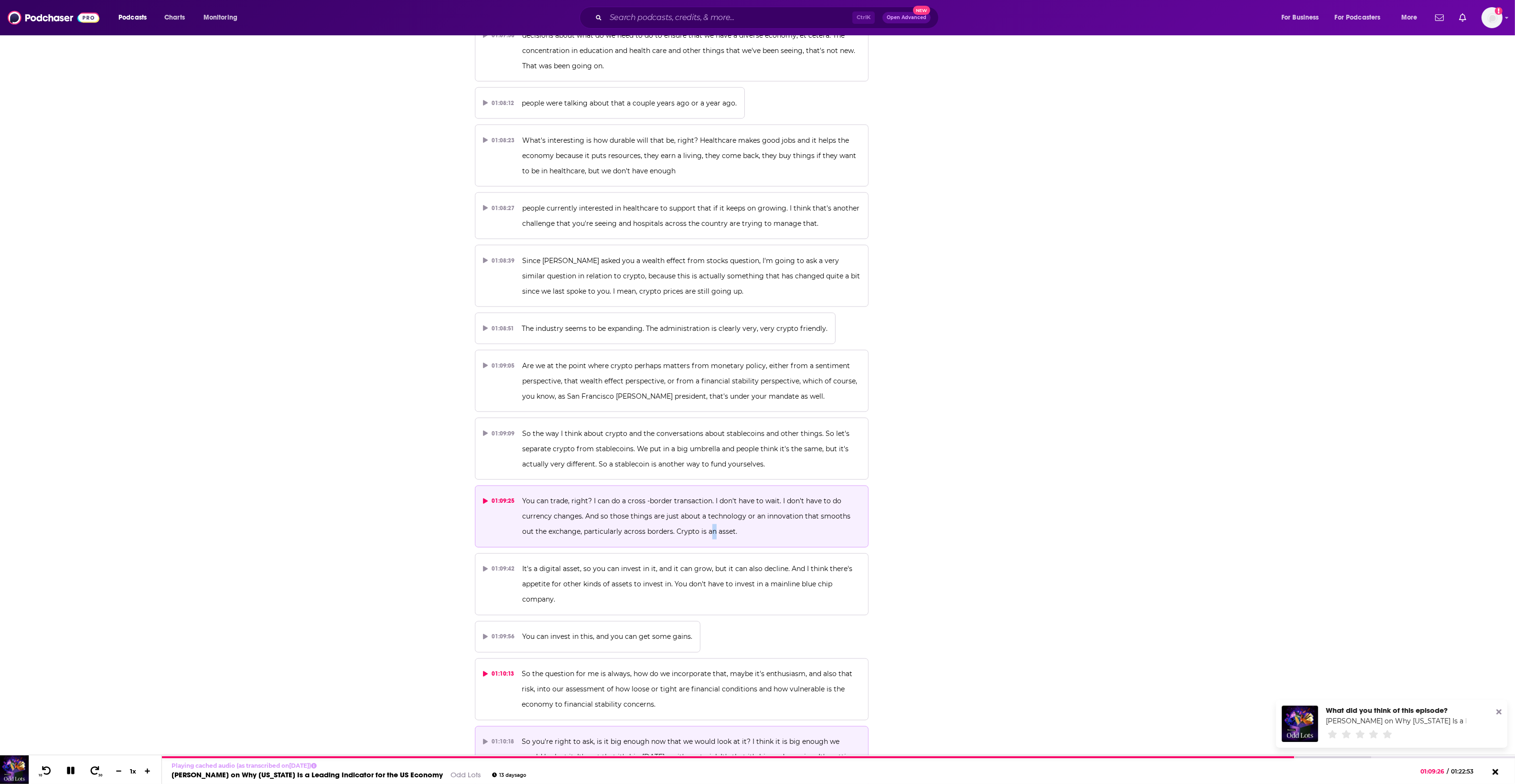
click at [771, 726] on button "01:10:18 So you're right to ask, is it big enough now that we would look at it?…" at bounding box center [672, 757] width 394 height 62
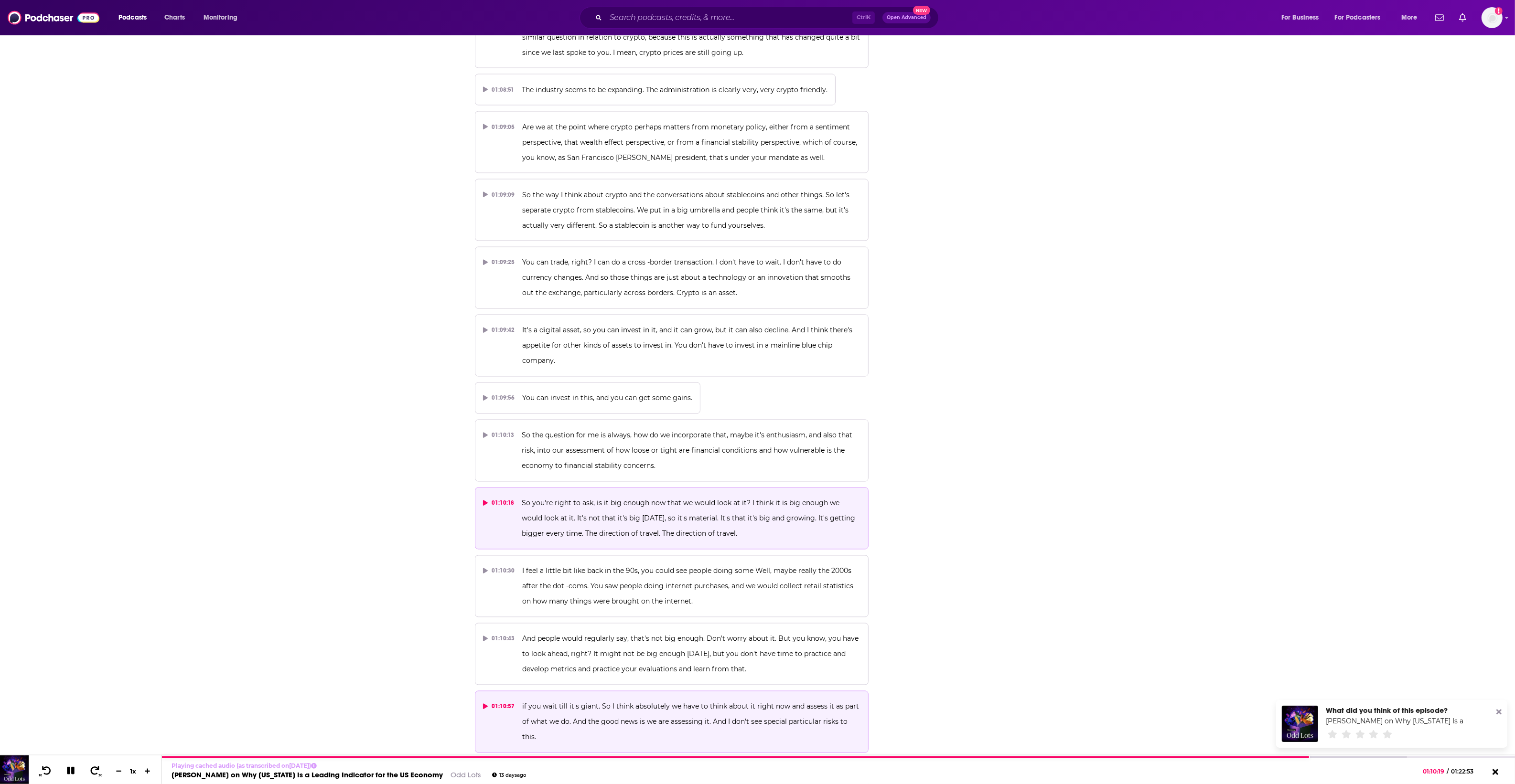
click at [738, 702] on span "if you wait till it's giant. So I think absolutely we have to think about it ri…" at bounding box center [692, 722] width 339 height 39
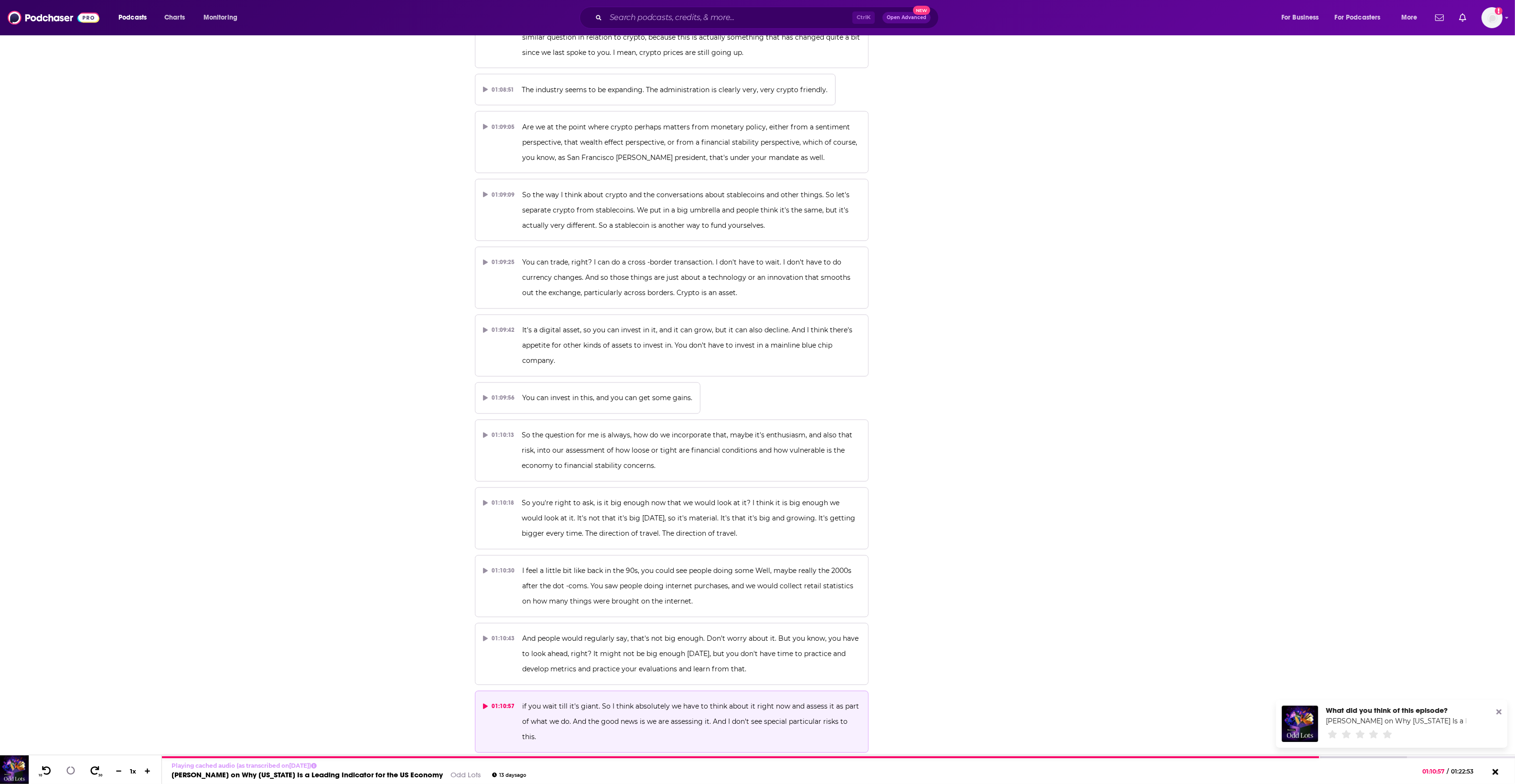
scroll to position [21187, 0]
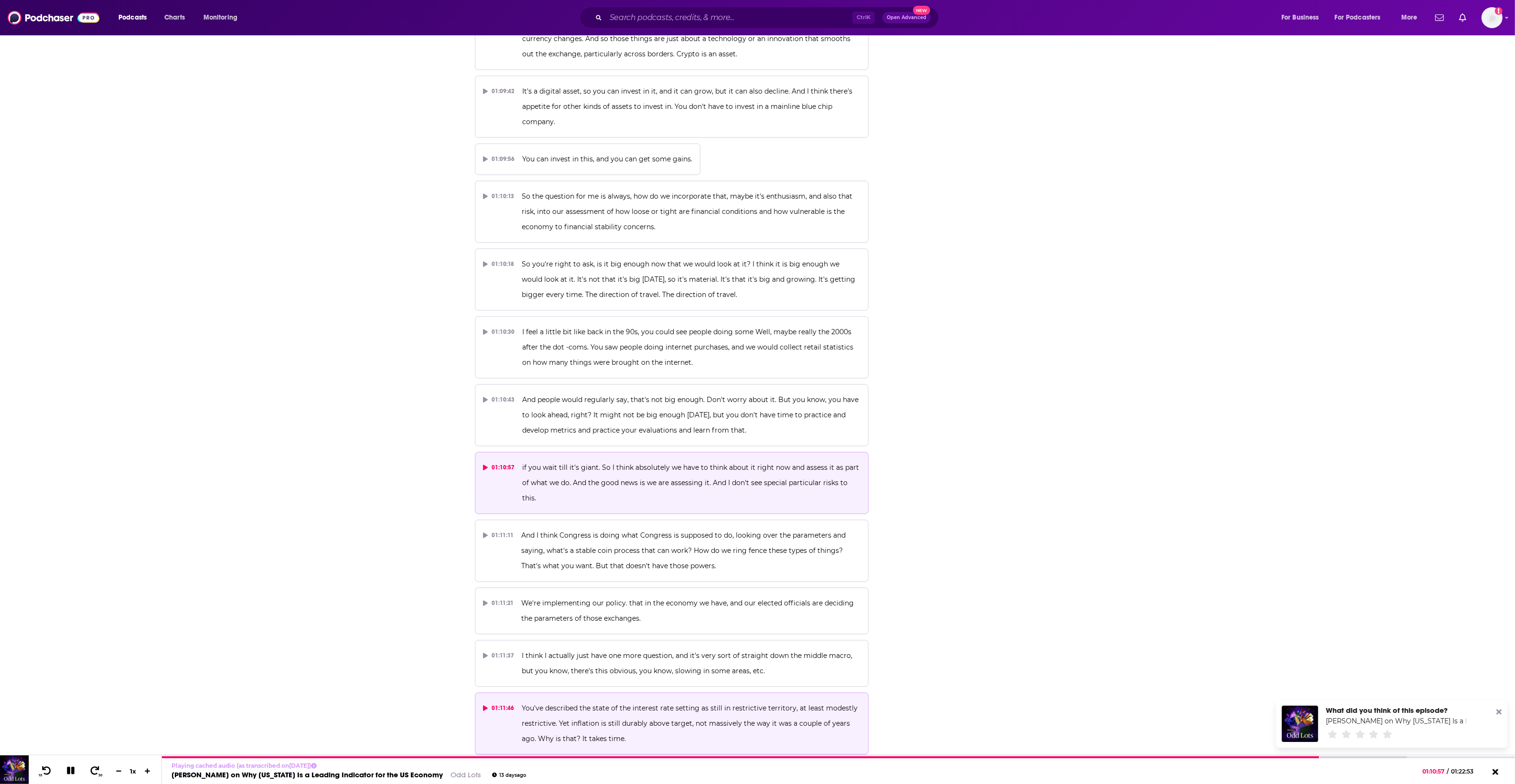
click at [741, 704] on span "You've described the state of the interest rate setting as still in restrictive…" at bounding box center [690, 724] width 338 height 39
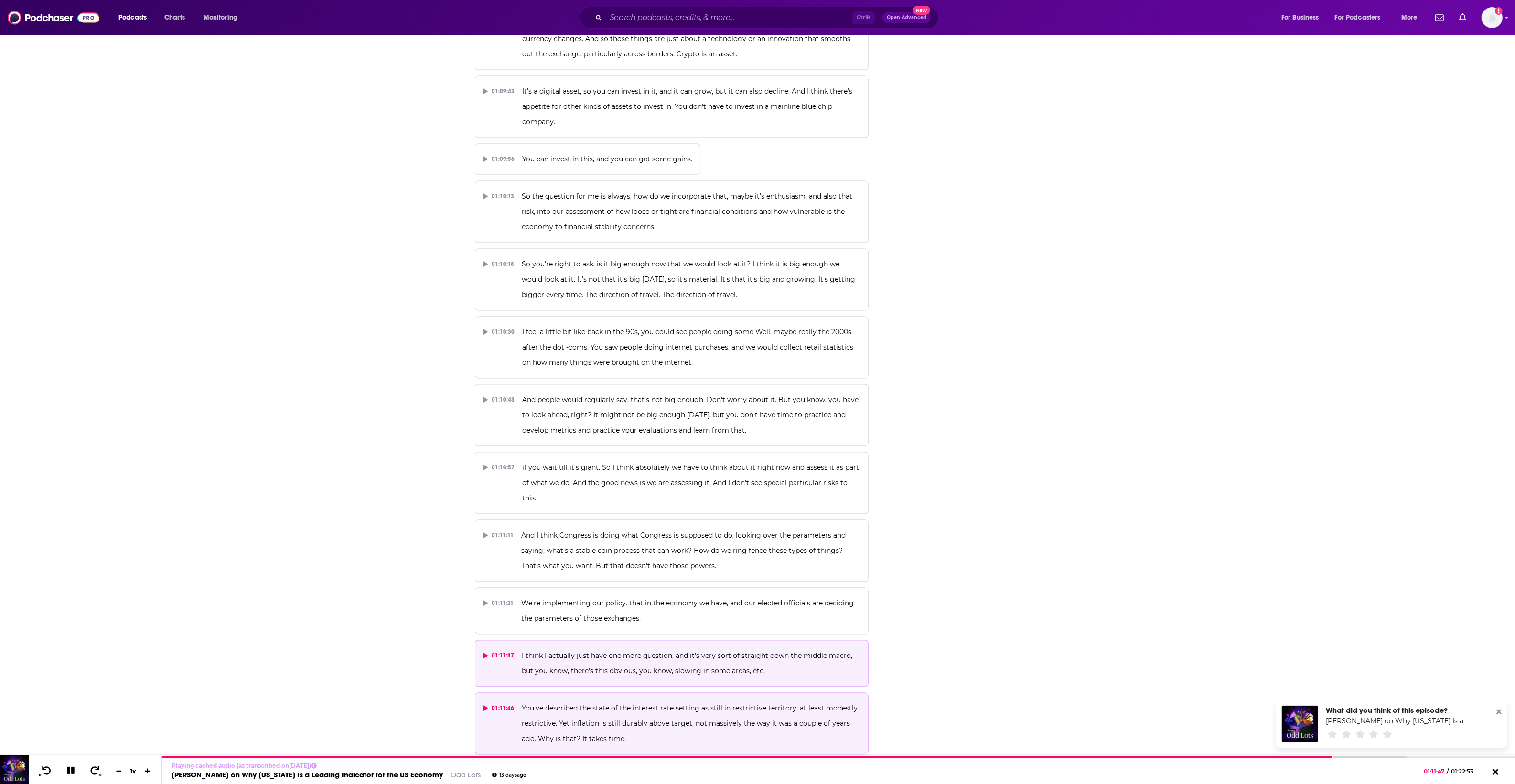
click at [632, 652] on span "I think I actually just have one more question, and it's very sort of straight …" at bounding box center [688, 663] width 332 height 24
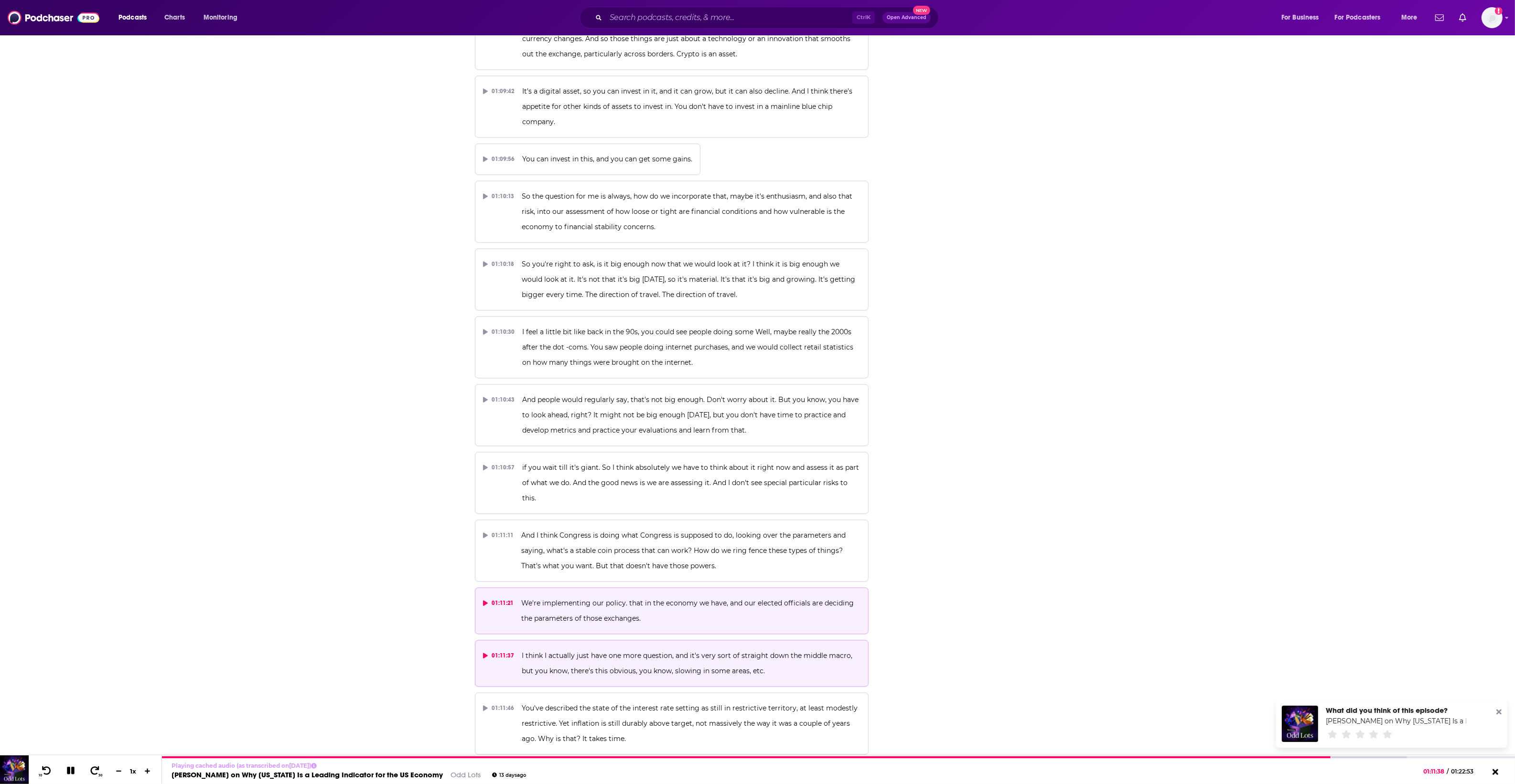
click at [632, 599] on span "We're implementing our policy. that in the economy we have, and our elected off…" at bounding box center [688, 611] width 334 height 24
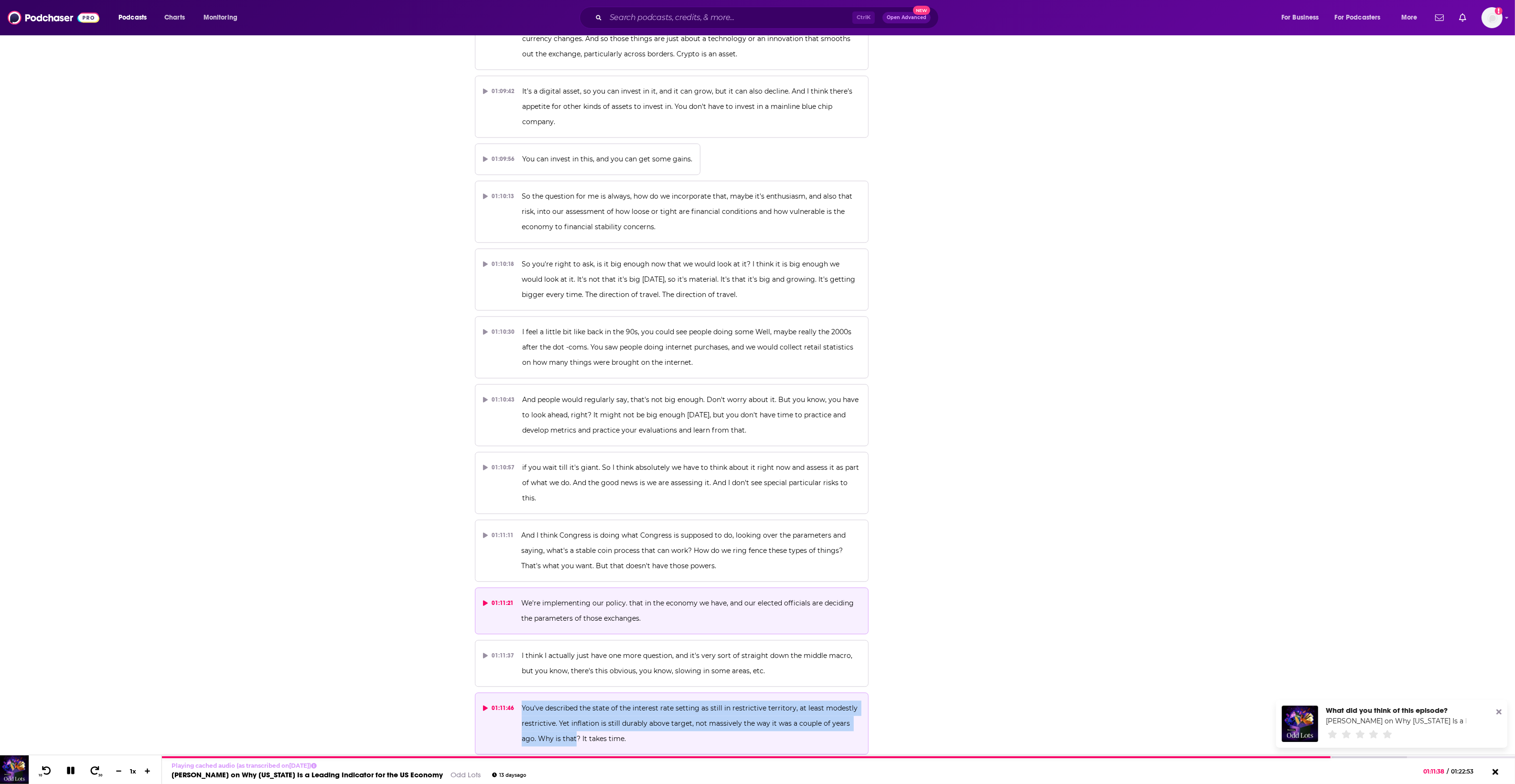
drag, startPoint x: 559, startPoint y: 675, endPoint x: 521, endPoint y: 652, distance: 44.4
click at [522, 701] on p "You've described the state of the interest rate setting as still in restrictive…" at bounding box center [691, 724] width 339 height 46
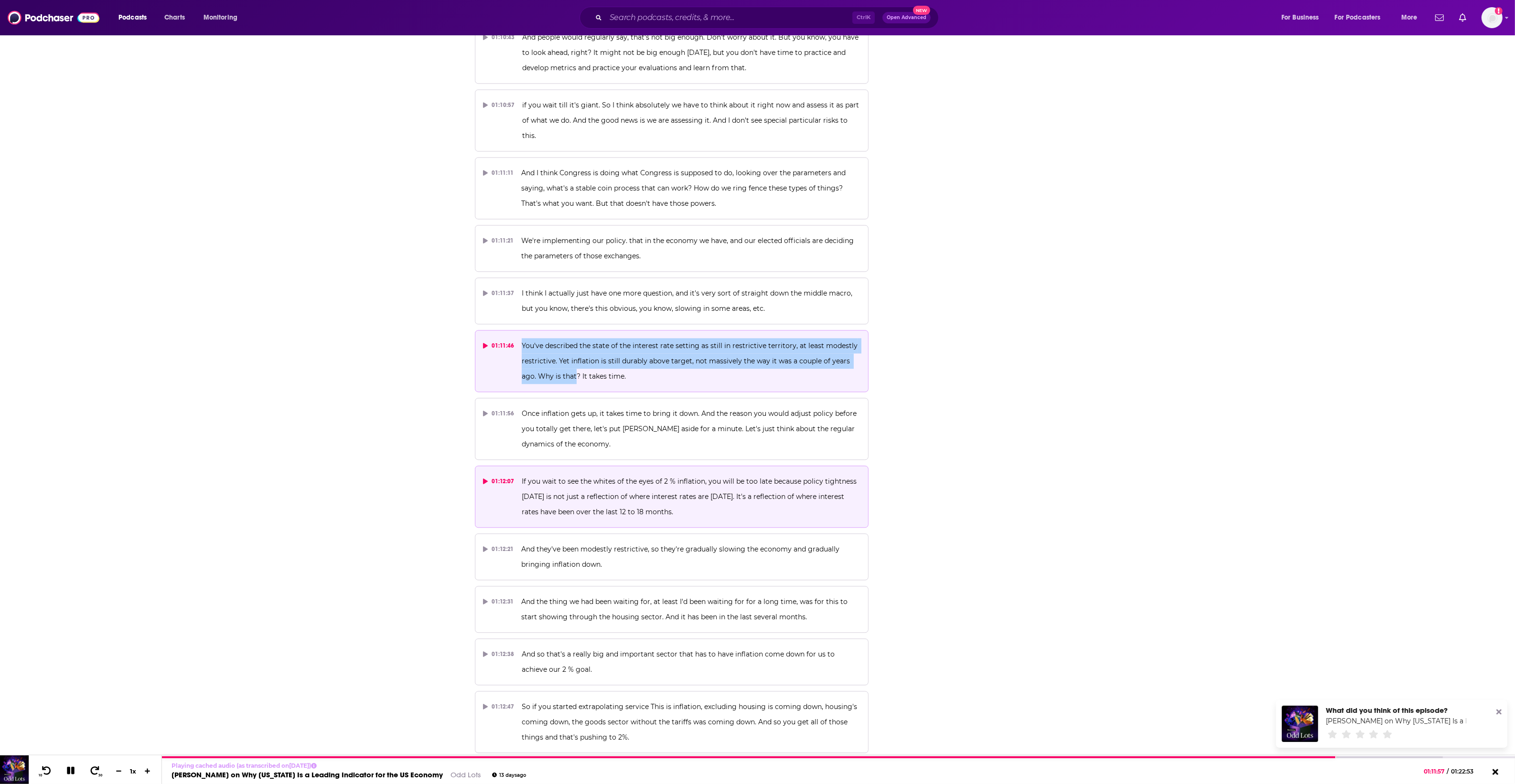
scroll to position [21724, 0]
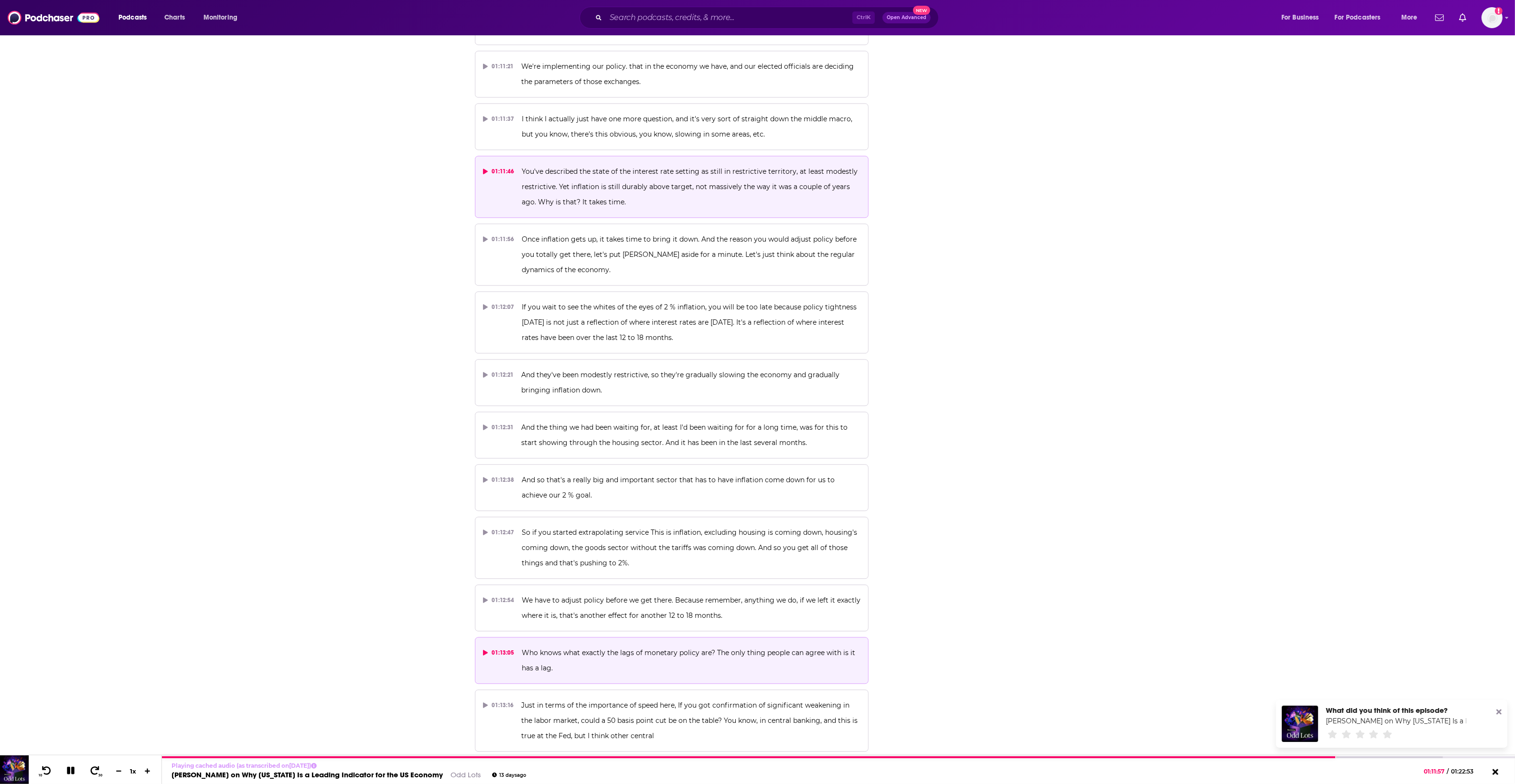
click at [654, 649] on span "Who knows what exactly the lags of monetary policy are? The only thing people c…" at bounding box center [689, 660] width 335 height 24
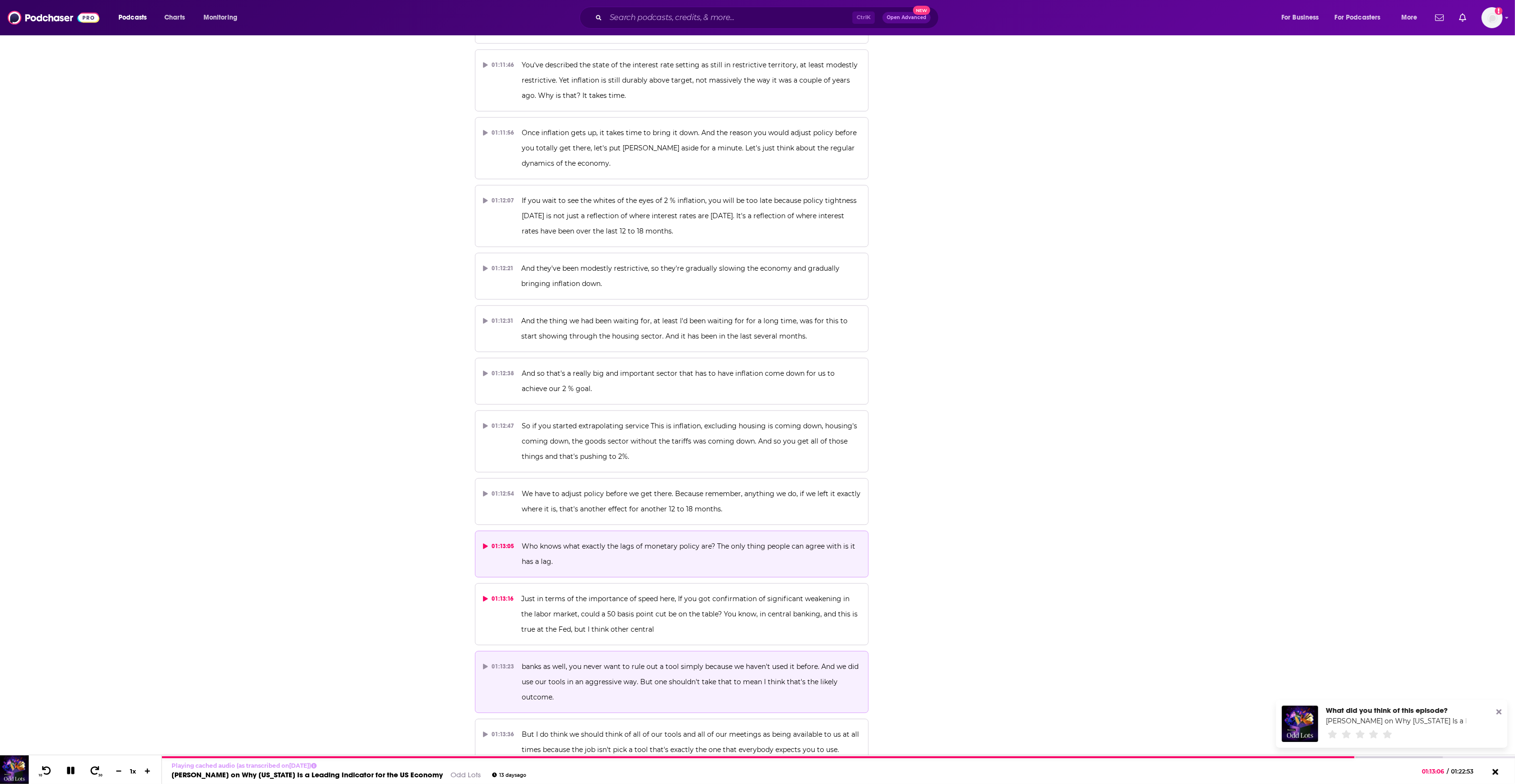
scroll to position [21843, 0]
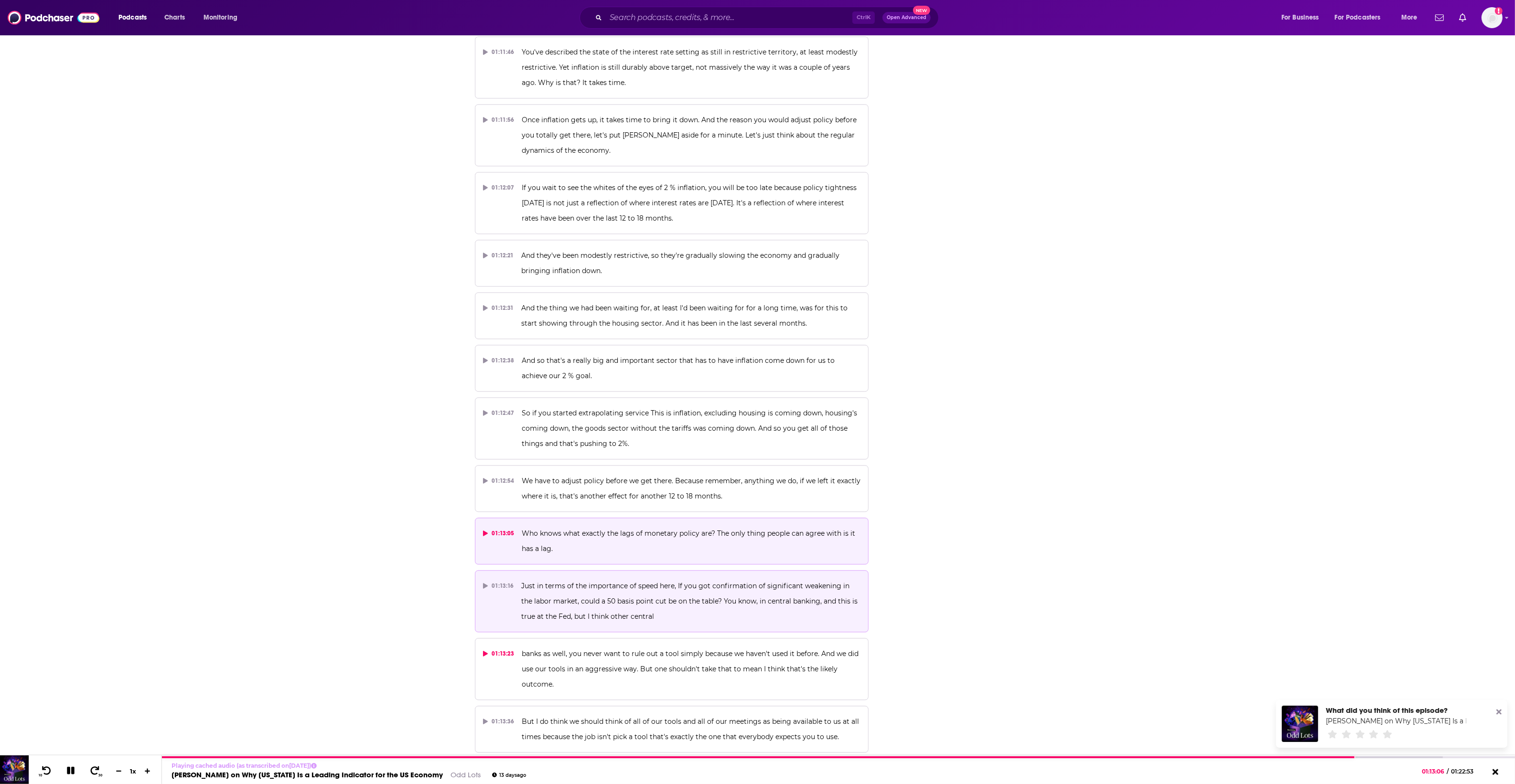
click at [715, 578] on p "Just in terms of the importance of speed here, If you got confirmation of signi…" at bounding box center [690, 601] width 339 height 46
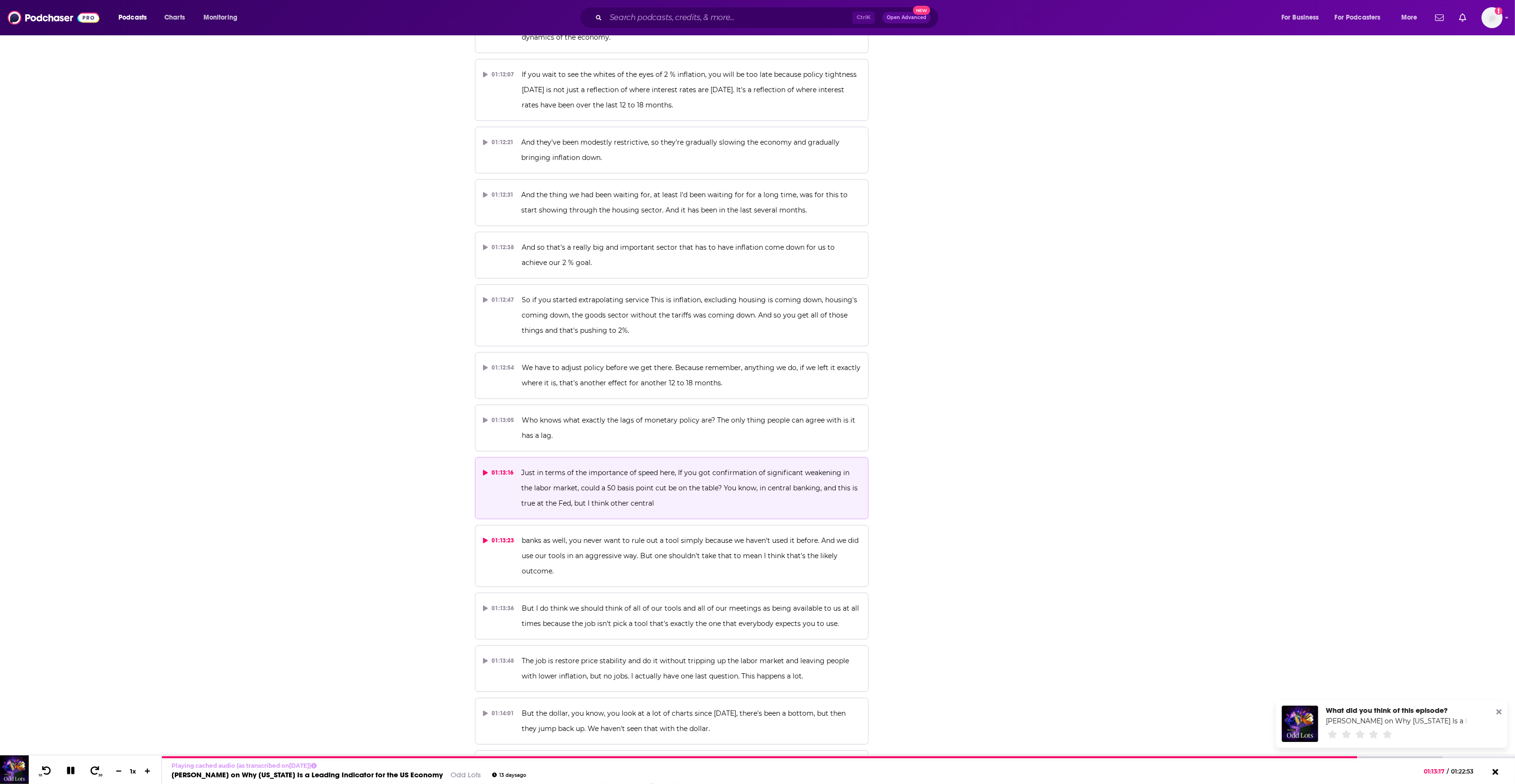
scroll to position [21903, 0]
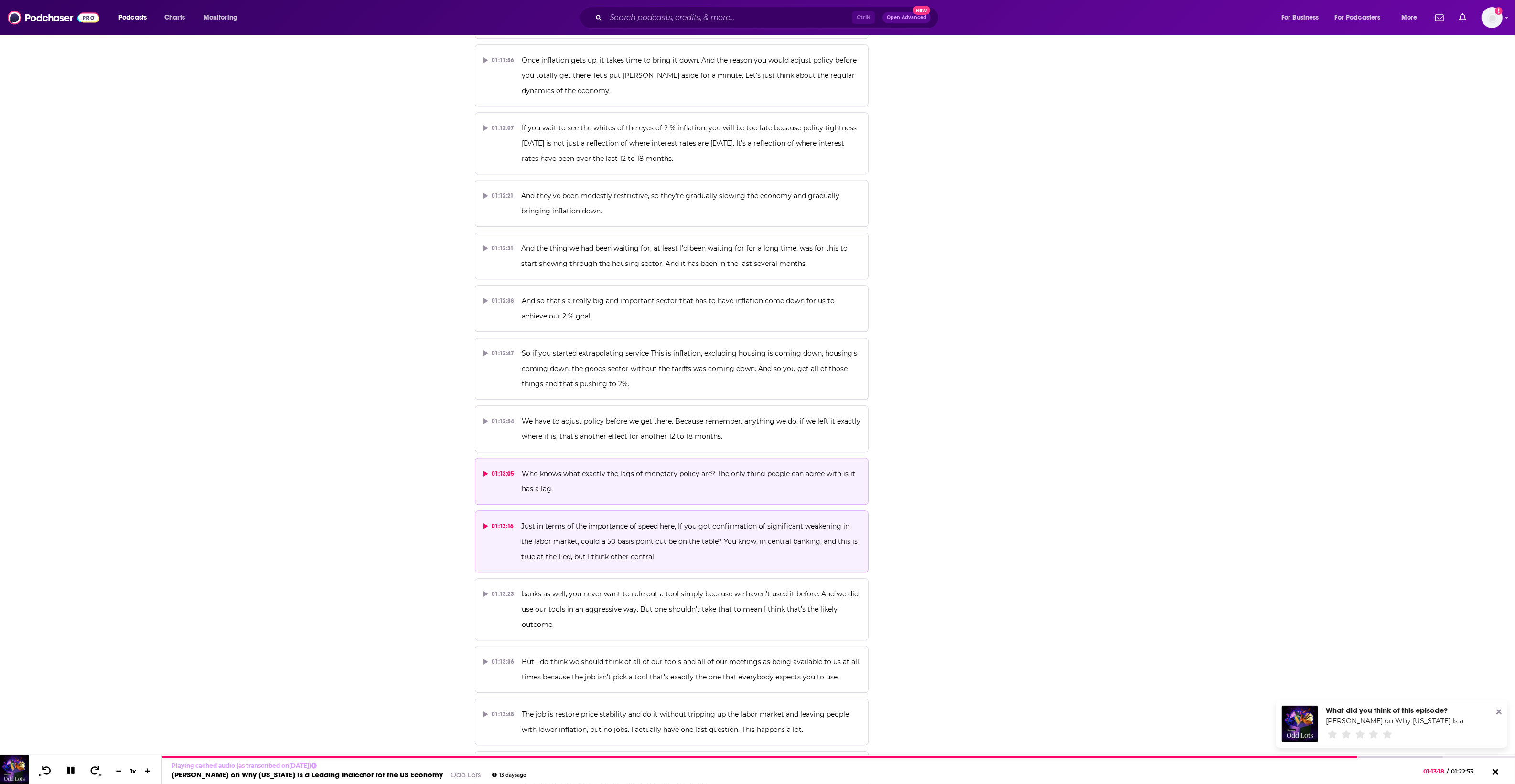
click at [644, 466] on p "Who knows what exactly the lags of monetary policy are? The only thing people c…" at bounding box center [691, 481] width 339 height 31
drag, startPoint x: 525, startPoint y: 468, endPoint x: 667, endPoint y: 483, distance: 142.8
click at [666, 522] on span "Just in terms of the importance of speed here, If you got confirmation of signi…" at bounding box center [690, 542] width 338 height 39
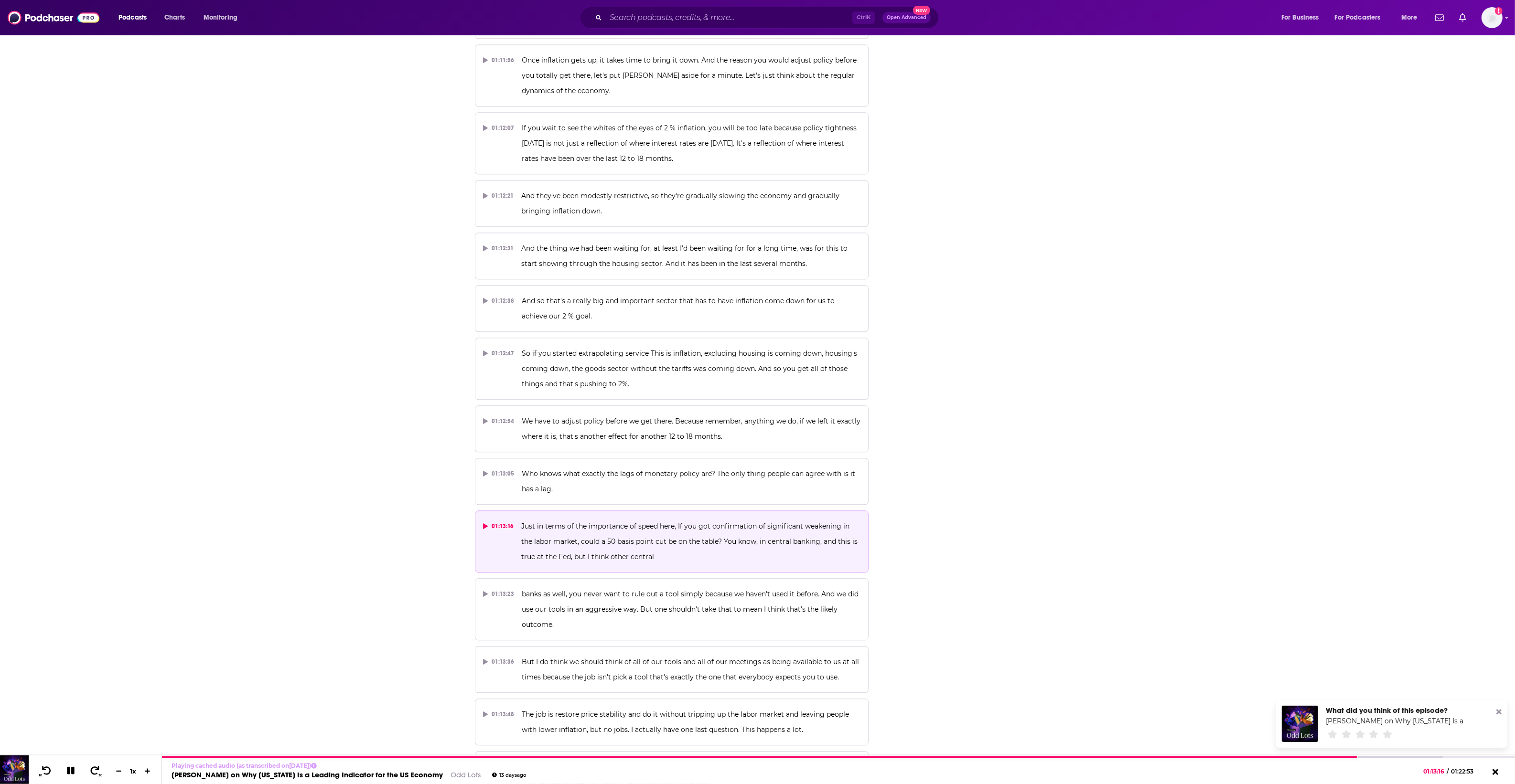
drag, startPoint x: 667, startPoint y: 483, endPoint x: 1042, endPoint y: 490, distance: 375.1
drag, startPoint x: 710, startPoint y: 483, endPoint x: 519, endPoint y: 469, distance: 191.5
click at [519, 510] on button "01:13:16 Just in terms of the importance of speed here, If you got confirmation…" at bounding box center [672, 541] width 394 height 62
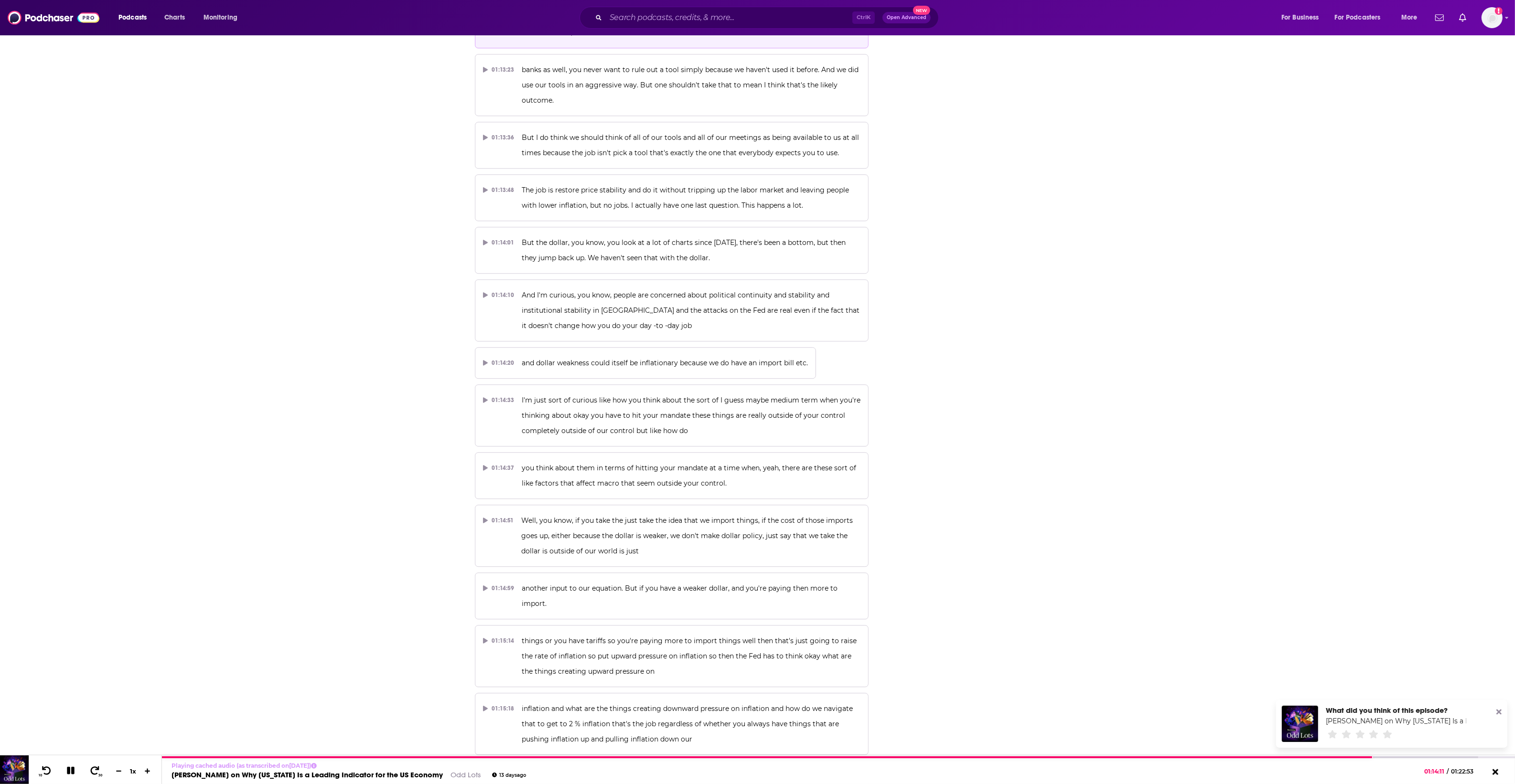
scroll to position [22261, 0]
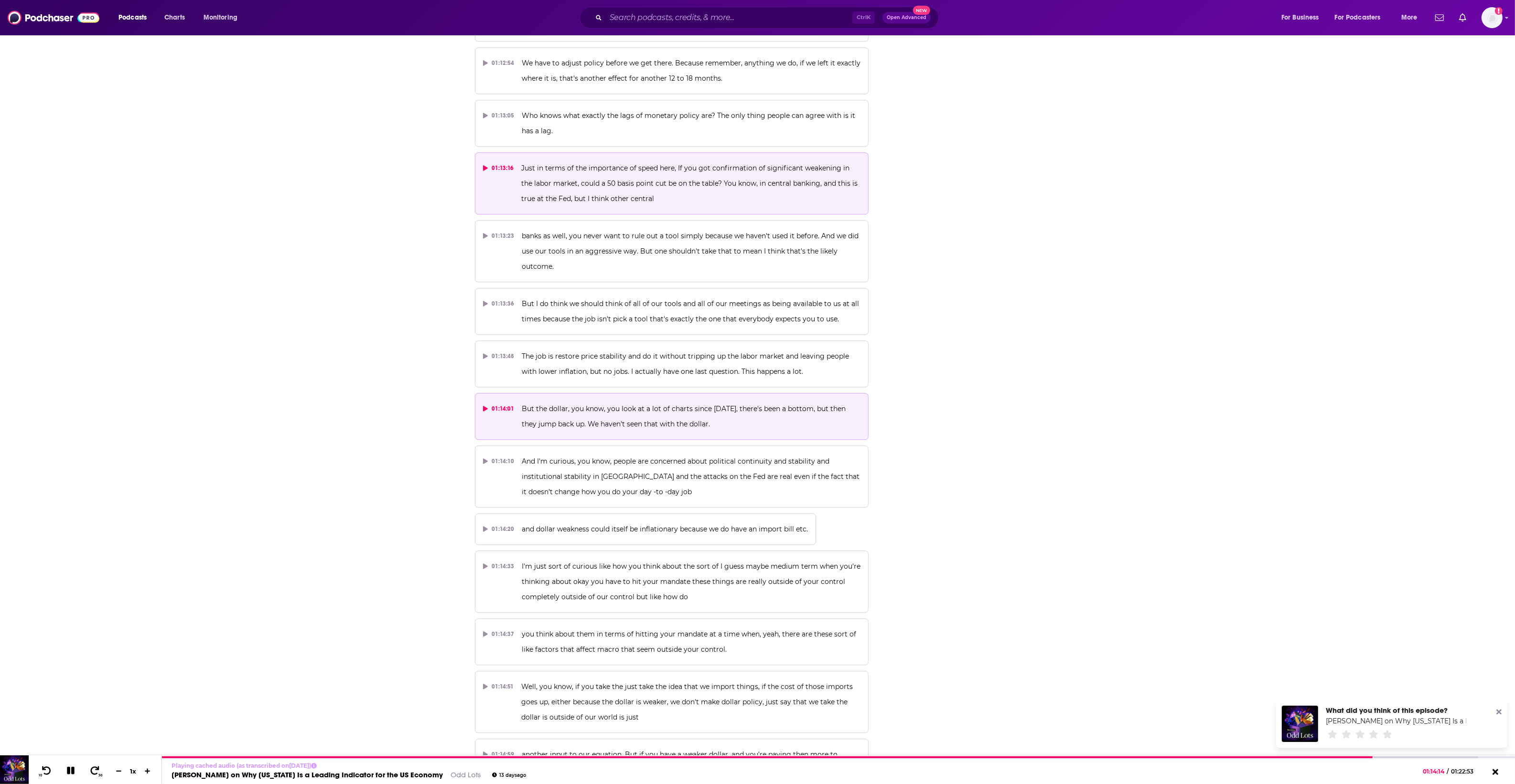
click at [601, 404] on span "But the dollar, you know, you look at a lot of charts since April 2nd, there's …" at bounding box center [684, 416] width 326 height 24
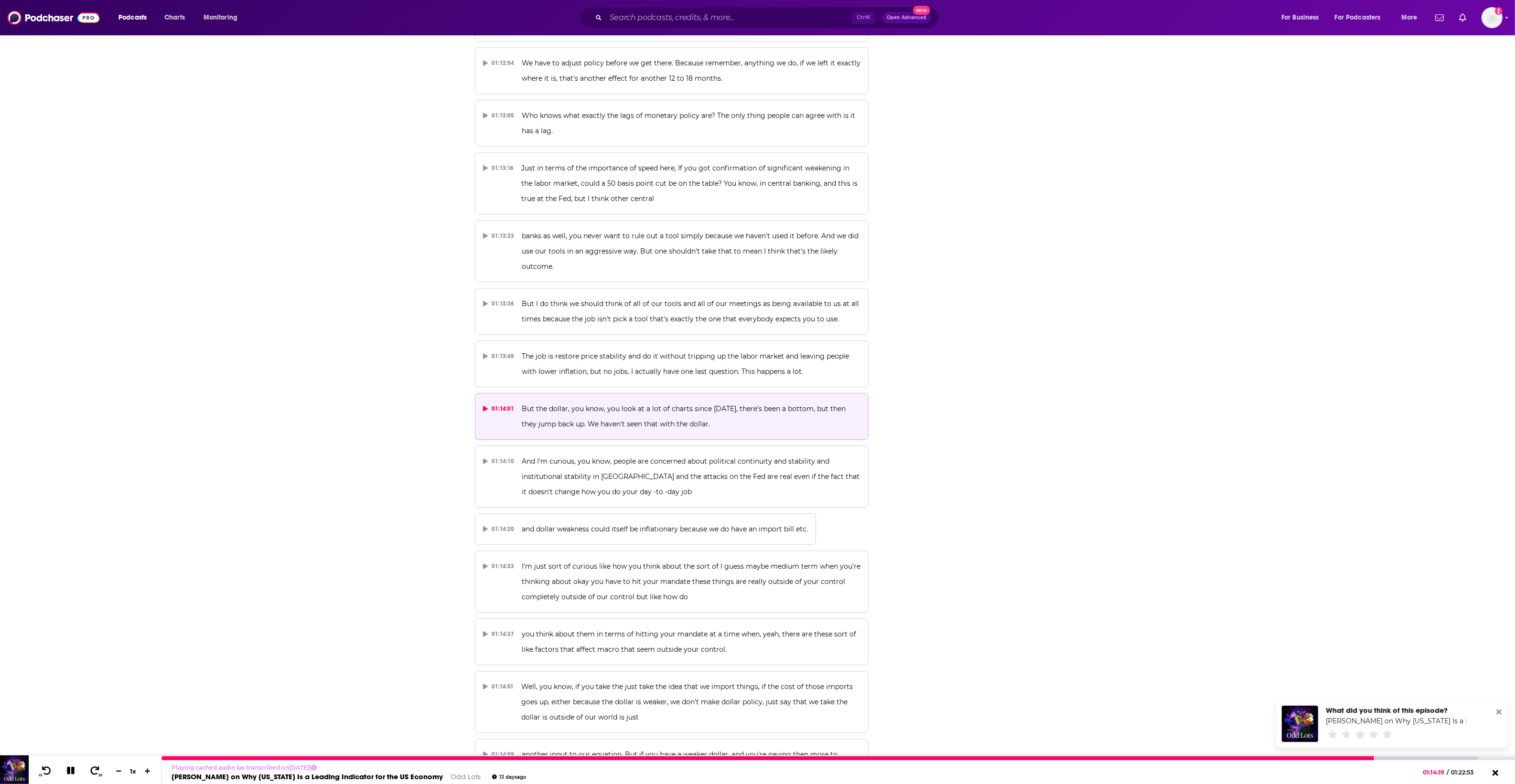
click at [68, 767] on icon at bounding box center [70, 771] width 8 height 8
click at [76, 775] on icon at bounding box center [70, 770] width 12 height 9
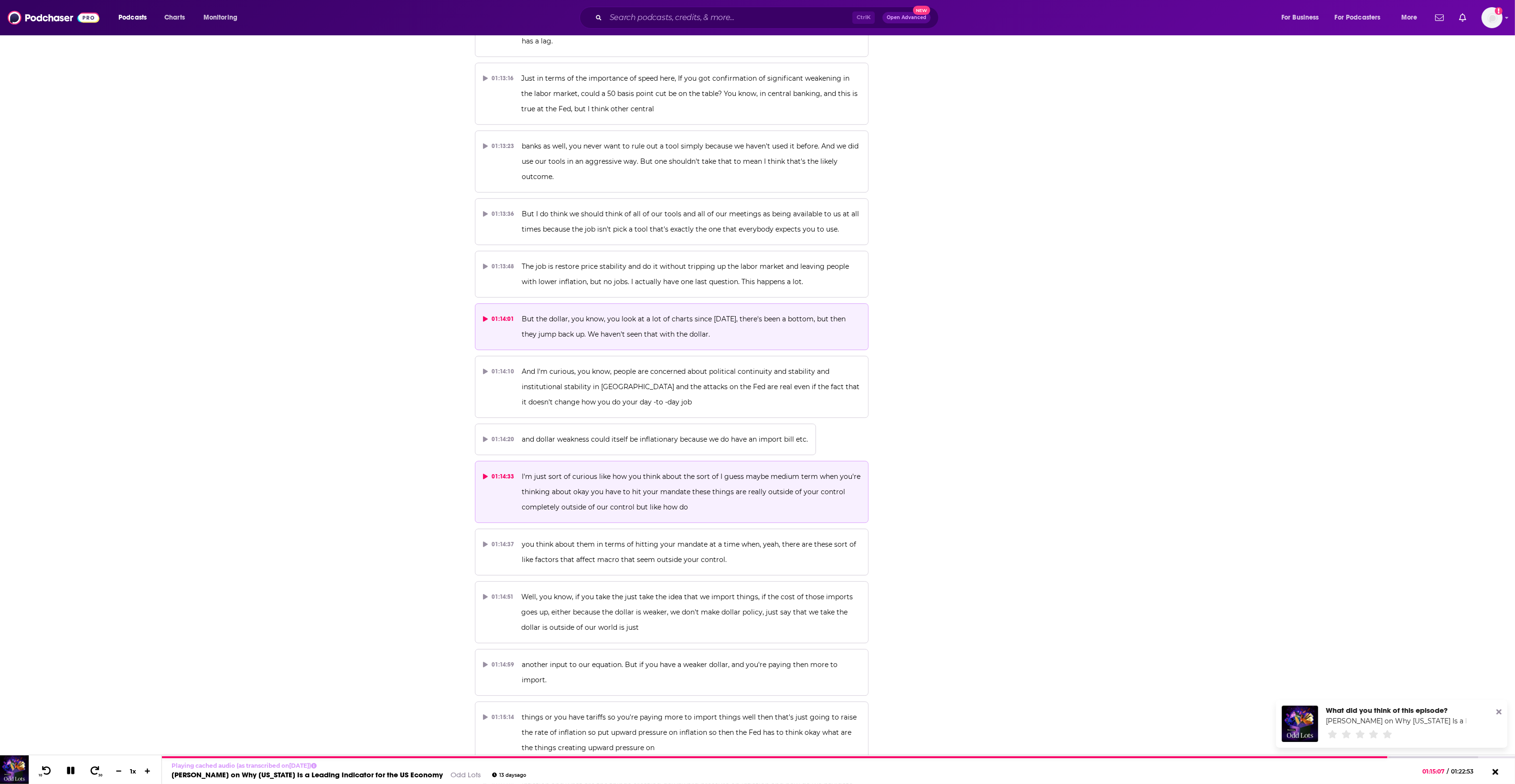
scroll to position [22381, 0]
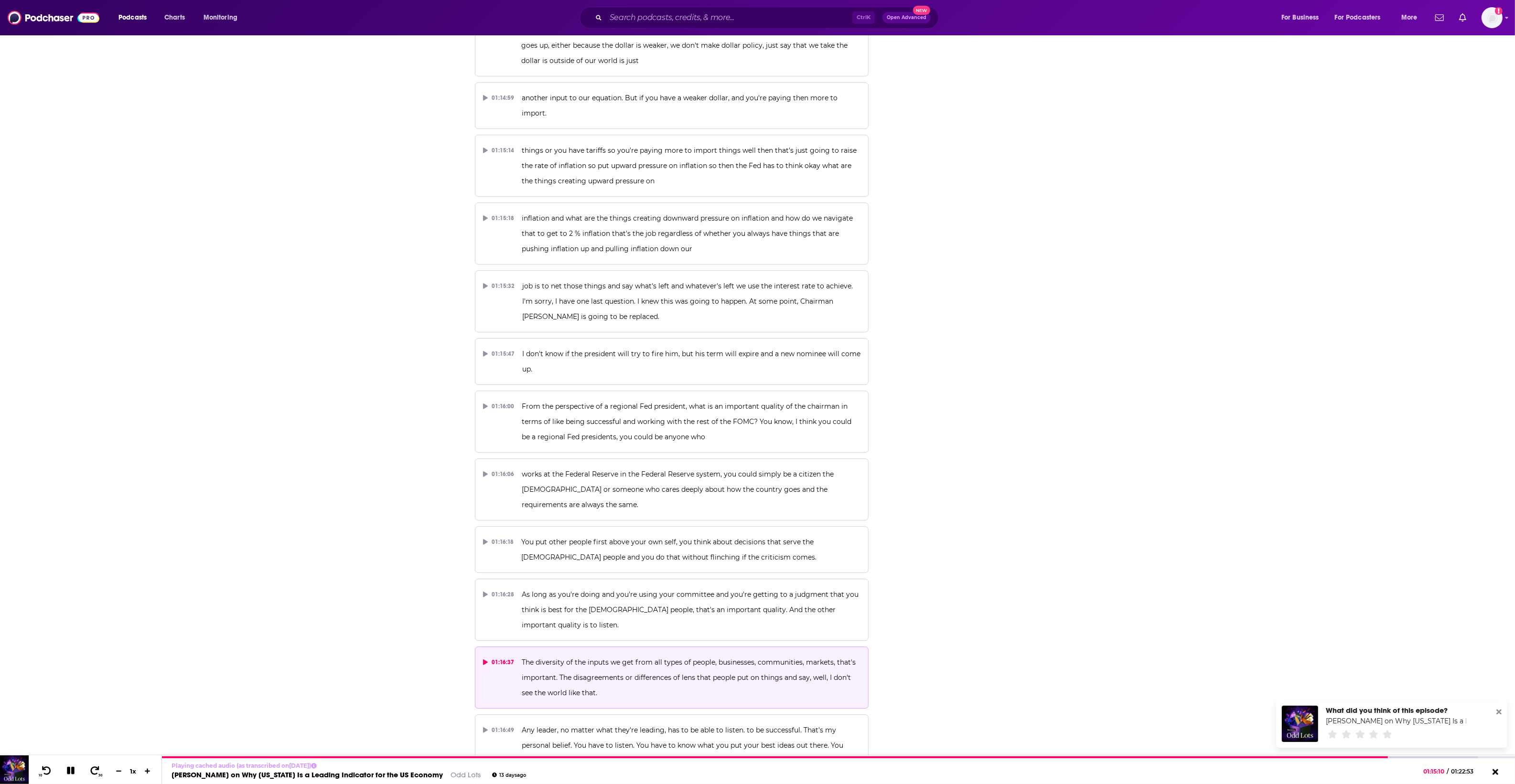
click at [629, 658] on span "The diversity of the inputs we get from all types of people, businesses, commun…" at bounding box center [690, 678] width 336 height 39
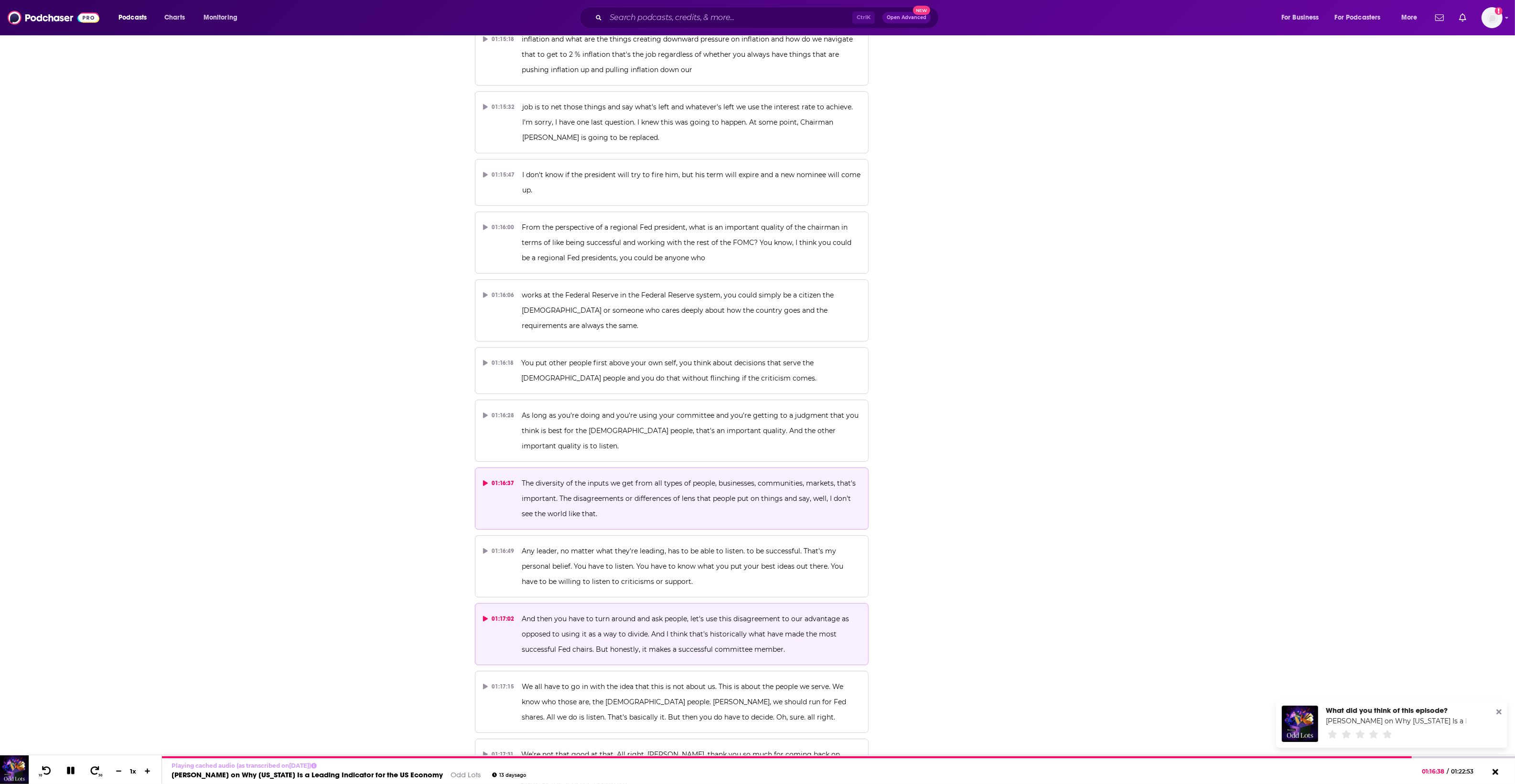
click at [731, 605] on button "01:17:02 And then you have to turn around and ask people, let's use this disagr…" at bounding box center [672, 634] width 394 height 62
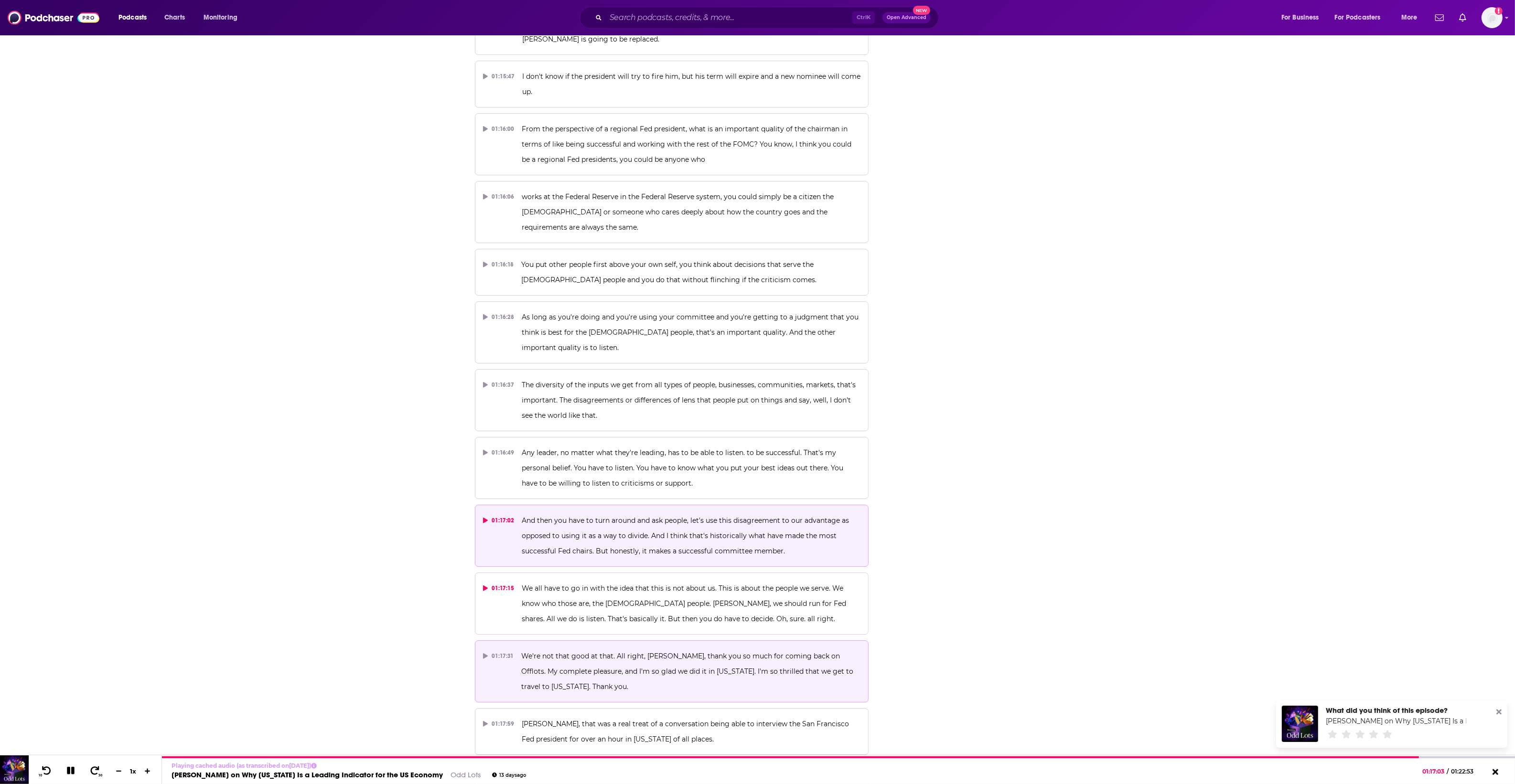
scroll to position [23216, 0]
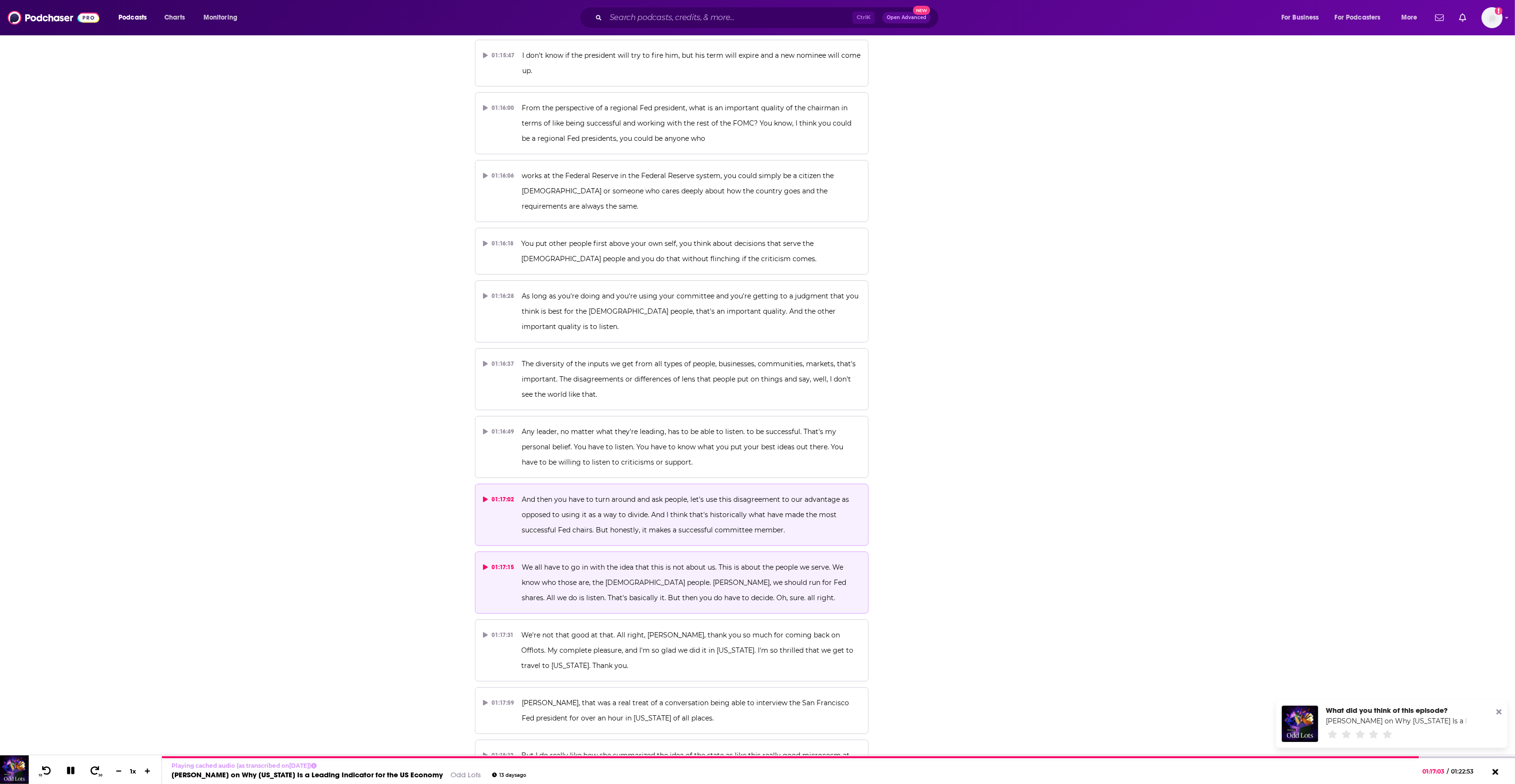
click at [725, 559] on p "We all have to go in with the idea that this is not about us. This is about the…" at bounding box center [691, 582] width 339 height 46
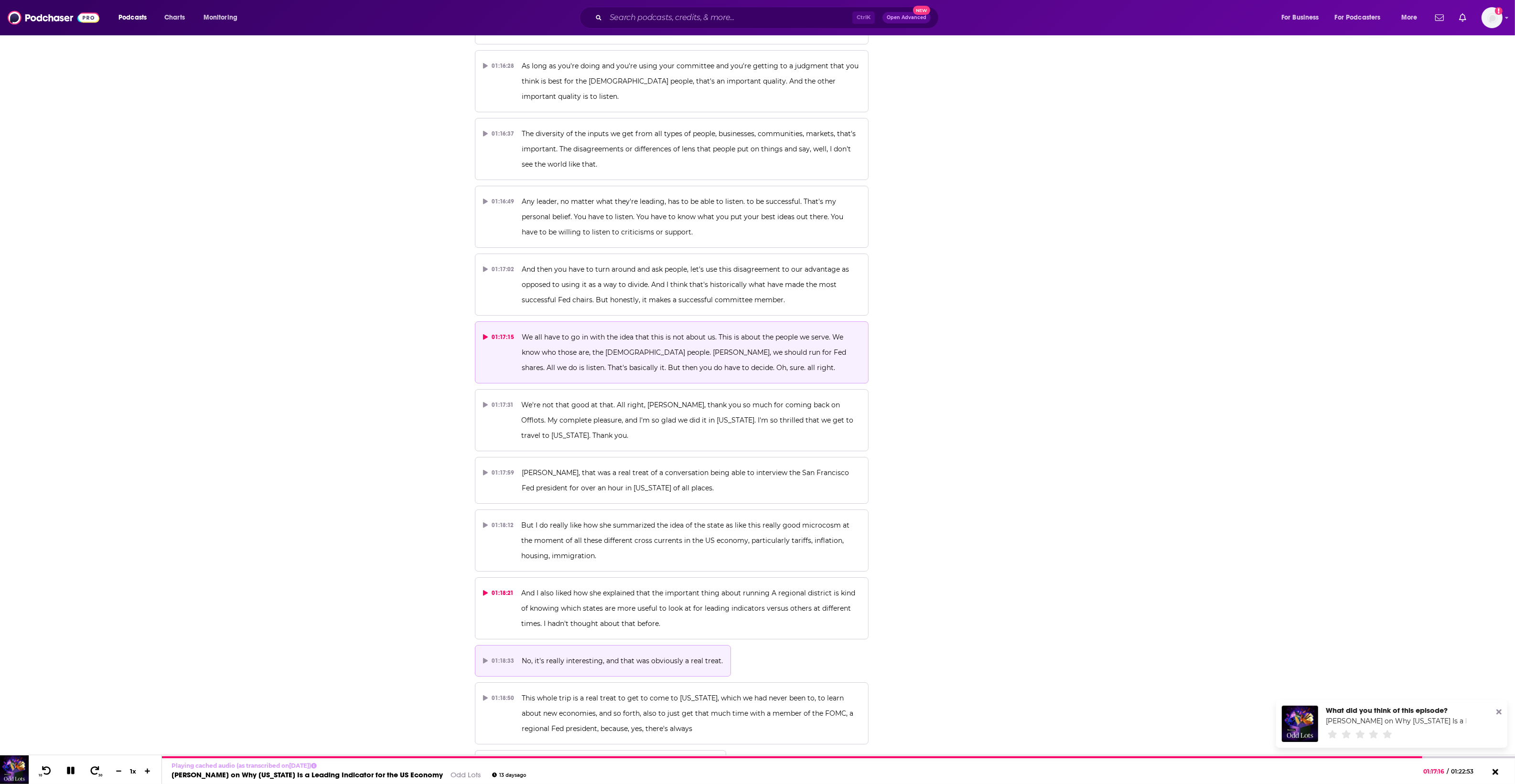
scroll to position [23455, 0]
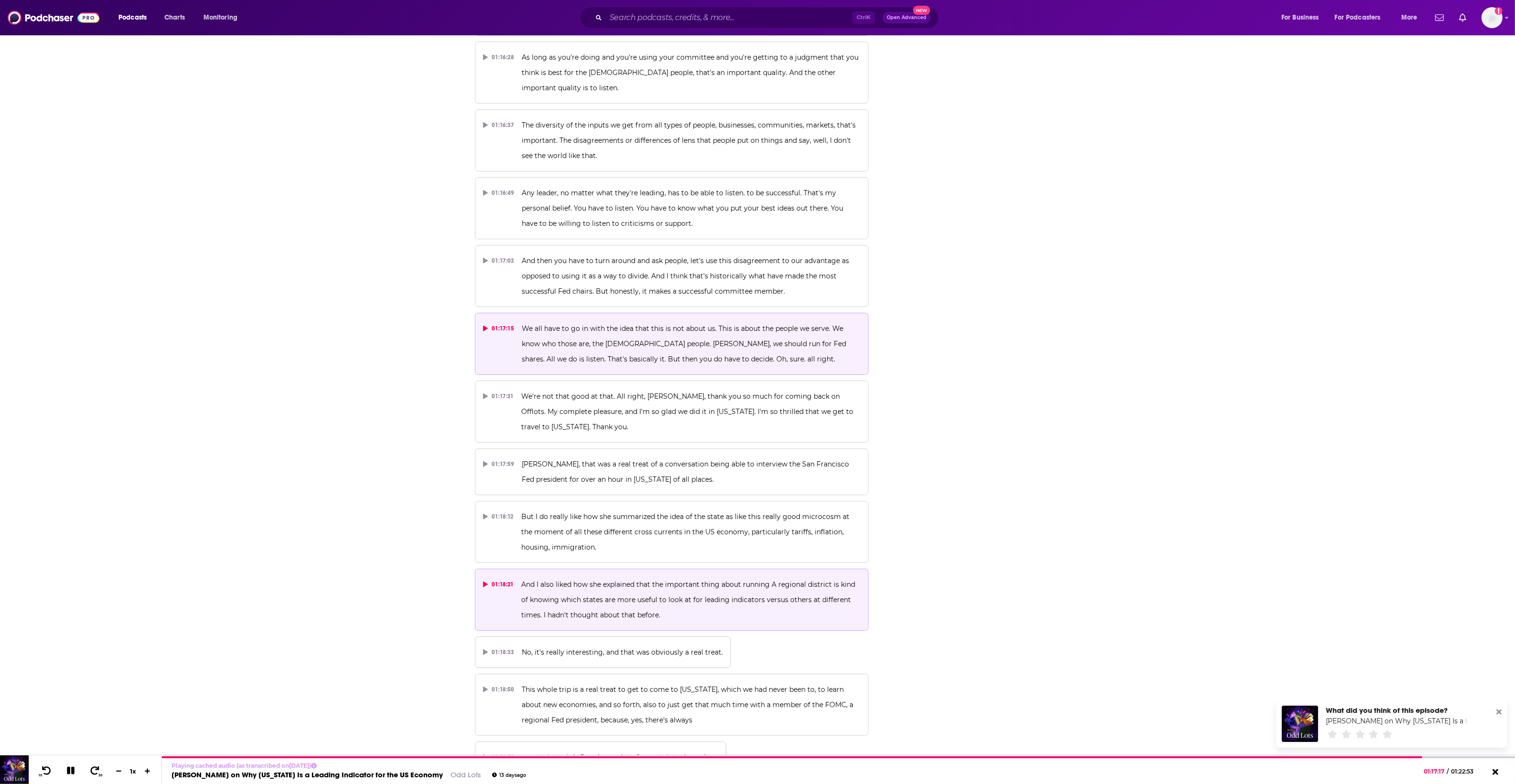
click at [715, 580] on span "And I also liked how she explained that the important thing about running A reg…" at bounding box center [689, 600] width 336 height 39
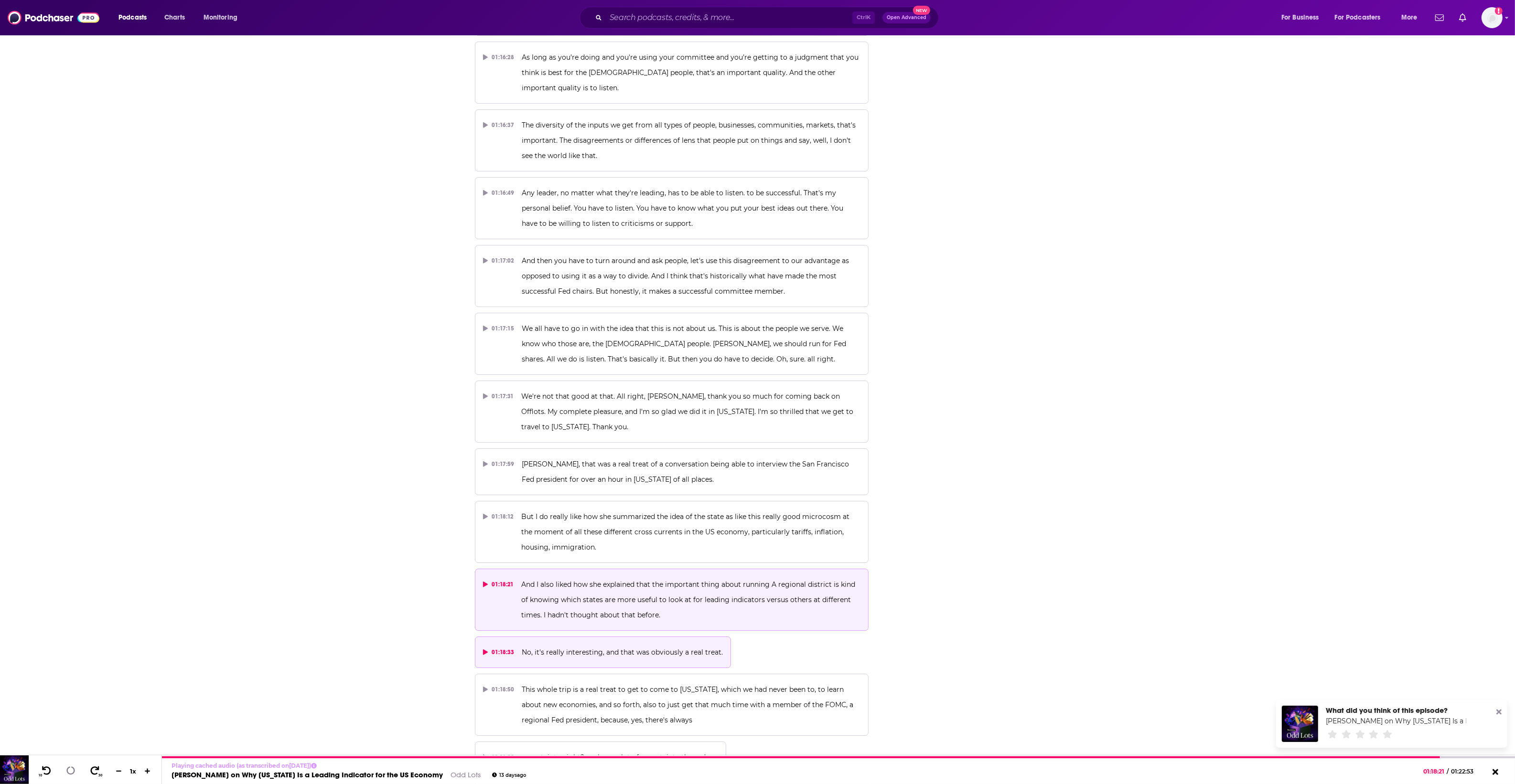
click at [684, 636] on button "01:18:33 No, it's really interesting, and that was obviously a real treat." at bounding box center [603, 652] width 257 height 31
click at [670, 576] on p "And I also liked how she explained that the important thing about running A reg…" at bounding box center [690, 600] width 339 height 46
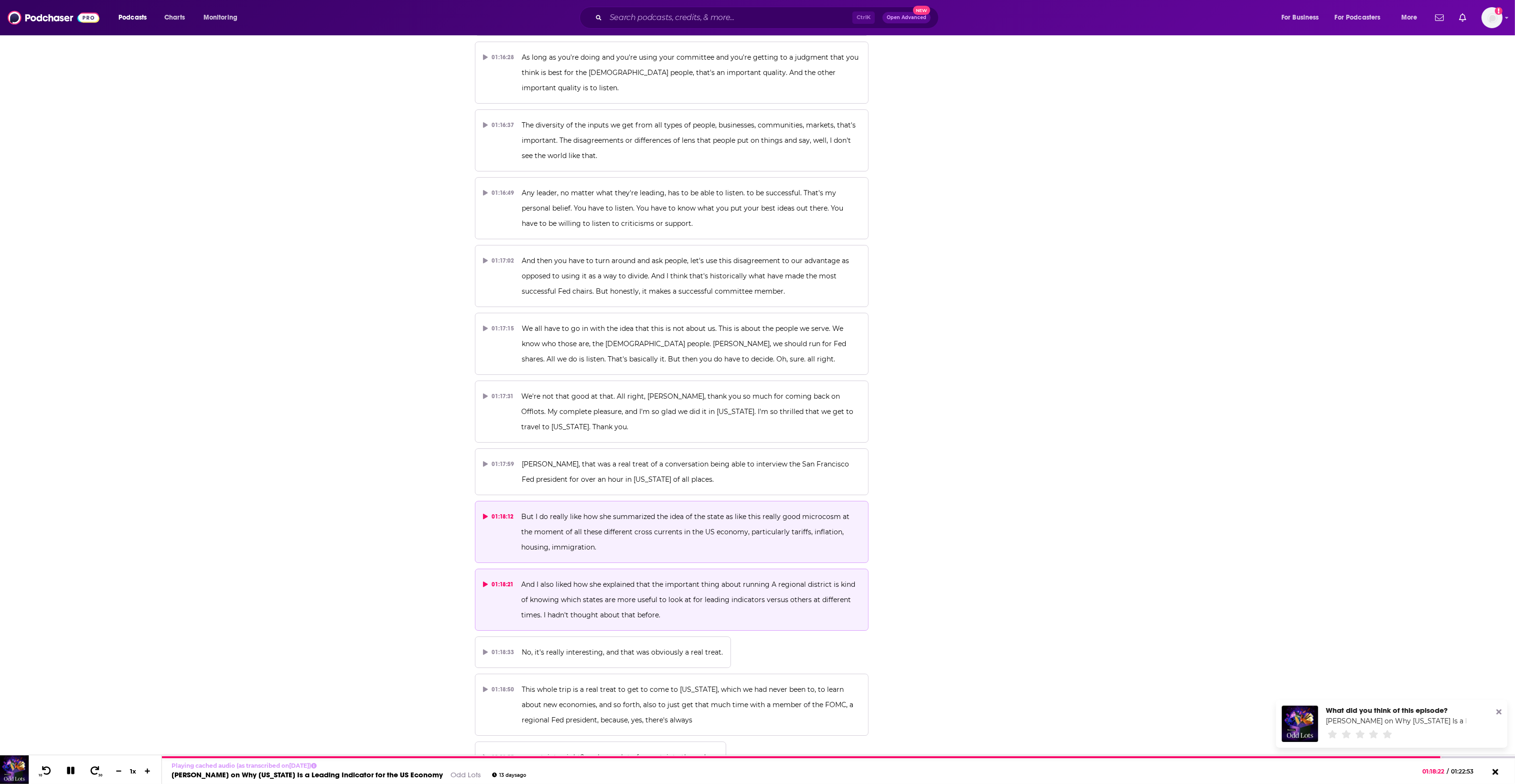
click at [660, 509] on p "But I do really like how she summarized the idea of the state as like this real…" at bounding box center [690, 532] width 339 height 46
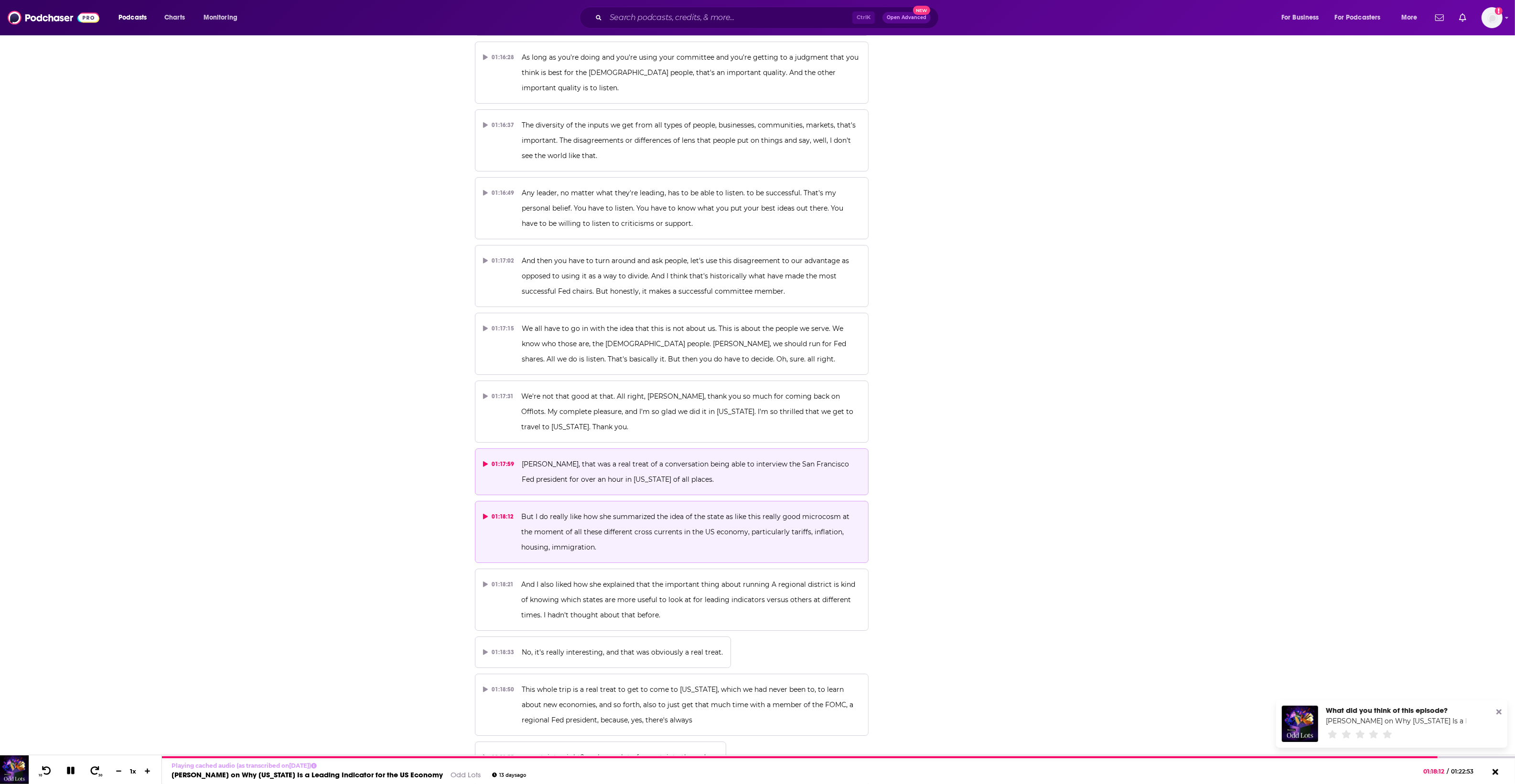
click at [599, 456] on p "Joe, that was a real treat of a conversation being able to interview the San Fr…" at bounding box center [691, 472] width 339 height 31
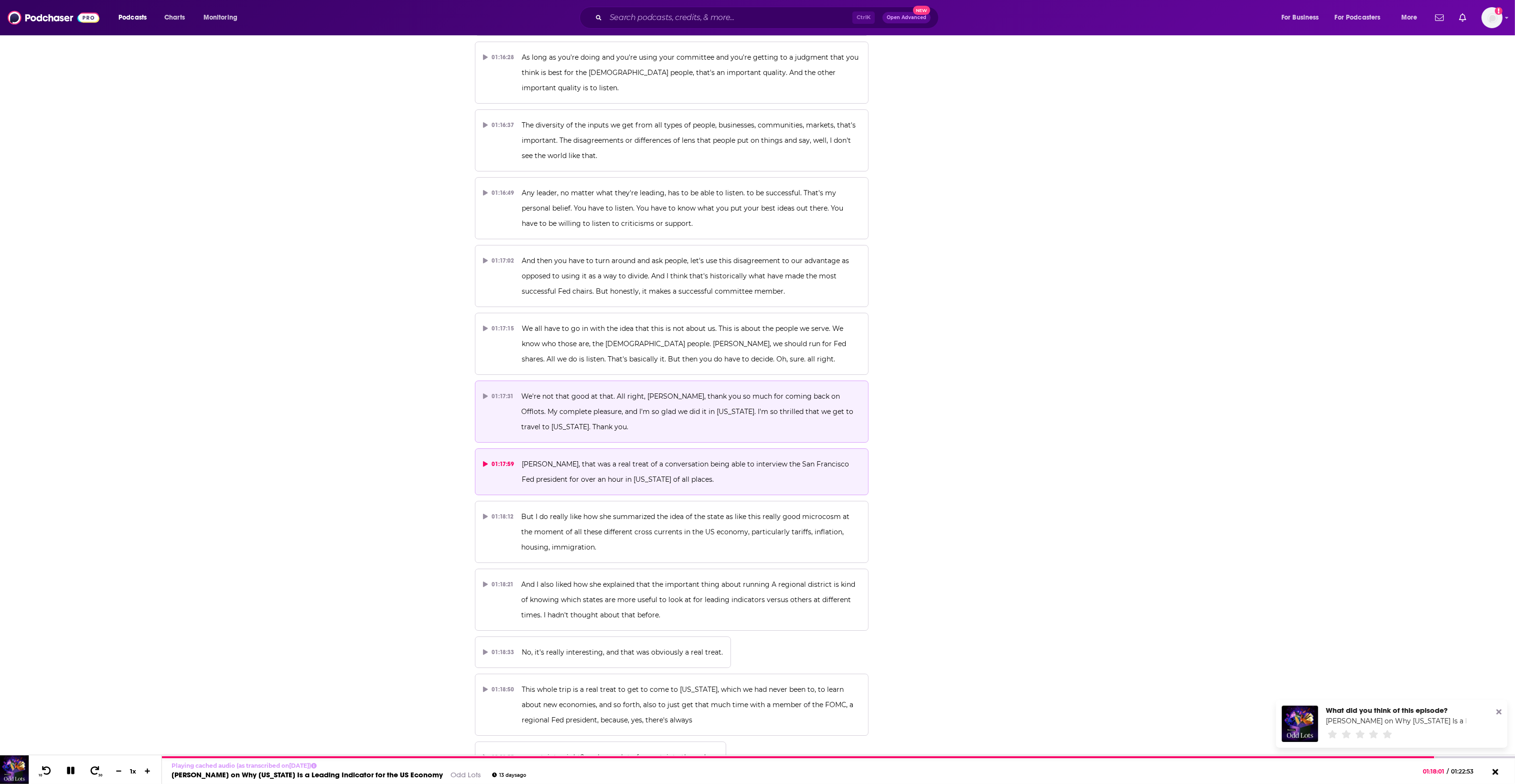
click at [613, 387] on button "01:17:31 We're not that good at that. All right, Mary Daly, thank you so much f…" at bounding box center [672, 412] width 394 height 62
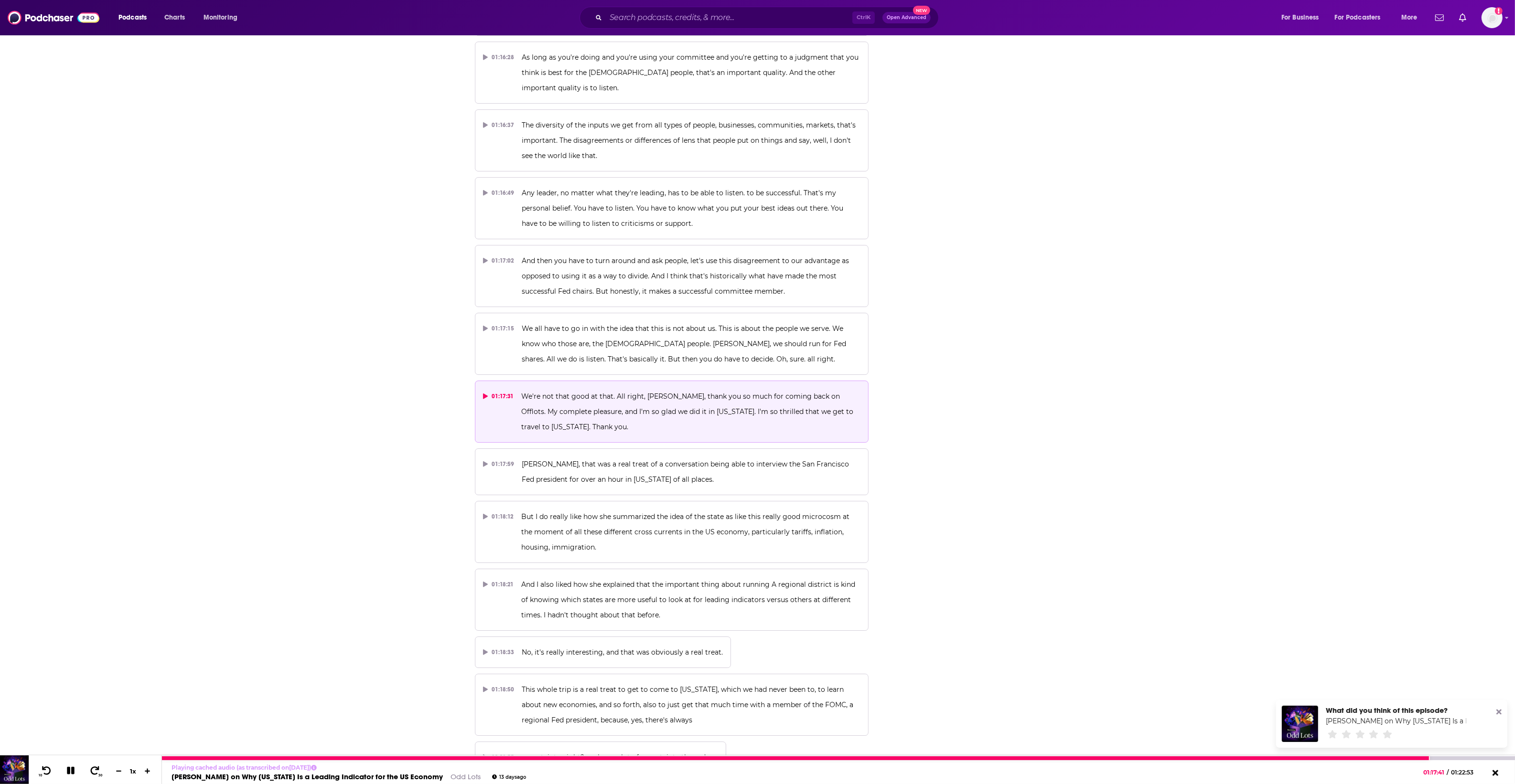
drag, startPoint x: 66, startPoint y: 771, endPoint x: 79, endPoint y: 758, distance: 18.4
click at [66, 771] on icon at bounding box center [70, 770] width 14 height 14
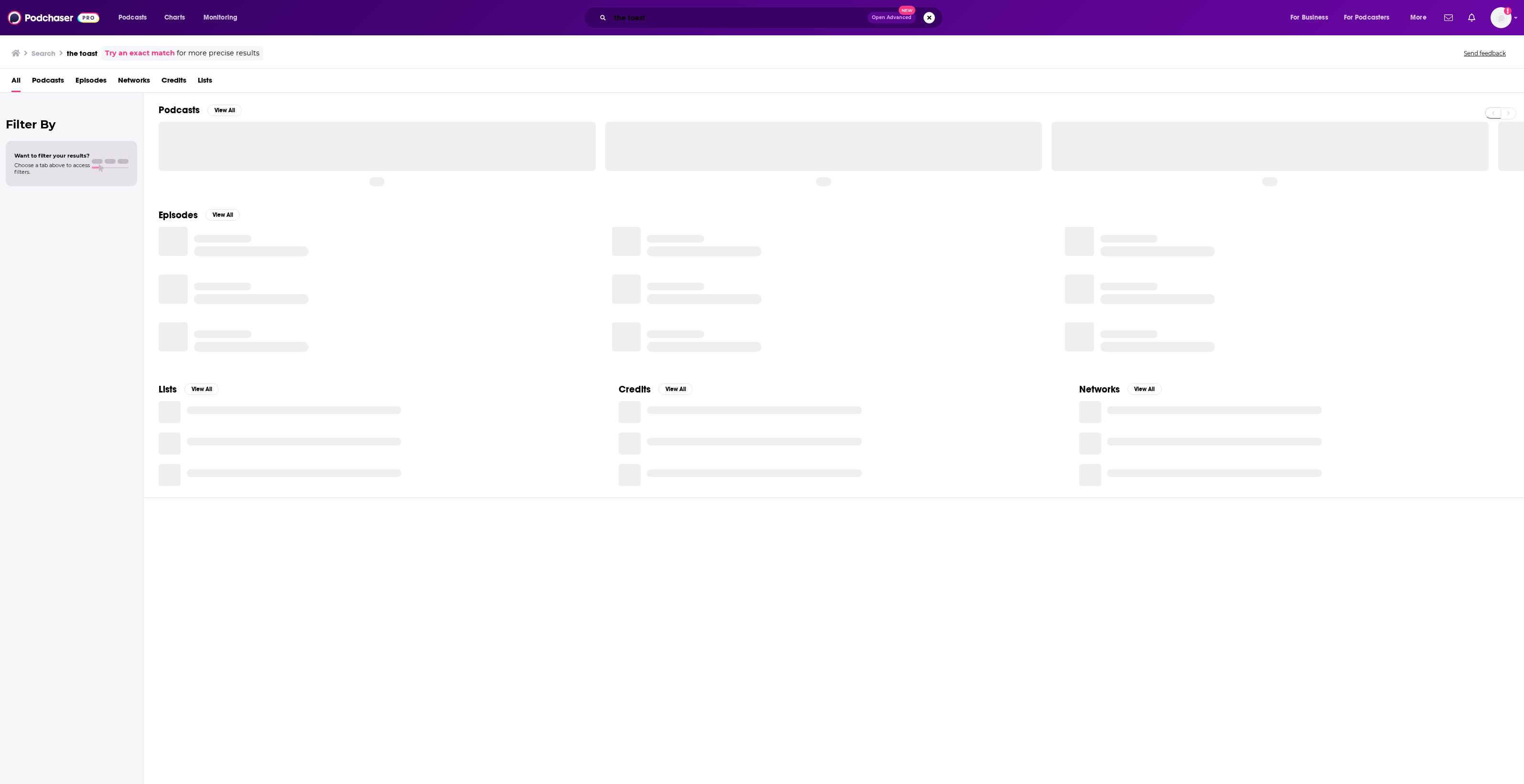
drag, startPoint x: 0, startPoint y: 0, endPoint x: 729, endPoint y: 17, distance: 729.2
click at [731, 15] on input "the toast" at bounding box center [738, 18] width 257 height 15
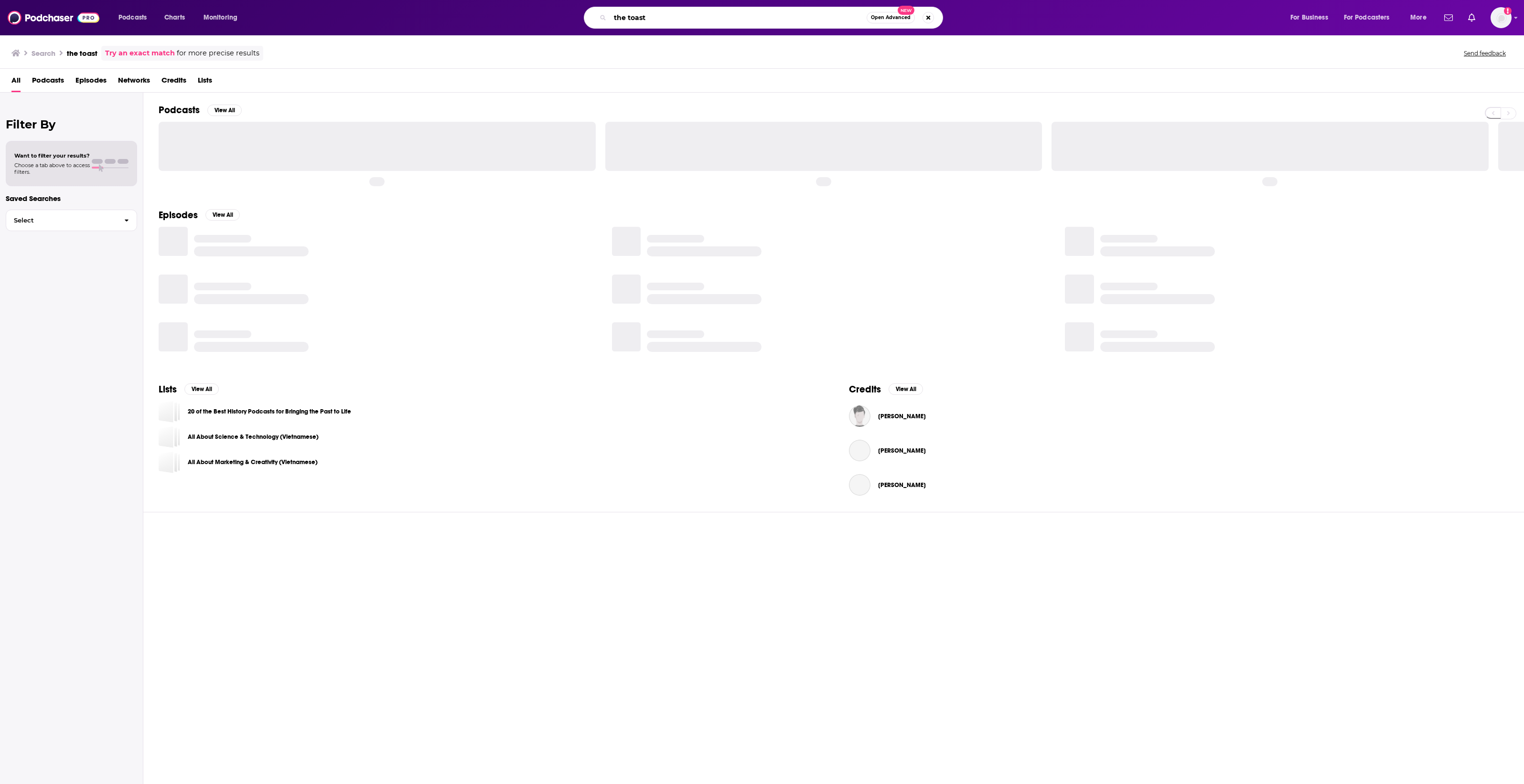
click at [724, 18] on input "the toast" at bounding box center [738, 18] width 257 height 15
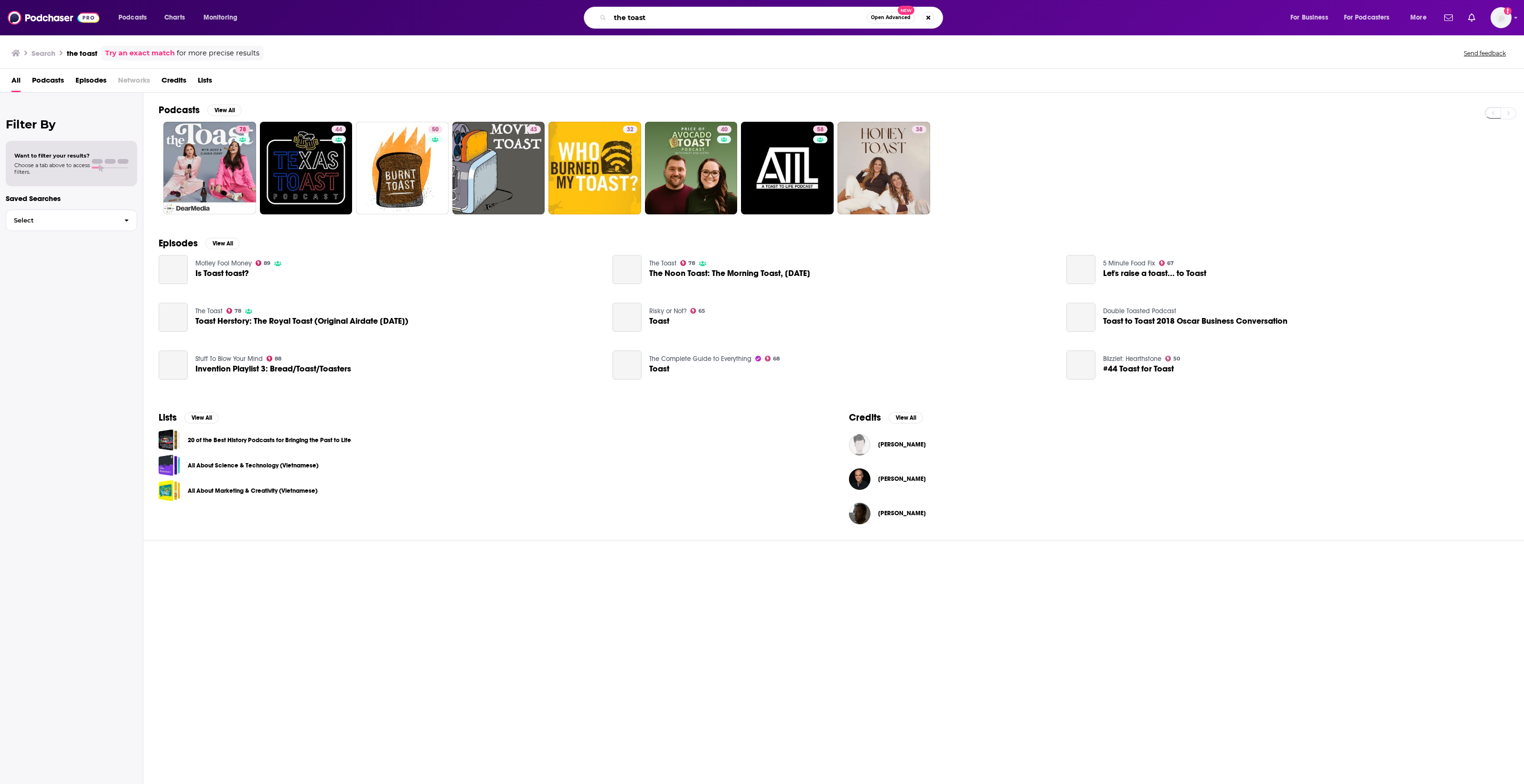
click at [705, 21] on input "the toast" at bounding box center [738, 18] width 257 height 15
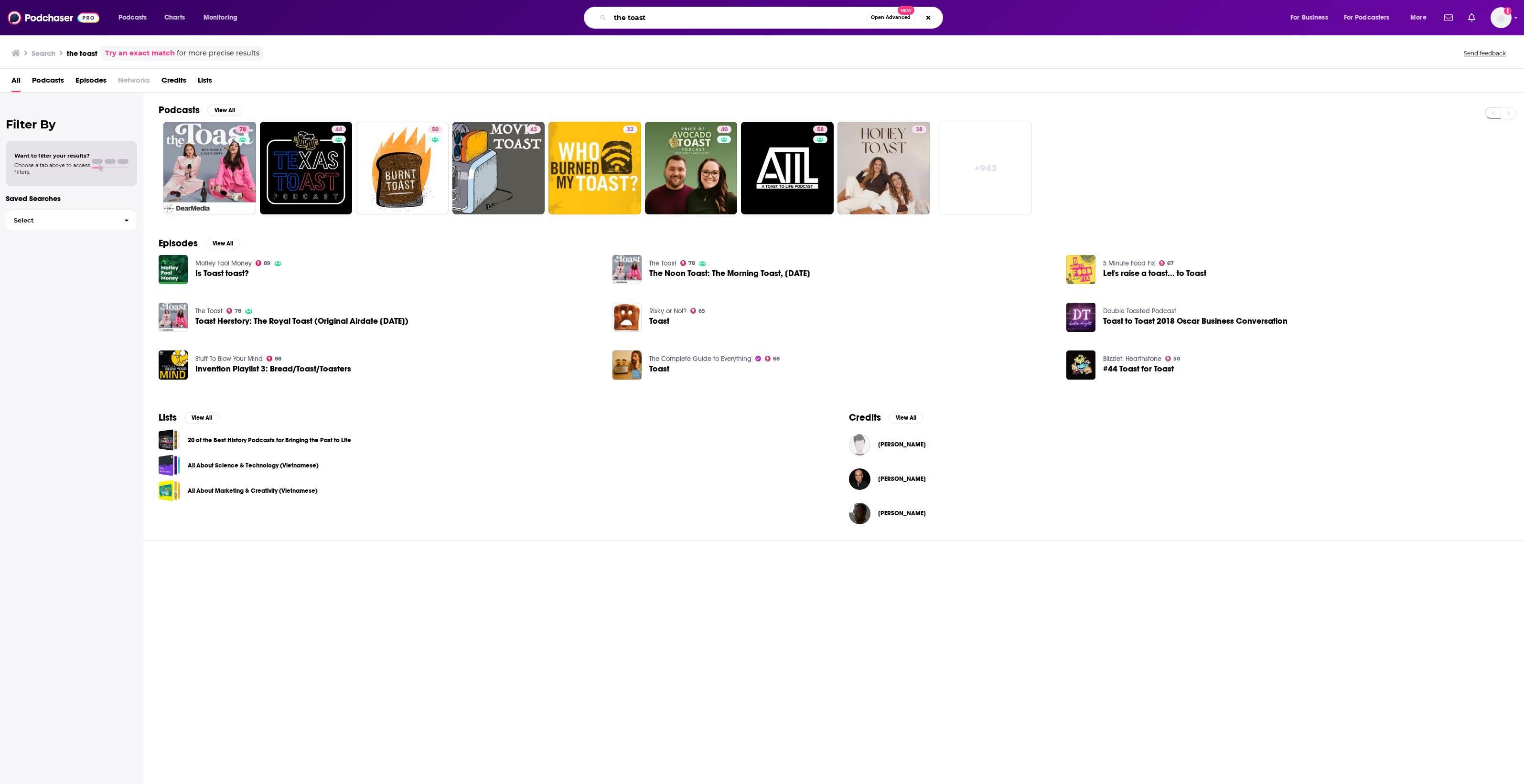
click at [705, 21] on input "the toast" at bounding box center [738, 18] width 257 height 15
click at [706, 21] on input "the toast" at bounding box center [738, 18] width 257 height 15
drag, startPoint x: 682, startPoint y: 29, endPoint x: 673, endPoint y: 20, distance: 12.7
click at [674, 23] on div "Podcasts Charts Monitoring the toast Open Advanced New For Business For Podcast…" at bounding box center [762, 18] width 1524 height 35
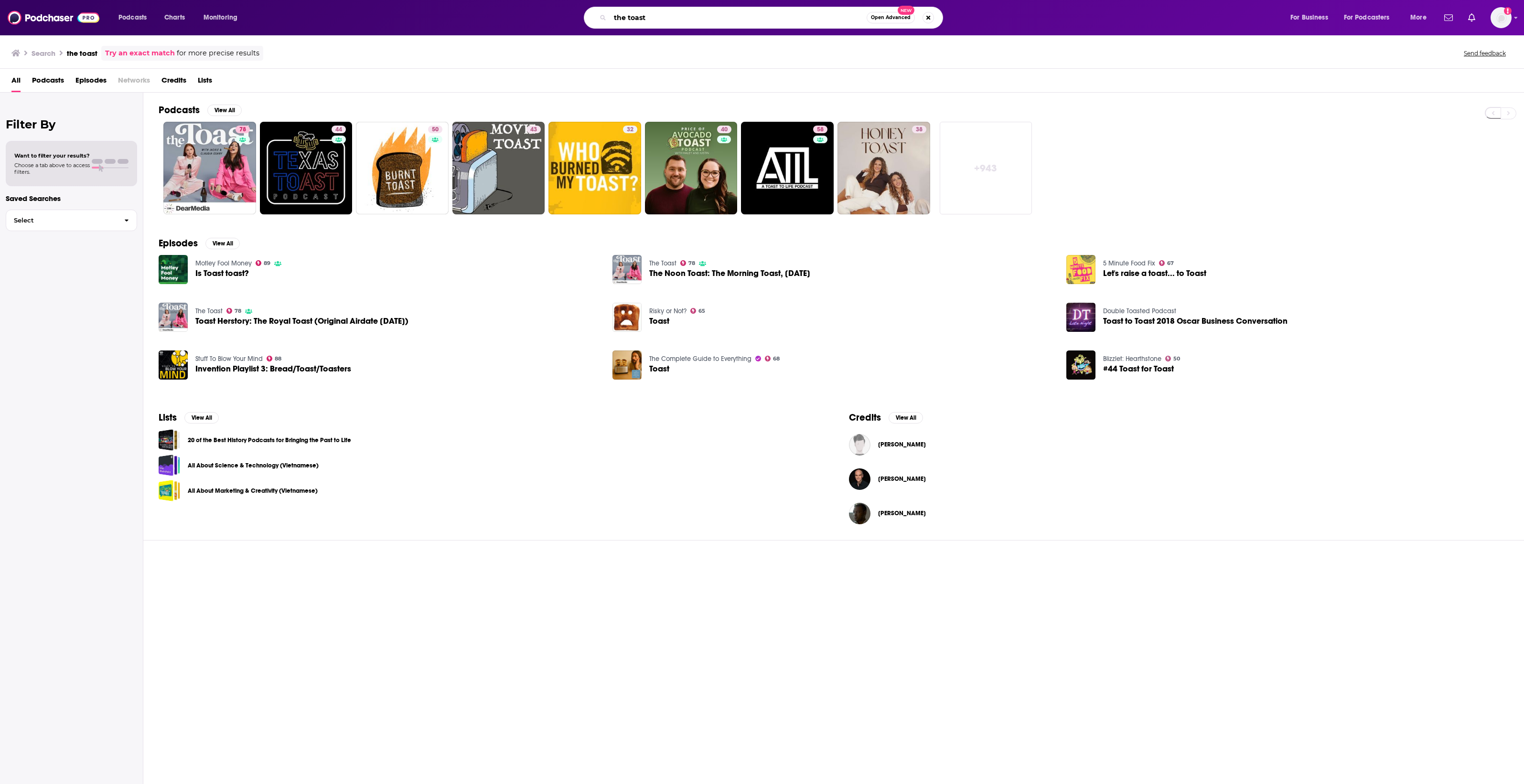
drag, startPoint x: 648, startPoint y: 17, endPoint x: 593, endPoint y: 15, distance: 55.0
click at [593, 15] on div "the toast Open Advanced New" at bounding box center [763, 17] width 359 height 22
type input "odd lots"
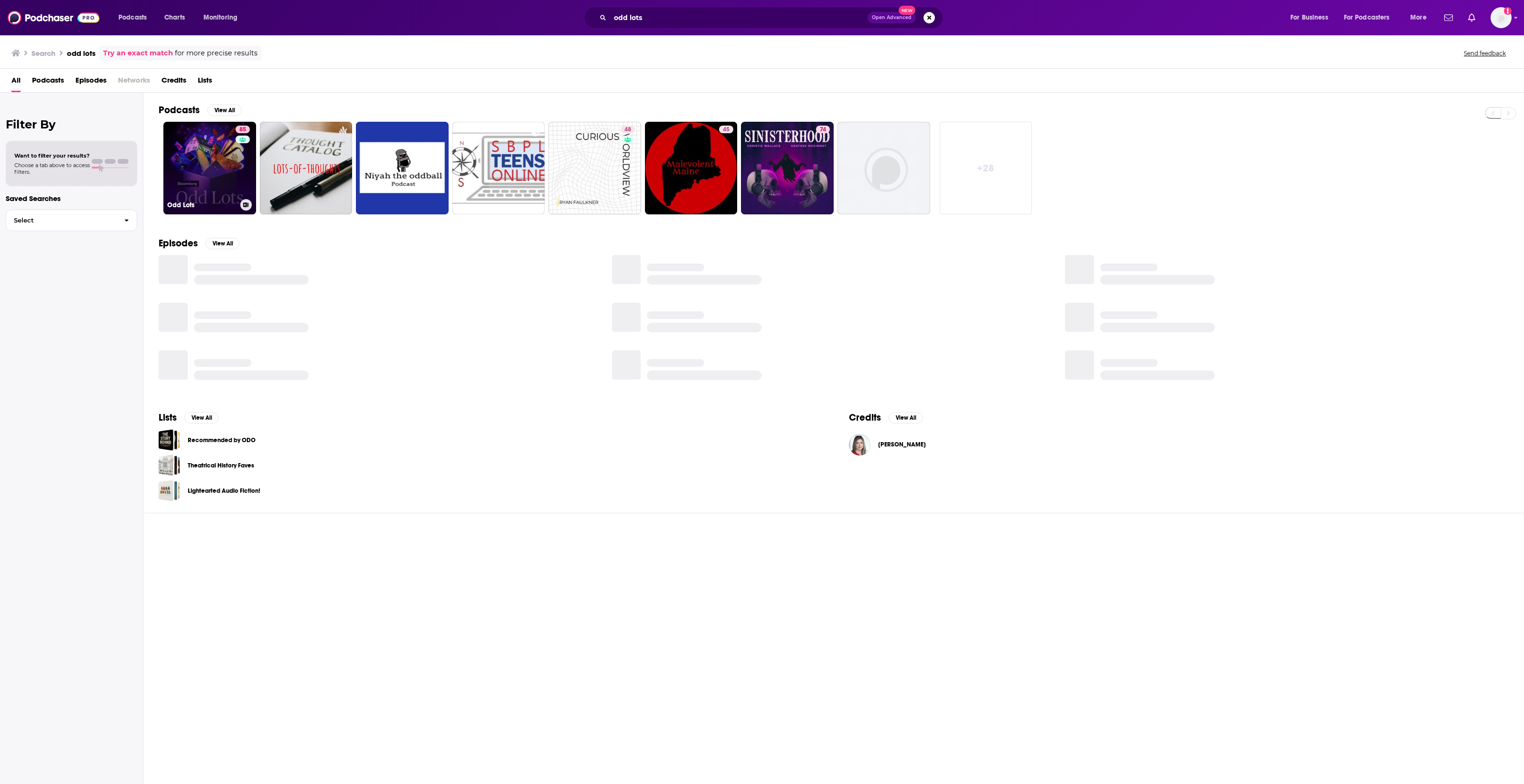
click at [190, 151] on link "85 Odd Lots" at bounding box center [209, 168] width 93 height 93
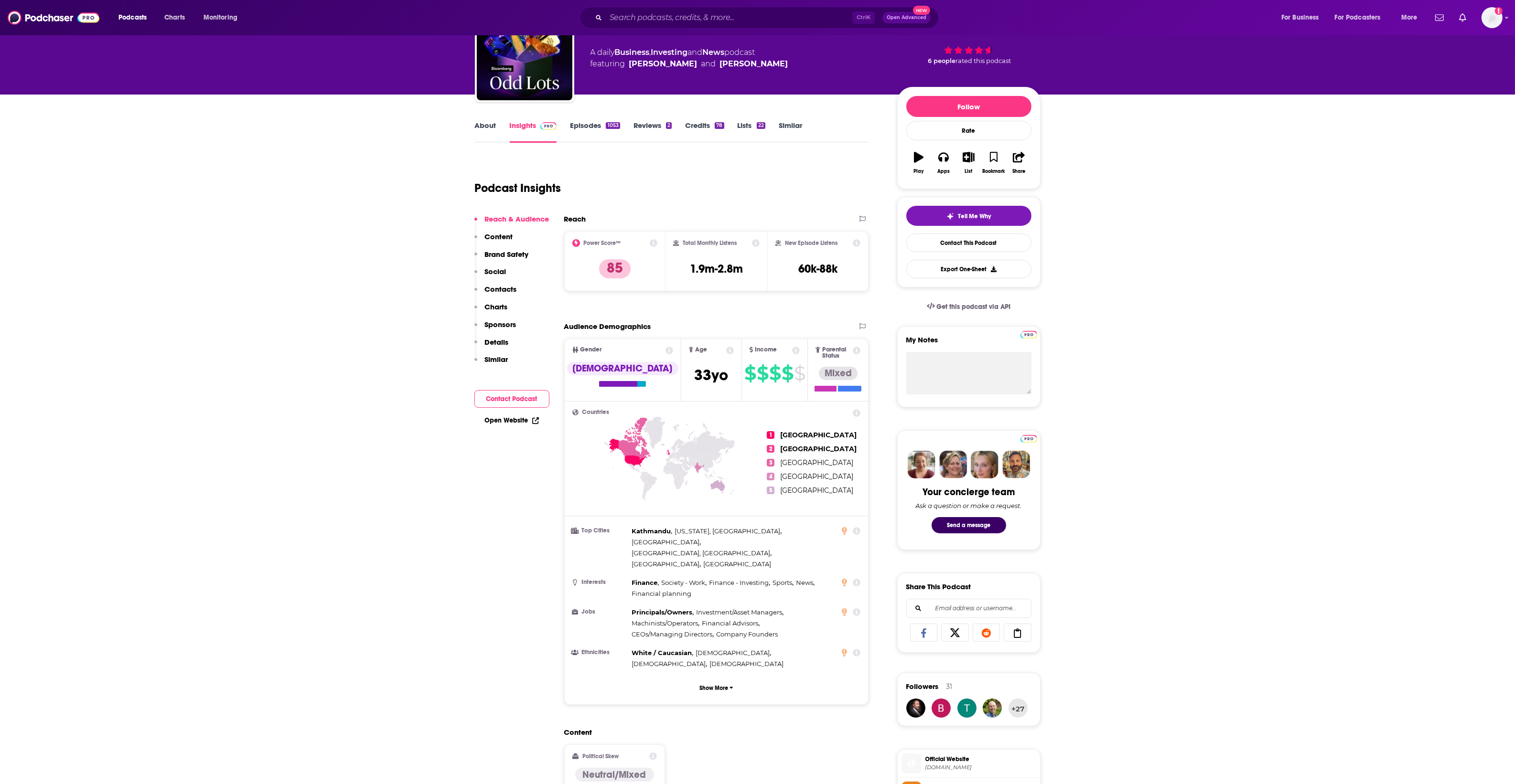
scroll to position [119, 0]
